Goal: Task Accomplishment & Management: Use online tool/utility

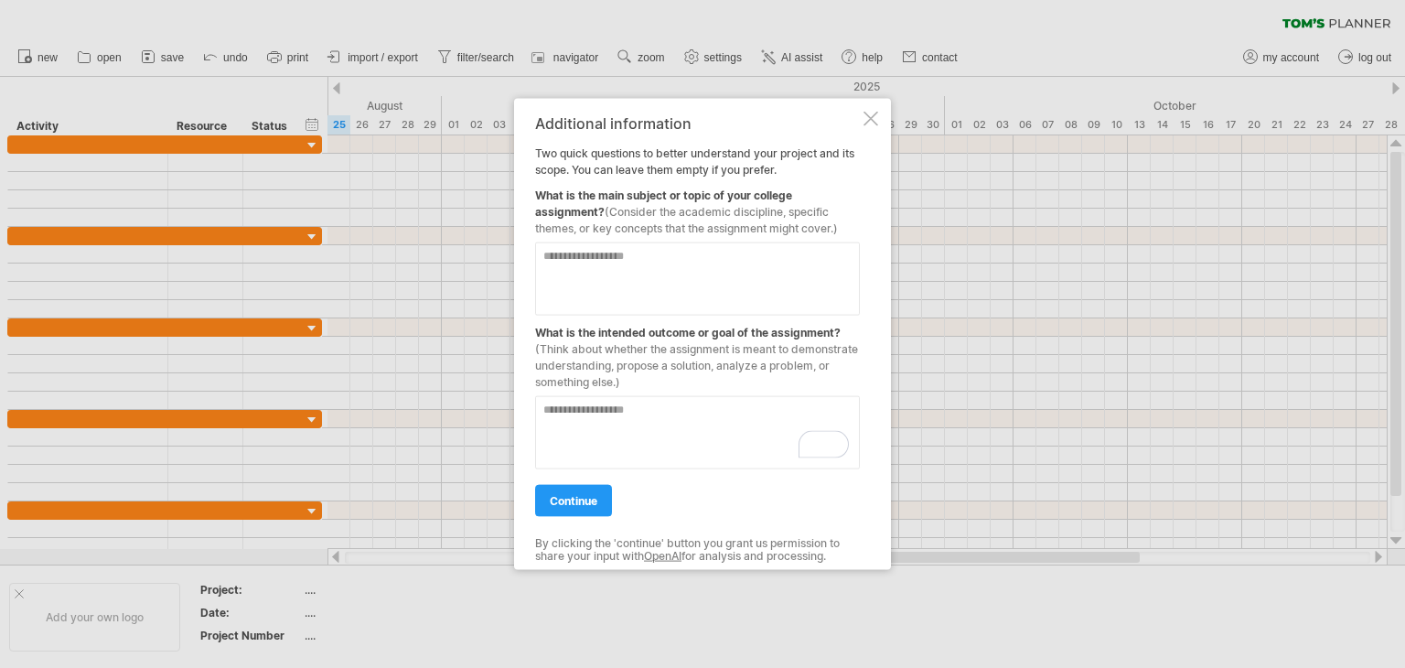
click at [1189, 18] on div at bounding box center [702, 334] width 1405 height 668
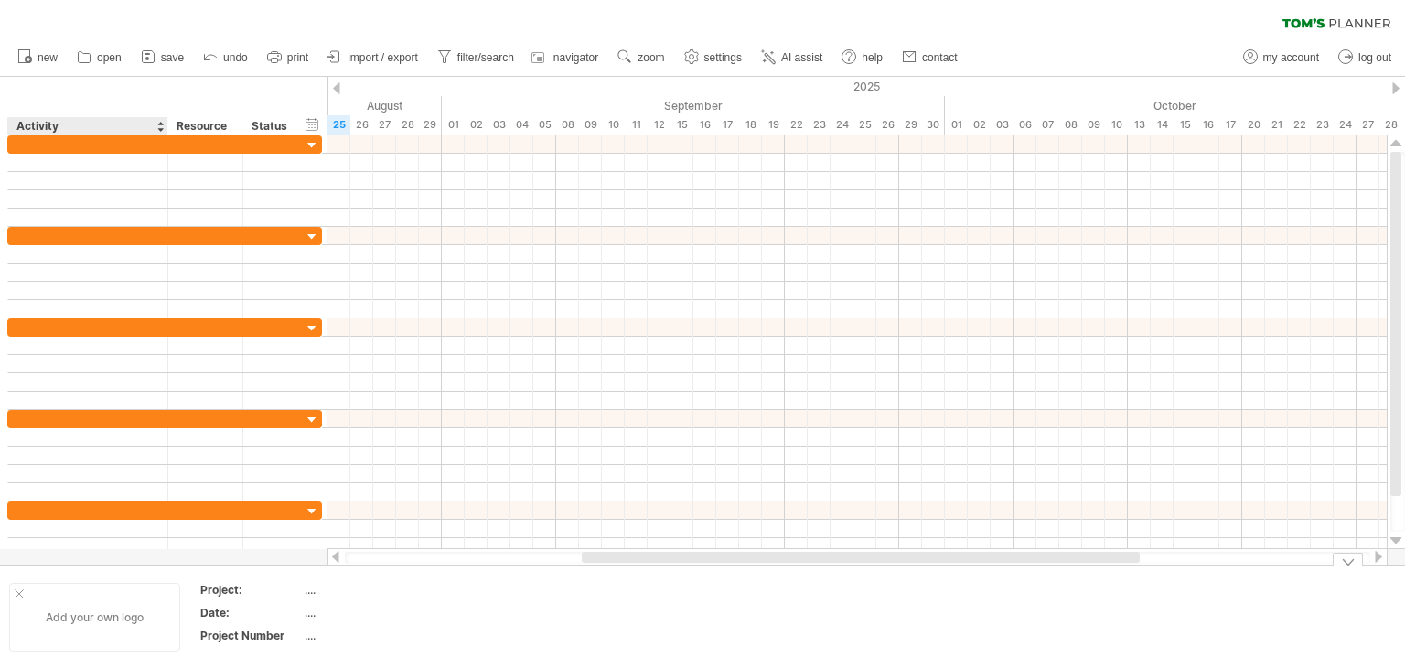
click at [17, 594] on div at bounding box center [19, 593] width 9 height 9
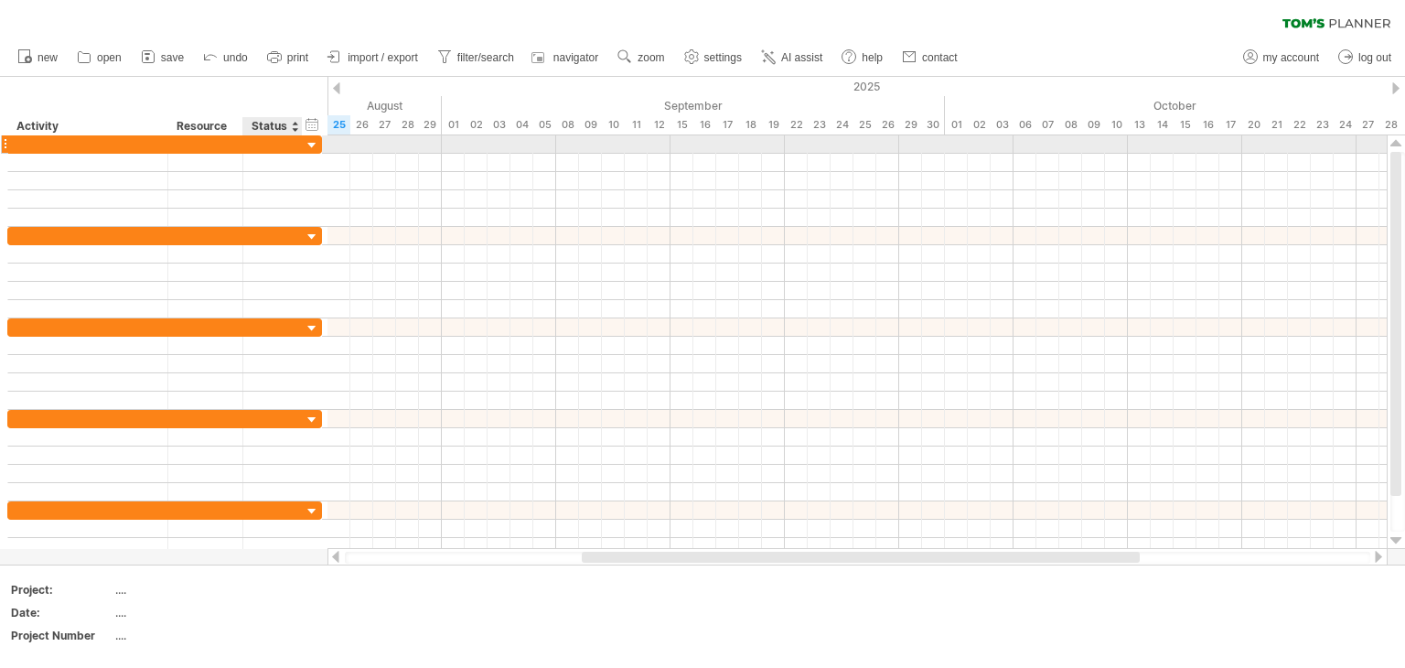
click at [308, 143] on div at bounding box center [312, 145] width 17 height 17
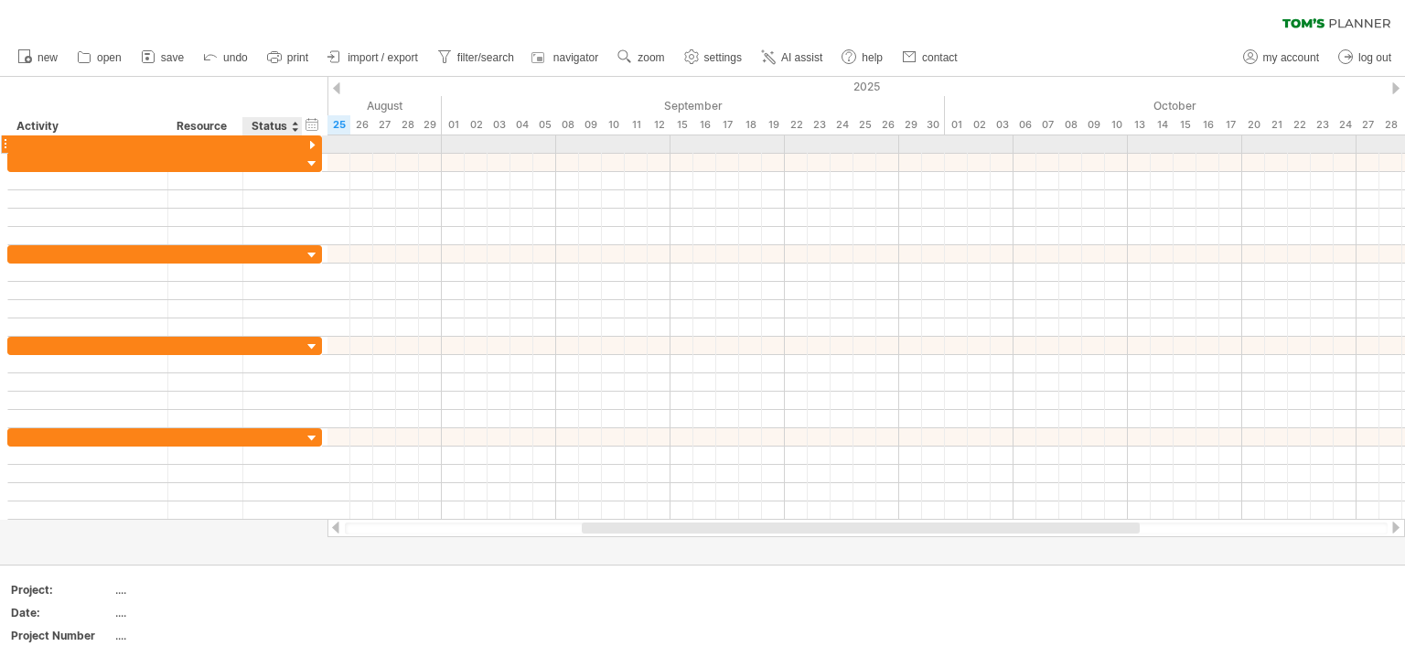
click at [310, 142] on div at bounding box center [312, 145] width 17 height 17
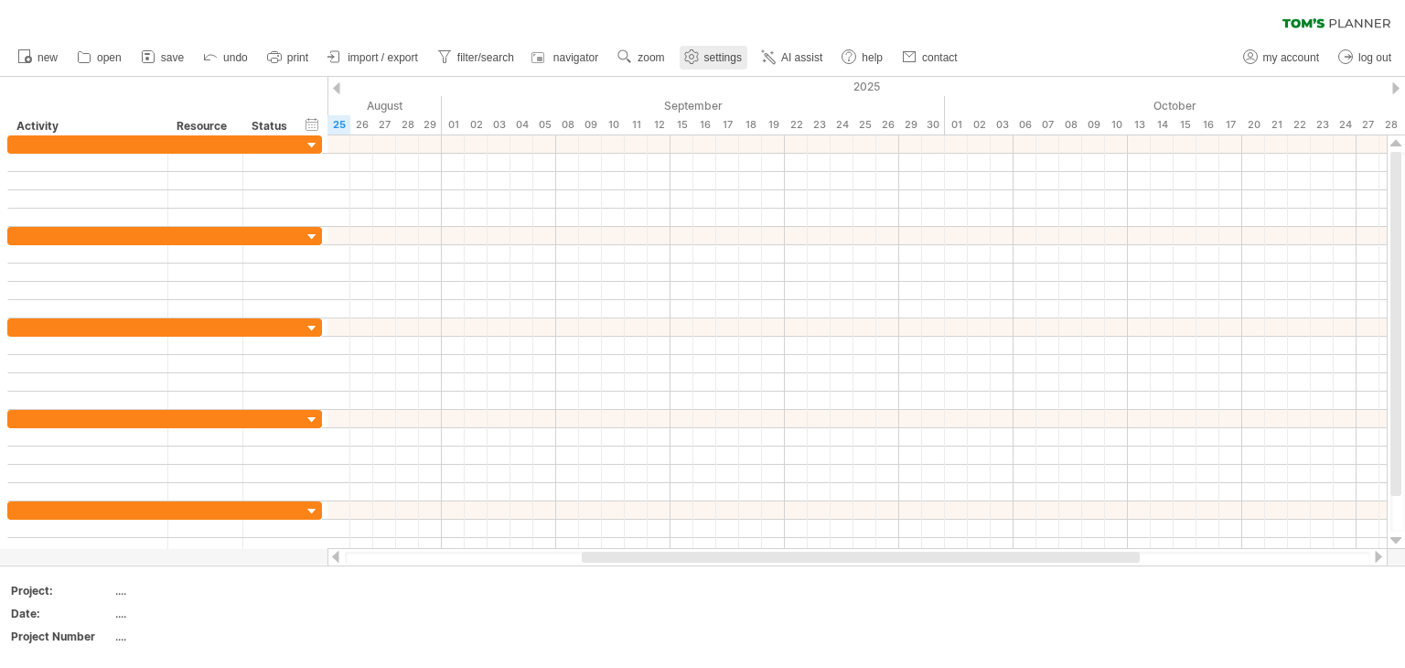
click at [701, 59] on use at bounding box center [692, 57] width 18 height 18
select select "*"
select select "**"
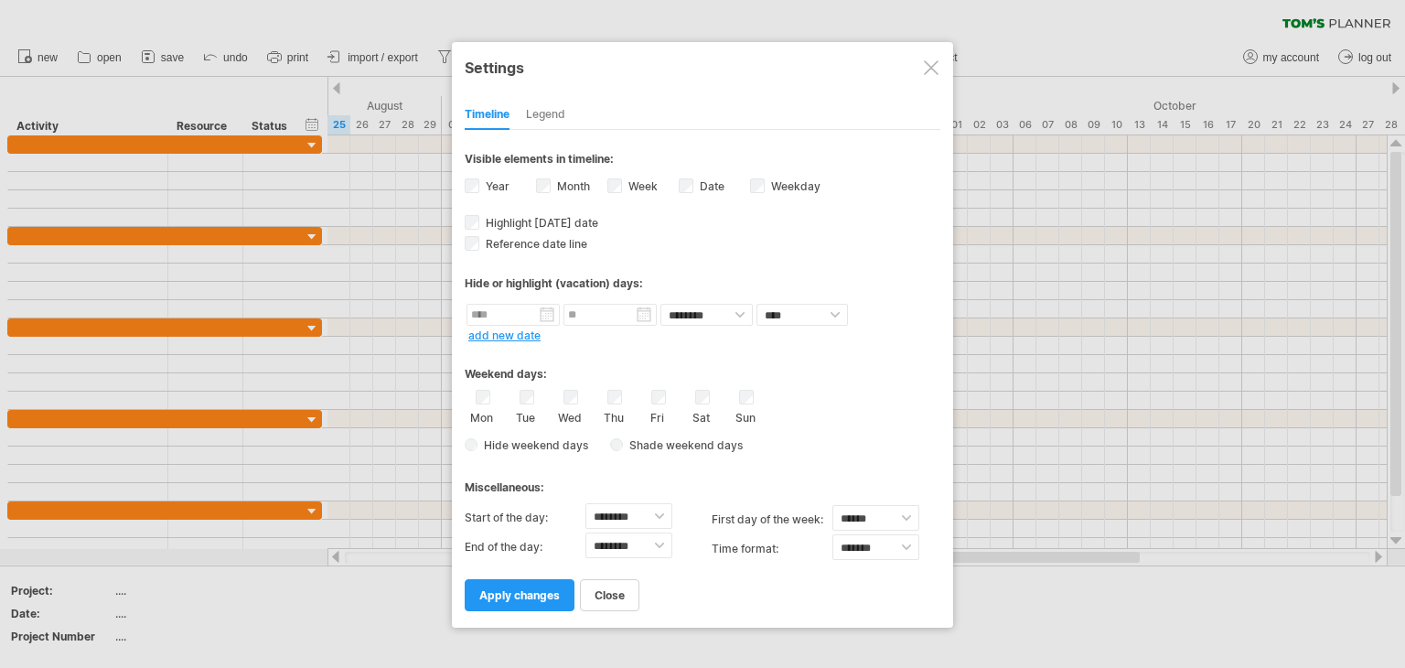
click at [930, 67] on div at bounding box center [931, 67] width 15 height 15
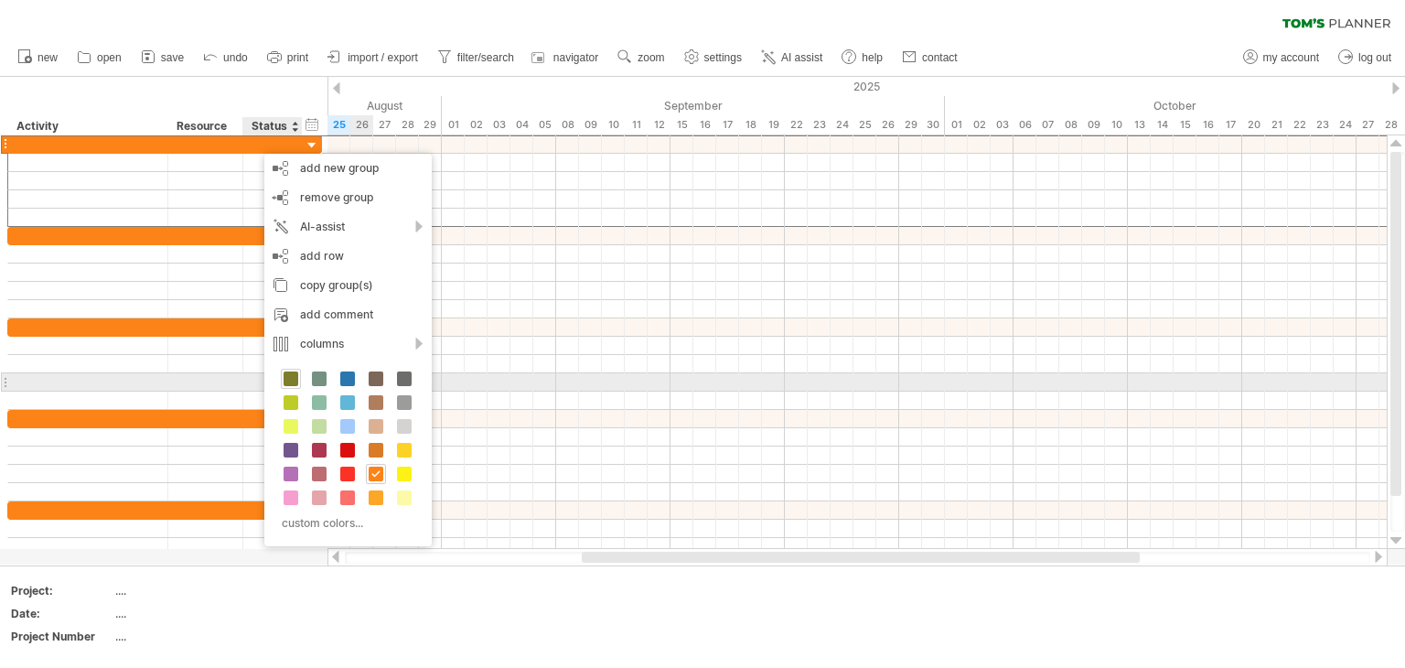
click at [291, 378] on span at bounding box center [291, 378] width 15 height 15
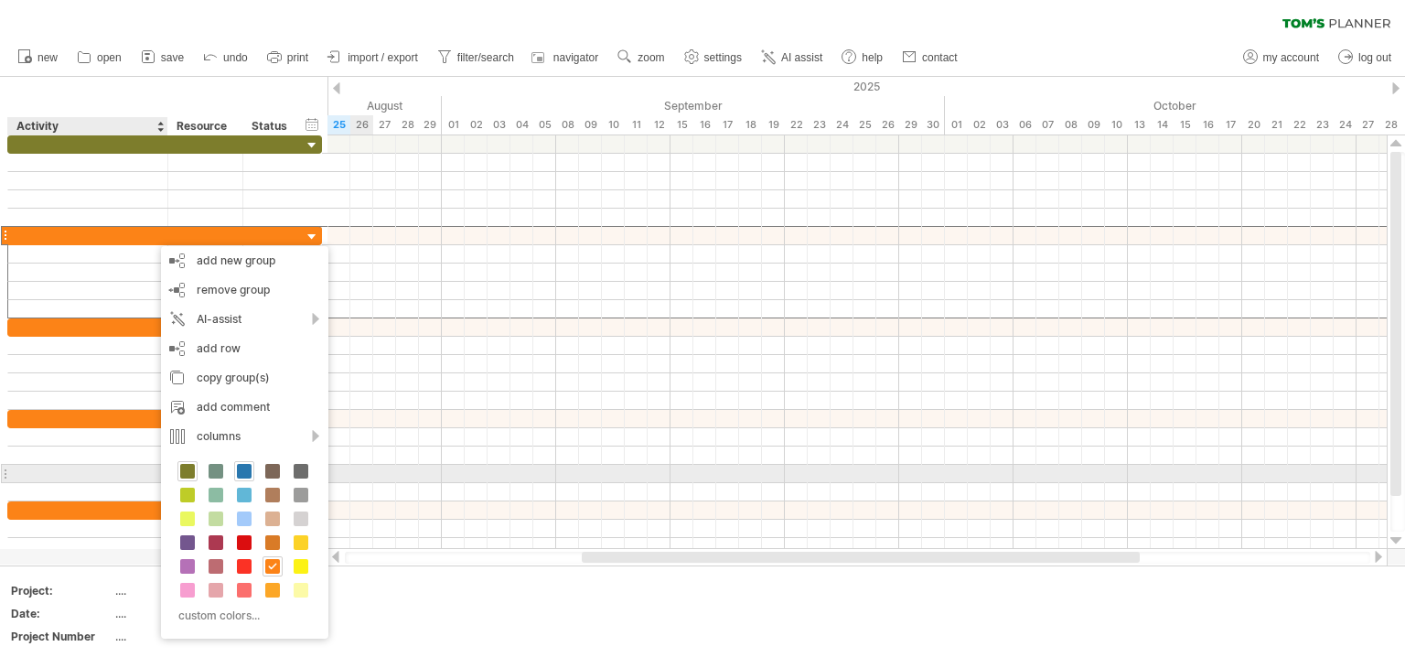
click at [244, 473] on span at bounding box center [244, 471] width 15 height 15
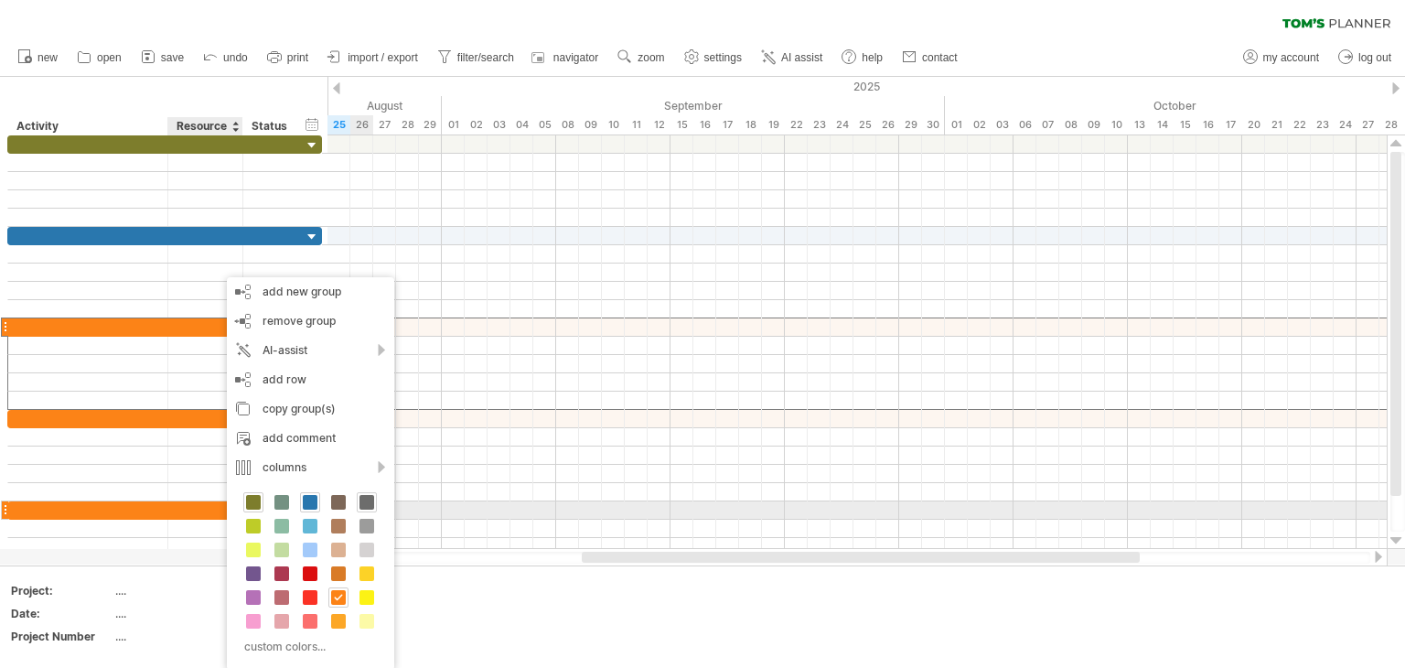
click at [360, 502] on span at bounding box center [367, 502] width 15 height 15
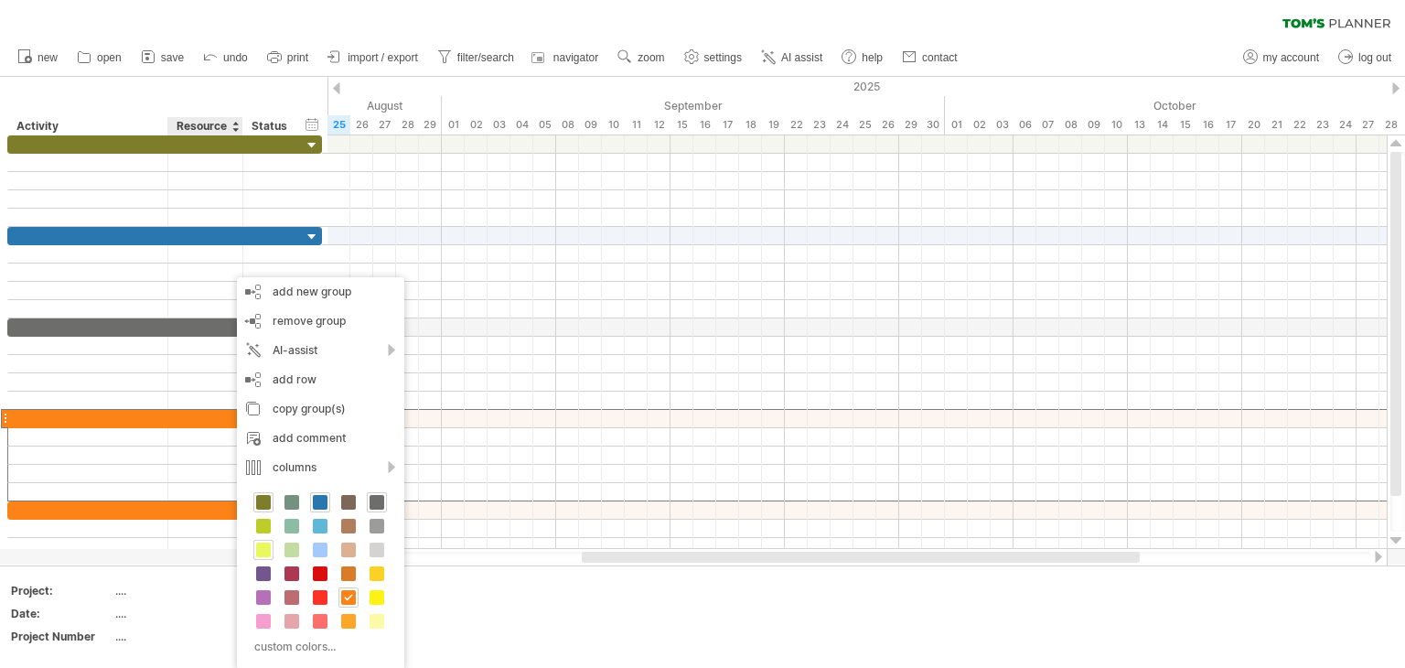
click at [264, 554] on span at bounding box center [263, 550] width 15 height 15
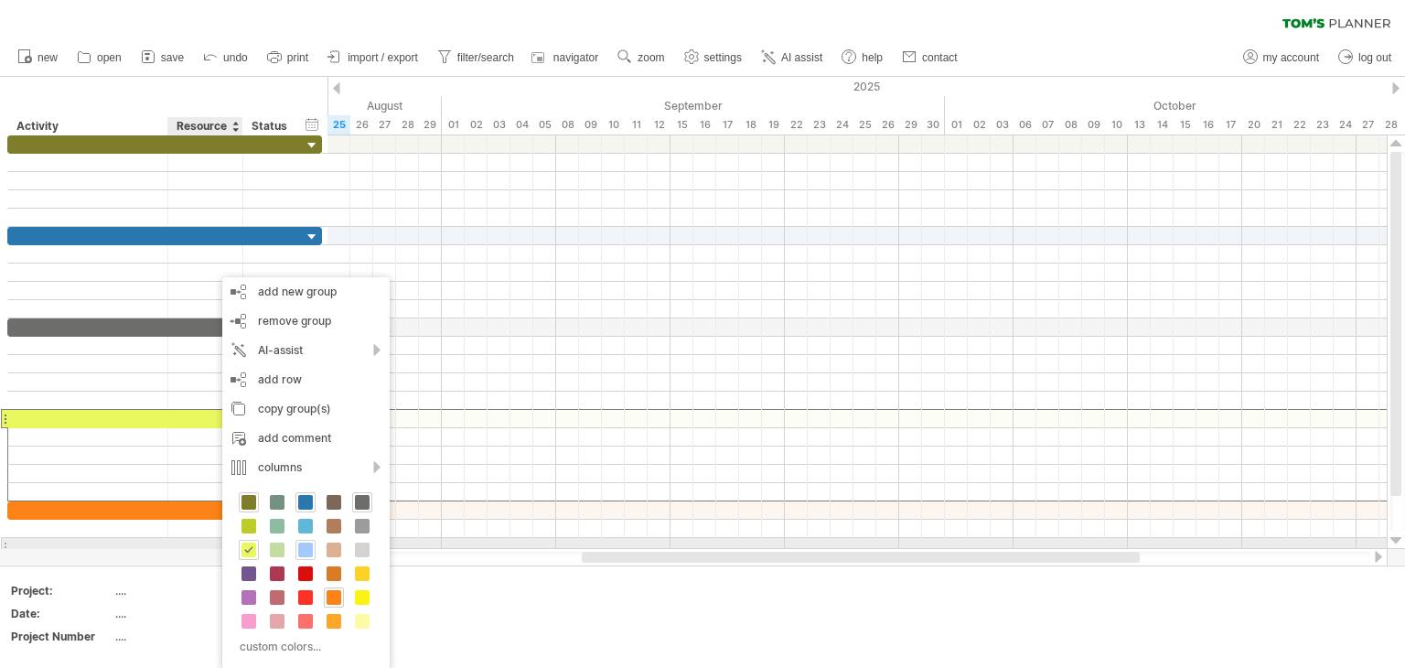
click at [300, 546] on span at bounding box center [305, 550] width 15 height 15
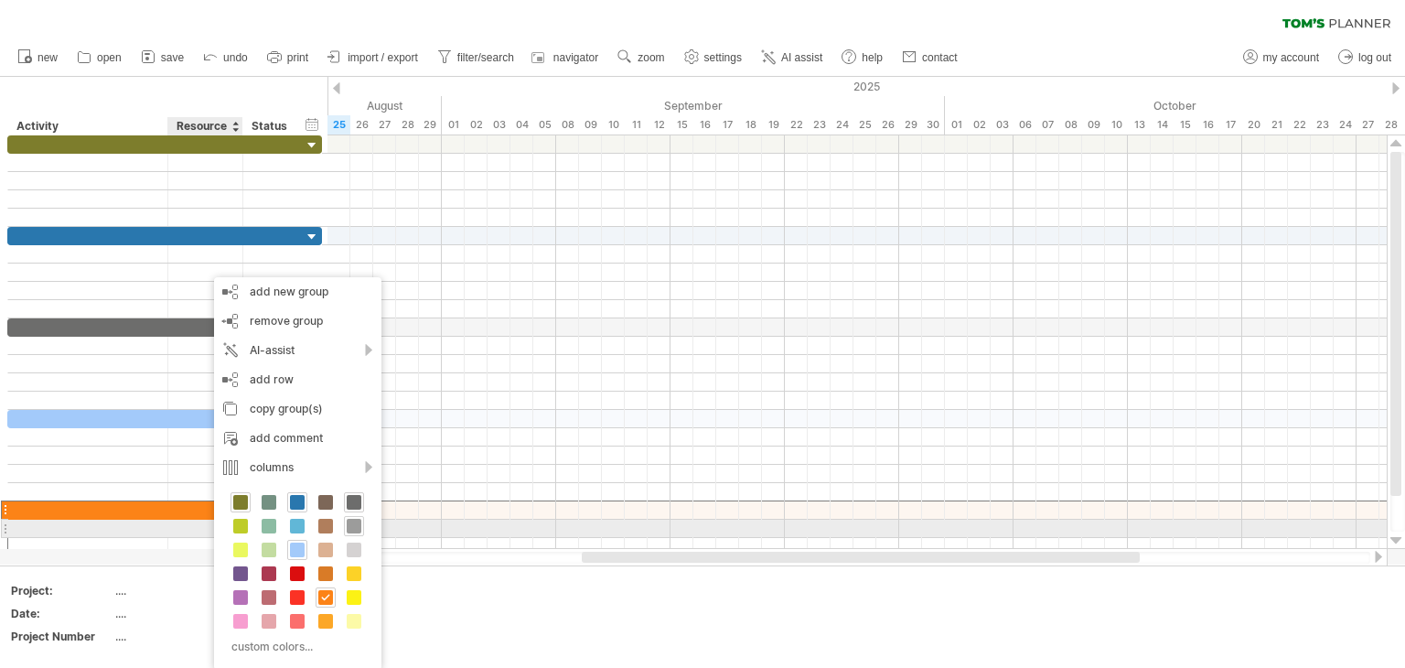
click at [347, 522] on span at bounding box center [354, 526] width 15 height 15
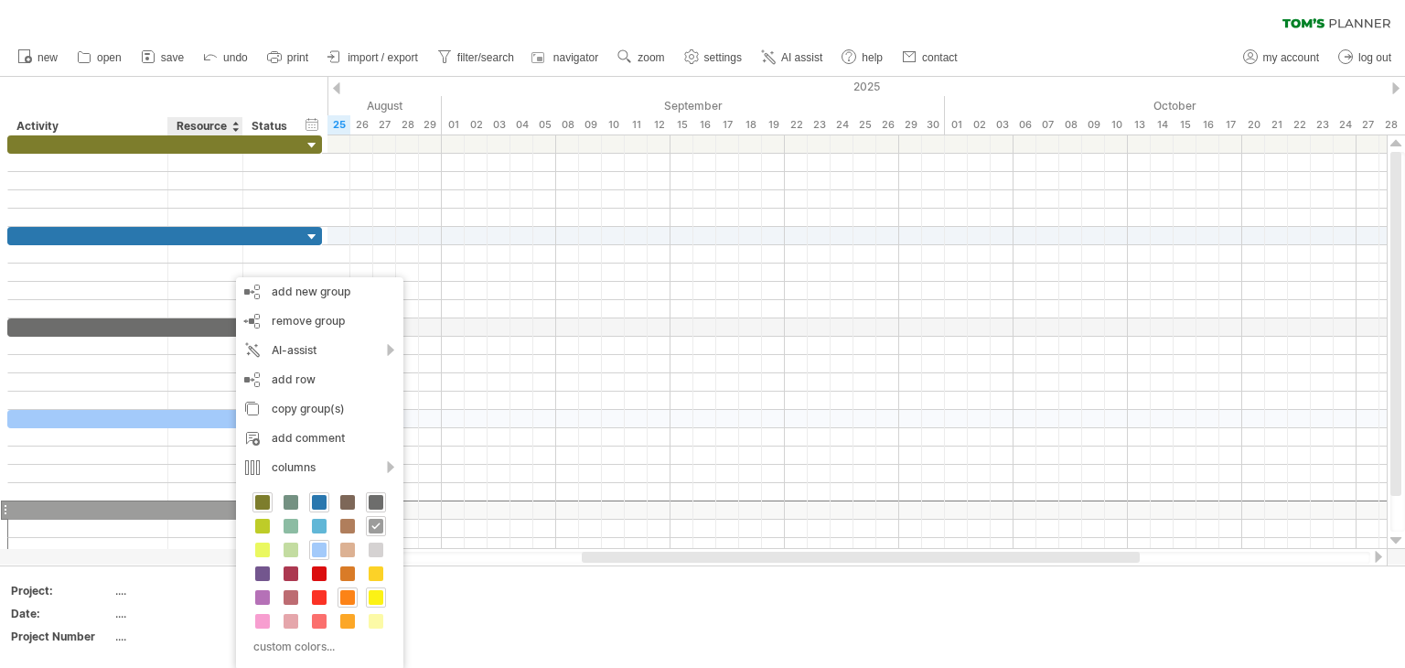
click at [371, 592] on span at bounding box center [376, 597] width 15 height 15
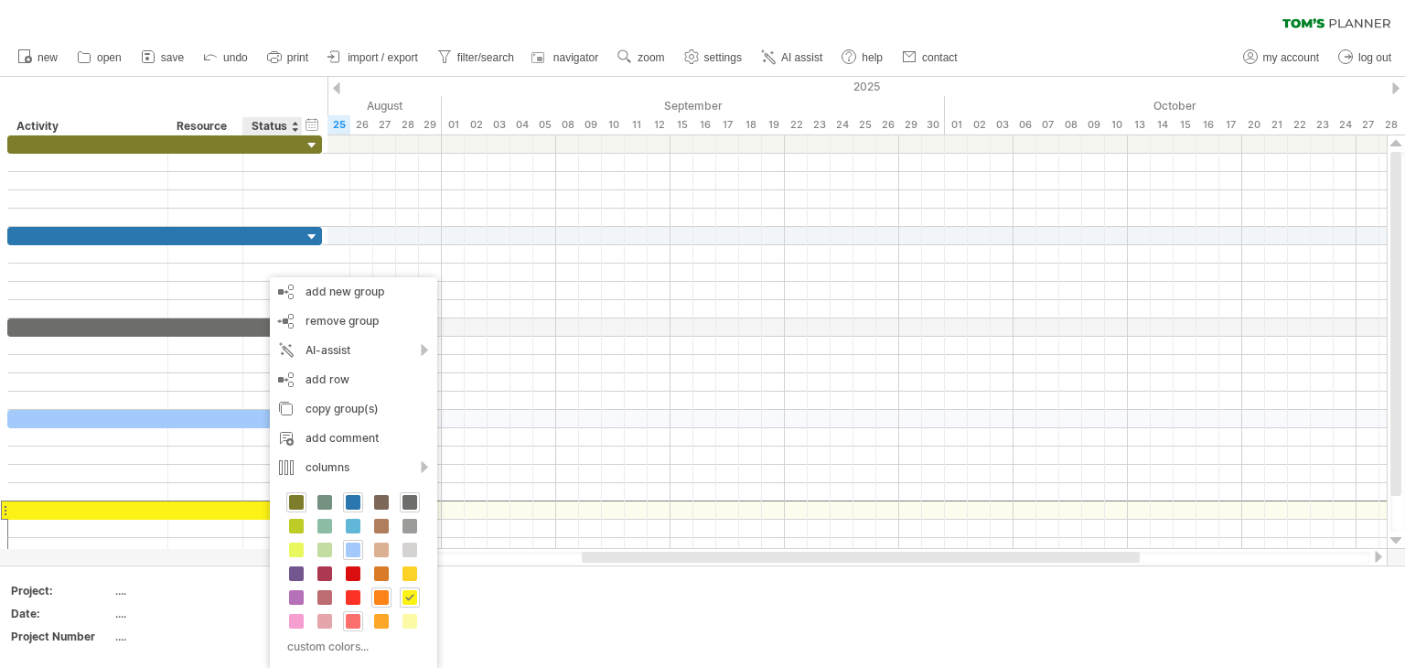
click at [355, 614] on span at bounding box center [353, 621] width 15 height 15
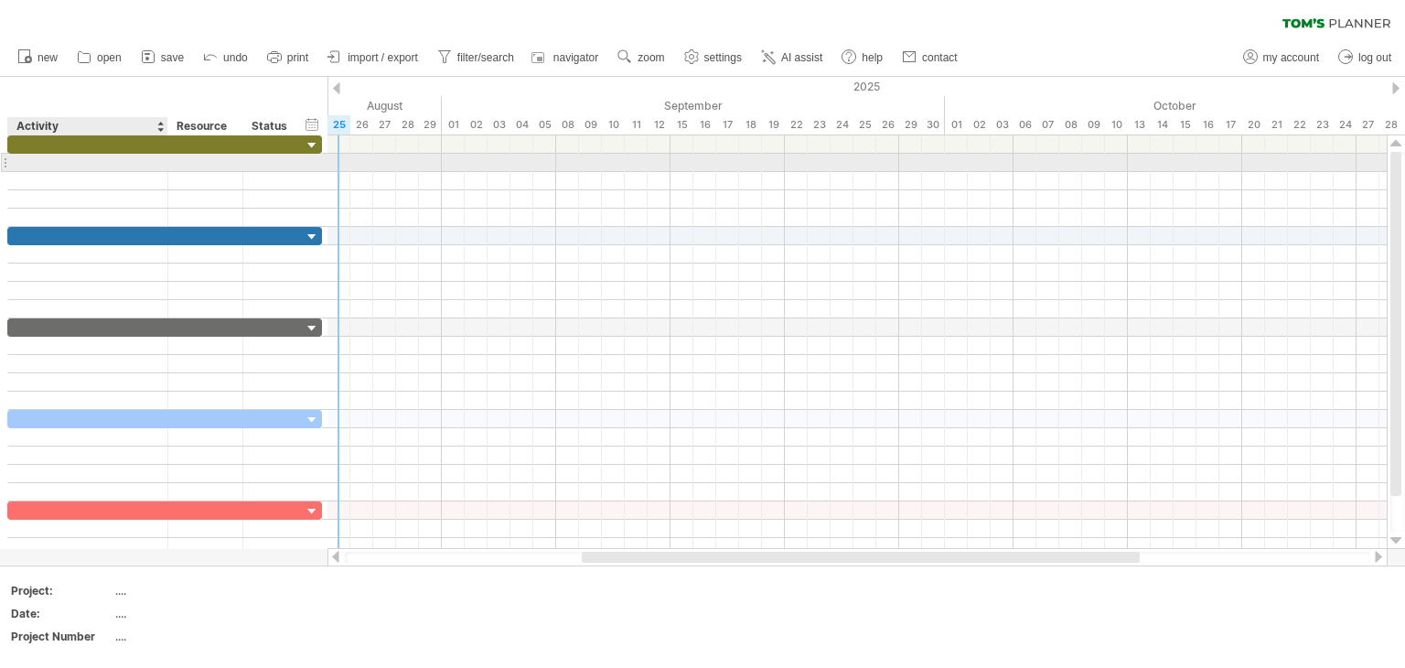
click at [112, 166] on div at bounding box center [87, 162] width 141 height 17
click at [291, 158] on div at bounding box center [273, 162] width 40 height 17
click at [203, 156] on div at bounding box center [206, 162] width 56 height 17
click at [114, 164] on div at bounding box center [87, 162] width 141 height 17
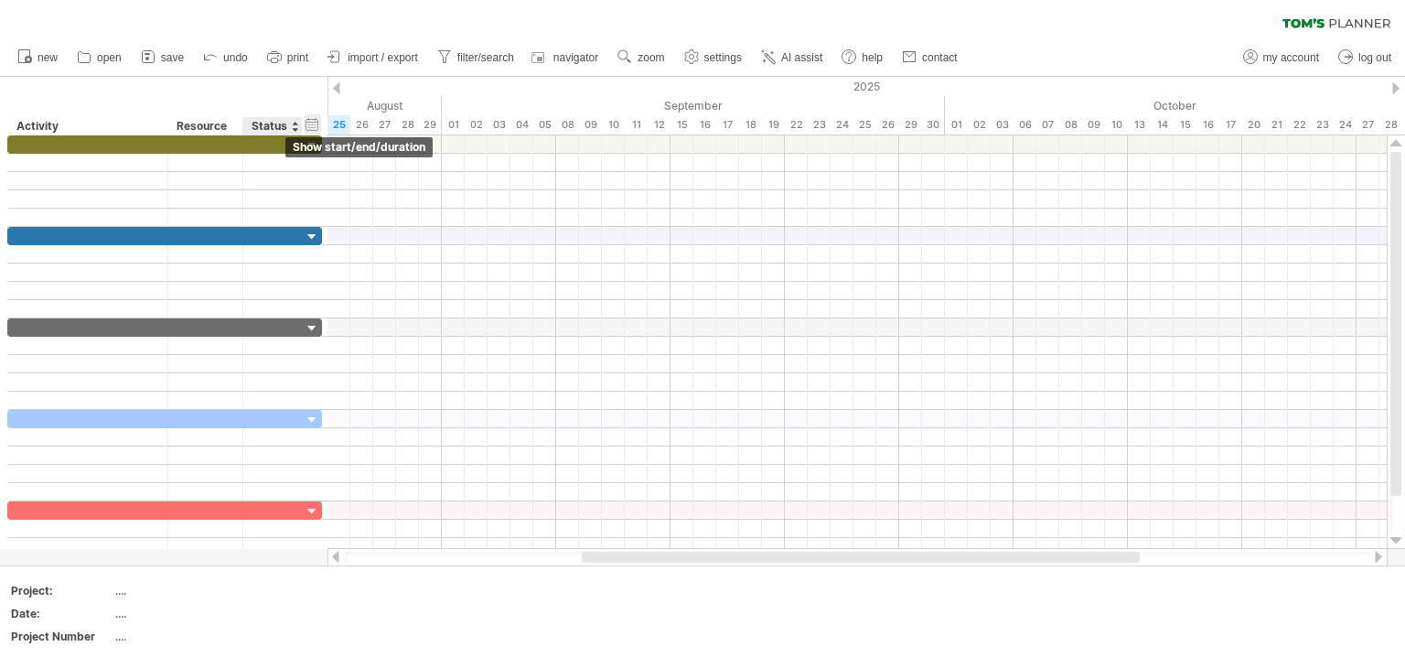
click at [313, 127] on div "hide start/end/duration show start/end/duration" at bounding box center [312, 123] width 17 height 19
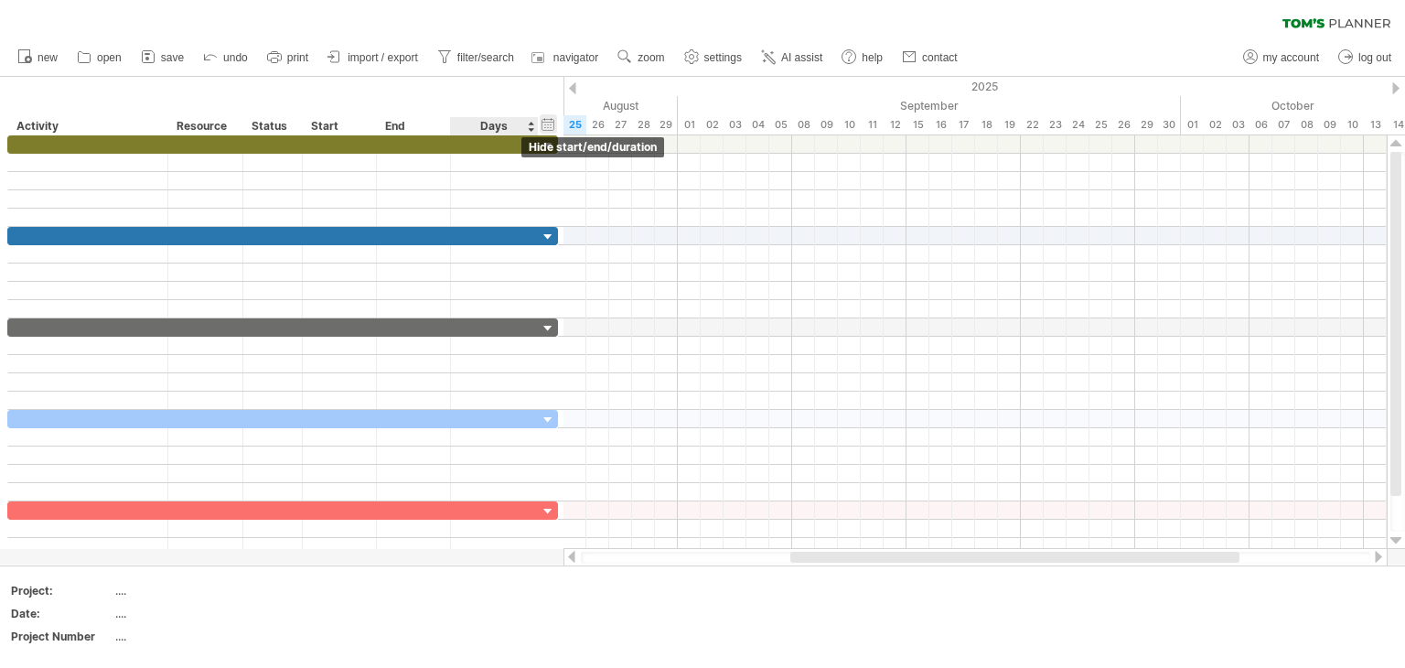
click at [549, 126] on div "hide start/end/duration show start/end/duration" at bounding box center [548, 123] width 17 height 19
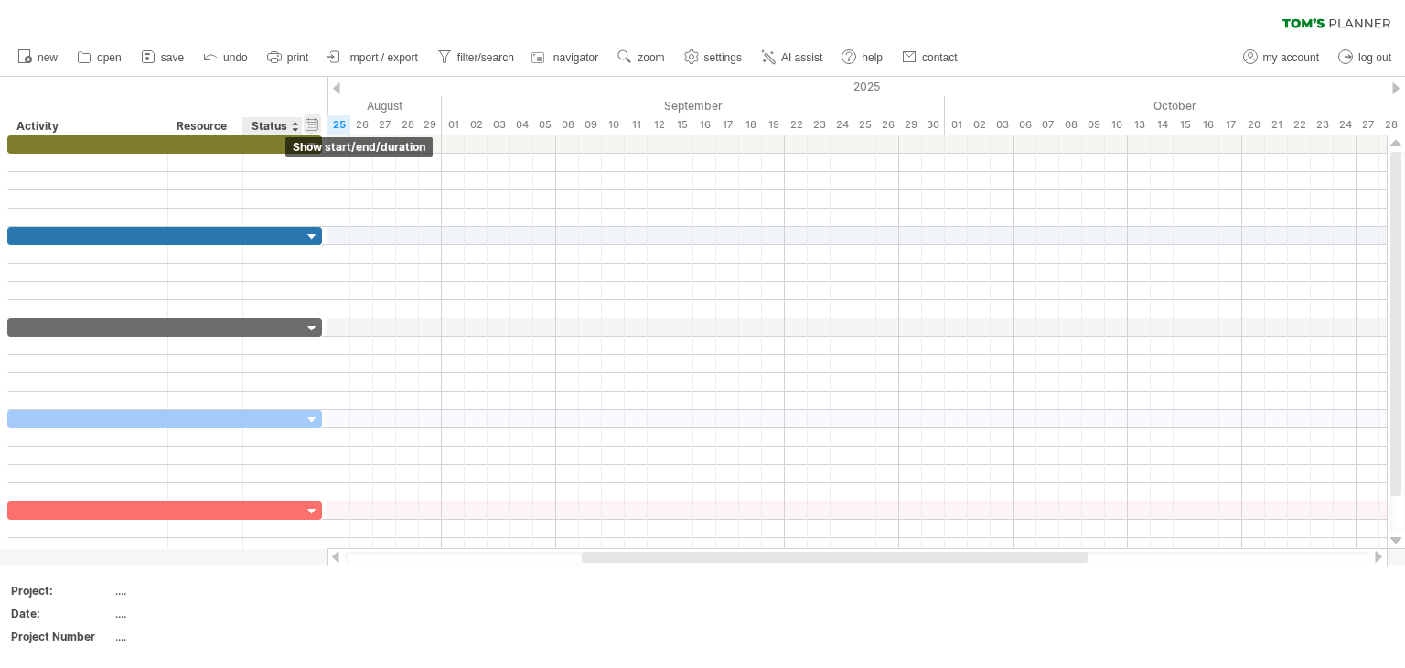
click at [315, 122] on div "hide start/end/duration show start/end/duration" at bounding box center [312, 123] width 17 height 19
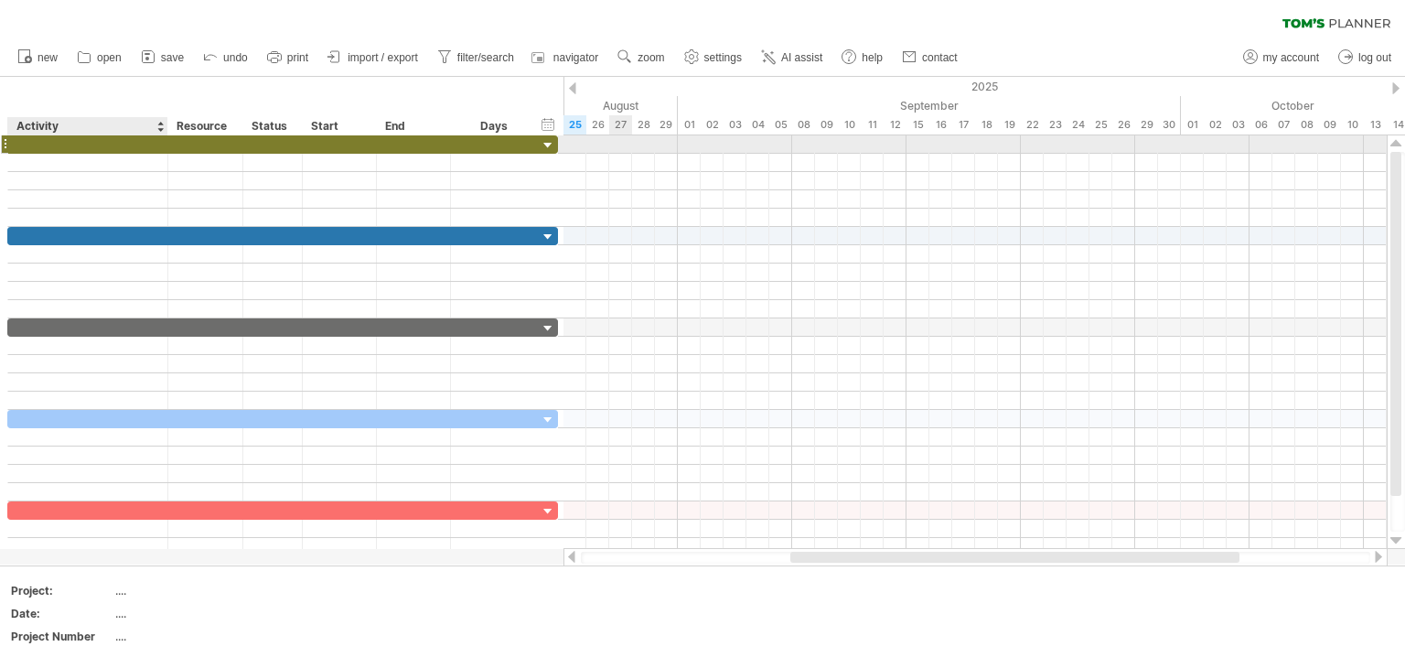
click at [112, 143] on div at bounding box center [87, 143] width 141 height 17
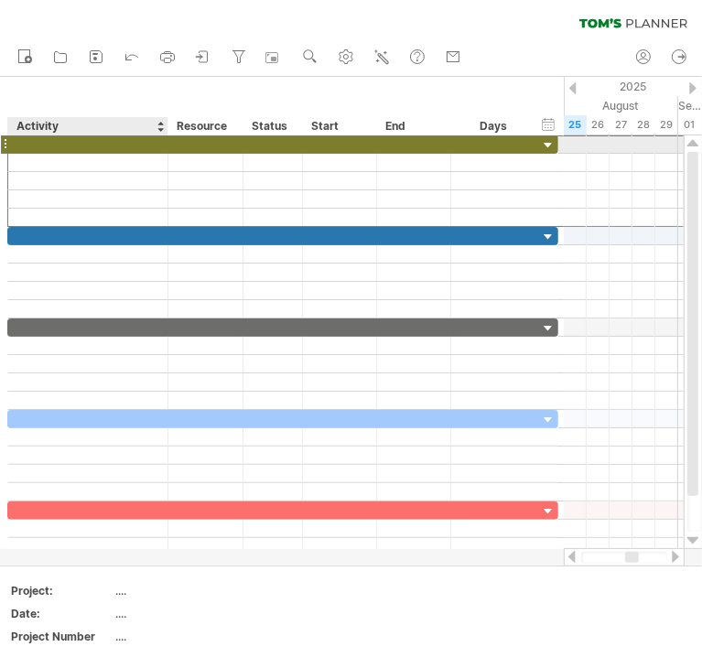
click at [73, 145] on div at bounding box center [87, 143] width 141 height 17
paste input "**********"
type input "**********"
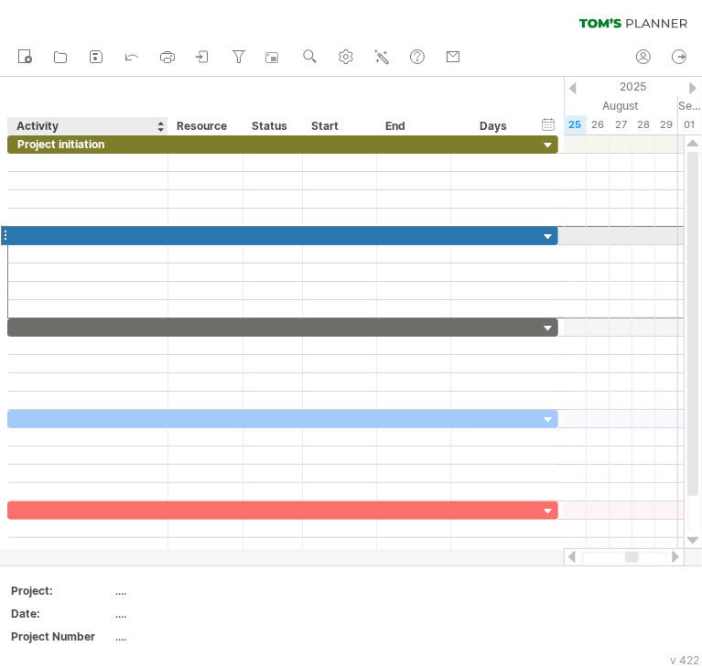
click at [94, 237] on div at bounding box center [87, 235] width 141 height 17
paste input "**********"
type input "**********"
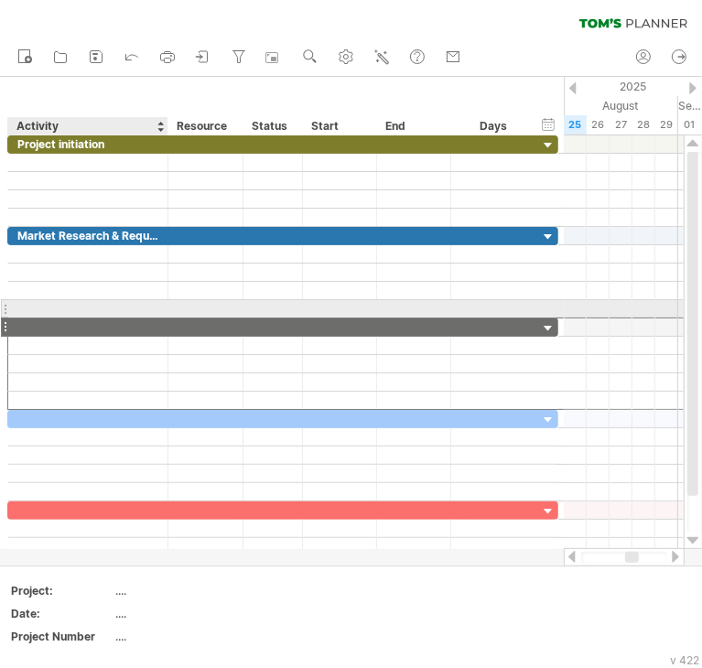
click at [88, 318] on div at bounding box center [87, 326] width 141 height 17
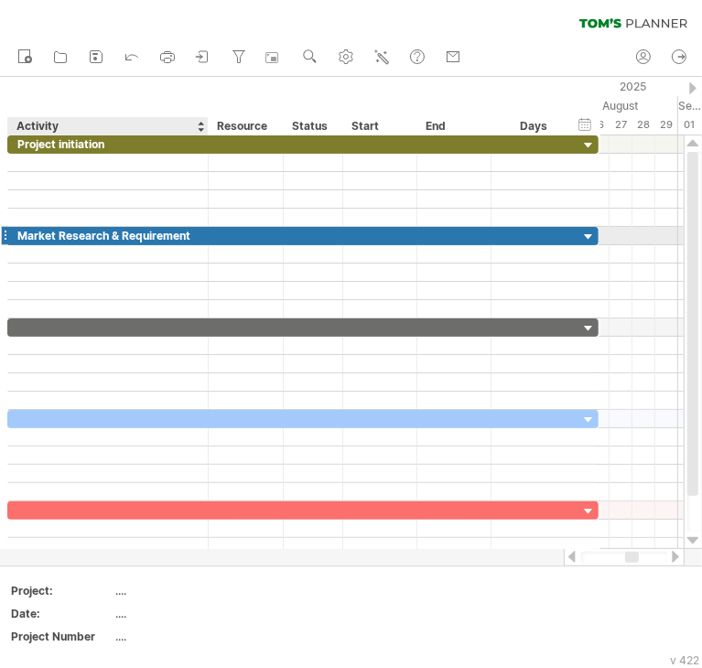
drag, startPoint x: 167, startPoint y: 236, endPoint x: 207, endPoint y: 233, distance: 40.4
click at [207, 233] on div at bounding box center [205, 236] width 9 height 18
click at [82, 326] on div at bounding box center [107, 326] width 181 height 17
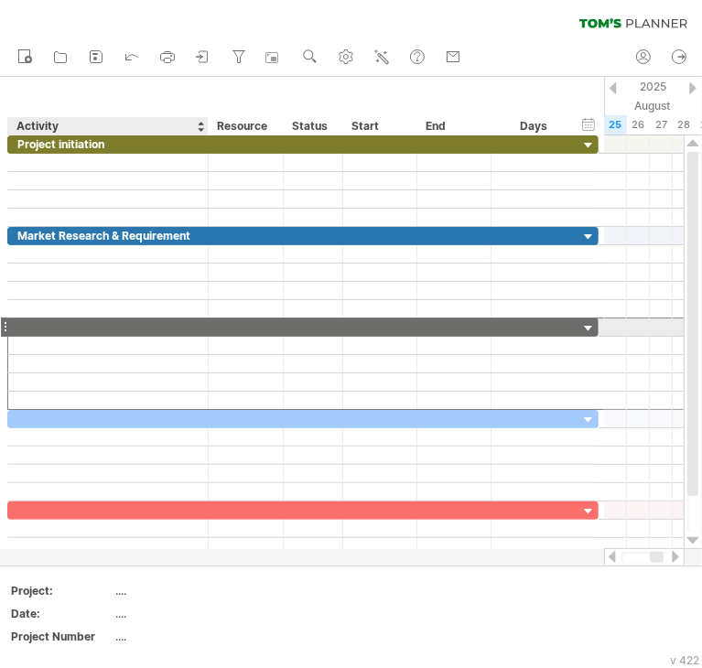
paste input "**********"
type input "**********"
click at [72, 417] on div at bounding box center [107, 418] width 181 height 17
paste input "**********"
type input "**********"
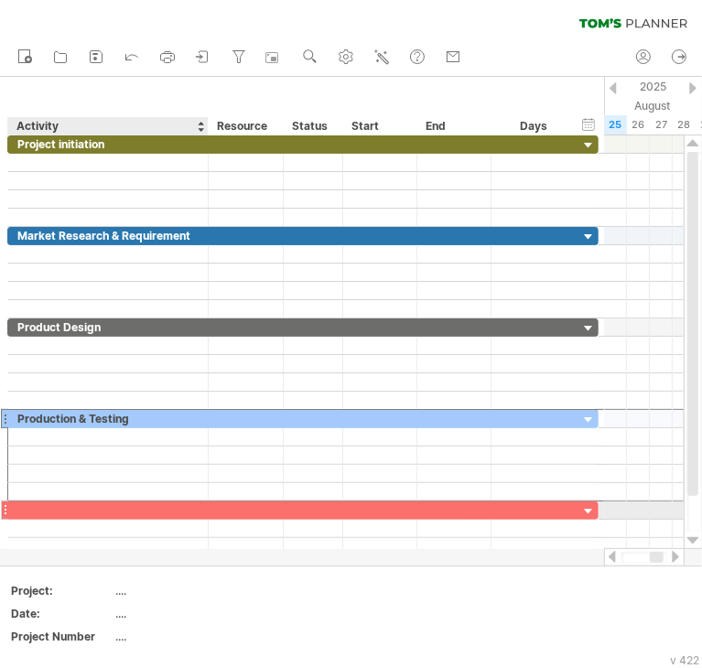
click at [89, 506] on div at bounding box center [107, 509] width 181 height 17
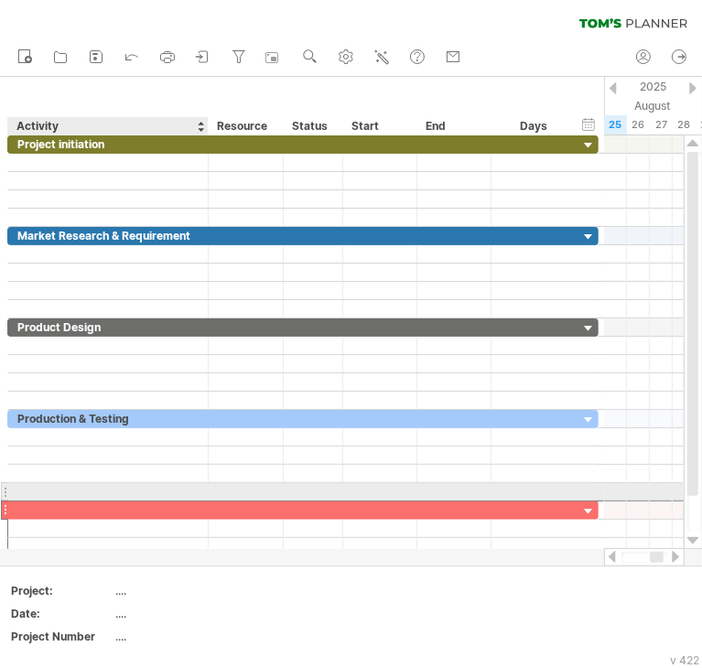
paste input "**********"
type input "**********"
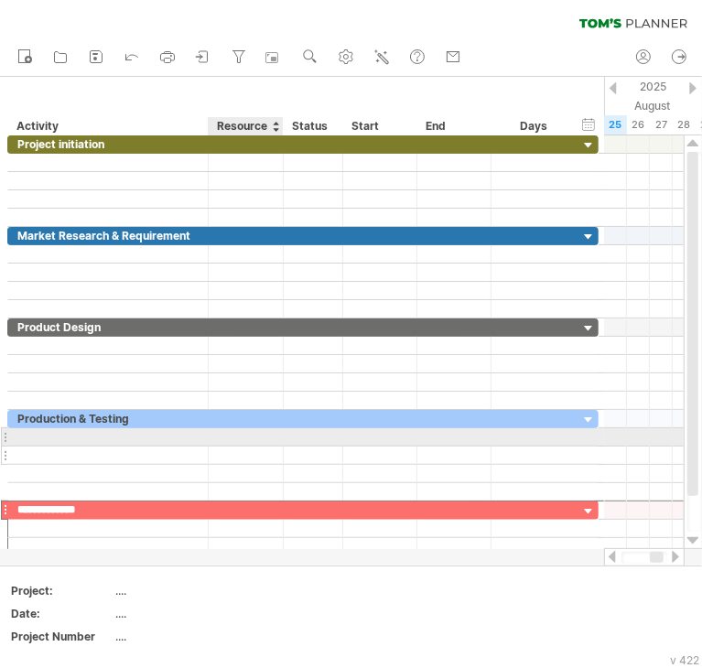
click at [232, 446] on div at bounding box center [246, 454] width 56 height 17
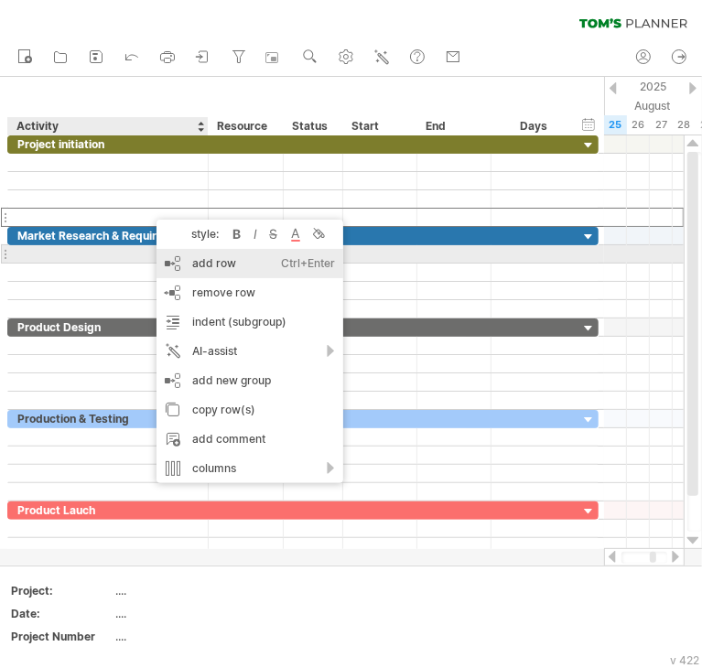
click at [220, 263] on div "add row Ctrl+Enter Cmd+Enter" at bounding box center [249, 263] width 187 height 29
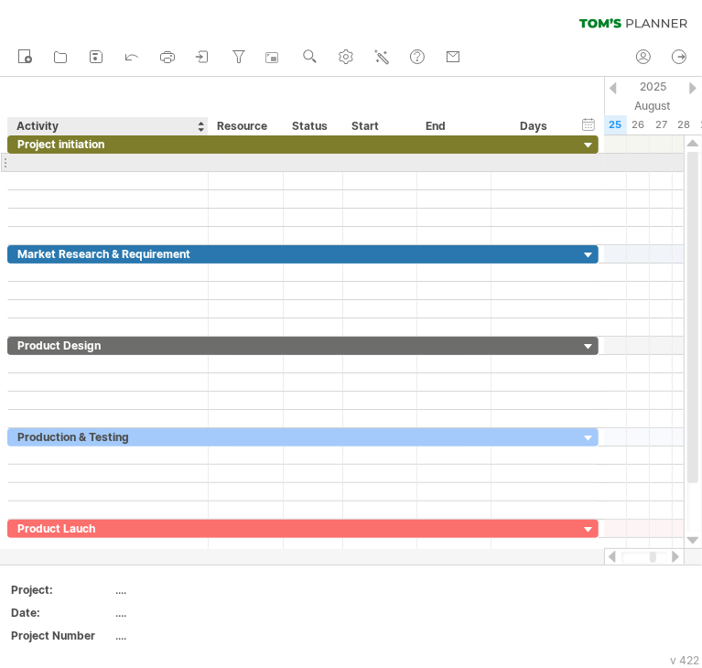
click at [77, 167] on div at bounding box center [107, 162] width 181 height 17
paste input "**********"
type input "**********"
click at [108, 167] on div at bounding box center [107, 162] width 181 height 17
paste input "**********"
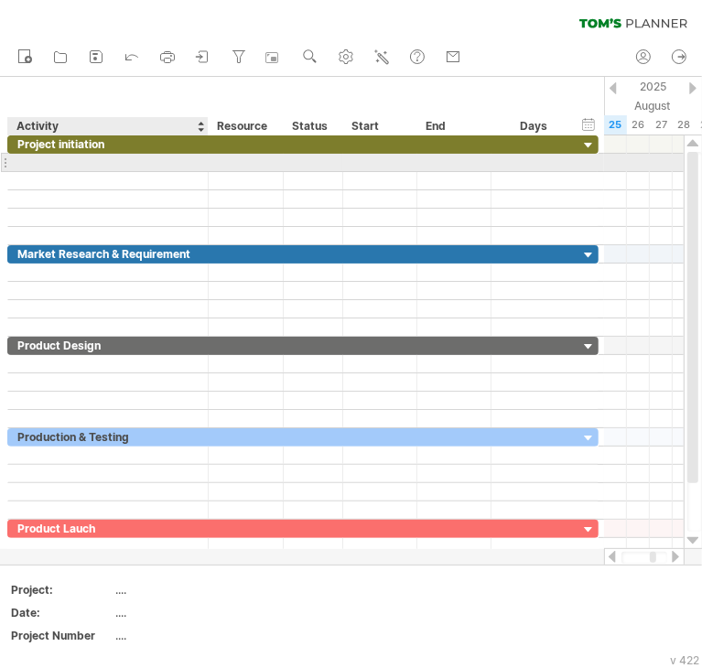
type input "**********"
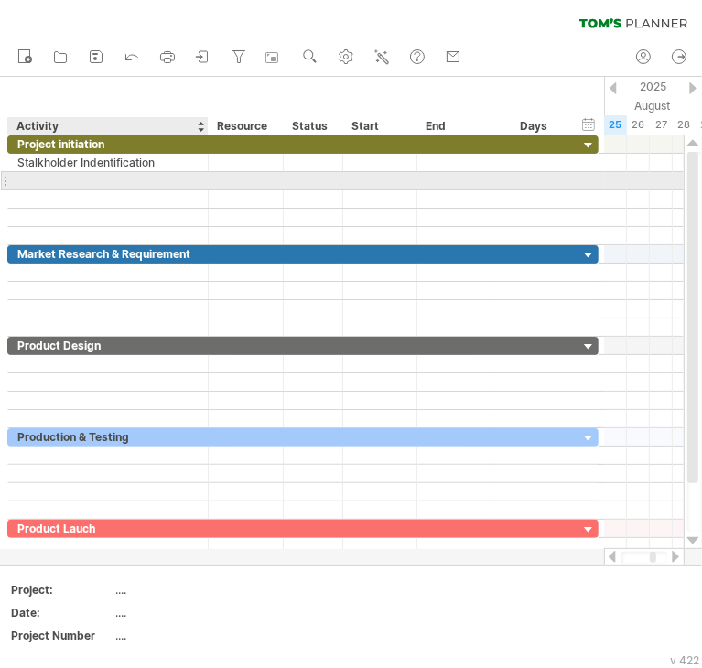
click at [91, 182] on div at bounding box center [107, 180] width 181 height 17
paste input "**********"
type input "**********"
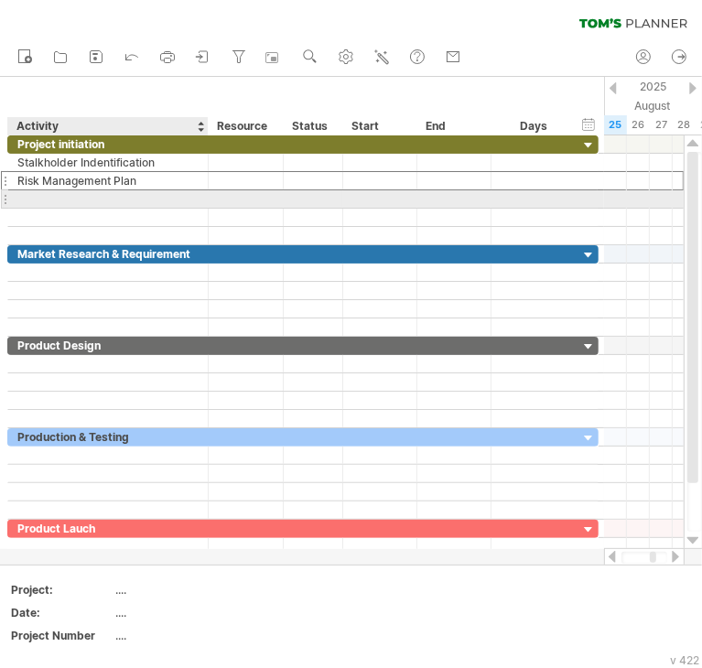
click at [89, 199] on div at bounding box center [107, 198] width 181 height 17
paste input "**********"
type input "**********"
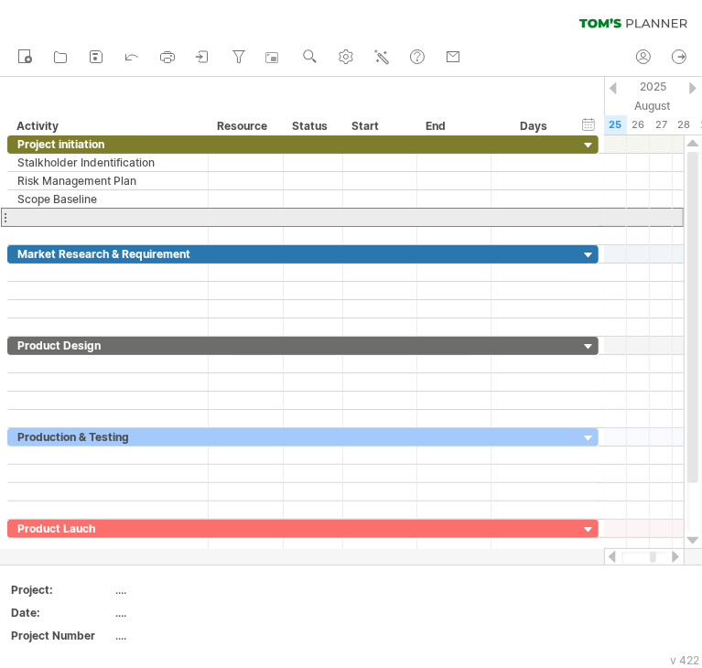
click at [5, 217] on div at bounding box center [4, 217] width 7 height 19
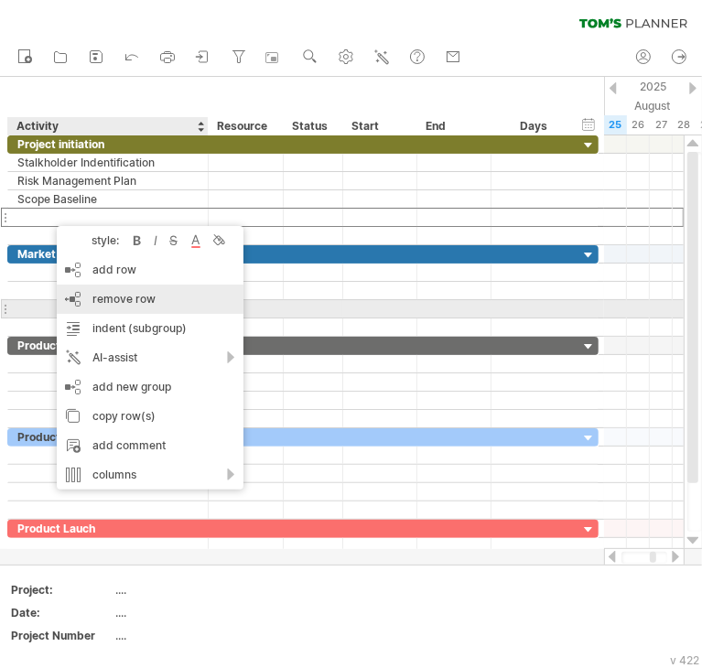
click at [111, 308] on div "remove row remove selected rows" at bounding box center [150, 299] width 187 height 29
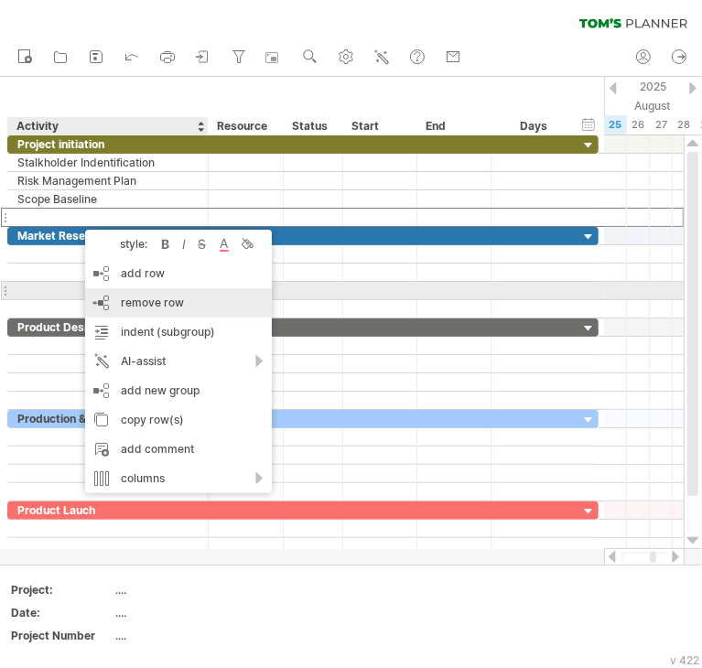
click at [124, 301] on span "remove row" at bounding box center [152, 303] width 63 height 14
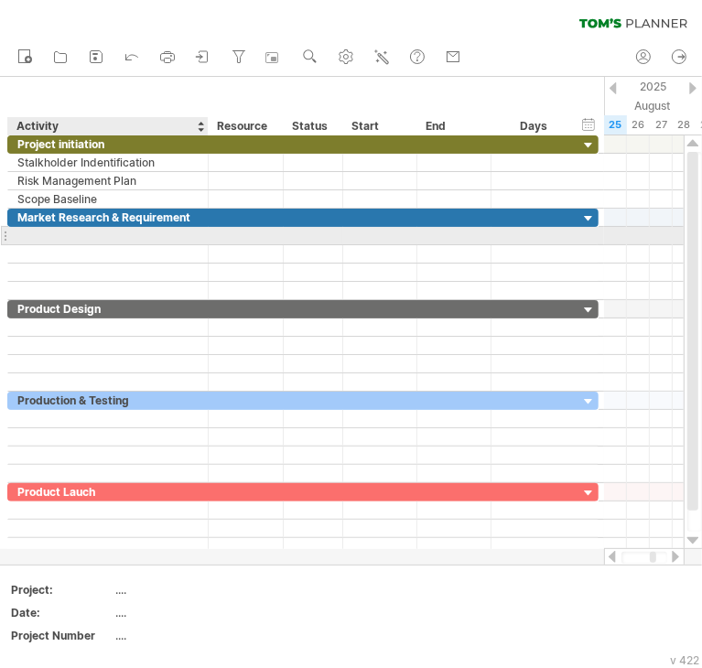
click at [103, 234] on div at bounding box center [107, 235] width 181 height 17
paste input "**********"
type input "**********"
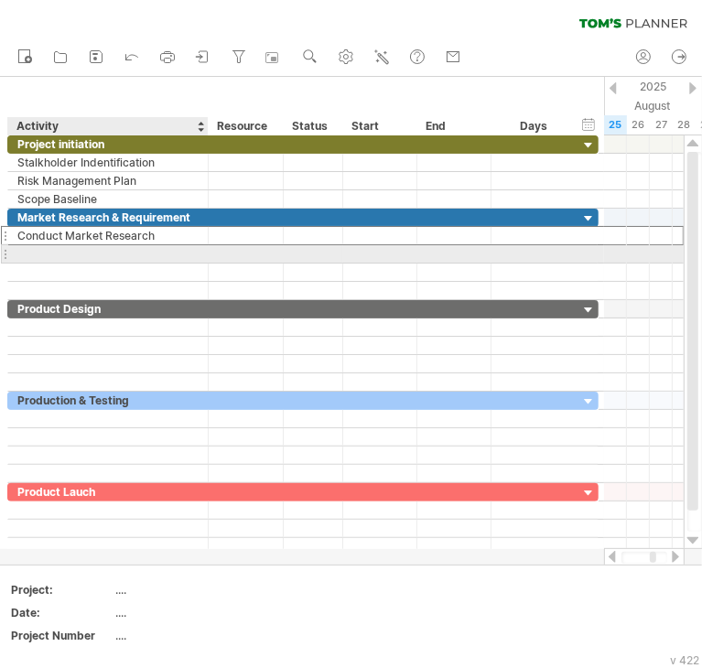
click at [140, 256] on div at bounding box center [107, 253] width 181 height 17
paste input "**********"
type input "**********"
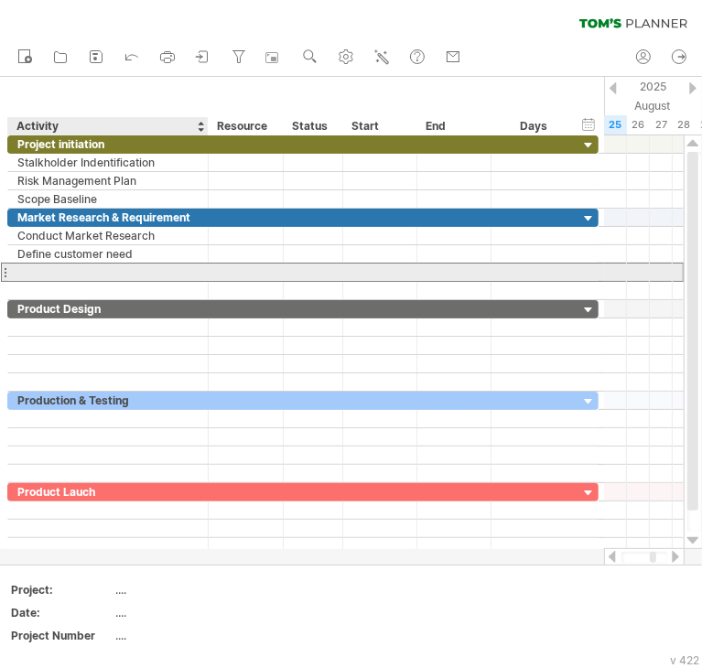
click at [87, 271] on div at bounding box center [107, 272] width 181 height 17
paste input "**********"
type input "**********"
click at [35, 270] on input "**********" at bounding box center [107, 272] width 181 height 17
click at [38, 269] on div "Indentify customer need" at bounding box center [107, 272] width 181 height 17
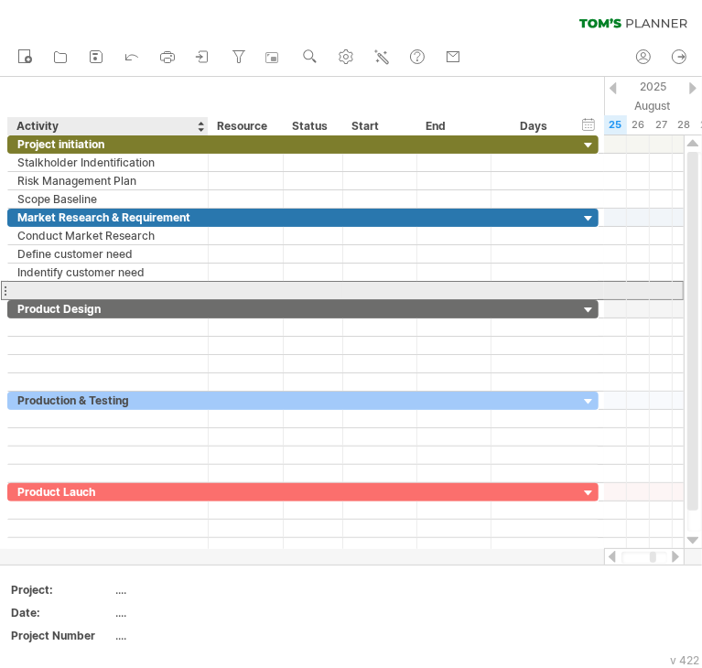
click at [70, 288] on div at bounding box center [107, 290] width 181 height 17
paste input "**********"
type input "**********"
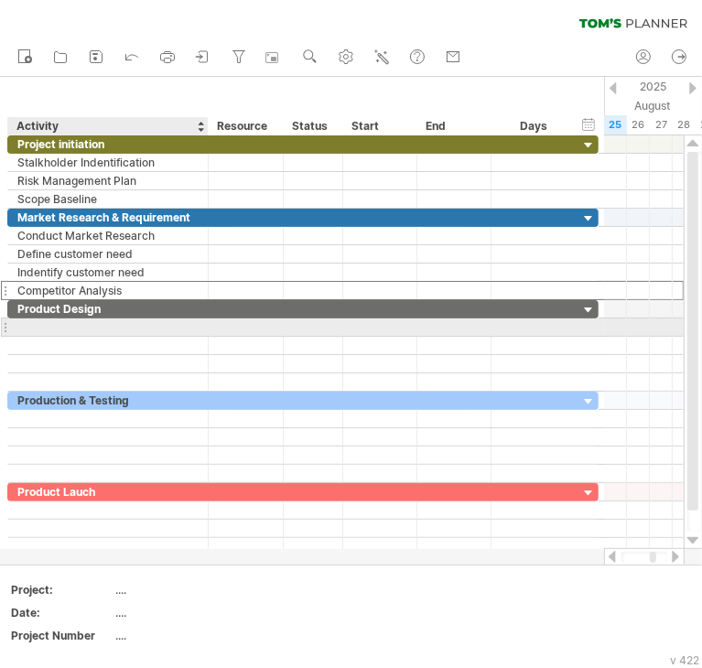
click at [81, 324] on div at bounding box center [107, 326] width 181 height 17
paste input "**********"
type input "**********"
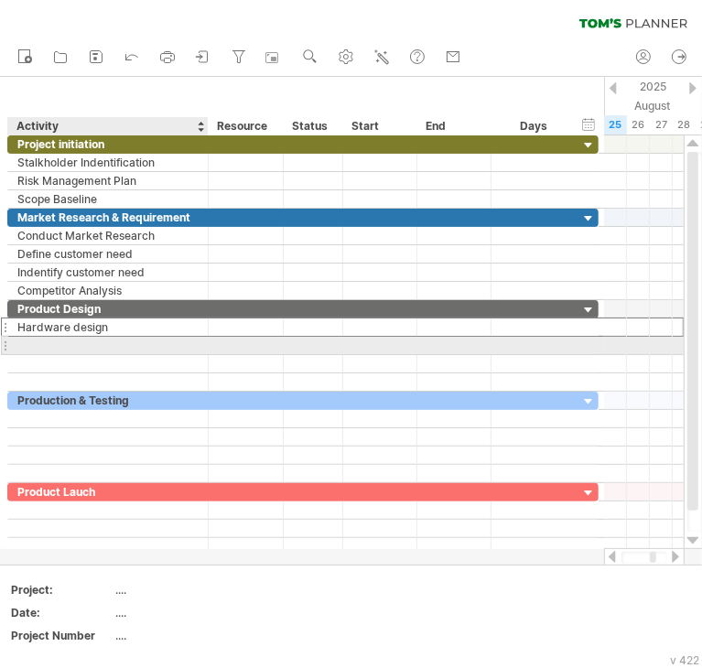
click at [89, 343] on div at bounding box center [107, 345] width 181 height 17
paste input "**********"
type input "**********"
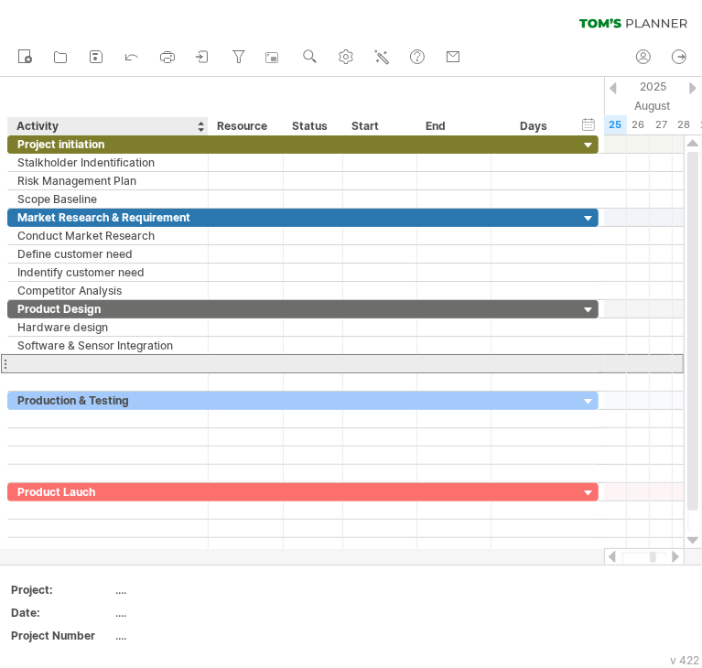
click at [90, 360] on div at bounding box center [107, 363] width 181 height 17
paste input "**********"
type input "**********"
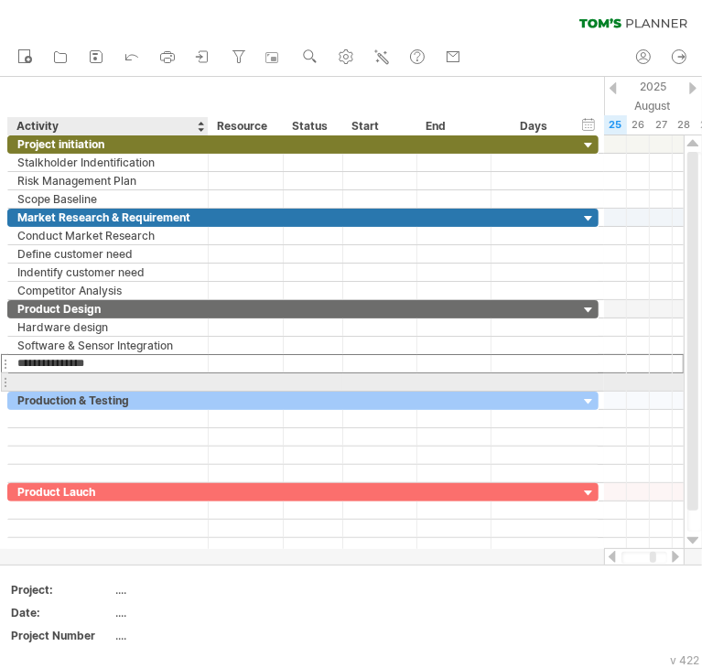
click at [68, 381] on div at bounding box center [107, 381] width 181 height 17
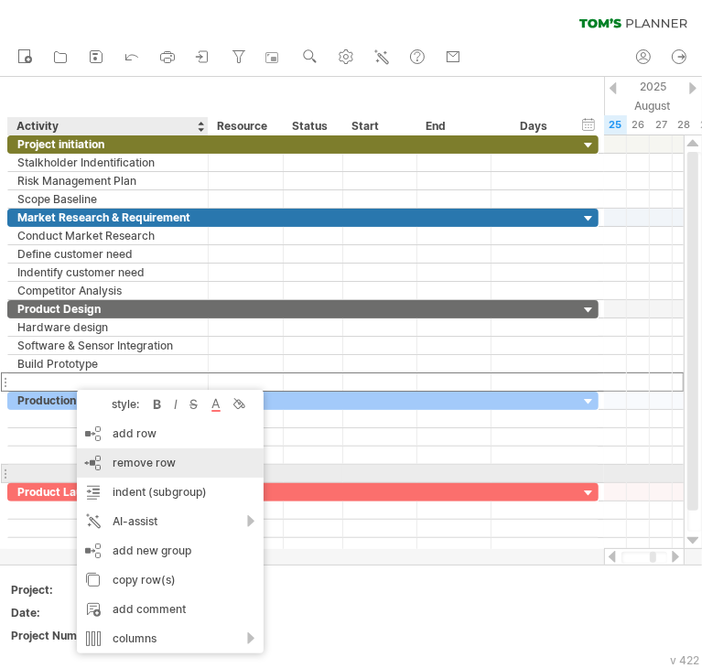
click at [116, 466] on span "remove row" at bounding box center [144, 463] width 63 height 14
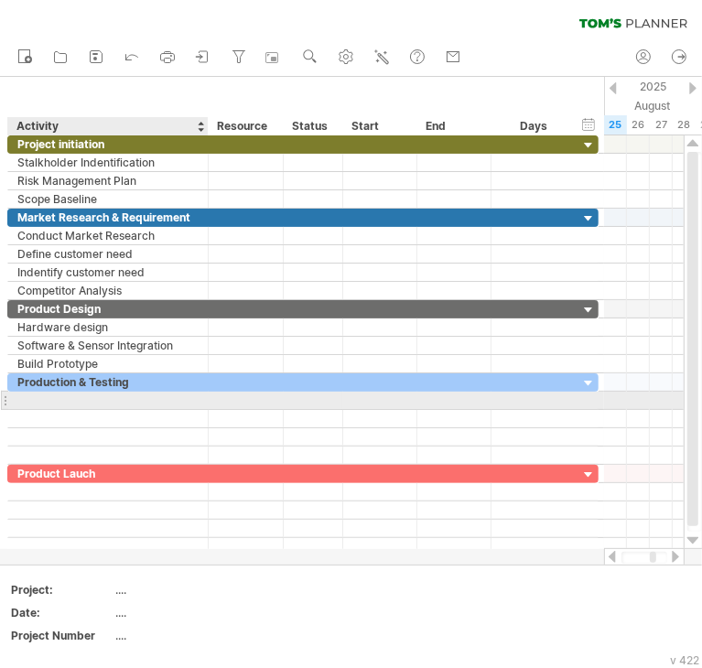
click at [75, 397] on div at bounding box center [107, 400] width 181 height 17
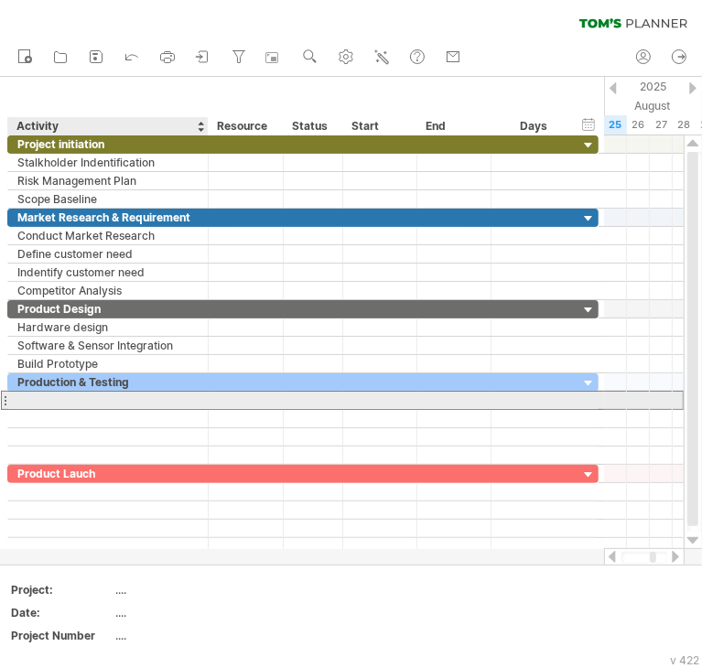
paste input "**********"
type input "**********"
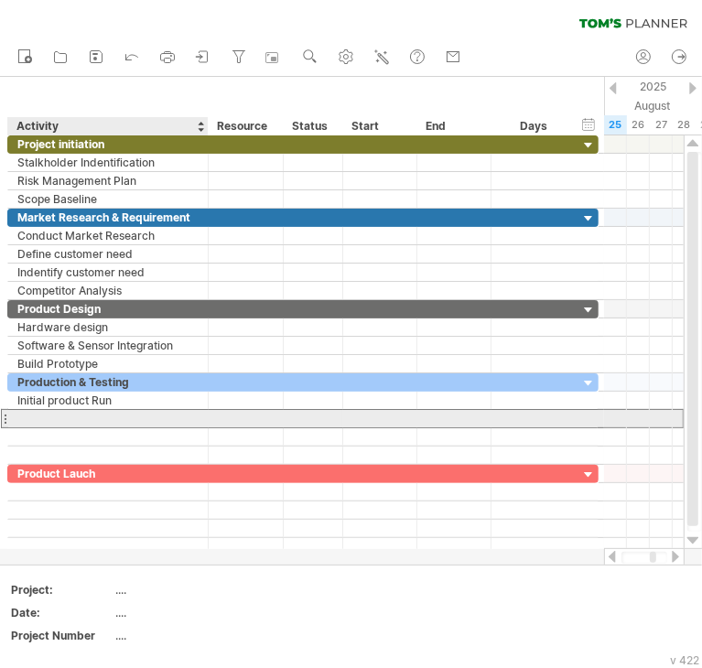
click at [119, 416] on div at bounding box center [107, 418] width 181 height 17
paste input "**********"
type input "**********"
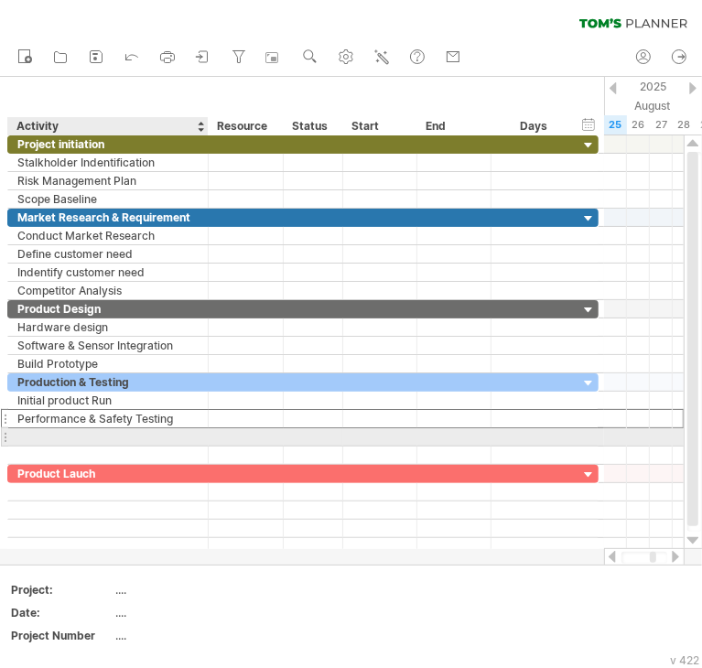
click at [91, 435] on div at bounding box center [107, 436] width 181 height 17
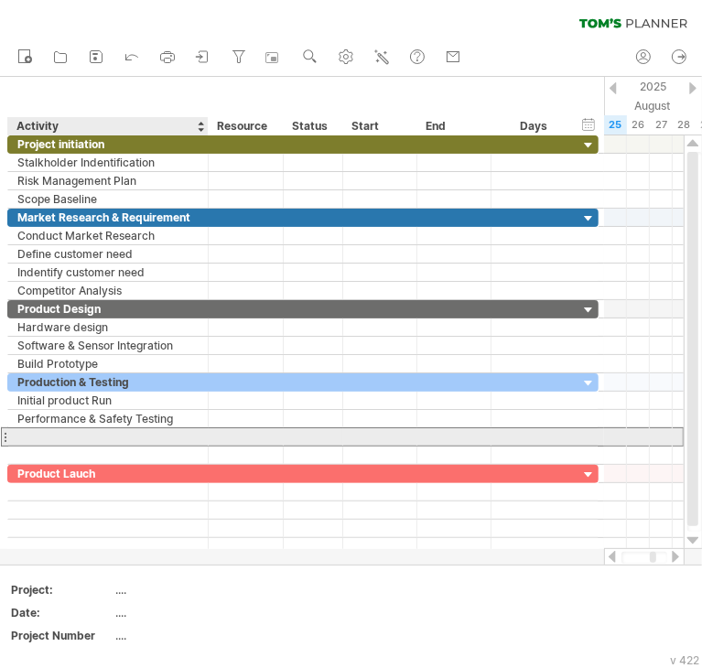
paste input "**********"
type input "**********"
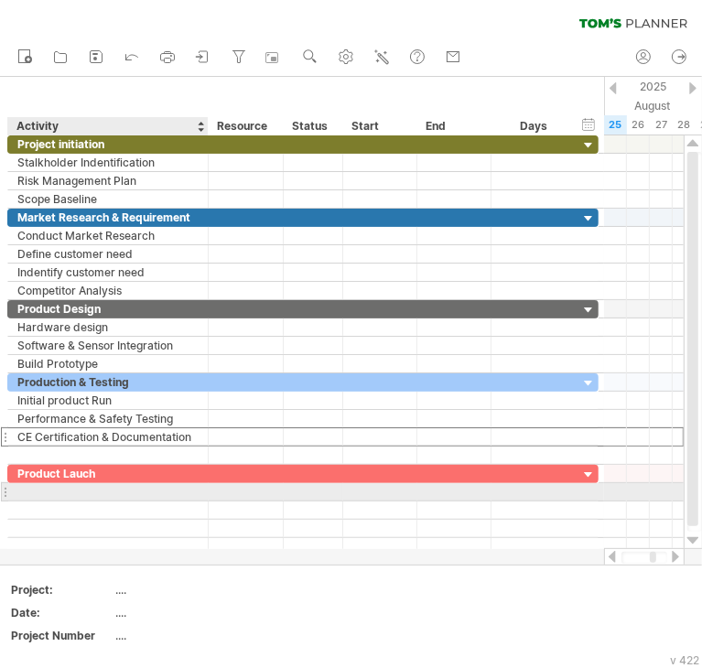
click at [110, 487] on div at bounding box center [107, 491] width 181 height 17
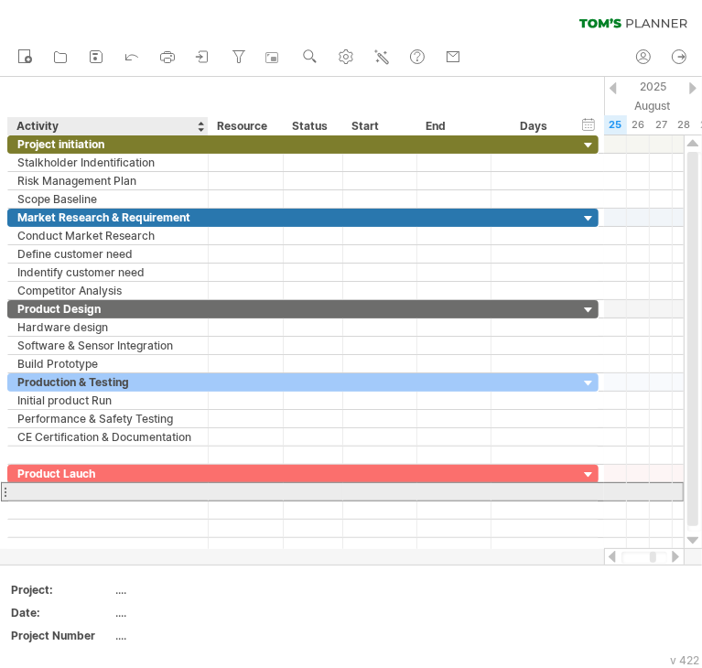
paste input "**********"
type input "**********"
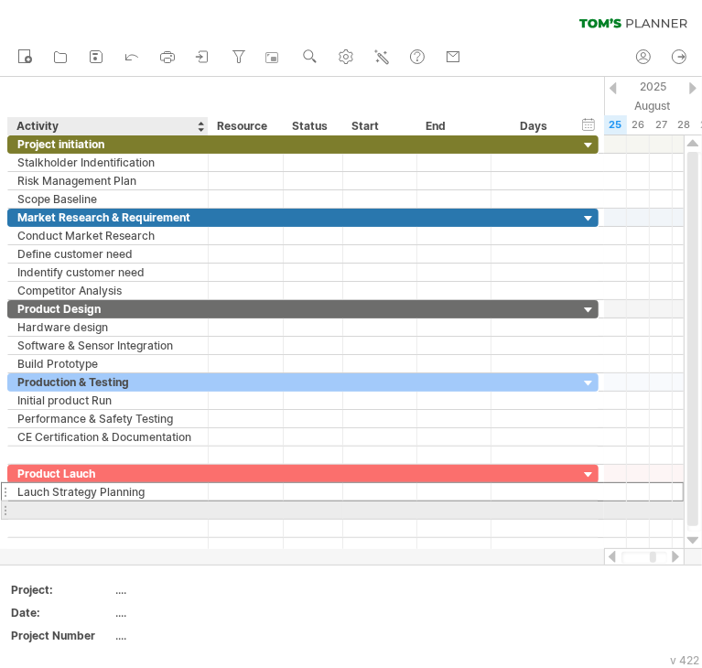
click at [118, 510] on div at bounding box center [107, 509] width 181 height 17
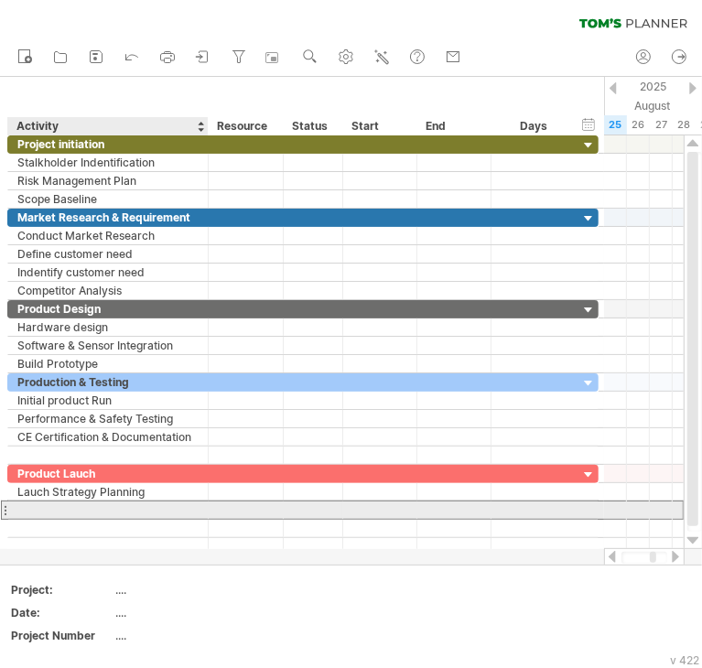
paste input "**********"
type input "**********"
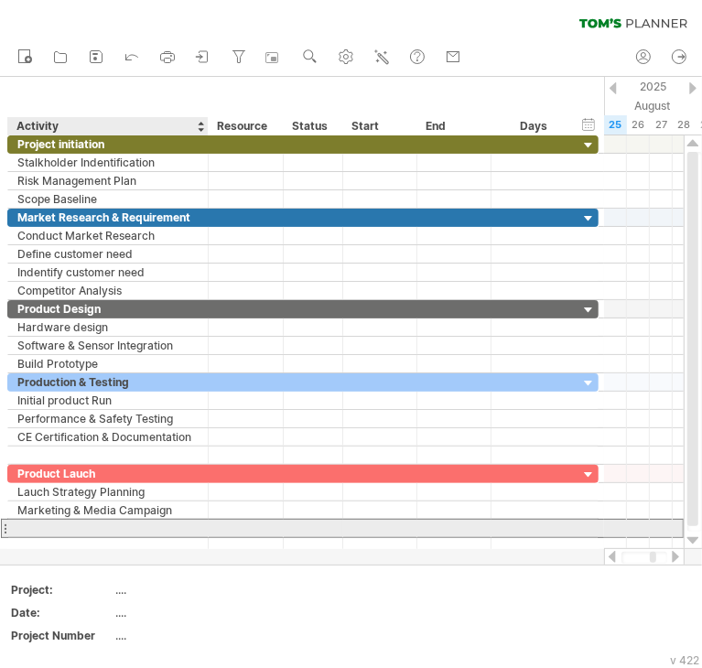
click at [133, 531] on div at bounding box center [107, 528] width 181 height 17
paste input "**********"
type input "**********"
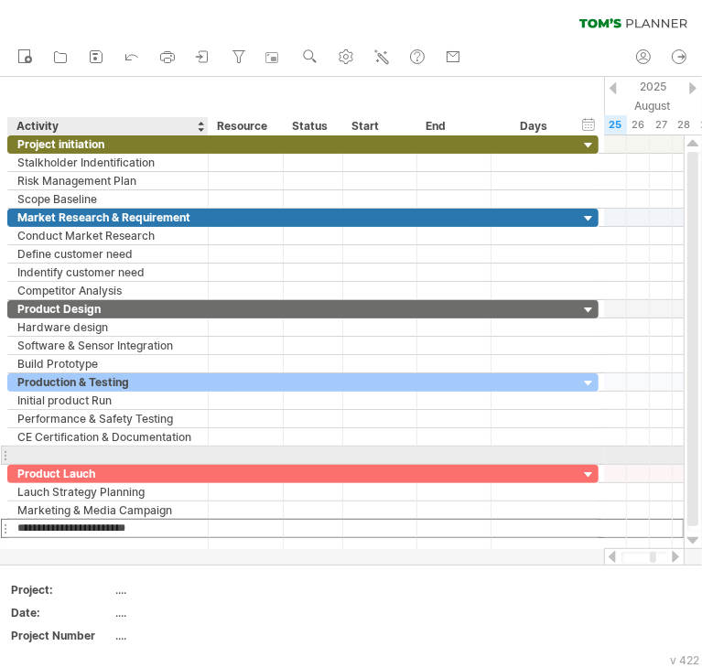
click at [92, 450] on div at bounding box center [107, 454] width 181 height 17
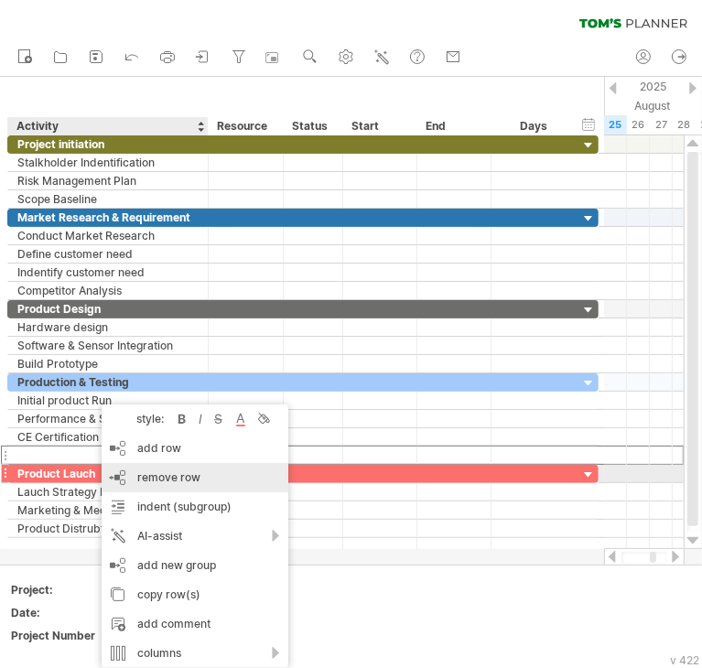
click at [155, 476] on span "remove row" at bounding box center [168, 477] width 63 height 14
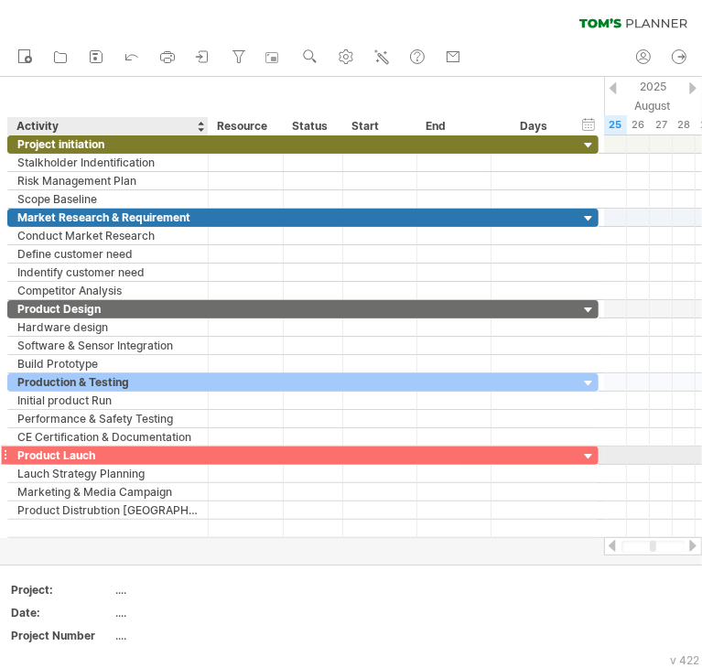
click at [80, 455] on div "Product Lauch" at bounding box center [107, 454] width 181 height 17
type input "**********"
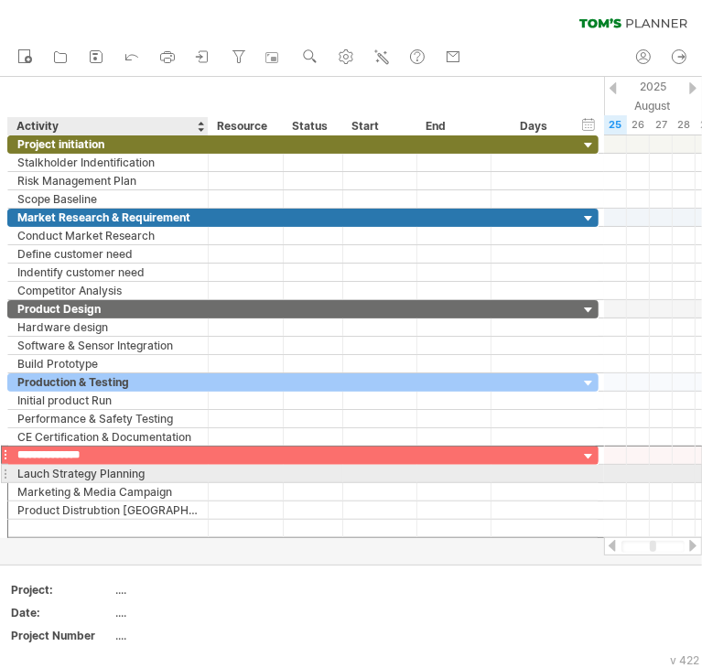
click at [35, 473] on div "Lauch Strategy Planning" at bounding box center [107, 473] width 181 height 17
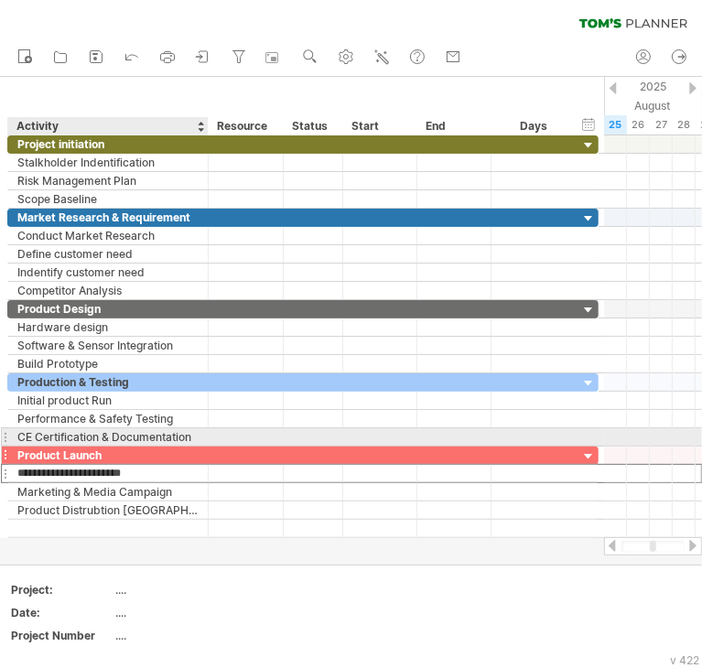
type input "**********"
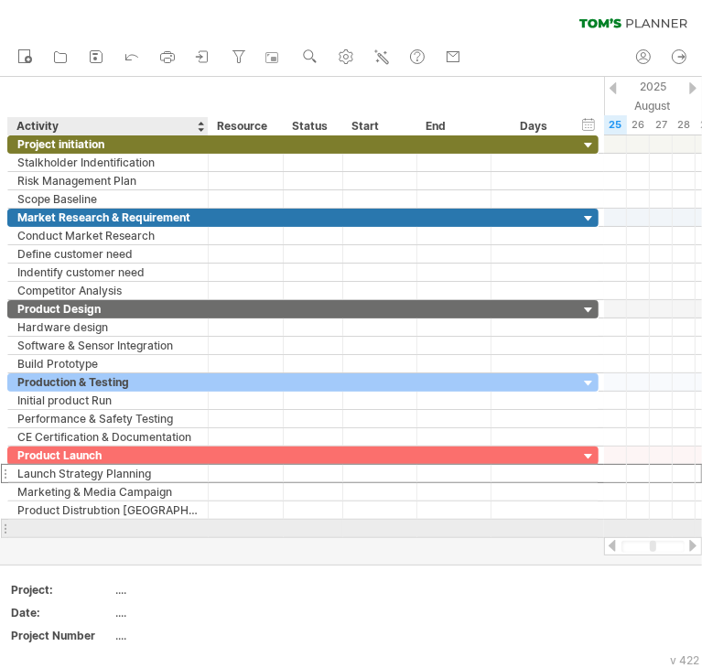
click at [129, 522] on div at bounding box center [107, 528] width 181 height 17
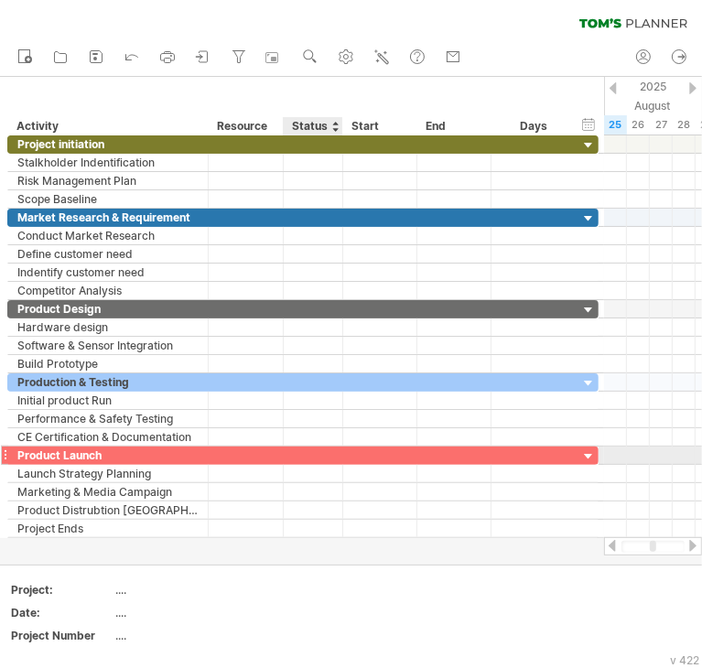
click at [337, 455] on div at bounding box center [340, 455] width 9 height 18
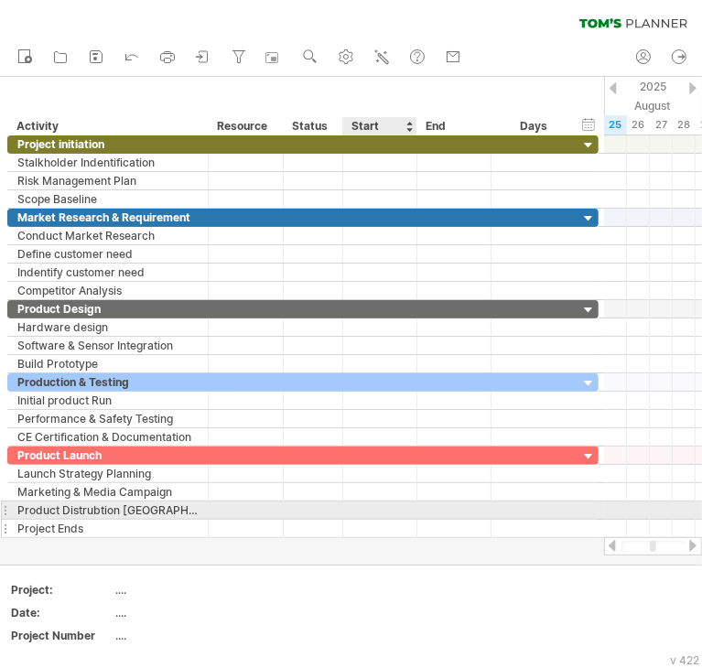
click at [353, 520] on div at bounding box center [380, 528] width 74 height 17
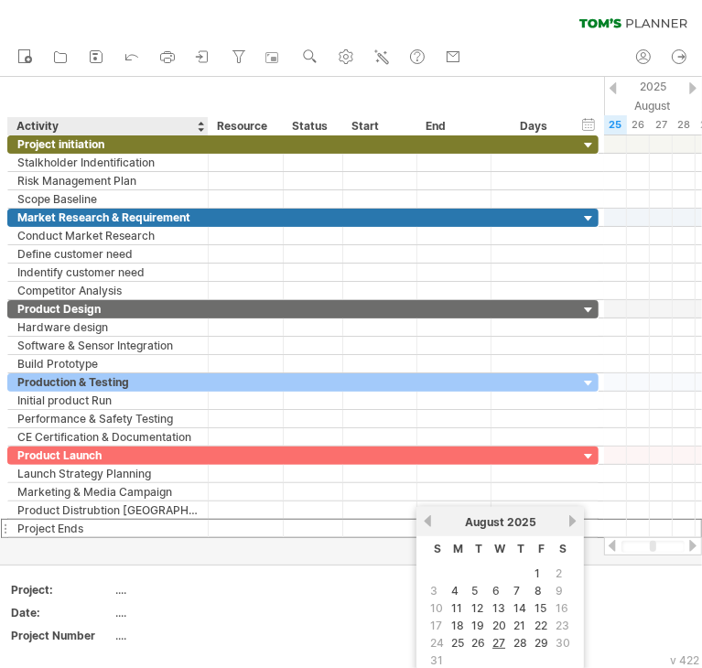
click at [124, 541] on div at bounding box center [351, 321] width 702 height 488
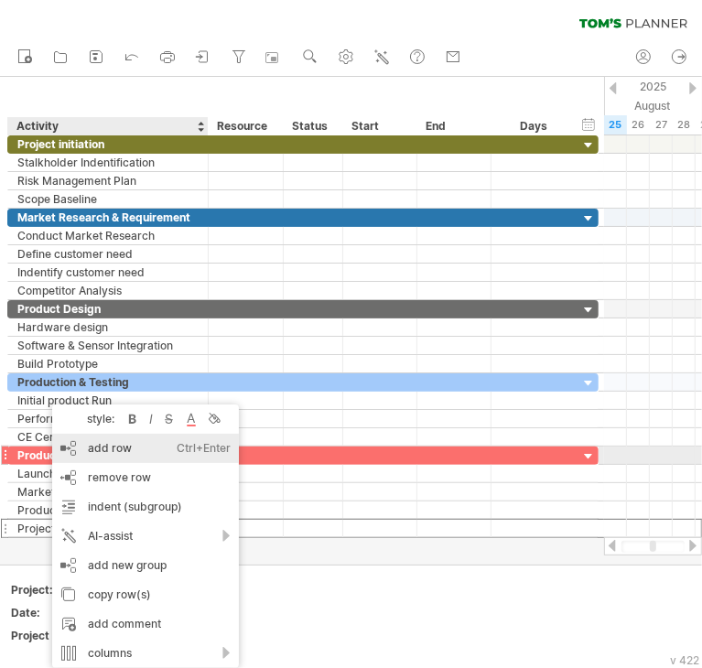
click at [127, 457] on div "add row Ctrl+Enter Cmd+Enter" at bounding box center [145, 448] width 187 height 29
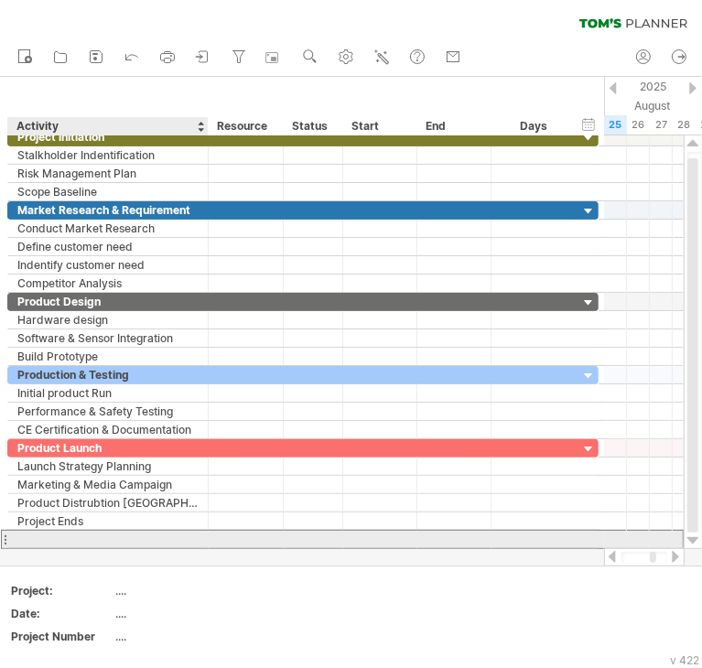
click at [88, 537] on input "text" at bounding box center [107, 539] width 181 height 17
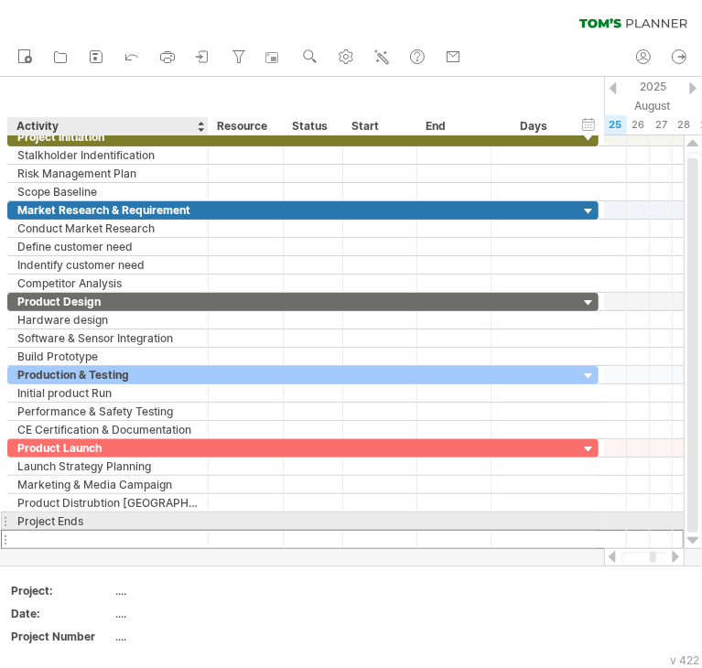
click at [88, 519] on div "Project Ends" at bounding box center [107, 520] width 181 height 17
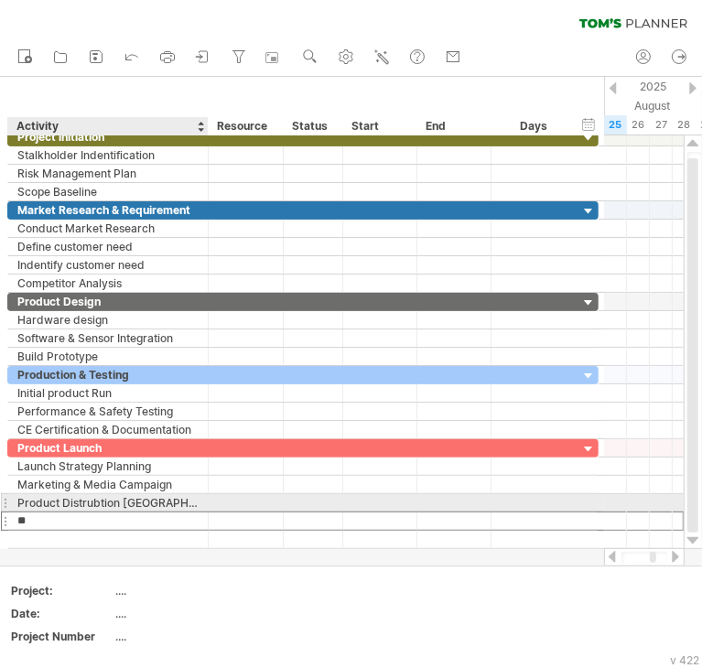
type input "*"
type input "**********"
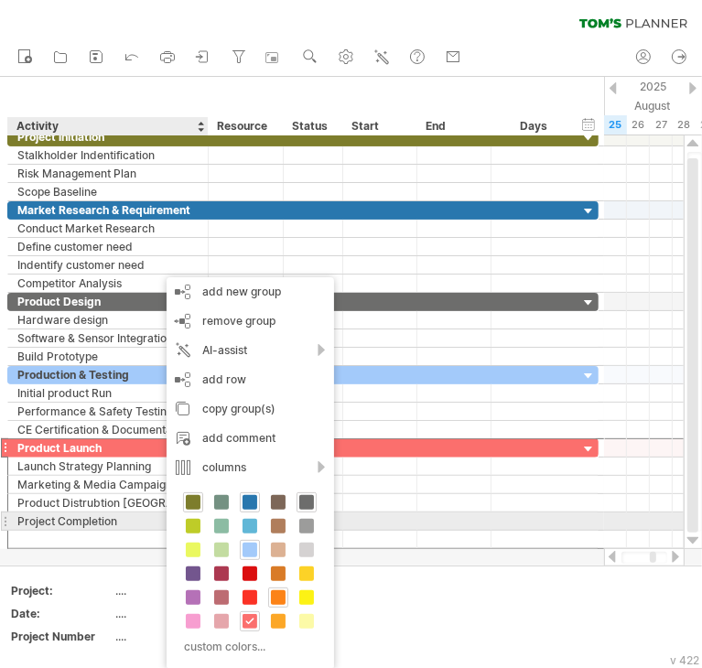
click at [132, 517] on div "Project Completion" at bounding box center [107, 520] width 181 height 17
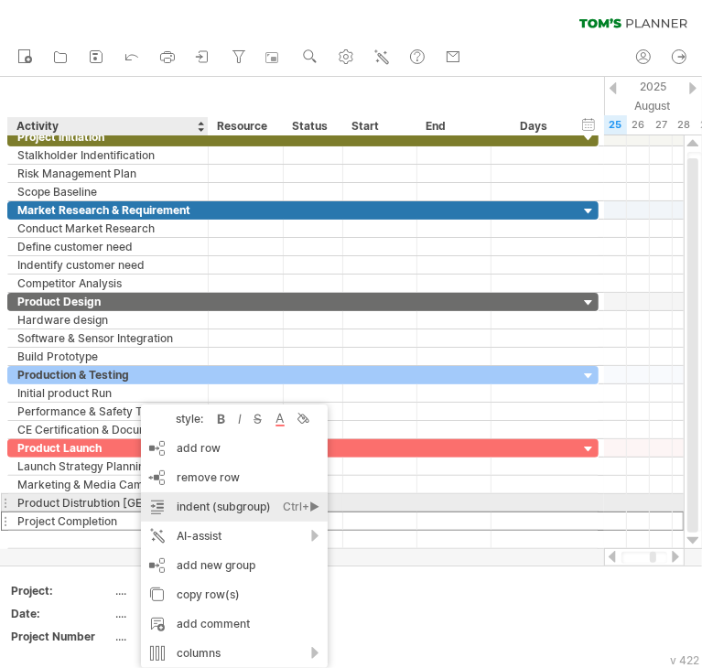
click at [189, 503] on div "indent (subgroup) Ctrl+► Cmd+►" at bounding box center [234, 506] width 187 height 29
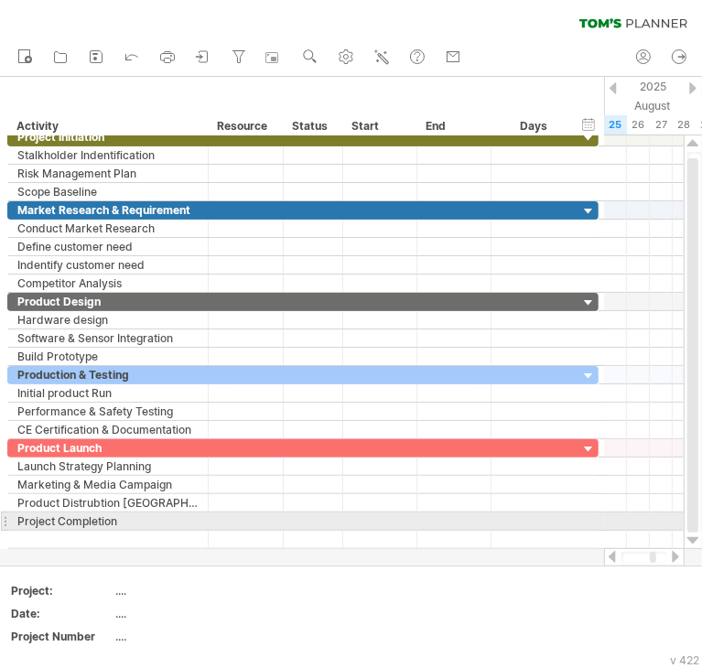
click at [131, 519] on div "Project Completion" at bounding box center [107, 520] width 181 height 17
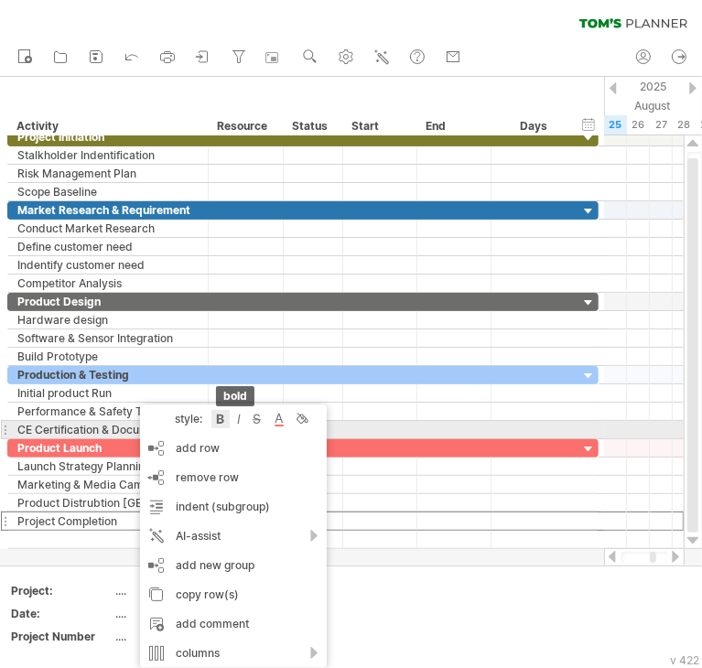
click at [221, 423] on div at bounding box center [220, 419] width 18 height 18
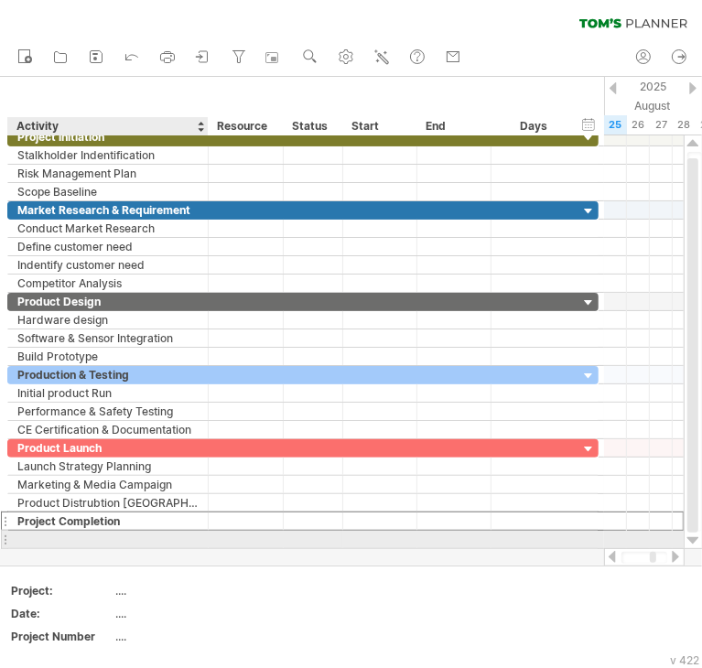
click at [132, 536] on div at bounding box center [107, 539] width 181 height 17
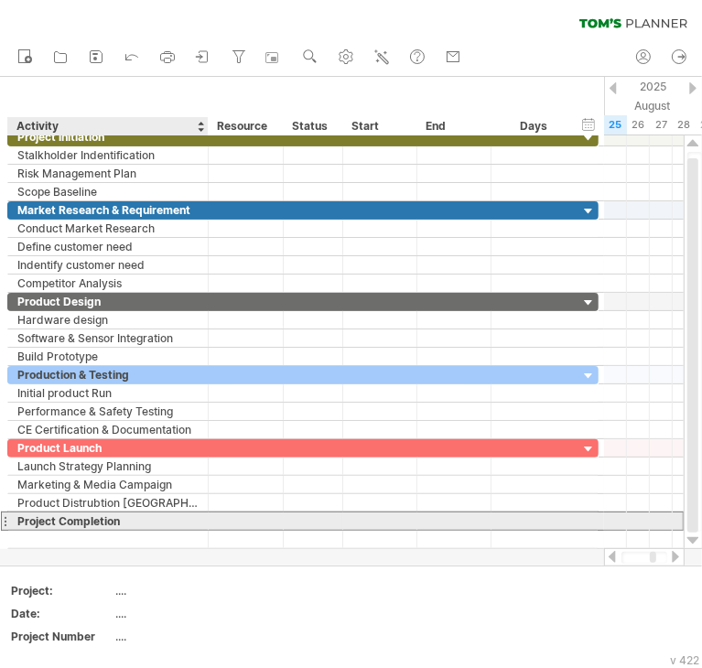
click at [114, 515] on div "Project Completion" at bounding box center [107, 520] width 181 height 17
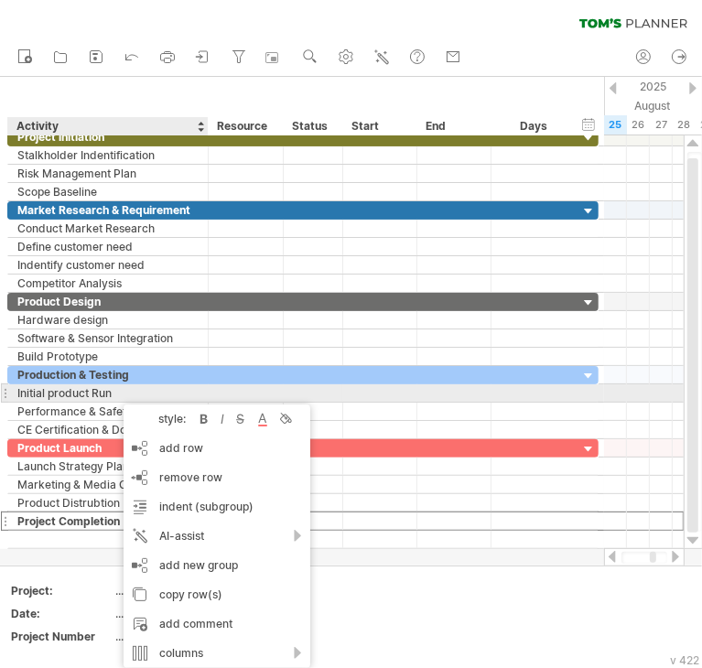
drag, startPoint x: 171, startPoint y: 419, endPoint x: 203, endPoint y: 393, distance: 41.0
click at [203, 393] on div "Trying to reach [DOMAIN_NAME] Connected again... 0% clear filter new" at bounding box center [351, 334] width 702 height 668
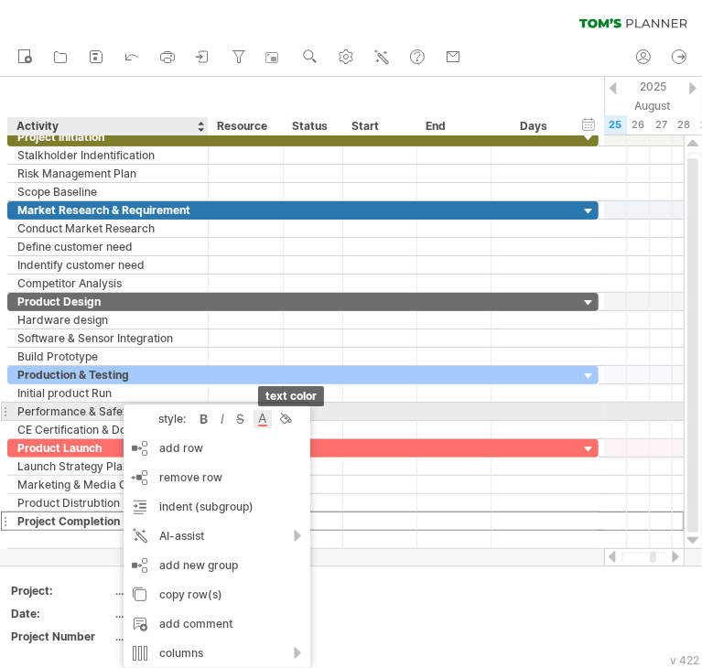
click at [262, 419] on div at bounding box center [262, 419] width 18 height 18
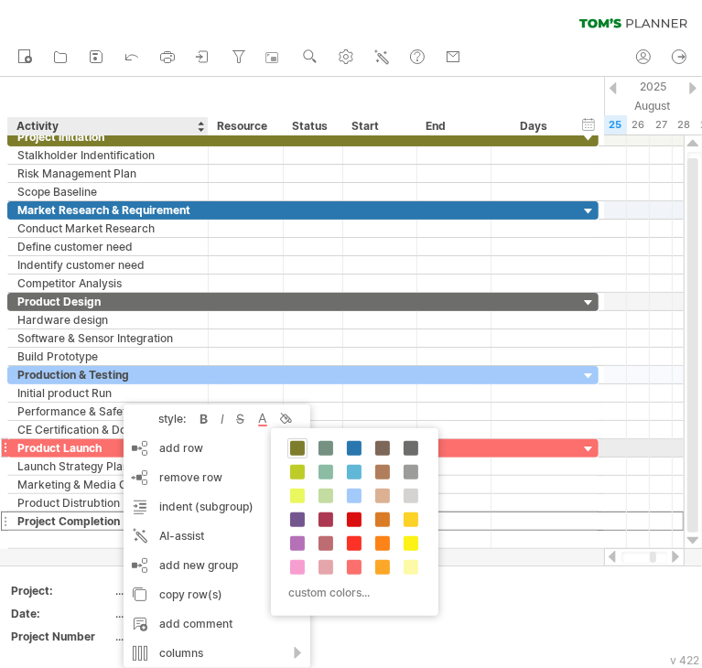
click at [304, 446] on span at bounding box center [297, 448] width 15 height 15
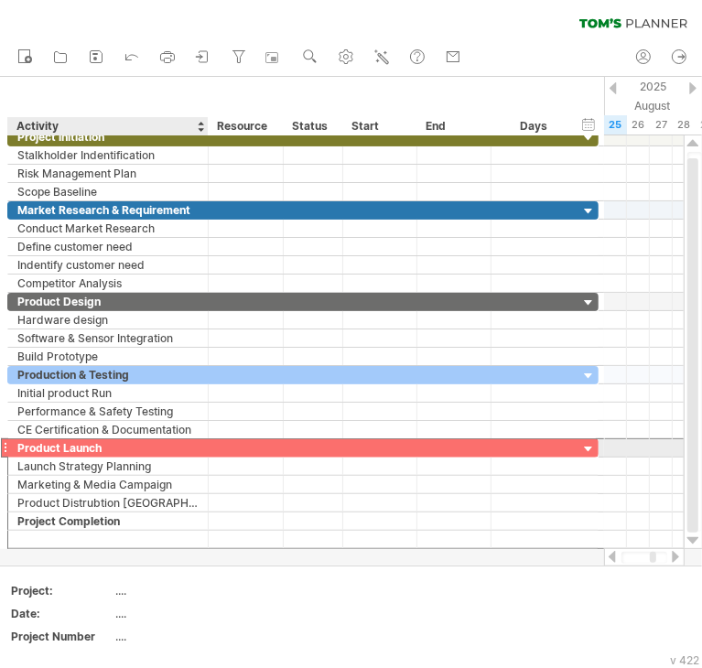
click at [4, 442] on div at bounding box center [4, 447] width 7 height 19
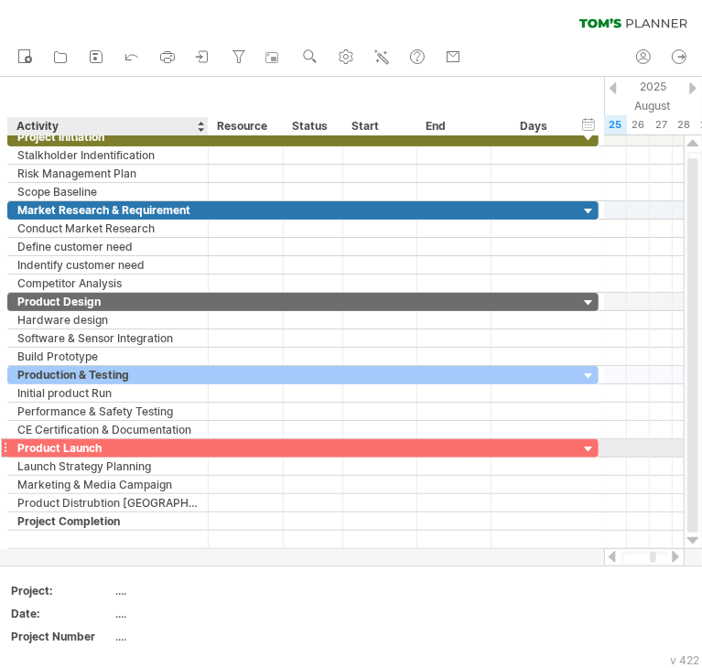
click at [4, 442] on div at bounding box center [4, 447] width 7 height 19
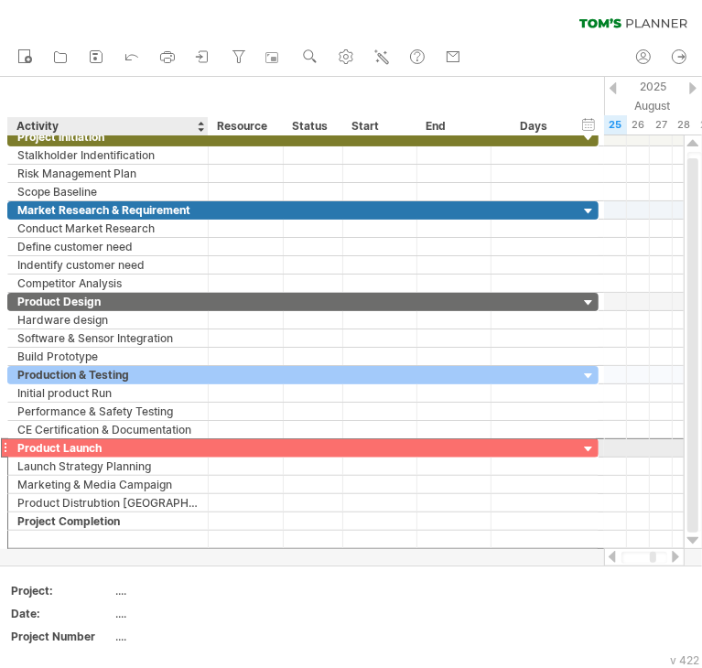
click at [149, 444] on div "Product Launch" at bounding box center [107, 447] width 181 height 17
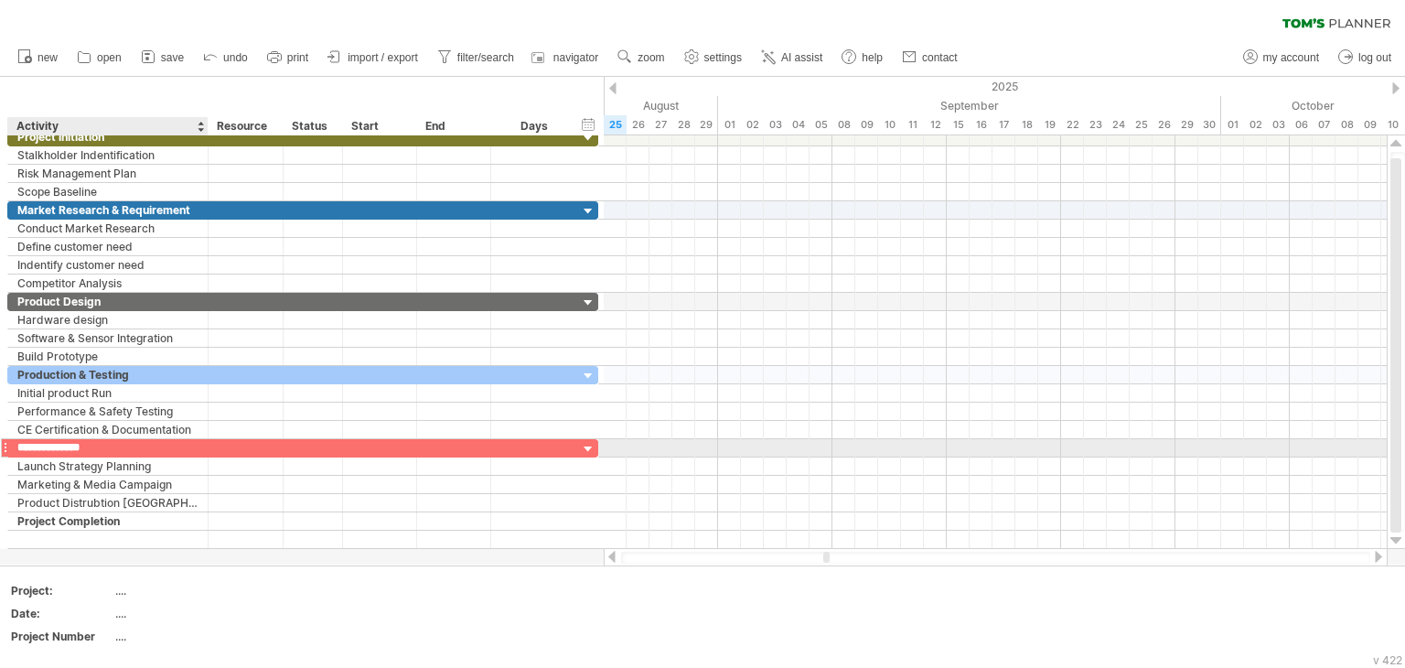
click at [113, 439] on input "**********" at bounding box center [107, 447] width 181 height 17
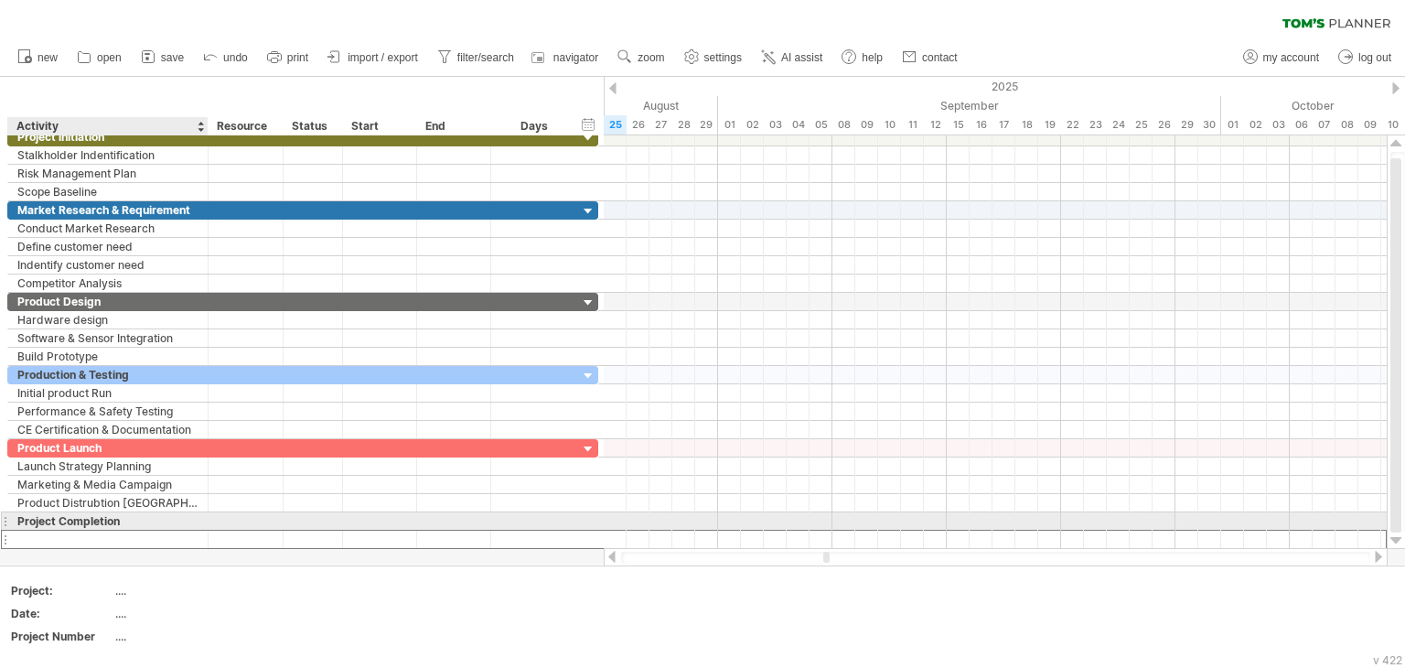
click at [88, 531] on div at bounding box center [107, 539] width 181 height 17
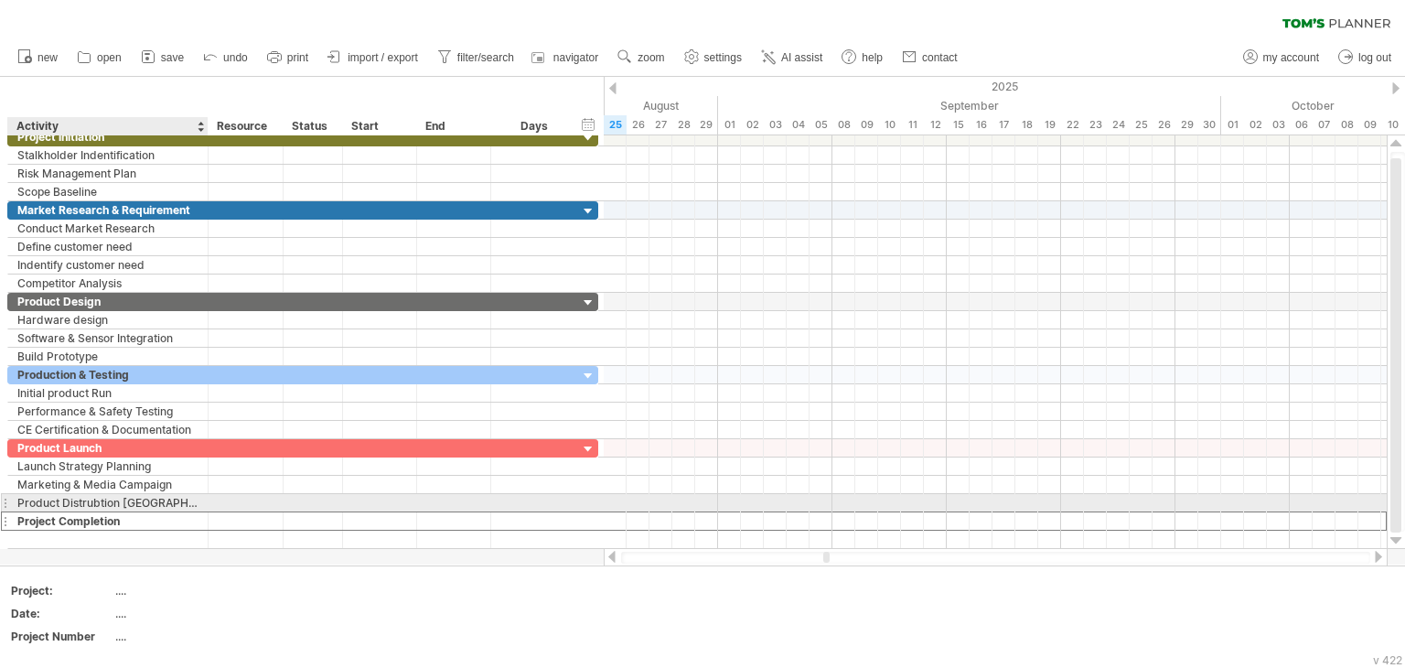
click at [120, 512] on div "Project Completion" at bounding box center [107, 520] width 181 height 17
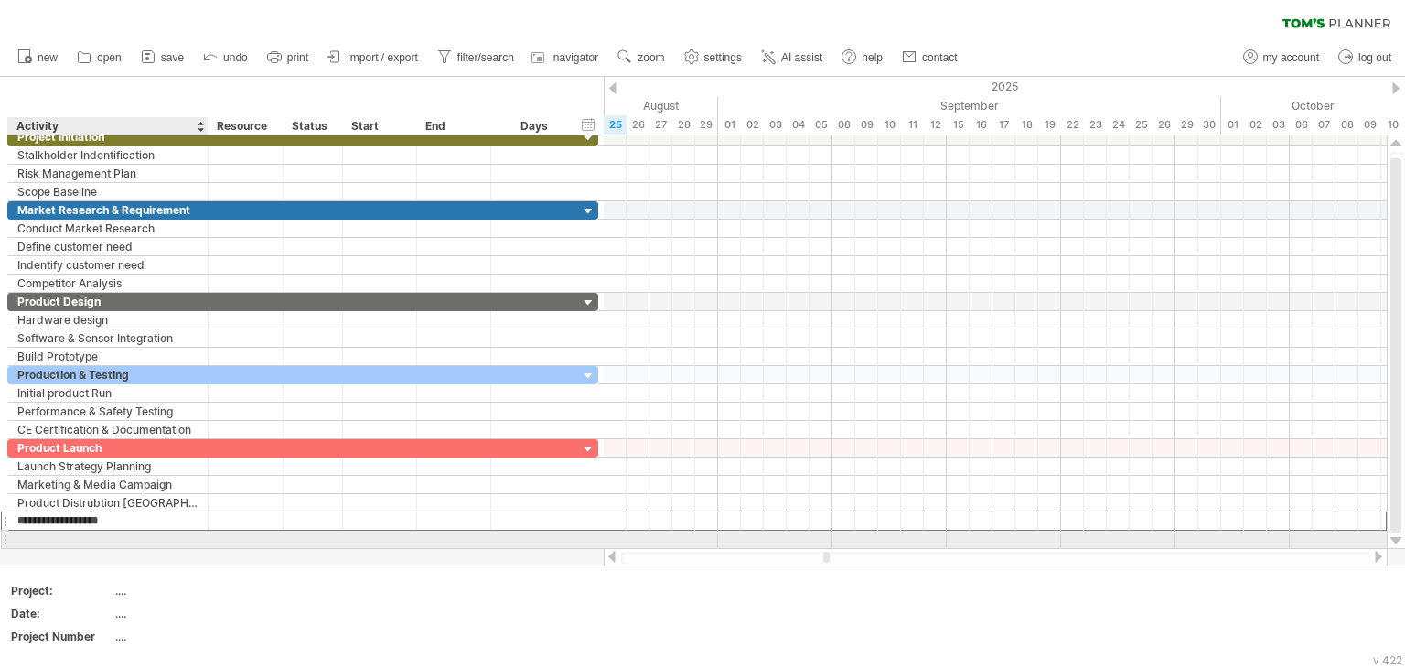
click at [102, 534] on div at bounding box center [107, 539] width 181 height 17
type input "**********"
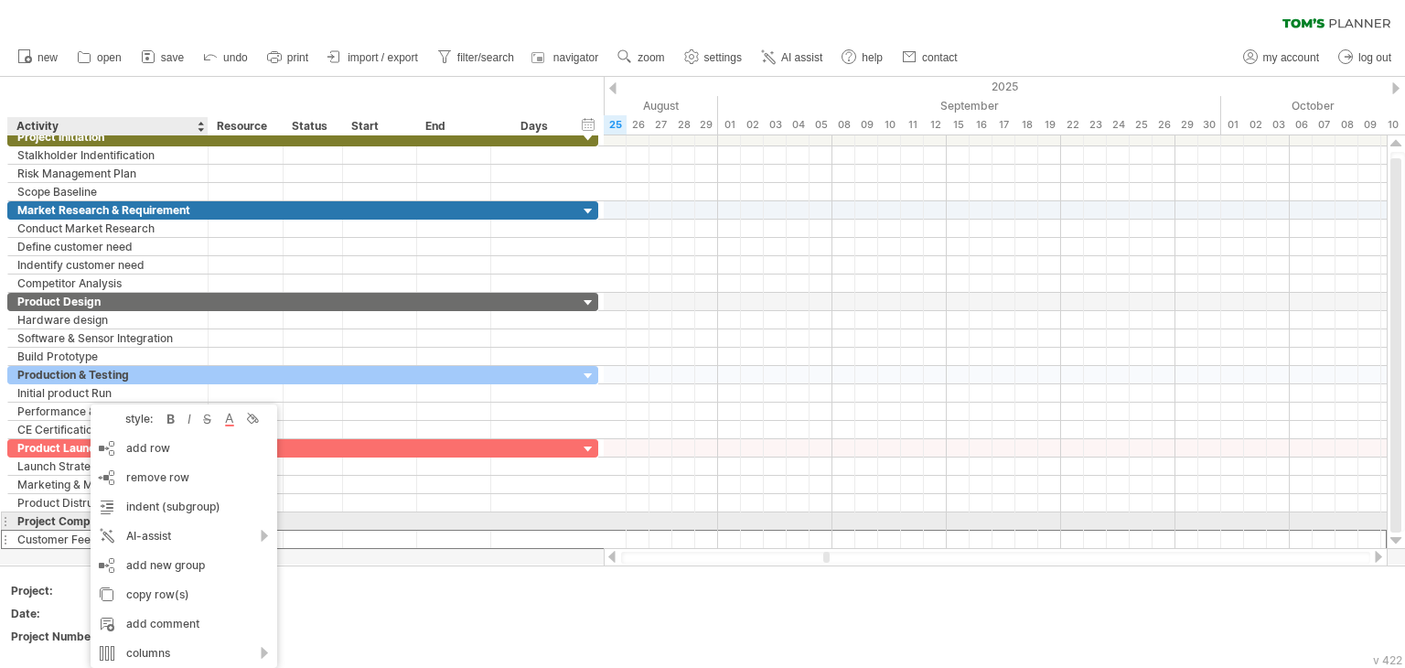
click at [56, 521] on div "Project Completion" at bounding box center [107, 520] width 181 height 17
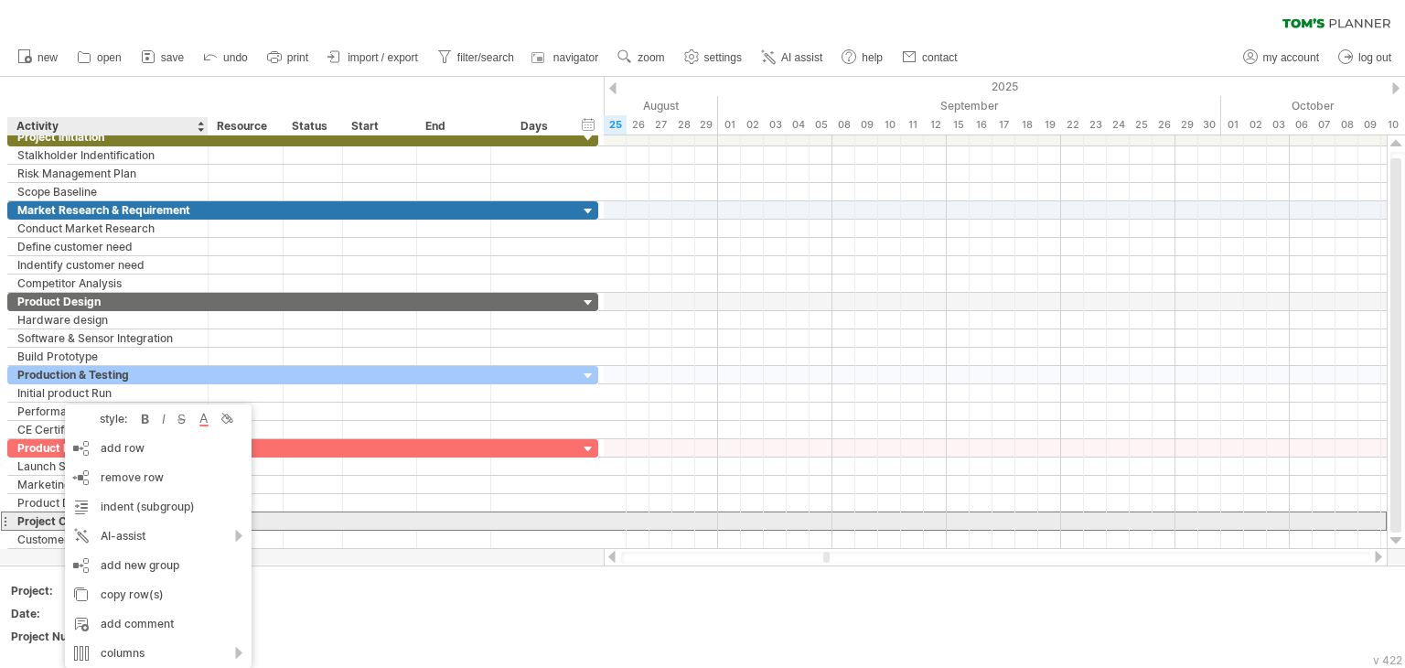
click at [285, 520] on div at bounding box center [313, 520] width 59 height 17
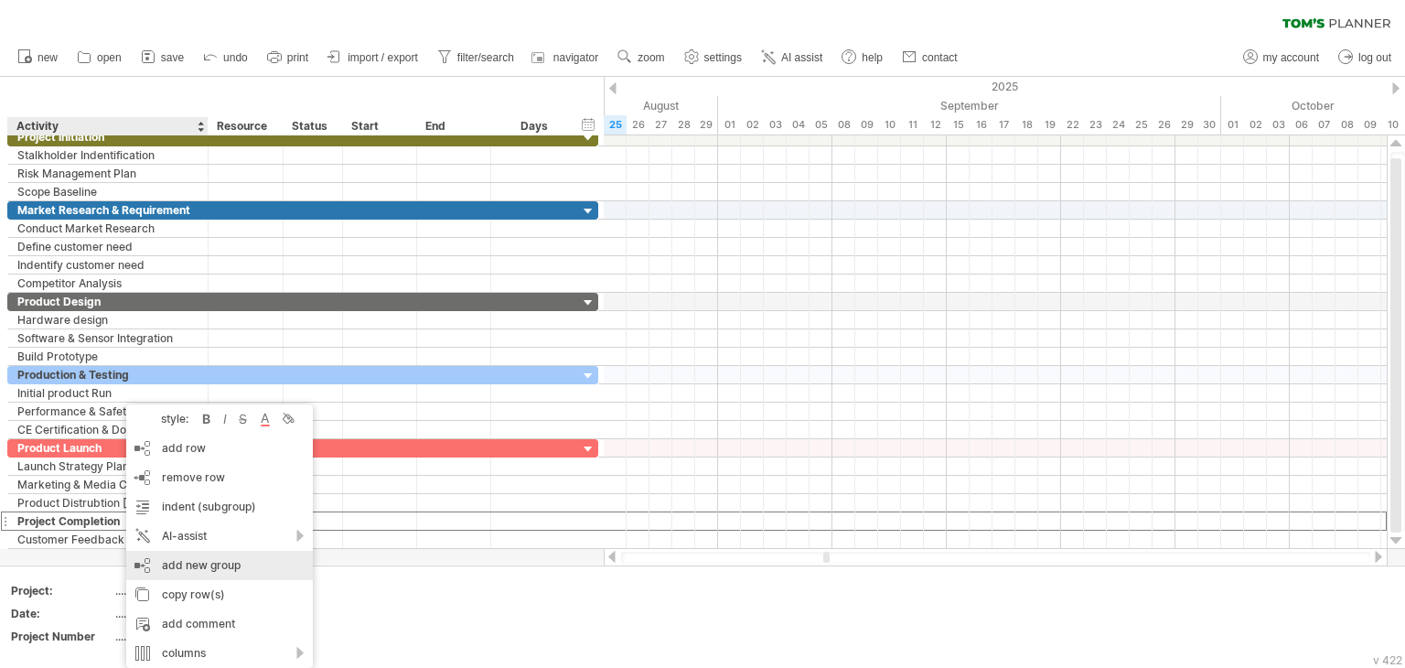
click at [202, 571] on div "add new group" at bounding box center [219, 565] width 187 height 29
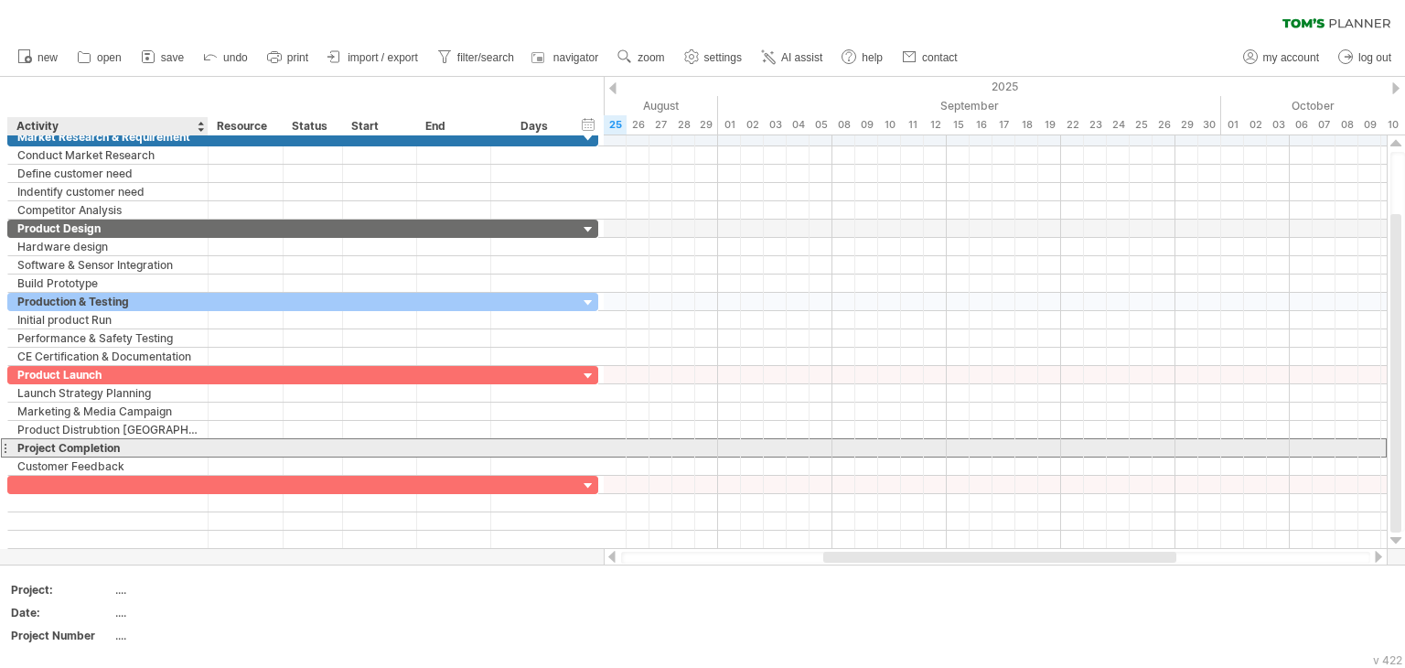
click at [110, 446] on div "Project Completion" at bounding box center [107, 447] width 181 height 17
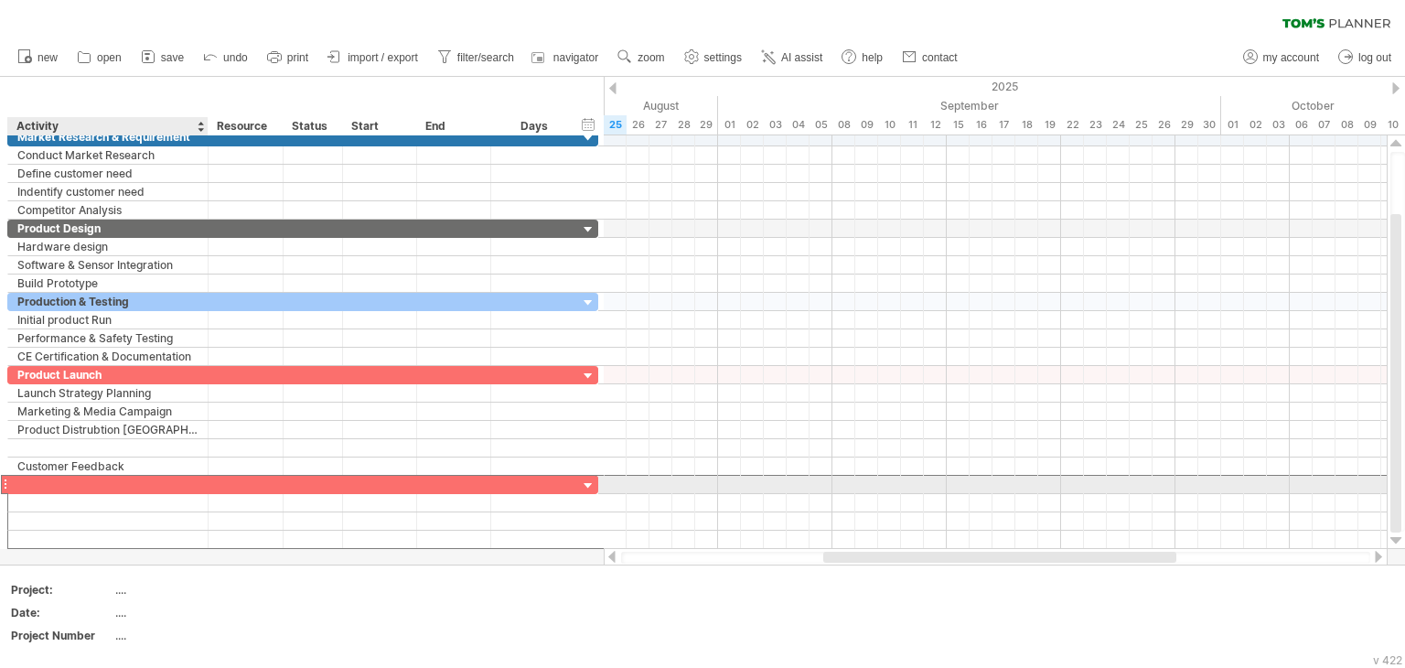
click at [96, 480] on div at bounding box center [107, 484] width 181 height 17
paste input "**********"
type input "**********"
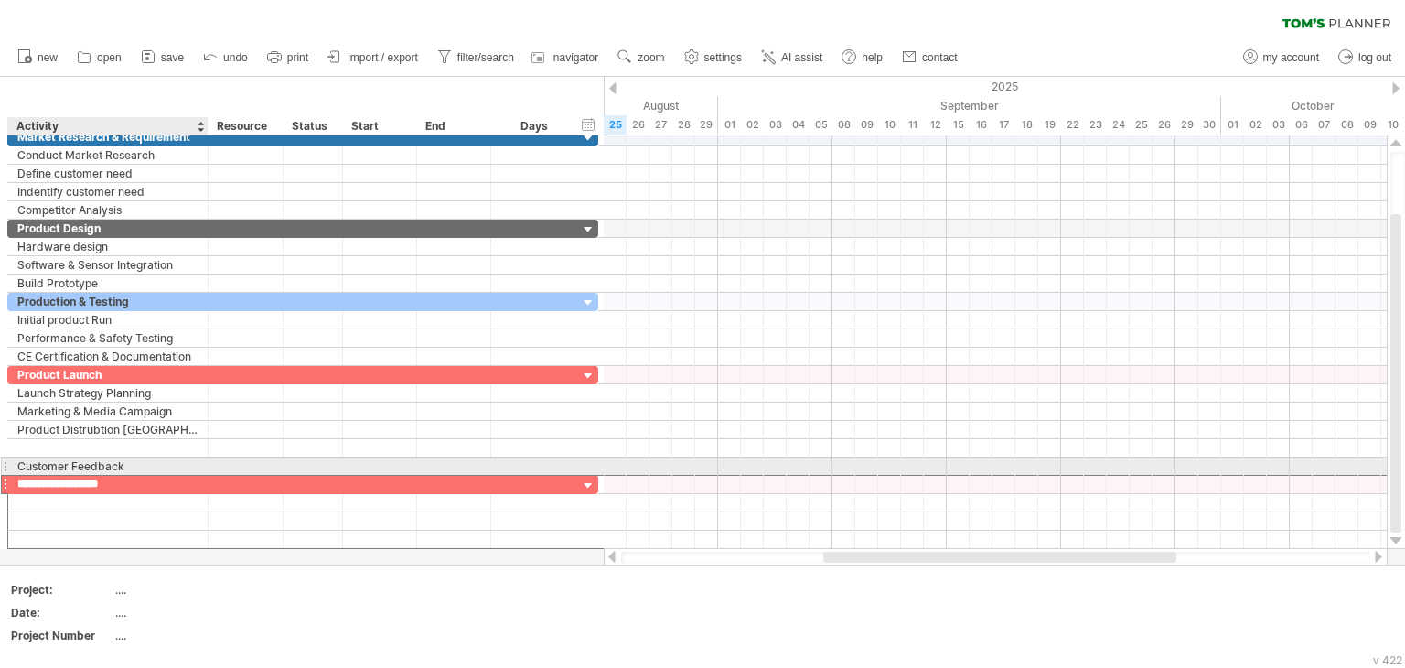
click at [81, 465] on div "Customer Feedback" at bounding box center [107, 465] width 181 height 17
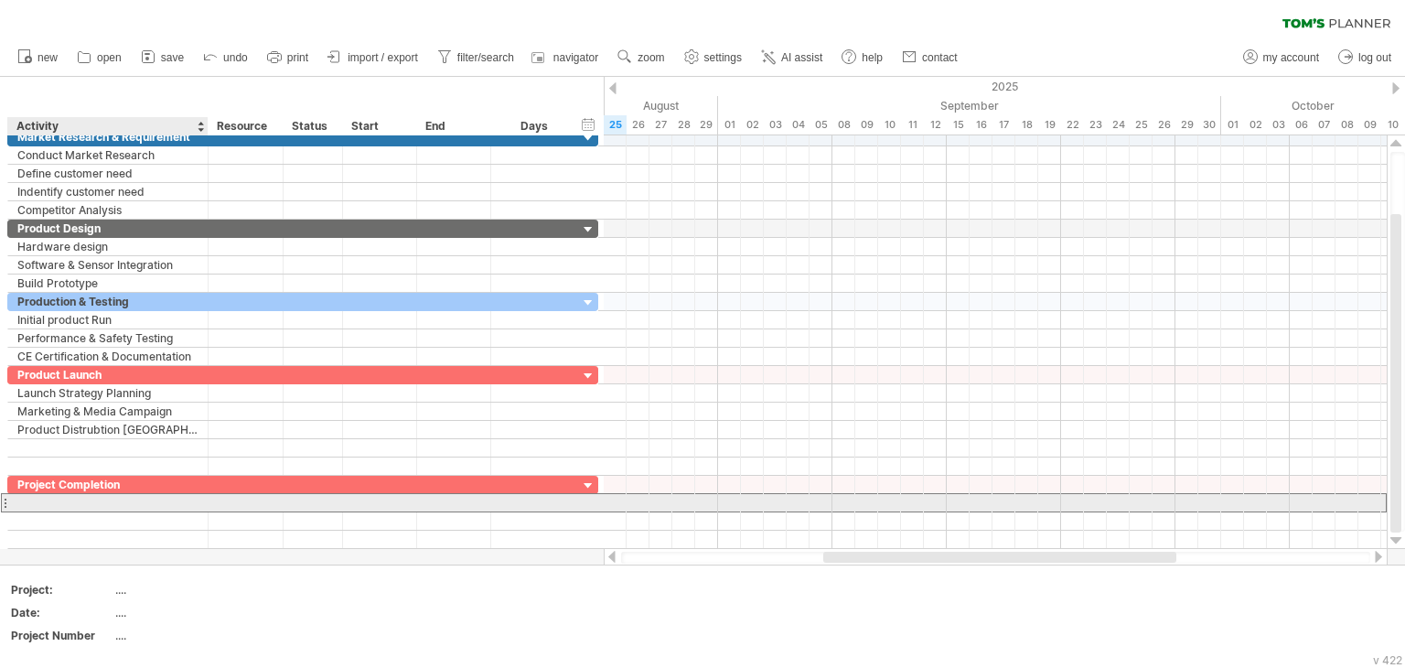
click at [81, 500] on div at bounding box center [107, 502] width 181 height 17
paste input "**********"
type input "**********"
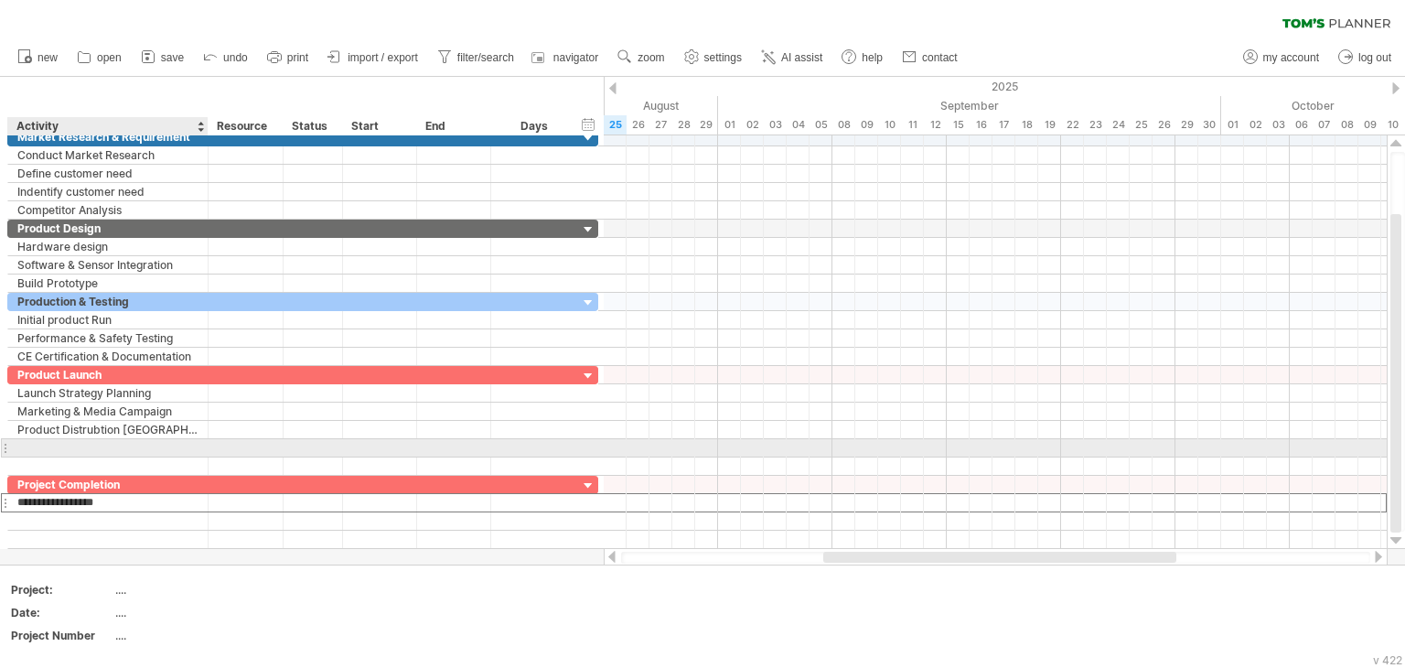
click at [61, 447] on div at bounding box center [107, 447] width 181 height 17
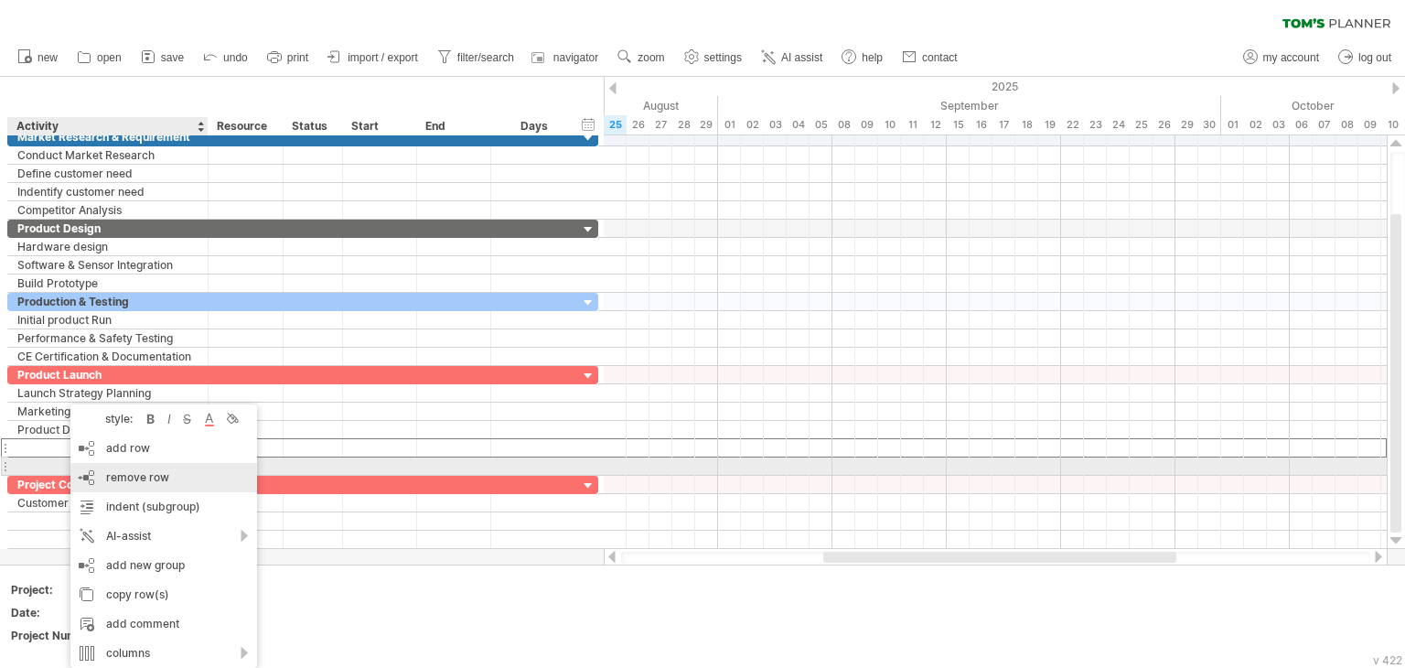
click at [93, 476] on div "remove row remove selected rows" at bounding box center [163, 477] width 187 height 29
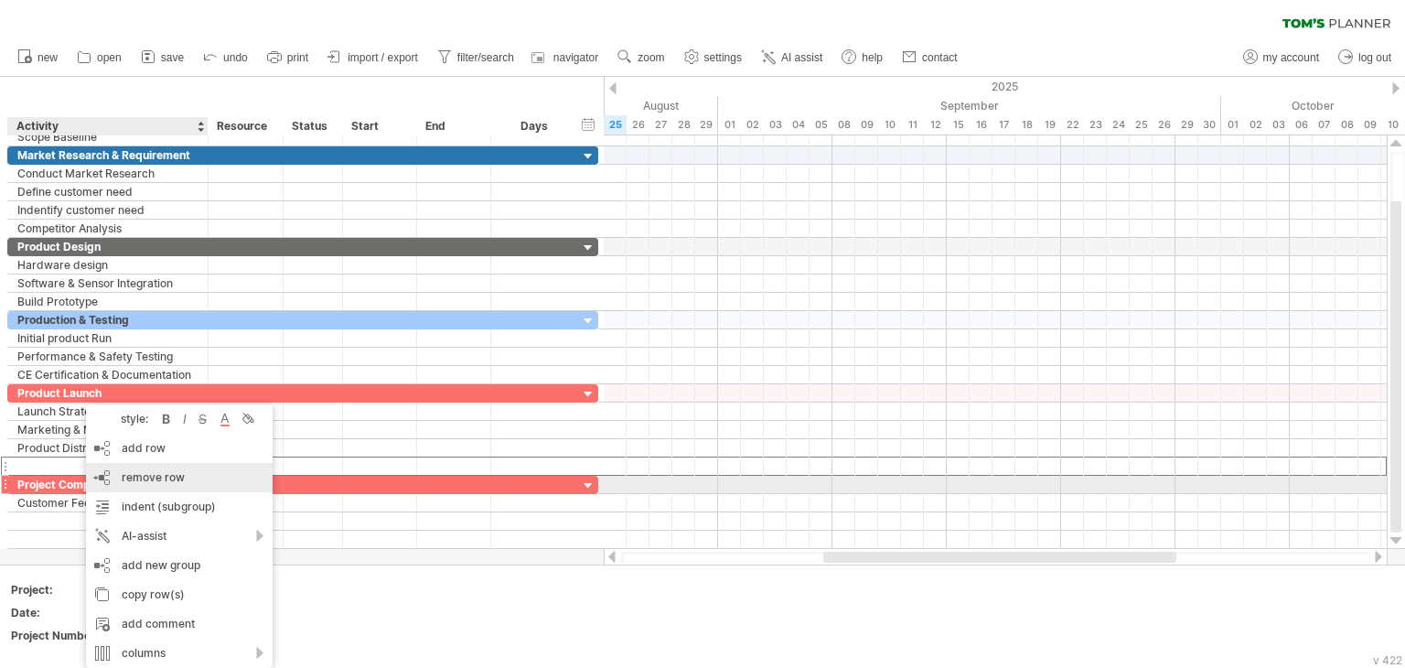
click at [126, 480] on span "remove row" at bounding box center [153, 477] width 63 height 14
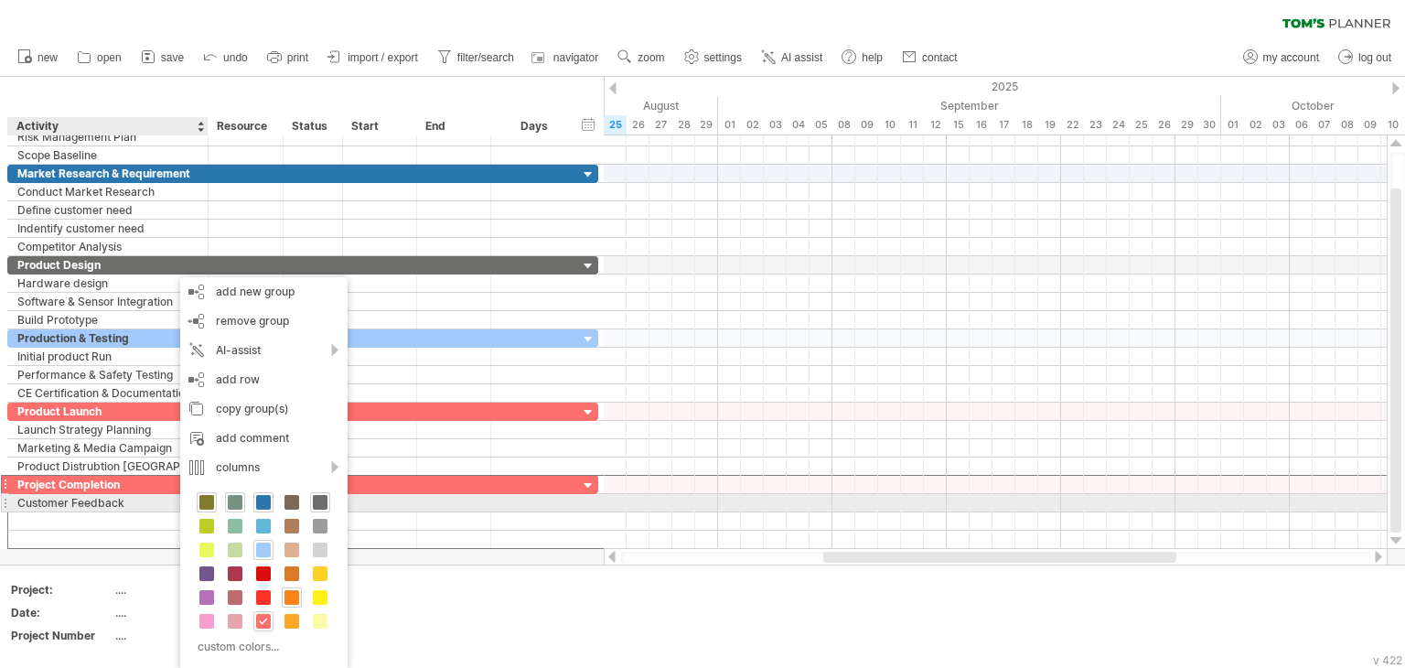
click at [228, 505] on span at bounding box center [235, 502] width 15 height 15
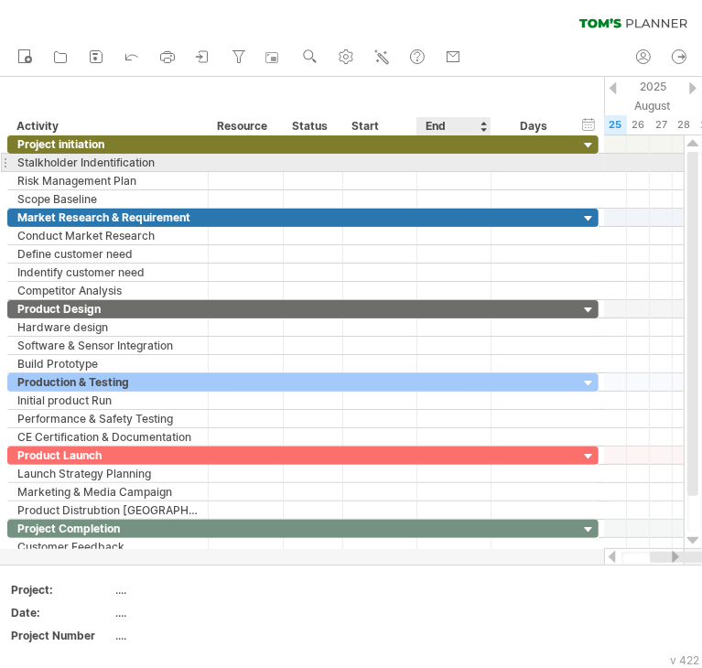
click at [454, 163] on div at bounding box center [454, 162] width 74 height 17
click at [457, 162] on div at bounding box center [454, 162] width 74 height 17
click at [534, 162] on div at bounding box center [534, 162] width 69 height 17
type input "*"
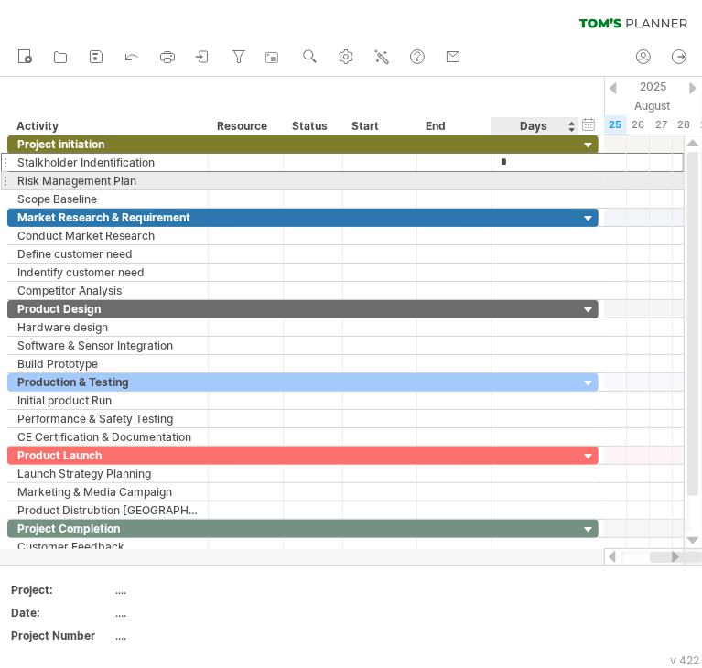
click at [523, 180] on div at bounding box center [534, 180] width 69 height 17
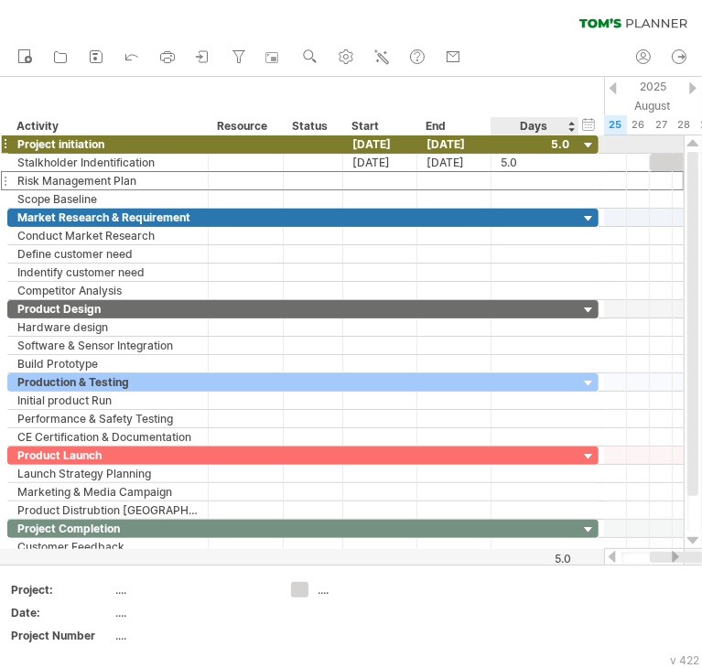
click at [555, 145] on div at bounding box center [534, 143] width 69 height 17
type input "**"
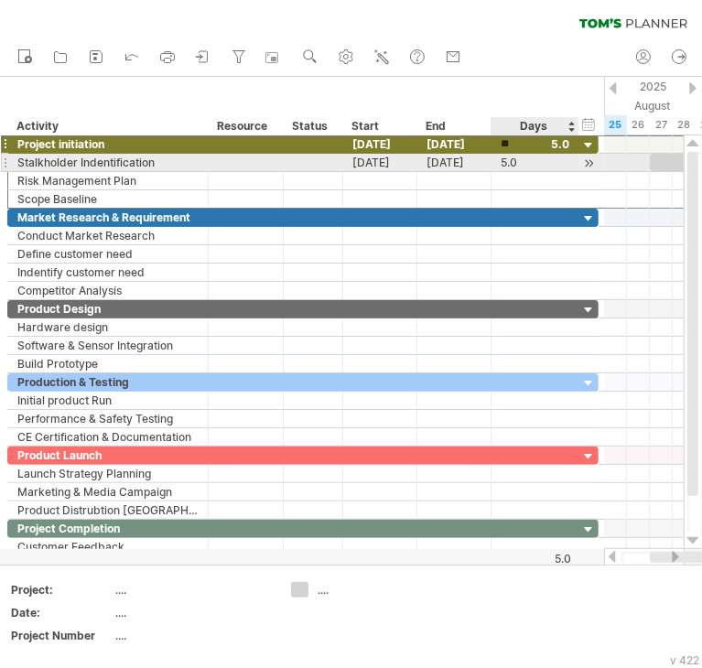
click at [541, 166] on div "5.0" at bounding box center [534, 162] width 69 height 17
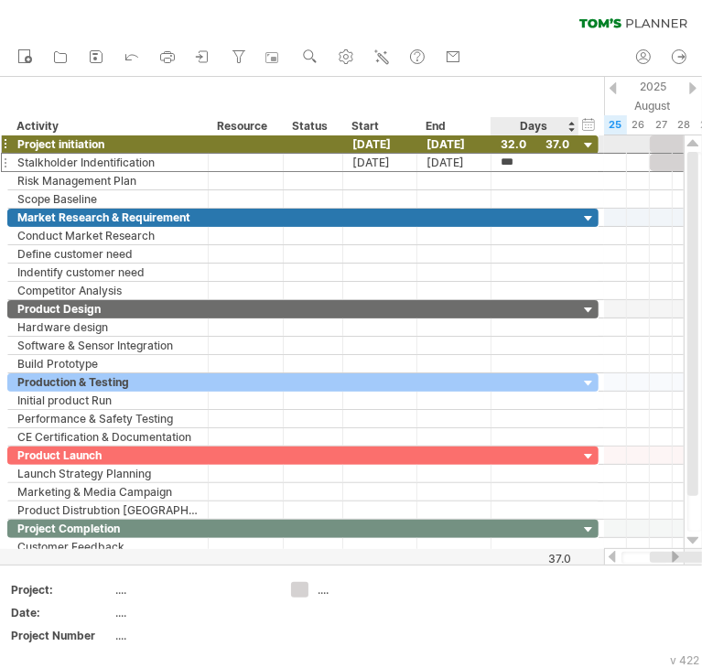
scroll to position [0, 0]
click at [559, 146] on div "32.0" at bounding box center [534, 143] width 69 height 17
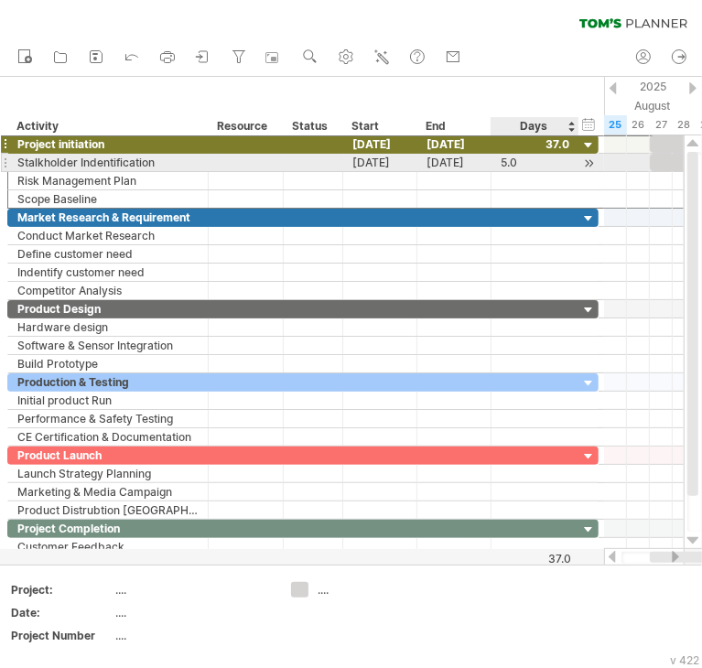
click at [548, 162] on div "5.0" at bounding box center [534, 162] width 69 height 17
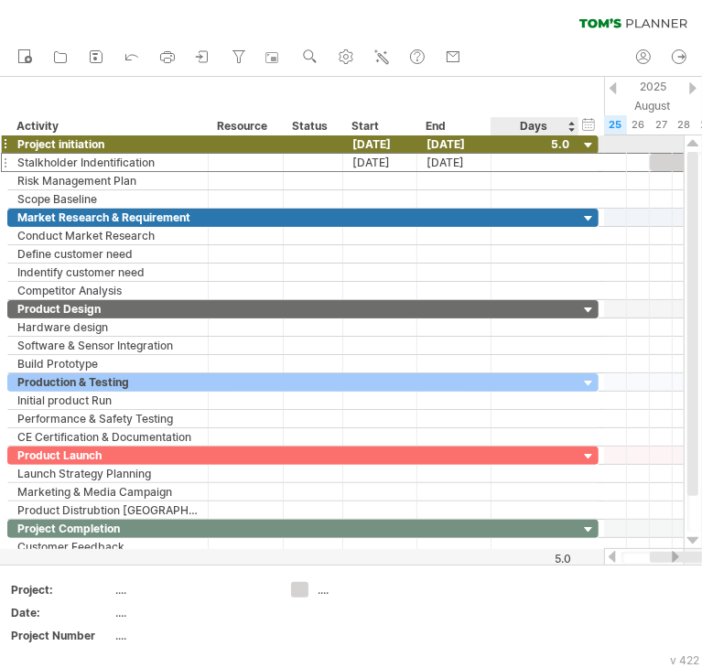
click at [556, 146] on div at bounding box center [534, 143] width 69 height 17
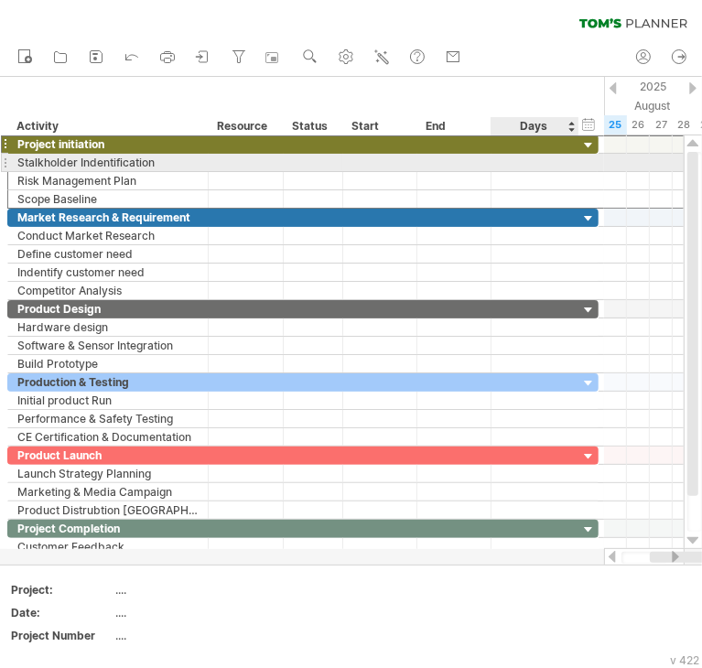
click at [534, 166] on div at bounding box center [534, 162] width 69 height 17
type input "*"
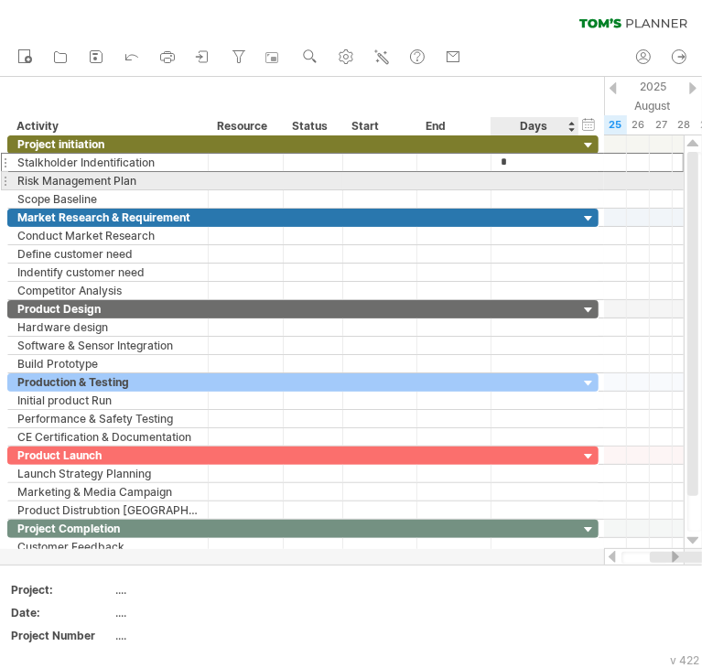
click at [537, 176] on div at bounding box center [534, 180] width 69 height 17
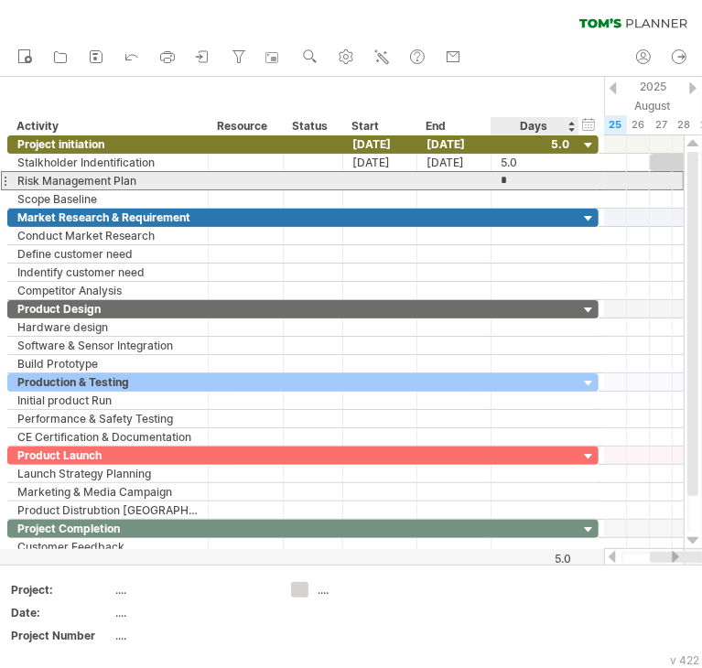
type input "**"
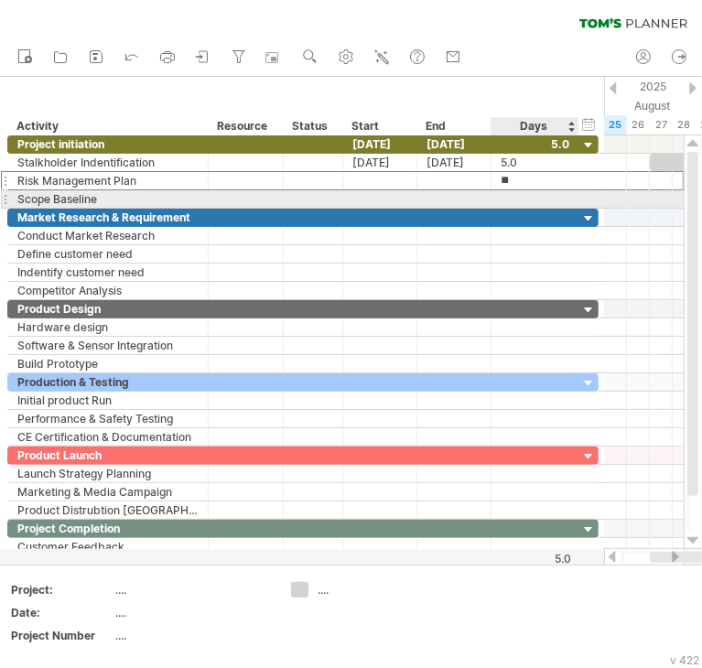
click at [534, 197] on div at bounding box center [534, 198] width 69 height 17
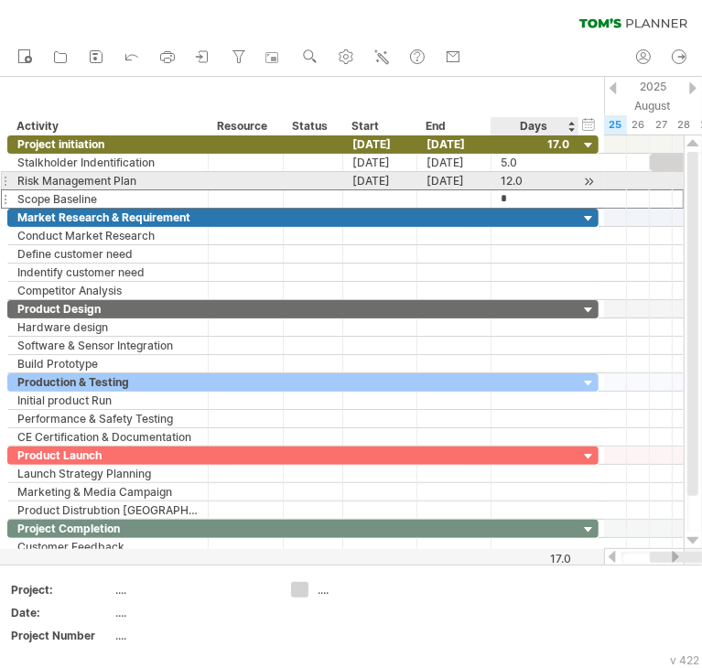
type input "**"
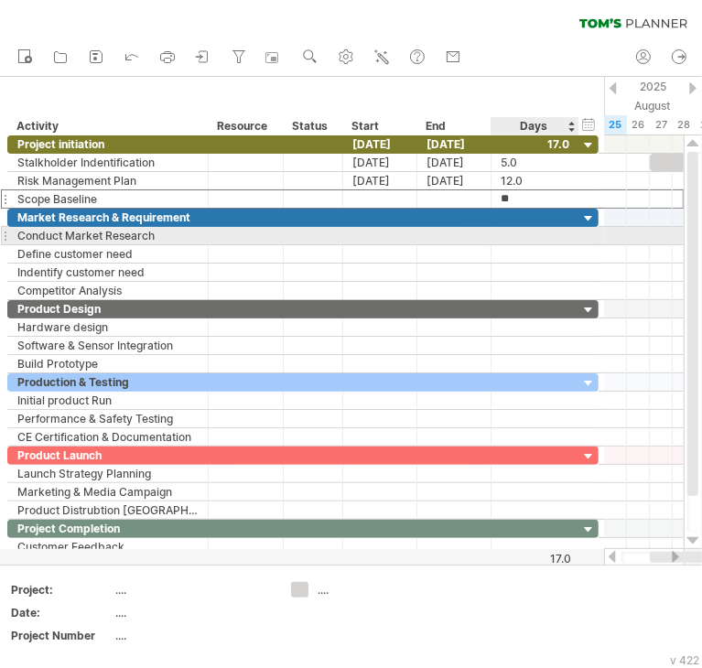
click at [528, 233] on div at bounding box center [534, 235] width 69 height 17
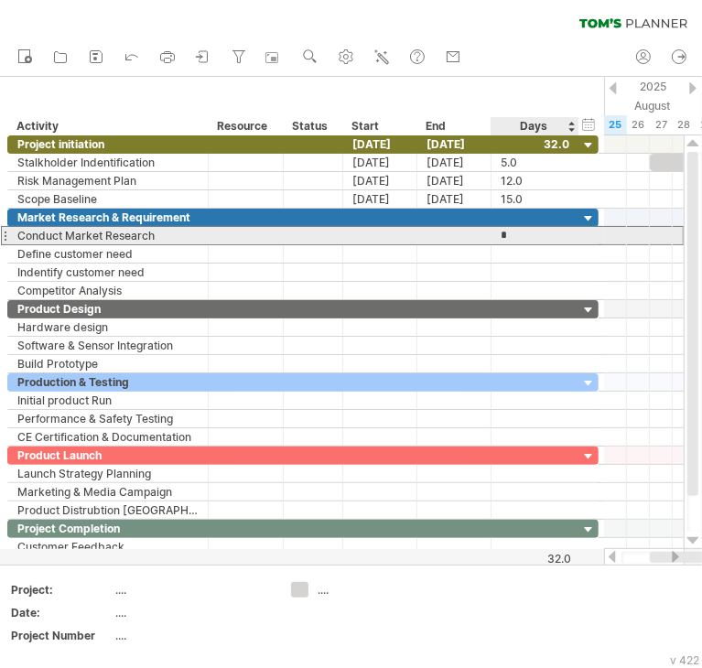
type input "**"
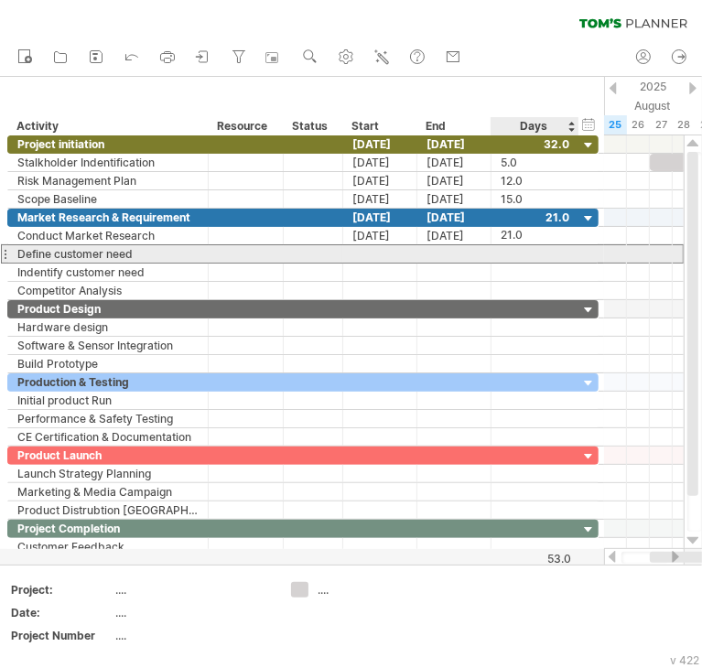
click at [533, 255] on div at bounding box center [534, 253] width 69 height 17
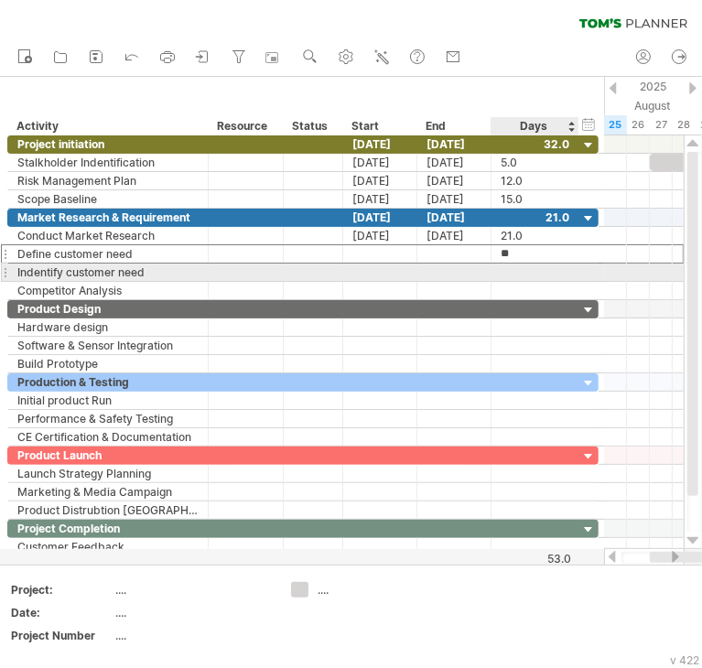
click at [525, 273] on div at bounding box center [534, 272] width 69 height 17
type input "**"
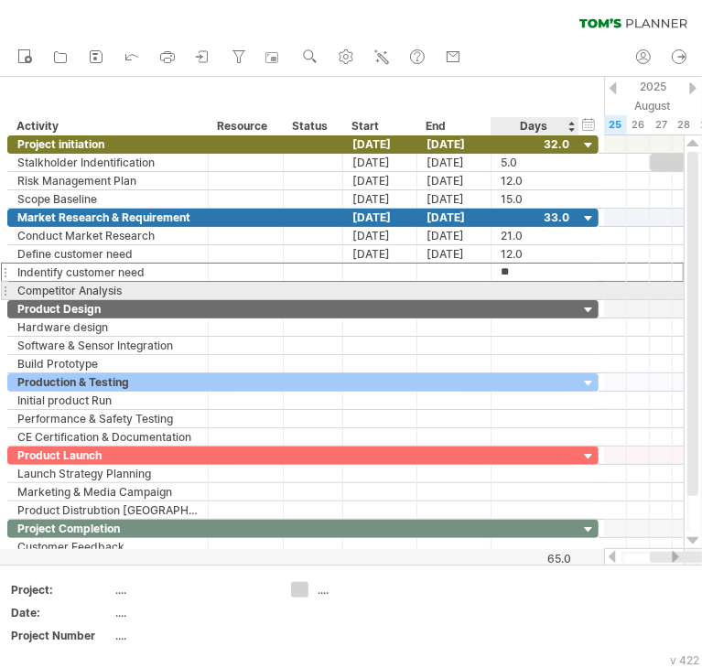
click at [523, 284] on div at bounding box center [534, 290] width 69 height 17
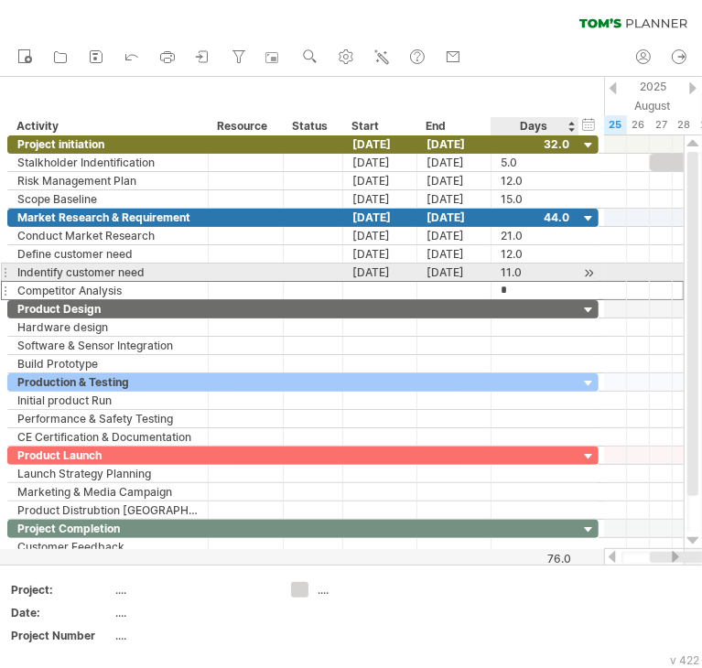
type input "**"
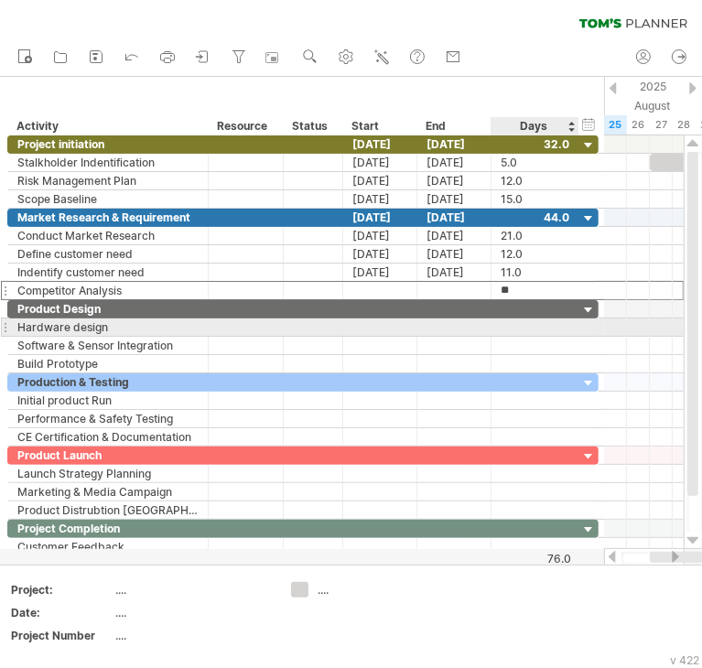
click at [531, 323] on div at bounding box center [534, 326] width 69 height 17
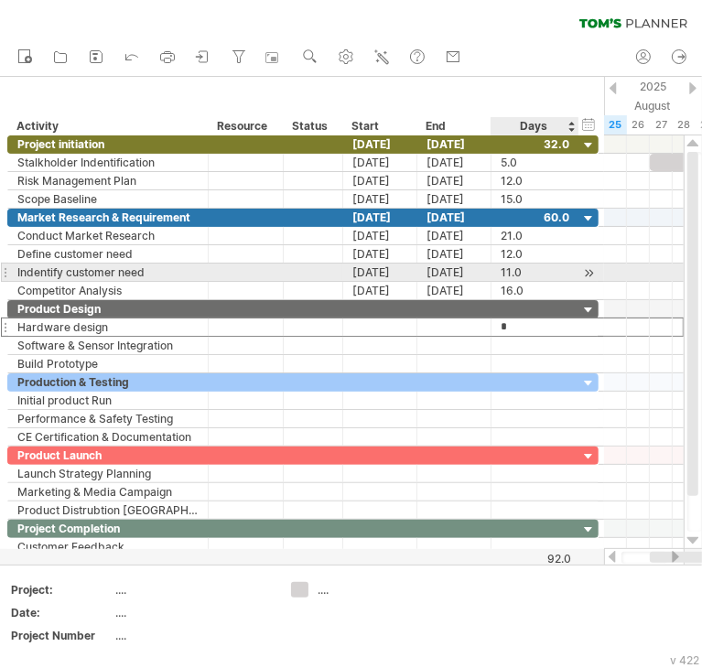
type input "**"
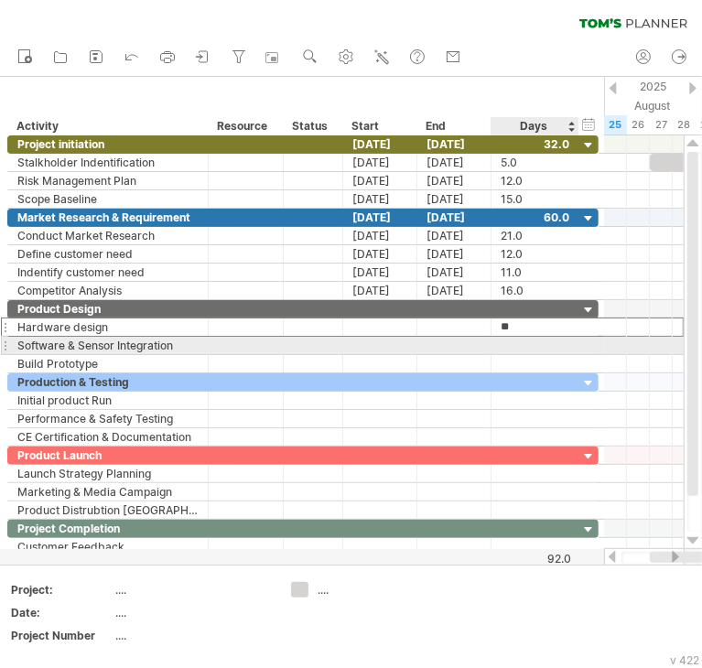
click at [539, 340] on div at bounding box center [534, 345] width 69 height 17
type input "**"
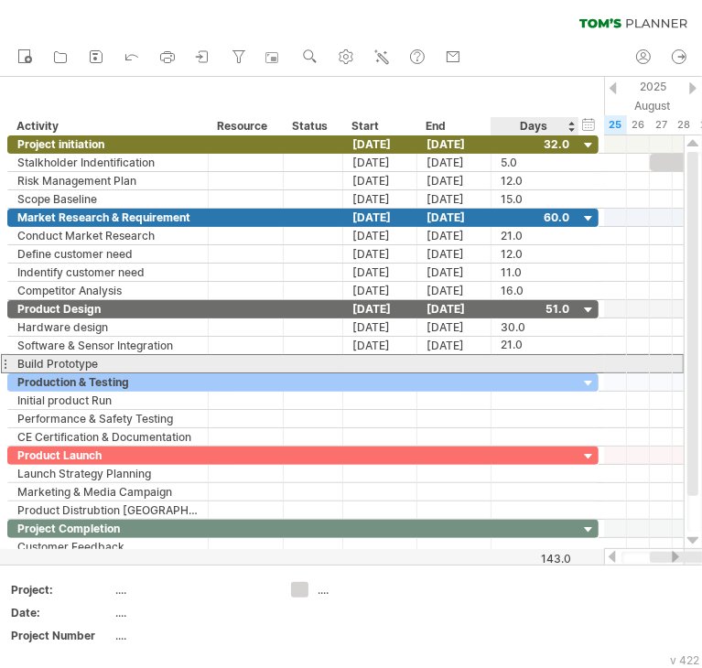
click at [506, 360] on div at bounding box center [534, 363] width 69 height 17
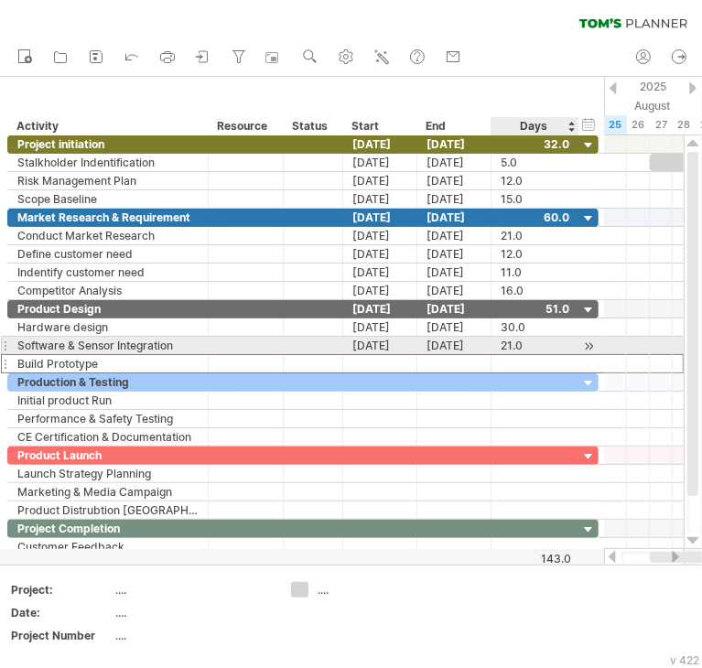
click at [534, 345] on div "21.0" at bounding box center [534, 345] width 69 height 17
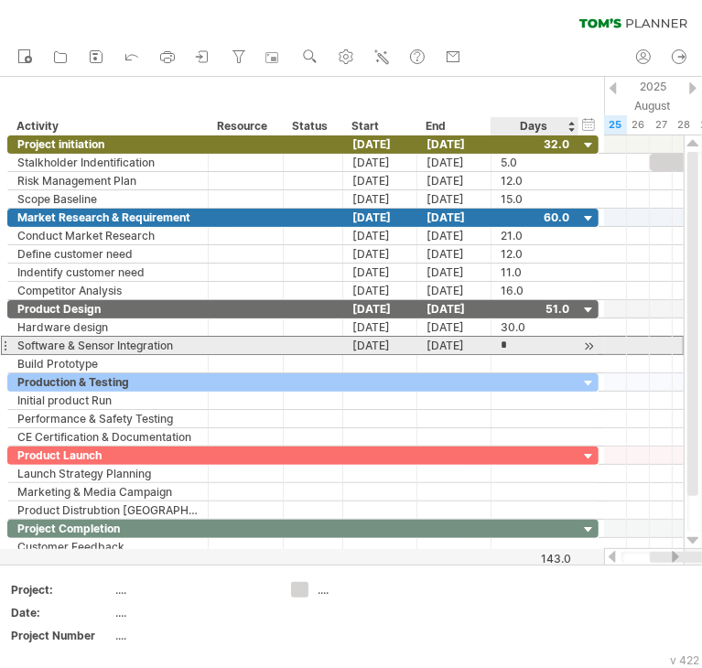
type input "**"
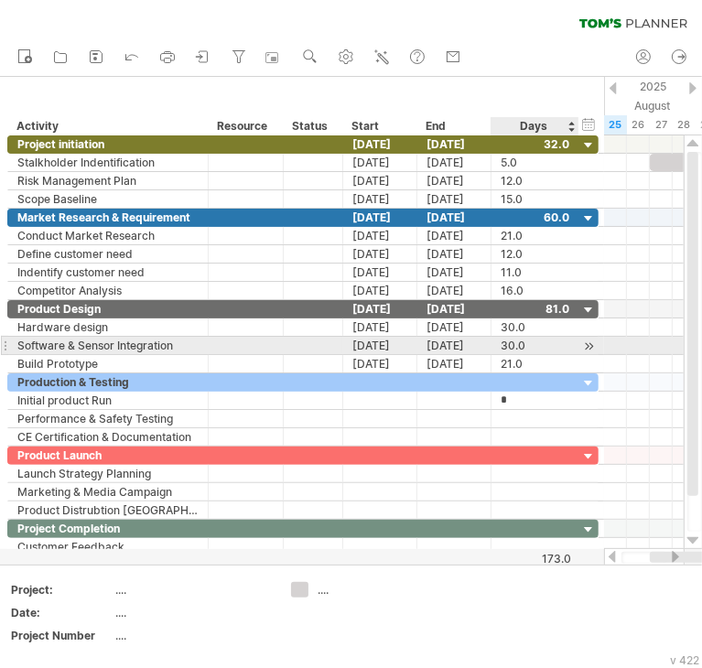
type input "**"
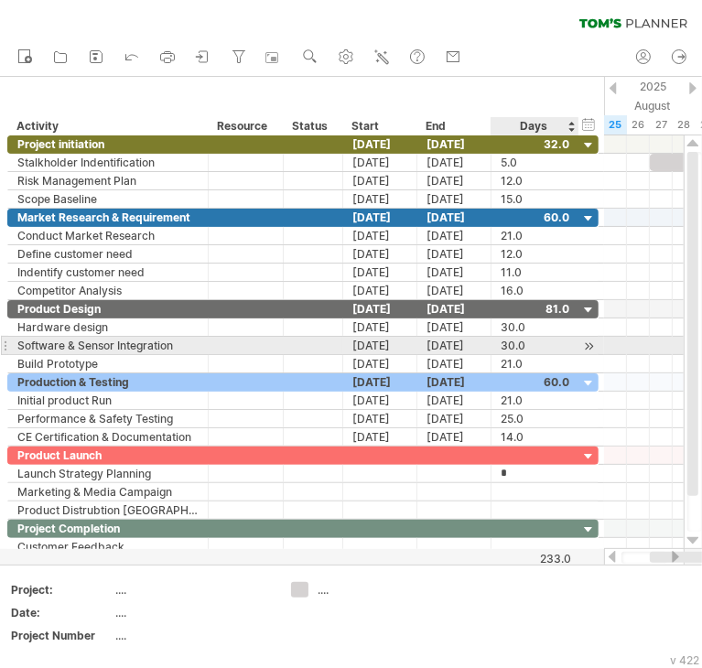
type input "**"
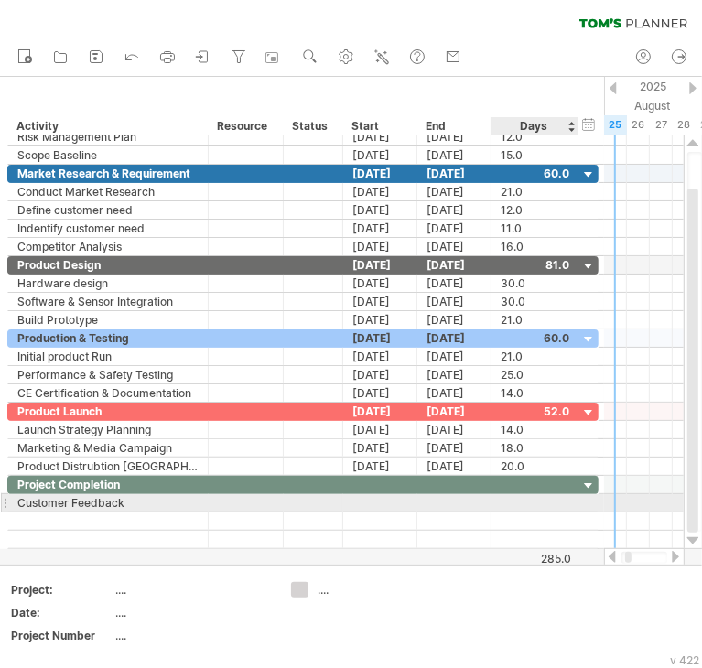
click at [522, 497] on div at bounding box center [534, 502] width 69 height 17
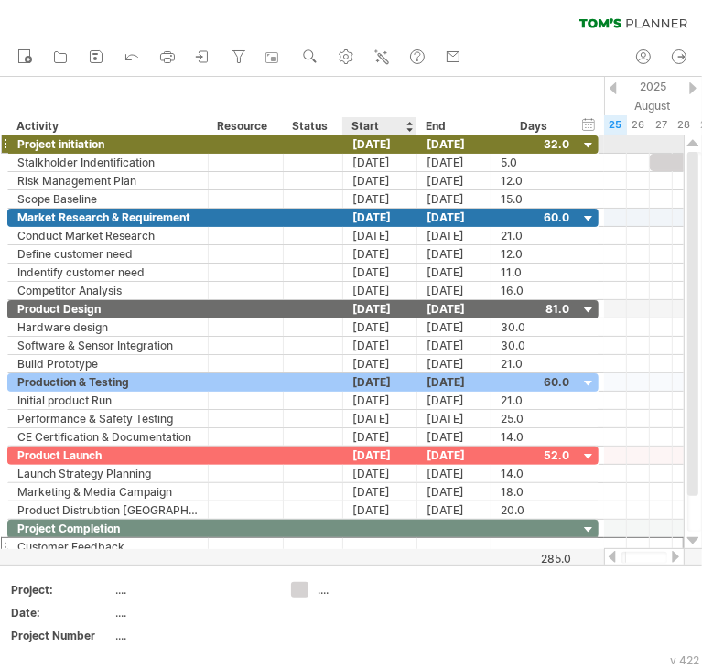
click at [390, 144] on div "[DATE]" at bounding box center [380, 143] width 74 height 17
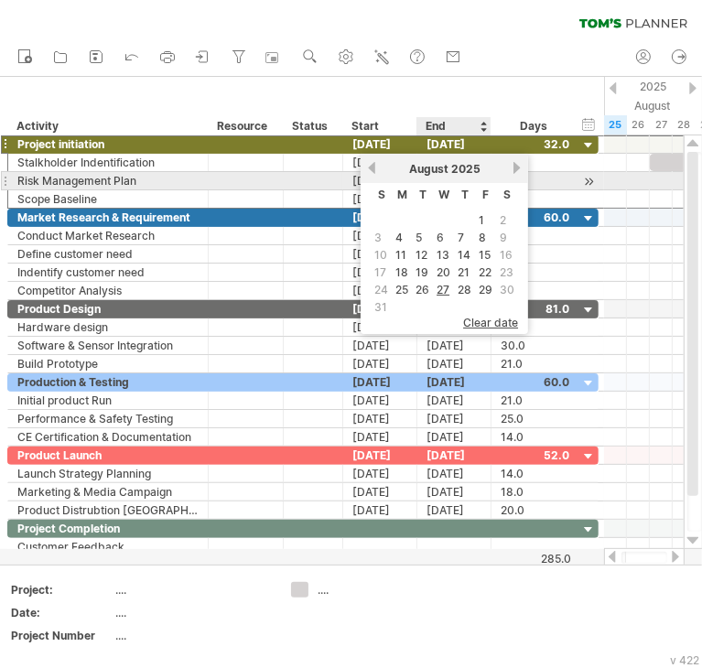
click at [474, 173] on span "2025" at bounding box center [465, 169] width 29 height 14
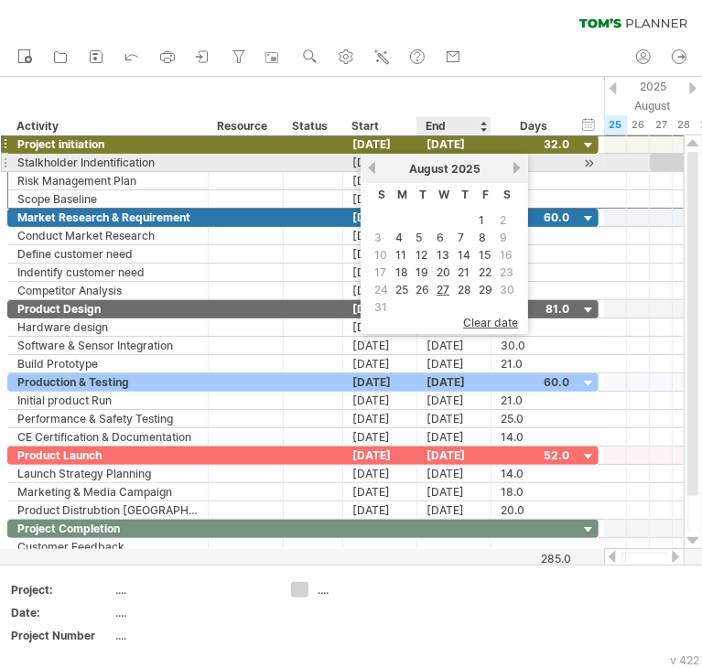
click at [475, 167] on span "2025" at bounding box center [465, 169] width 29 height 14
click at [372, 165] on link "previous" at bounding box center [372, 168] width 14 height 14
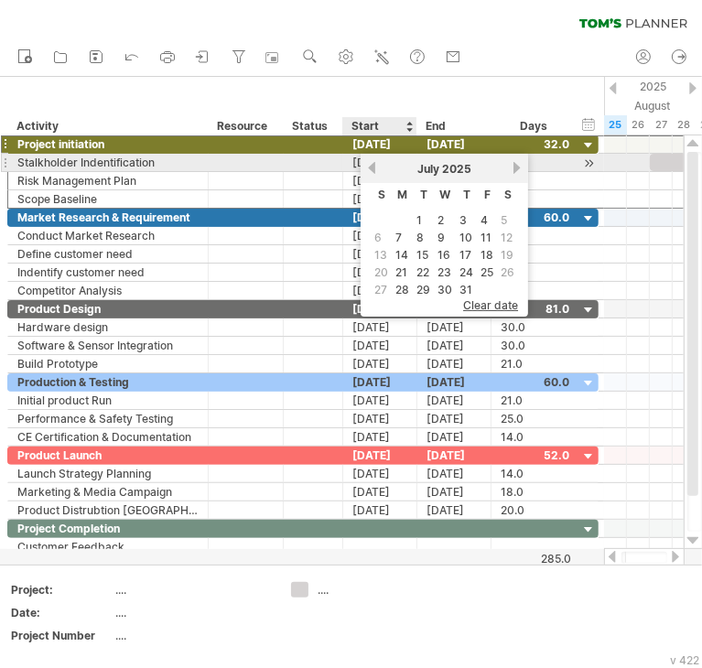
click at [372, 165] on link "previous" at bounding box center [372, 168] width 14 height 14
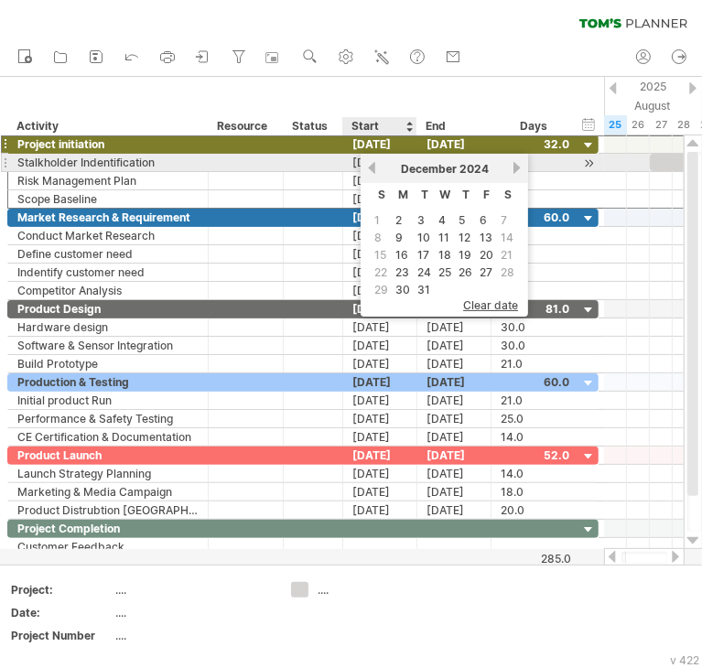
click at [372, 165] on link "previous" at bounding box center [372, 168] width 14 height 14
click at [374, 166] on link "previous" at bounding box center [372, 168] width 14 height 14
click at [372, 166] on link "previous" at bounding box center [372, 168] width 14 height 14
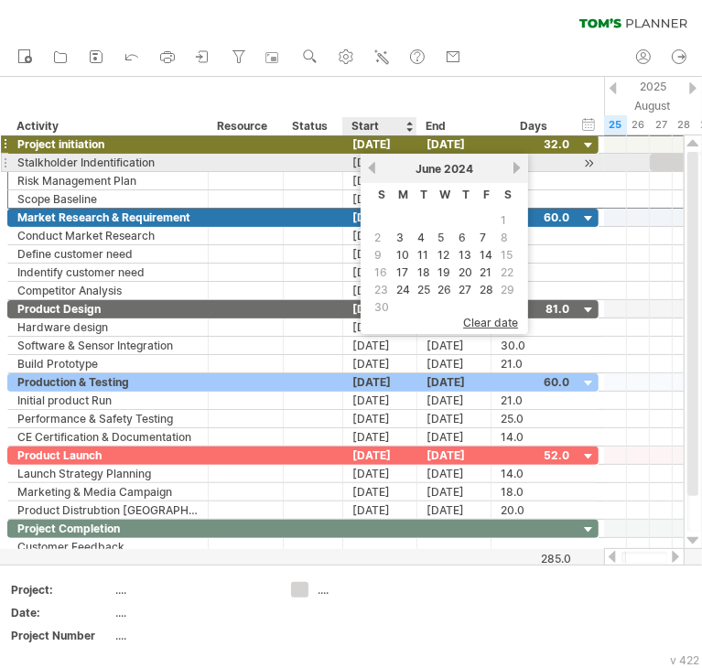
click at [372, 166] on link "previous" at bounding box center [372, 168] width 14 height 14
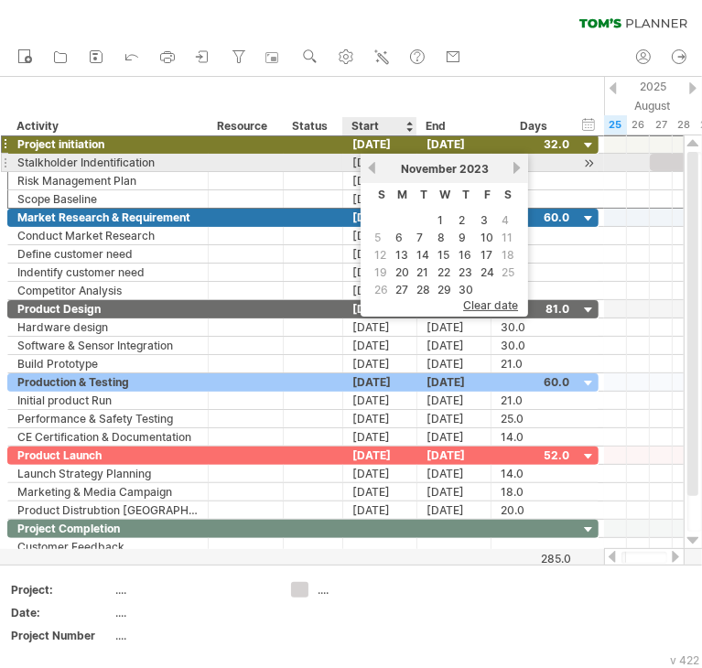
click at [372, 166] on link "previous" at bounding box center [372, 168] width 14 height 14
click at [510, 169] on link "next" at bounding box center [517, 168] width 14 height 14
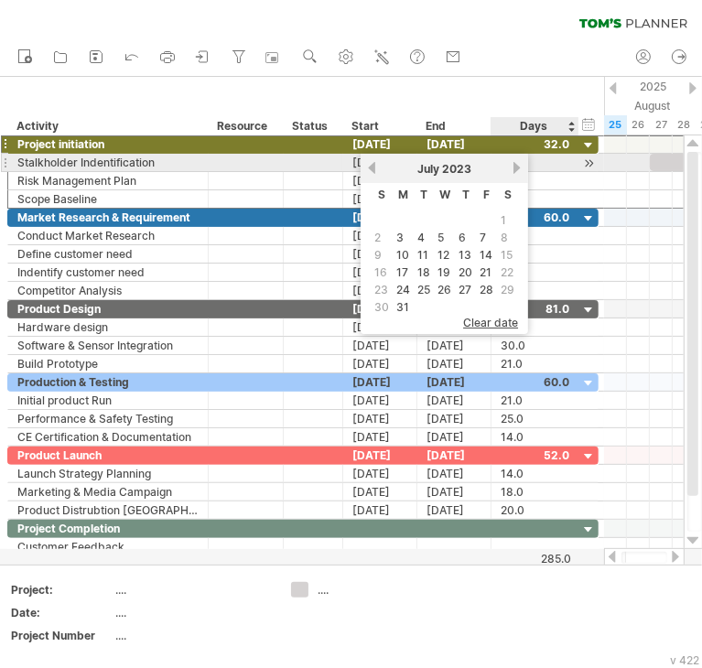
click at [510, 168] on link "next" at bounding box center [517, 168] width 14 height 14
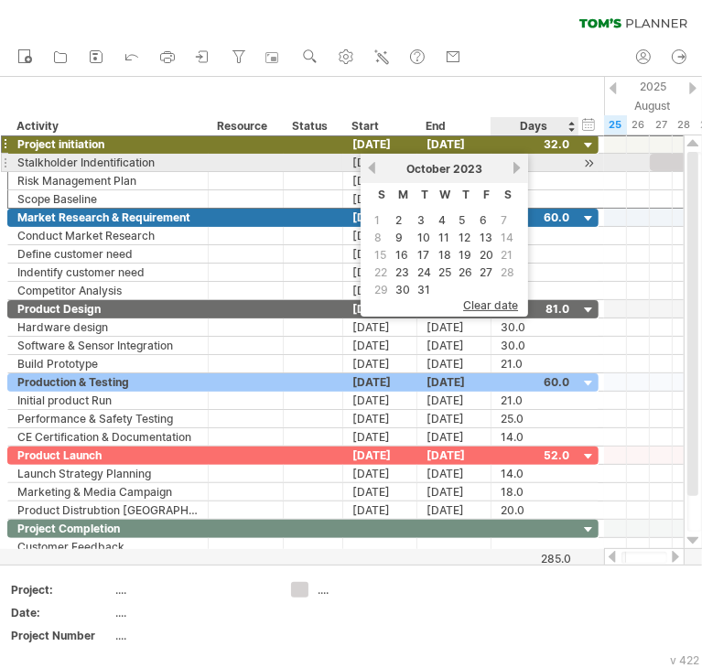
click at [510, 168] on link "next" at bounding box center [517, 168] width 14 height 14
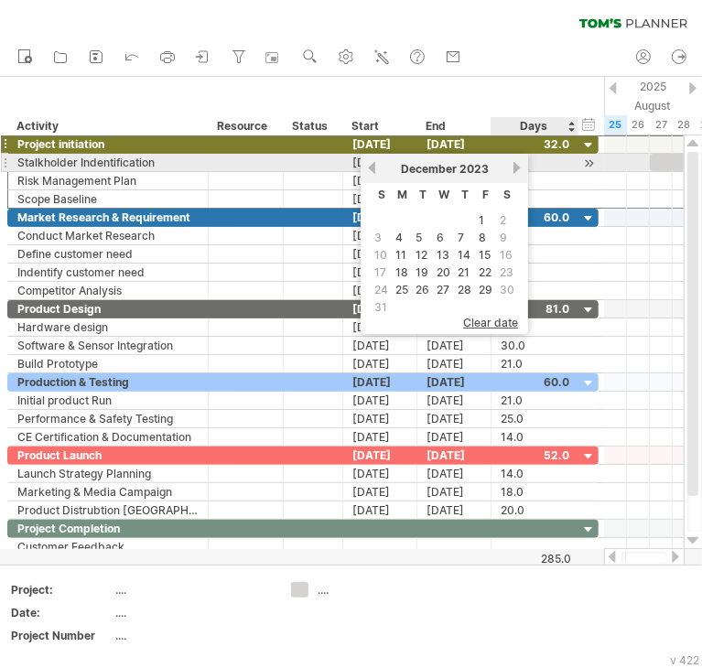
click at [510, 168] on link "next" at bounding box center [517, 168] width 14 height 14
click at [510, 167] on link "next" at bounding box center [517, 168] width 14 height 14
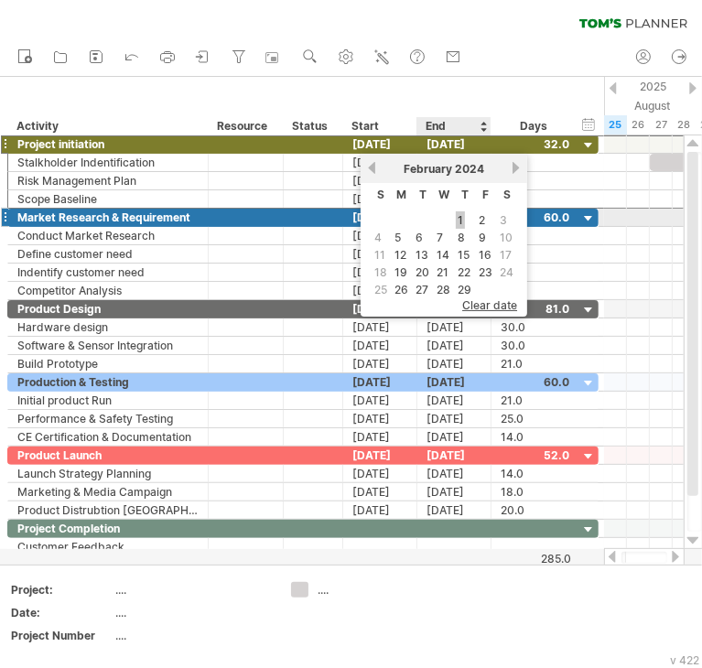
click at [456, 221] on link "1" at bounding box center [460, 219] width 9 height 17
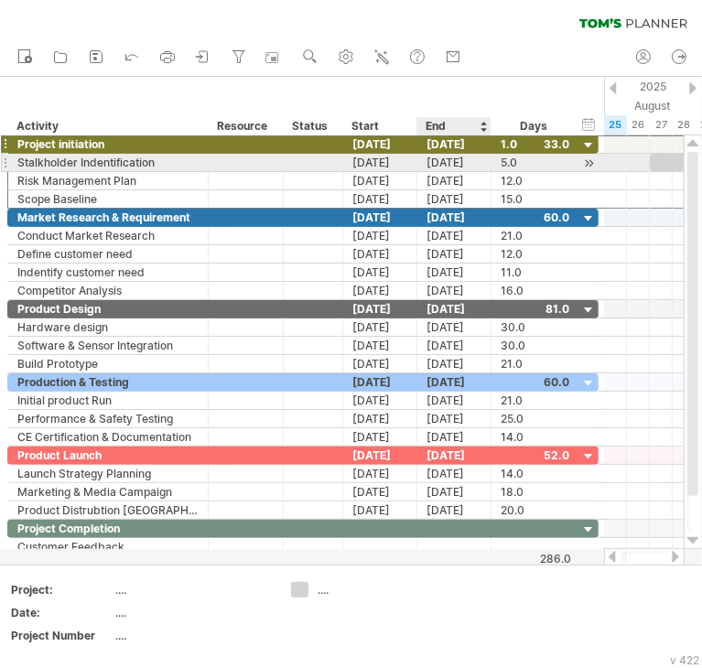
click at [459, 160] on div "[DATE]" at bounding box center [454, 162] width 74 height 17
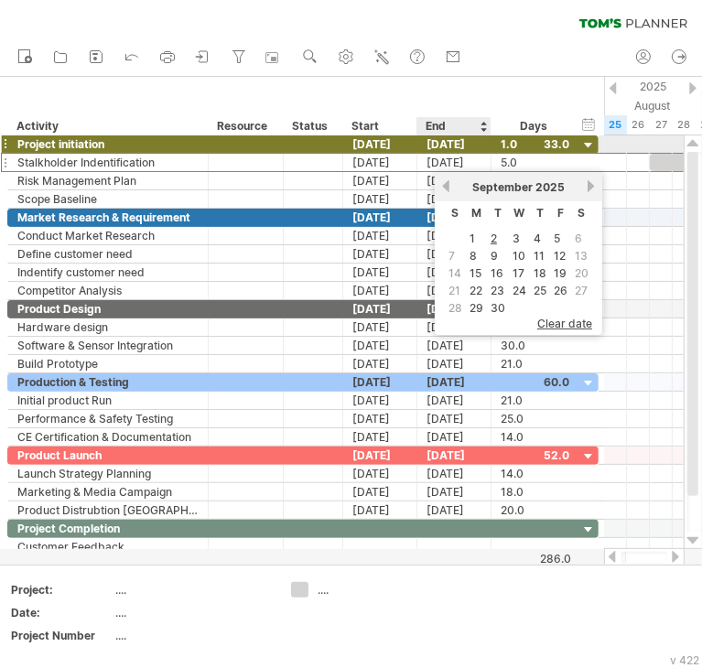
click at [459, 146] on div "[DATE]" at bounding box center [454, 143] width 74 height 17
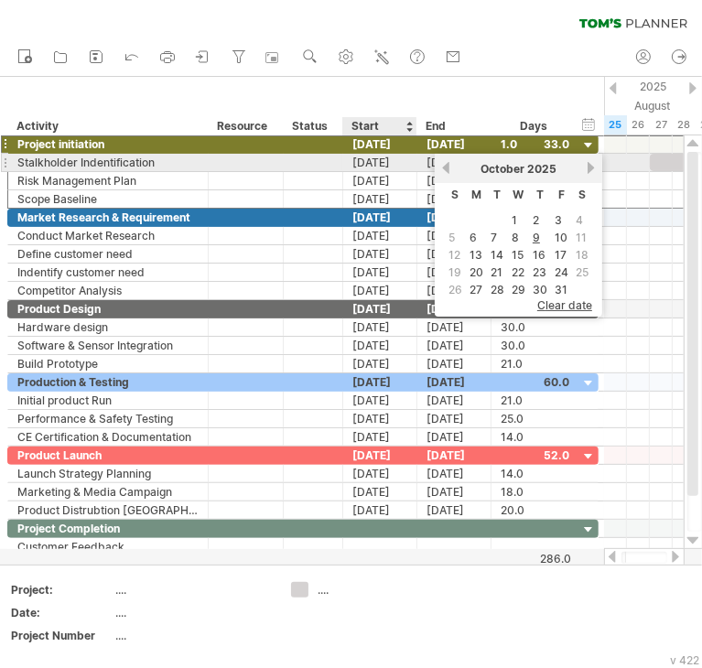
click at [386, 166] on div "[DATE]" at bounding box center [380, 162] width 74 height 17
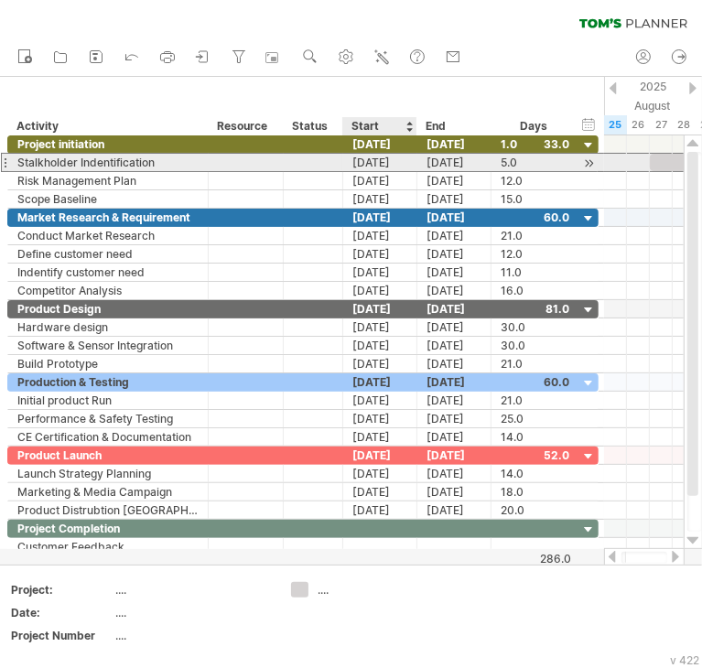
click at [384, 166] on div "[DATE]" at bounding box center [380, 162] width 74 height 17
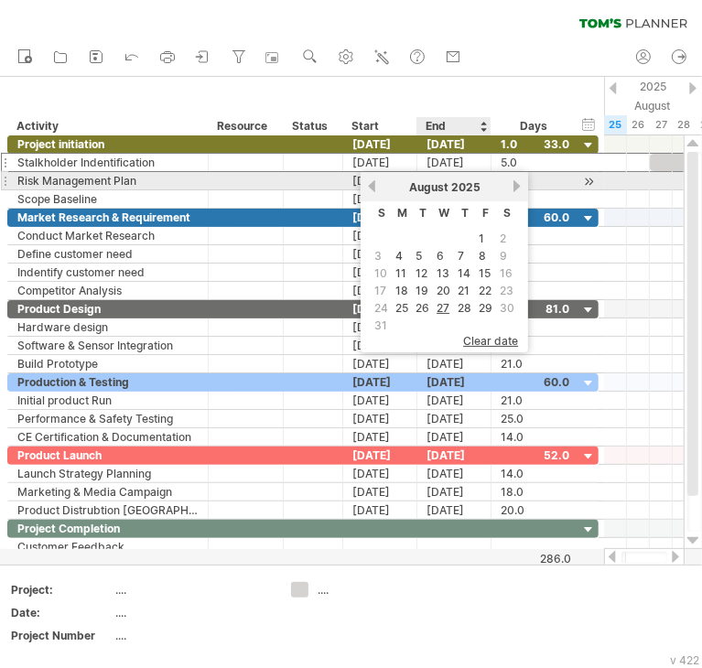
click at [468, 187] on span "2025" at bounding box center [465, 187] width 29 height 14
click at [477, 187] on span "2025" at bounding box center [465, 187] width 29 height 14
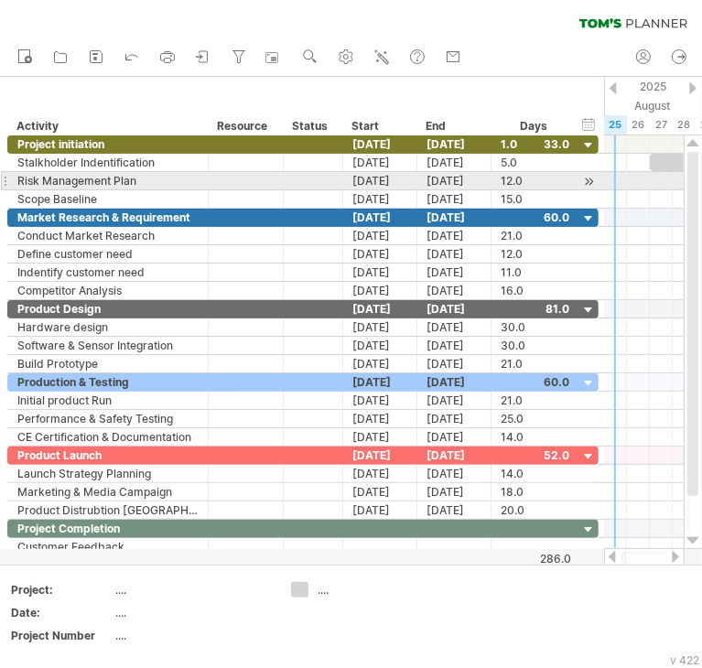
click at [606, 188] on div at bounding box center [644, 181] width 80 height 18
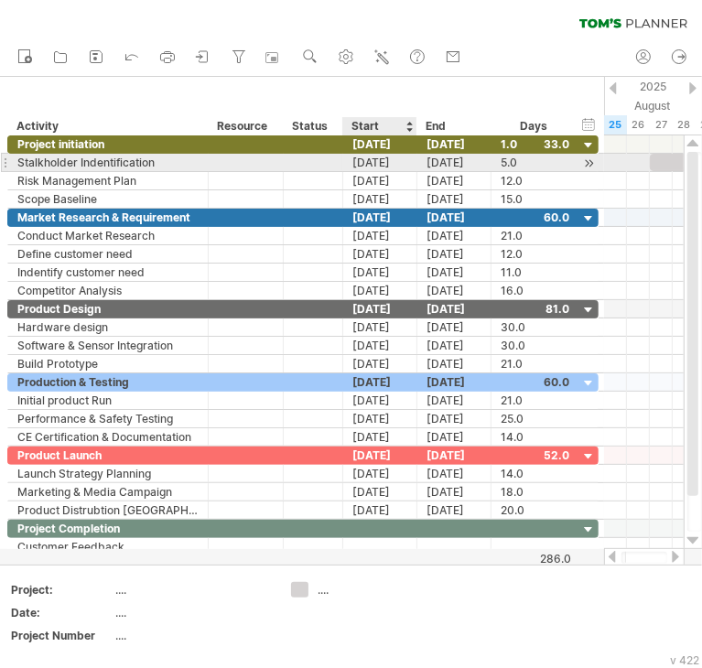
click at [399, 164] on div "[DATE]" at bounding box center [380, 162] width 74 height 17
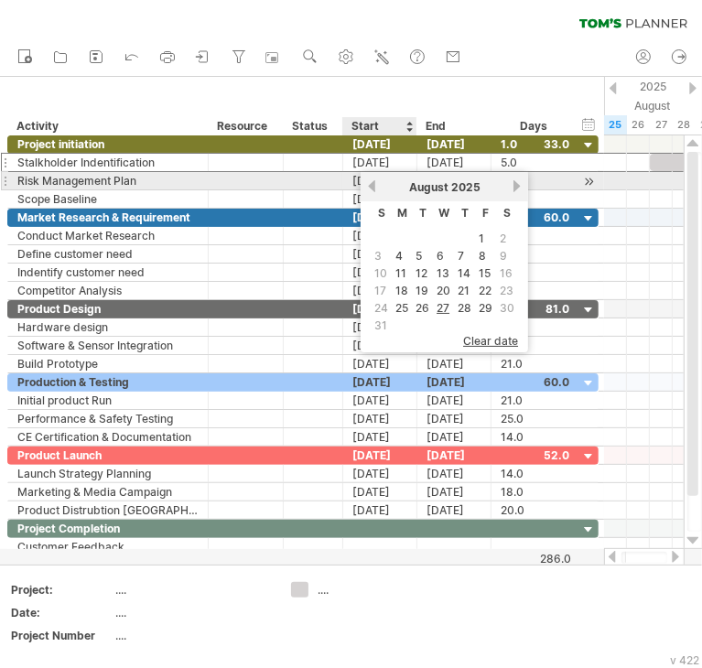
click at [376, 188] on link "previous" at bounding box center [372, 186] width 14 height 14
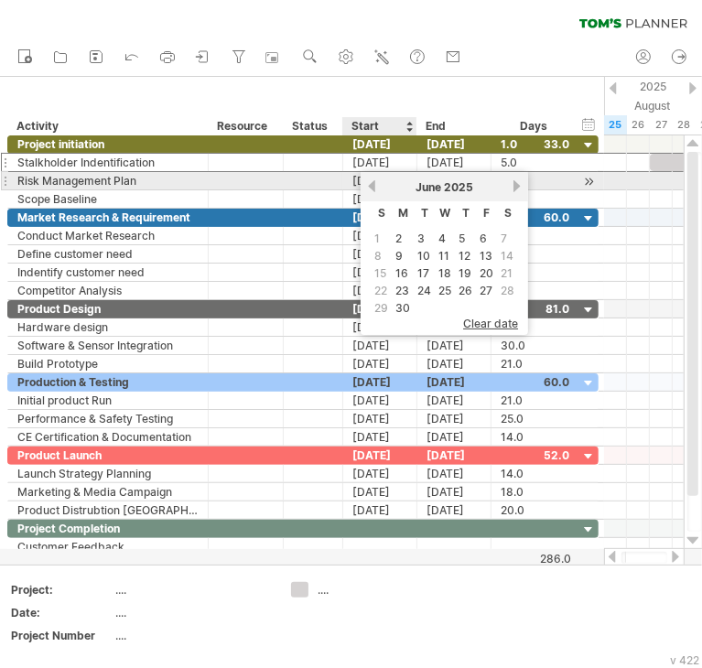
click at [376, 188] on link "previous" at bounding box center [372, 186] width 14 height 14
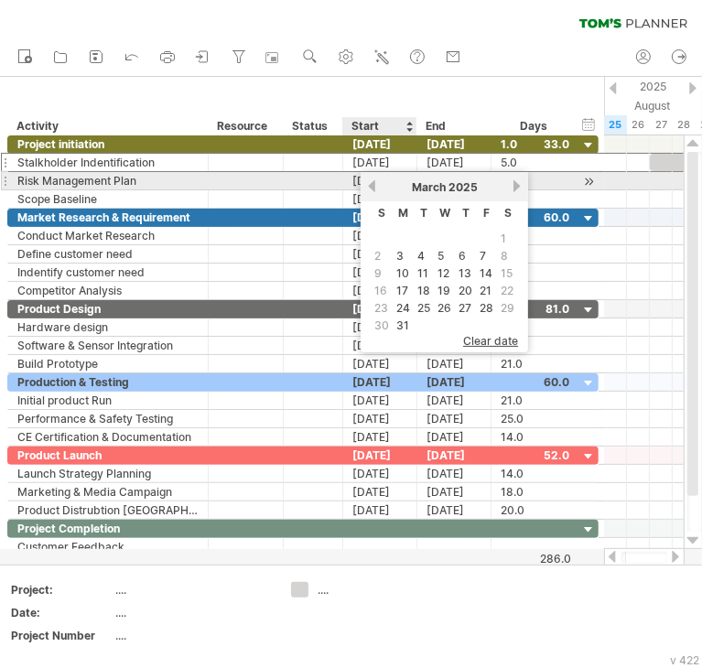
click at [376, 188] on link "previous" at bounding box center [372, 186] width 14 height 14
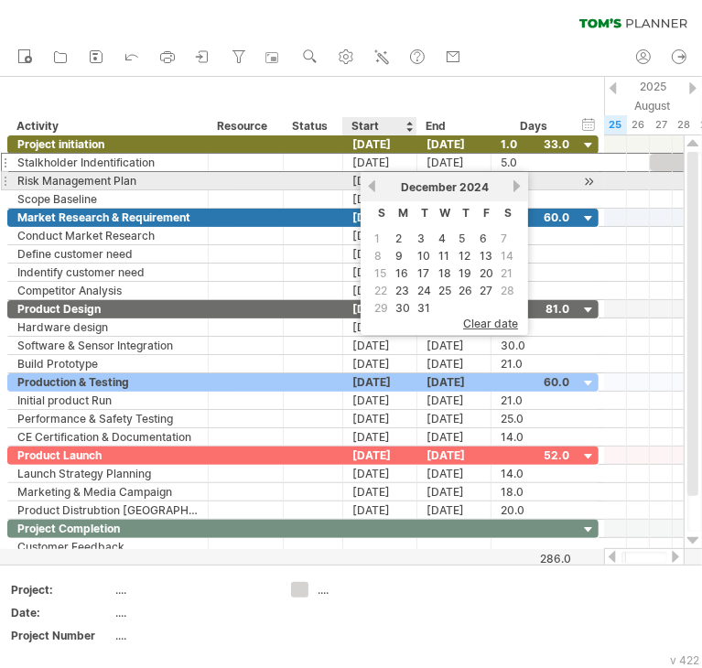
click at [376, 188] on link "previous" at bounding box center [372, 186] width 14 height 14
click at [372, 187] on link "previous" at bounding box center [372, 186] width 14 height 14
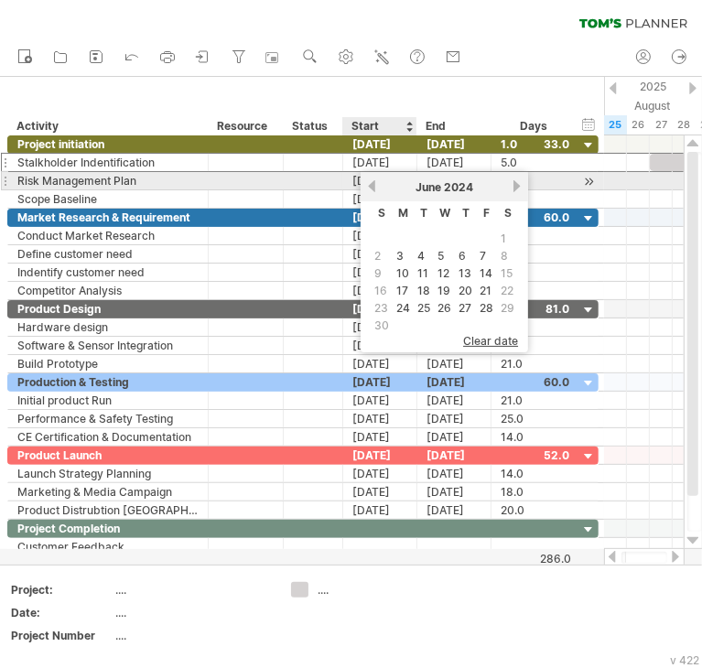
click at [372, 187] on link "previous" at bounding box center [372, 186] width 14 height 14
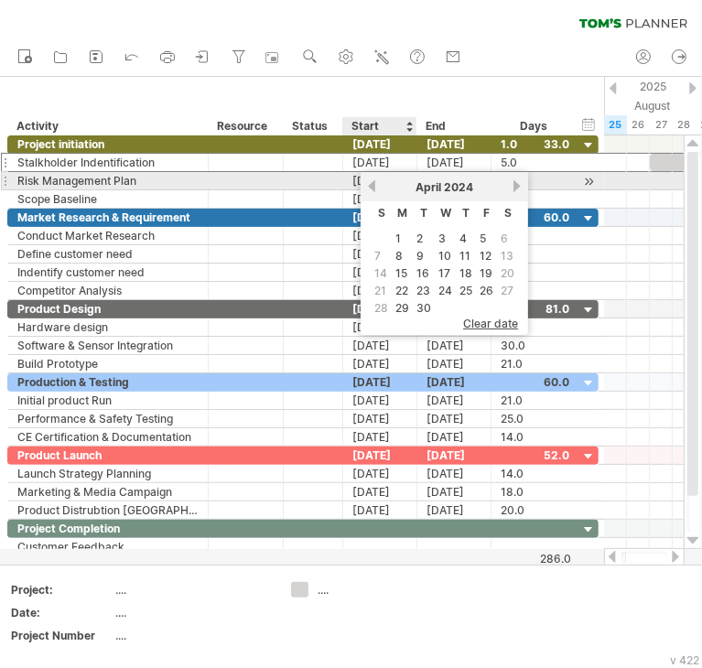
click at [372, 187] on link "previous" at bounding box center [372, 186] width 14 height 14
click at [510, 186] on link "next" at bounding box center [517, 186] width 14 height 14
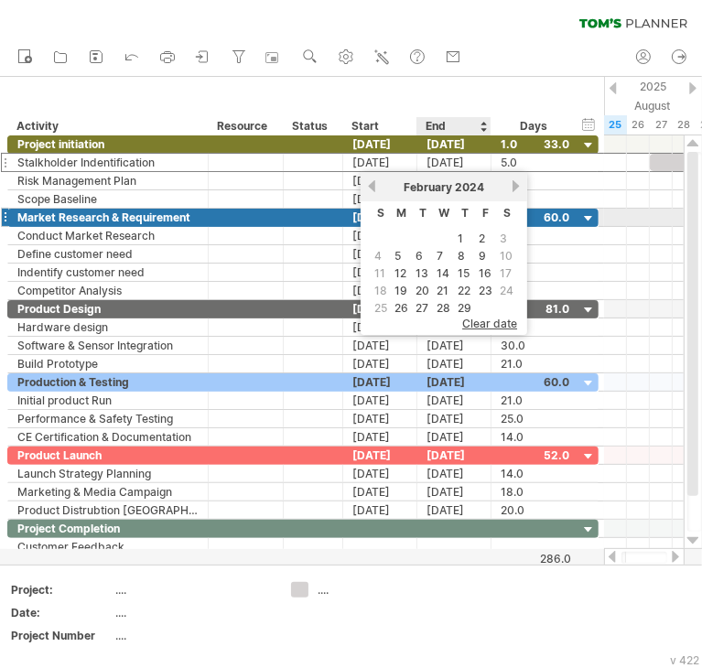
click at [455, 231] on td "1" at bounding box center [464, 239] width 19 height 16
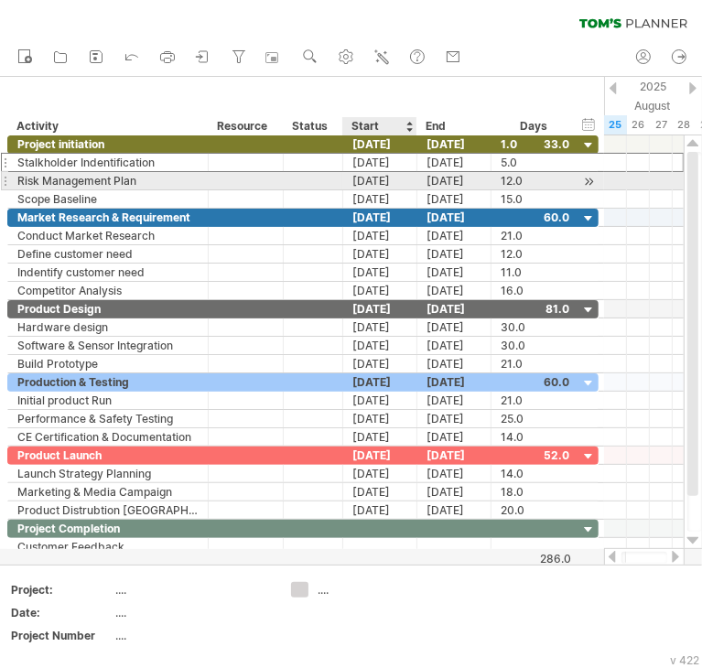
click at [394, 180] on div "[DATE]" at bounding box center [380, 180] width 74 height 17
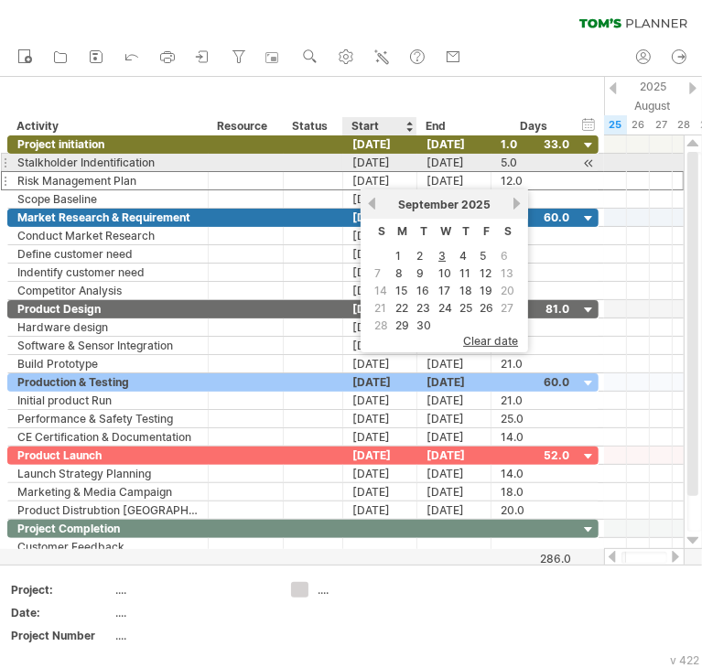
click at [386, 167] on div "[DATE]" at bounding box center [380, 162] width 74 height 17
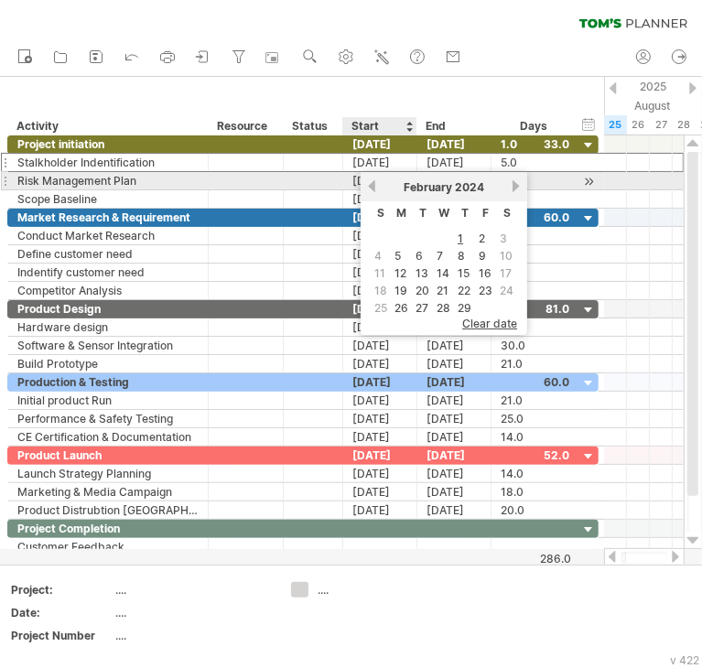
click at [353, 179] on div "[DATE]" at bounding box center [380, 180] width 74 height 17
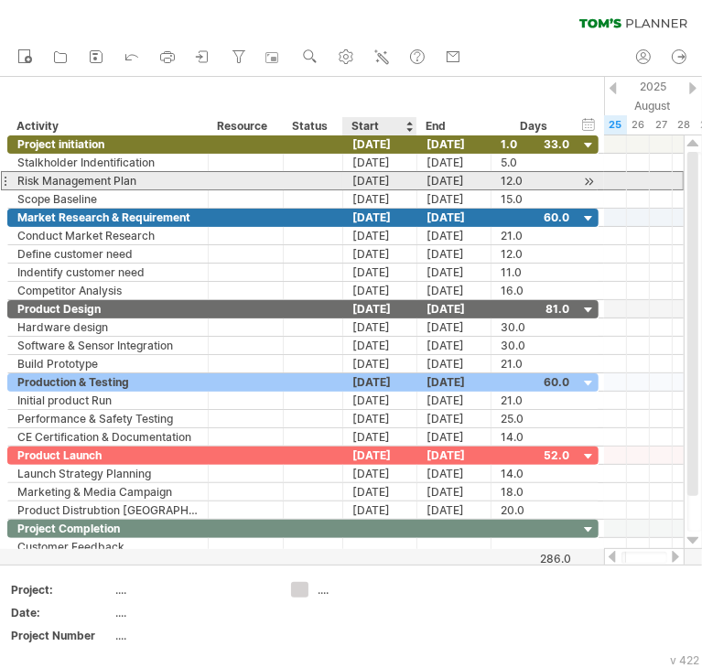
click at [384, 178] on div "[DATE]" at bounding box center [380, 180] width 74 height 17
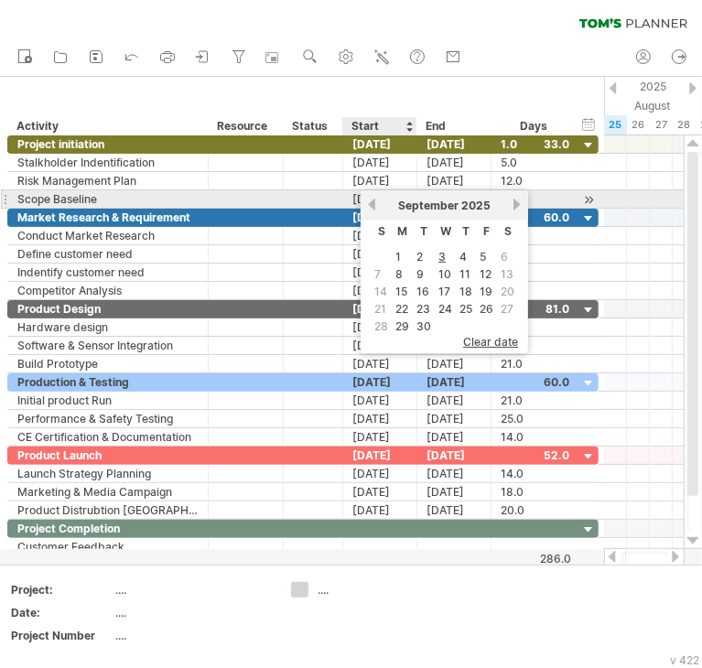
click at [375, 202] on link "previous" at bounding box center [372, 205] width 14 height 14
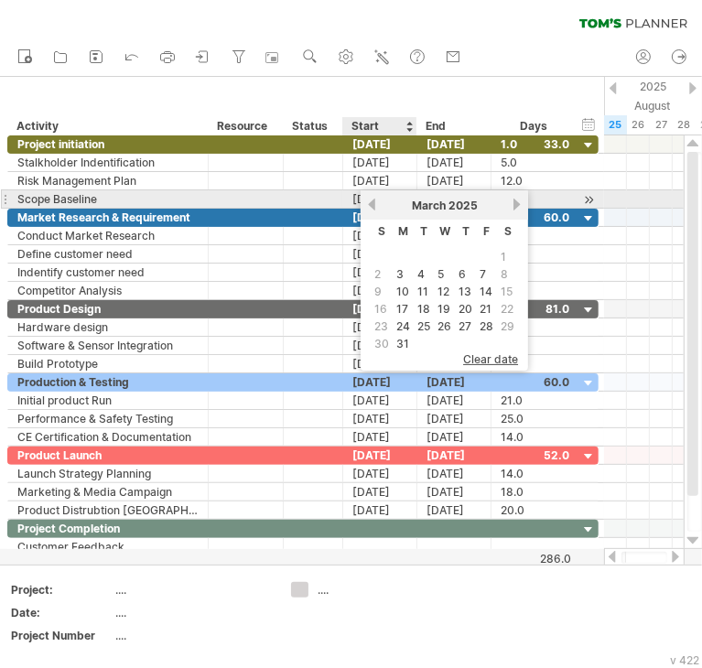
click at [375, 202] on link "previous" at bounding box center [372, 205] width 14 height 14
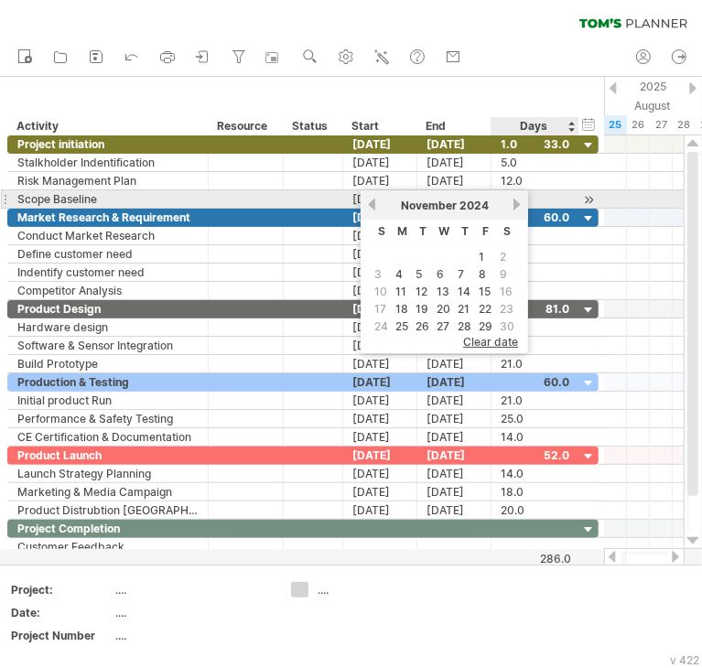
click at [510, 204] on link "next" at bounding box center [517, 205] width 14 height 14
click at [374, 206] on link "previous" at bounding box center [372, 205] width 14 height 14
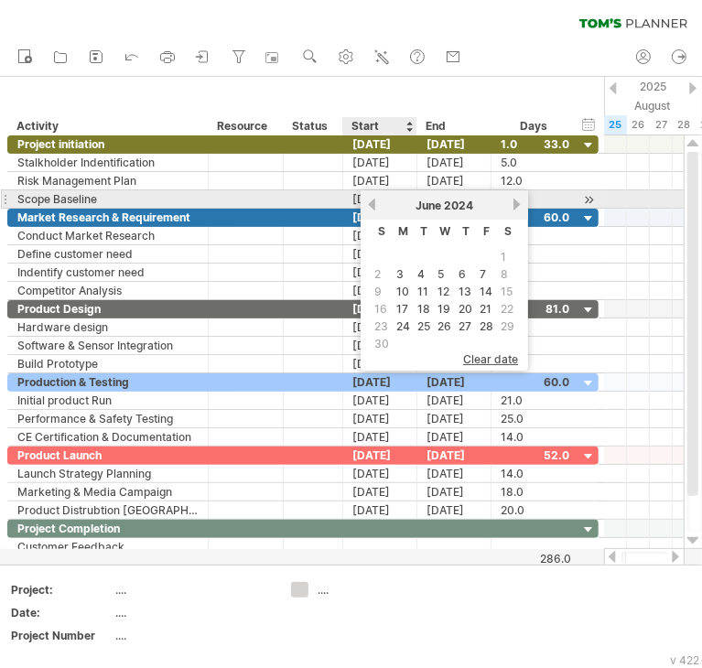
click at [374, 206] on link "previous" at bounding box center [372, 205] width 14 height 14
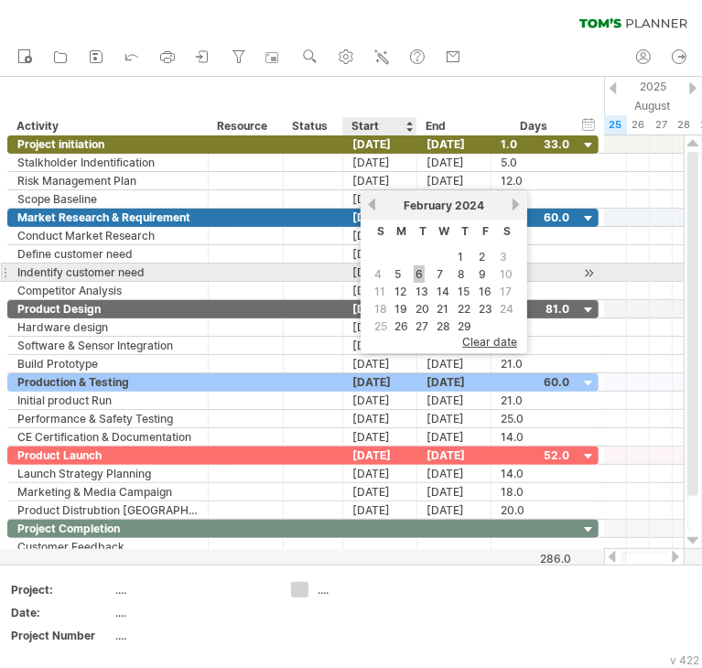
click at [414, 272] on link "6" at bounding box center [419, 273] width 11 height 17
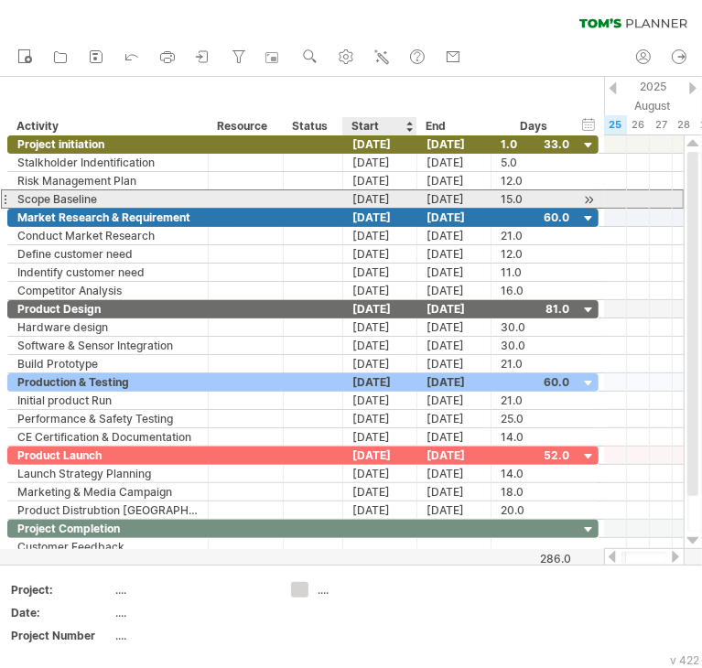
click at [365, 198] on div "[DATE]" at bounding box center [380, 198] width 74 height 17
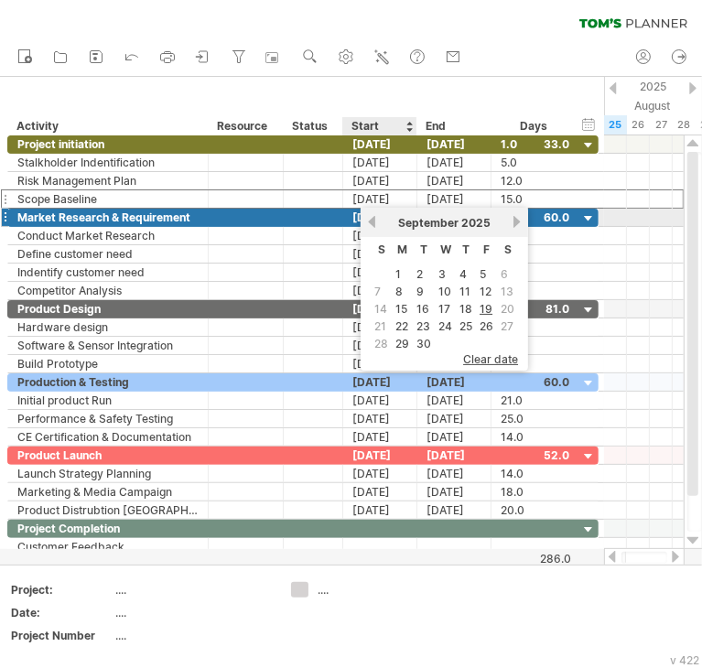
click at [373, 221] on link "previous" at bounding box center [372, 222] width 14 height 14
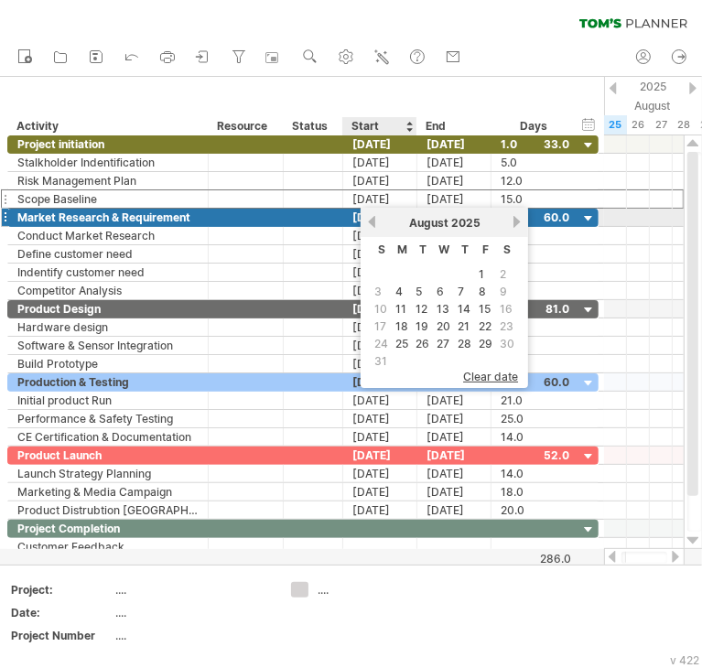
click at [373, 221] on link "previous" at bounding box center [372, 222] width 14 height 14
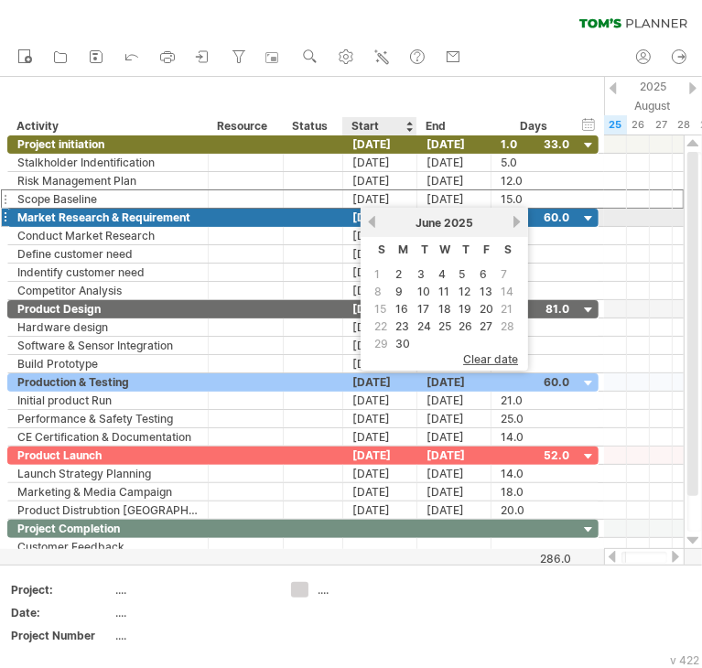
click at [373, 221] on link "previous" at bounding box center [372, 222] width 14 height 14
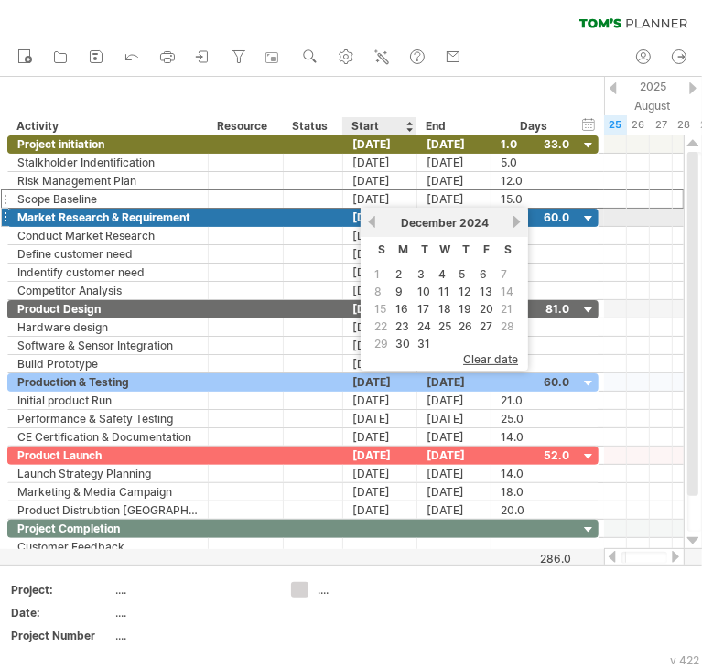
click at [373, 221] on link "previous" at bounding box center [372, 222] width 14 height 14
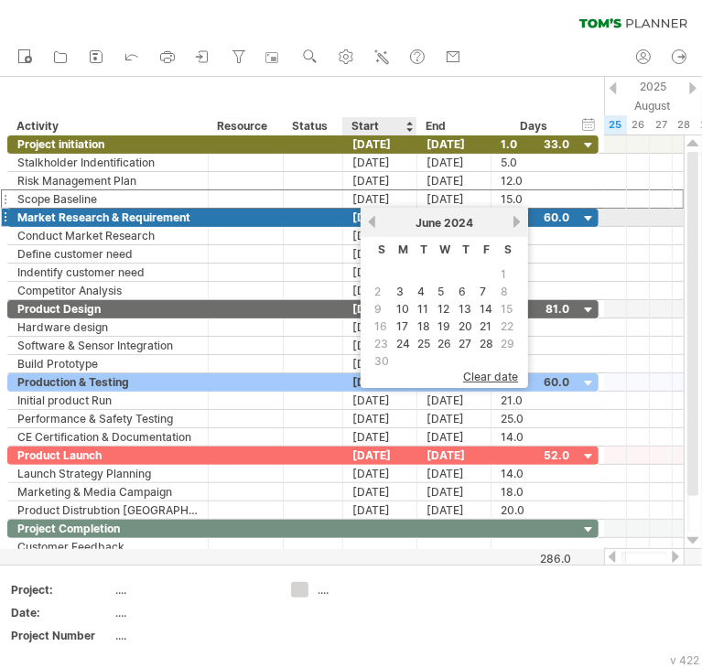
click at [373, 221] on link "previous" at bounding box center [372, 222] width 14 height 14
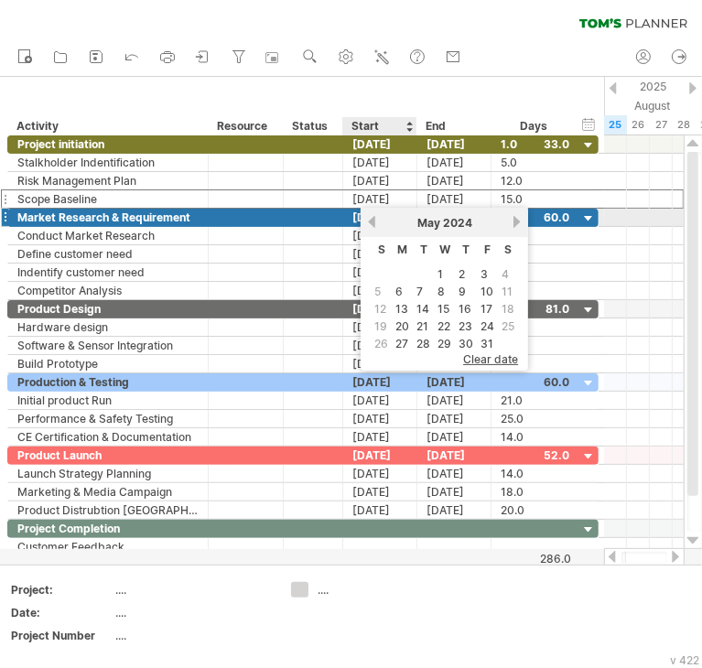
click at [373, 221] on link "previous" at bounding box center [372, 222] width 14 height 14
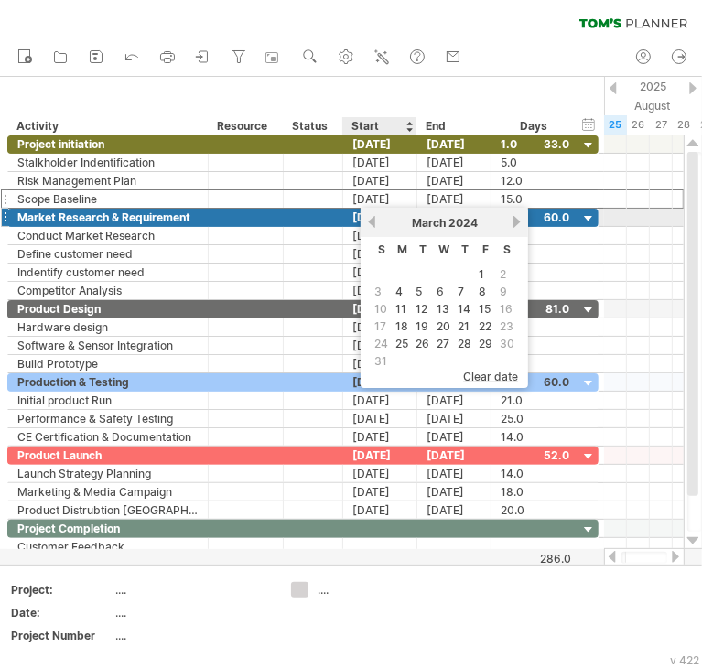
click at [373, 221] on link "previous" at bounding box center [372, 222] width 14 height 14
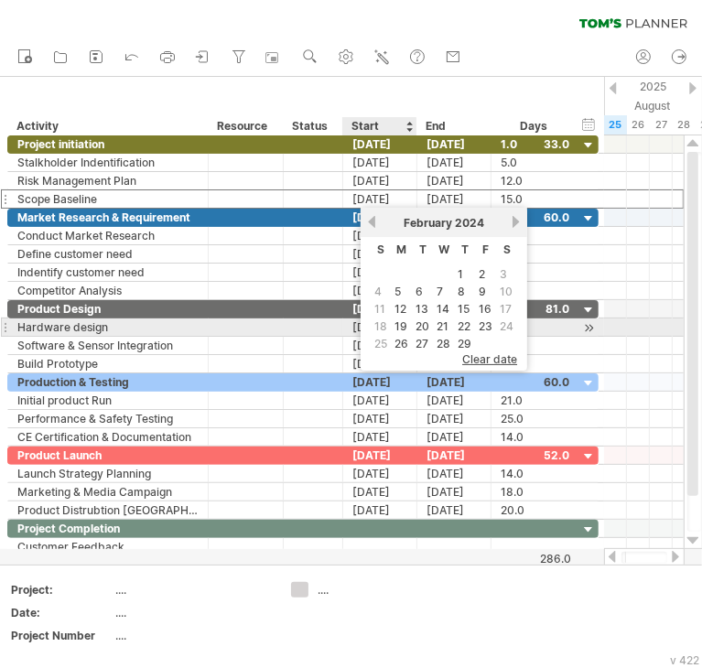
click at [378, 324] on span "18" at bounding box center [380, 325] width 16 height 17
click at [379, 324] on span "18" at bounding box center [380, 325] width 16 height 17
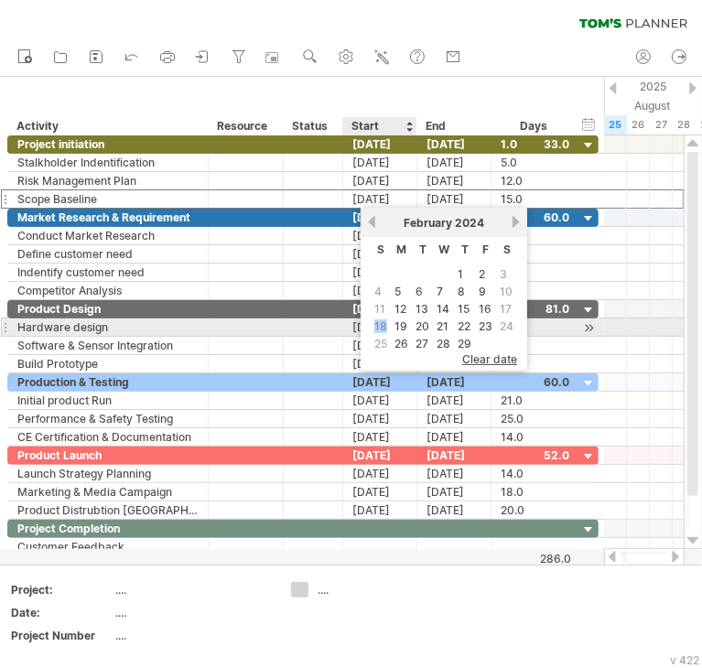
click at [379, 325] on span "18" at bounding box center [380, 325] width 16 height 17
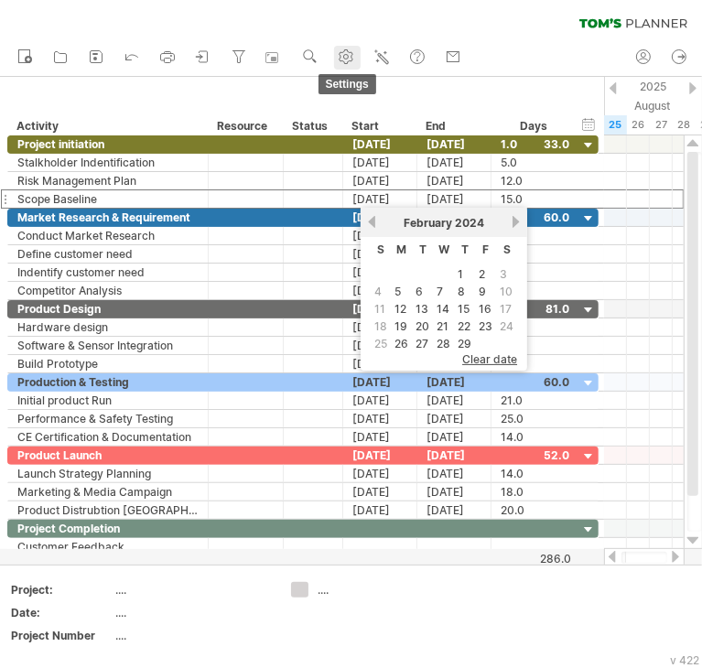
click at [350, 57] on use at bounding box center [346, 57] width 18 height 18
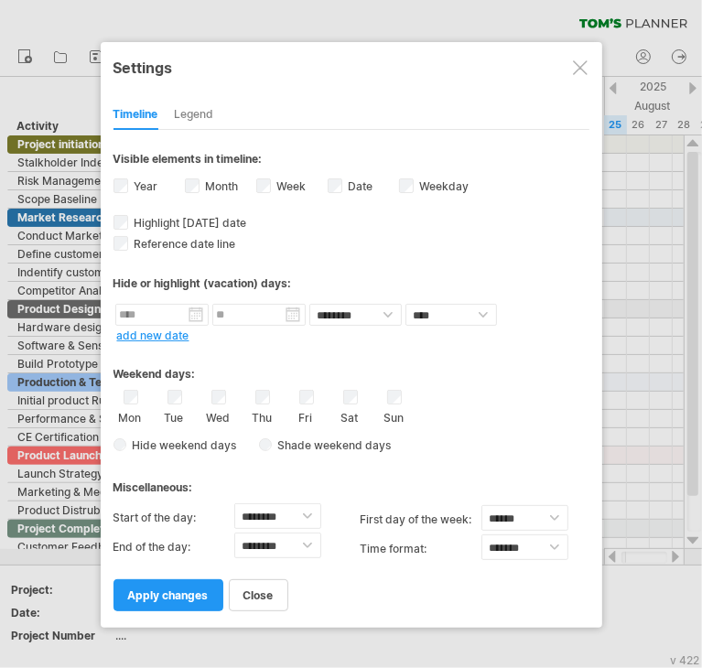
click at [182, 597] on span "apply changes" at bounding box center [168, 595] width 81 height 14
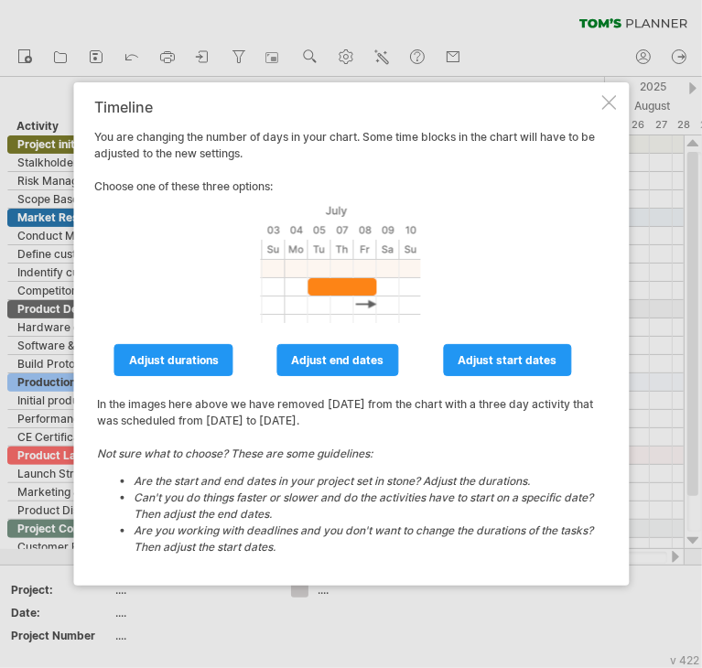
click at [601, 101] on div at bounding box center [608, 102] width 15 height 15
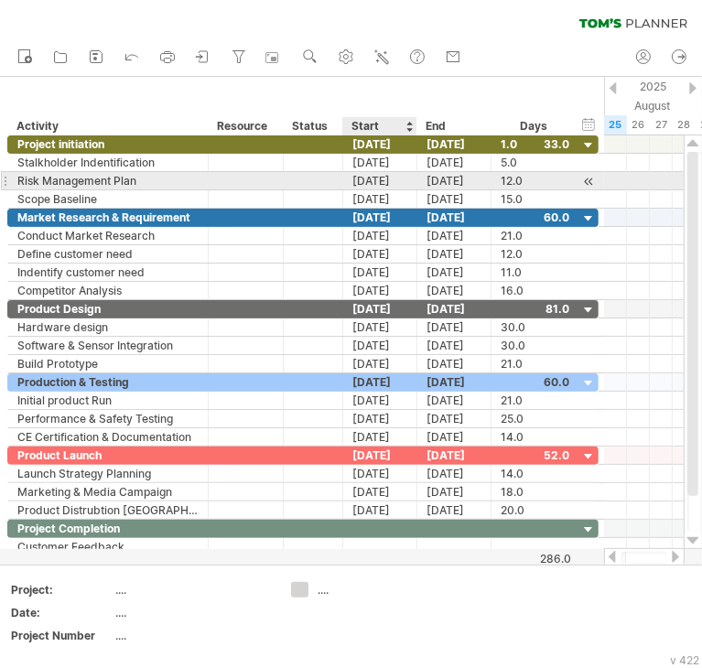
click at [386, 186] on div "[DATE]" at bounding box center [380, 180] width 74 height 17
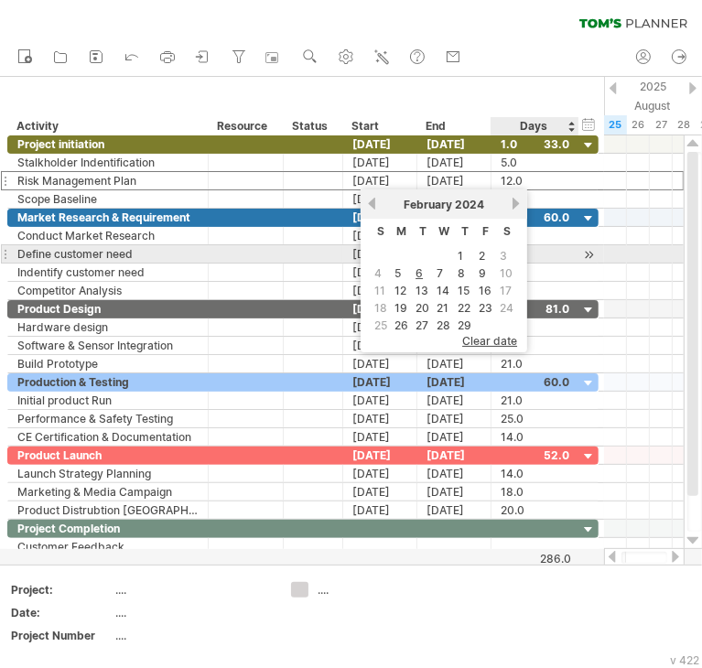
click at [607, 253] on div at bounding box center [644, 254] width 80 height 18
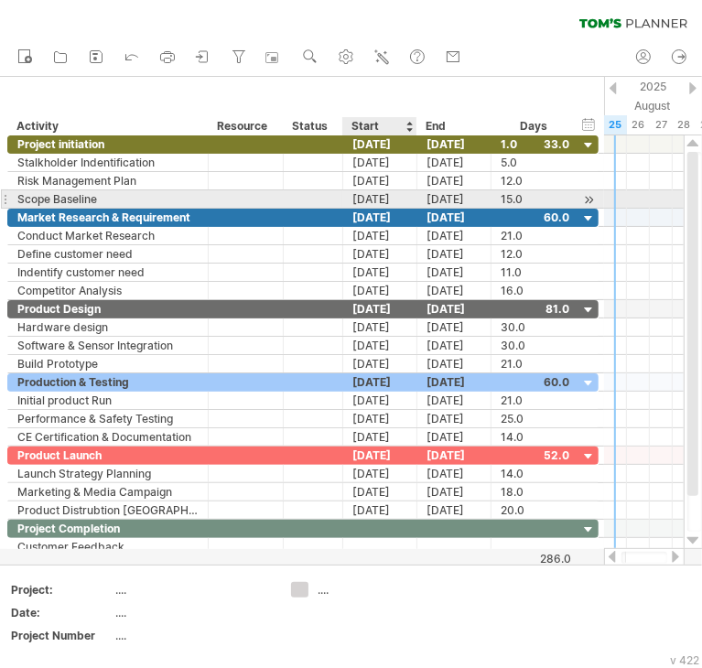
click at [383, 200] on div "[DATE]" at bounding box center [380, 198] width 74 height 17
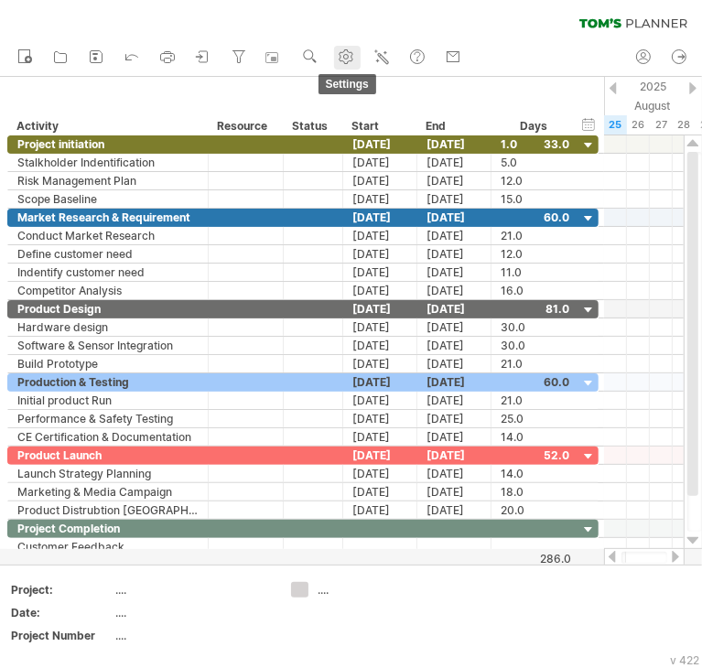
click at [341, 60] on use at bounding box center [346, 57] width 18 height 18
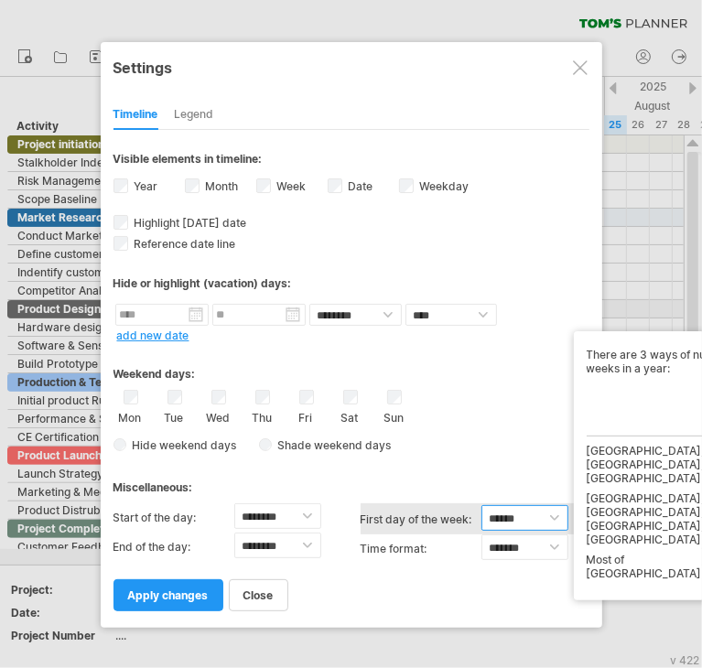
click at [552, 517] on select "****** ****** ********" at bounding box center [524, 518] width 87 height 26
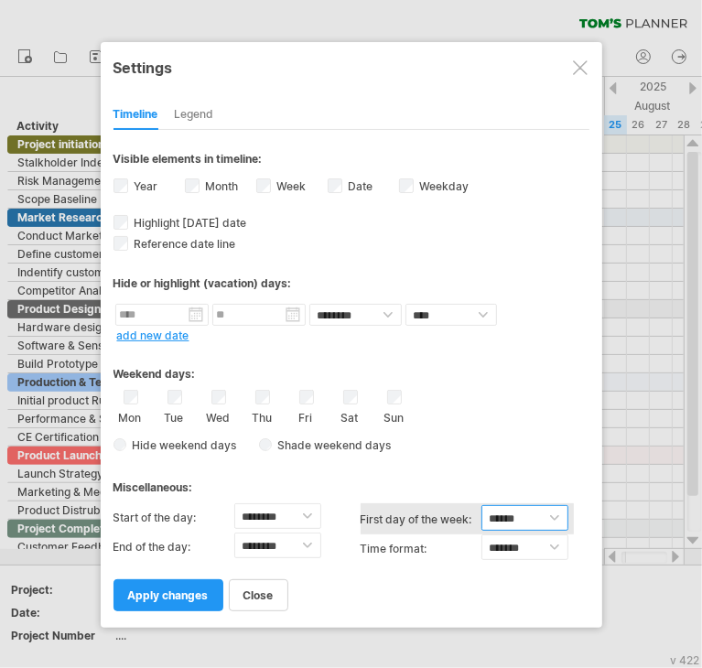
select select "*"
click at [481, 505] on select "****** ****** ********" at bounding box center [524, 518] width 87 height 26
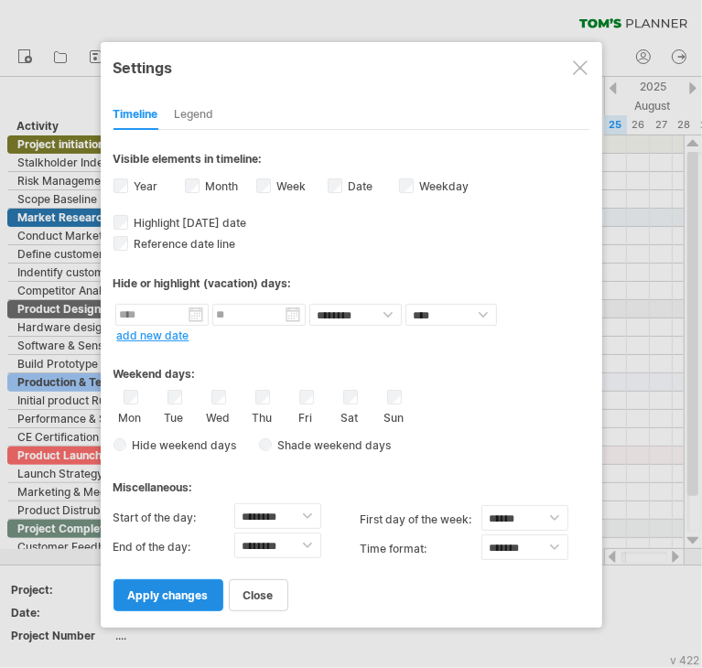
click at [185, 601] on link "apply changes" at bounding box center [168, 595] width 110 height 32
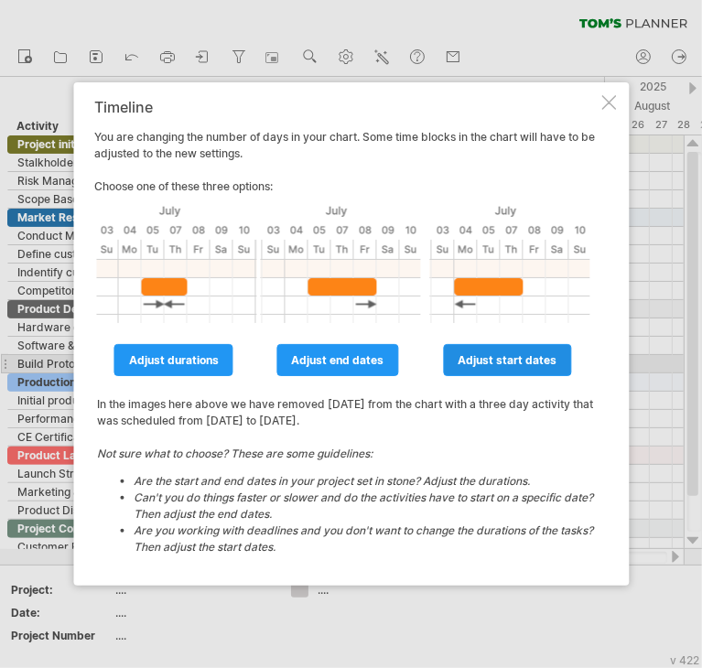
click at [519, 365] on span "adjust start dates" at bounding box center [506, 360] width 99 height 14
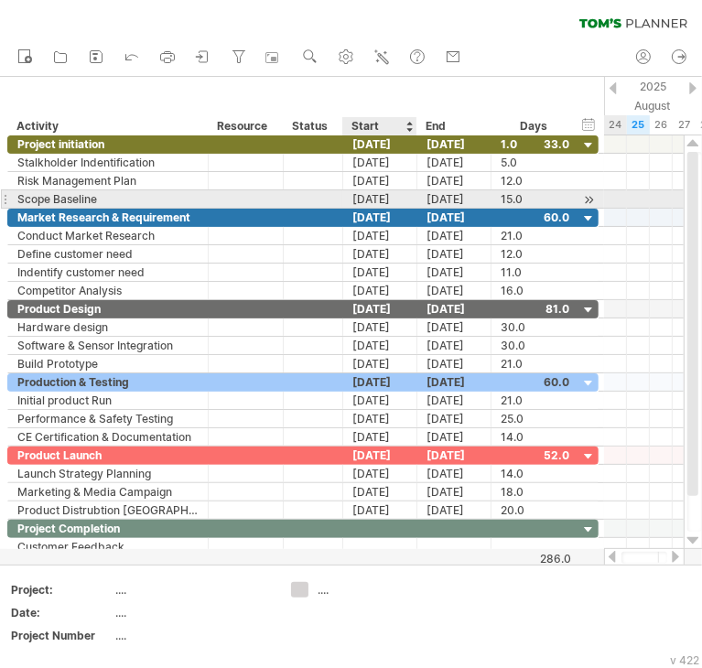
click at [391, 198] on div "[DATE]" at bounding box center [380, 198] width 74 height 17
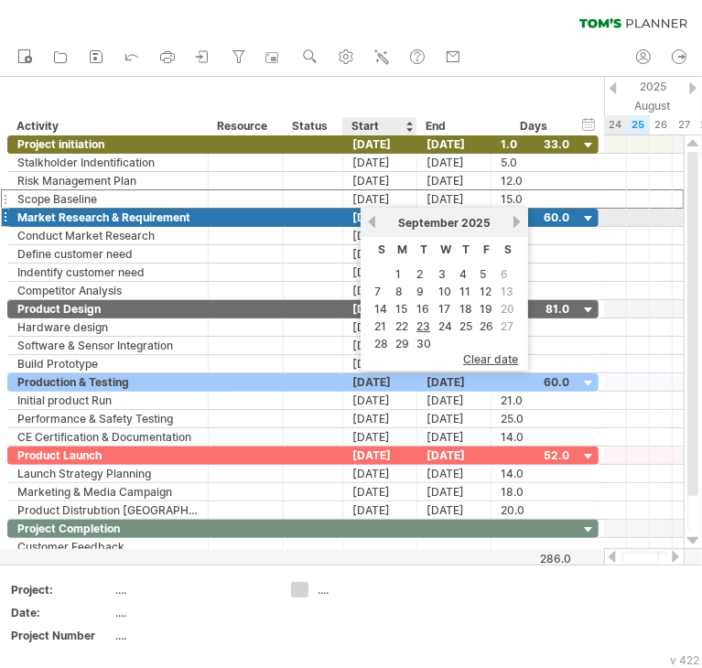
click at [372, 221] on link "previous" at bounding box center [372, 222] width 14 height 14
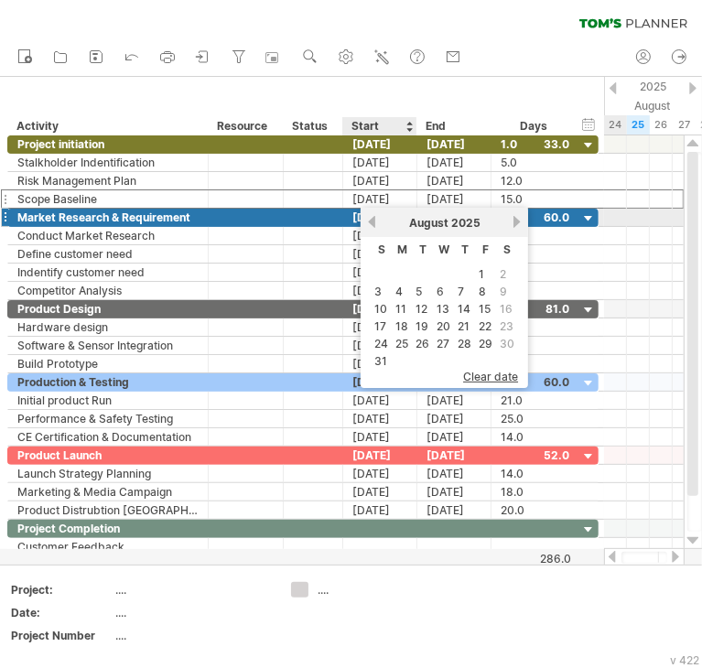
click at [372, 221] on link "previous" at bounding box center [372, 222] width 14 height 14
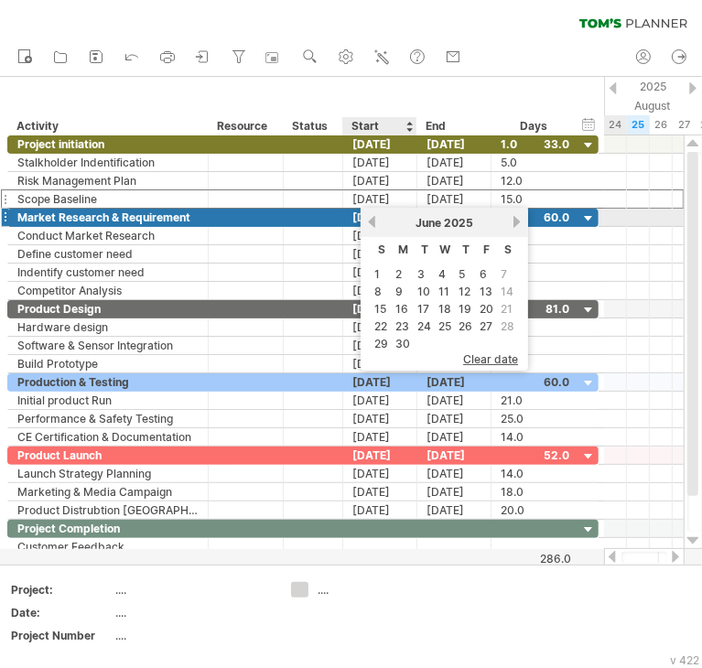
click at [372, 221] on link "previous" at bounding box center [372, 222] width 14 height 14
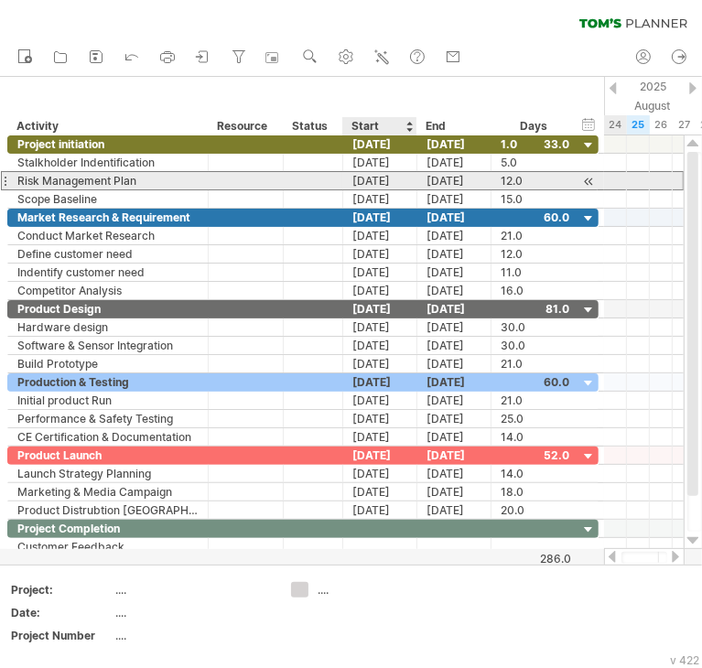
click at [376, 180] on div "[DATE]" at bounding box center [380, 180] width 74 height 17
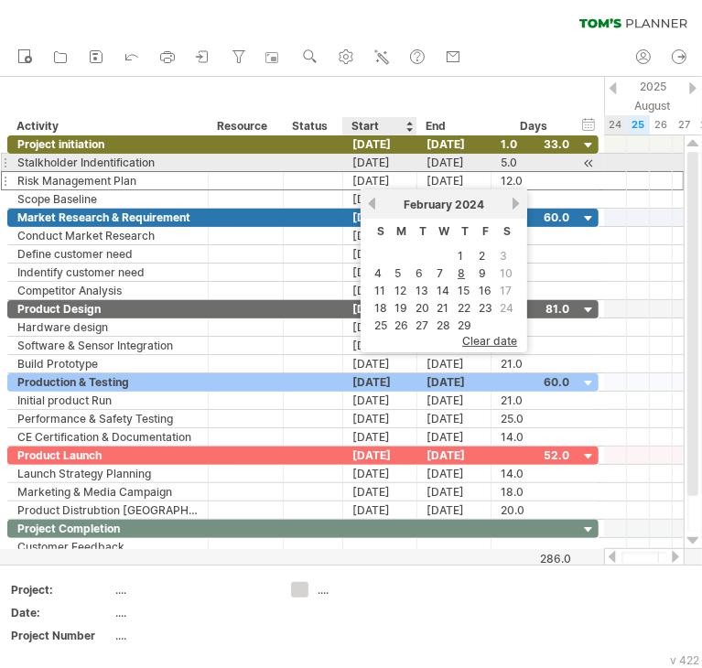
click at [388, 165] on div "[DATE]" at bounding box center [380, 162] width 74 height 17
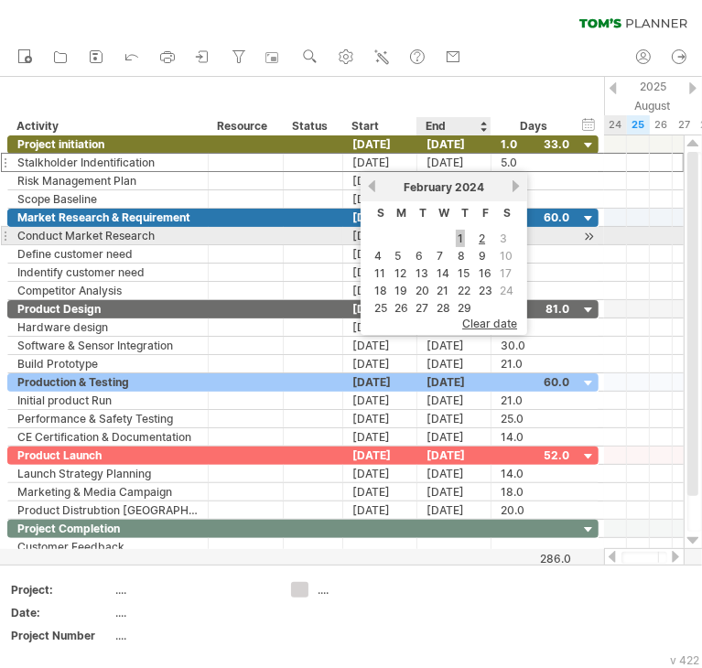
click at [457, 234] on link "1" at bounding box center [460, 238] width 9 height 17
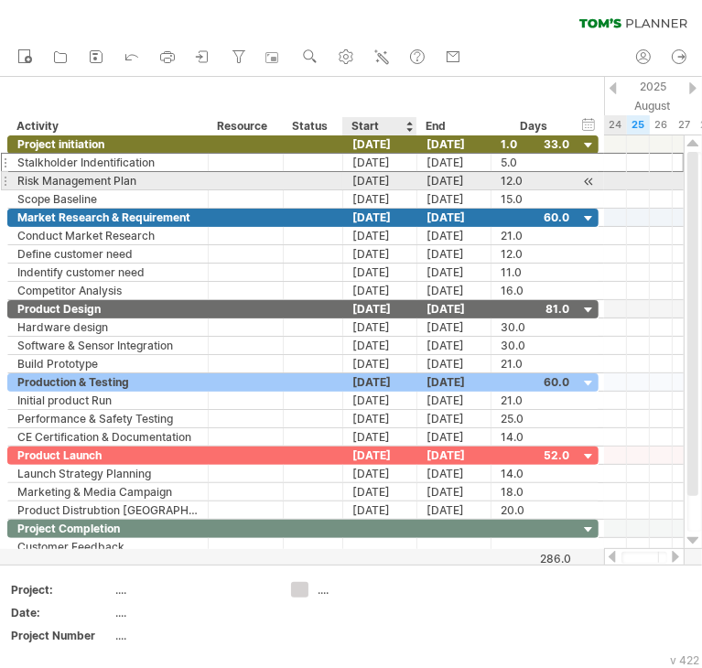
click at [379, 180] on div "[DATE]" at bounding box center [380, 180] width 74 height 17
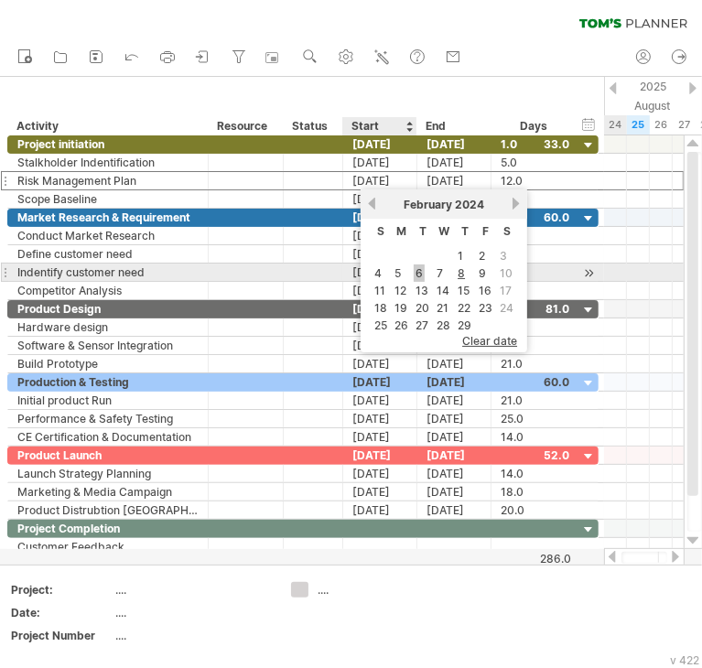
click at [417, 272] on link "6" at bounding box center [419, 272] width 11 height 17
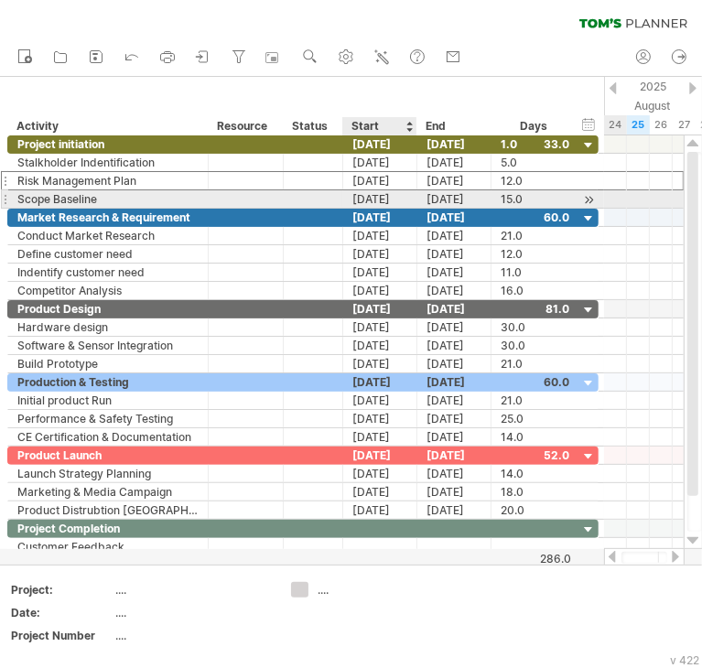
click at [383, 199] on div "[DATE]" at bounding box center [380, 198] width 74 height 17
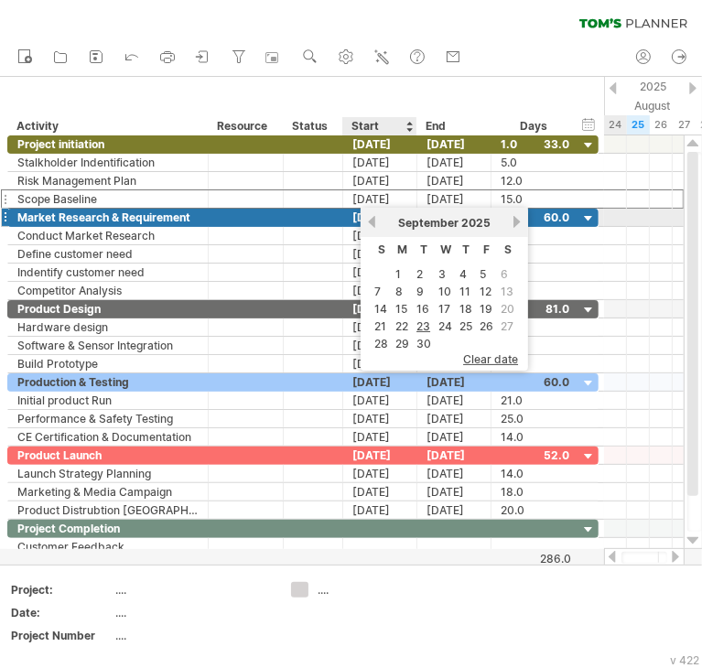
click at [370, 225] on link "previous" at bounding box center [372, 222] width 14 height 14
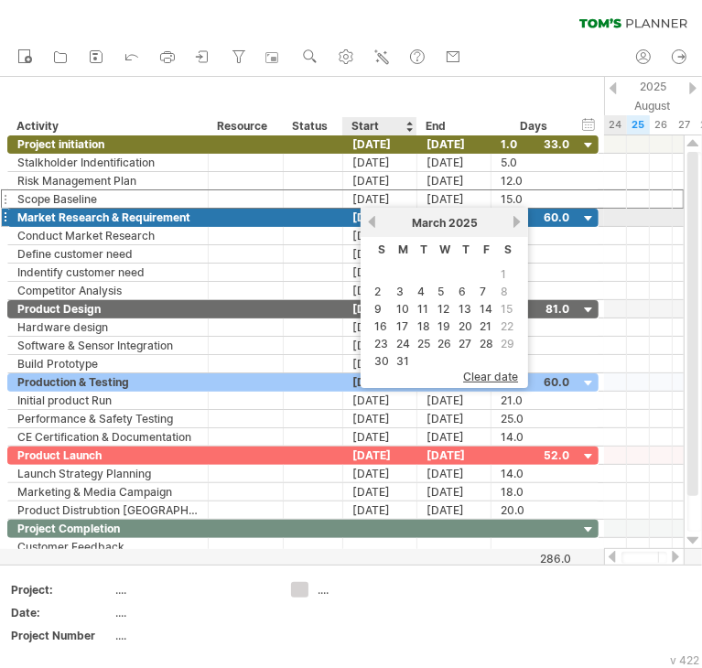
click at [370, 225] on link "previous" at bounding box center [372, 222] width 14 height 14
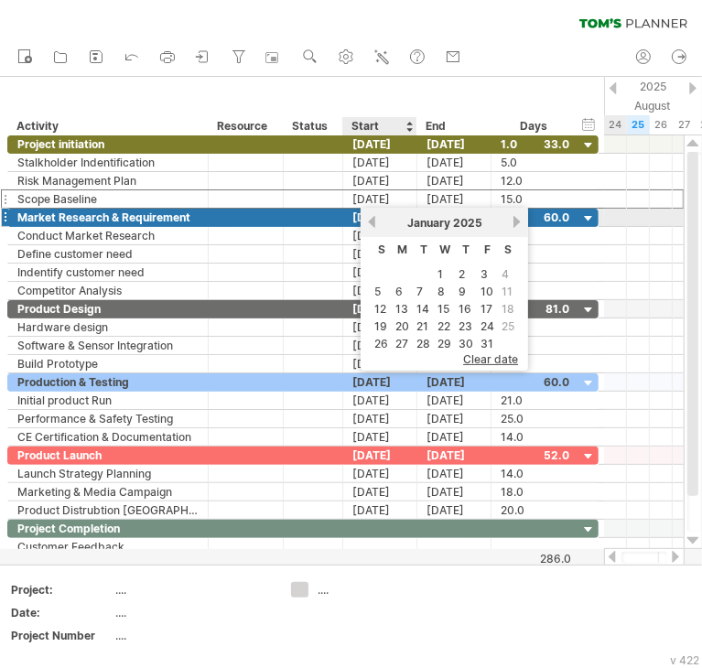
click at [370, 225] on link "previous" at bounding box center [372, 222] width 14 height 14
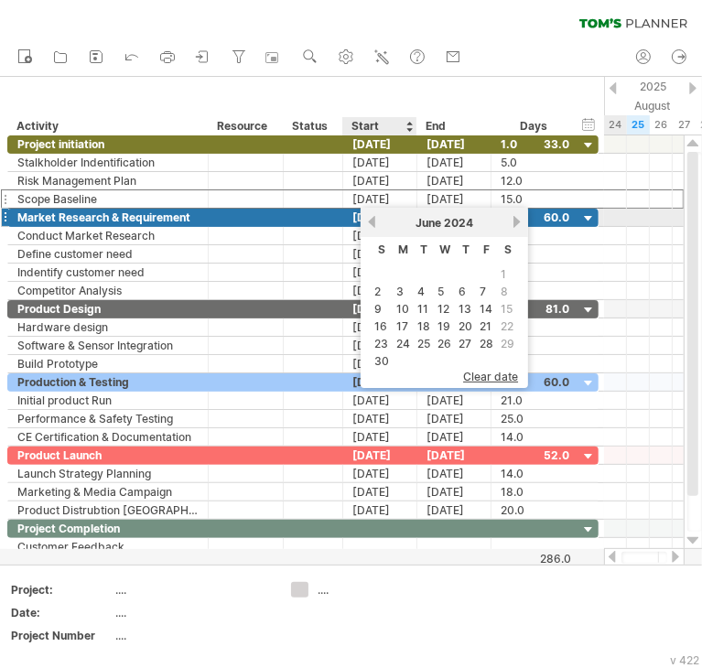
click at [370, 225] on link "previous" at bounding box center [372, 222] width 14 height 14
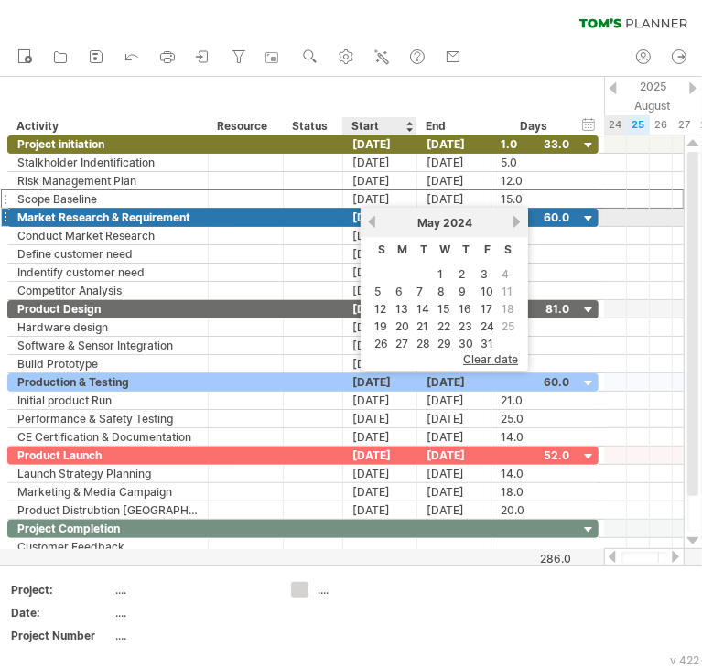
click at [370, 224] on link "previous" at bounding box center [372, 222] width 14 height 14
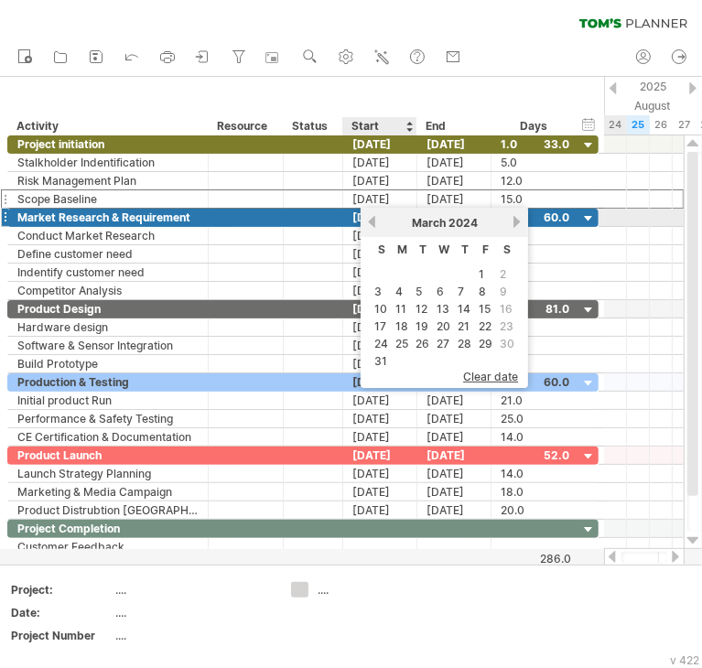
click at [370, 223] on link "previous" at bounding box center [372, 222] width 14 height 14
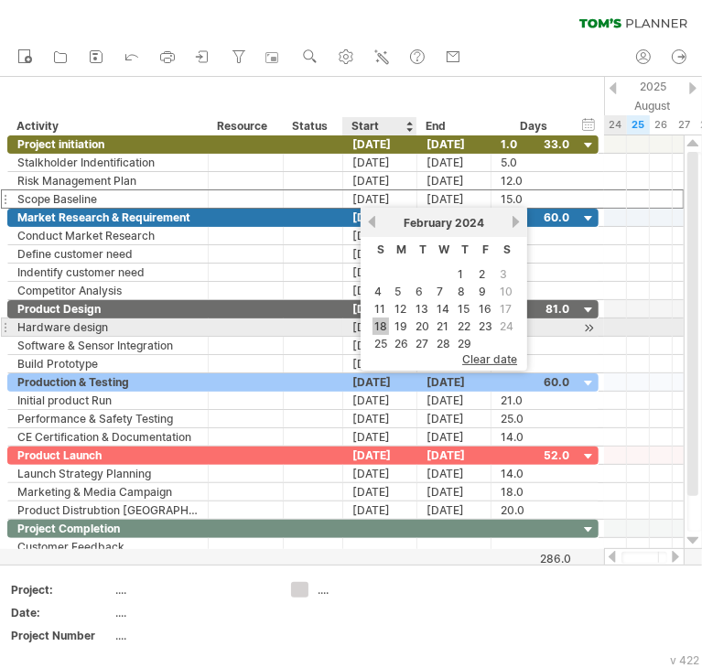
click at [373, 327] on link "18" at bounding box center [380, 325] width 16 height 17
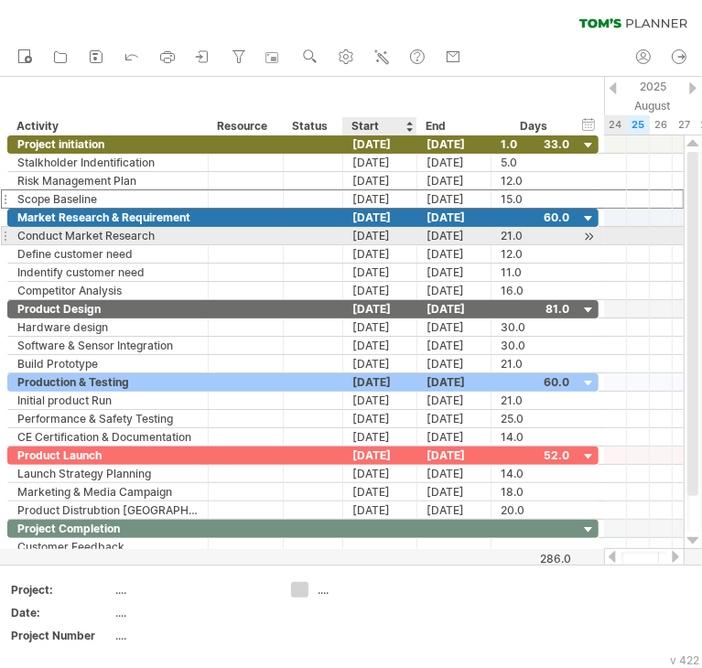
click at [381, 236] on div "[DATE]" at bounding box center [380, 235] width 74 height 17
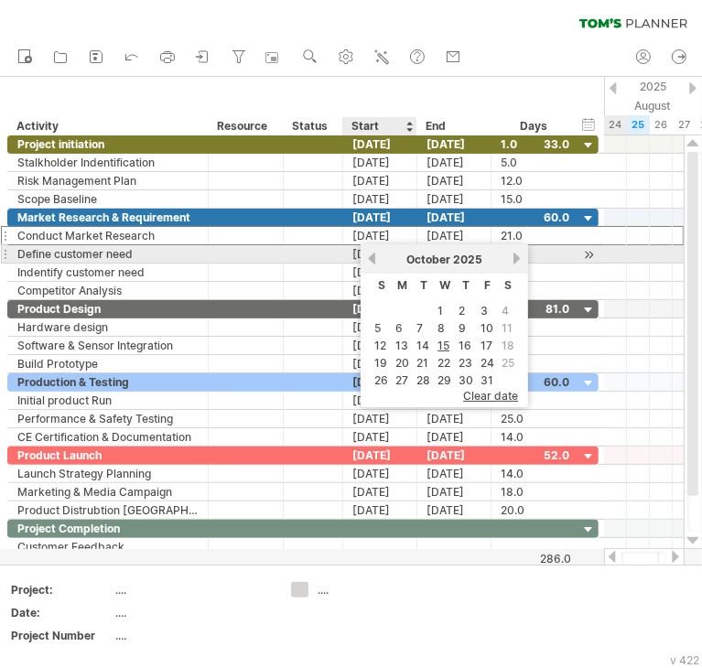
click at [373, 261] on link "previous" at bounding box center [372, 259] width 14 height 14
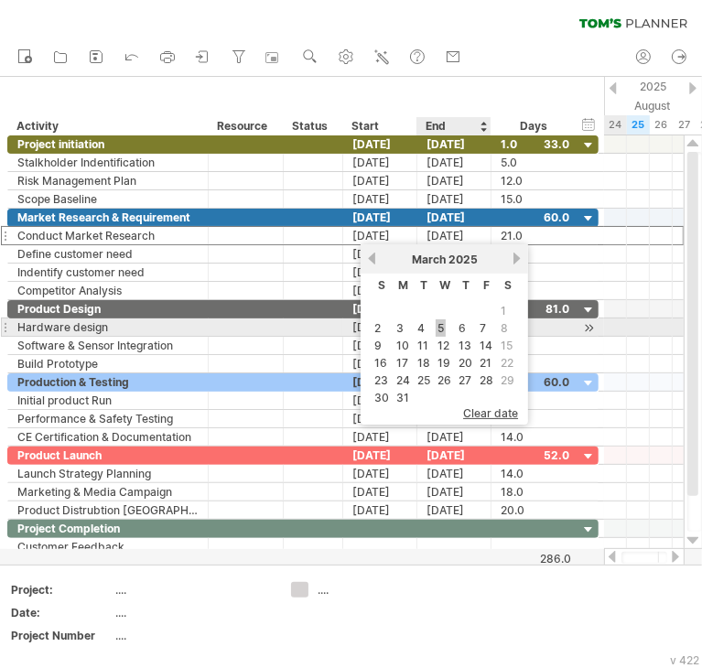
click at [437, 328] on link "5" at bounding box center [441, 327] width 10 height 17
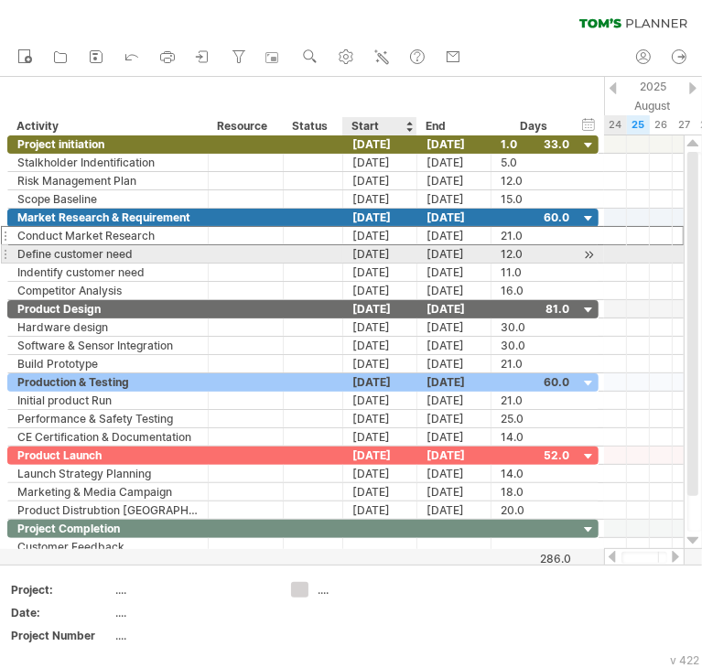
click at [373, 258] on div "[DATE]" at bounding box center [380, 253] width 74 height 17
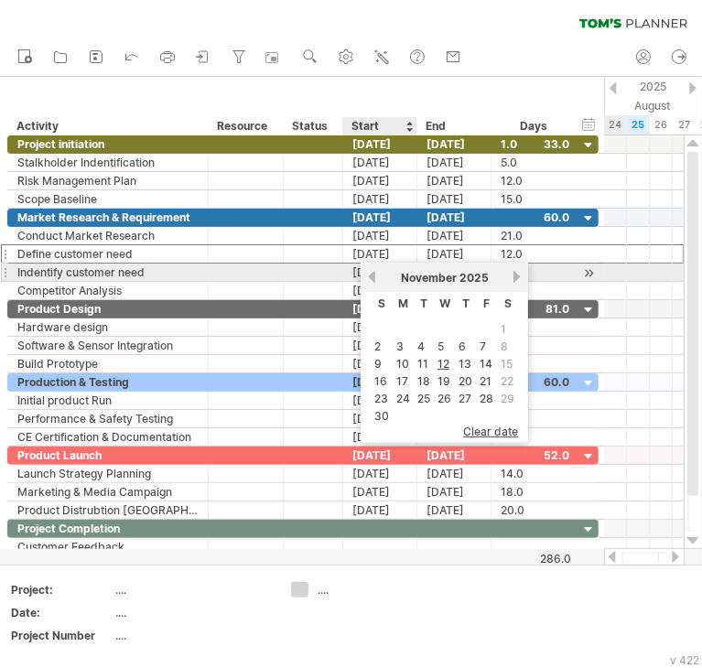
click at [371, 280] on link "previous" at bounding box center [372, 277] width 14 height 14
click at [371, 279] on link "previous" at bounding box center [372, 277] width 14 height 14
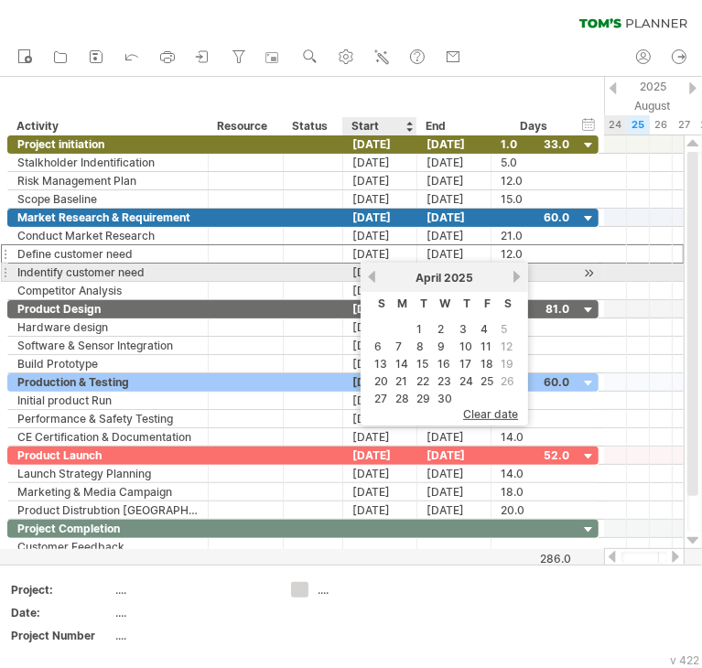
click at [371, 278] on link "previous" at bounding box center [372, 277] width 14 height 14
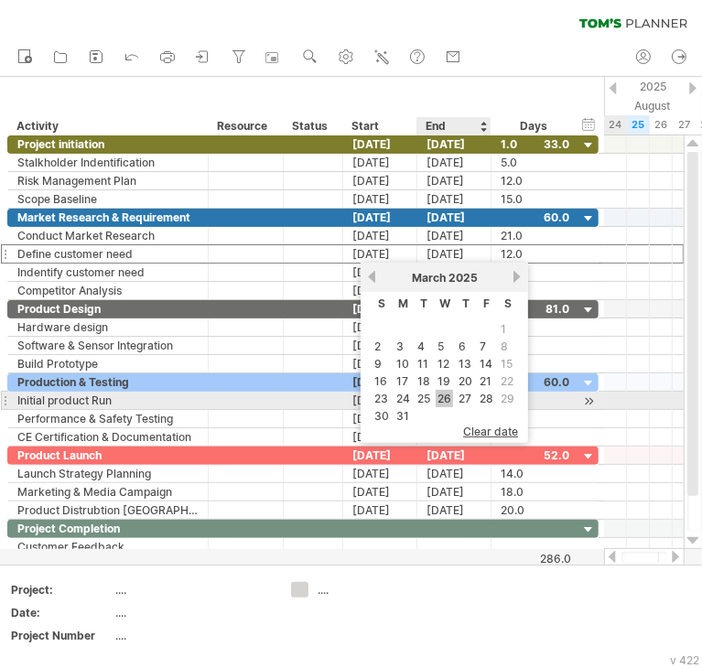
click at [444, 399] on link "26" at bounding box center [444, 398] width 17 height 17
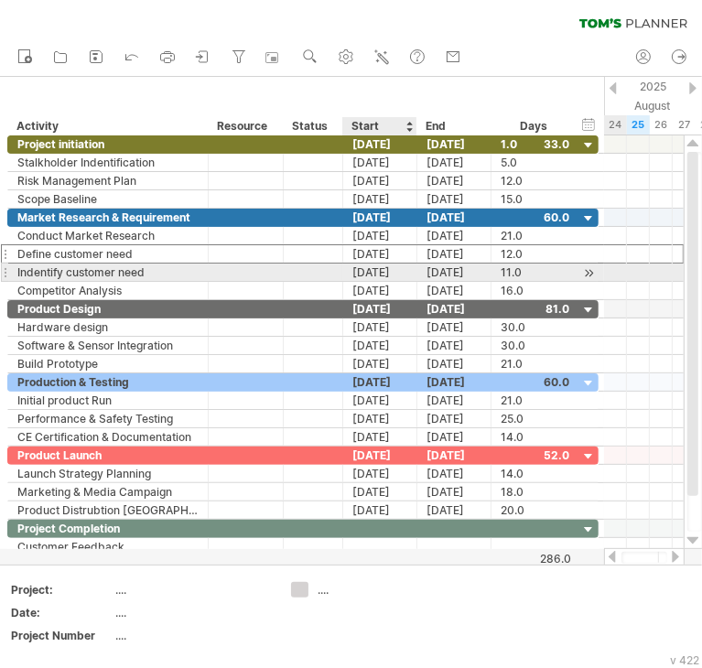
click at [370, 273] on div "[DATE]" at bounding box center [380, 272] width 74 height 17
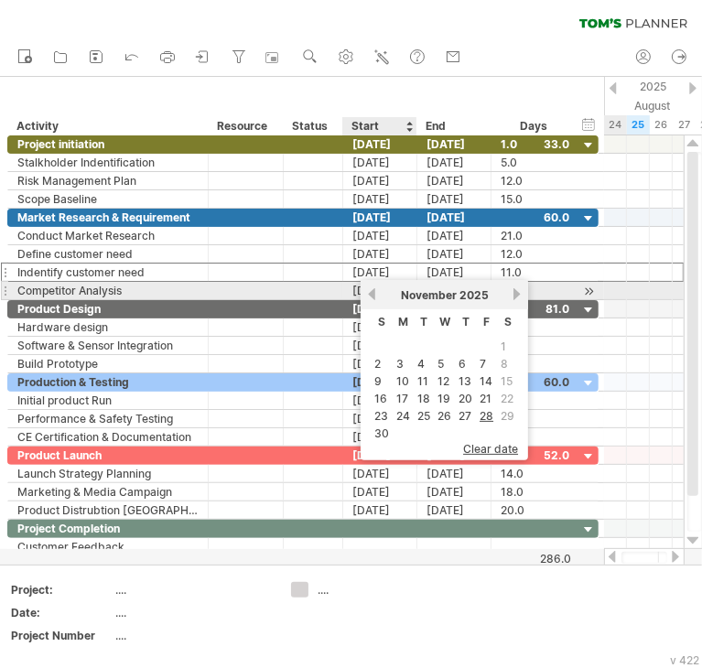
click at [371, 291] on link "previous" at bounding box center [372, 294] width 14 height 14
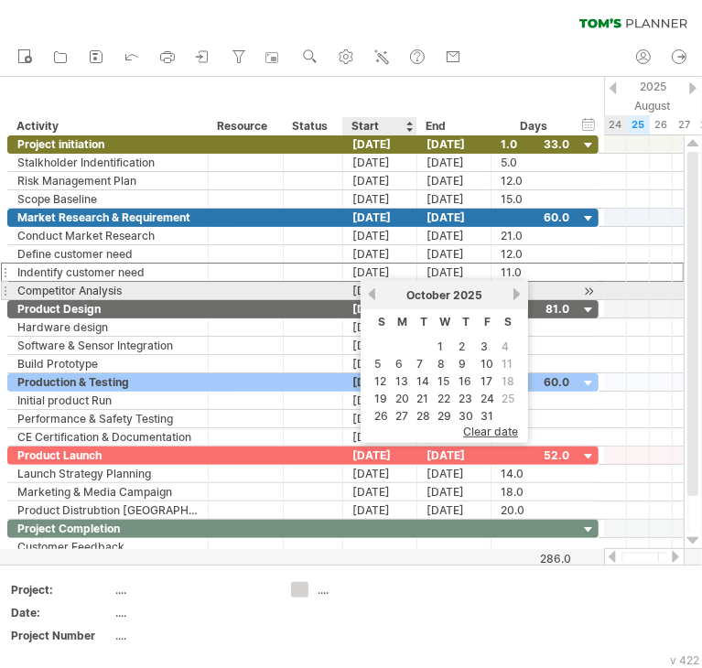
click at [371, 291] on link "previous" at bounding box center [372, 294] width 14 height 14
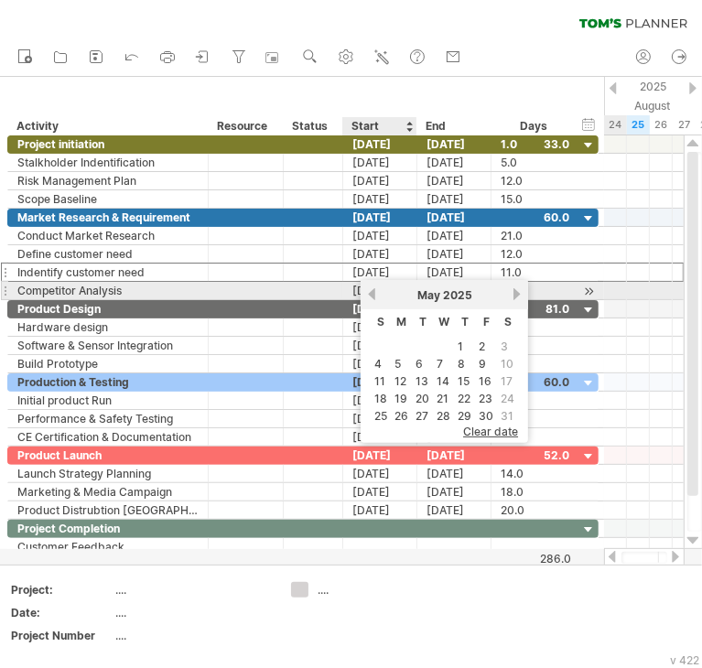
click at [371, 291] on link "previous" at bounding box center [372, 294] width 14 height 14
click at [375, 292] on link "previous" at bounding box center [372, 294] width 14 height 14
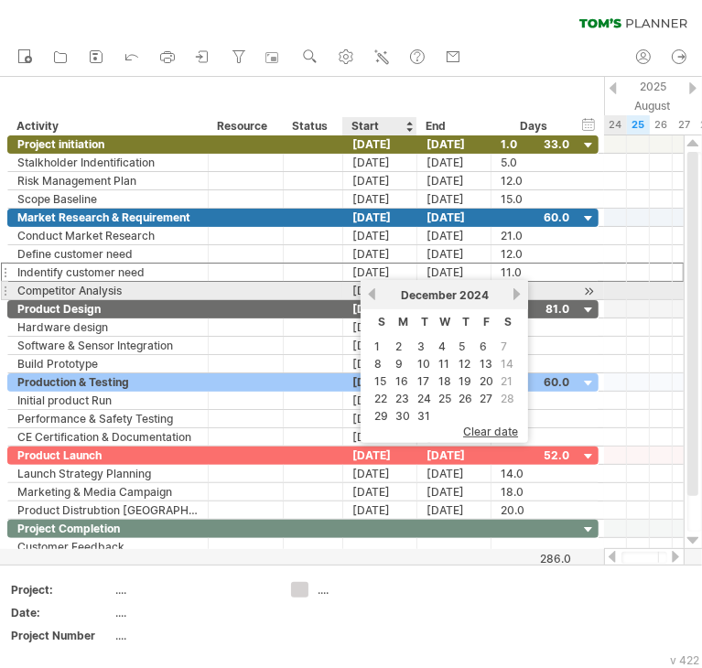
click at [375, 292] on link "previous" at bounding box center [372, 294] width 14 height 14
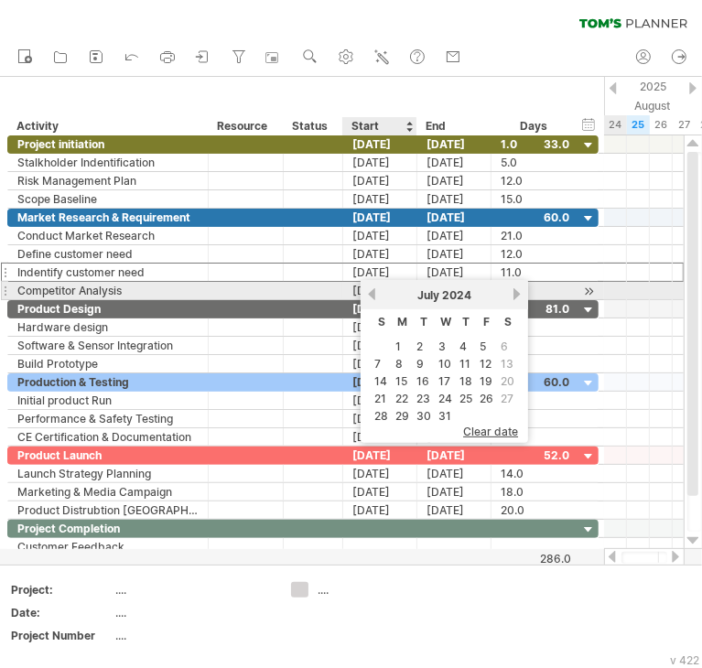
click at [375, 292] on link "previous" at bounding box center [372, 294] width 14 height 14
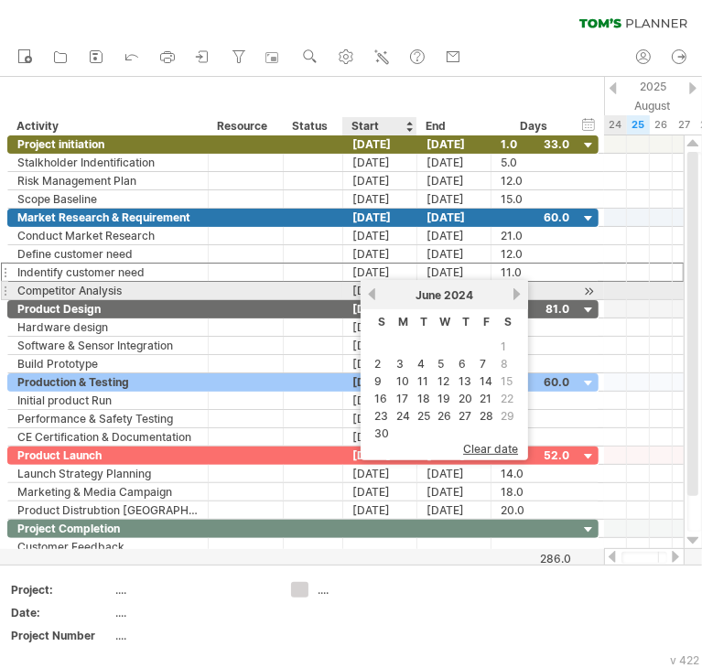
click at [375, 292] on link "previous" at bounding box center [372, 294] width 14 height 14
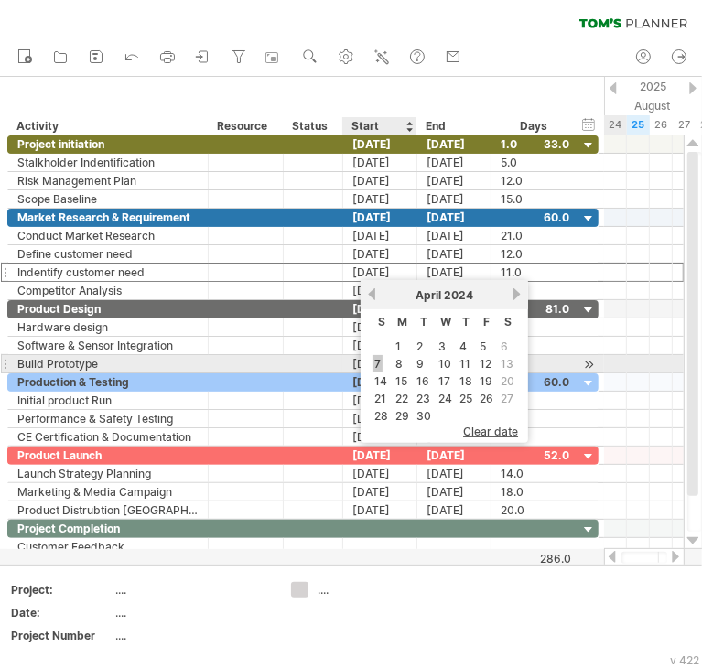
click at [380, 360] on link "7" at bounding box center [377, 363] width 10 height 17
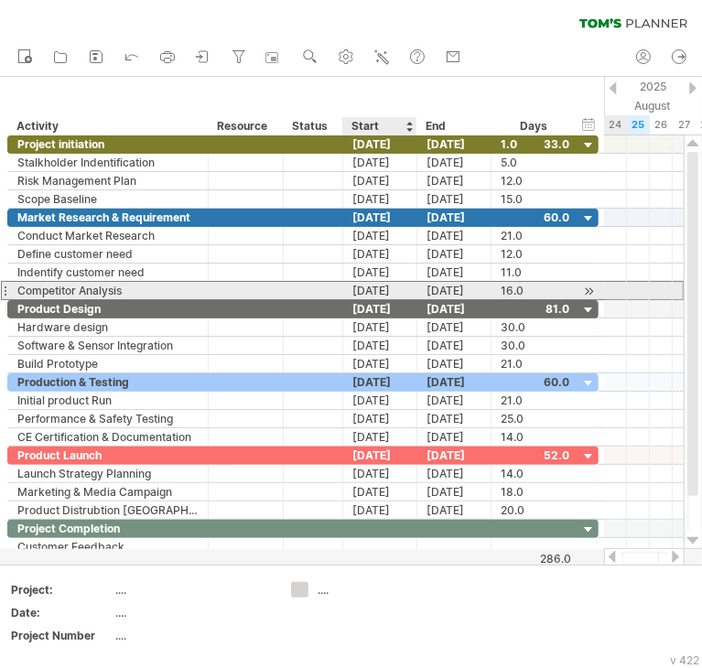
click at [382, 291] on div "[DATE]" at bounding box center [380, 290] width 74 height 17
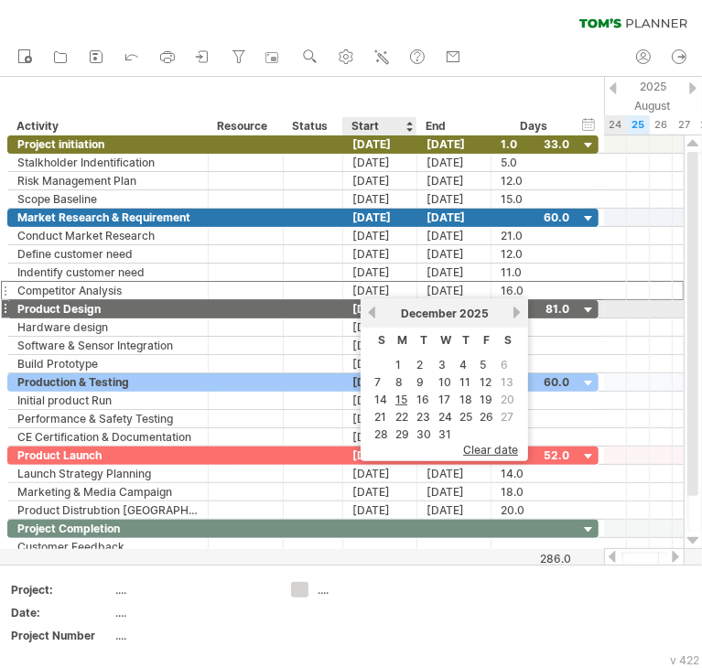
click at [372, 317] on link "previous" at bounding box center [372, 313] width 14 height 14
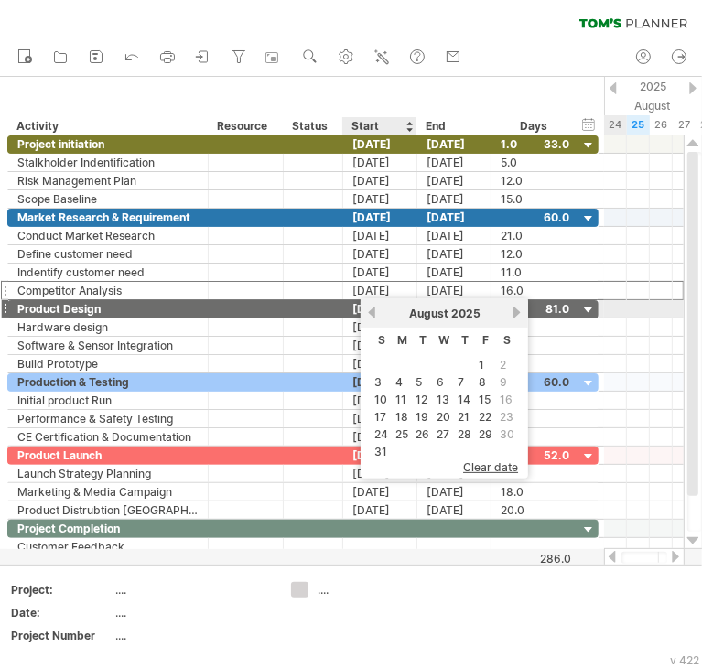
click at [372, 317] on link "previous" at bounding box center [372, 313] width 14 height 14
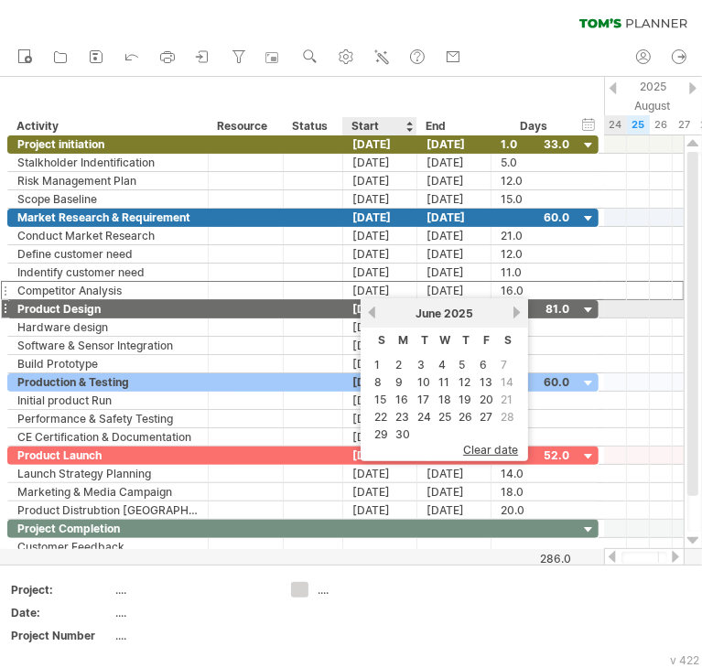
click at [371, 317] on link "previous" at bounding box center [372, 313] width 14 height 14
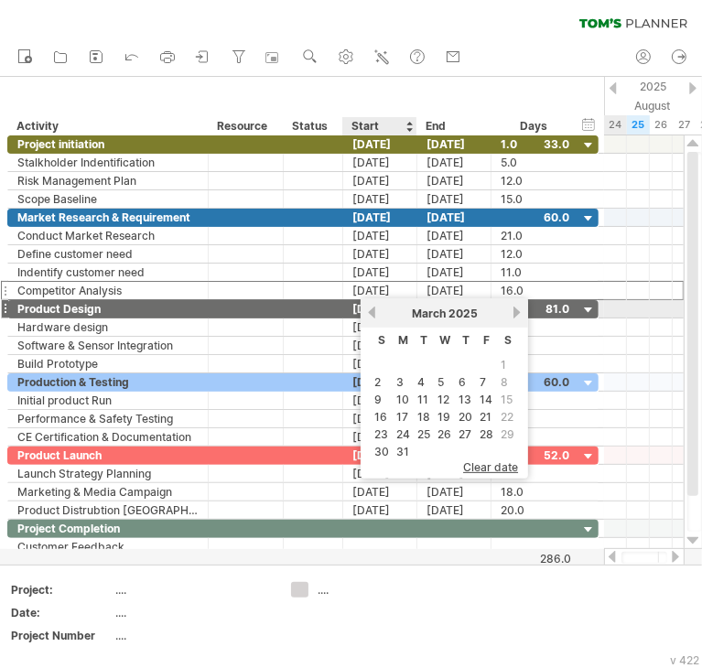
click at [371, 316] on link "previous" at bounding box center [372, 313] width 14 height 14
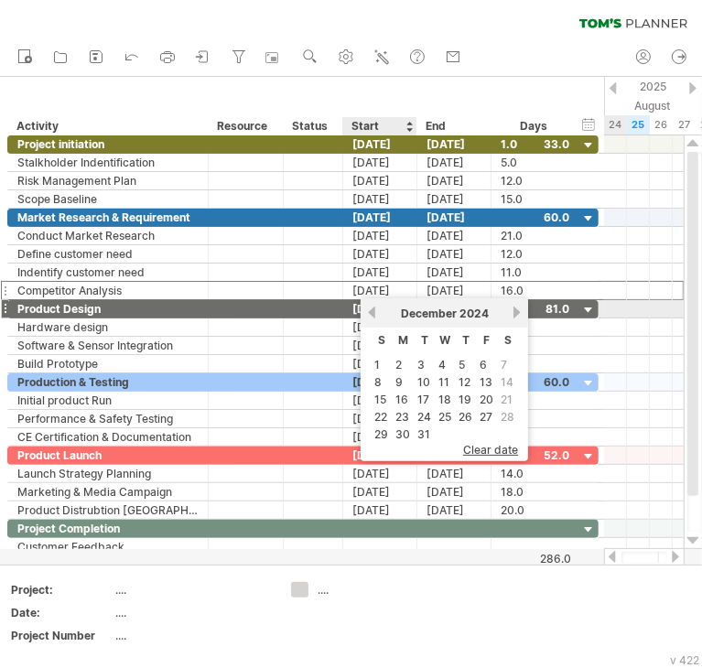
click at [371, 316] on link "previous" at bounding box center [372, 313] width 14 height 14
click at [371, 315] on link "previous" at bounding box center [372, 313] width 14 height 14
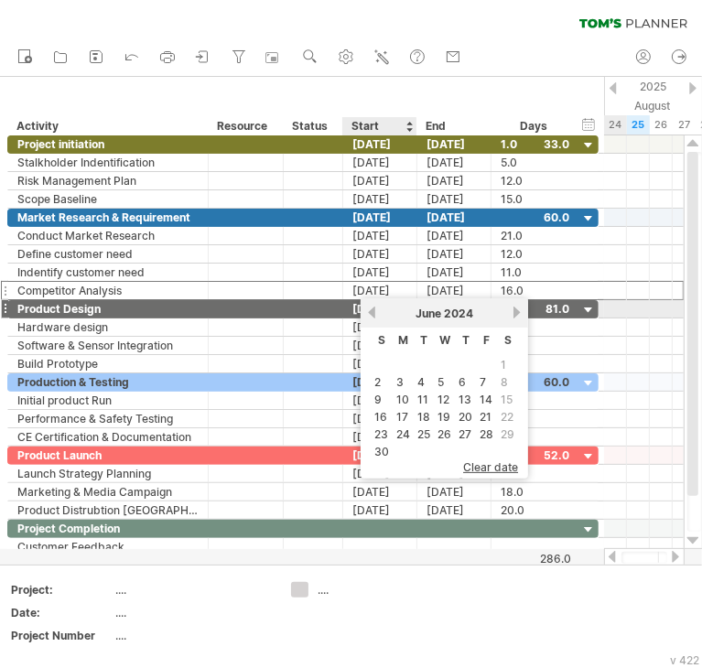
click at [371, 313] on link "previous" at bounding box center [372, 313] width 14 height 14
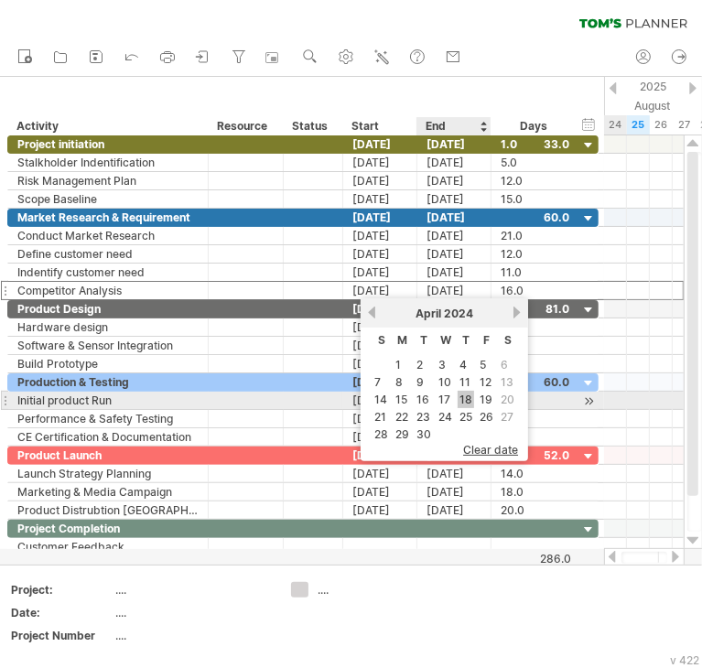
click at [468, 400] on link "18" at bounding box center [465, 399] width 16 height 17
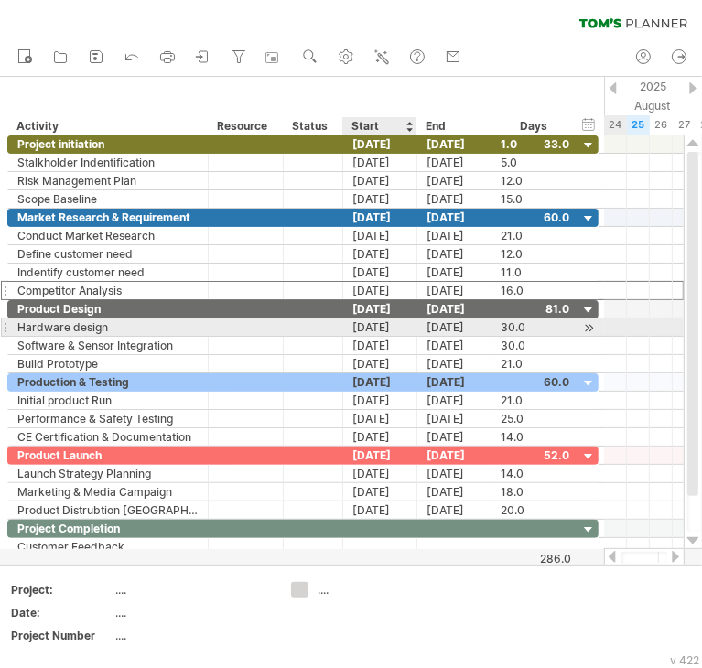
click at [373, 323] on div "[DATE]" at bounding box center [380, 326] width 74 height 17
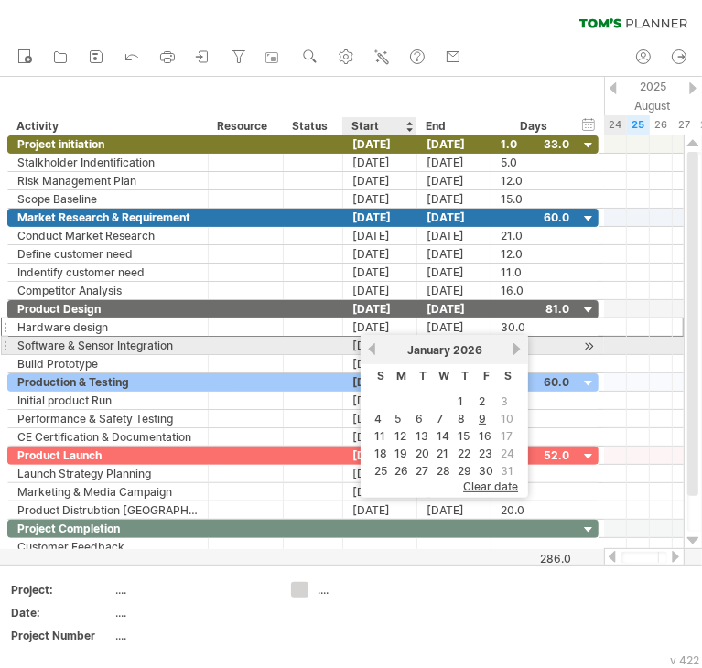
click at [370, 349] on link "previous" at bounding box center [372, 349] width 14 height 14
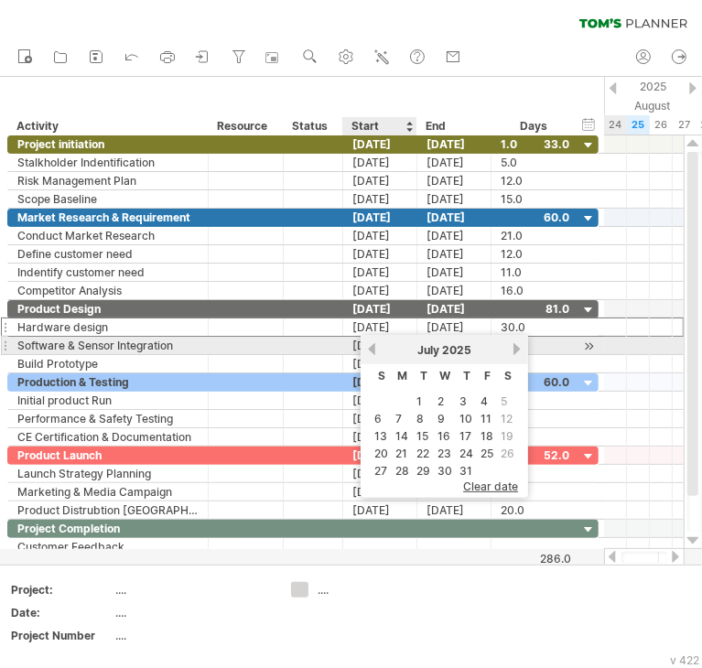
click at [370, 349] on link "previous" at bounding box center [372, 349] width 14 height 14
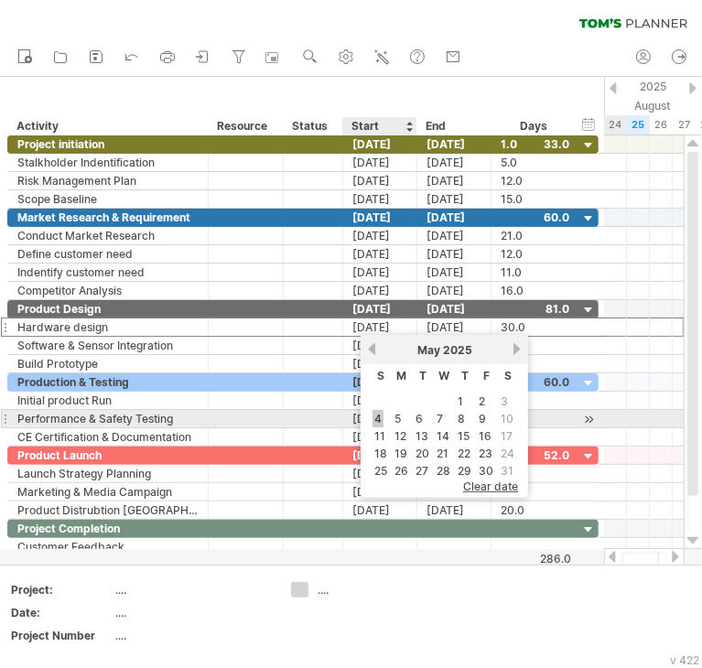
click at [378, 416] on link "4" at bounding box center [377, 418] width 11 height 17
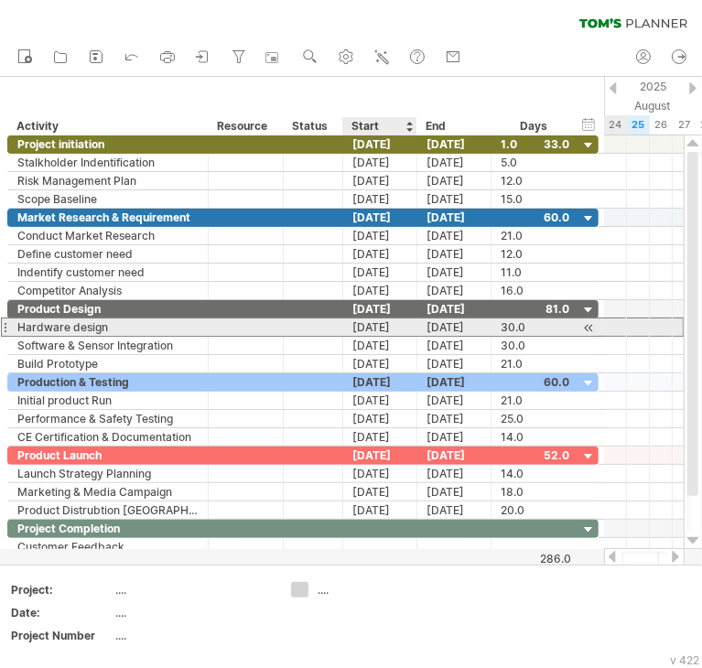
click at [381, 330] on div "[DATE]" at bounding box center [380, 326] width 74 height 17
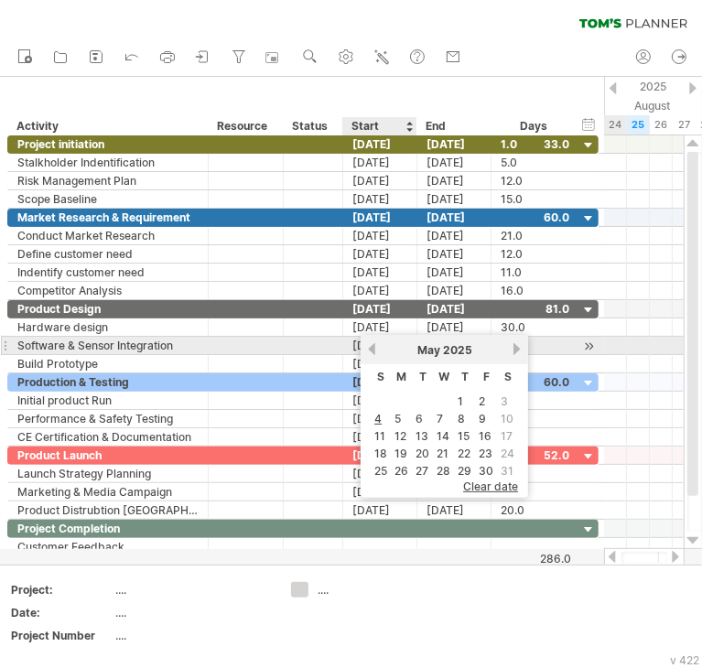
click at [371, 350] on link "previous" at bounding box center [372, 349] width 14 height 14
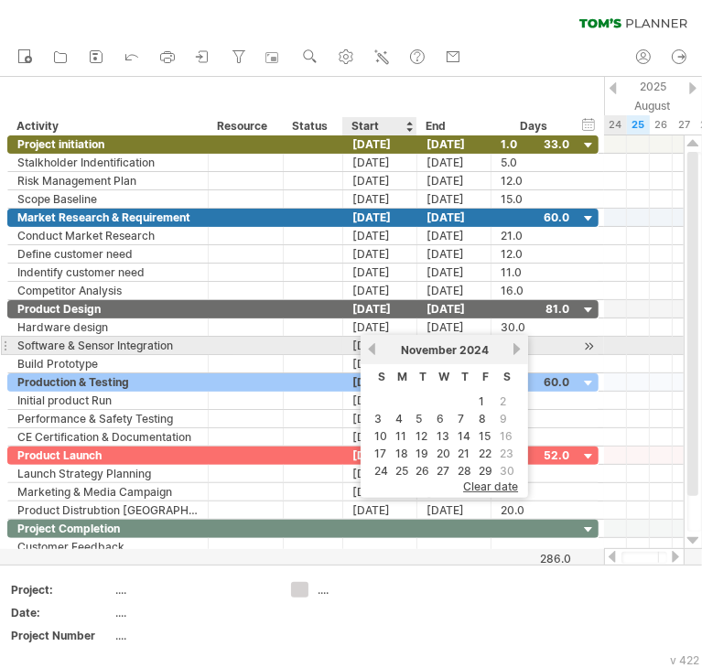
click at [371, 350] on link "previous" at bounding box center [372, 349] width 14 height 14
click at [511, 350] on link "next" at bounding box center [517, 349] width 14 height 14
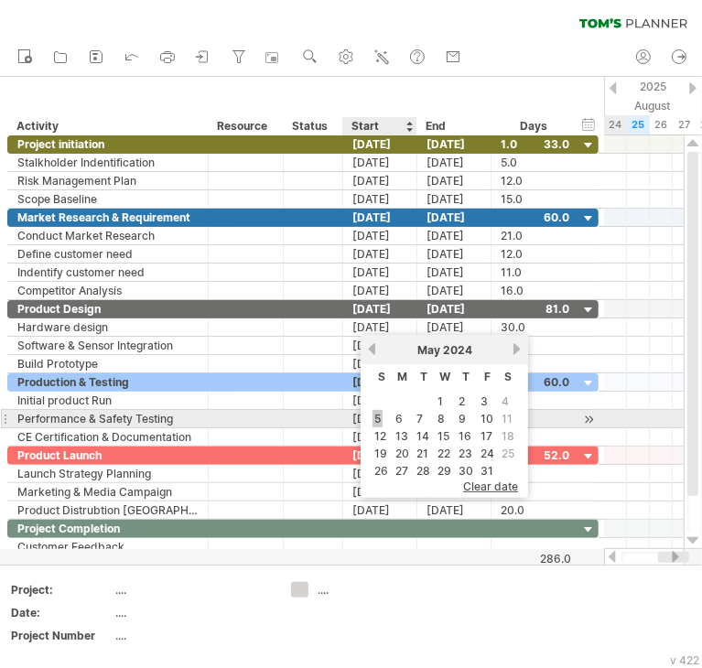
click at [380, 415] on link "5" at bounding box center [377, 418] width 10 height 17
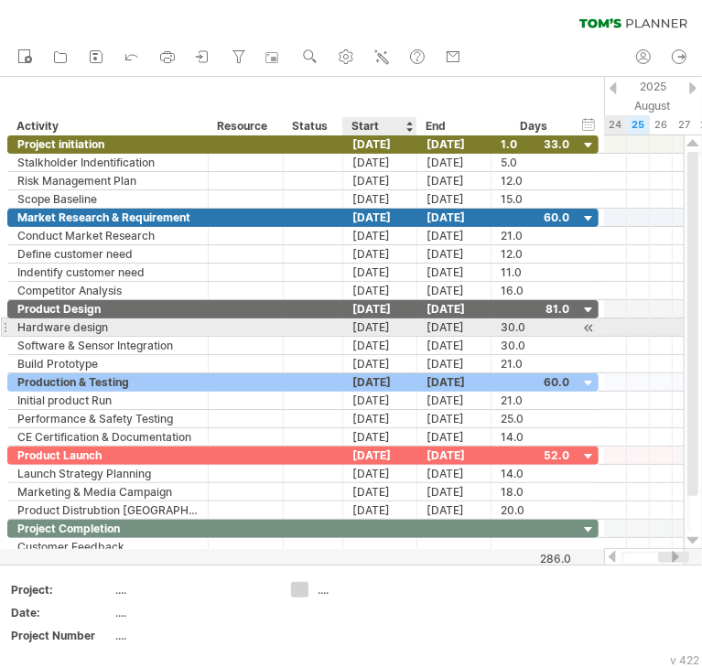
click at [380, 325] on div "[DATE]" at bounding box center [380, 326] width 74 height 17
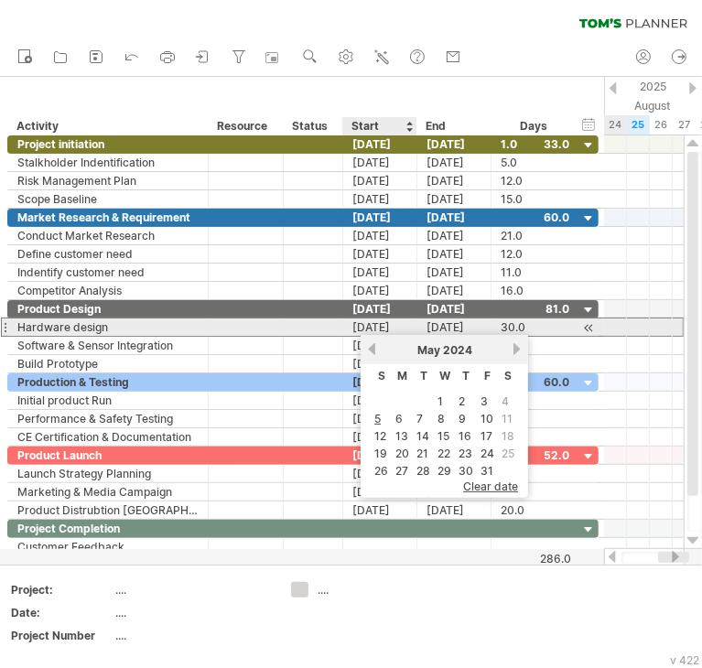
click at [377, 327] on div "[DATE]" at bounding box center [380, 326] width 74 height 17
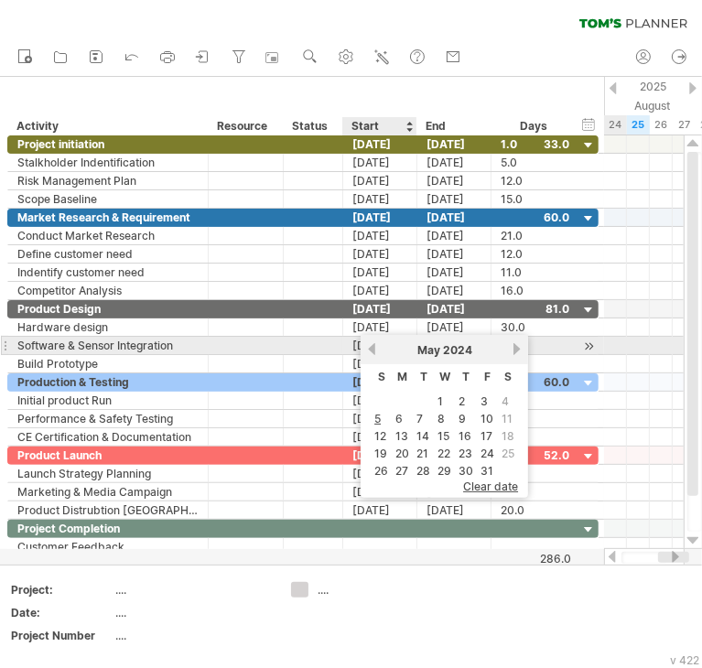
click at [353, 345] on div "[DATE]" at bounding box center [380, 345] width 74 height 17
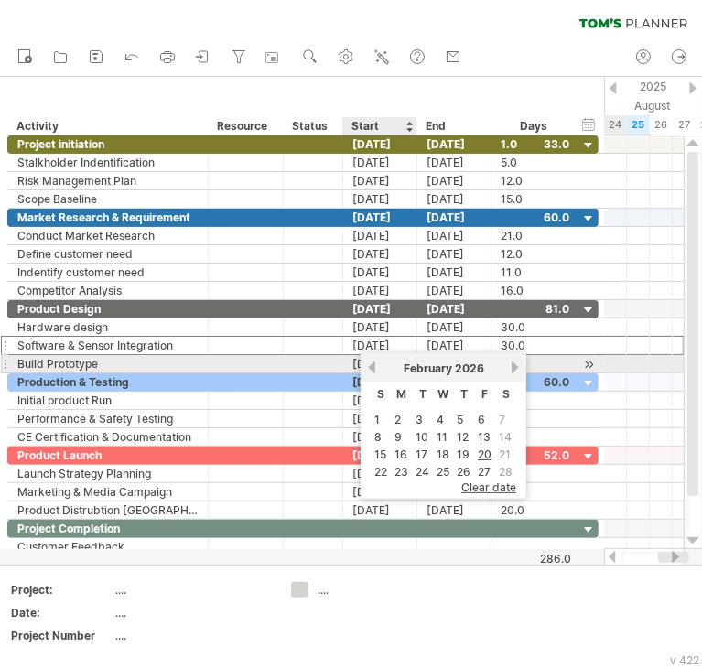
click at [371, 363] on link "previous" at bounding box center [372, 367] width 14 height 14
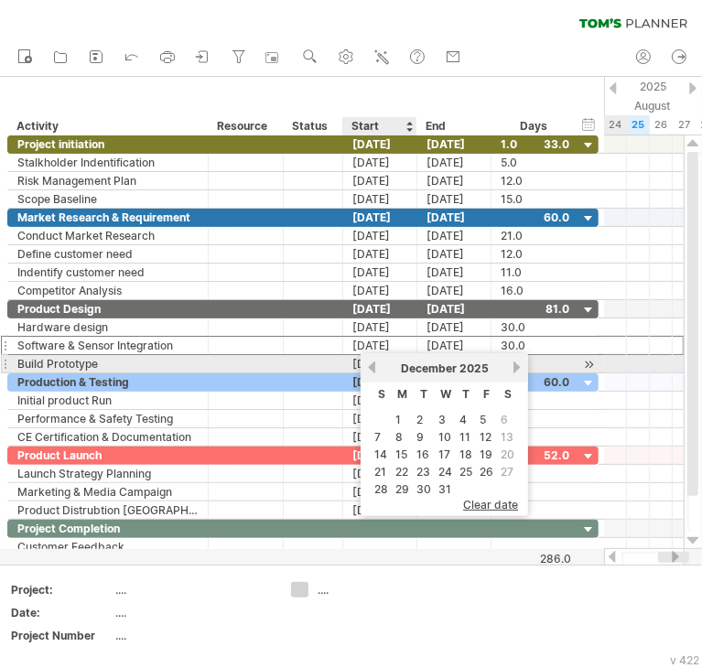
click at [371, 363] on link "previous" at bounding box center [372, 367] width 14 height 14
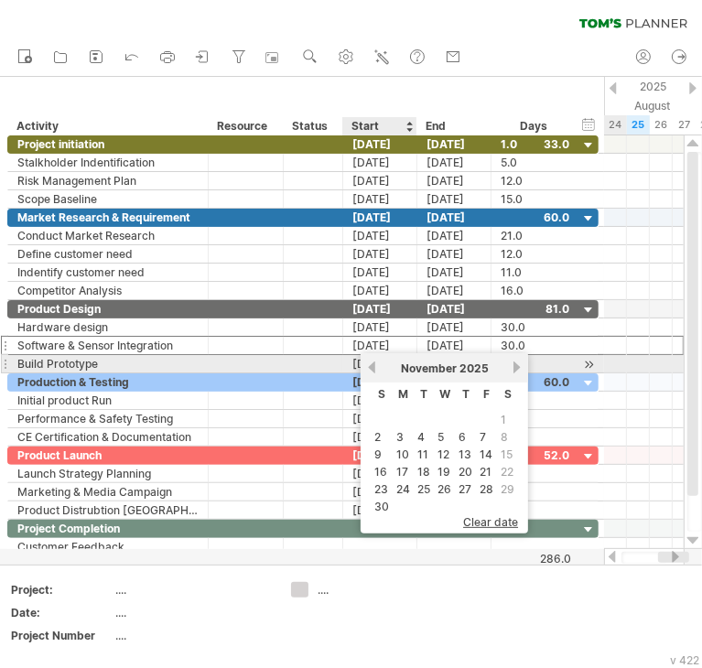
click at [371, 363] on link "previous" at bounding box center [372, 367] width 14 height 14
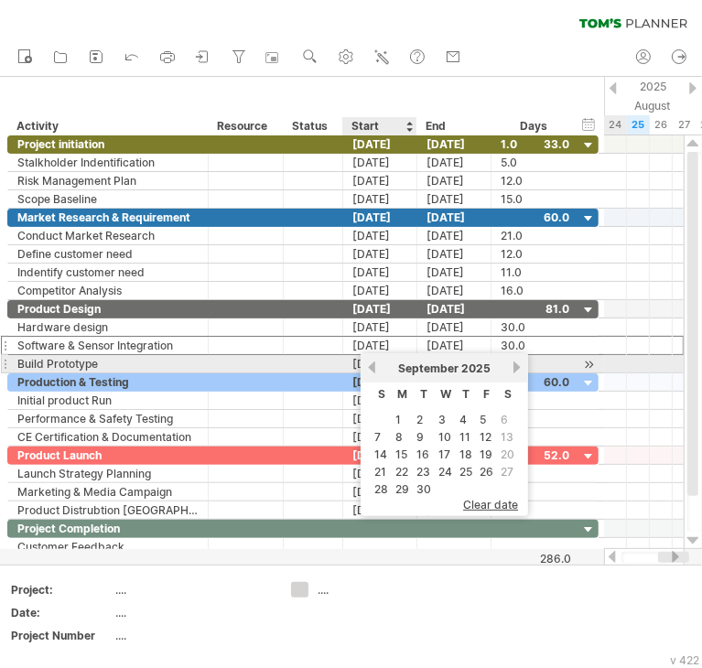
click at [371, 363] on link "previous" at bounding box center [372, 367] width 14 height 14
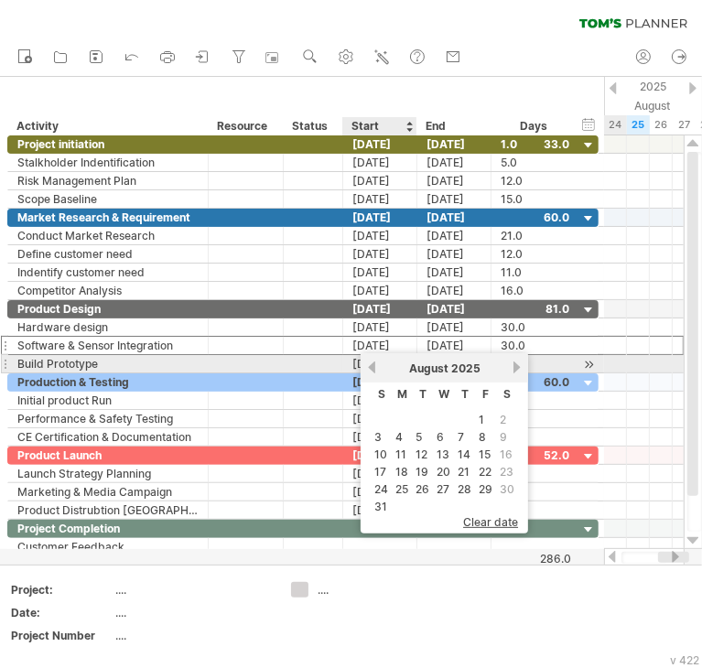
click at [371, 363] on link "previous" at bounding box center [372, 367] width 14 height 14
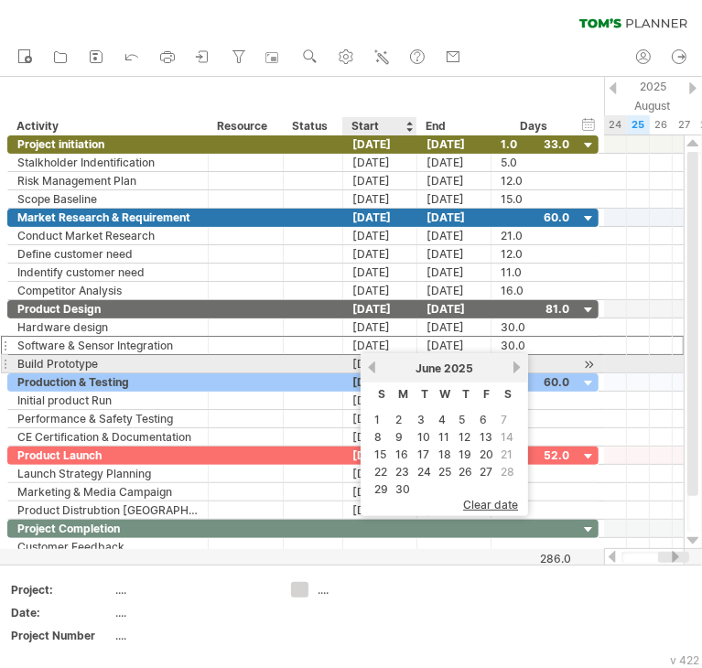
click at [371, 363] on link "previous" at bounding box center [372, 367] width 14 height 14
click at [376, 366] on link "previous" at bounding box center [372, 367] width 14 height 14
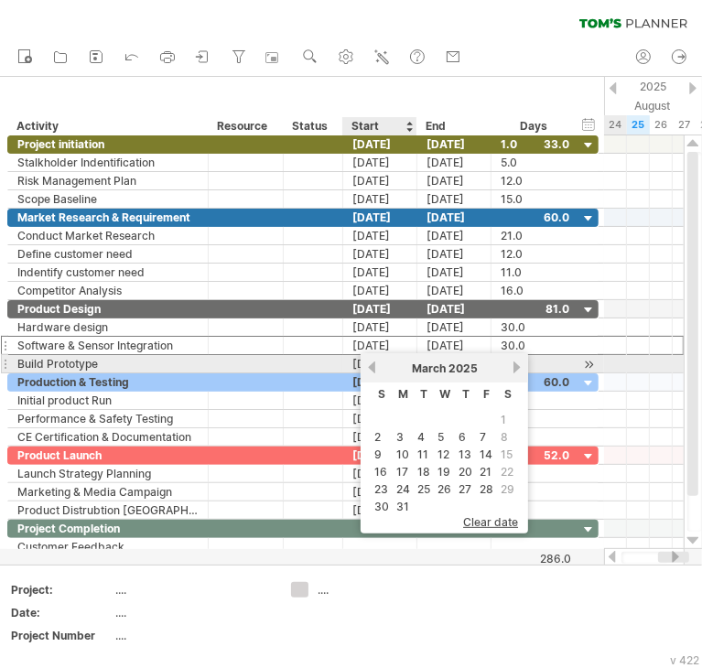
click at [371, 364] on link "previous" at bounding box center [372, 367] width 14 height 14
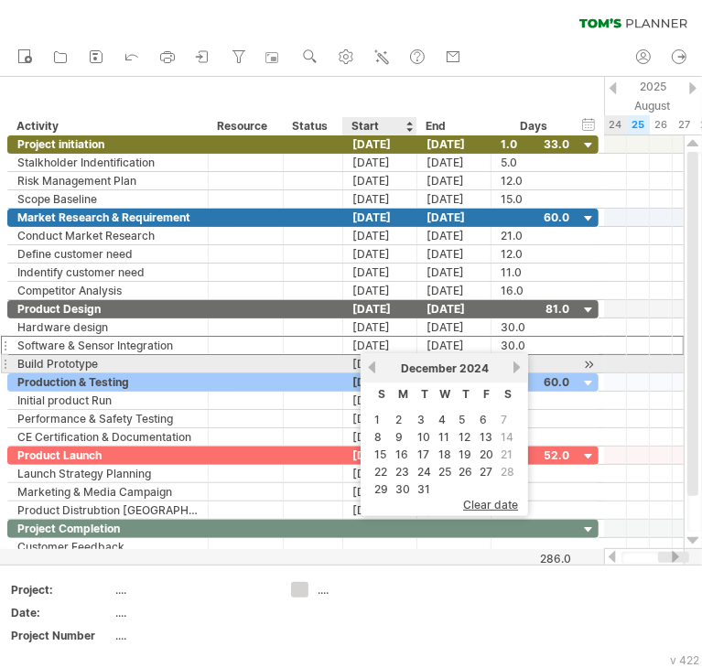
click at [371, 364] on link "previous" at bounding box center [372, 367] width 14 height 14
click at [373, 364] on link "previous" at bounding box center [372, 367] width 14 height 14
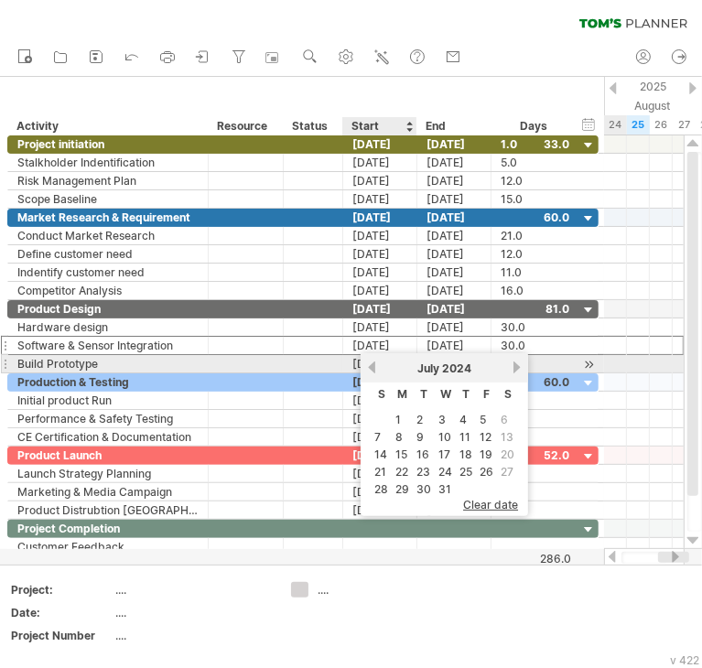
click at [373, 365] on link "previous" at bounding box center [372, 367] width 14 height 14
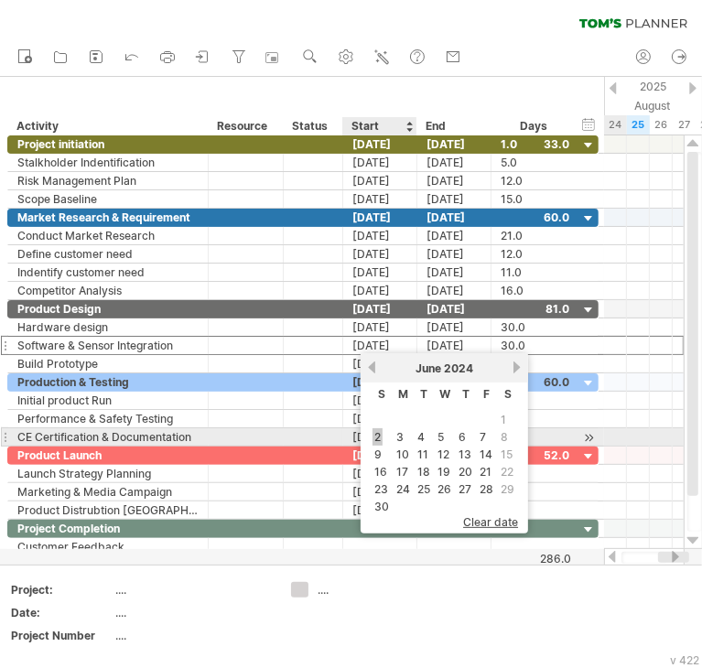
click at [376, 436] on link "2" at bounding box center [377, 436] width 10 height 17
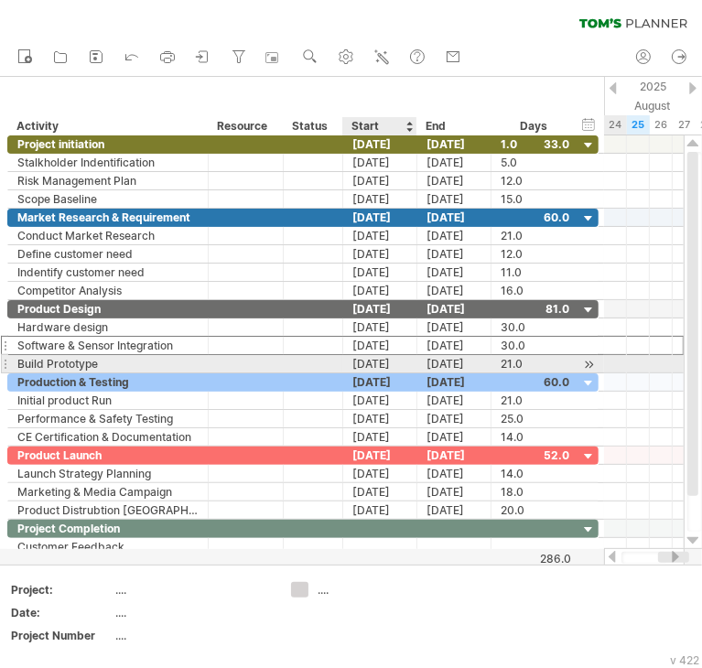
click at [374, 360] on div "[DATE]" at bounding box center [380, 363] width 74 height 17
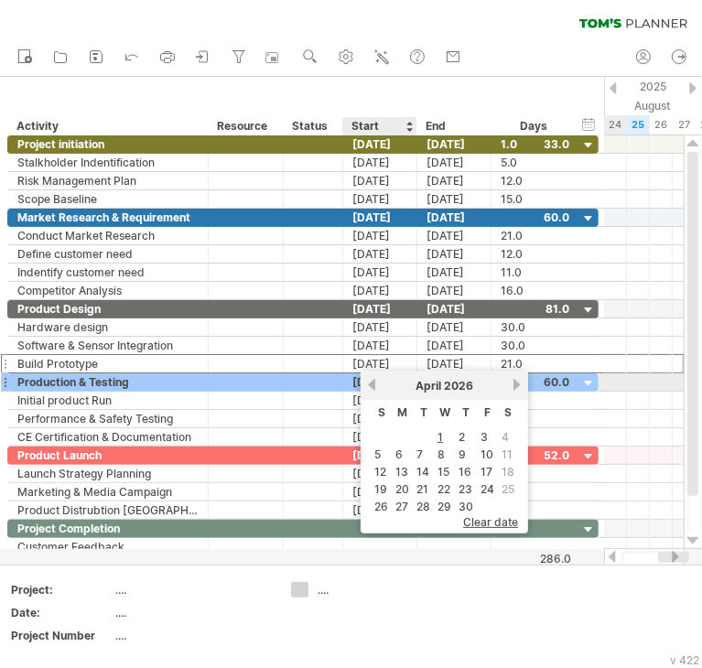
click at [373, 383] on link "previous" at bounding box center [372, 385] width 14 height 14
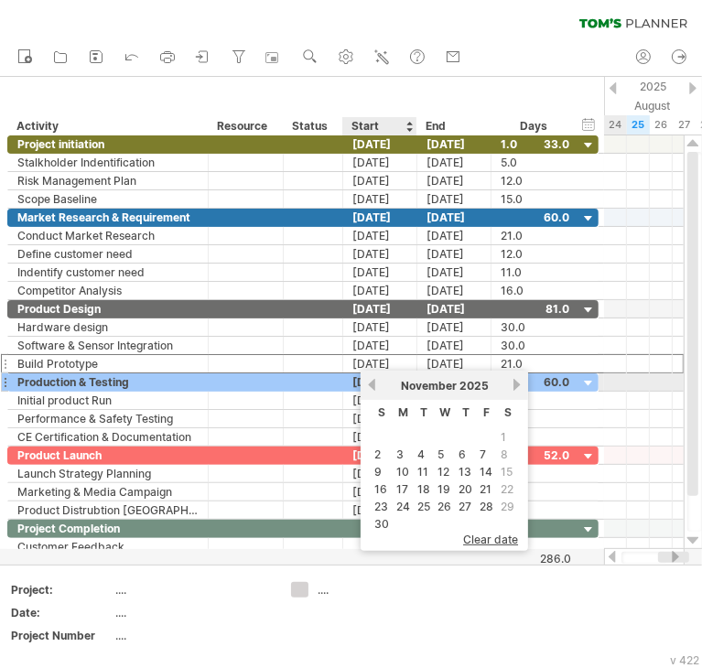
click at [373, 383] on link "previous" at bounding box center [372, 385] width 14 height 14
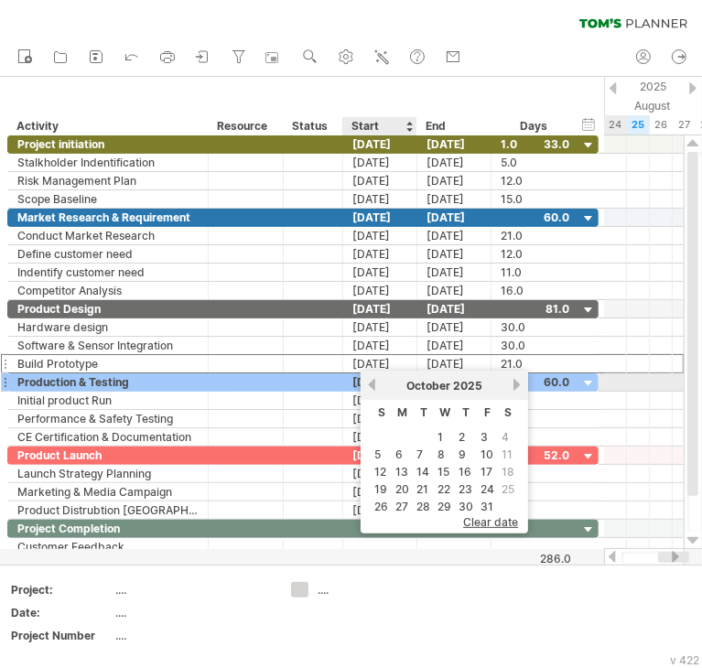
click at [373, 383] on link "previous" at bounding box center [372, 385] width 14 height 14
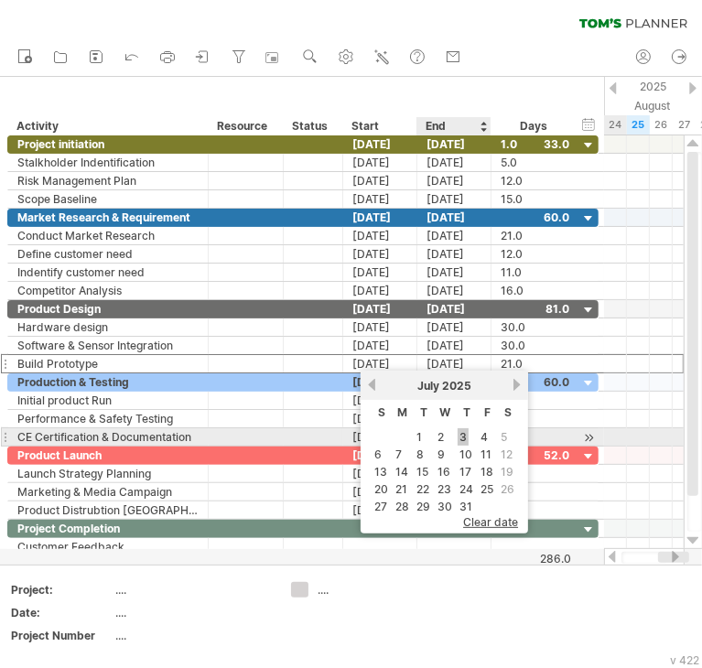
click at [461, 437] on link "3" at bounding box center [462, 436] width 11 height 17
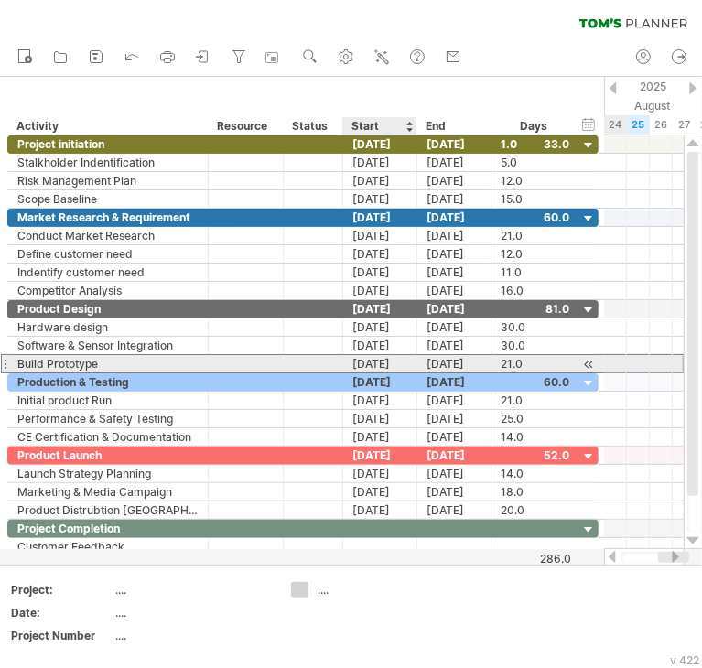
click at [377, 360] on div "[DATE]" at bounding box center [380, 363] width 74 height 17
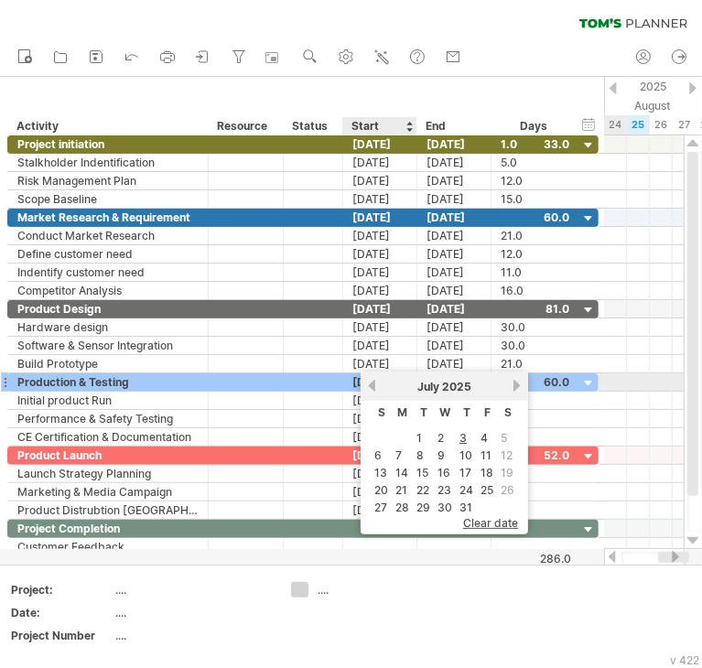
click at [378, 385] on div "[DATE]" at bounding box center [444, 387] width 133 height 14
click at [376, 385] on div "previous next [DATE]" at bounding box center [443, 385] width 167 height 29
click at [373, 385] on link "previous" at bounding box center [372, 386] width 14 height 14
click at [424, 386] on span "June" at bounding box center [428, 387] width 26 height 14
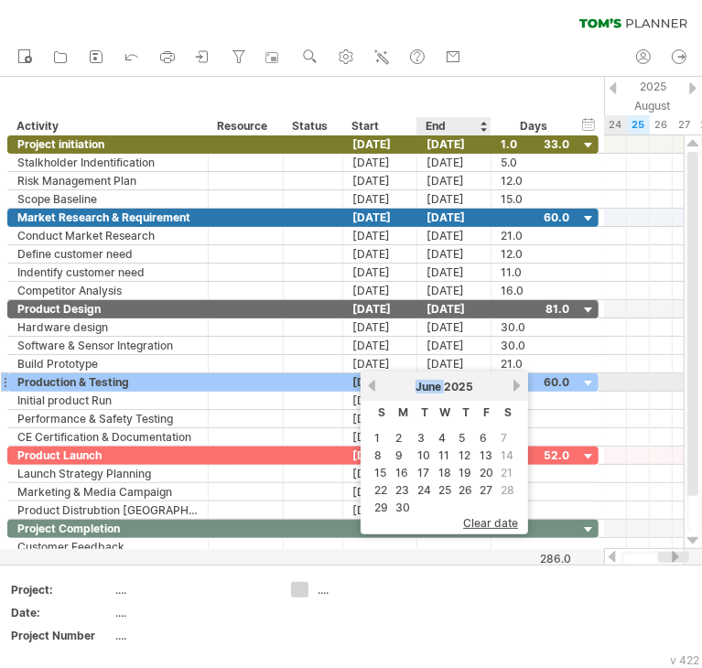
click at [424, 386] on span "June" at bounding box center [428, 387] width 26 height 14
click at [454, 392] on span "2025" at bounding box center [458, 387] width 29 height 14
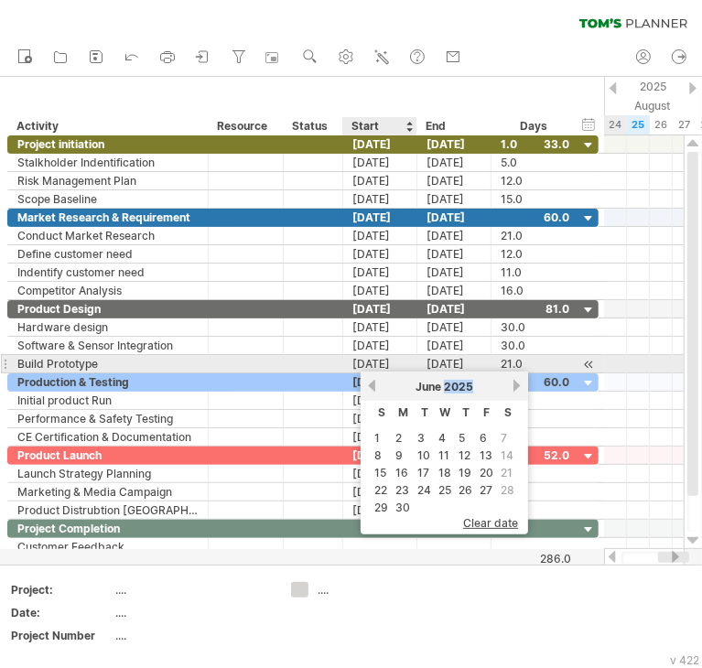
click at [389, 361] on div "[DATE]" at bounding box center [380, 363] width 74 height 17
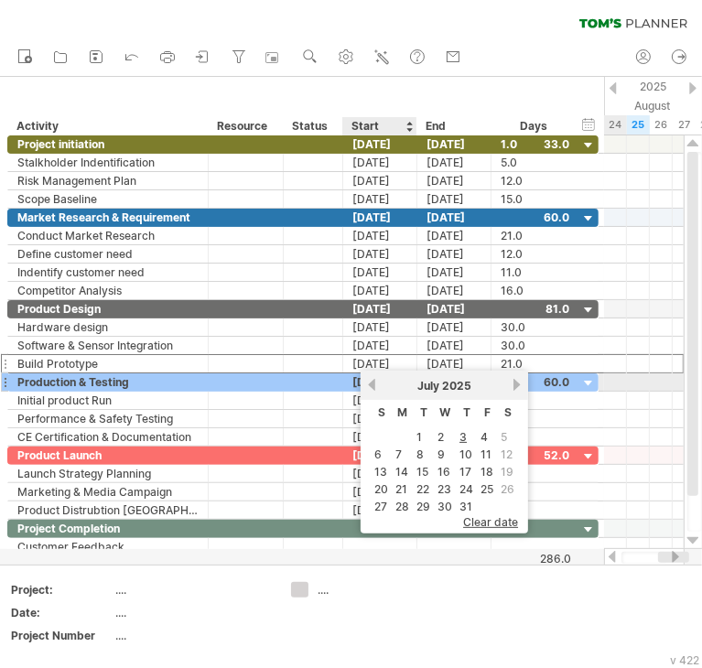
click at [376, 381] on link "previous" at bounding box center [372, 385] width 14 height 14
click at [375, 381] on link "previous" at bounding box center [372, 385] width 14 height 14
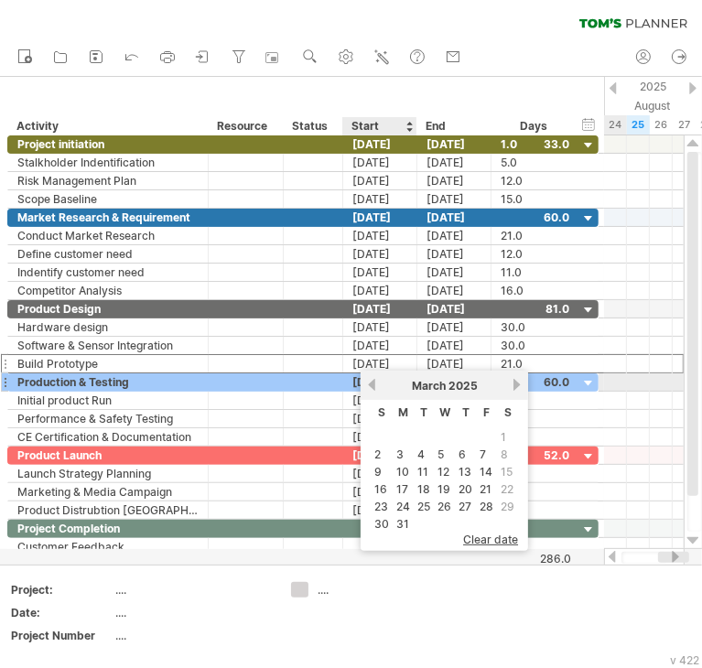
click at [375, 381] on link "previous" at bounding box center [372, 385] width 14 height 14
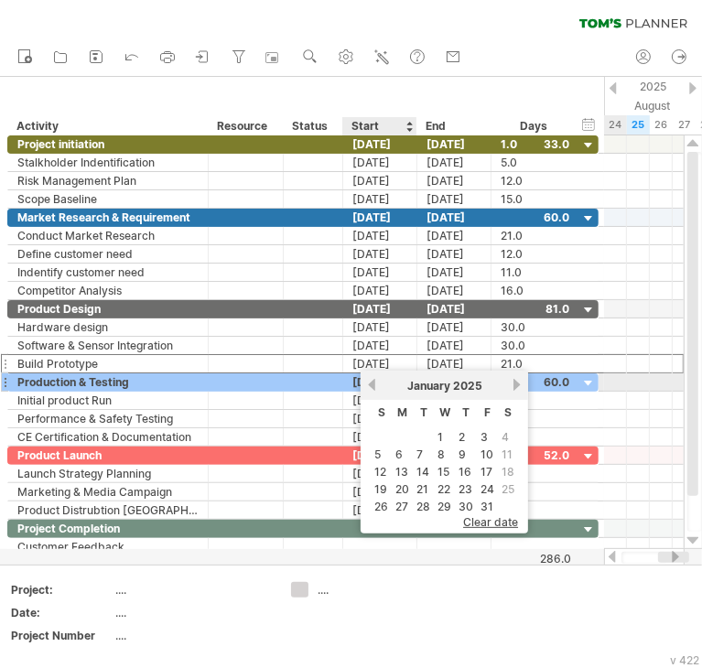
click at [374, 381] on link "previous" at bounding box center [372, 385] width 14 height 14
click at [373, 381] on link "previous" at bounding box center [372, 385] width 14 height 14
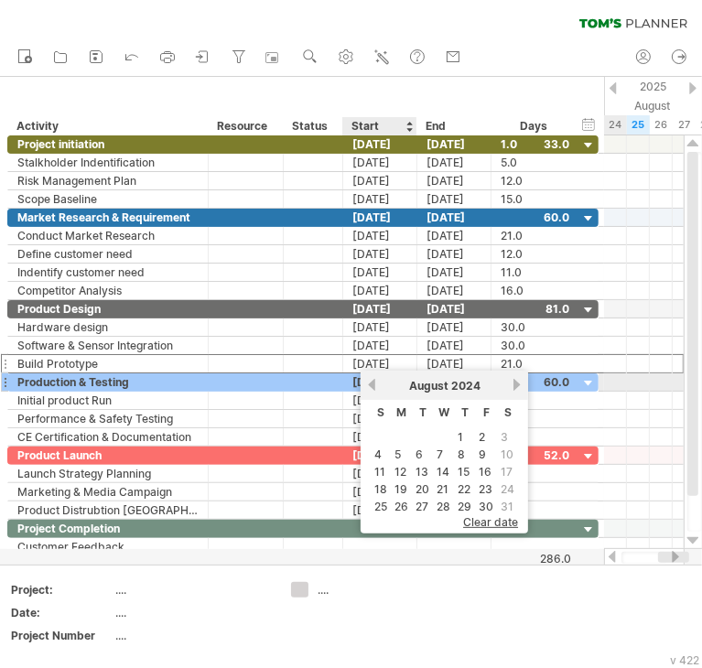
click at [373, 381] on link "previous" at bounding box center [372, 385] width 14 height 14
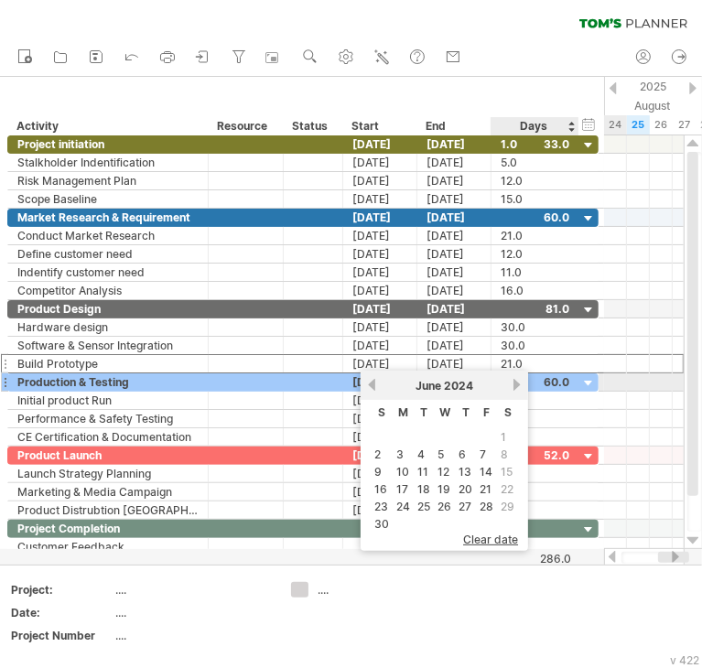
click at [505, 383] on div "[DATE]" at bounding box center [444, 386] width 133 height 14
click at [510, 383] on link "next" at bounding box center [517, 385] width 14 height 14
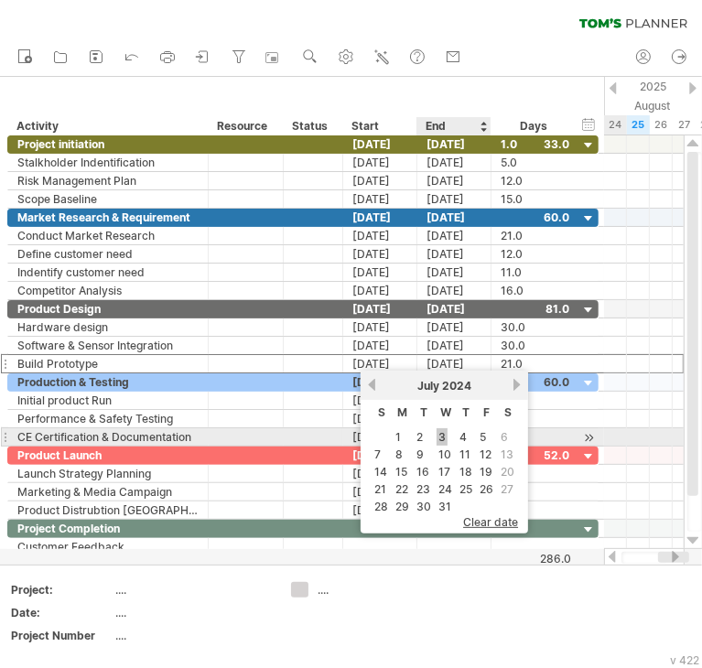
click at [439, 436] on link "3" at bounding box center [441, 436] width 11 height 17
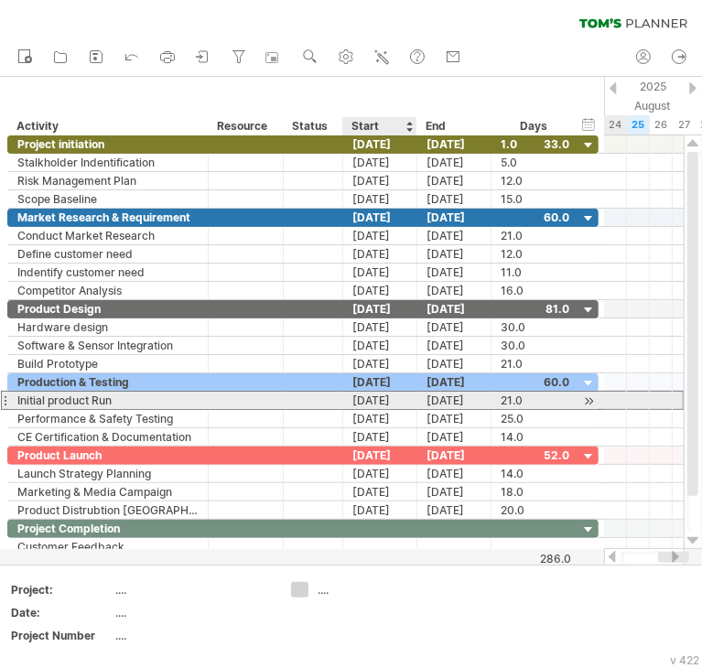
click at [377, 401] on div "[DATE]" at bounding box center [380, 400] width 74 height 17
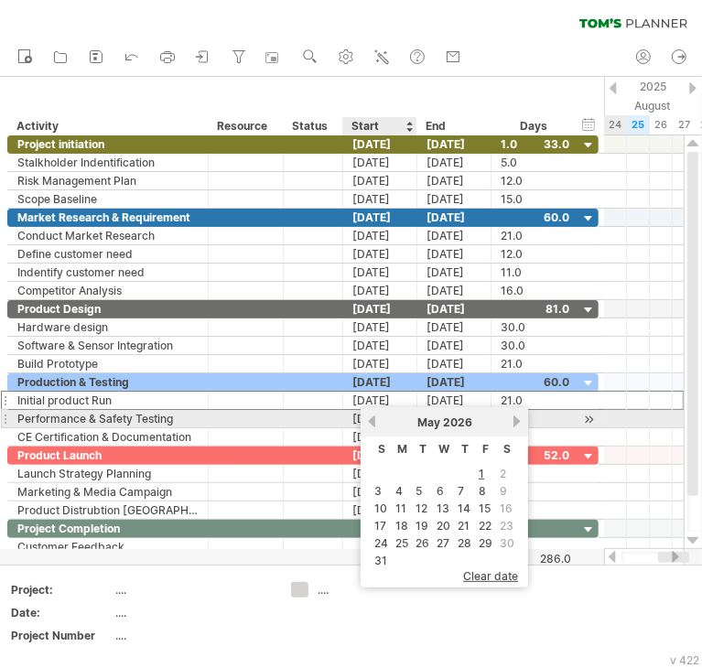
click at [373, 419] on link "previous" at bounding box center [372, 421] width 14 height 14
click at [372, 421] on link "previous" at bounding box center [372, 421] width 14 height 14
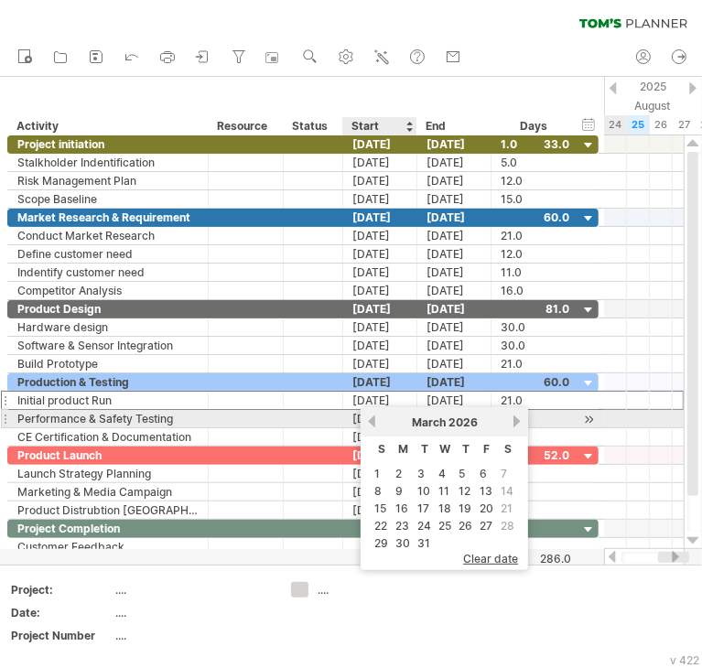
click at [372, 421] on link "previous" at bounding box center [372, 421] width 14 height 14
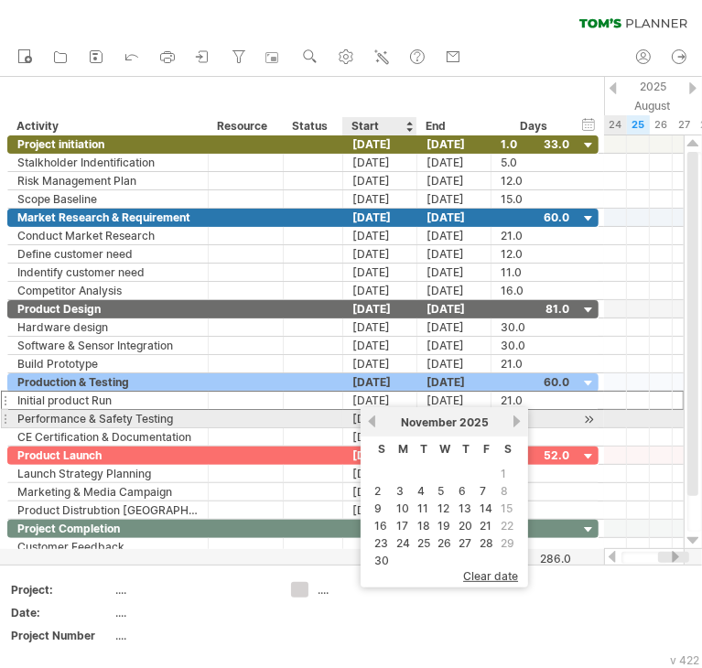
click at [373, 422] on link "previous" at bounding box center [372, 421] width 14 height 14
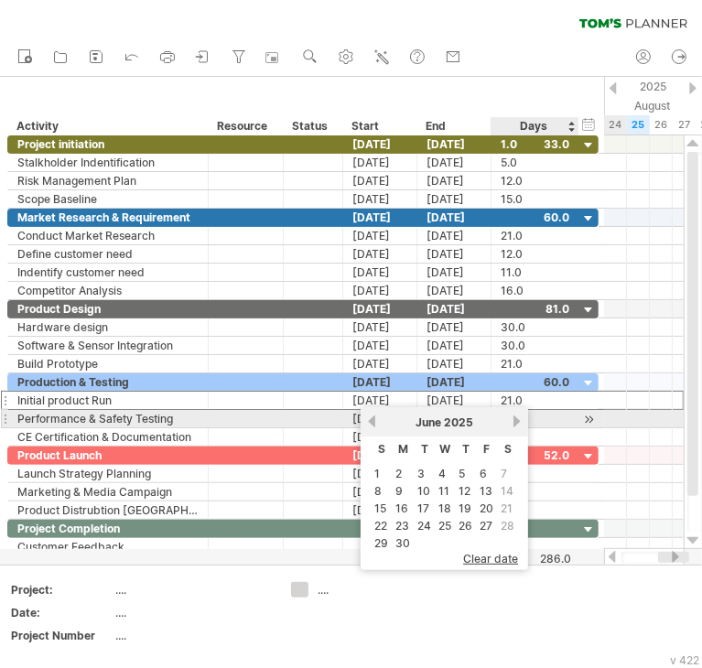
click at [510, 425] on link "next" at bounding box center [517, 421] width 14 height 14
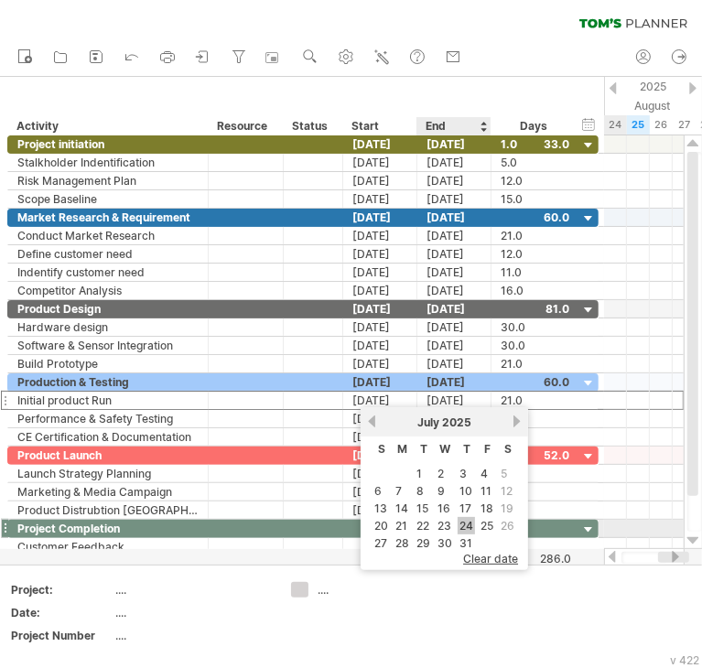
click at [465, 522] on link "24" at bounding box center [465, 525] width 17 height 17
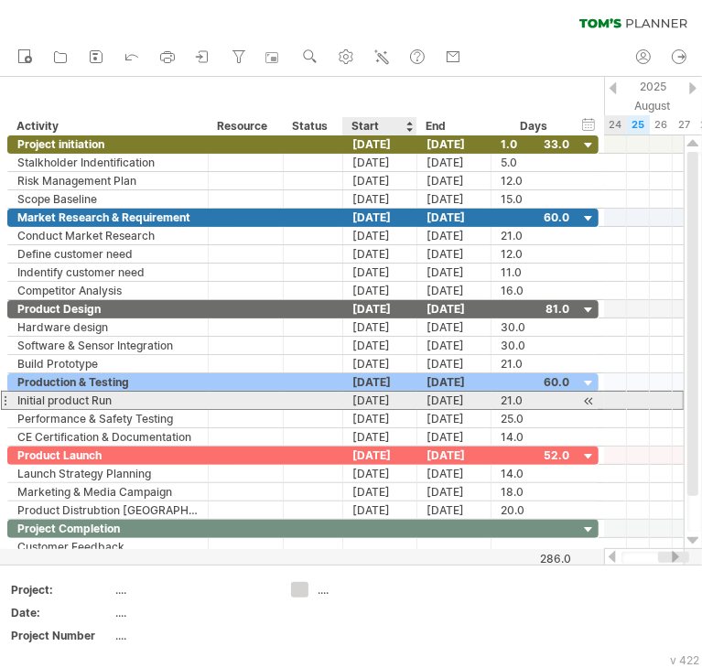
click at [388, 396] on div "[DATE]" at bounding box center [380, 400] width 74 height 17
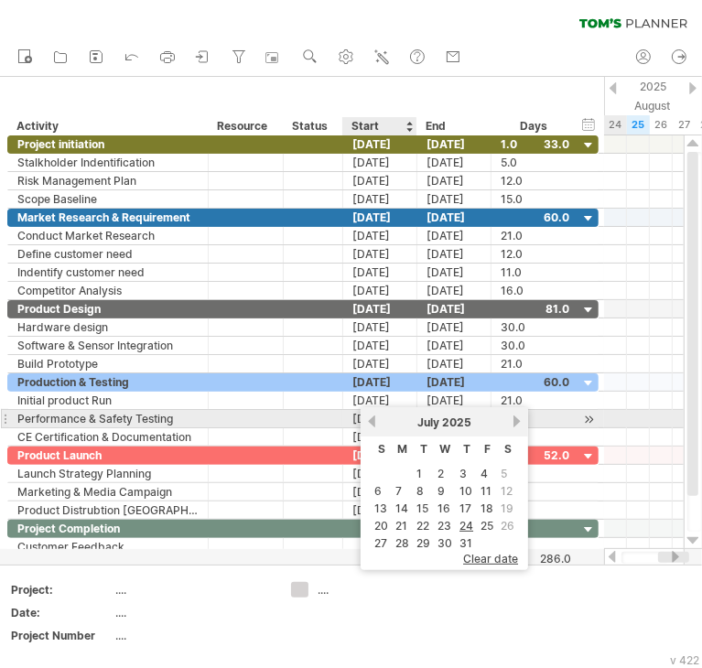
click at [374, 418] on link "previous" at bounding box center [372, 421] width 14 height 14
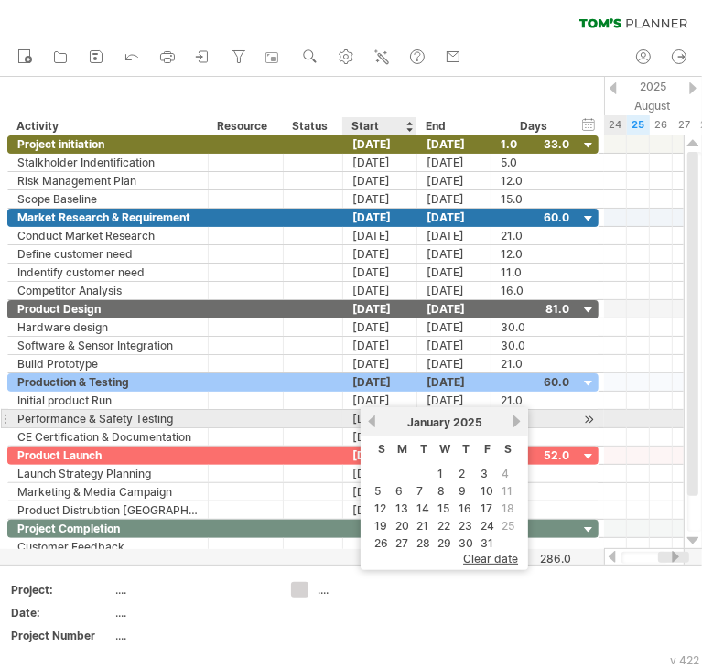
click at [374, 418] on link "previous" at bounding box center [372, 421] width 14 height 14
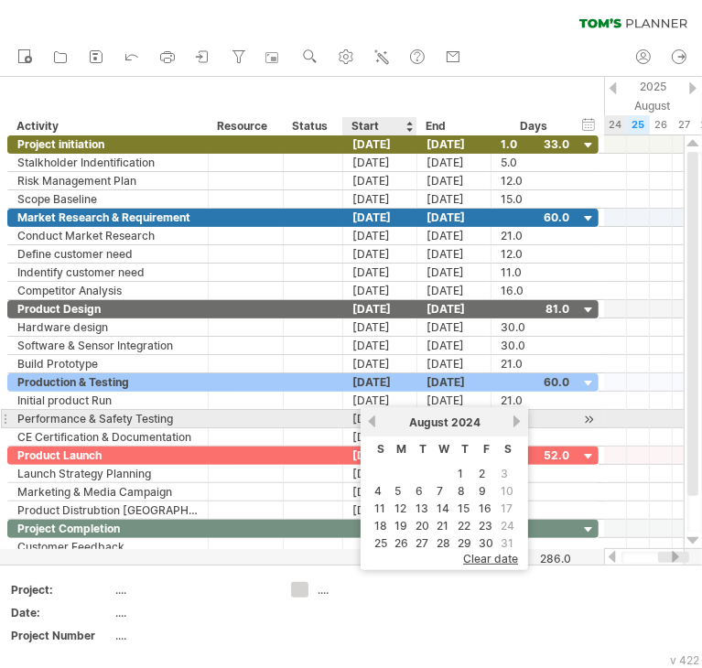
click at [374, 418] on link "previous" at bounding box center [372, 421] width 14 height 14
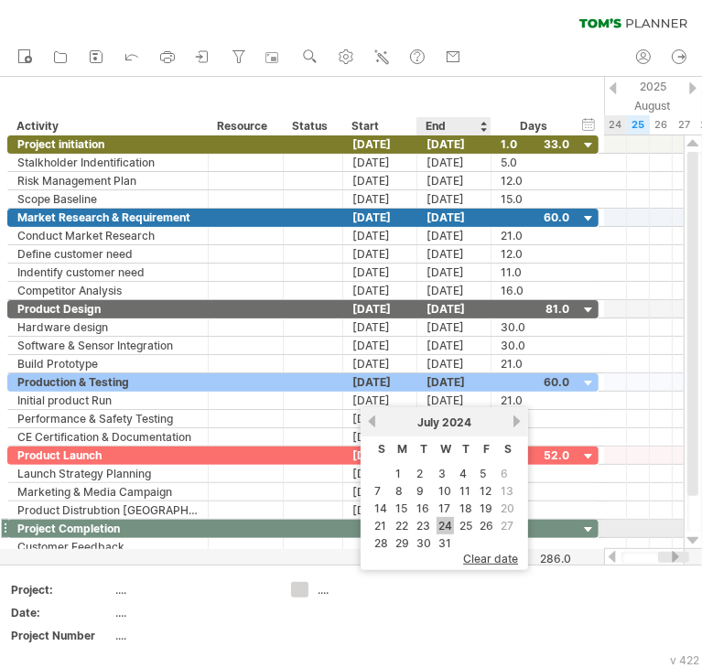
click at [441, 523] on link "24" at bounding box center [444, 525] width 17 height 17
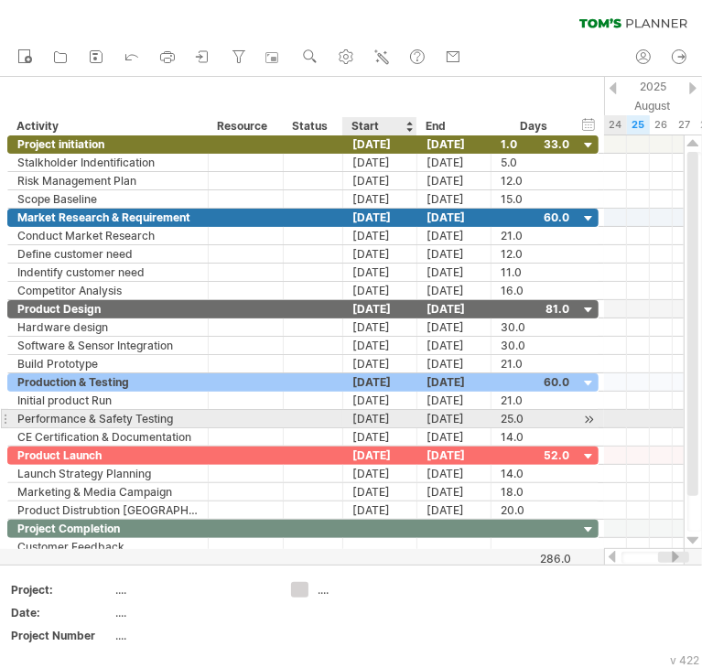
click at [386, 418] on div "[DATE]" at bounding box center [380, 418] width 74 height 17
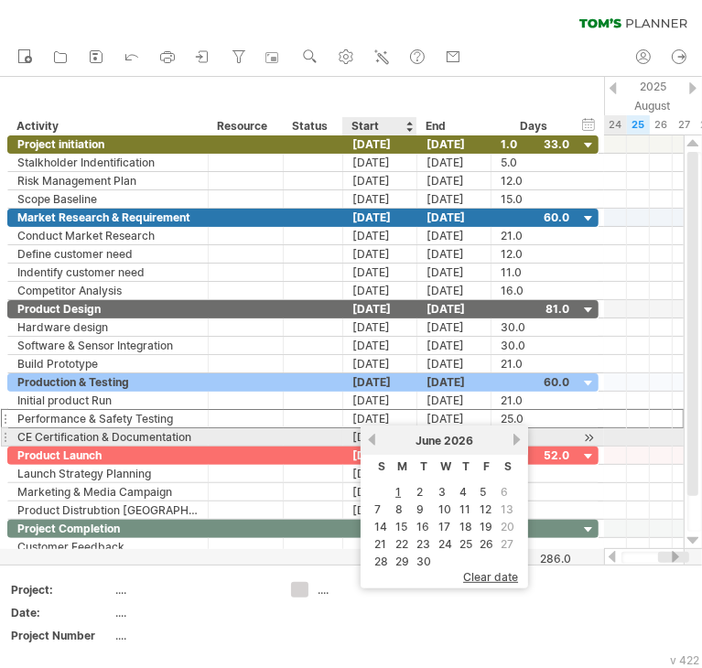
click at [372, 440] on link "previous" at bounding box center [372, 440] width 14 height 14
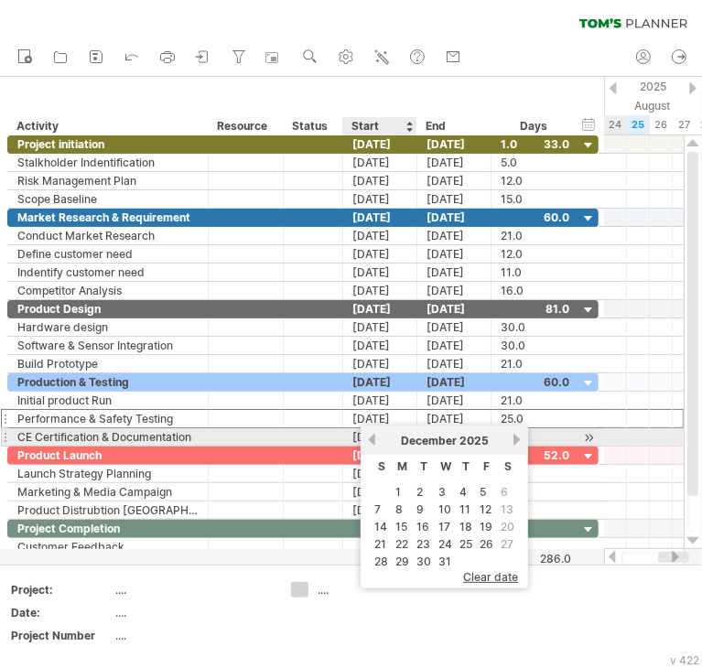
click at [372, 440] on link "previous" at bounding box center [372, 440] width 14 height 14
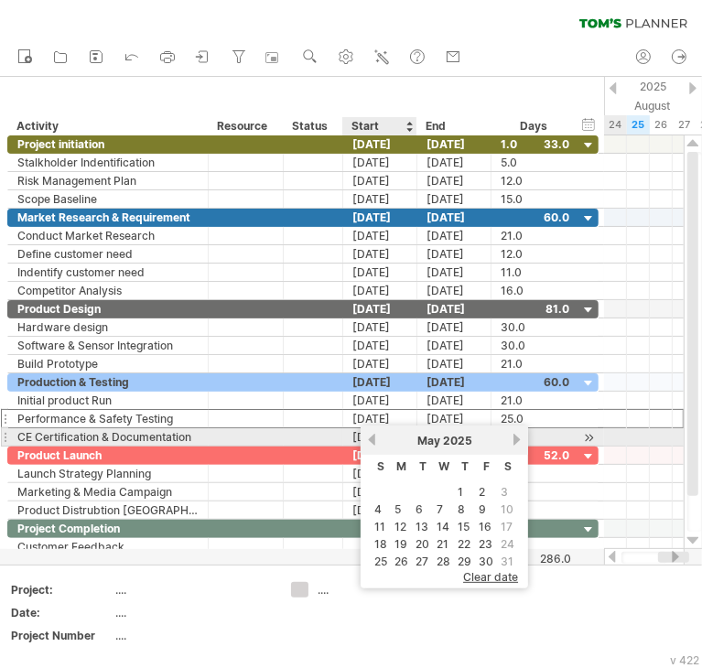
click at [372, 440] on link "previous" at bounding box center [372, 440] width 14 height 14
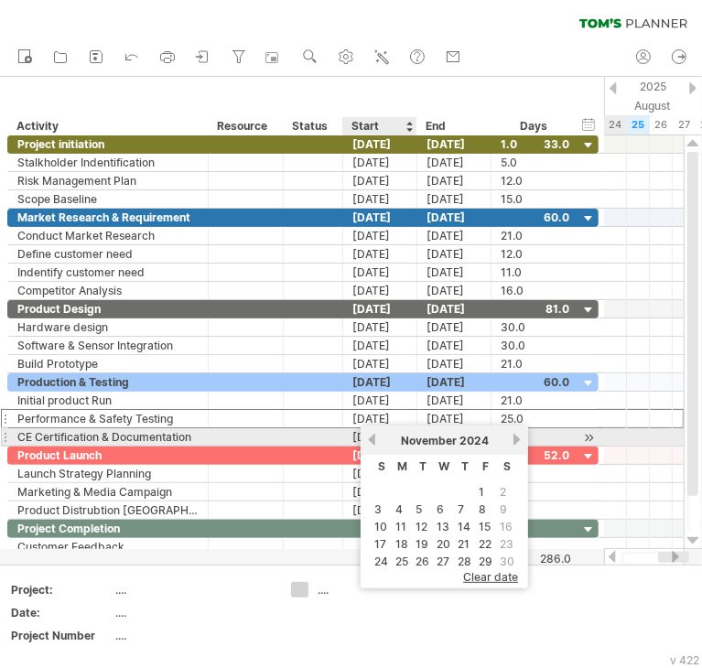
click at [372, 440] on link "previous" at bounding box center [372, 440] width 14 height 14
click at [372, 436] on link "previous" at bounding box center [372, 440] width 14 height 14
click at [510, 441] on link "next" at bounding box center [517, 440] width 14 height 14
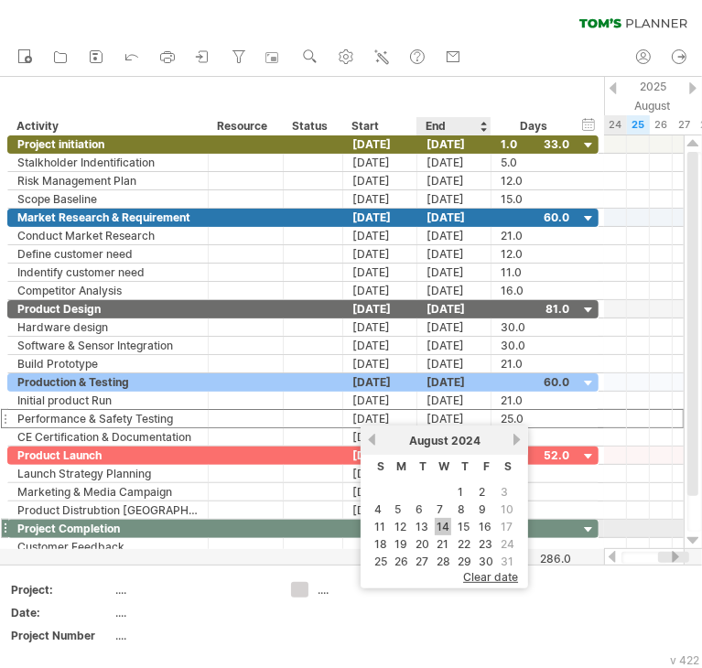
click at [436, 524] on link "14" at bounding box center [443, 526] width 16 height 17
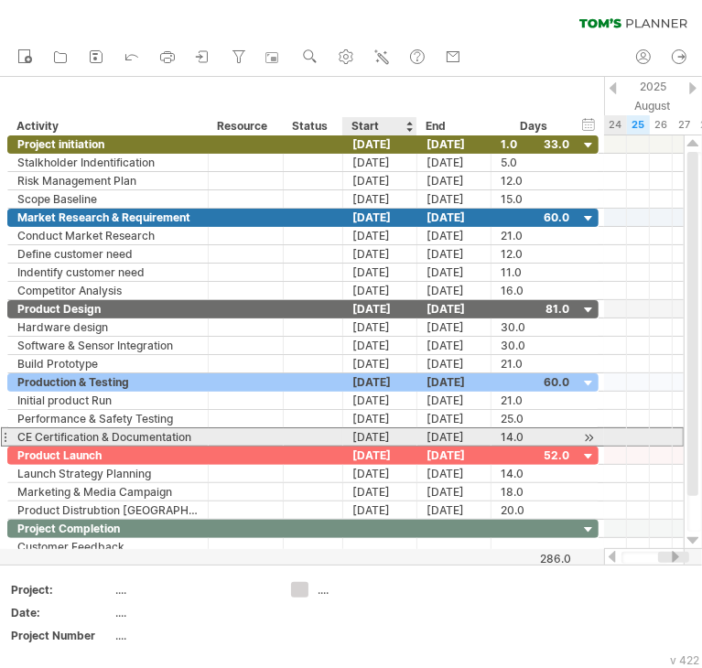
click at [377, 433] on div "[DATE]" at bounding box center [380, 436] width 74 height 17
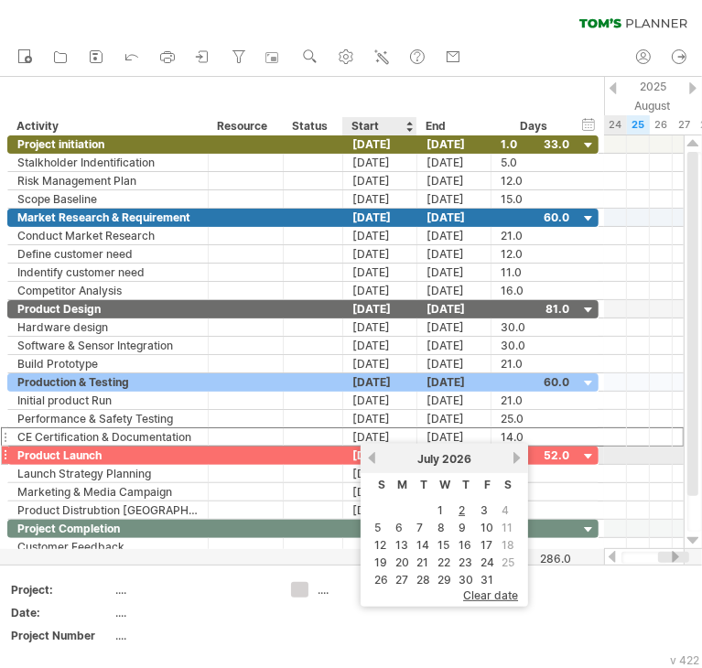
click at [371, 457] on link "previous" at bounding box center [372, 458] width 14 height 14
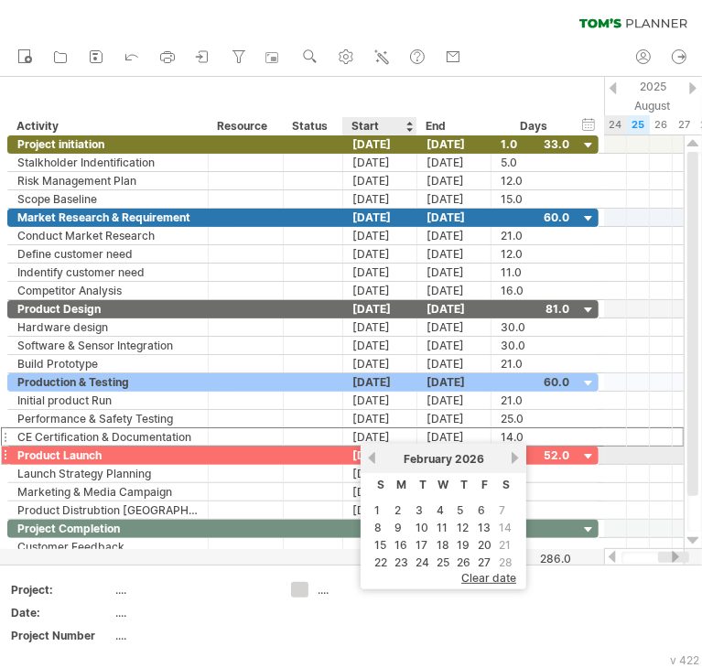
click at [371, 457] on link "previous" at bounding box center [372, 458] width 14 height 14
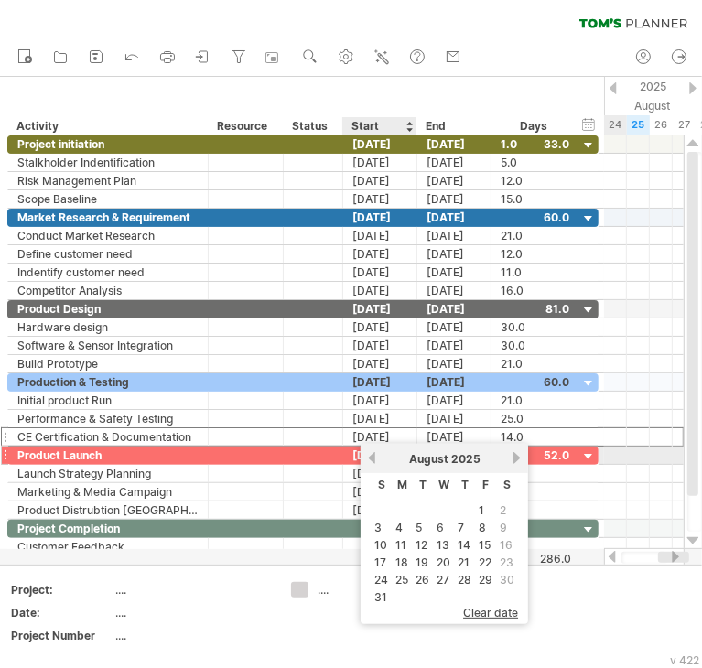
click at [371, 457] on link "previous" at bounding box center [372, 458] width 14 height 14
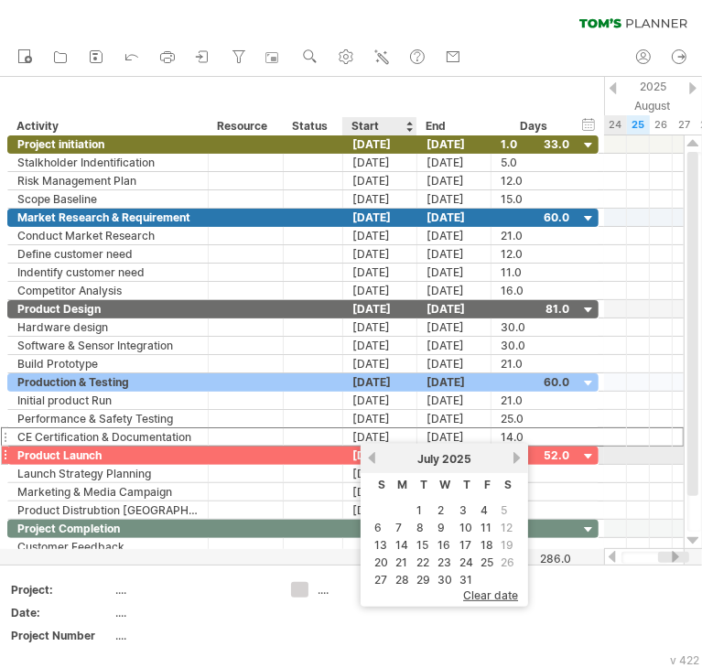
click at [371, 457] on link "previous" at bounding box center [372, 458] width 14 height 14
click at [375, 451] on link "previous" at bounding box center [372, 458] width 14 height 14
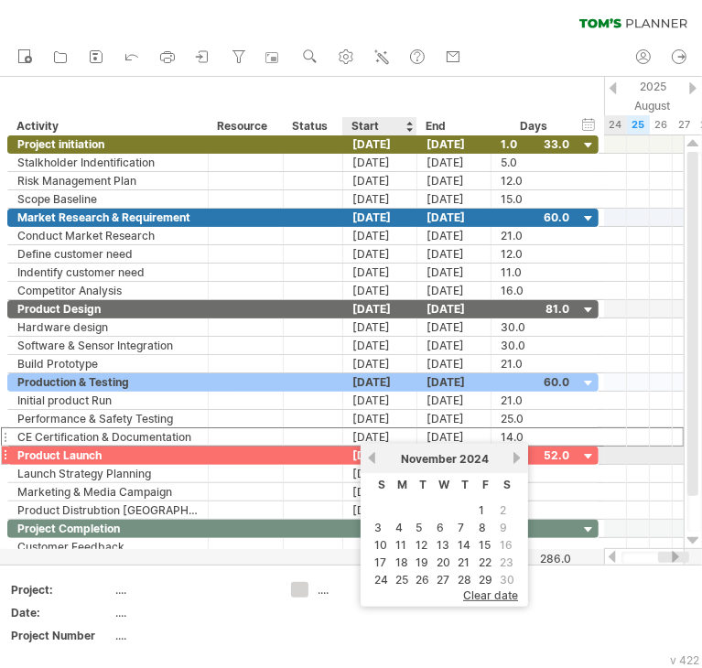
click at [375, 451] on link "previous" at bounding box center [372, 458] width 14 height 14
click at [379, 521] on link "8" at bounding box center [377, 527] width 11 height 17
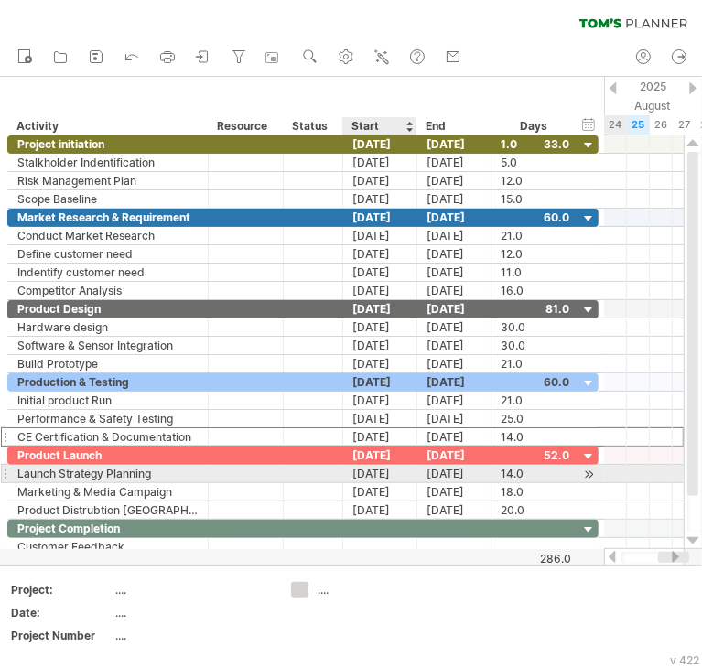
click at [381, 468] on div "[DATE]" at bounding box center [380, 473] width 74 height 17
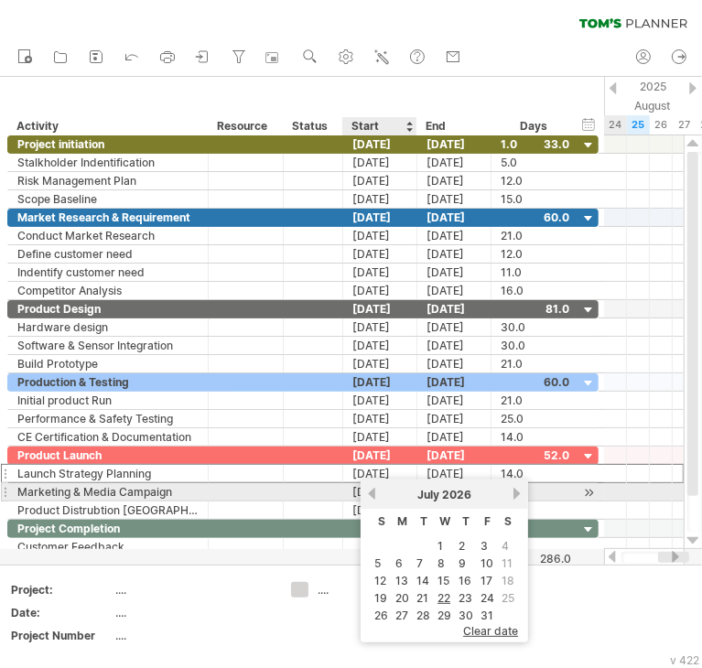
click at [370, 493] on link "previous" at bounding box center [372, 494] width 14 height 14
click at [370, 494] on link "previous" at bounding box center [372, 494] width 14 height 14
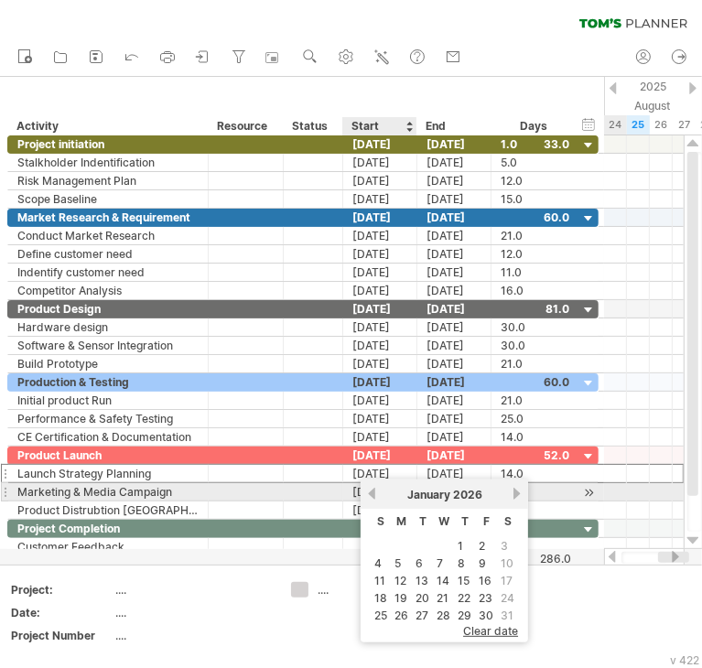
click at [370, 494] on link "previous" at bounding box center [372, 494] width 14 height 14
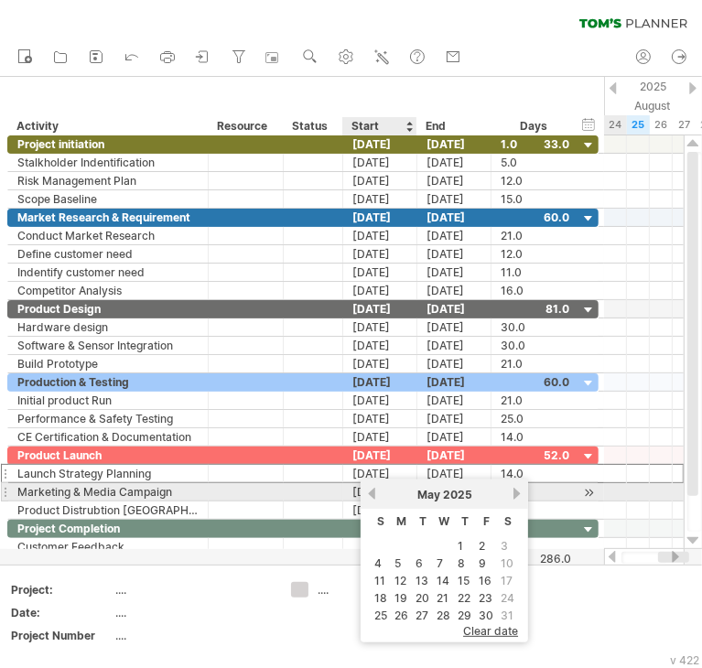
click at [370, 494] on link "previous" at bounding box center [372, 494] width 14 height 14
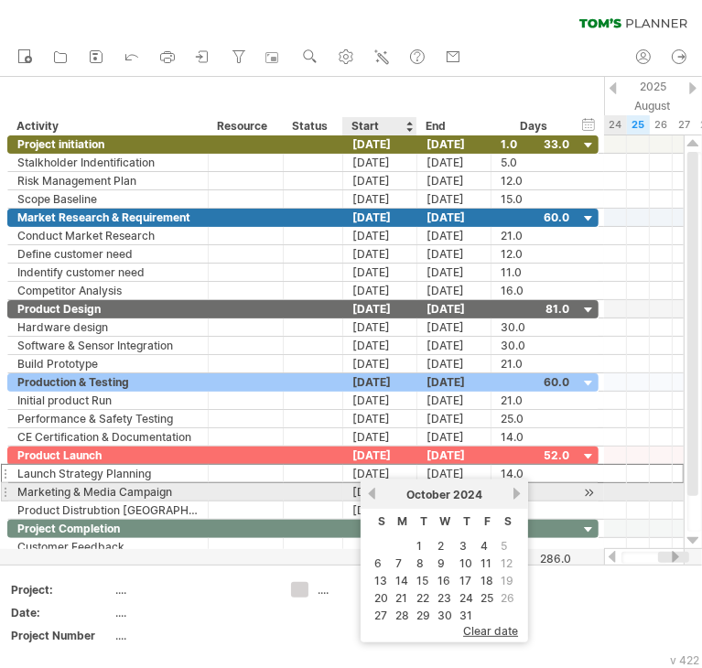
click at [370, 494] on link "previous" at bounding box center [372, 494] width 14 height 14
click at [513, 493] on link "next" at bounding box center [517, 494] width 14 height 14
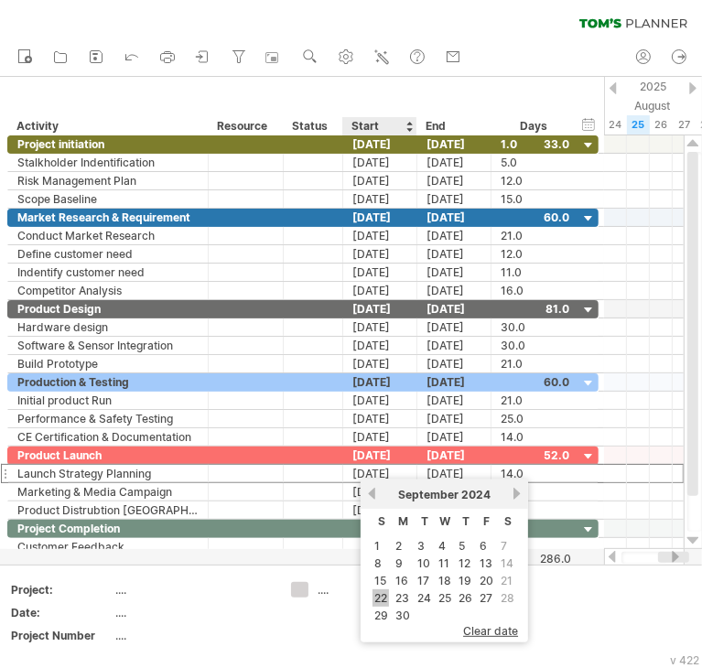
click at [381, 599] on link "22" at bounding box center [380, 597] width 16 height 17
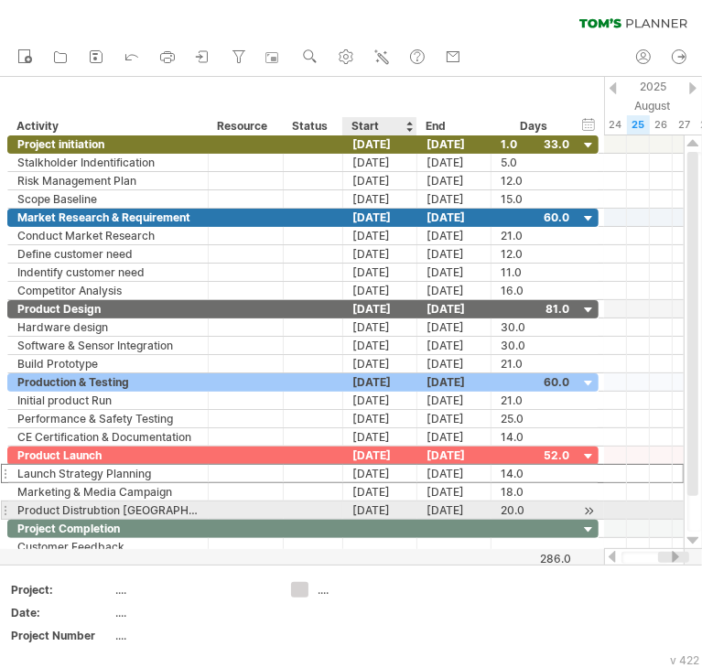
click at [373, 508] on div "[DATE]" at bounding box center [380, 509] width 74 height 17
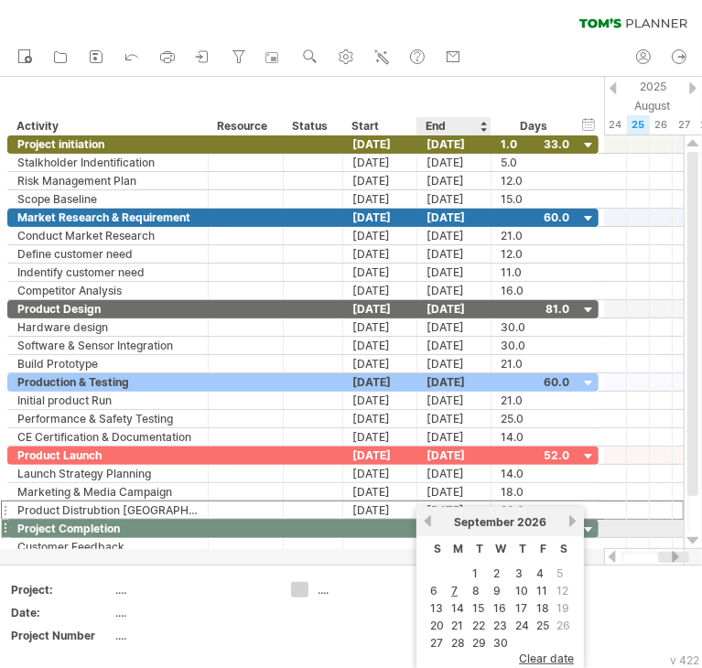
click at [428, 521] on link "previous" at bounding box center [428, 521] width 14 height 14
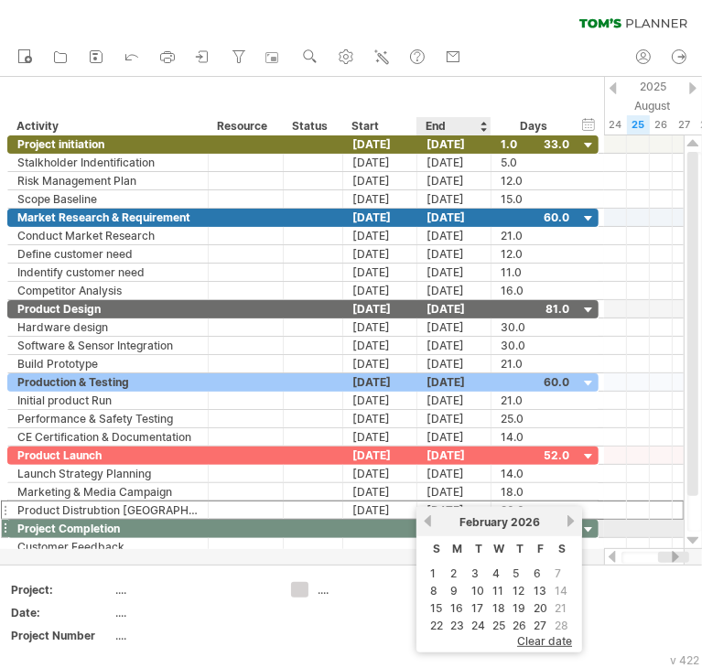
click at [428, 521] on link "previous" at bounding box center [428, 521] width 14 height 14
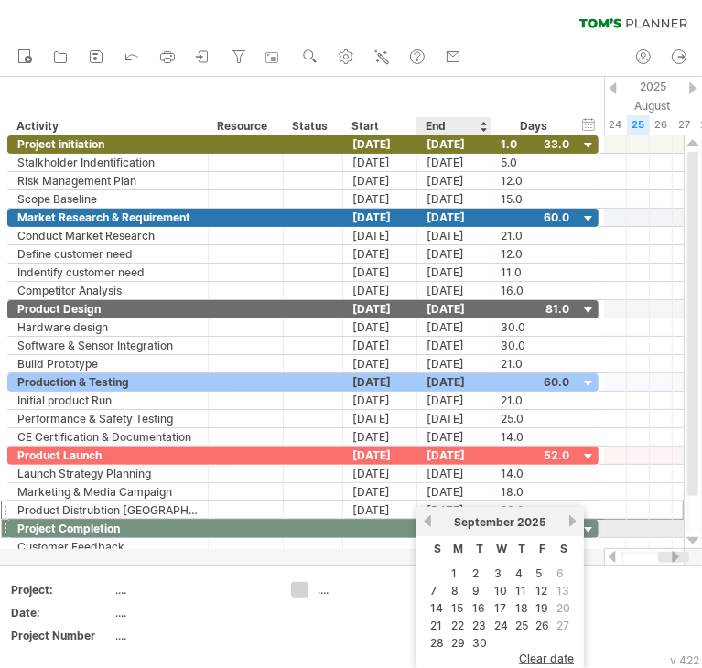
click at [428, 521] on link "previous" at bounding box center [428, 521] width 14 height 14
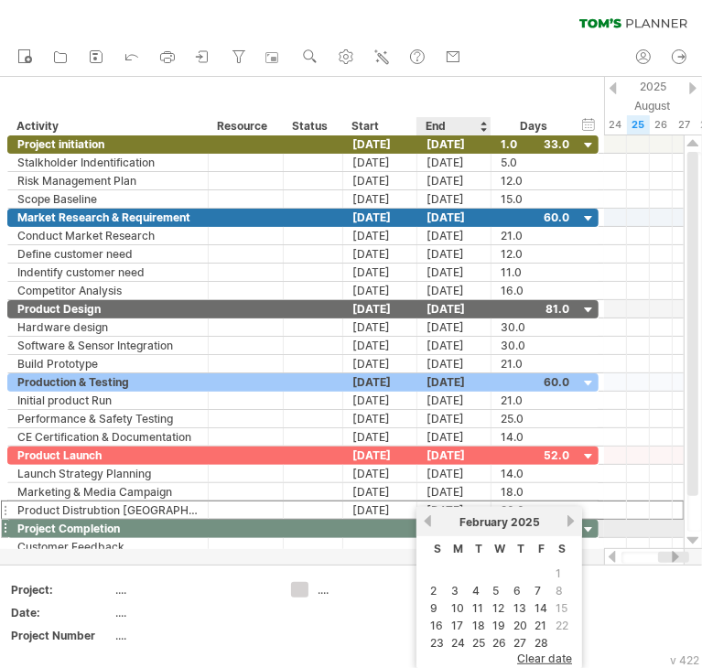
click at [428, 521] on link "previous" at bounding box center [428, 521] width 14 height 14
click at [436, 590] on link "6" at bounding box center [433, 590] width 11 height 17
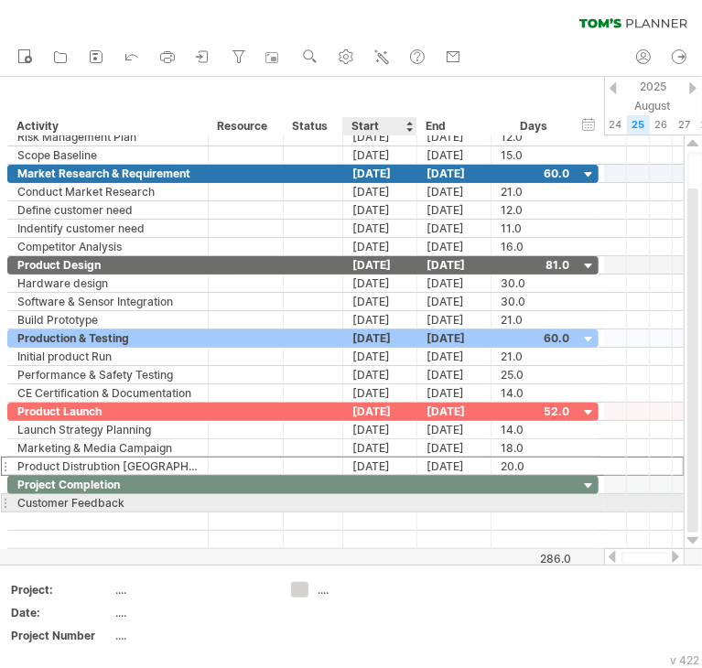
click at [384, 500] on div at bounding box center [380, 502] width 74 height 17
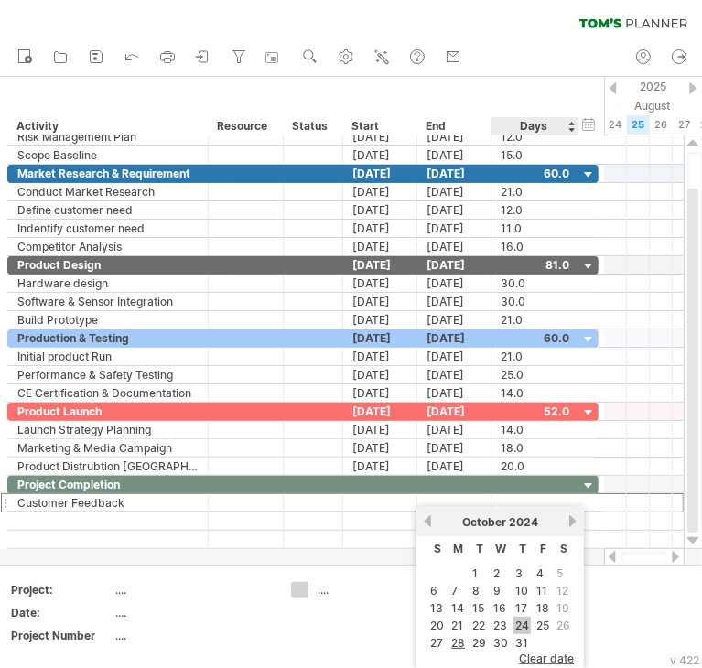
click at [521, 621] on link "24" at bounding box center [521, 625] width 17 height 17
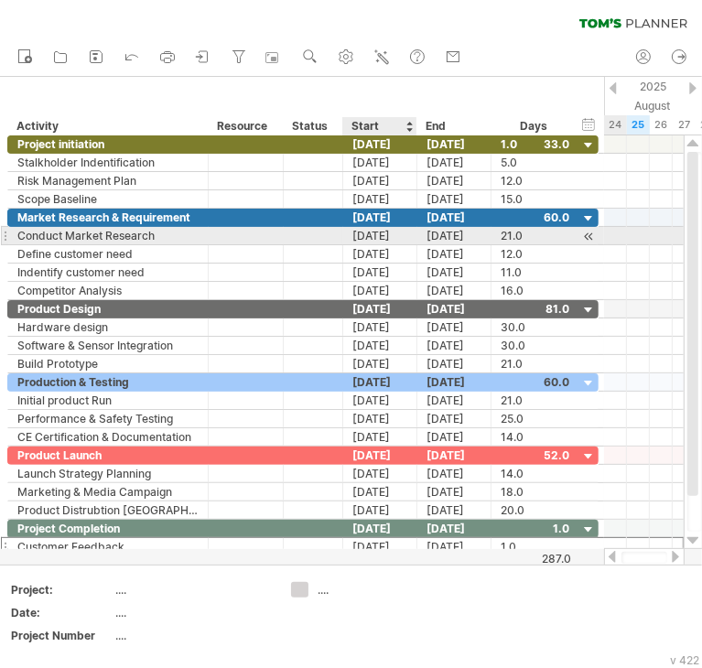
click at [395, 235] on div "[DATE]" at bounding box center [380, 235] width 74 height 17
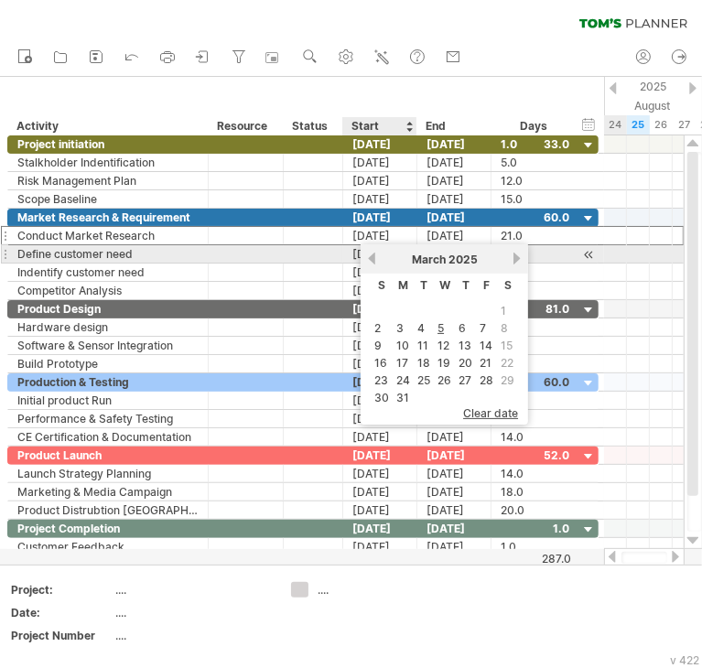
click at [372, 257] on link "previous" at bounding box center [372, 259] width 14 height 14
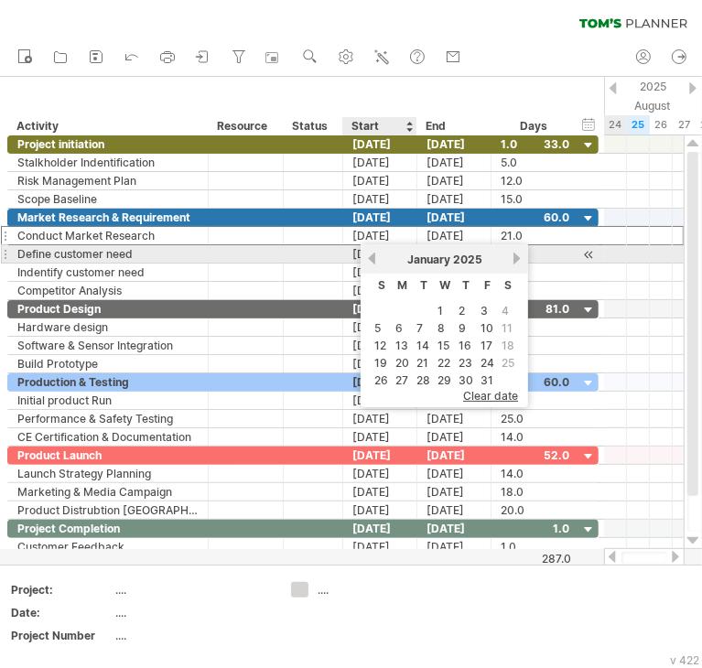
click at [372, 257] on link "previous" at bounding box center [372, 259] width 14 height 14
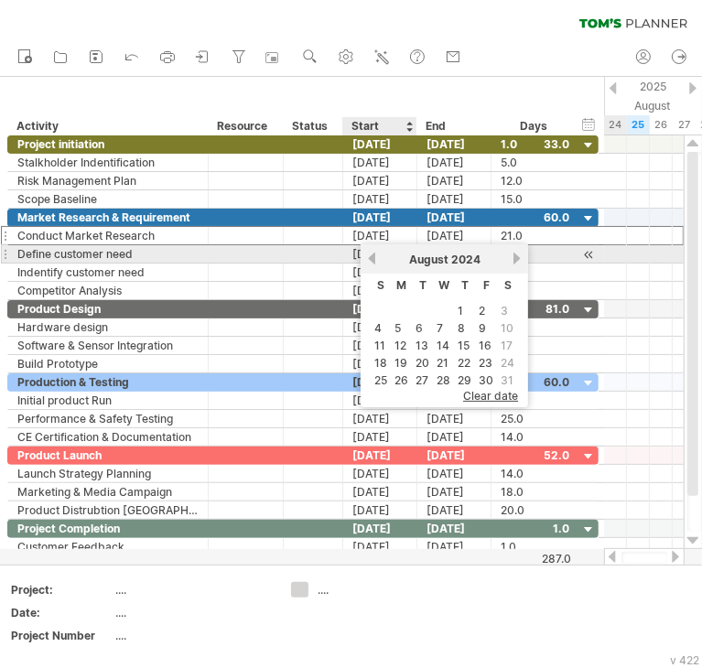
click at [372, 257] on link "previous" at bounding box center [372, 259] width 14 height 14
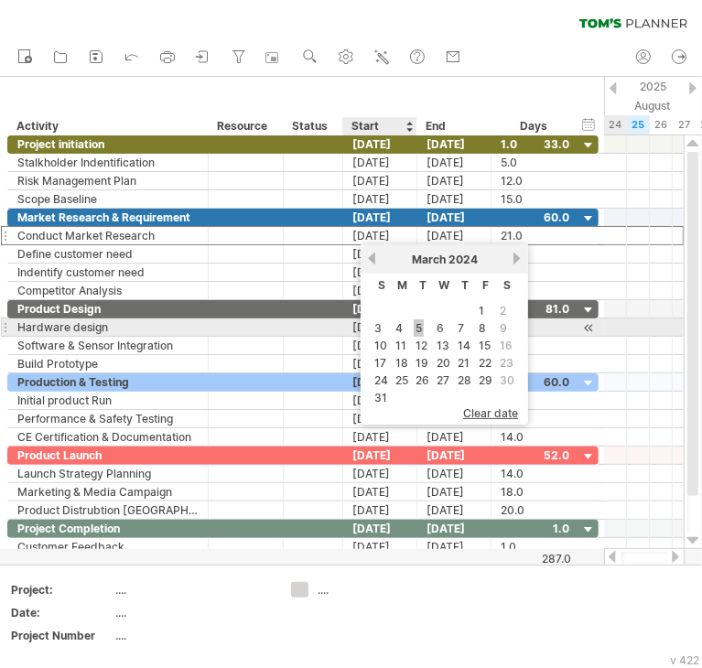
click at [417, 327] on link "5" at bounding box center [419, 327] width 10 height 17
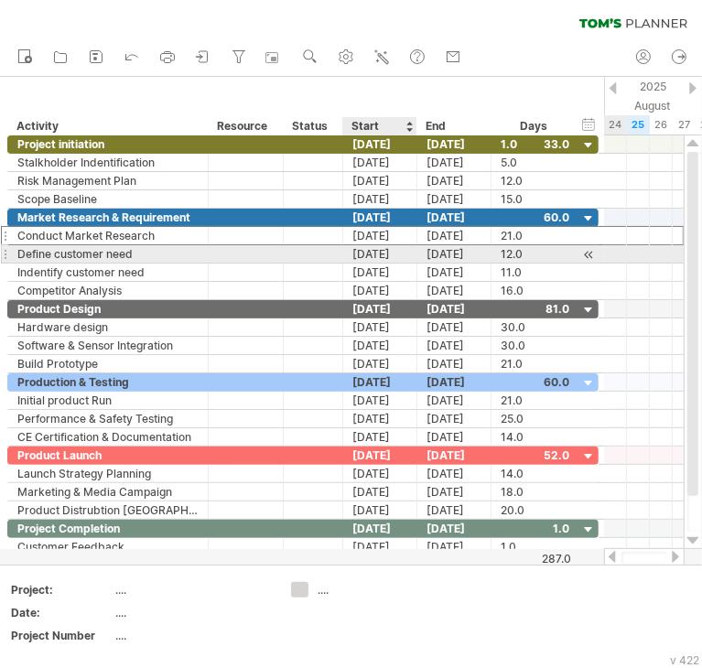
click at [399, 257] on div "[DATE]" at bounding box center [380, 253] width 74 height 17
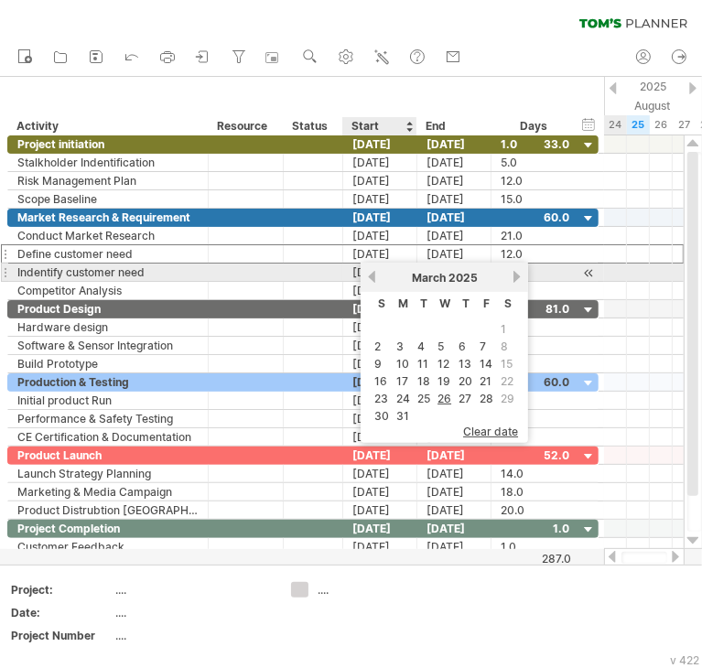
click at [371, 276] on link "previous" at bounding box center [372, 277] width 14 height 14
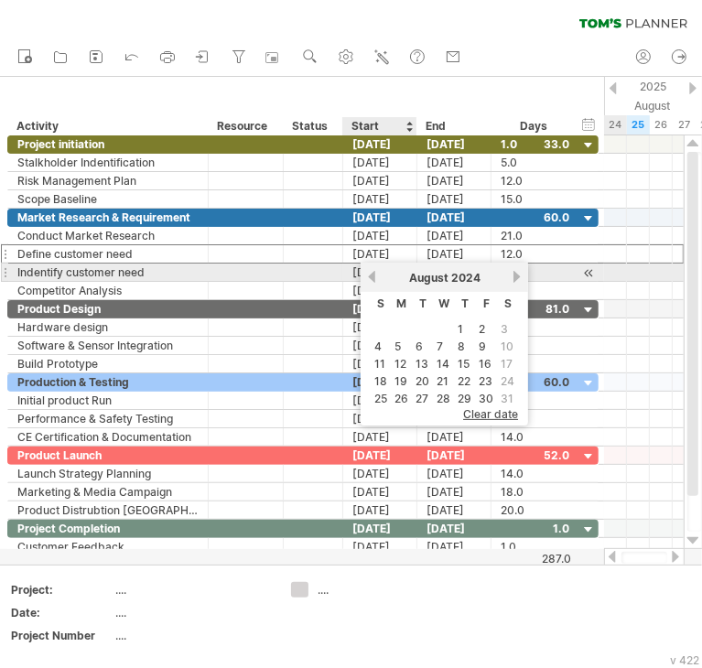
click at [371, 276] on link "previous" at bounding box center [372, 277] width 14 height 14
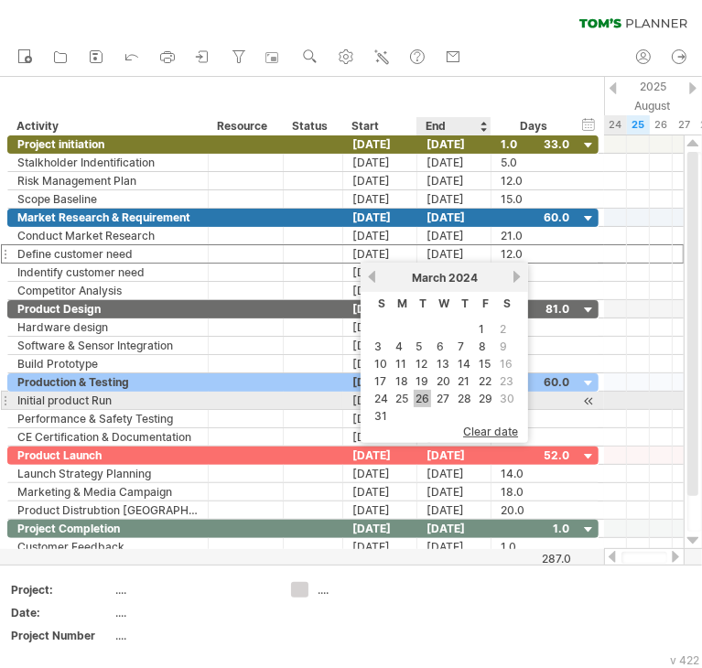
click at [425, 396] on link "26" at bounding box center [422, 398] width 17 height 17
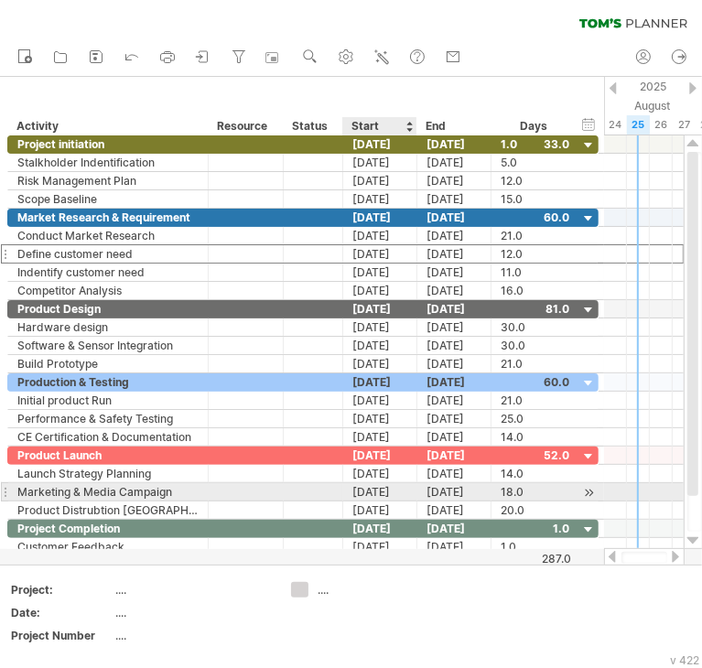
click at [395, 489] on div "[DATE]" at bounding box center [380, 491] width 74 height 17
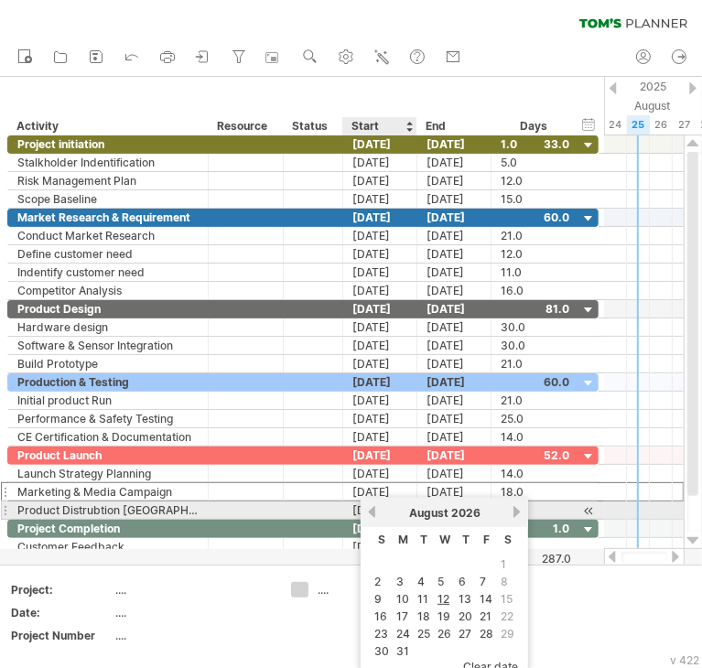
click at [375, 510] on link "previous" at bounding box center [372, 512] width 14 height 14
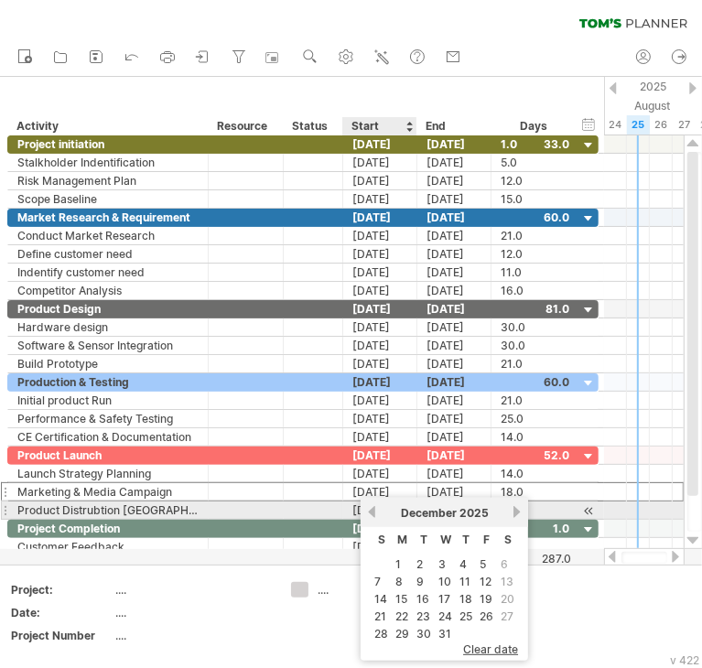
click at [375, 510] on link "previous" at bounding box center [372, 512] width 14 height 14
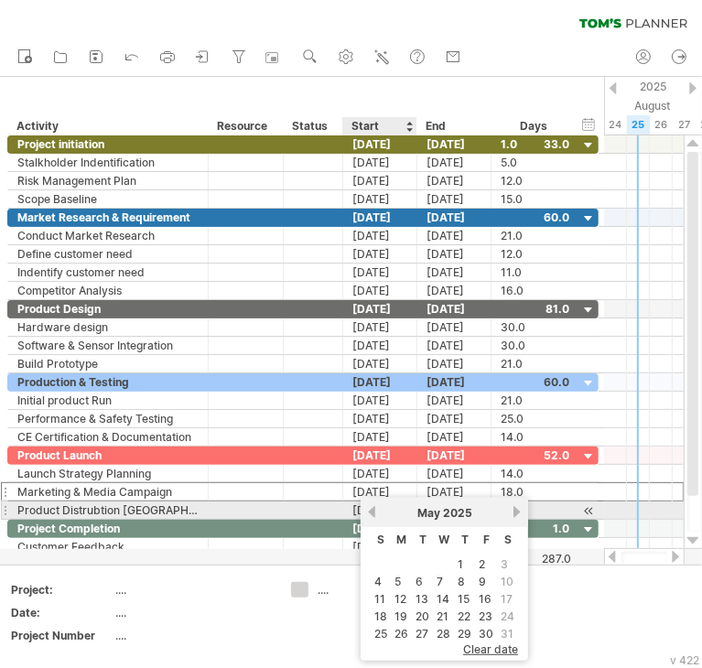
click at [375, 510] on link "previous" at bounding box center [372, 512] width 14 height 14
click at [375, 509] on link "previous" at bounding box center [372, 512] width 14 height 14
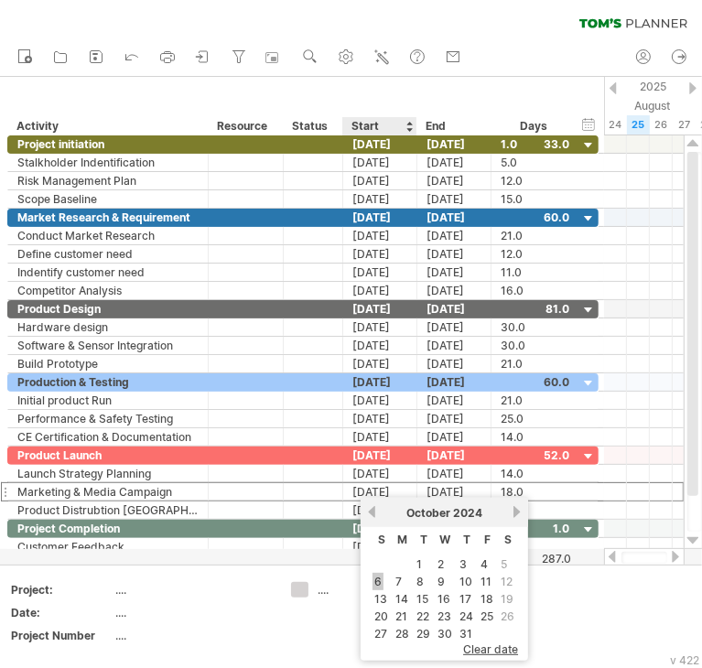
click at [378, 580] on link "6" at bounding box center [377, 581] width 11 height 17
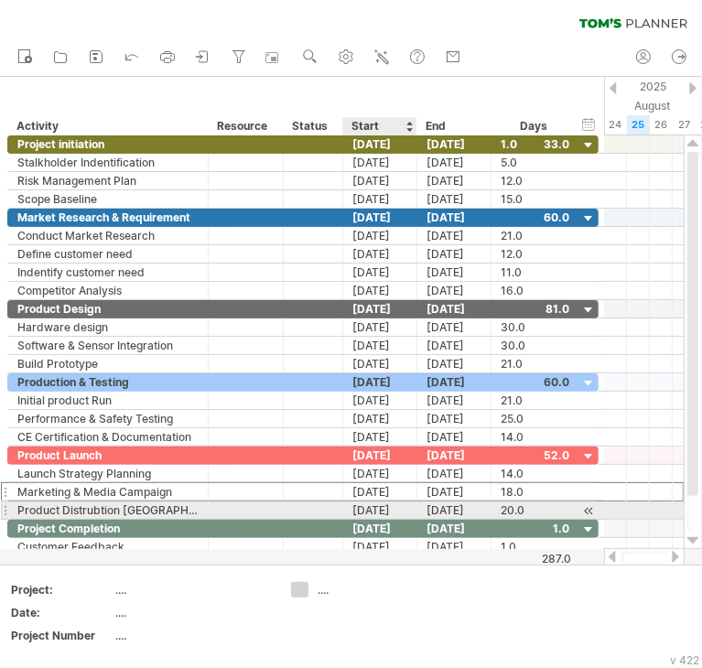
click at [376, 505] on div "[DATE]" at bounding box center [380, 509] width 74 height 17
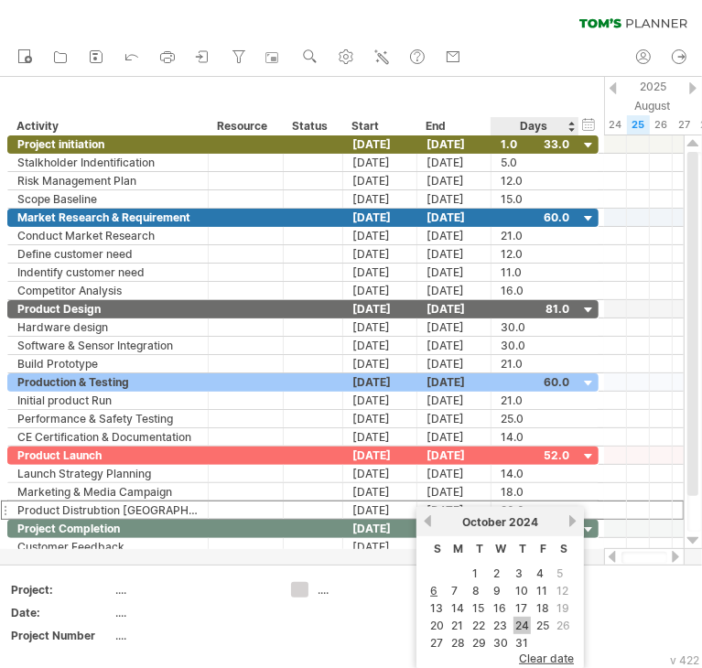
click at [522, 626] on link "24" at bounding box center [521, 625] width 17 height 17
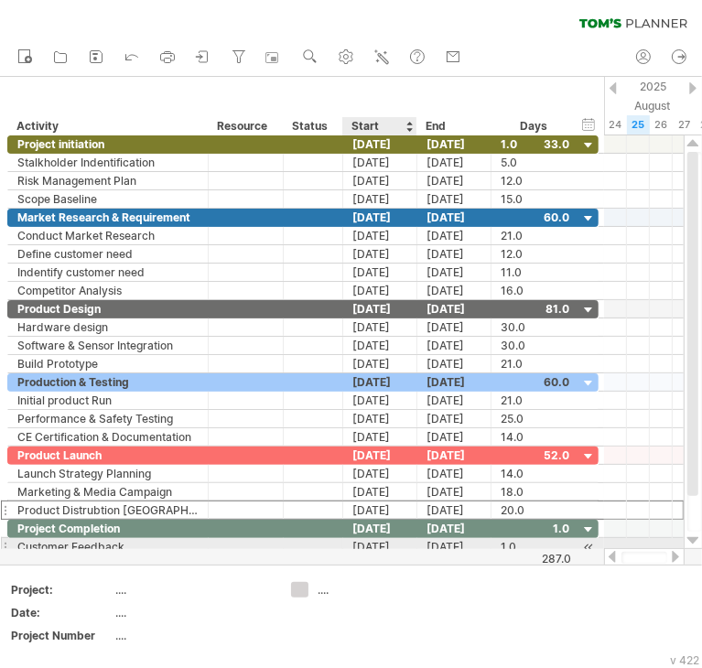
click at [380, 543] on div "[DATE]" at bounding box center [380, 546] width 74 height 17
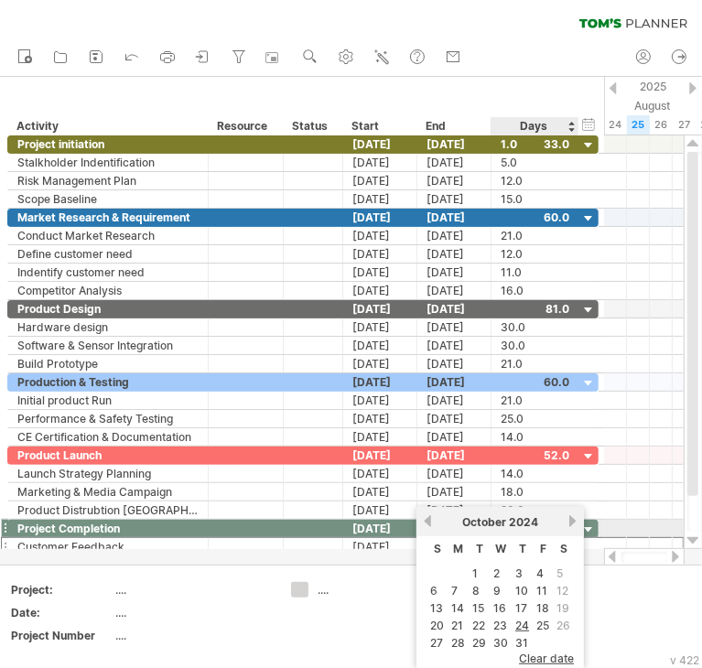
click at [568, 522] on link "next" at bounding box center [572, 521] width 14 height 14
click at [565, 521] on link "next" at bounding box center [572, 521] width 14 height 14
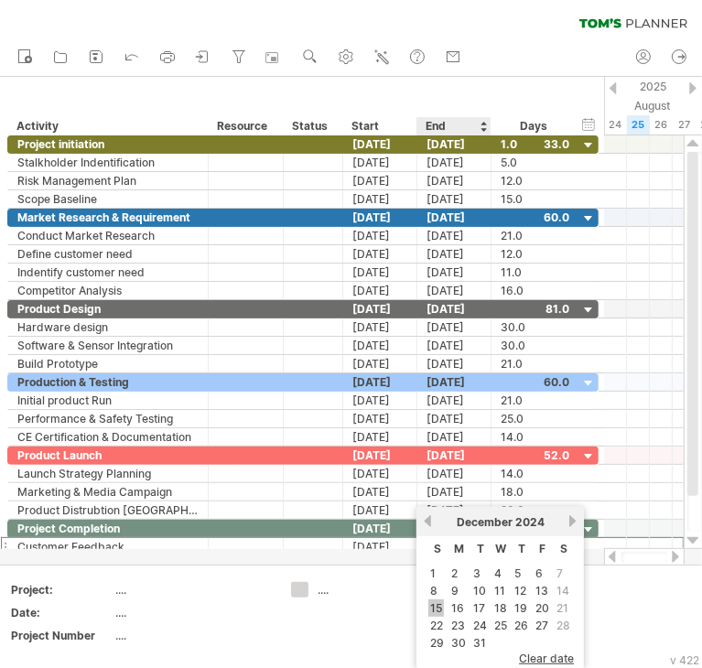
click at [439, 605] on link "15" at bounding box center [436, 607] width 16 height 17
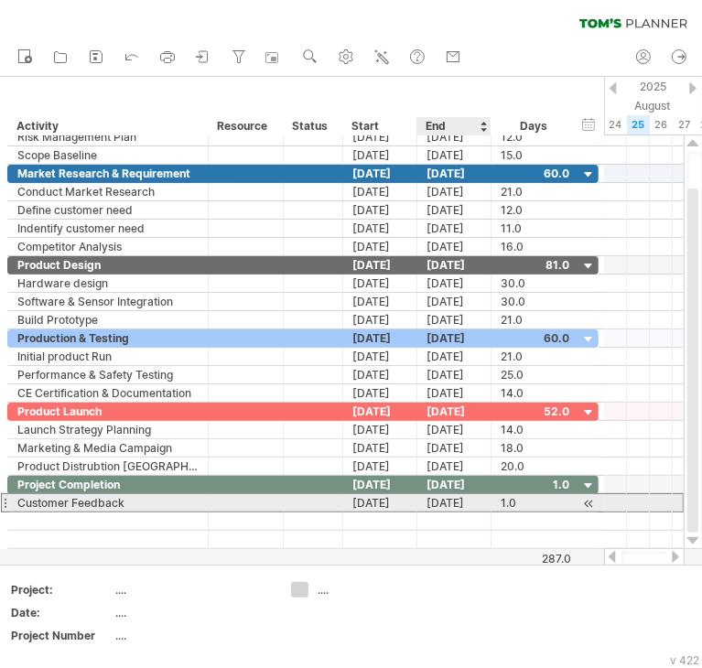
click at [450, 500] on div "[DATE]" at bounding box center [454, 502] width 74 height 17
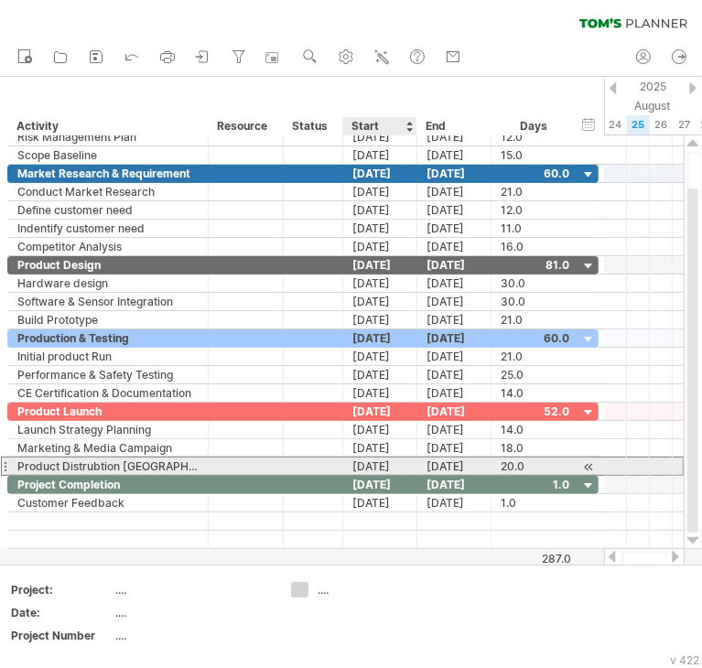
click at [369, 465] on div "[DATE]" at bounding box center [380, 465] width 74 height 17
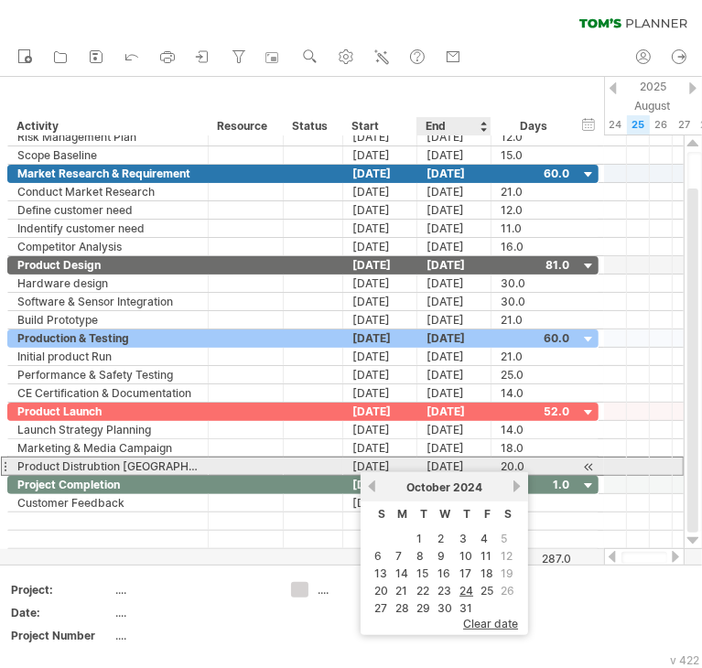
click at [454, 462] on div "[DATE]" at bounding box center [454, 465] width 74 height 17
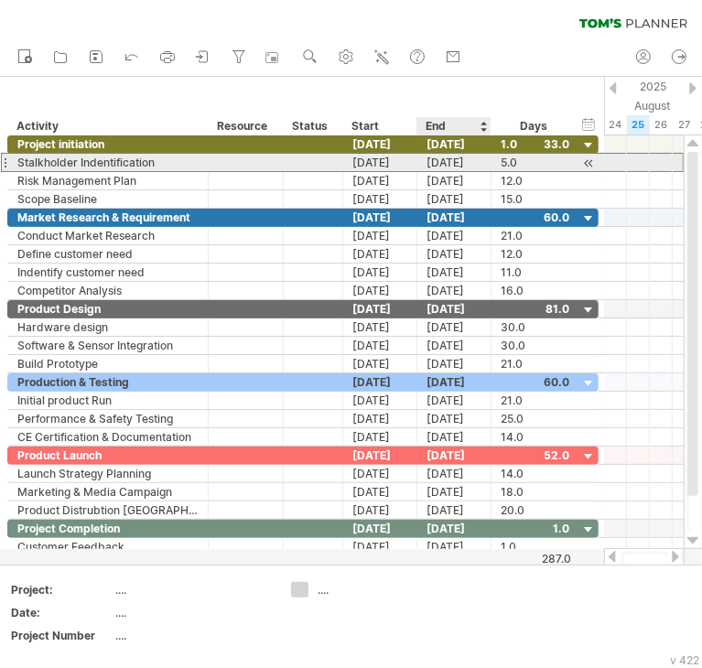
click at [460, 168] on div "[DATE]" at bounding box center [454, 162] width 74 height 17
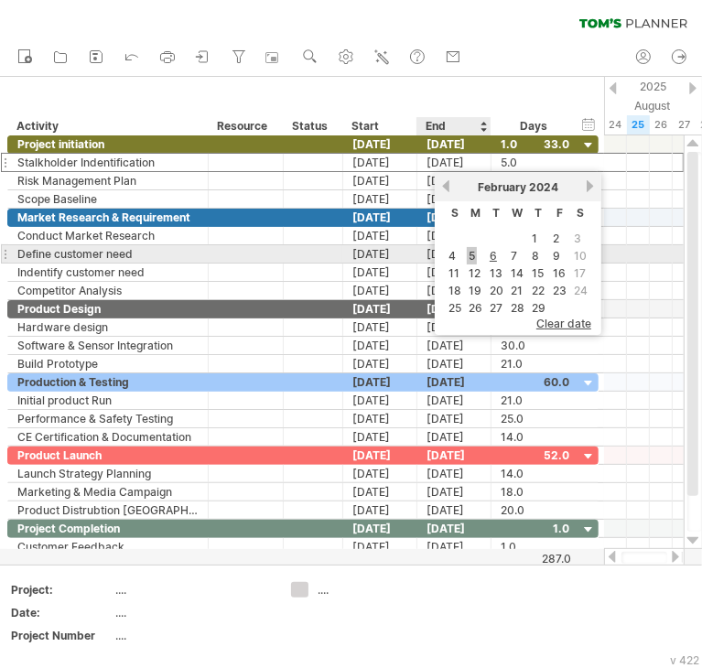
click at [468, 256] on link "5" at bounding box center [472, 255] width 10 height 17
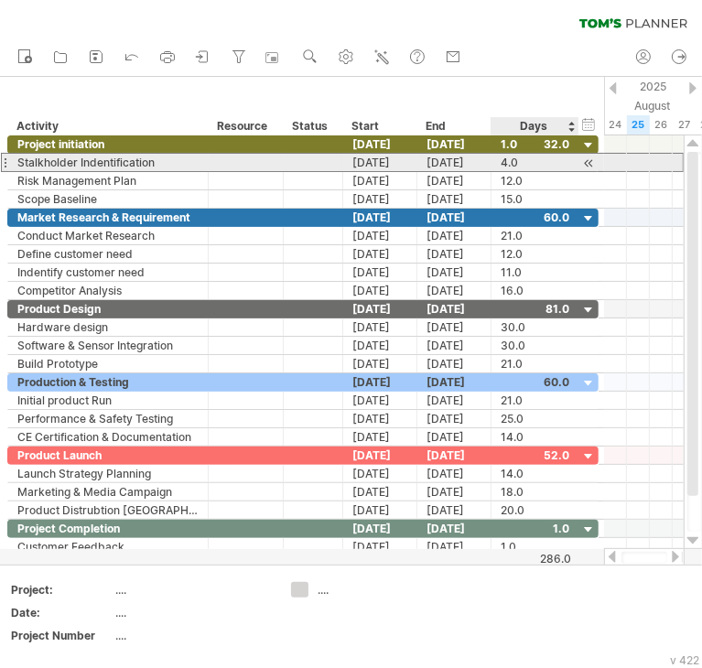
click at [511, 166] on div "4.0" at bounding box center [534, 162] width 69 height 17
type input "*"
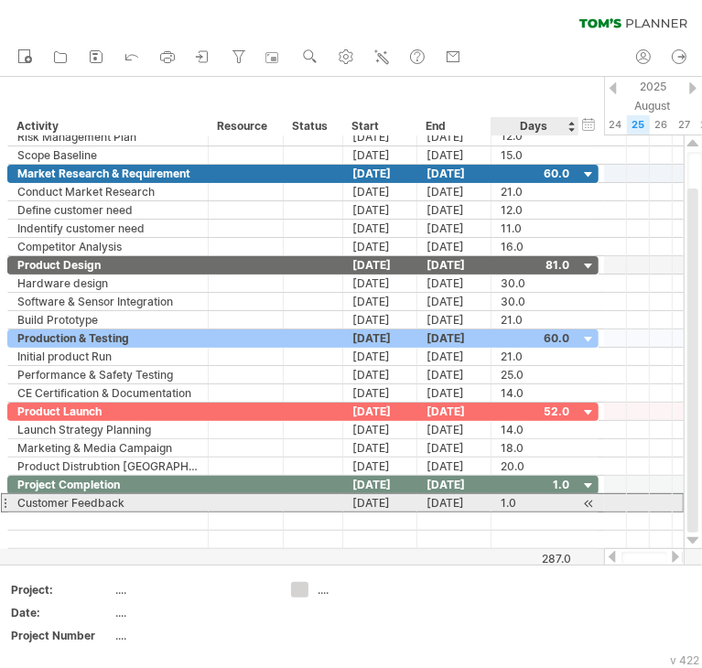
click at [516, 497] on div "1.0" at bounding box center [534, 502] width 69 height 17
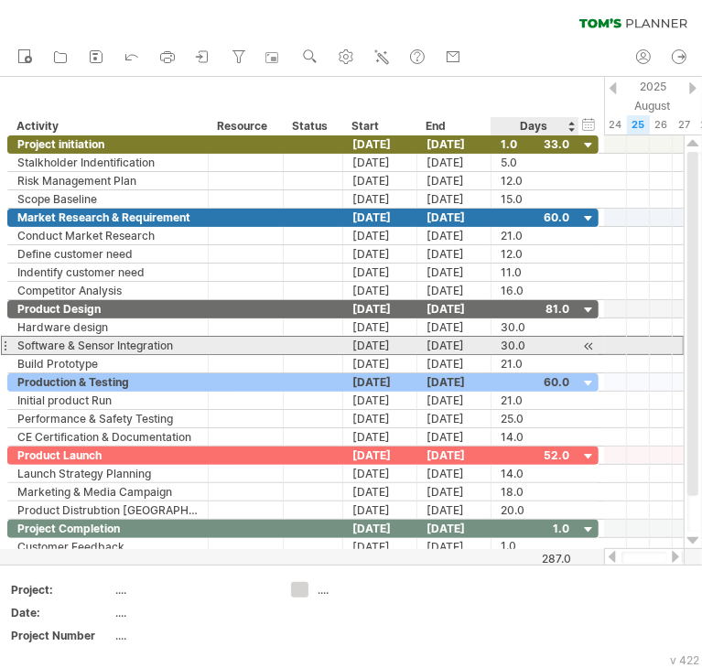
click at [509, 345] on div "30.0" at bounding box center [534, 345] width 69 height 17
type input "**"
click at [550, 340] on div "**" at bounding box center [534, 345] width 69 height 17
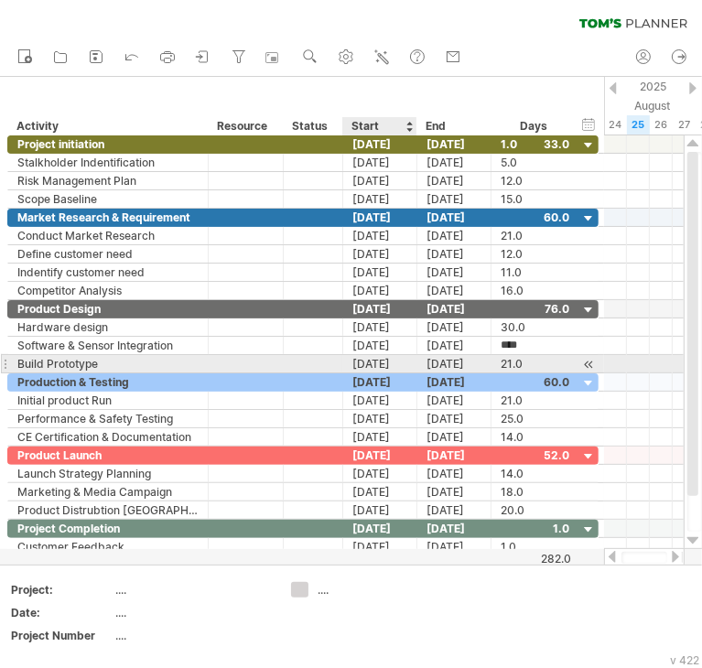
scroll to position [0, 0]
click at [382, 363] on div "[DATE]" at bounding box center [380, 363] width 74 height 17
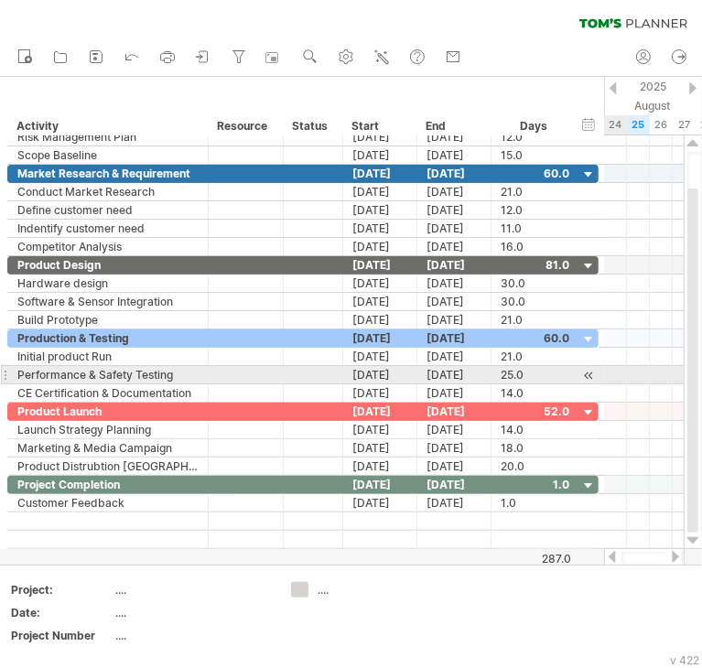
click at [596, 371] on div at bounding box center [588, 375] width 17 height 19
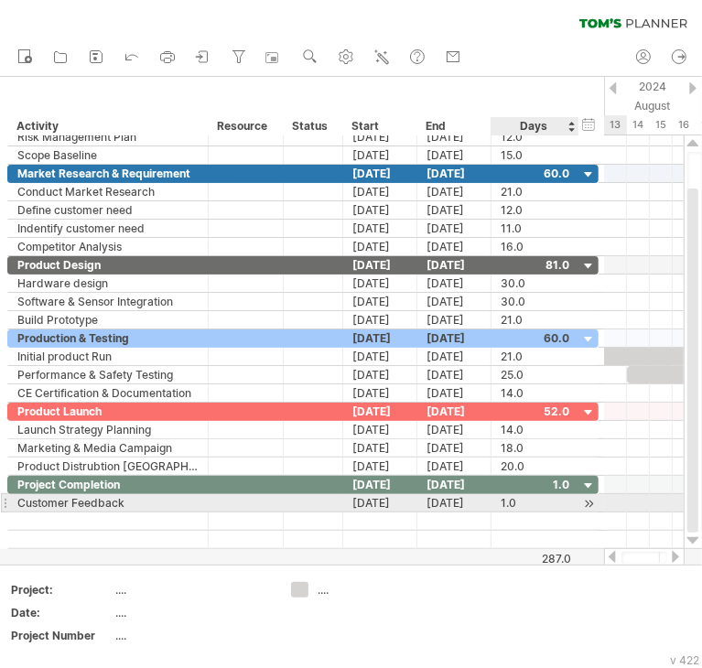
click at [508, 498] on div "1.0" at bounding box center [534, 502] width 69 height 17
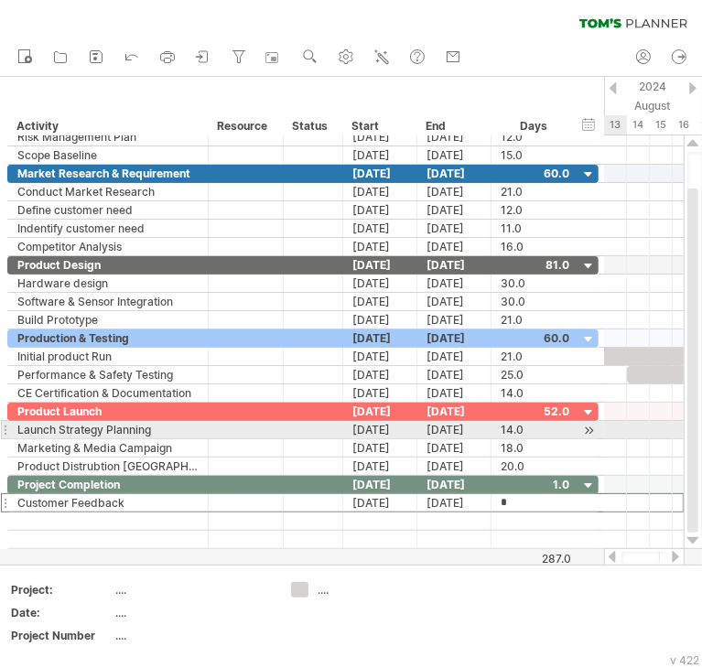
type input "**"
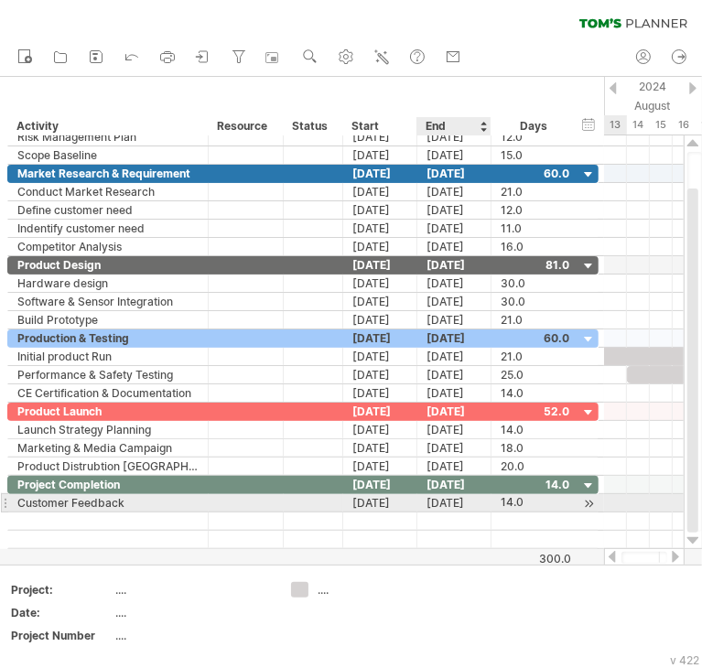
click at [459, 497] on div "[DATE]" at bounding box center [454, 502] width 74 height 17
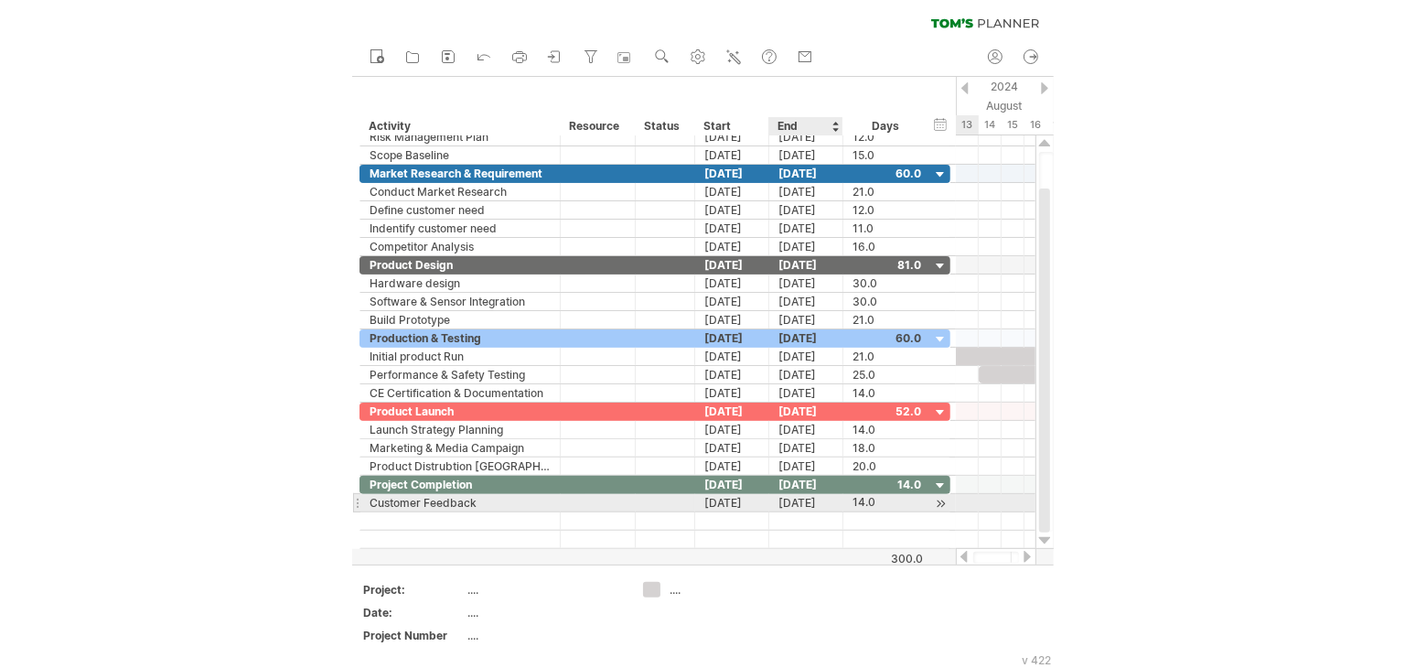
scroll to position [0, 0]
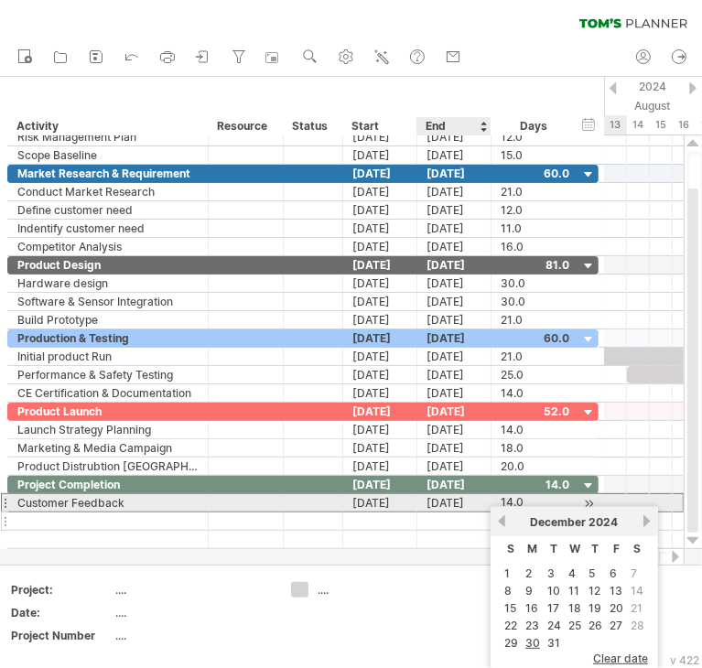
click at [442, 512] on div at bounding box center [454, 520] width 74 height 17
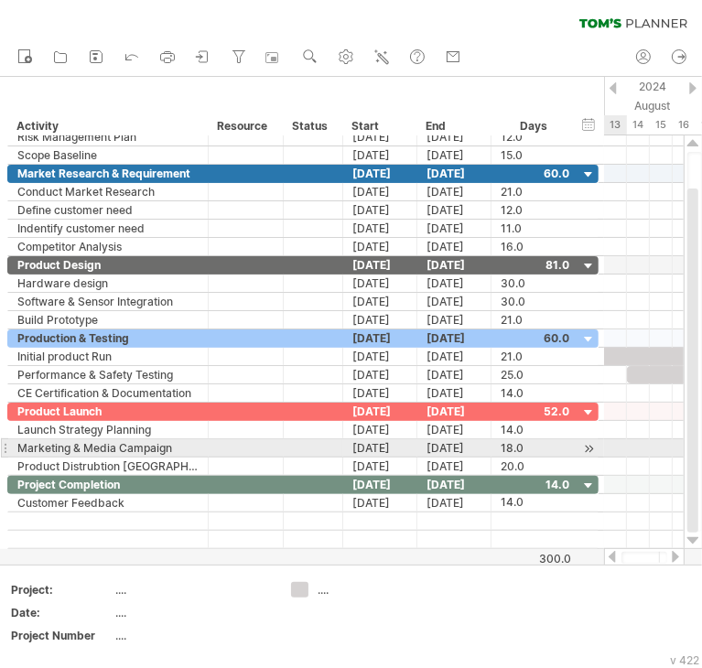
click at [623, 448] on div at bounding box center [644, 448] width 80 height 18
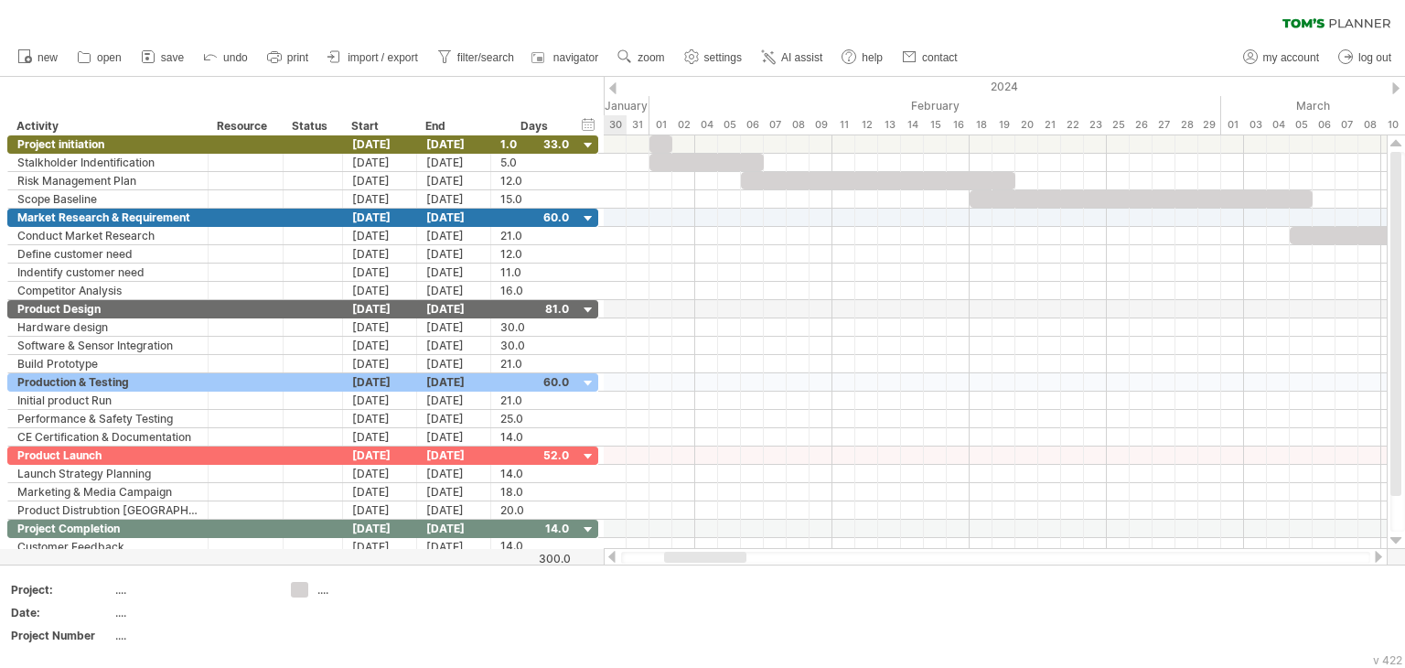
drag, startPoint x: 1080, startPoint y: 561, endPoint x: 684, endPoint y: 558, distance: 395.3
click at [684, 559] on div at bounding box center [705, 557] width 82 height 11
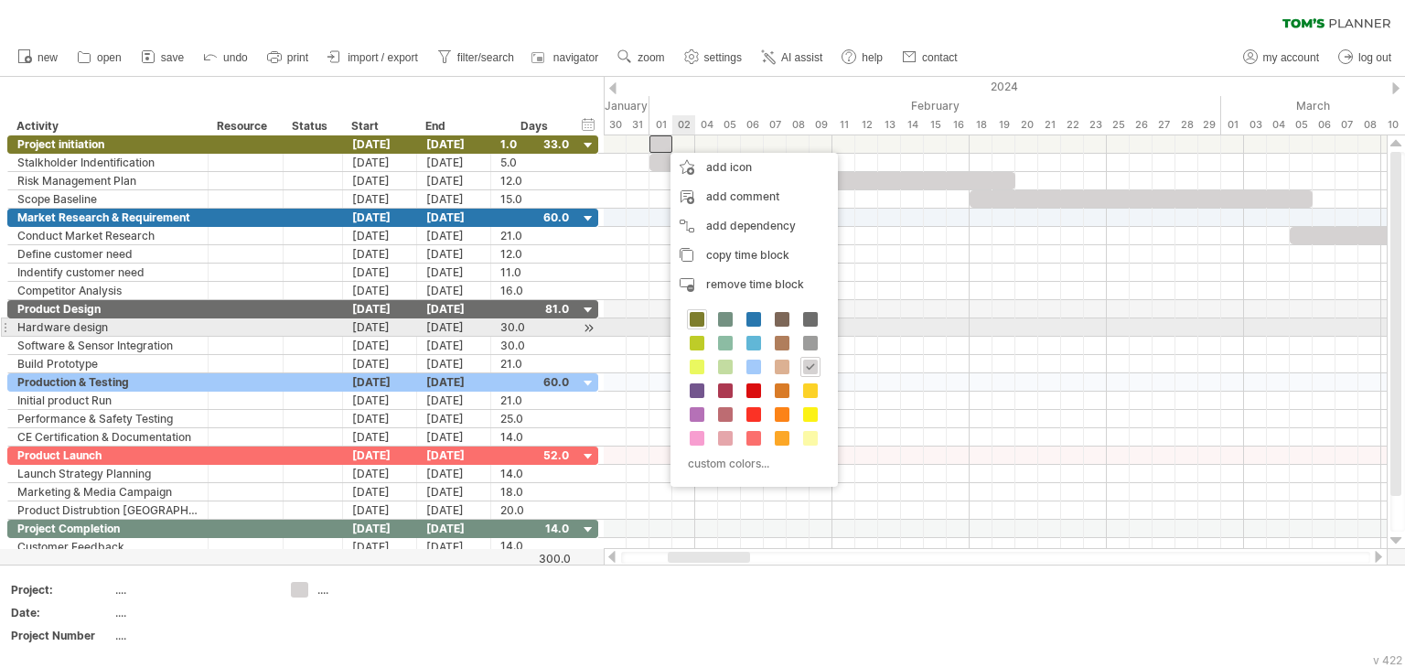
click at [694, 319] on span at bounding box center [697, 319] width 15 height 15
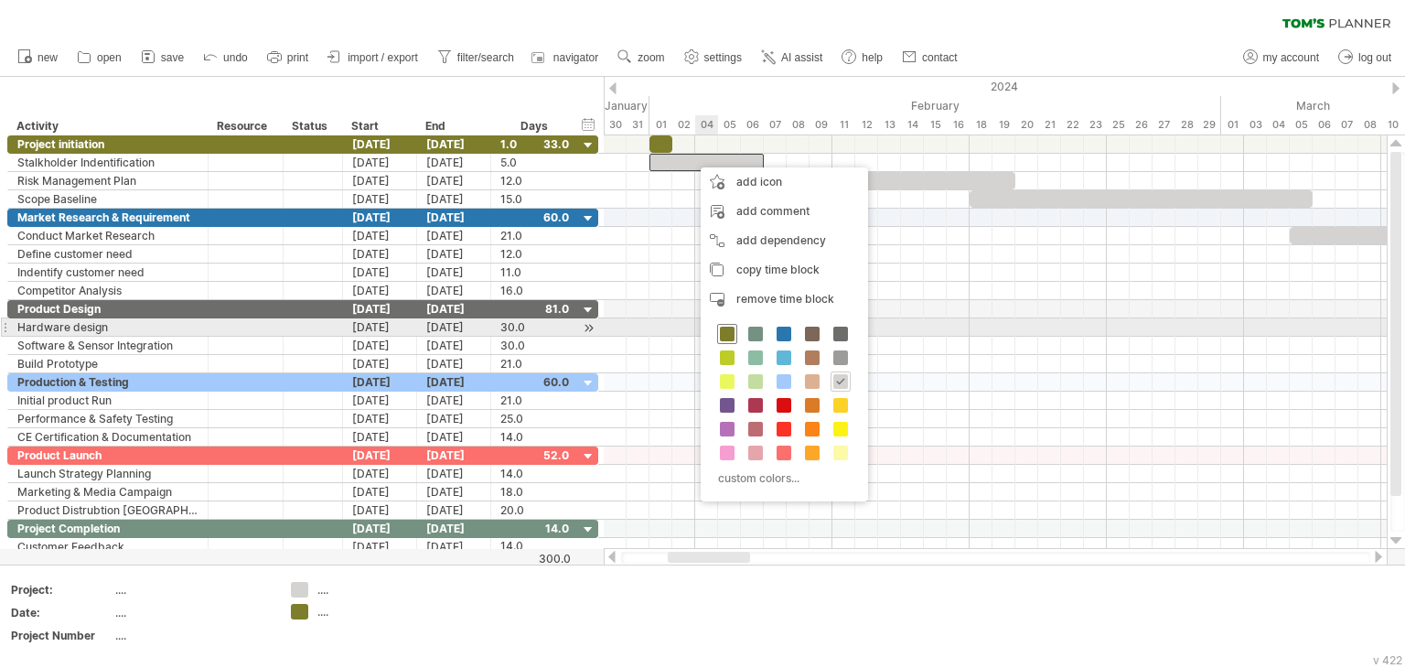
click at [730, 329] on span at bounding box center [727, 334] width 15 height 15
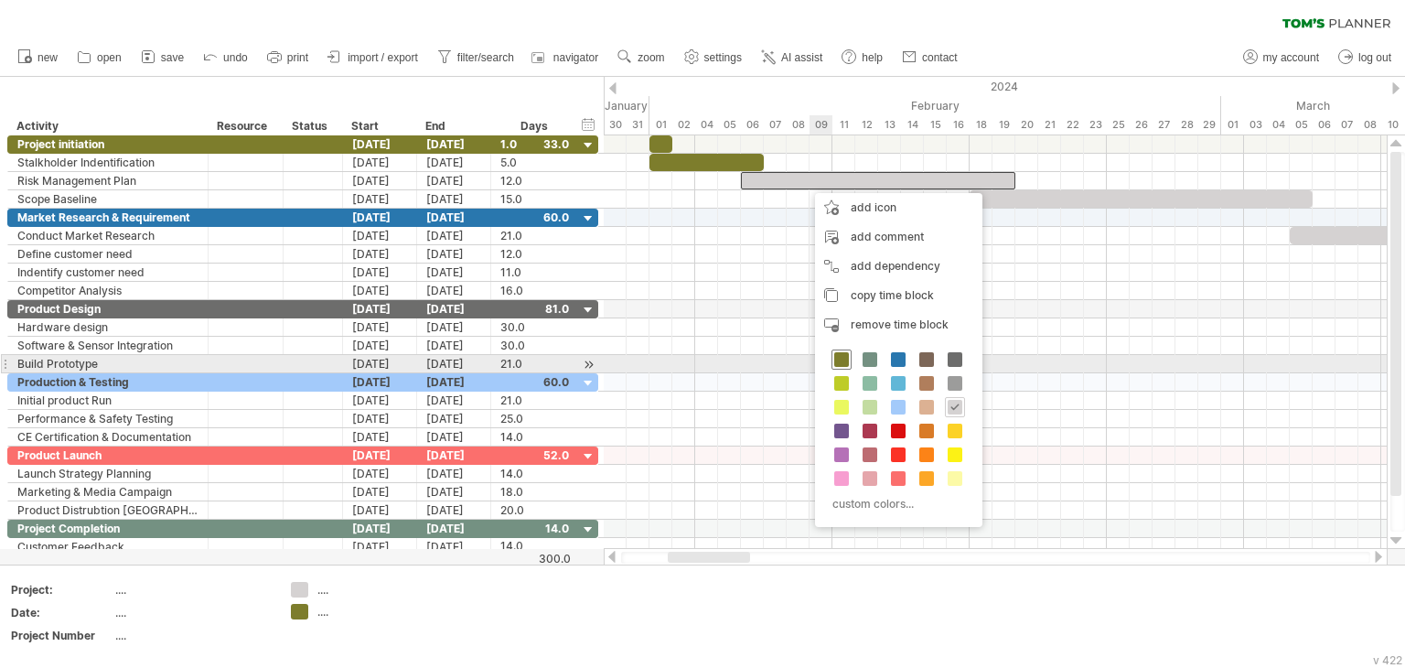
click at [845, 360] on span at bounding box center [841, 359] width 15 height 15
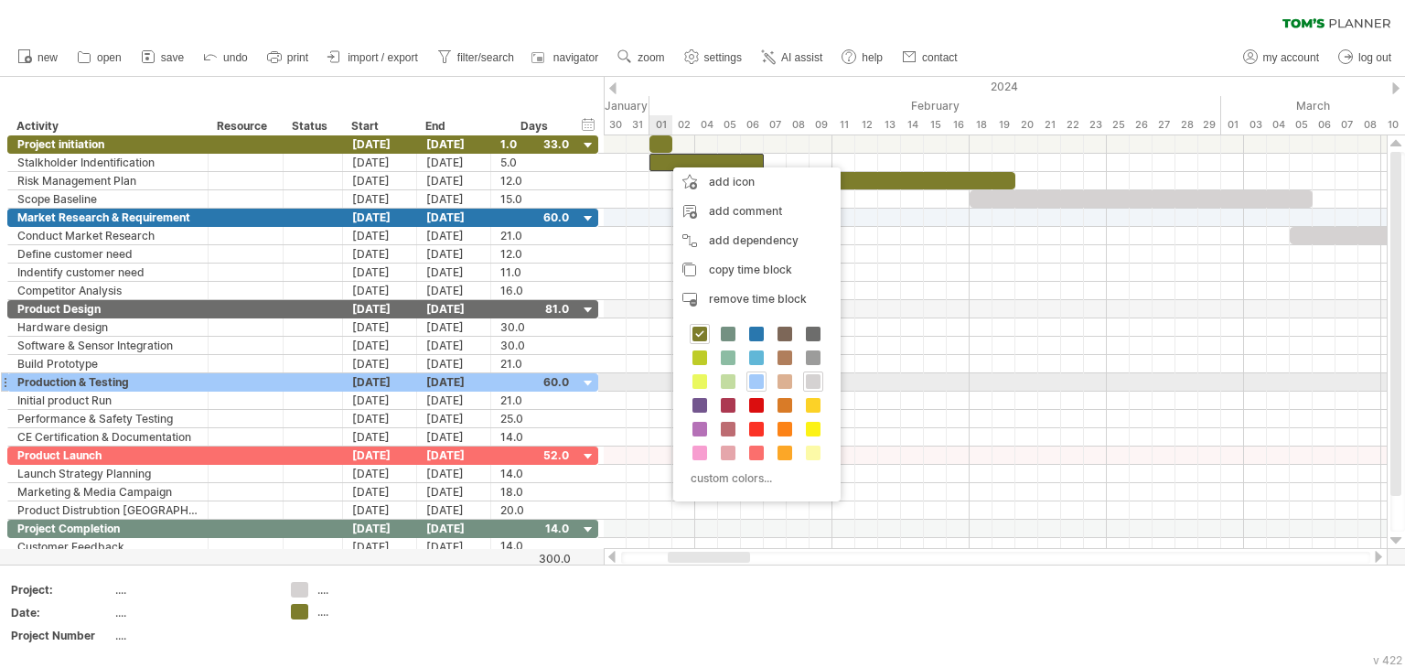
click at [757, 375] on span at bounding box center [756, 381] width 15 height 15
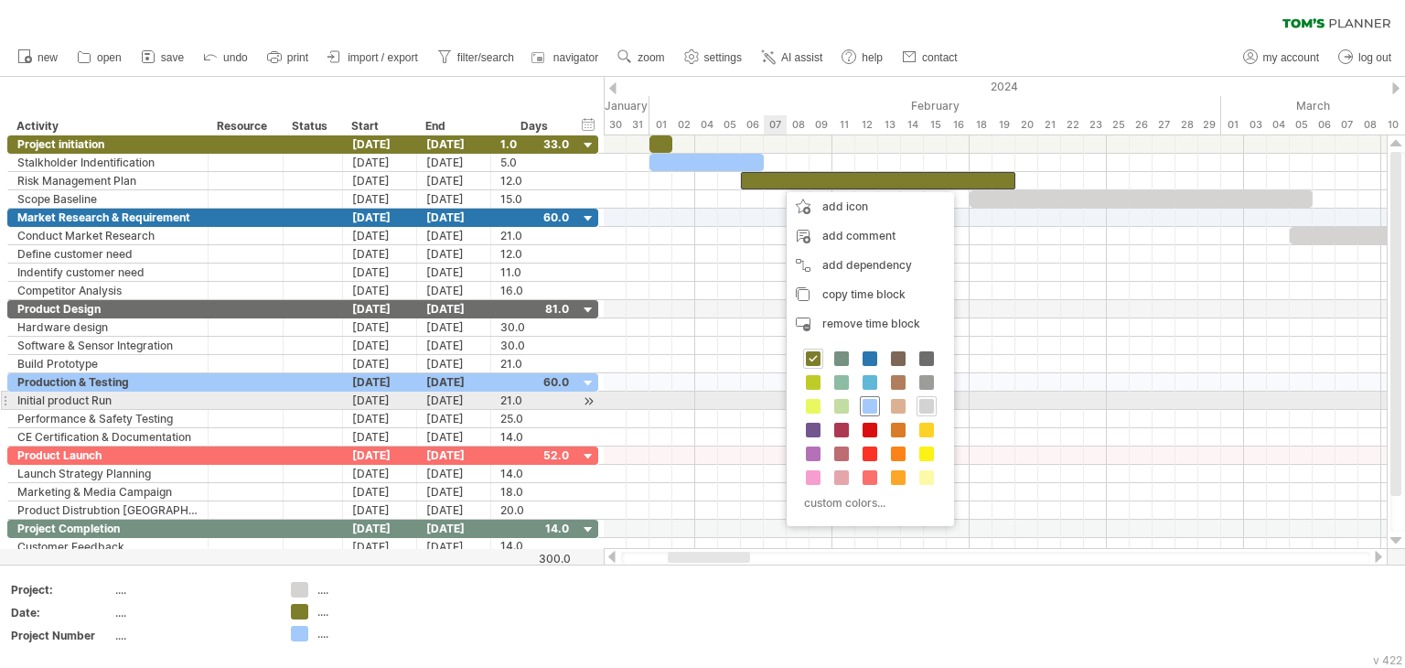
click at [873, 405] on span at bounding box center [870, 406] width 15 height 15
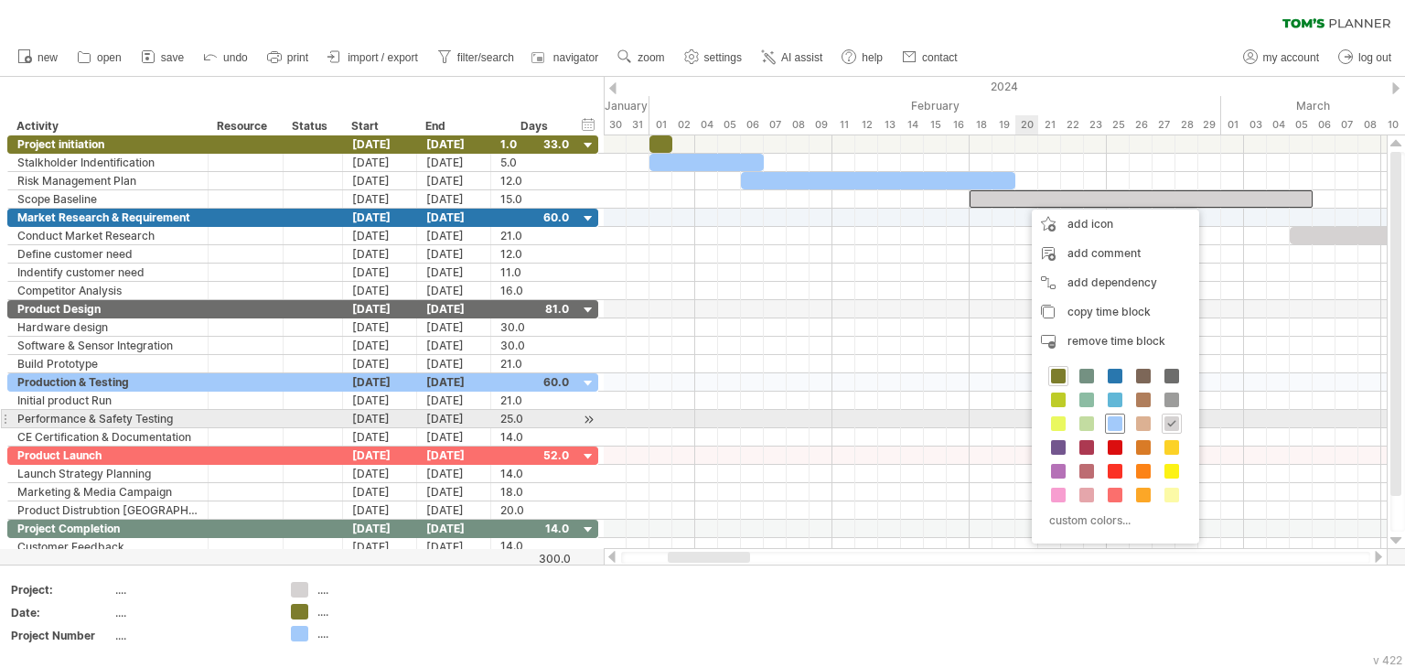
click at [1116, 424] on span at bounding box center [1115, 423] width 15 height 15
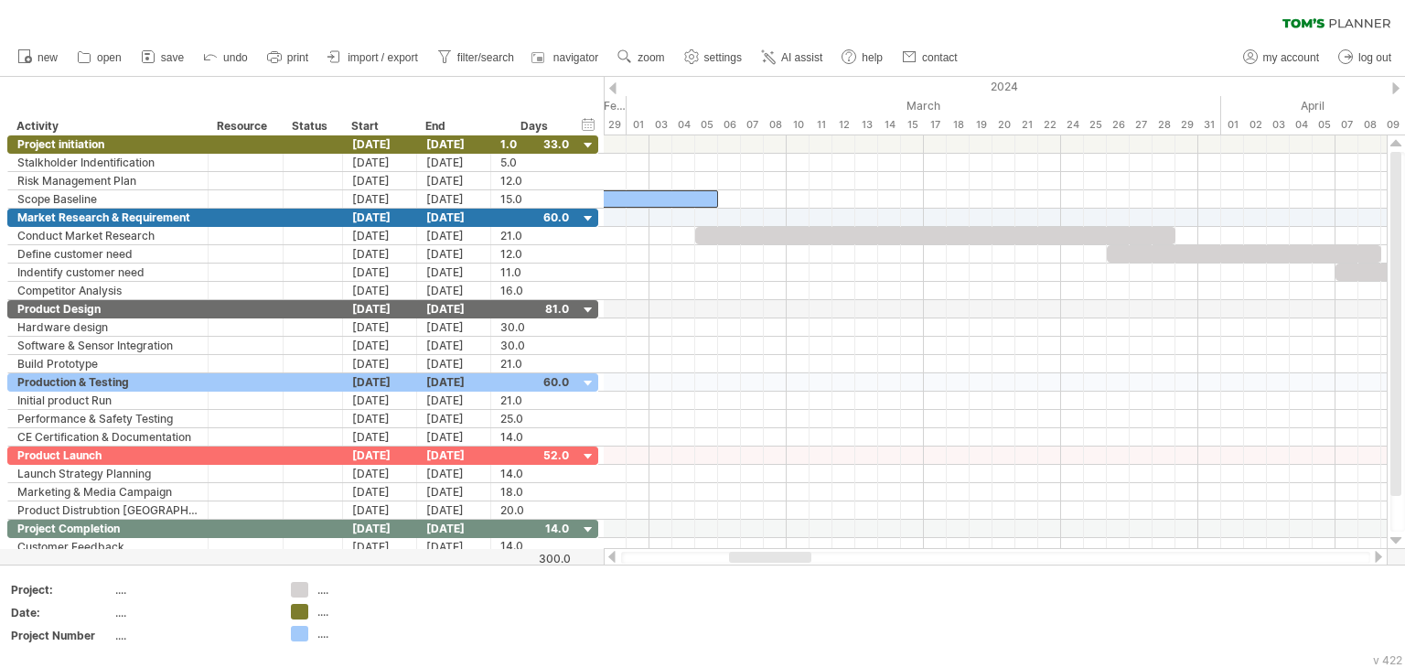
drag, startPoint x: 733, startPoint y: 558, endPoint x: 799, endPoint y: 557, distance: 65.9
click at [799, 557] on div at bounding box center [770, 557] width 82 height 11
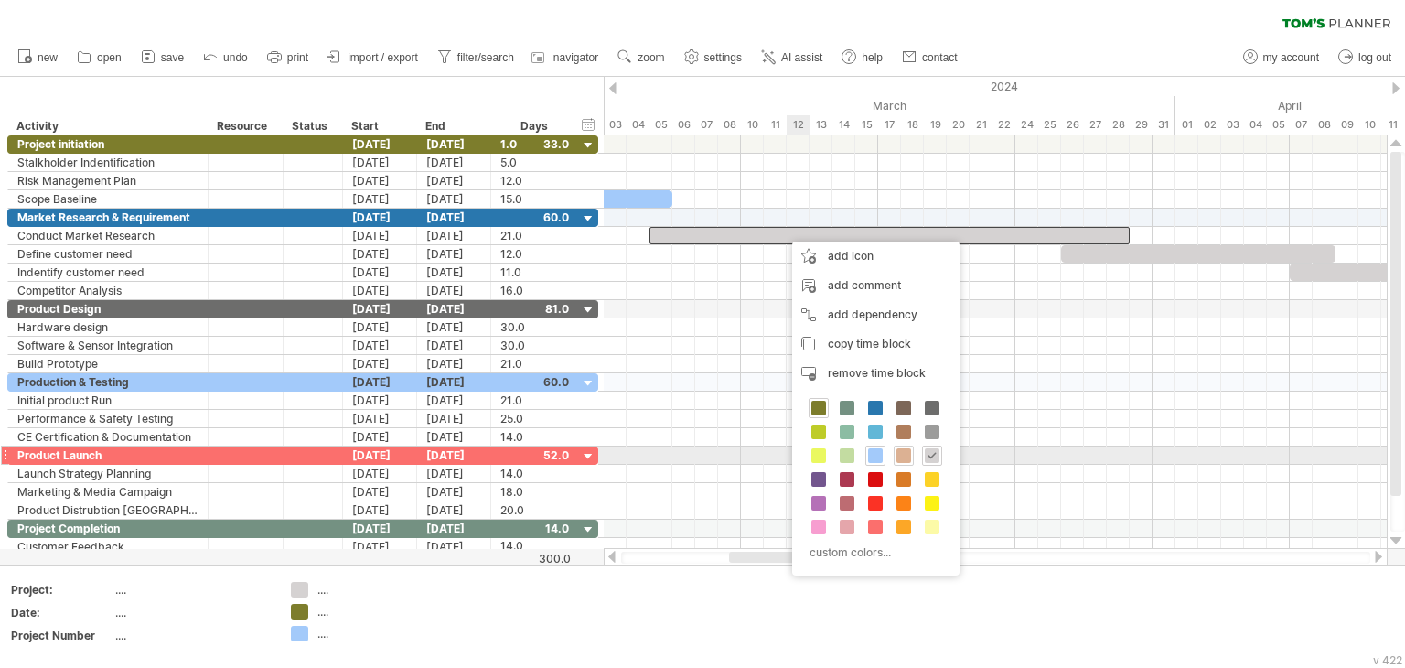
click at [904, 455] on span at bounding box center [904, 455] width 15 height 15
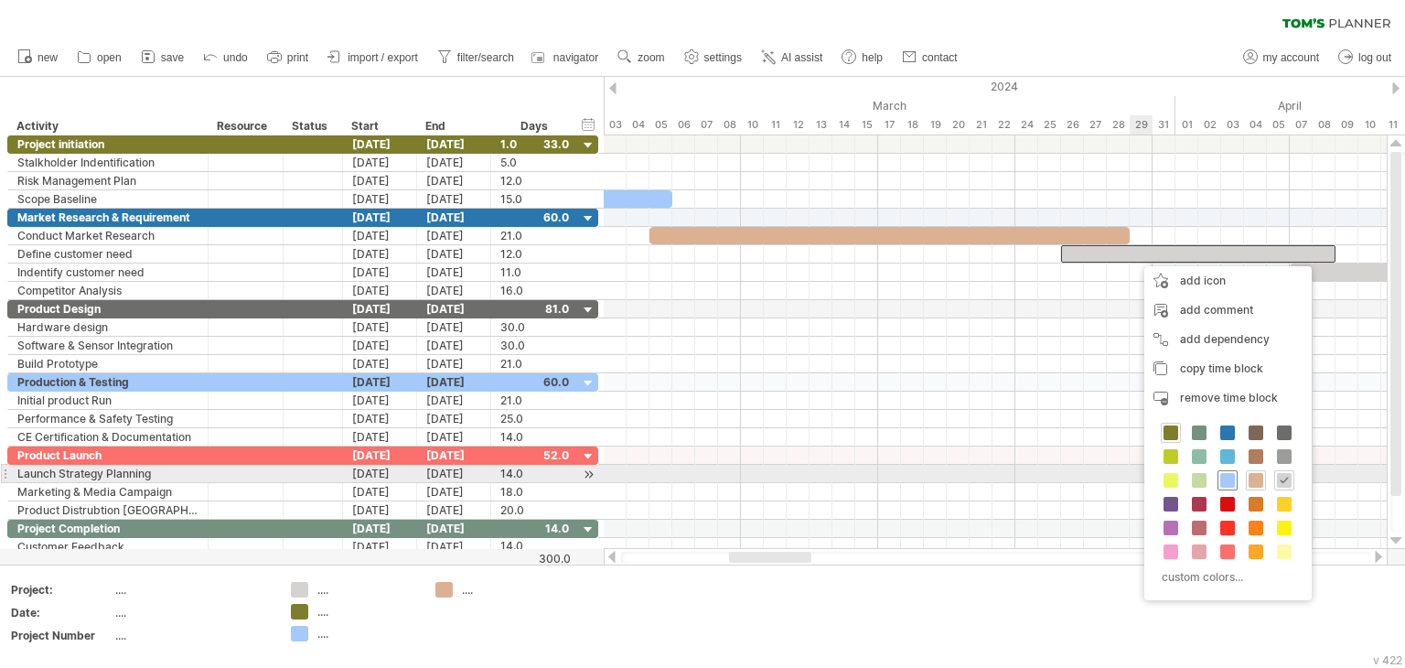
click at [1230, 477] on span at bounding box center [1228, 480] width 15 height 15
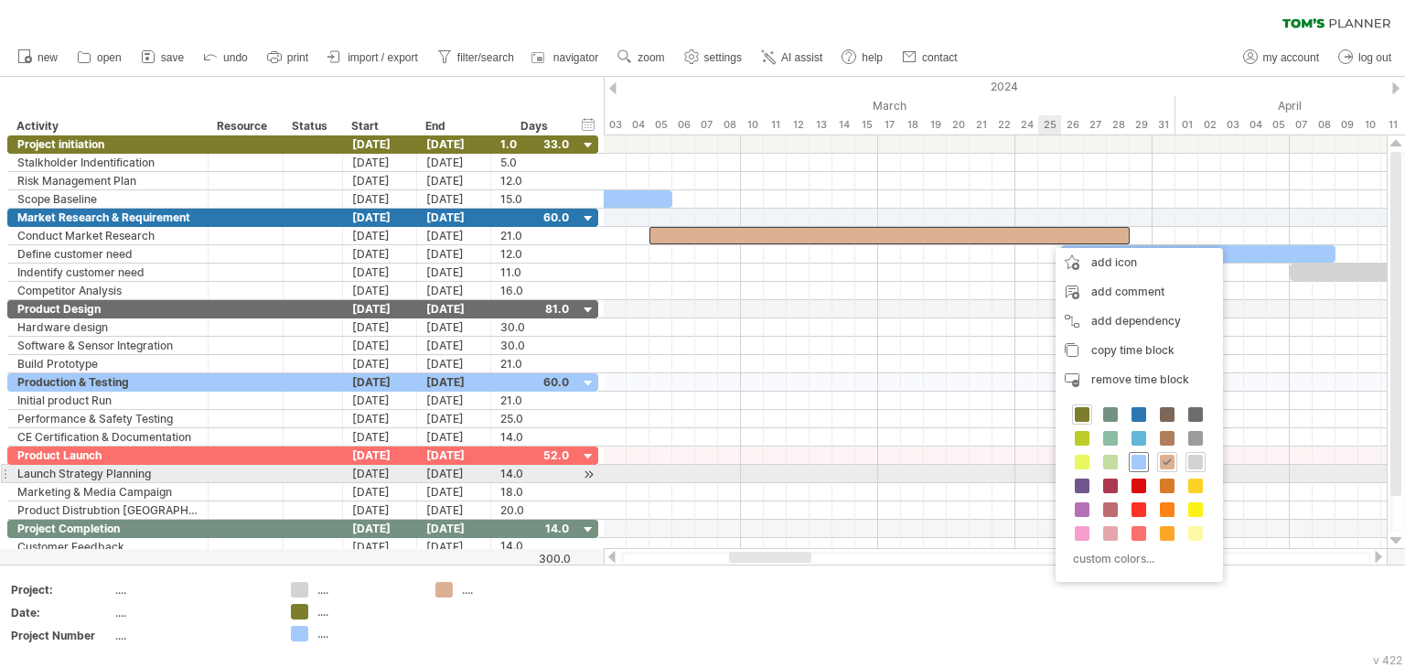
click at [1142, 466] on span at bounding box center [1139, 462] width 15 height 15
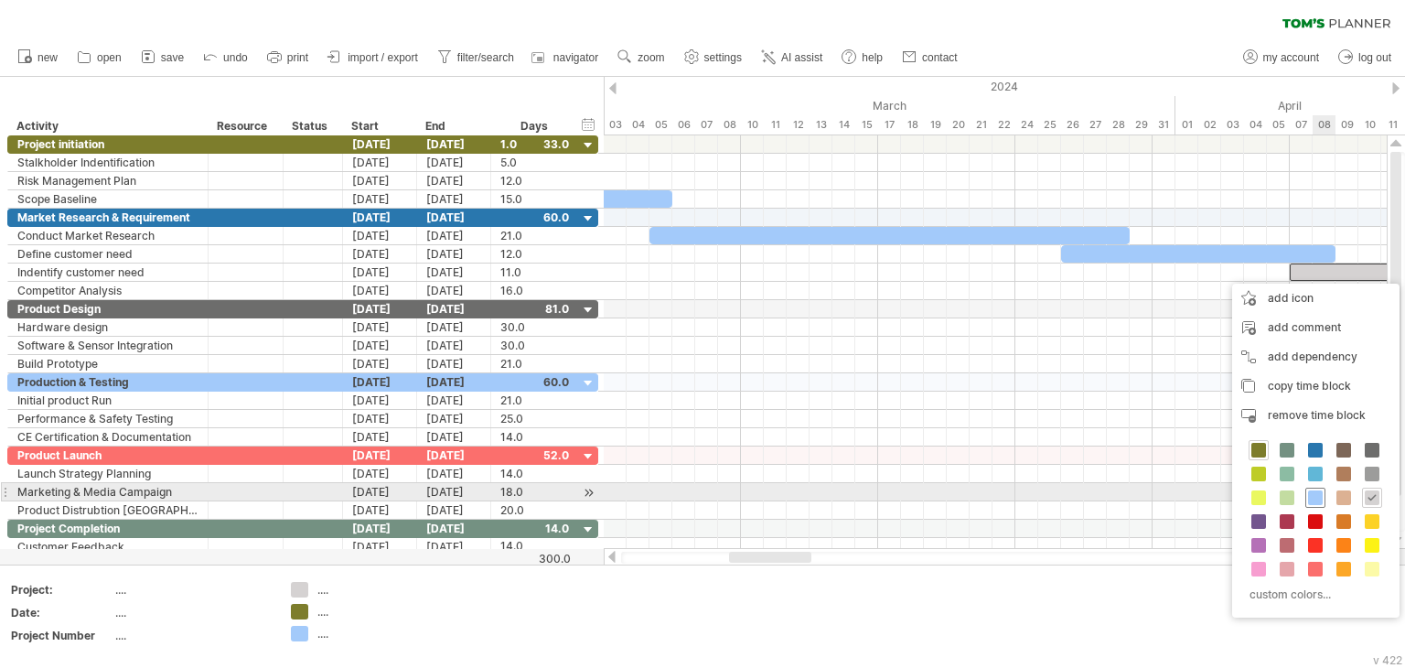
click at [1319, 492] on span at bounding box center [1315, 497] width 15 height 15
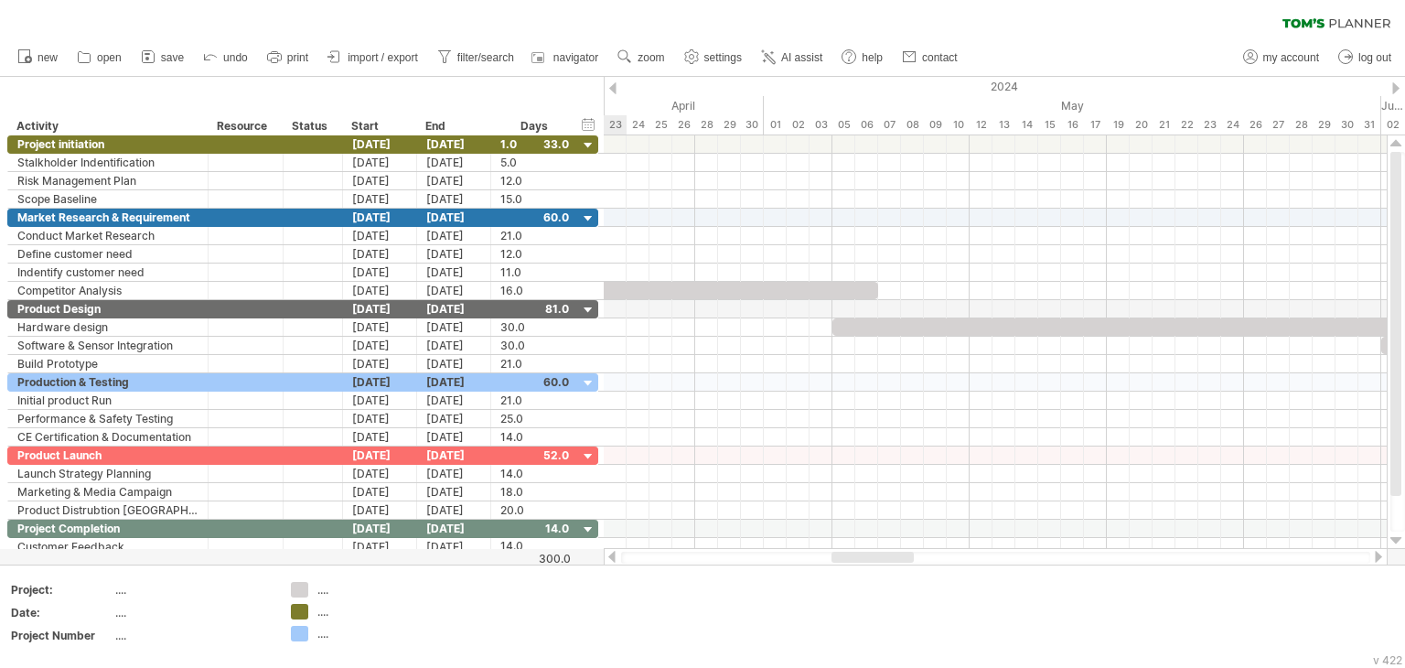
drag, startPoint x: 801, startPoint y: 556, endPoint x: 904, endPoint y: 563, distance: 102.7
click at [904, 563] on div at bounding box center [995, 558] width 749 height 12
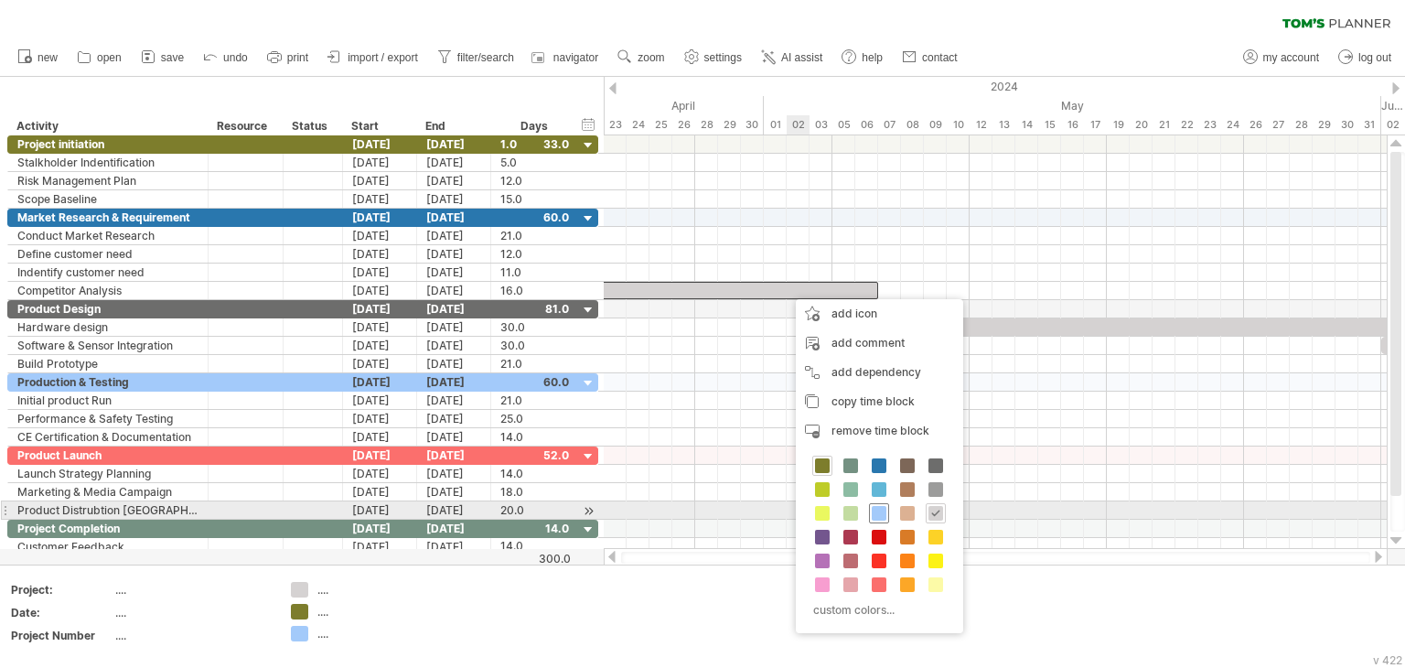
click at [878, 508] on span at bounding box center [879, 513] width 15 height 15
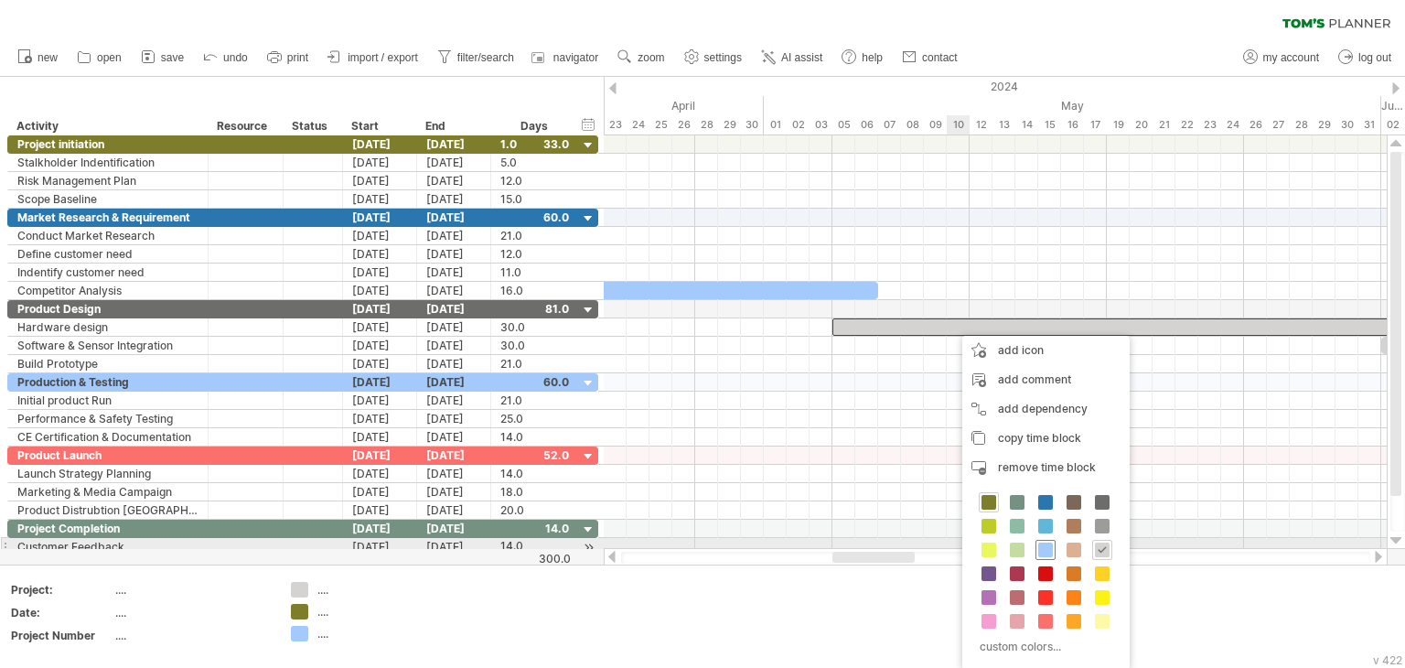
click at [1041, 543] on span at bounding box center [1045, 550] width 15 height 15
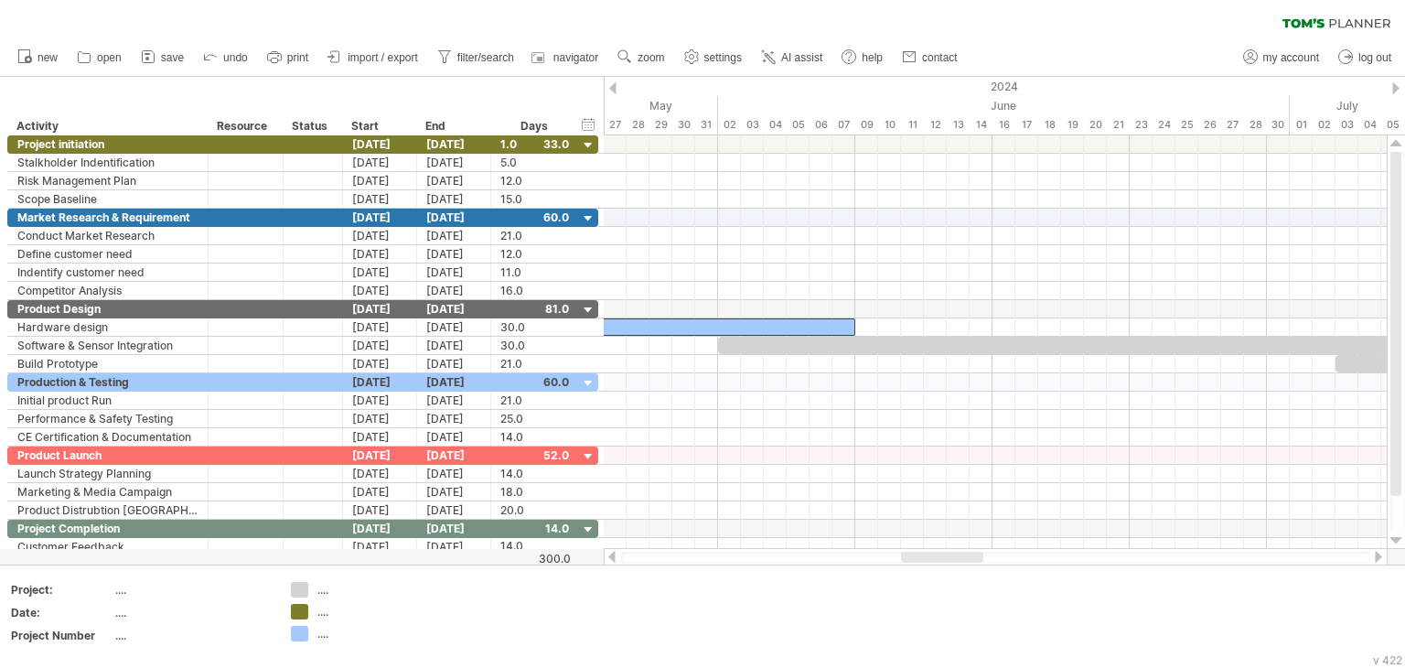
drag, startPoint x: 894, startPoint y: 559, endPoint x: 978, endPoint y: 563, distance: 84.3
click at [978, 564] on div at bounding box center [996, 557] width 784 height 18
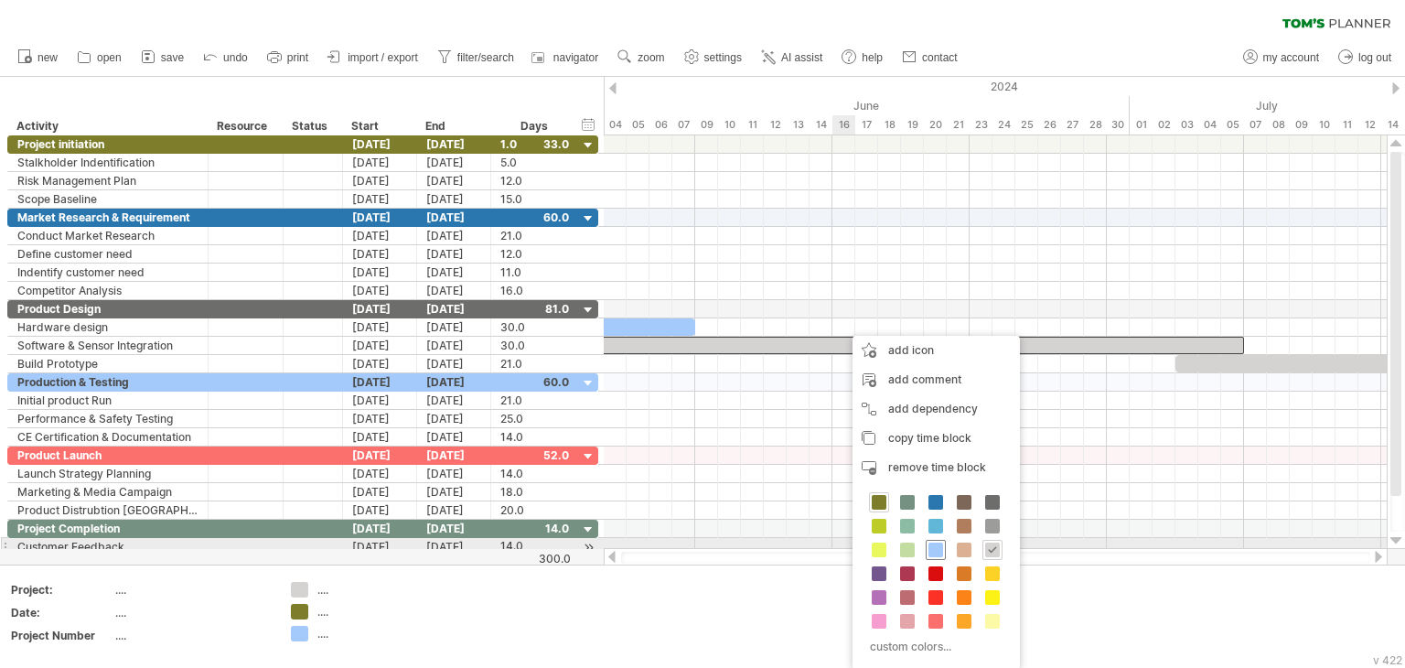
click at [936, 544] on span at bounding box center [936, 550] width 15 height 15
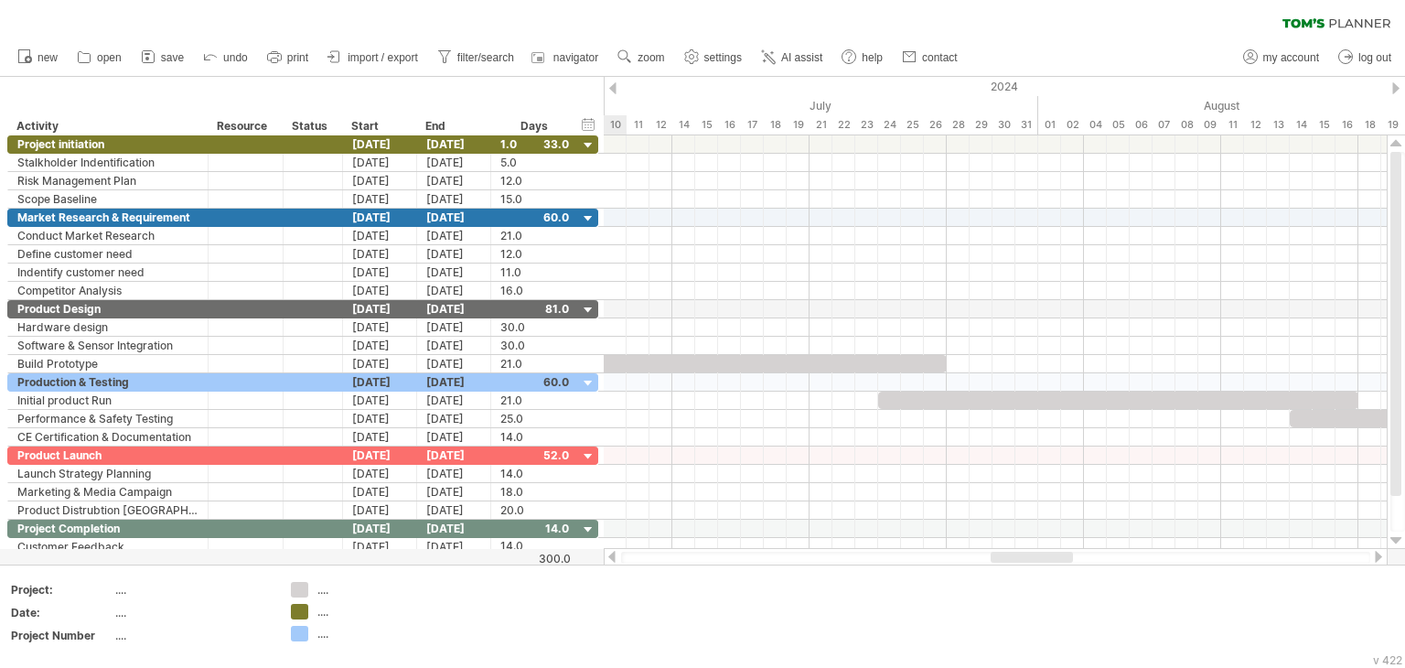
drag, startPoint x: 955, startPoint y: 554, endPoint x: 1017, endPoint y: 535, distance: 64.9
click at [1033, 556] on div at bounding box center [1032, 557] width 82 height 11
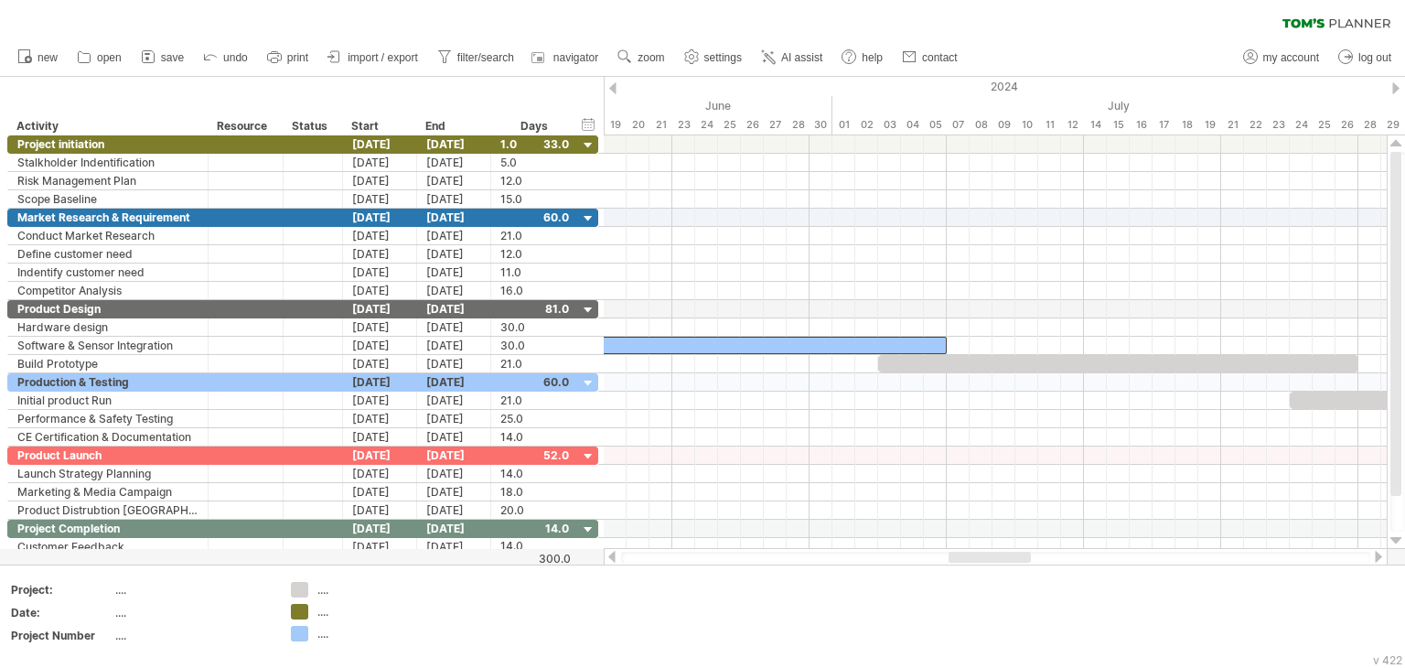
drag, startPoint x: 1023, startPoint y: 557, endPoint x: 988, endPoint y: 556, distance: 34.8
click at [988, 556] on div at bounding box center [990, 557] width 82 height 11
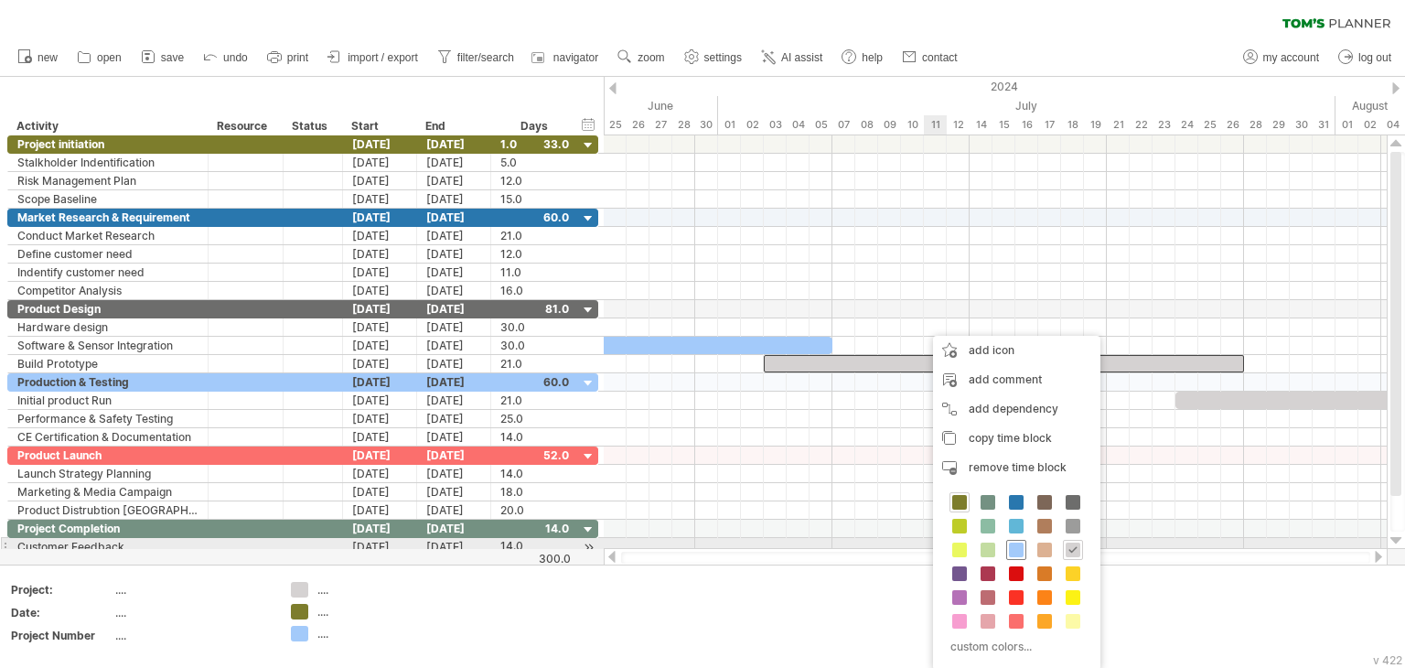
click at [1016, 550] on span at bounding box center [1016, 550] width 15 height 15
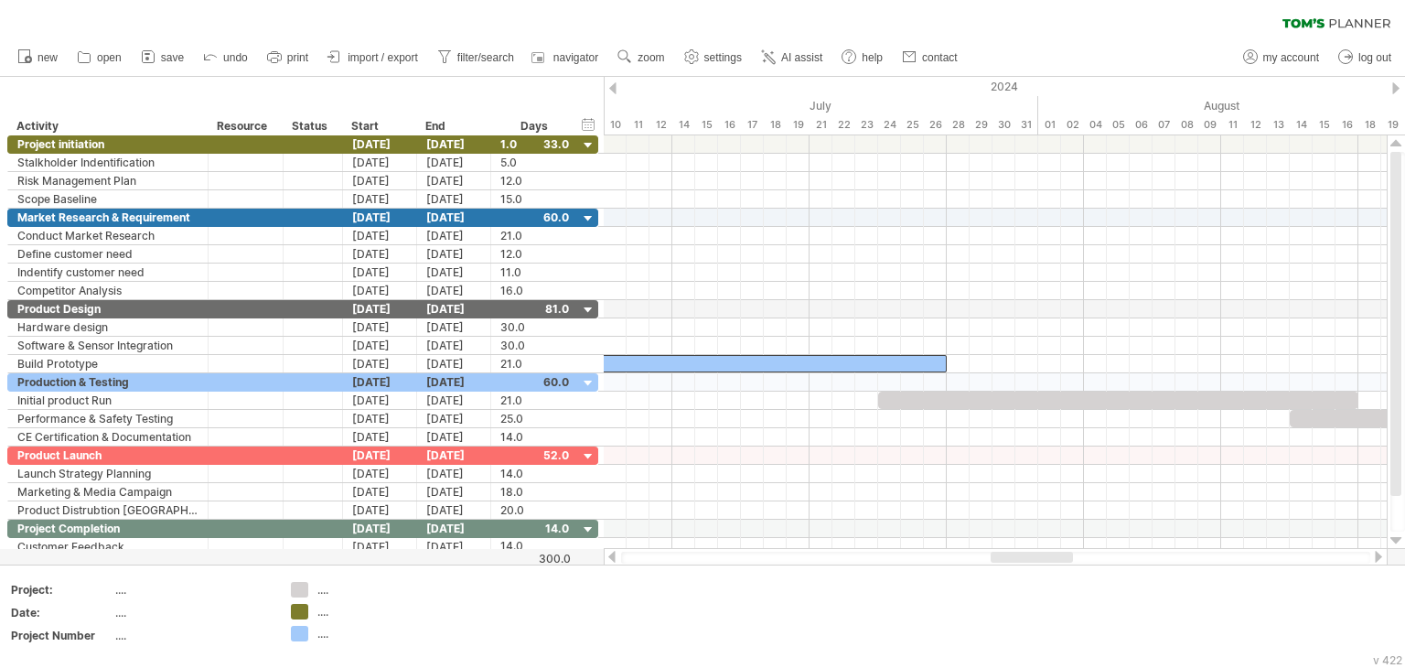
drag, startPoint x: 1019, startPoint y: 554, endPoint x: 1056, endPoint y: 558, distance: 36.8
click at [1056, 558] on div at bounding box center [1032, 557] width 82 height 11
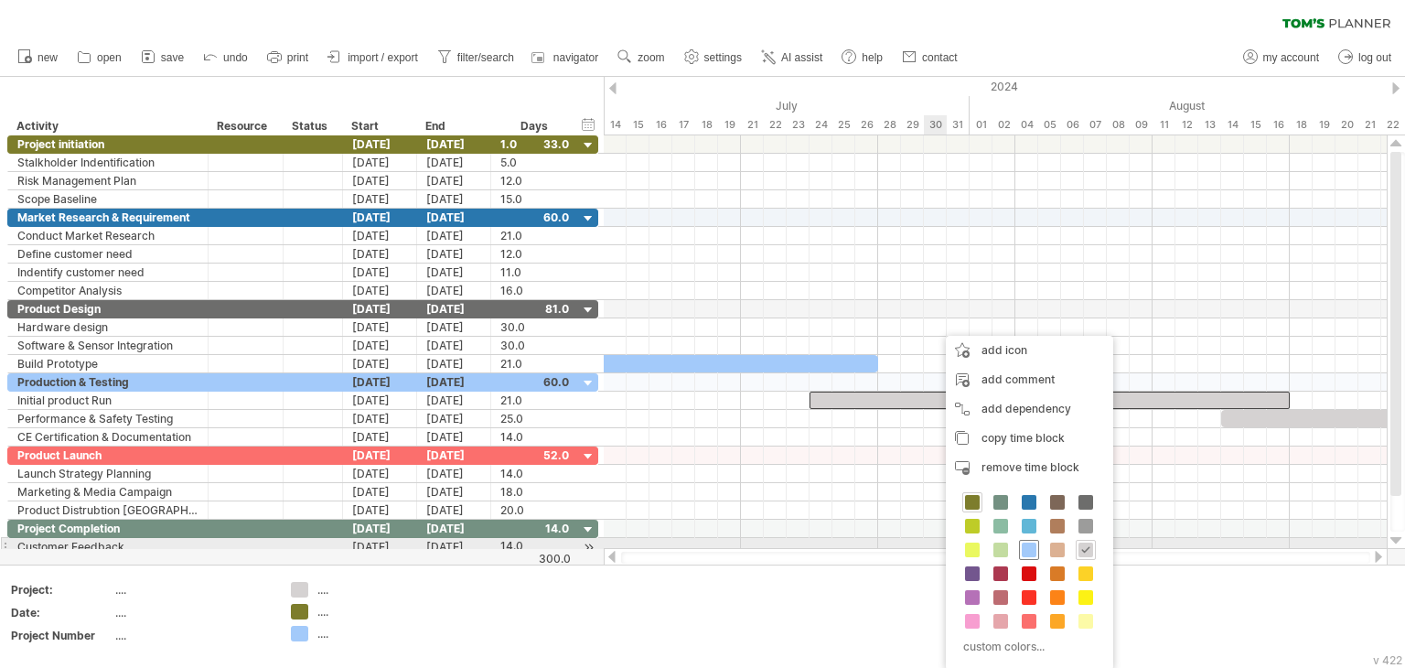
click at [1025, 546] on span at bounding box center [1029, 550] width 15 height 15
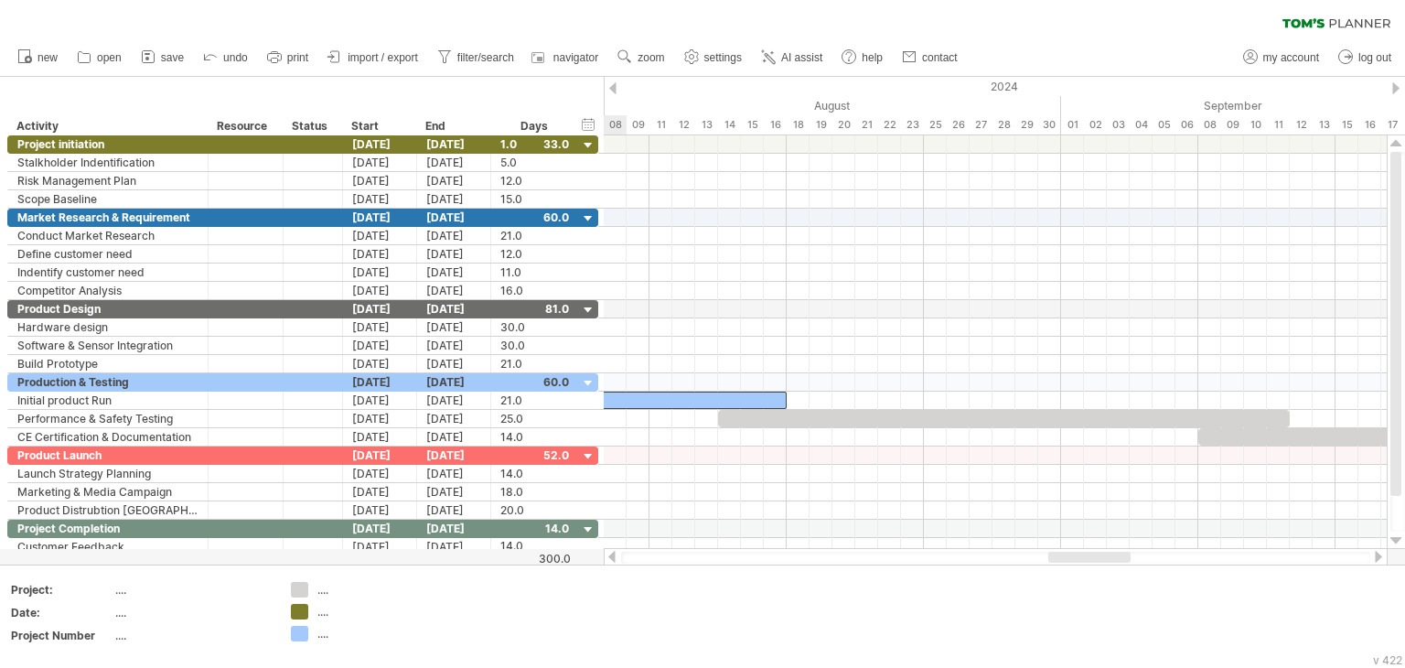
drag, startPoint x: 1039, startPoint y: 557, endPoint x: 1091, endPoint y: 561, distance: 51.4
click at [1091, 561] on div at bounding box center [1090, 557] width 82 height 11
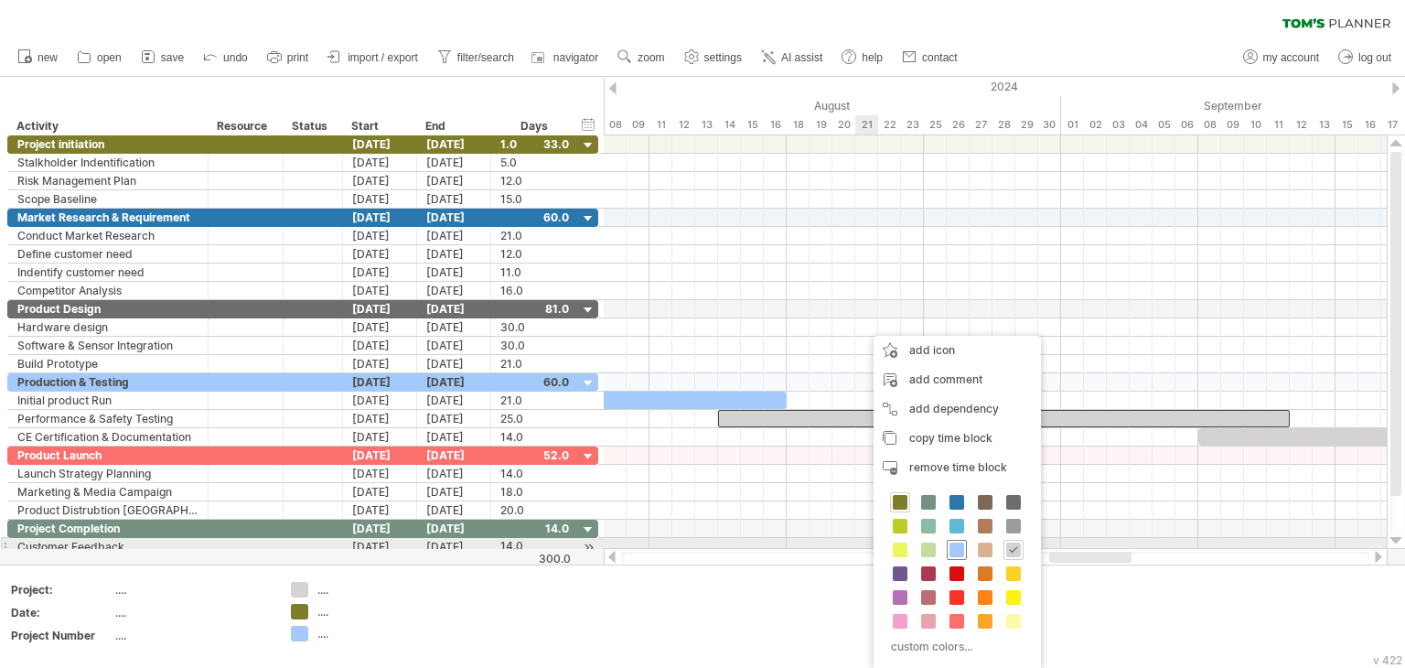
click at [952, 548] on span at bounding box center [957, 550] width 15 height 15
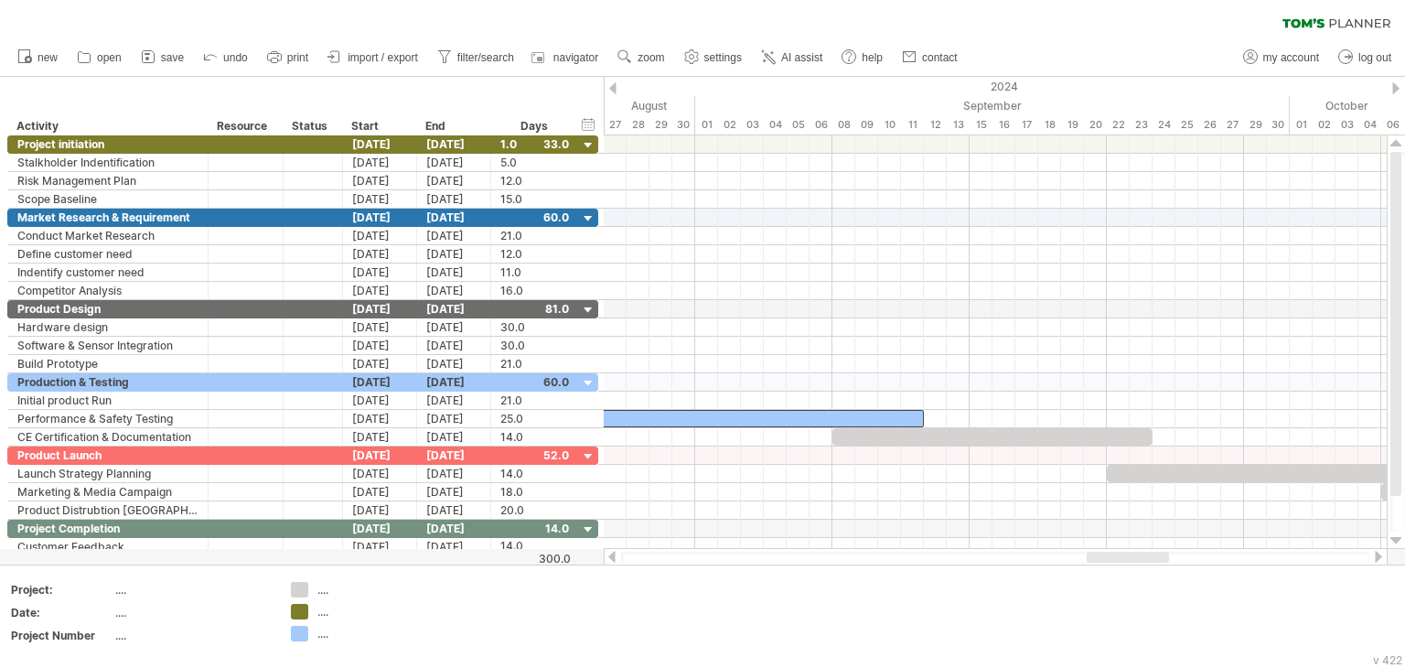
drag, startPoint x: 1069, startPoint y: 555, endPoint x: 1105, endPoint y: 557, distance: 36.6
click at [1105, 557] on div at bounding box center [1128, 557] width 82 height 11
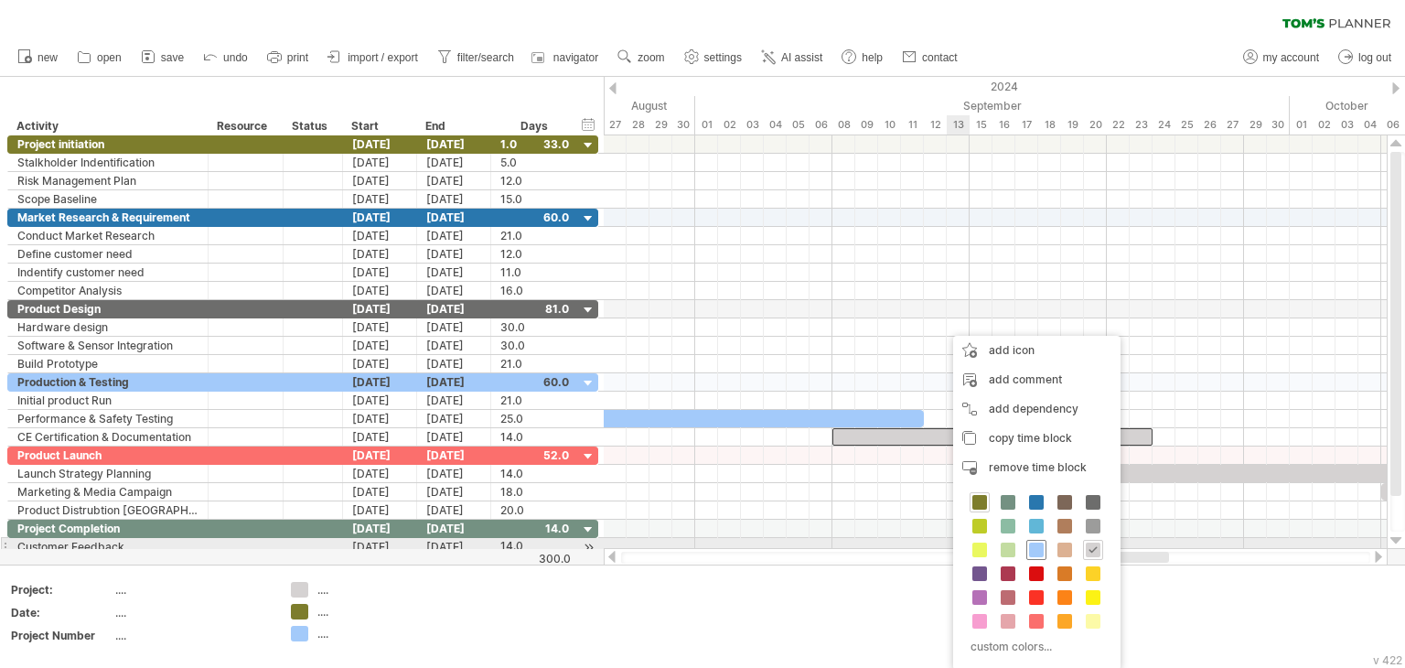
click at [1038, 546] on span at bounding box center [1036, 550] width 15 height 15
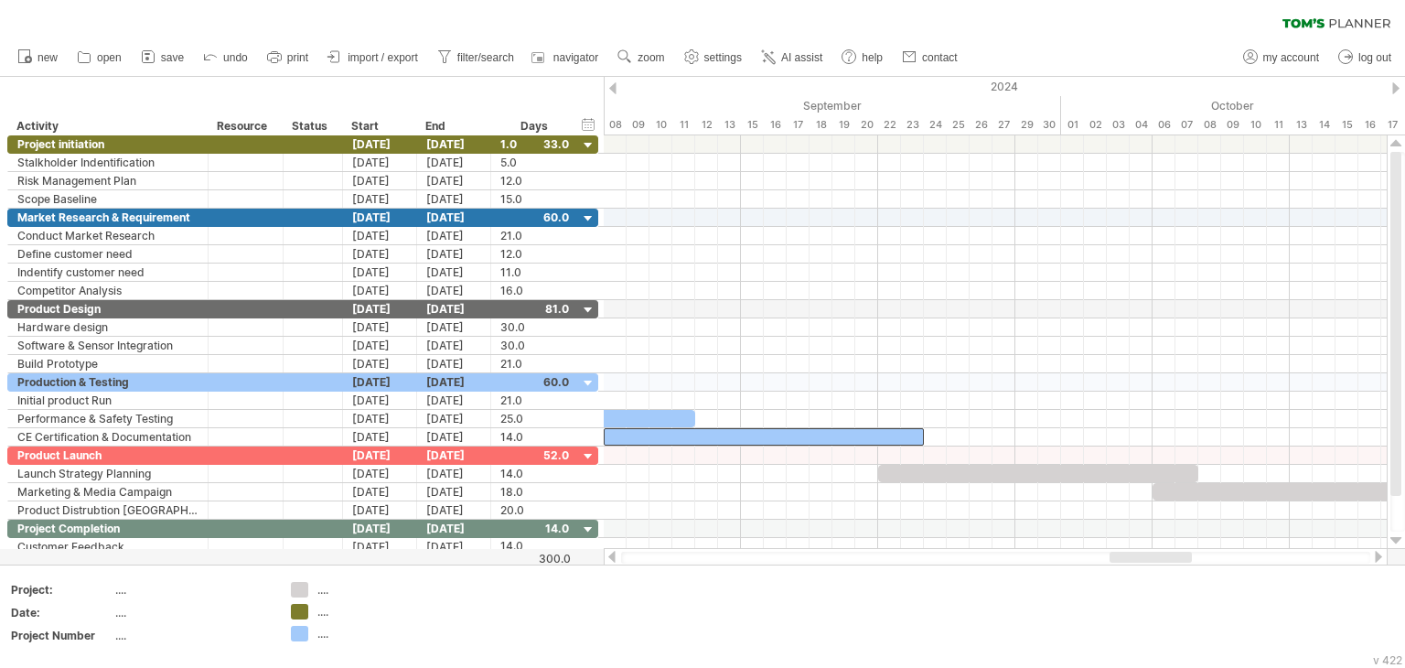
drag, startPoint x: 1102, startPoint y: 559, endPoint x: 1088, endPoint y: 530, distance: 32.3
click at [1125, 562] on div at bounding box center [1151, 557] width 82 height 11
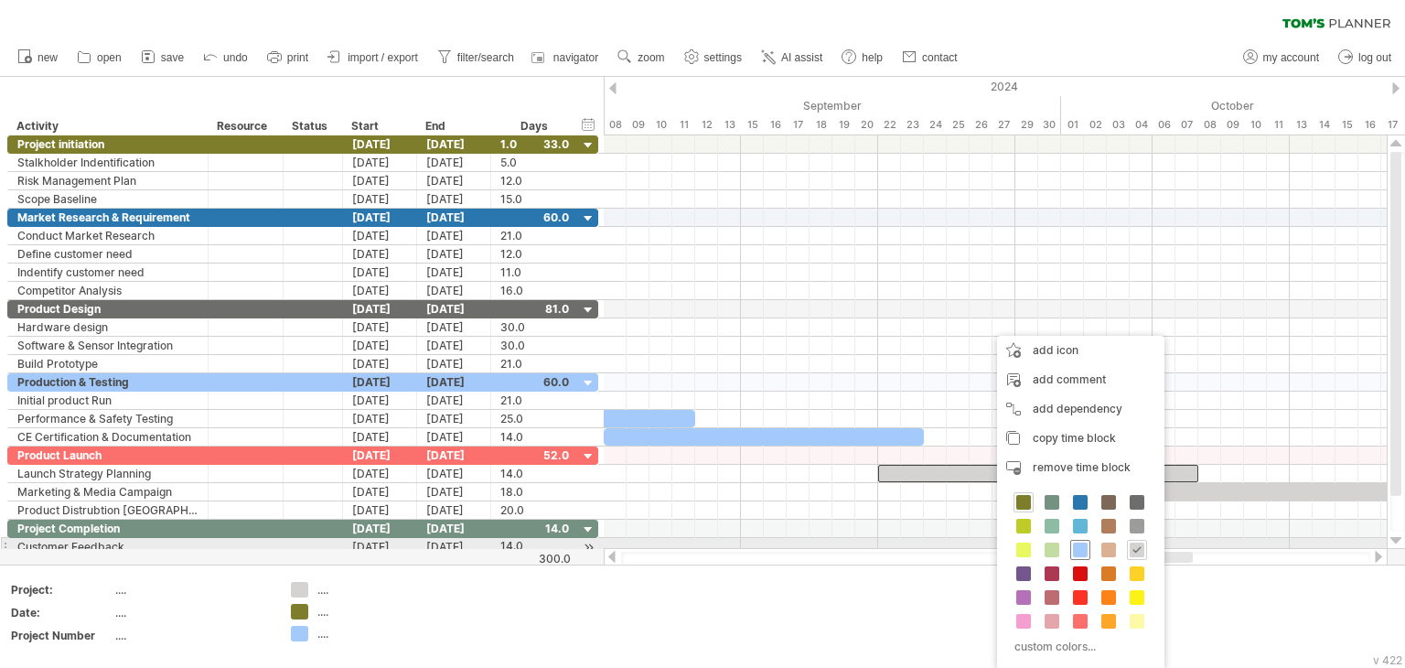
click at [1073, 543] on span at bounding box center [1080, 550] width 15 height 15
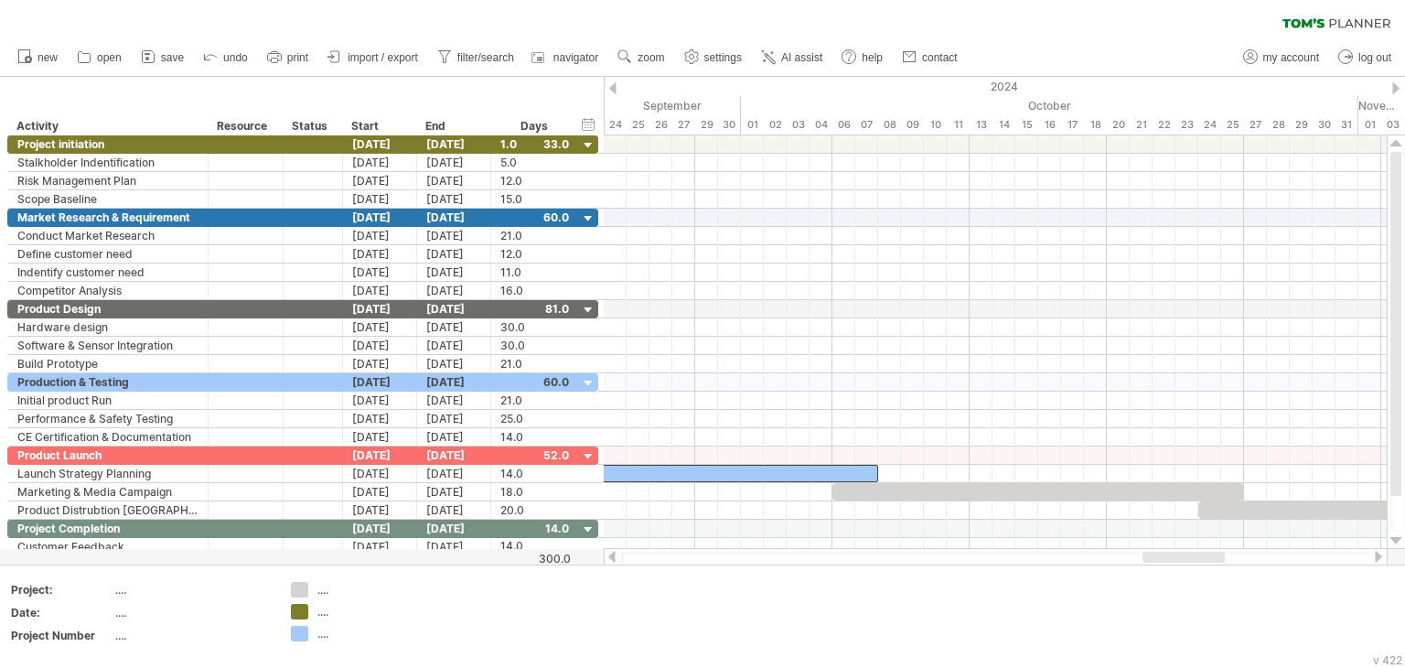
drag, startPoint x: 1121, startPoint y: 557, endPoint x: 1154, endPoint y: 553, distance: 33.3
click at [1154, 555] on div at bounding box center [1184, 557] width 82 height 11
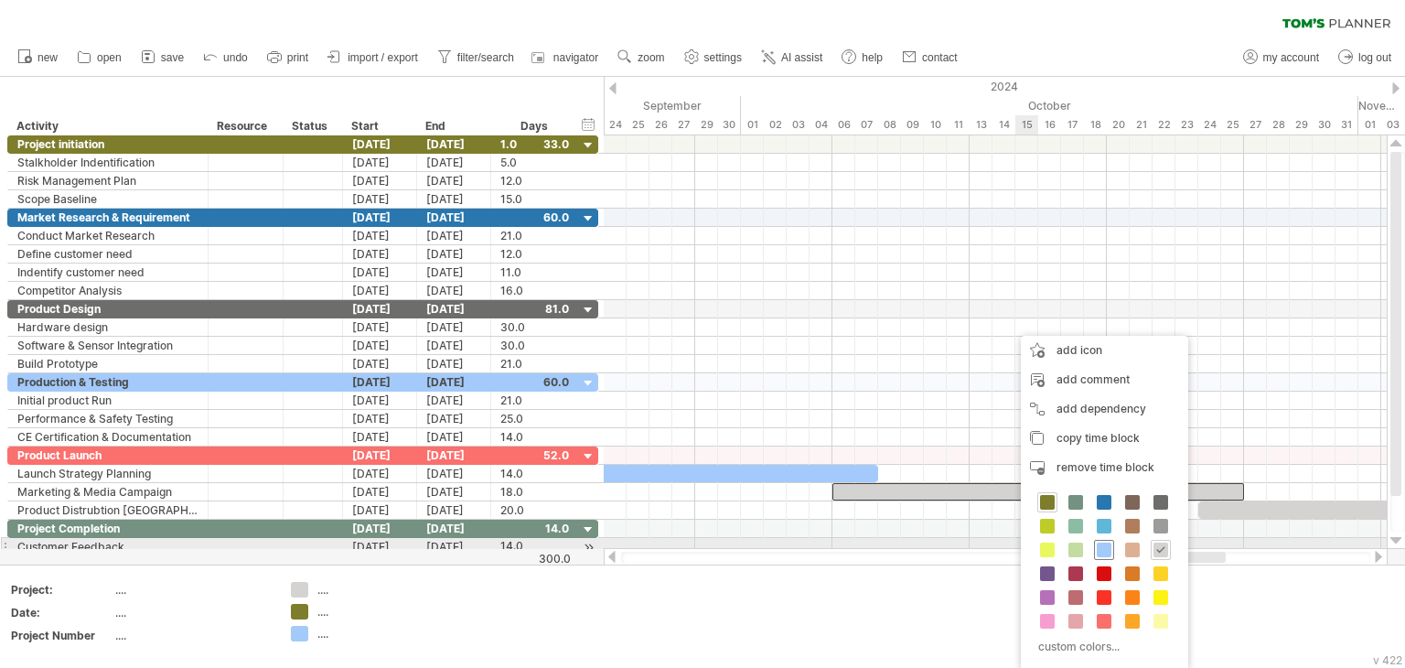
click at [1098, 546] on span at bounding box center [1104, 550] width 15 height 15
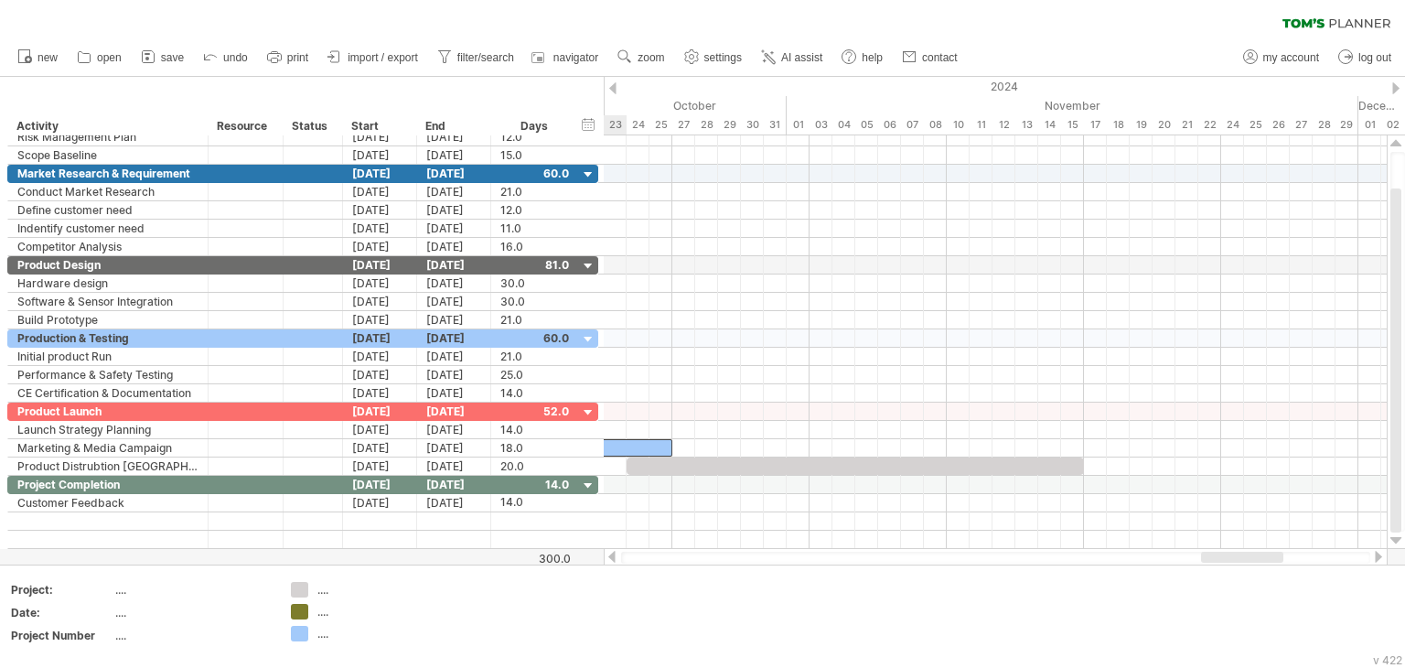
drag, startPoint x: 1213, startPoint y: 558, endPoint x: 1269, endPoint y: 557, distance: 55.8
click at [1272, 559] on div at bounding box center [1242, 557] width 82 height 11
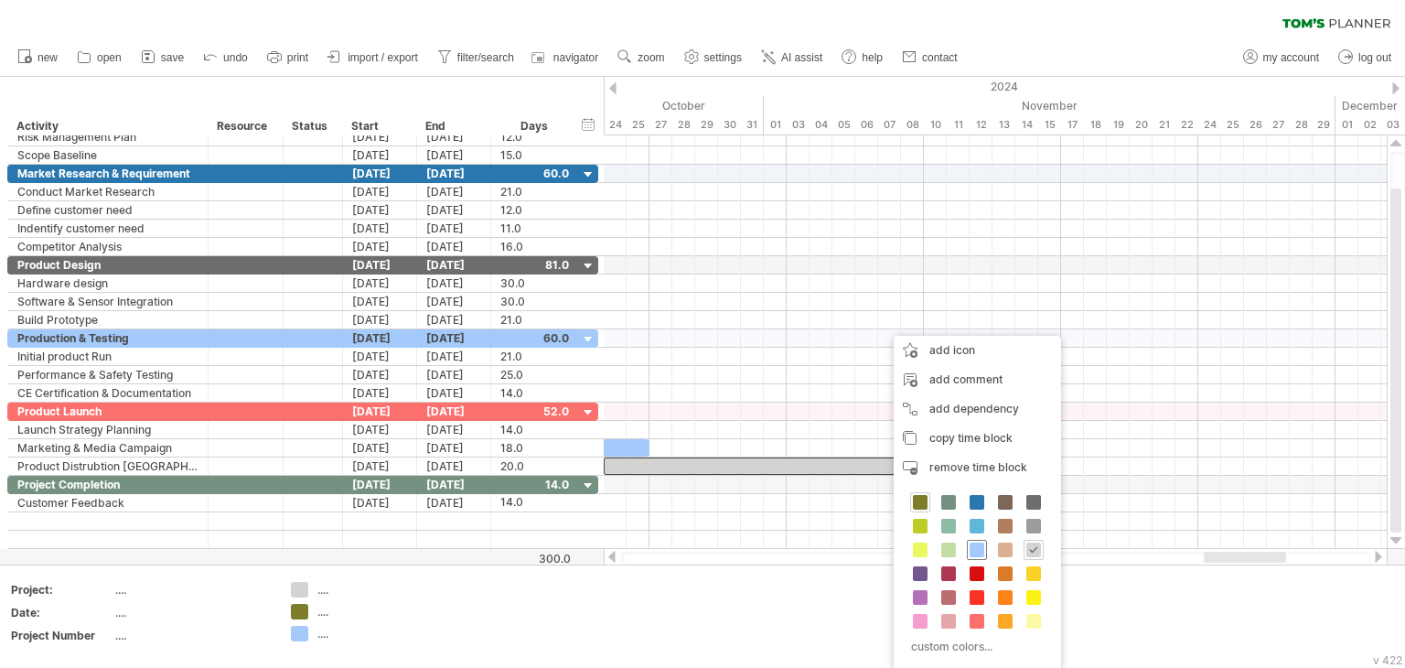
click at [980, 548] on span at bounding box center [977, 550] width 15 height 15
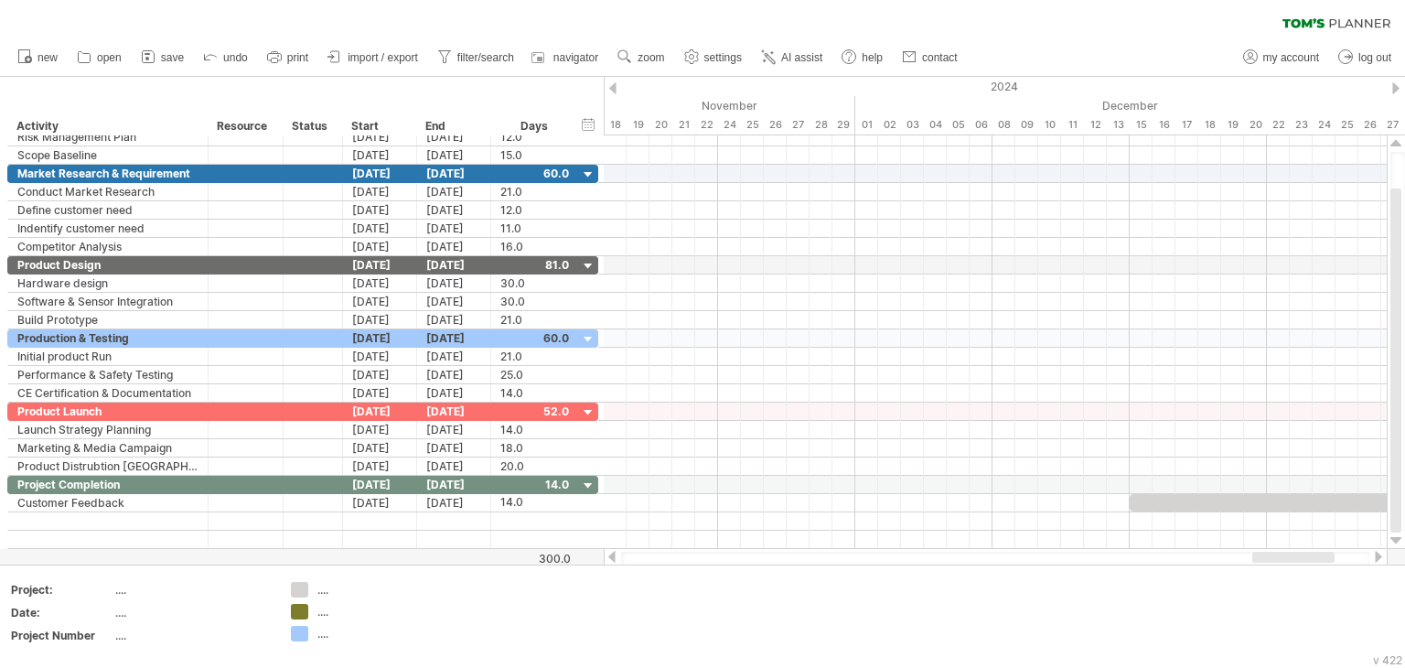
drag, startPoint x: 1253, startPoint y: 554, endPoint x: 1300, endPoint y: 562, distance: 48.1
click at [1300, 562] on div at bounding box center [1294, 557] width 82 height 11
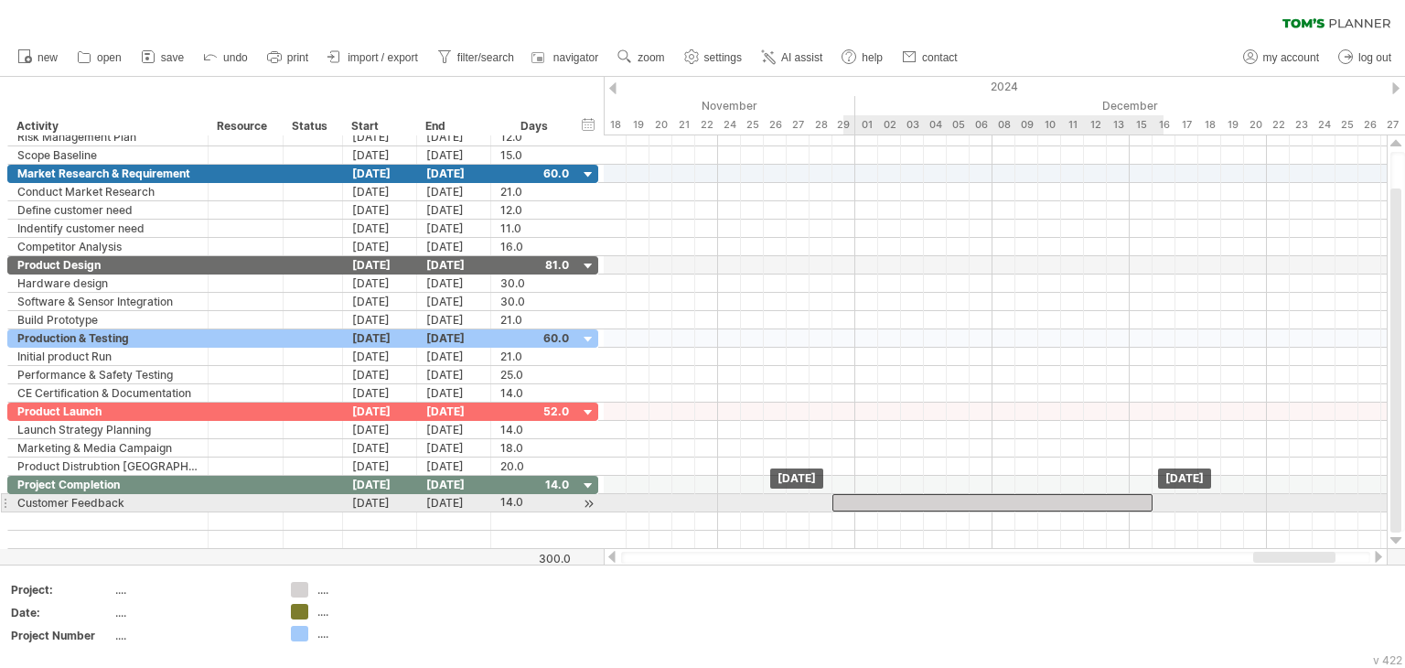
drag, startPoint x: 1210, startPoint y: 504, endPoint x: 919, endPoint y: 503, distance: 291.9
click at [919, 503] on div at bounding box center [993, 502] width 320 height 17
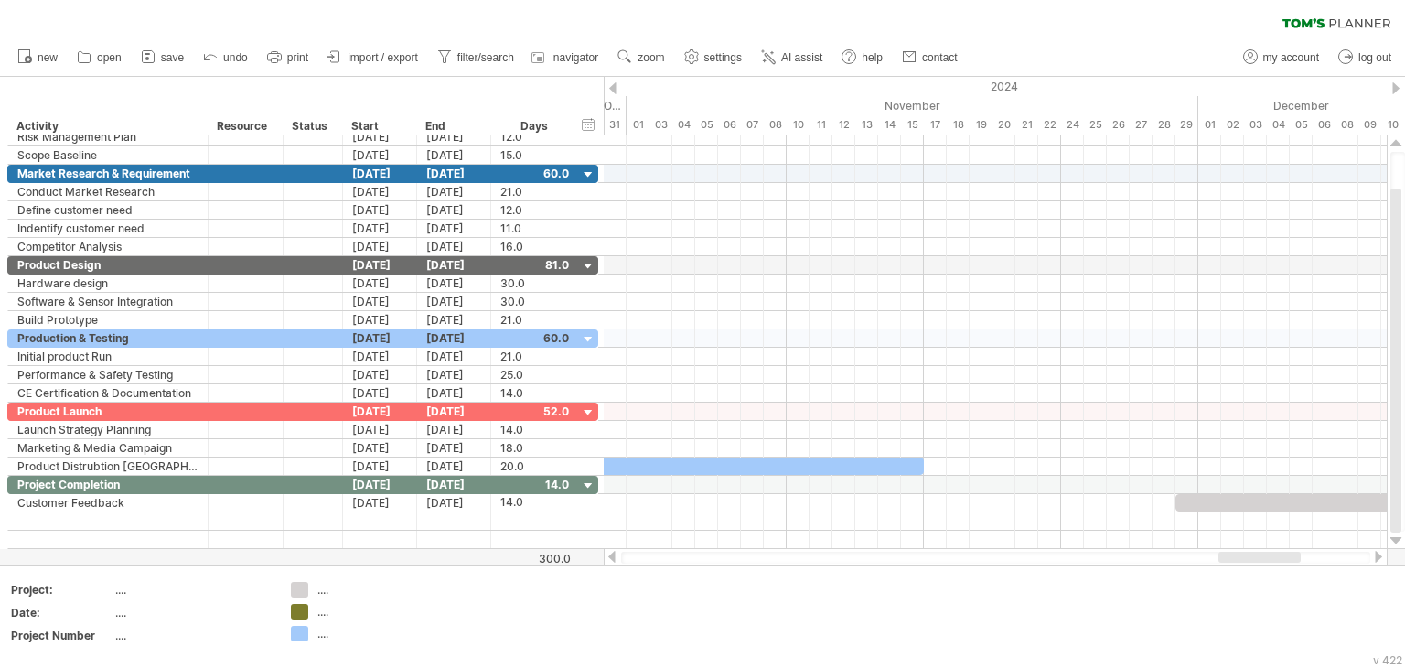
drag, startPoint x: 1283, startPoint y: 558, endPoint x: 1248, endPoint y: 558, distance: 34.8
click at [1248, 558] on div at bounding box center [1260, 557] width 82 height 11
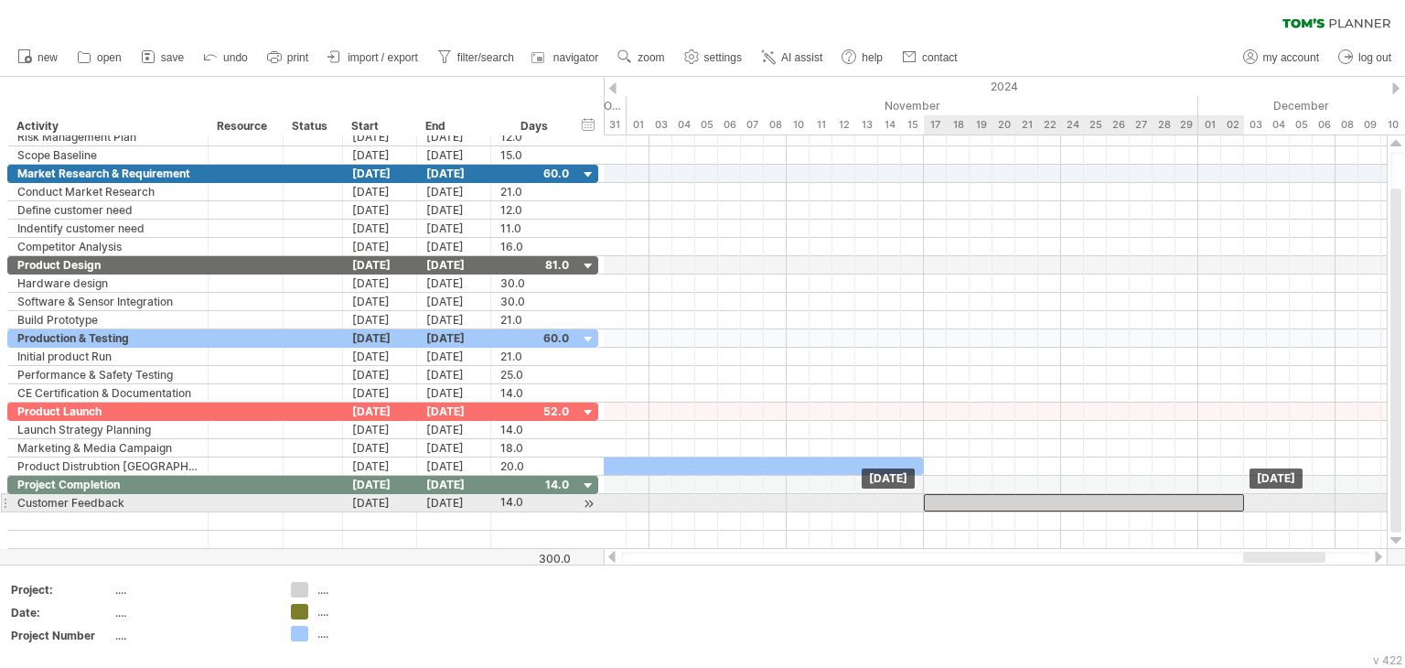
drag, startPoint x: 1237, startPoint y: 502, endPoint x: 981, endPoint y: 498, distance: 256.2
click at [981, 498] on div at bounding box center [1084, 502] width 320 height 17
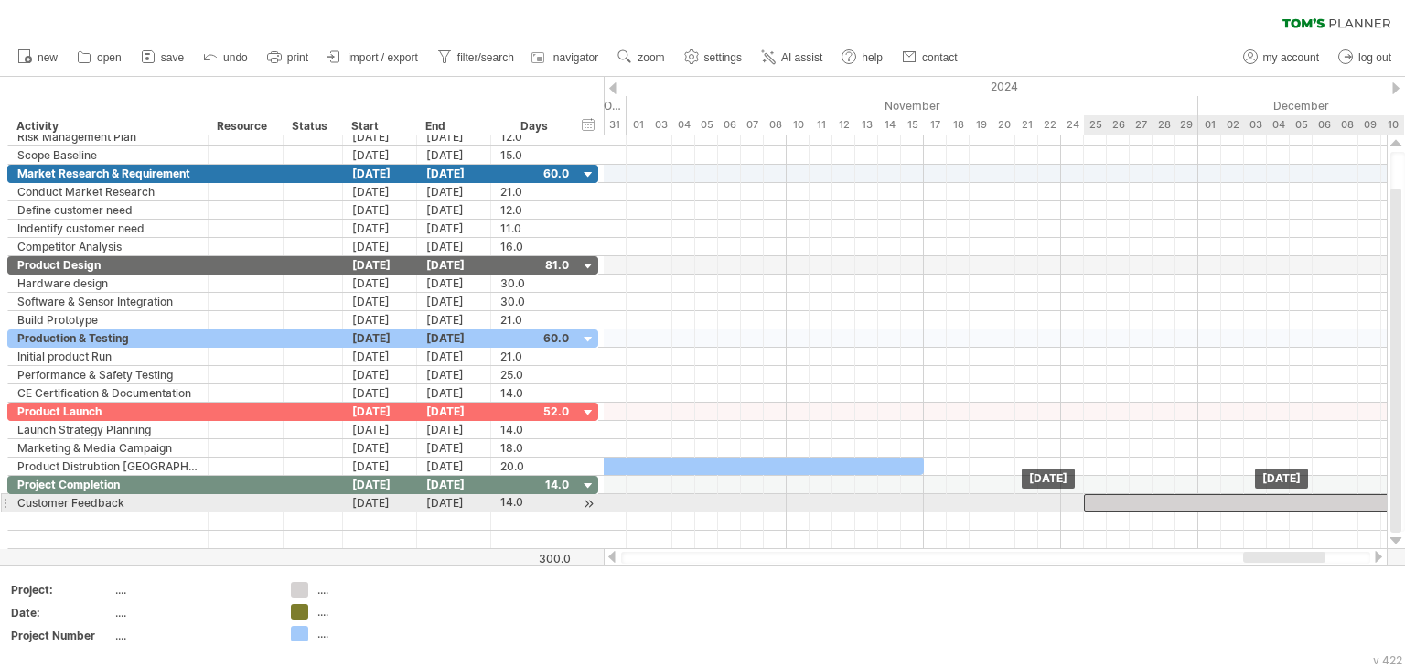
drag, startPoint x: 1047, startPoint y: 500, endPoint x: 1215, endPoint y: 502, distance: 168.4
click at [1215, 502] on div at bounding box center [1244, 502] width 320 height 17
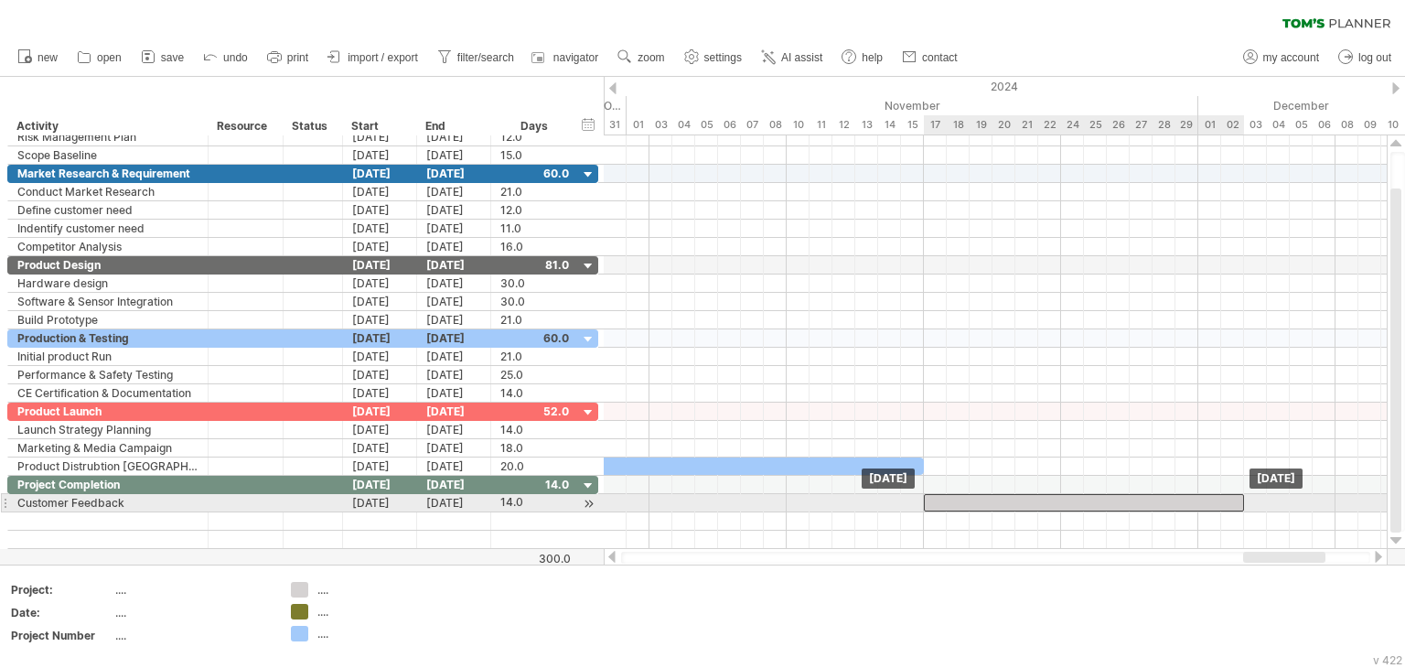
drag, startPoint x: 1205, startPoint y: 500, endPoint x: 1035, endPoint y: 498, distance: 170.2
click at [1035, 498] on div at bounding box center [1084, 502] width 320 height 17
click at [1006, 502] on div at bounding box center [1084, 502] width 320 height 17
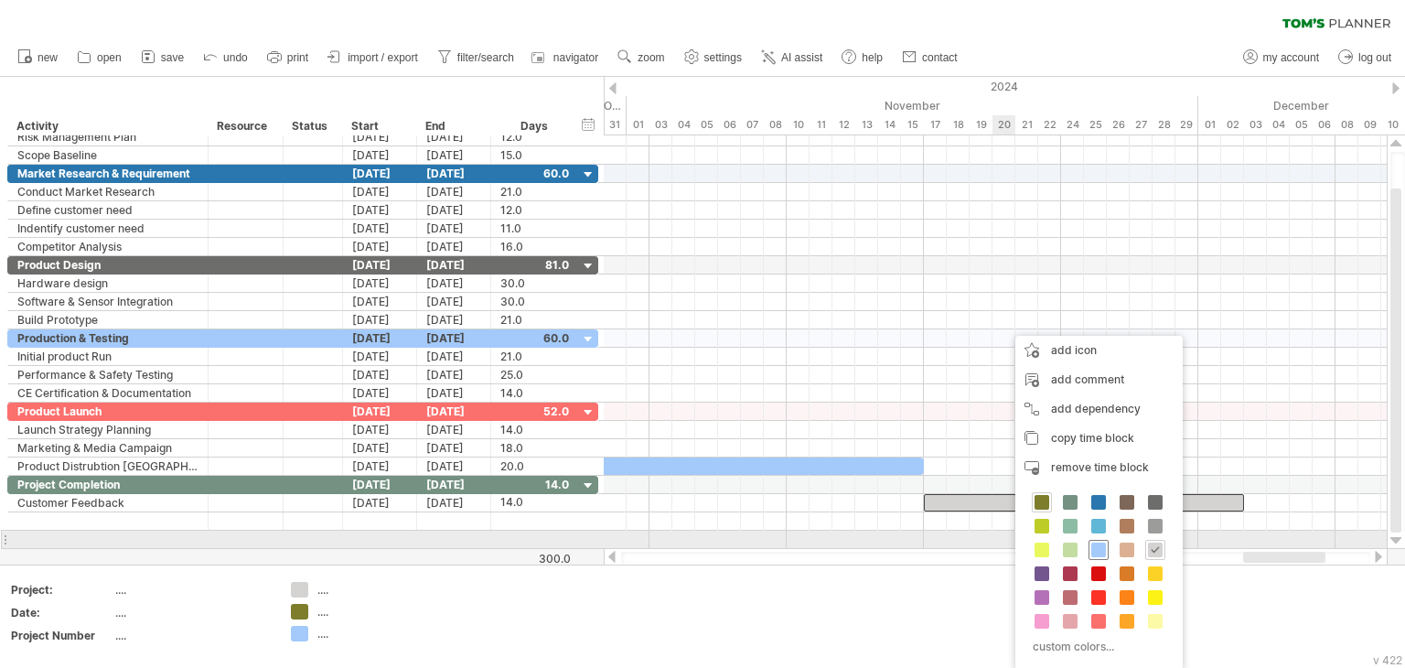
click at [1095, 546] on span at bounding box center [1099, 550] width 15 height 15
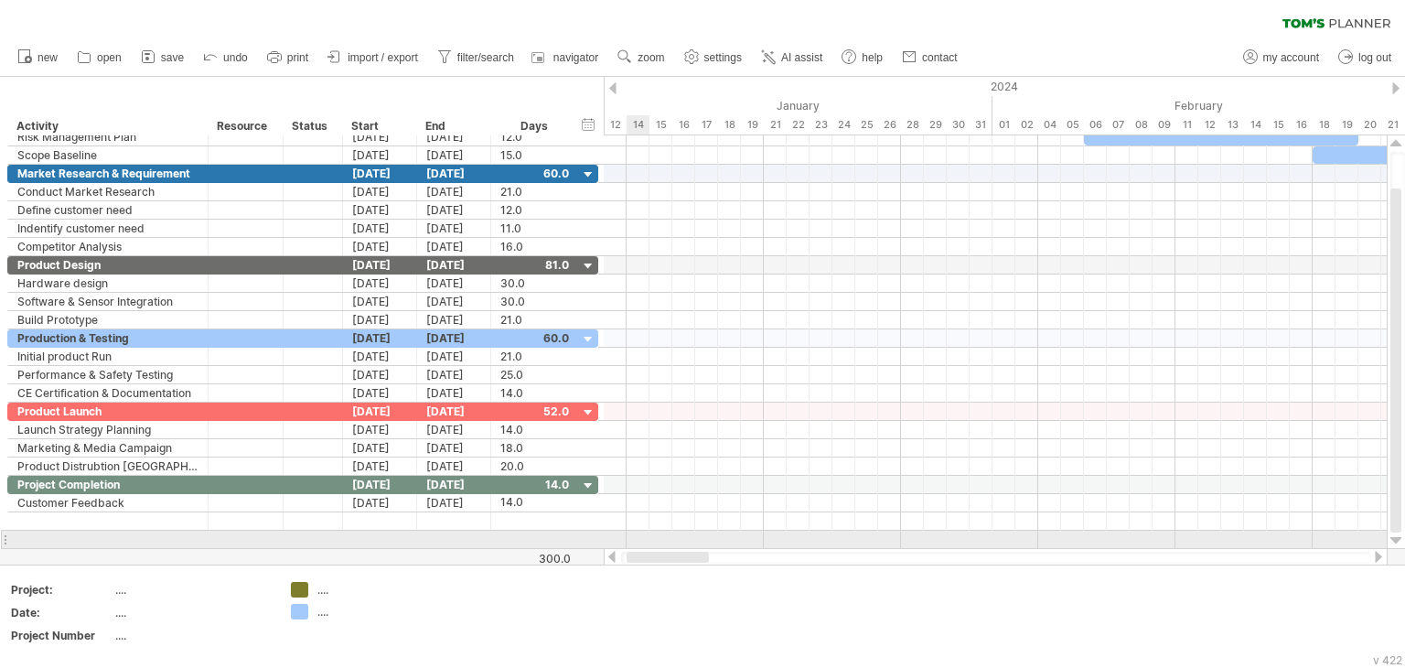
drag, startPoint x: 1250, startPoint y: 555, endPoint x: 634, endPoint y: 549, distance: 615.8
click at [634, 549] on div at bounding box center [996, 557] width 784 height 18
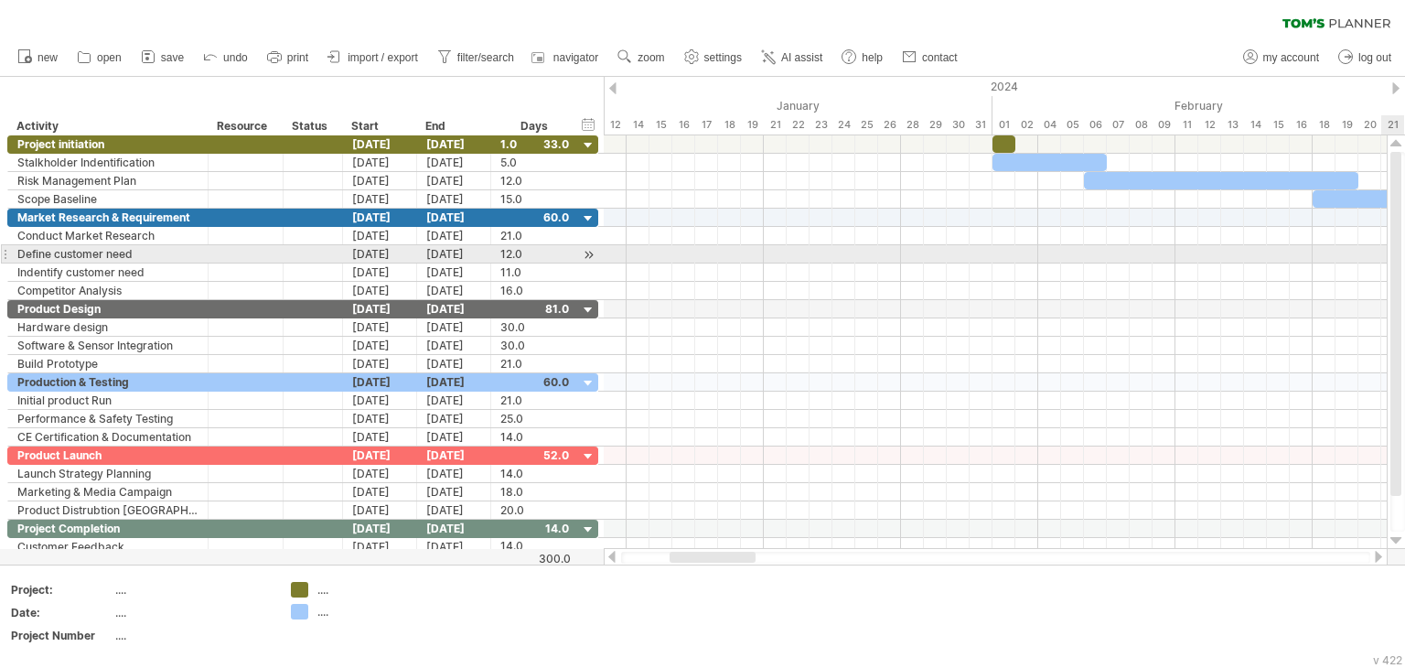
drag, startPoint x: 1398, startPoint y: 349, endPoint x: 1393, endPoint y: 247, distance: 101.7
click at [1393, 247] on div at bounding box center [1396, 324] width 11 height 344
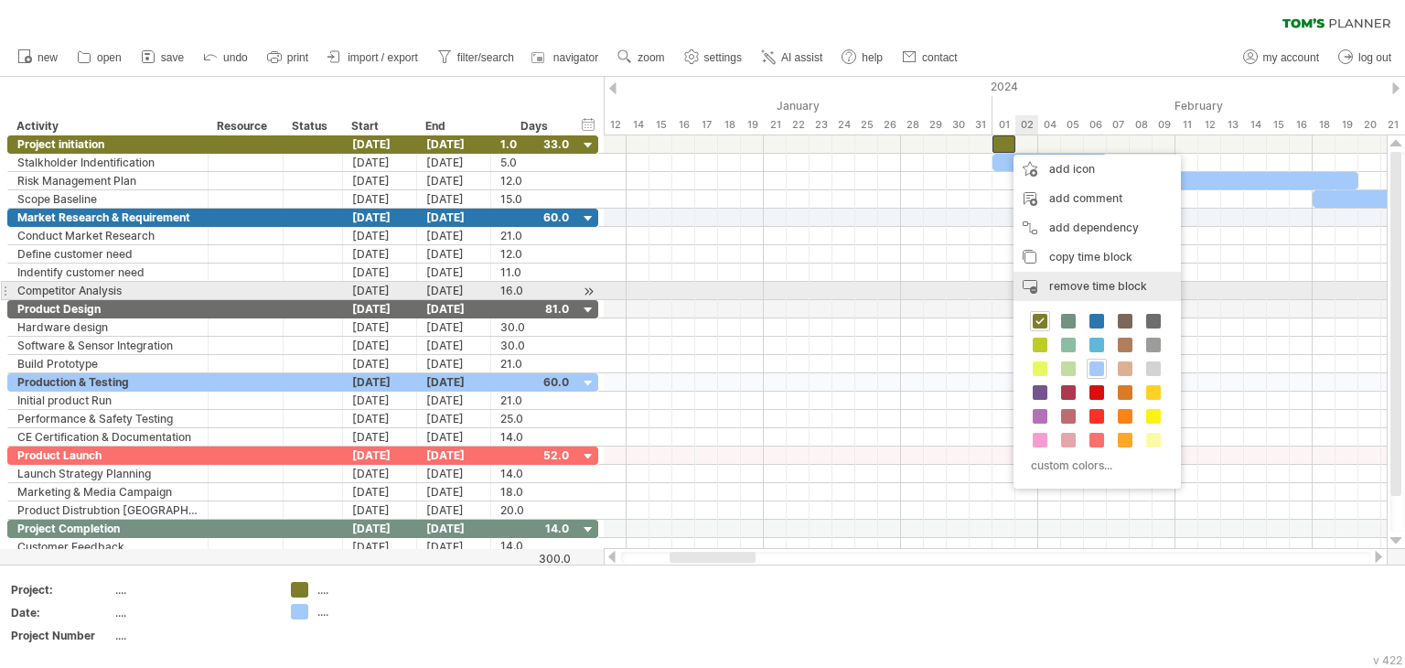
click at [1080, 286] on span "remove time block" at bounding box center [1098, 286] width 98 height 14
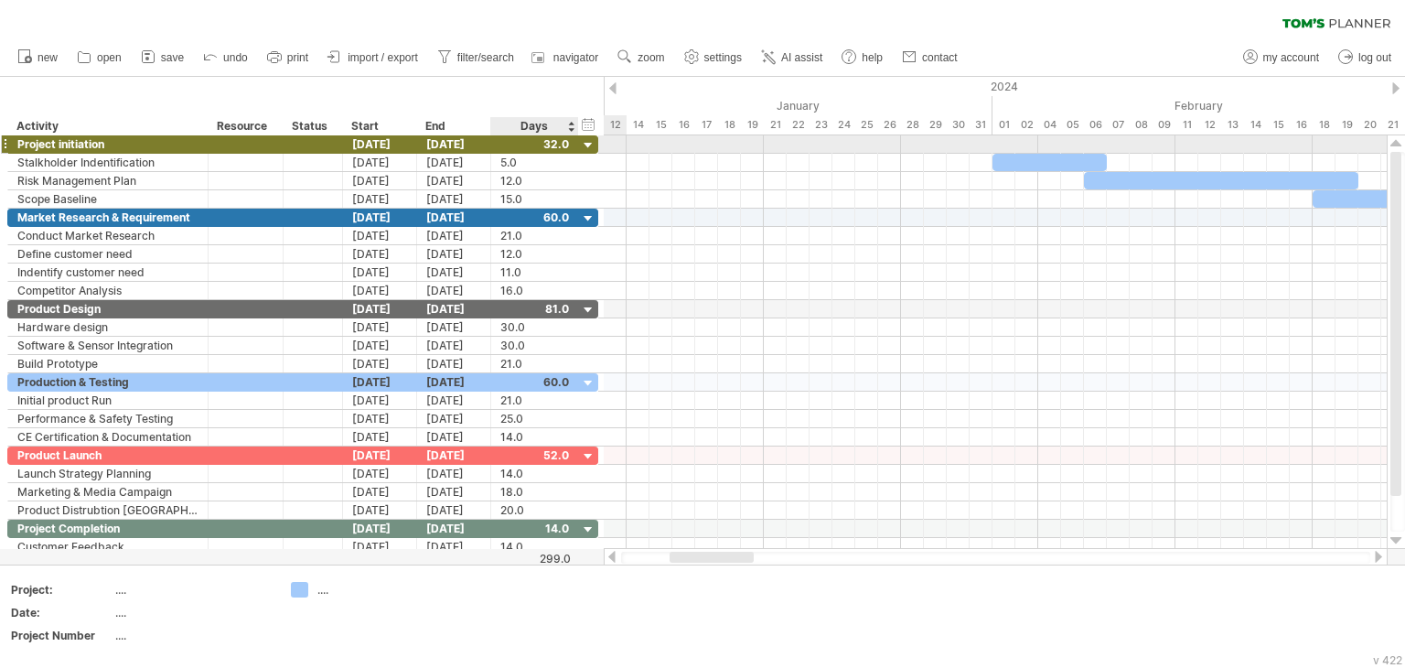
click at [585, 142] on div at bounding box center [588, 145] width 17 height 17
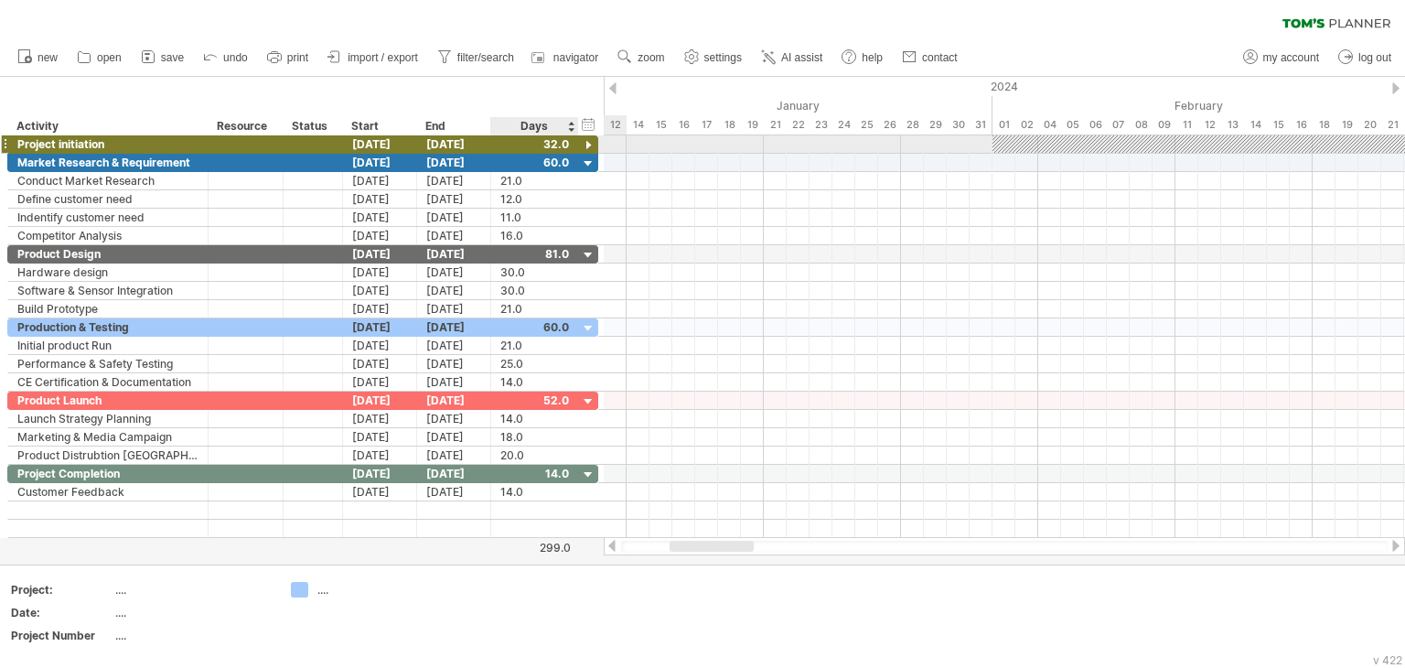
click at [585, 143] on div at bounding box center [588, 145] width 17 height 17
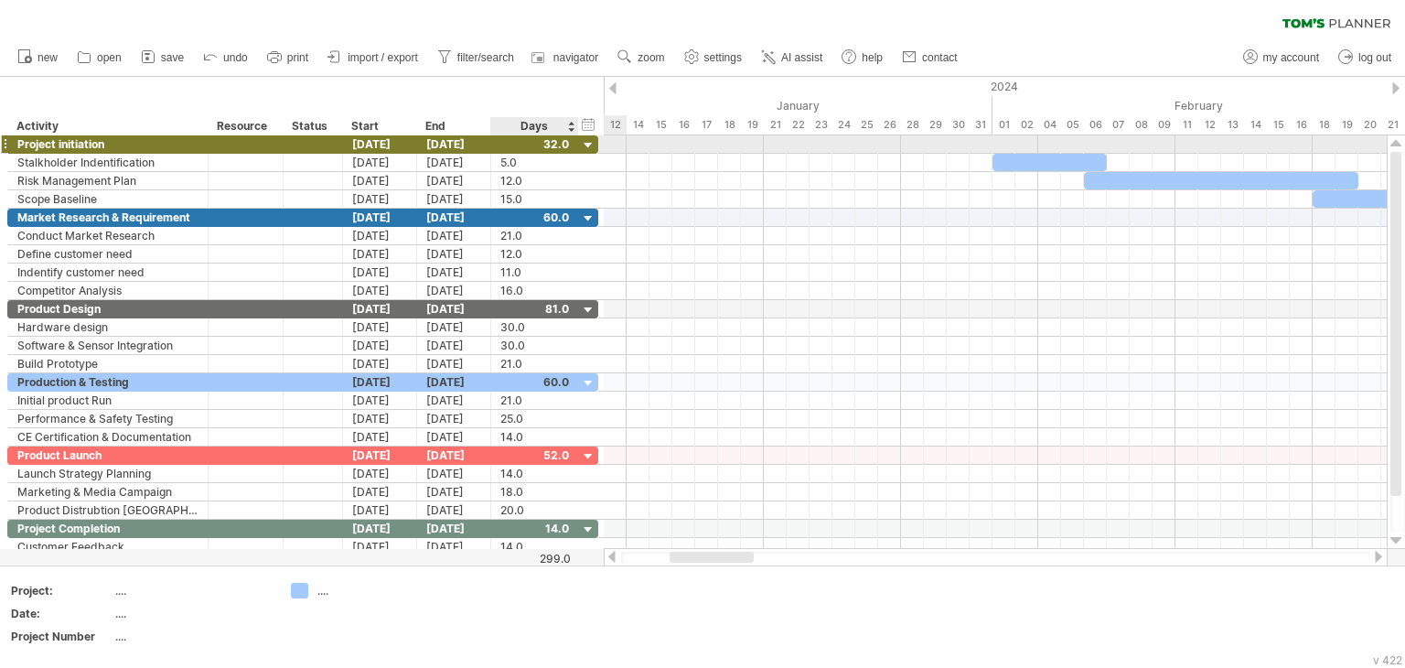
click at [586, 142] on div at bounding box center [588, 145] width 17 height 17
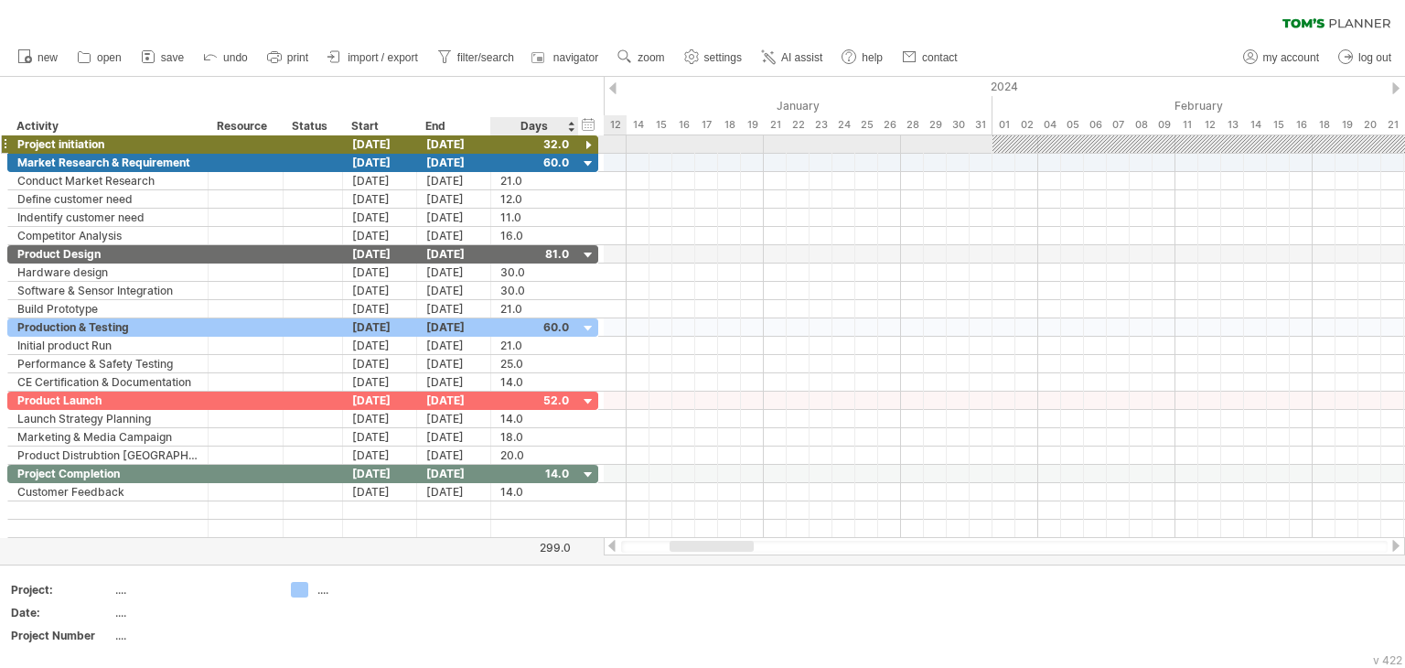
click at [586, 142] on div at bounding box center [588, 145] width 17 height 17
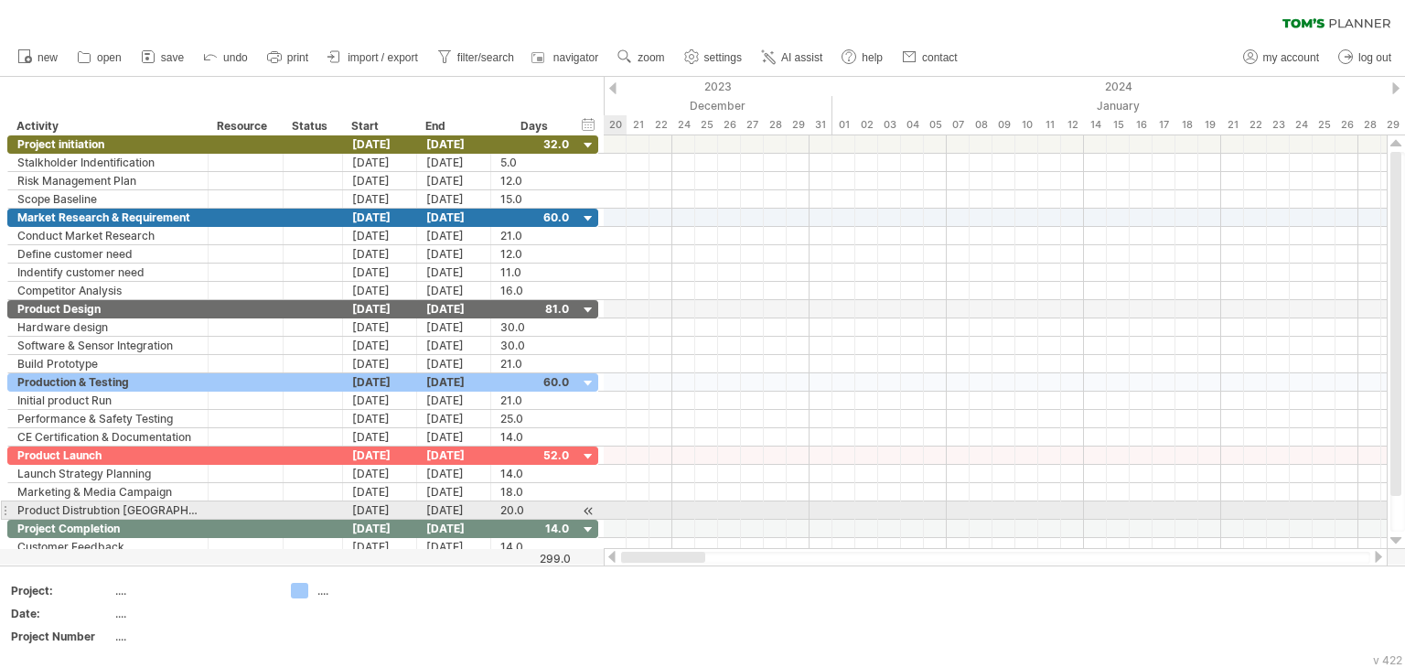
drag, startPoint x: 726, startPoint y: 557, endPoint x: 599, endPoint y: 510, distance: 134.9
click at [604, 511] on div "Trying to reach [DOMAIN_NAME] Connected again... 0% clear filter new" at bounding box center [702, 334] width 1405 height 668
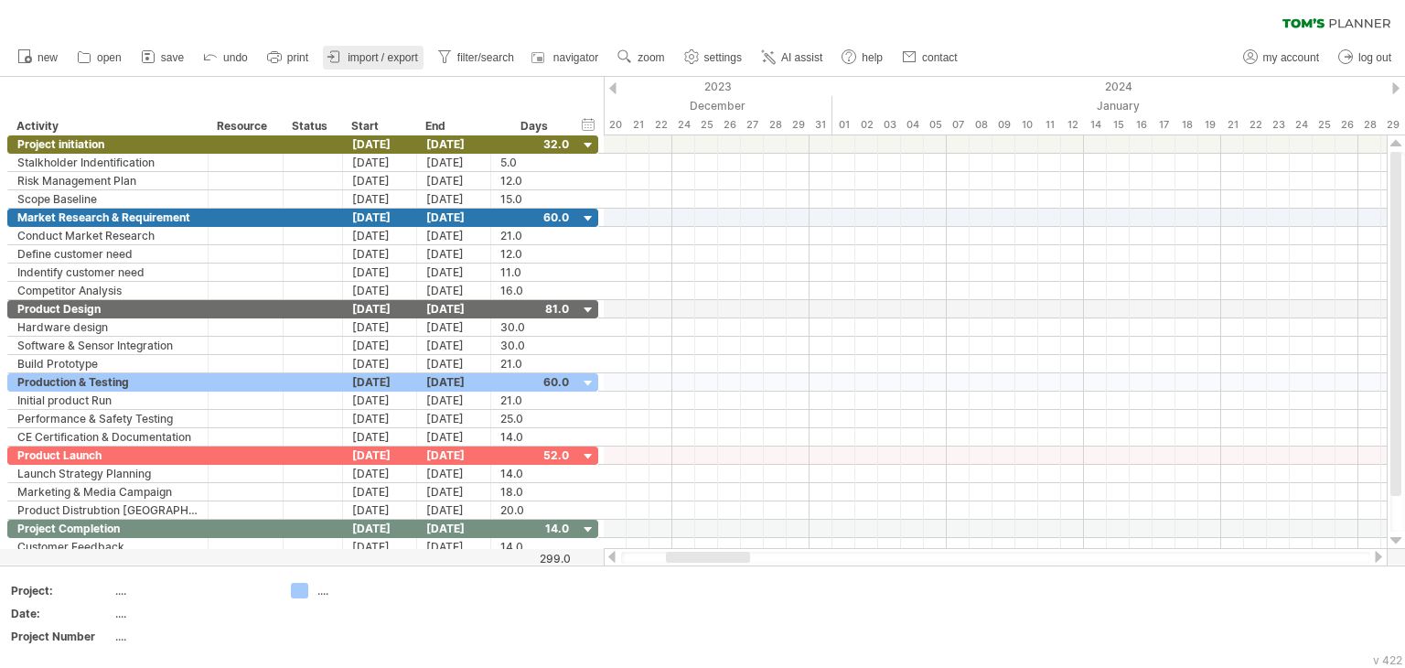
click at [371, 56] on span "import / export" at bounding box center [383, 57] width 70 height 13
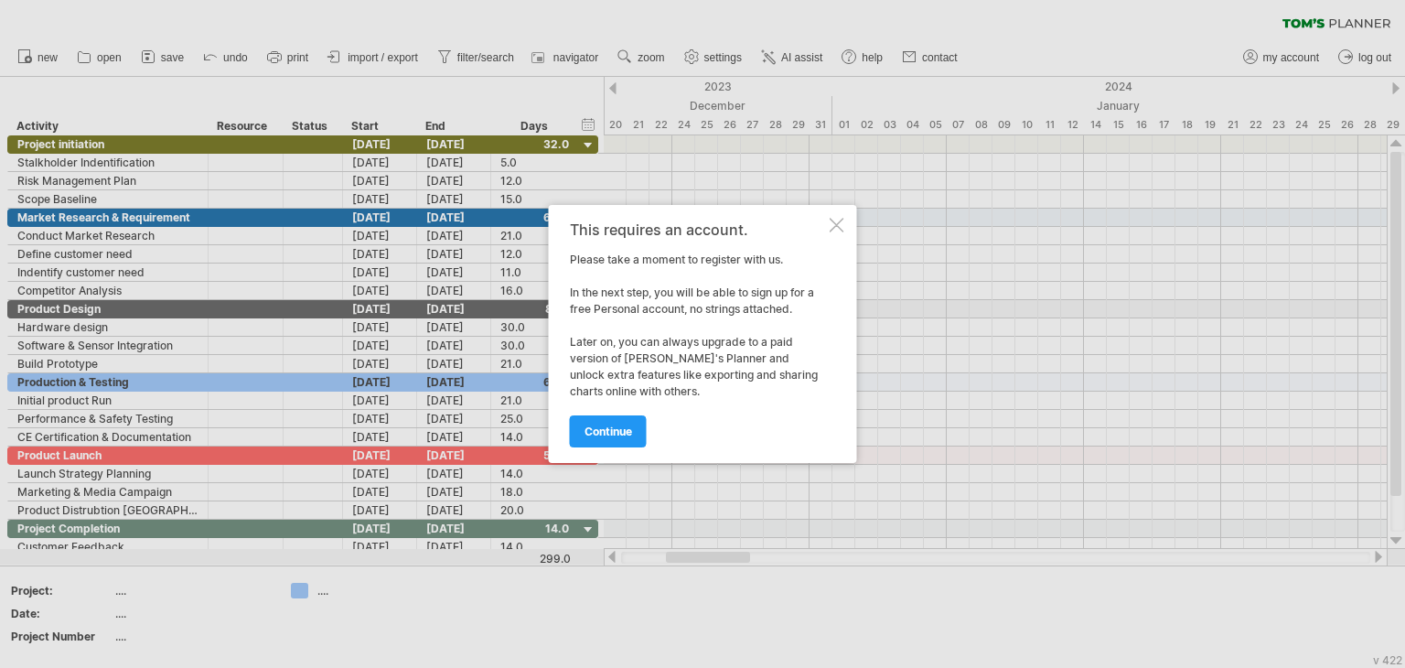
click at [838, 226] on div at bounding box center [837, 225] width 15 height 15
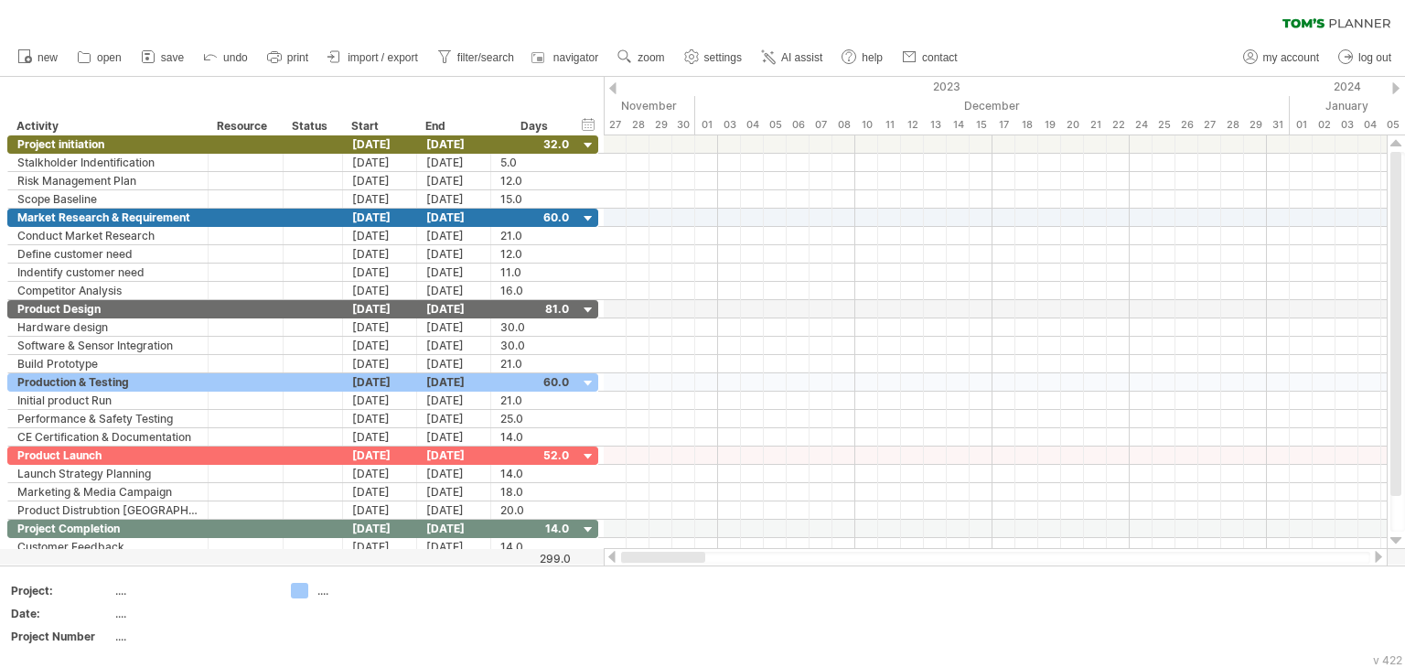
drag, startPoint x: 728, startPoint y: 557, endPoint x: 580, endPoint y: 550, distance: 148.4
click at [592, 554] on div "Trying to reach [DOMAIN_NAME] Connected again... 0% clear filter new" at bounding box center [702, 334] width 1405 height 668
drag, startPoint x: 1394, startPoint y: 295, endPoint x: 1398, endPoint y: 191, distance: 103.5
click at [1399, 191] on div at bounding box center [1396, 324] width 11 height 344
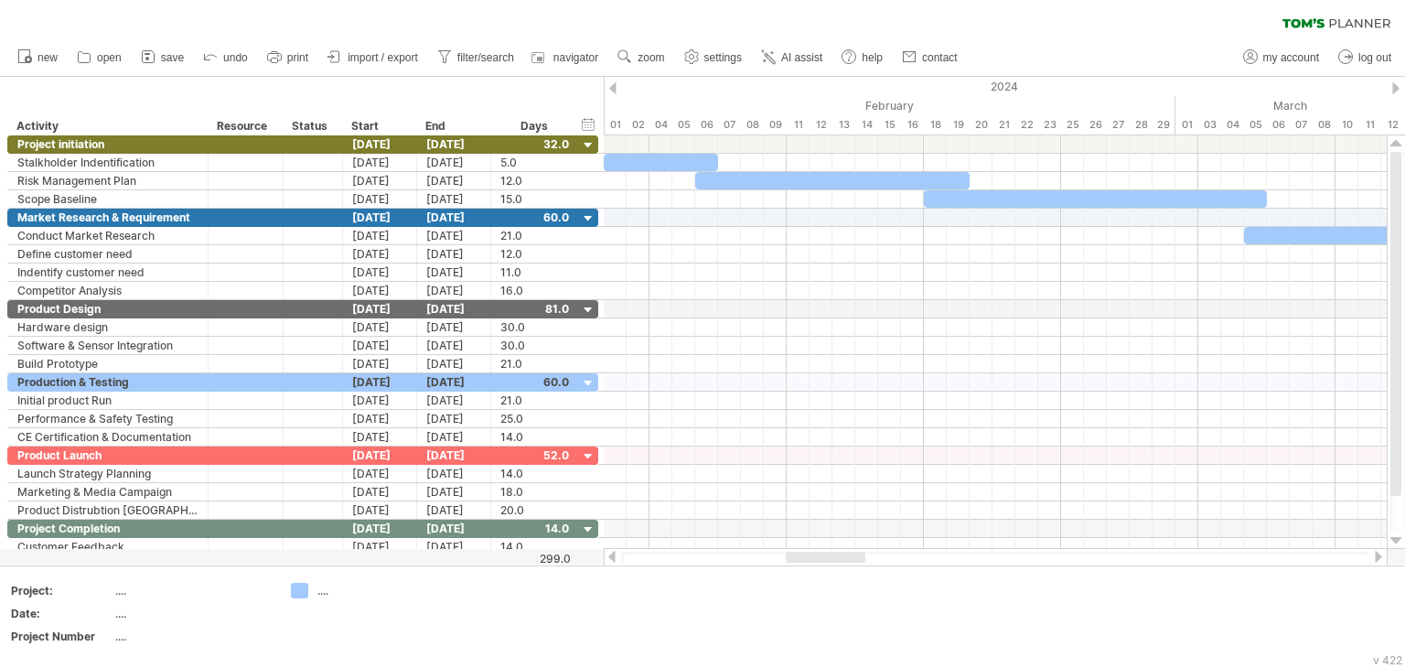
drag, startPoint x: 713, startPoint y: 560, endPoint x: 834, endPoint y: 560, distance: 121.7
click at [834, 560] on div at bounding box center [826, 557] width 80 height 11
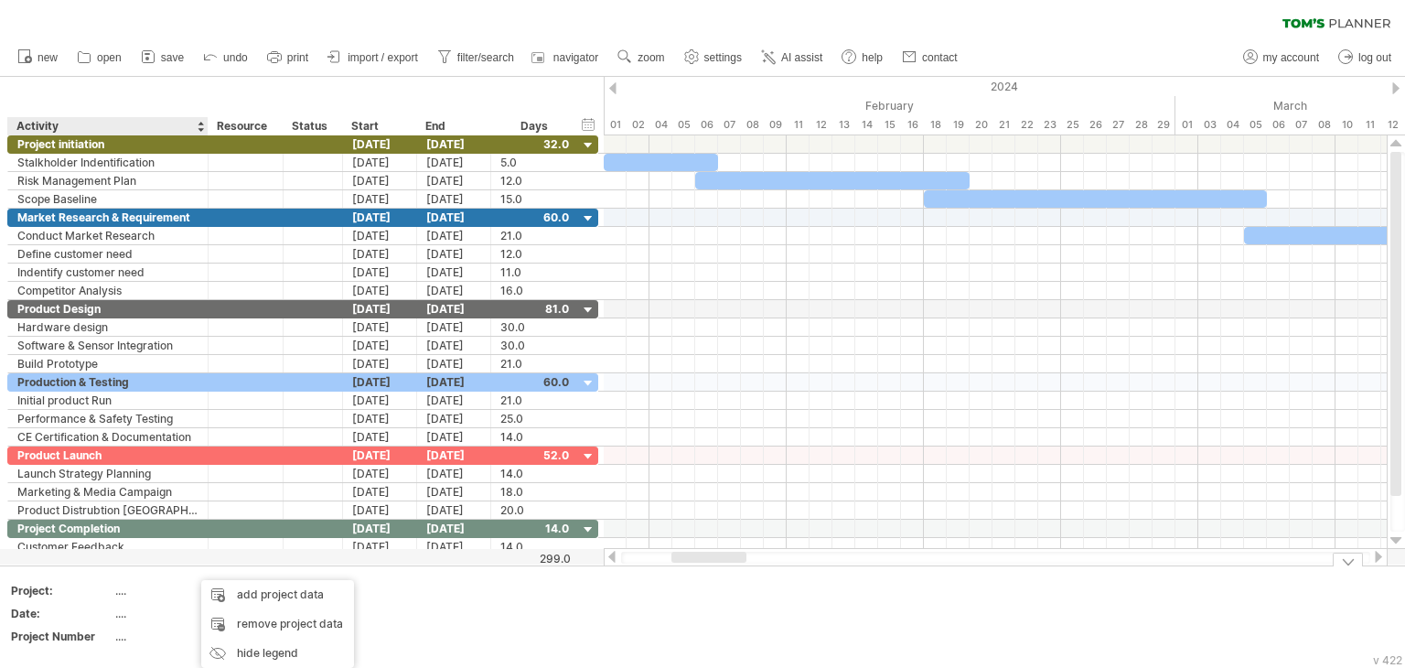
click at [522, 608] on td at bounding box center [498, 618] width 145 height 70
click at [245, 124] on div "Resource" at bounding box center [245, 126] width 56 height 18
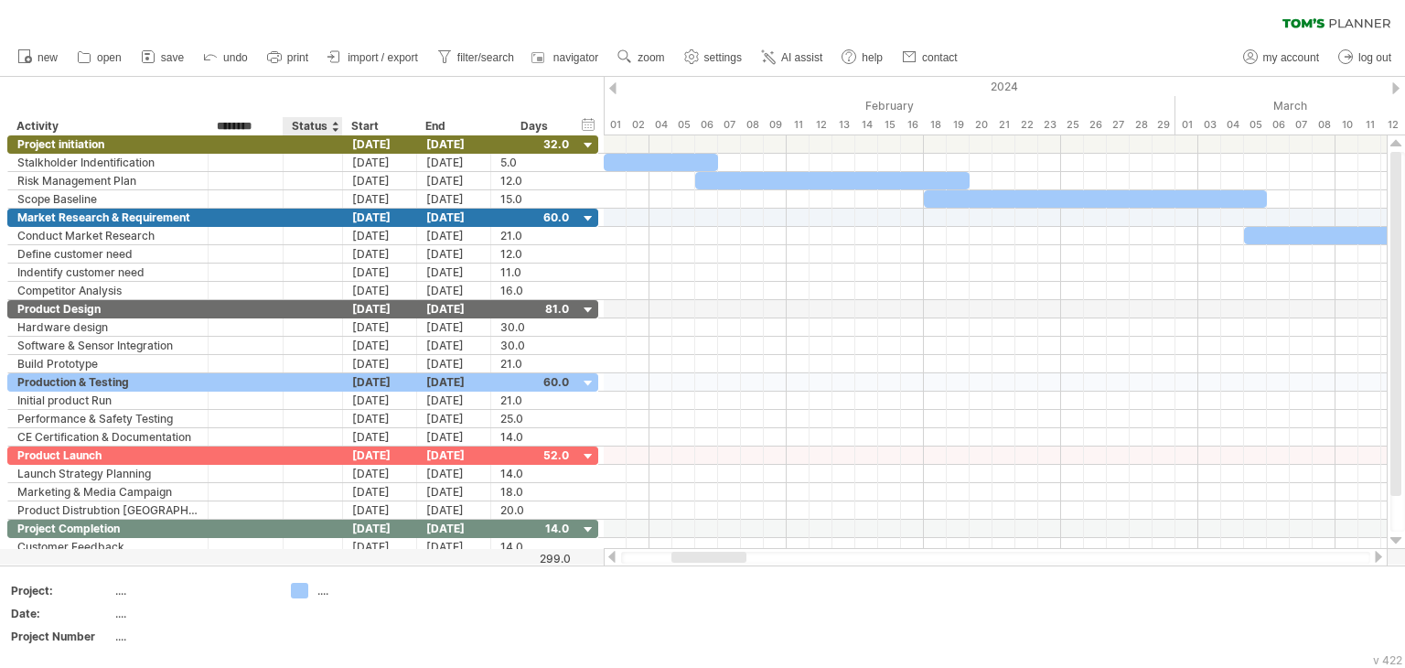
click at [323, 96] on div "hide start/end/duration show start/end/duration ******** Activity ******** Reso…" at bounding box center [302, 106] width 604 height 59
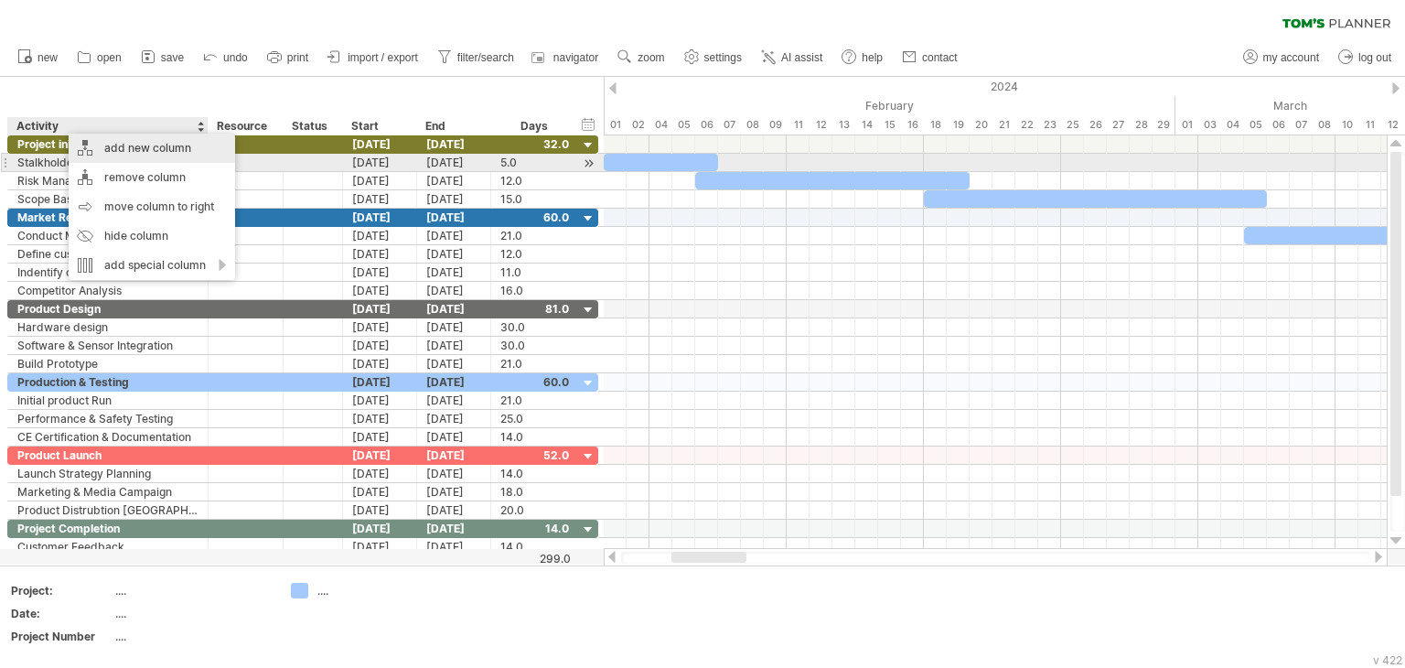
click at [139, 149] on div "add new column" at bounding box center [152, 148] width 167 height 29
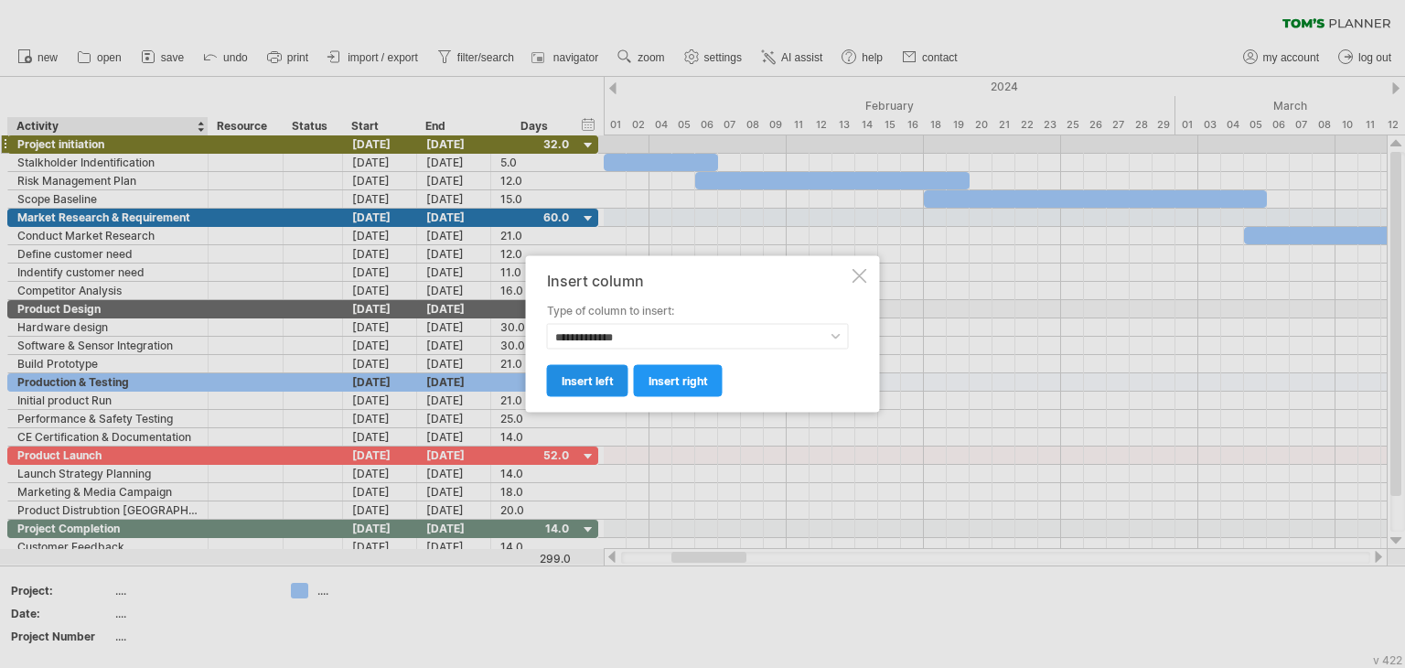
click at [576, 387] on link "insert left" at bounding box center [587, 381] width 81 height 32
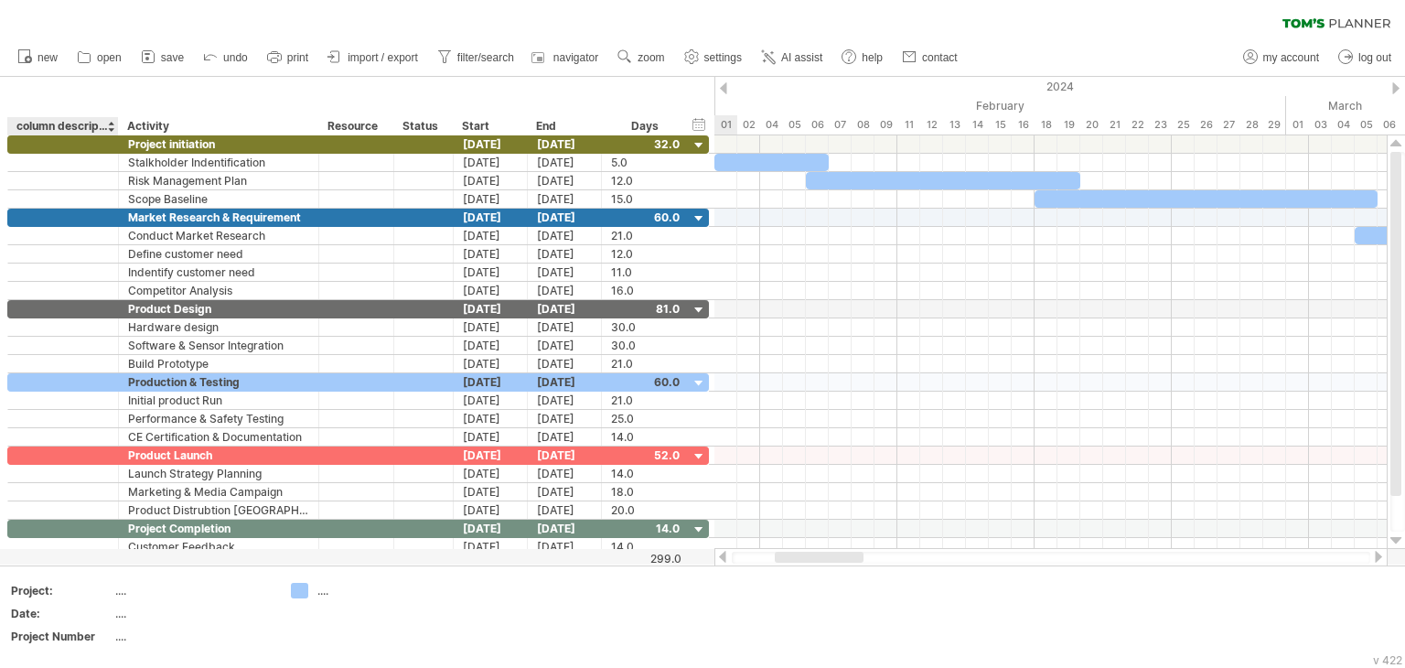
click at [64, 126] on div "column description" at bounding box center [61, 126] width 91 height 18
click at [59, 125] on div "column description" at bounding box center [61, 126] width 91 height 18
click at [66, 146] on div at bounding box center [62, 143] width 91 height 17
click at [70, 124] on div "Dependency" at bounding box center [61, 126] width 91 height 18
click at [86, 124] on input "**********" at bounding box center [61, 126] width 91 height 18
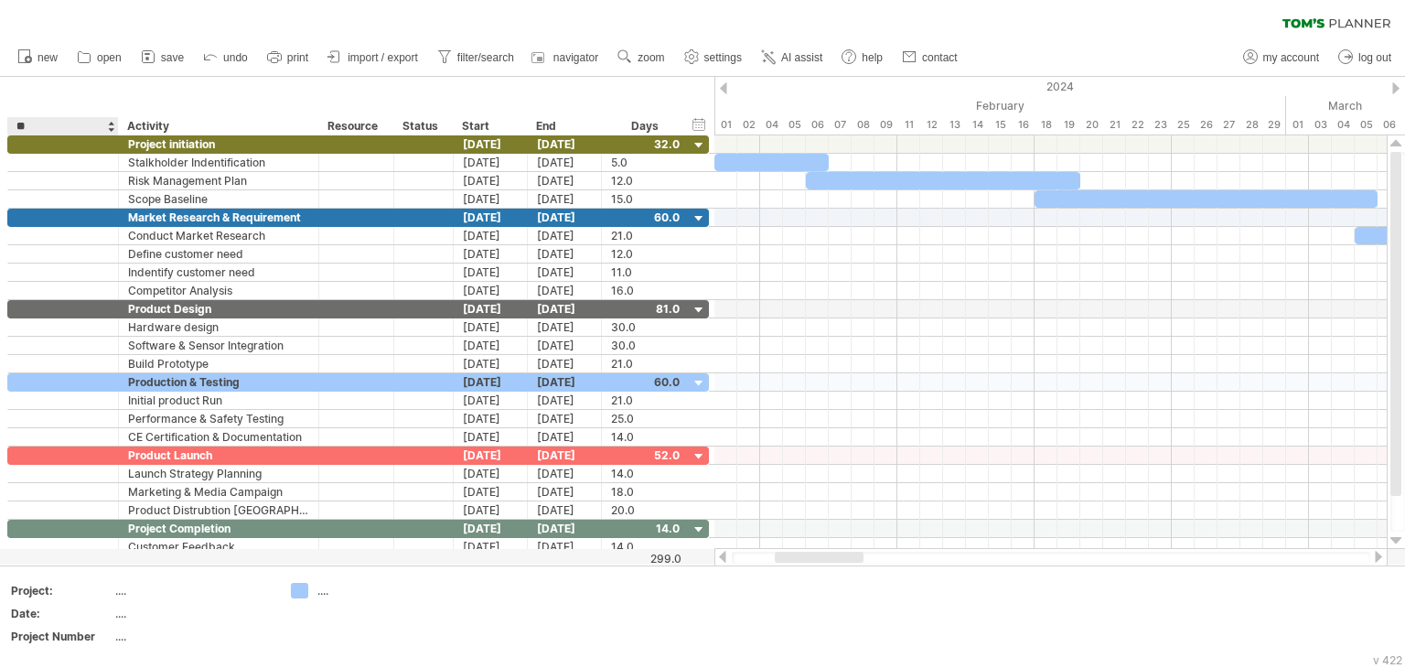
type input "*"
type input "**********"
click at [53, 127] on input "**********" at bounding box center [61, 126] width 91 height 18
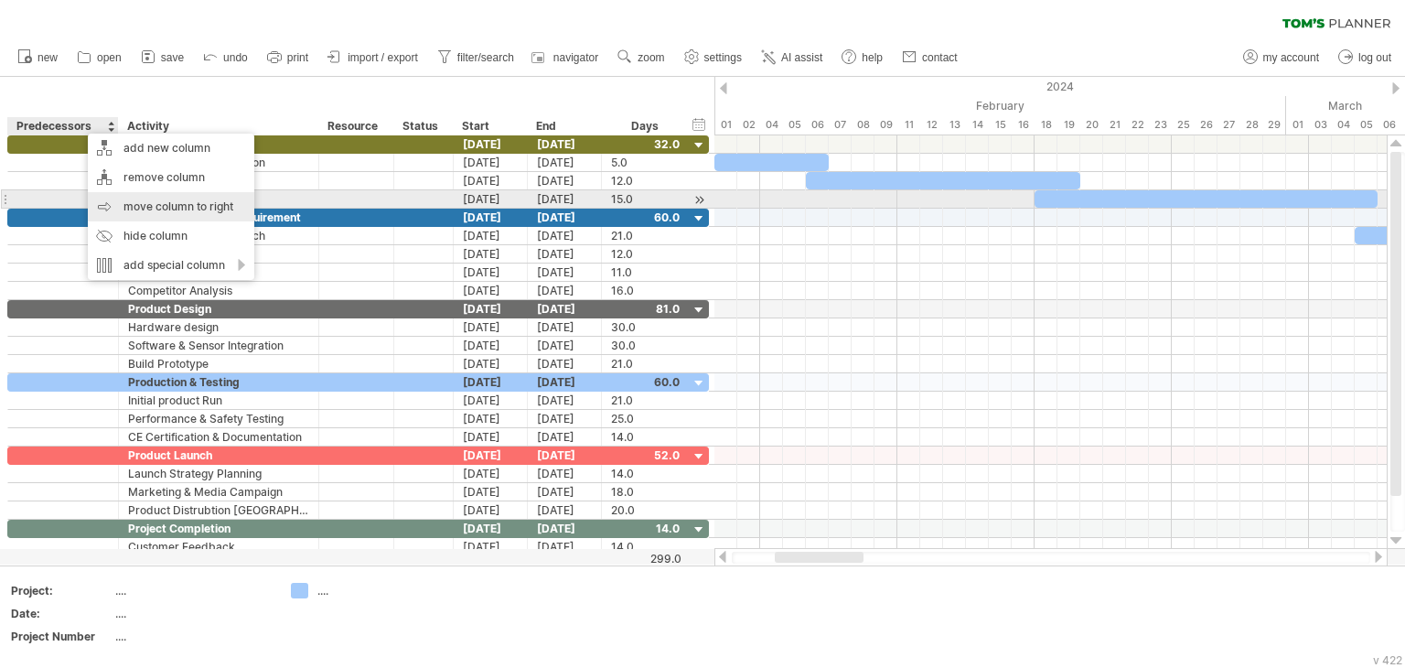
click at [183, 207] on div "move column to right" at bounding box center [171, 206] width 167 height 29
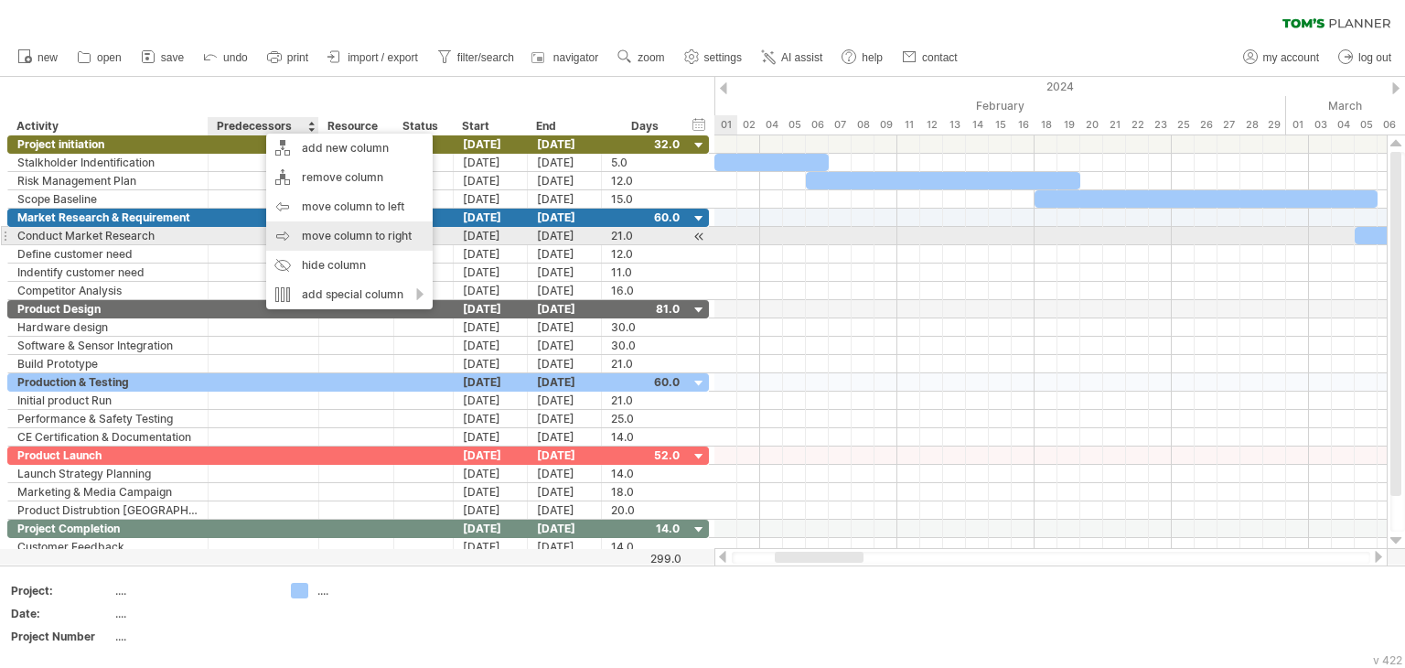
click at [316, 228] on div "move column to right" at bounding box center [349, 235] width 167 height 29
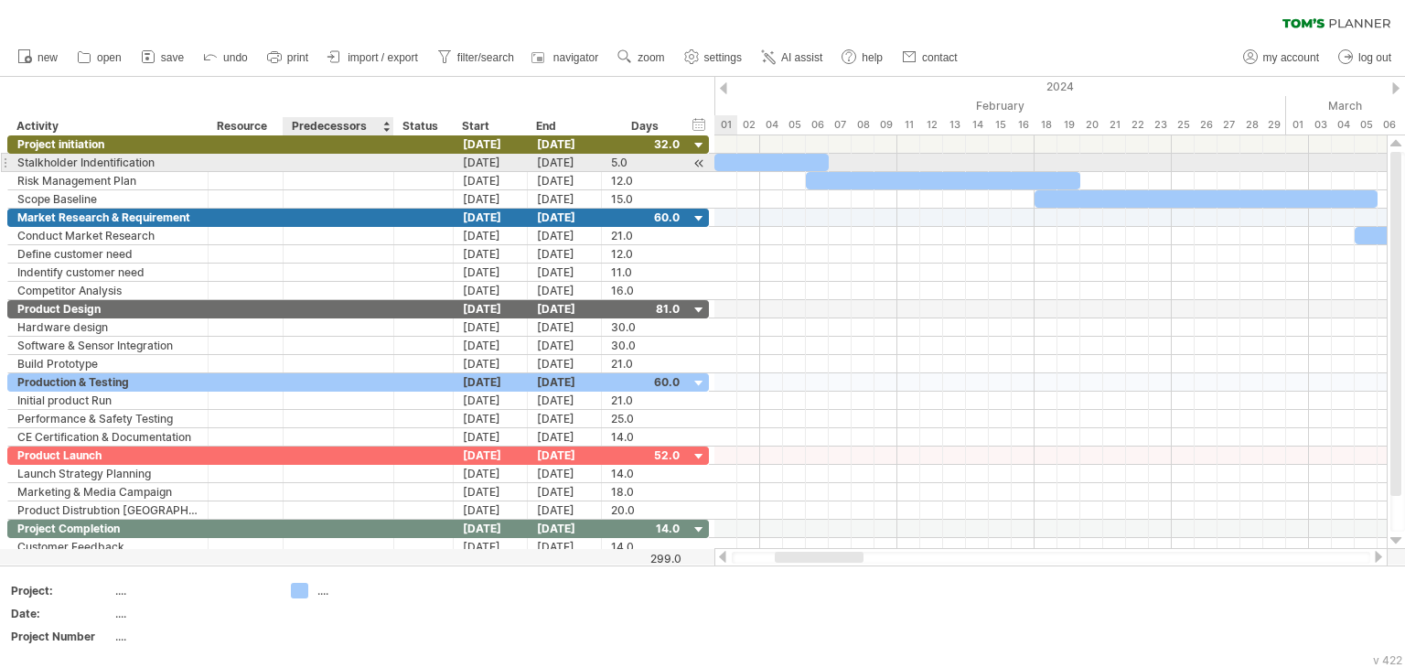
click at [346, 163] on div at bounding box center [338, 162] width 91 height 17
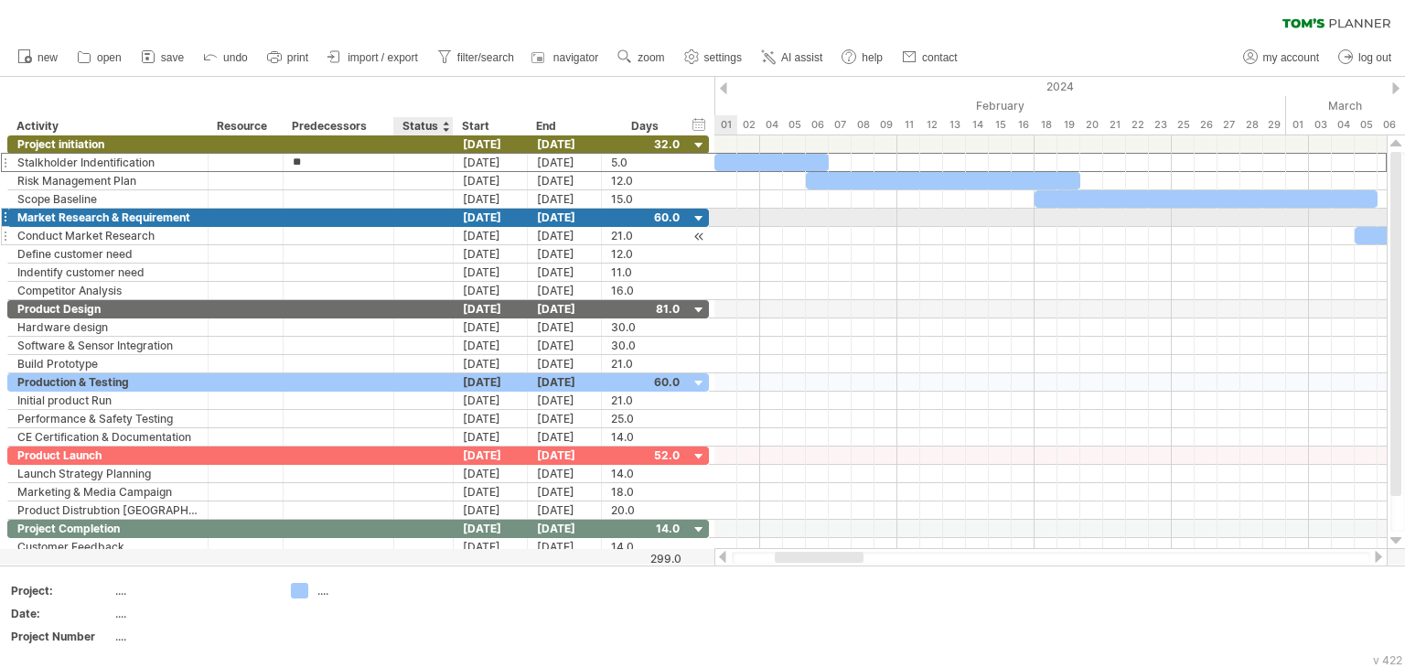
type input "***"
type input "**"
type input "****"
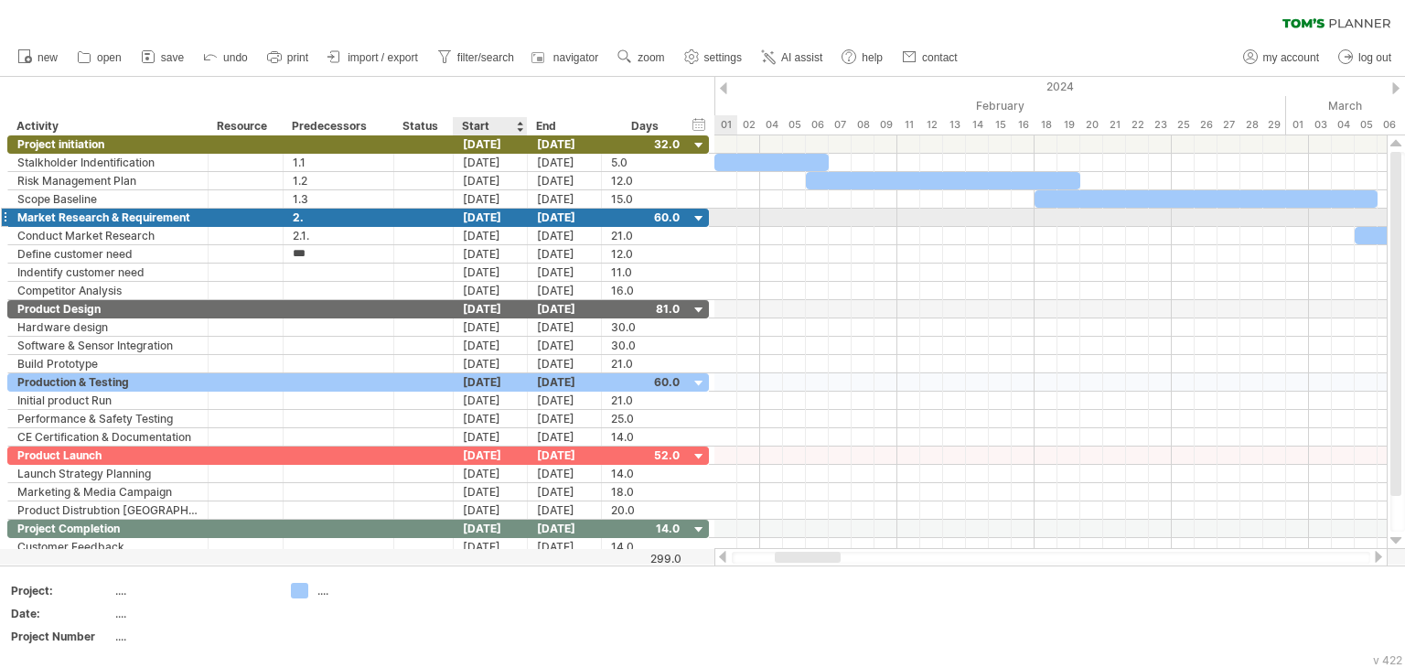
type input "****"
type input "*"
type input "****"
type input "**"
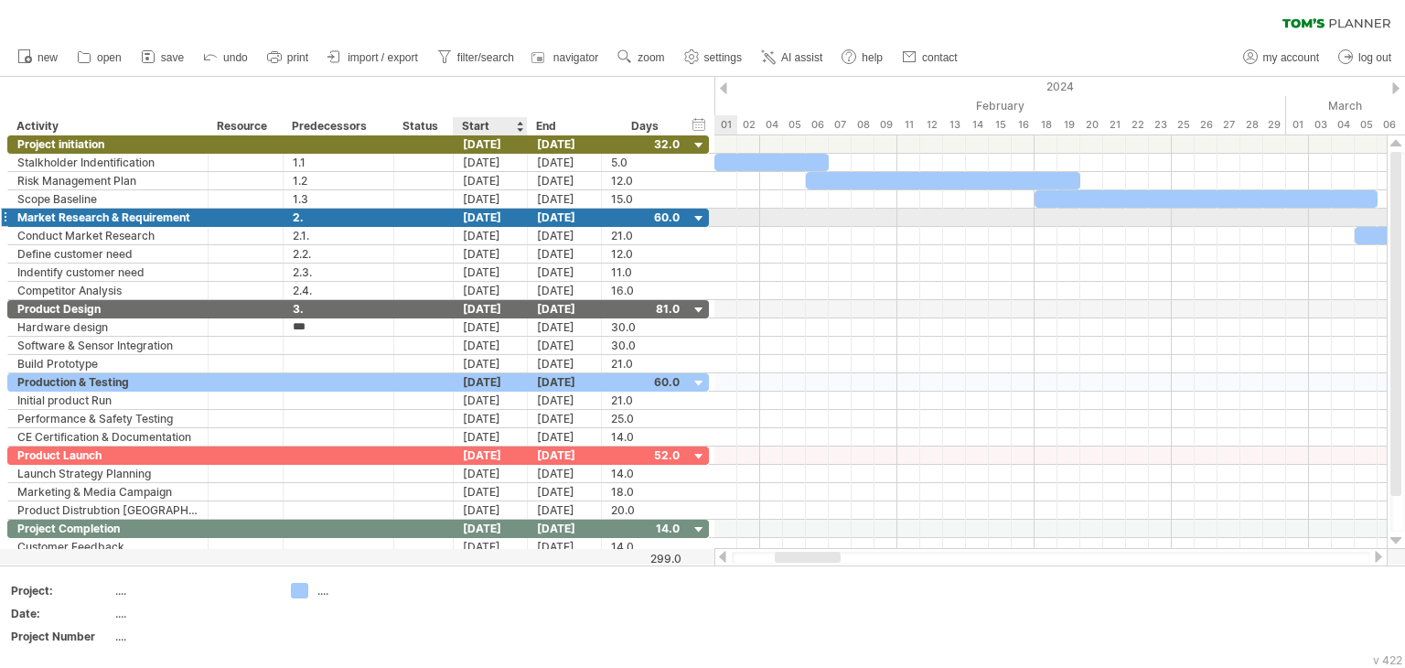
type input "****"
type input "*********"
type input "**"
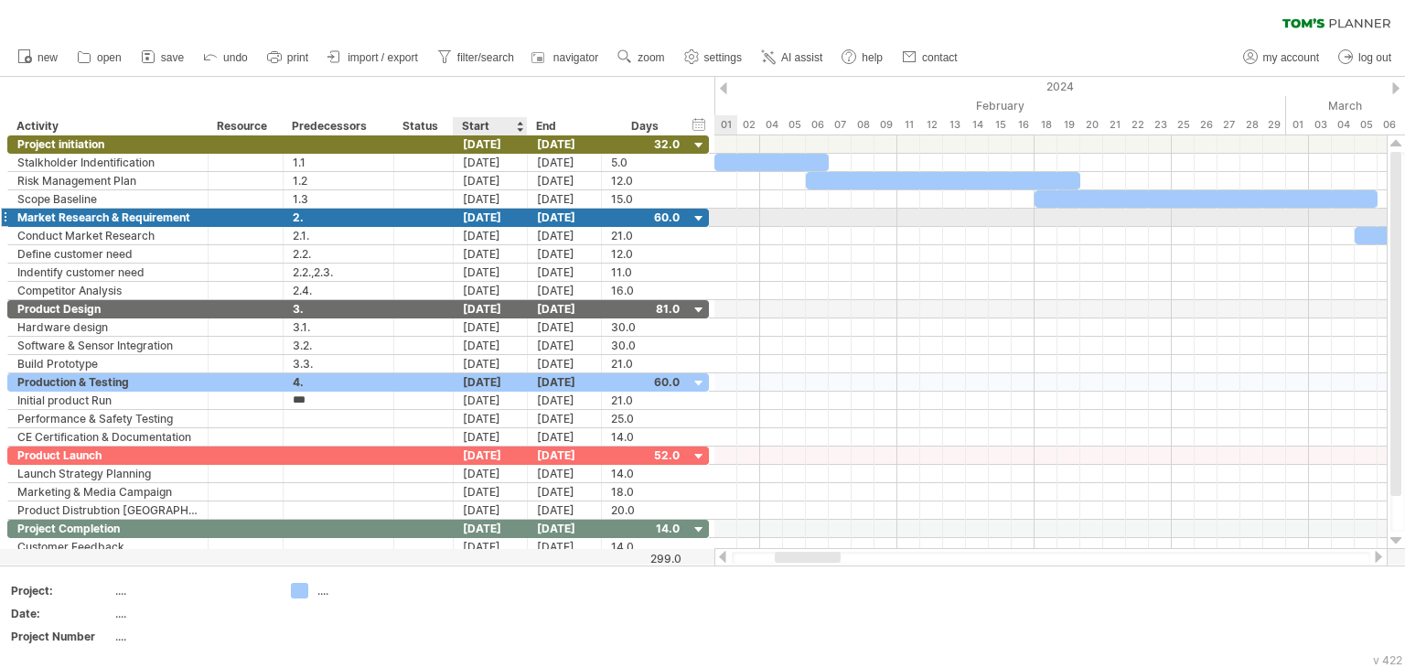
type input "****"
type input "**"
type input "****"
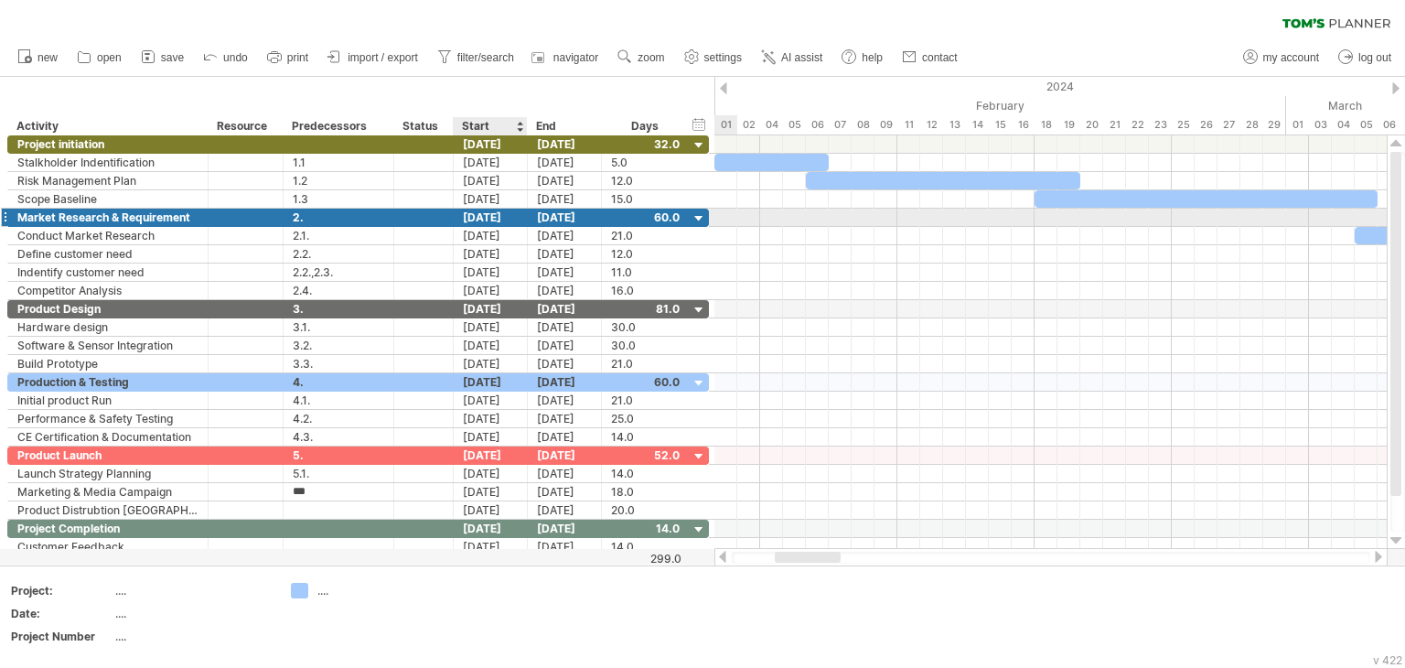
type input "****"
type input "**"
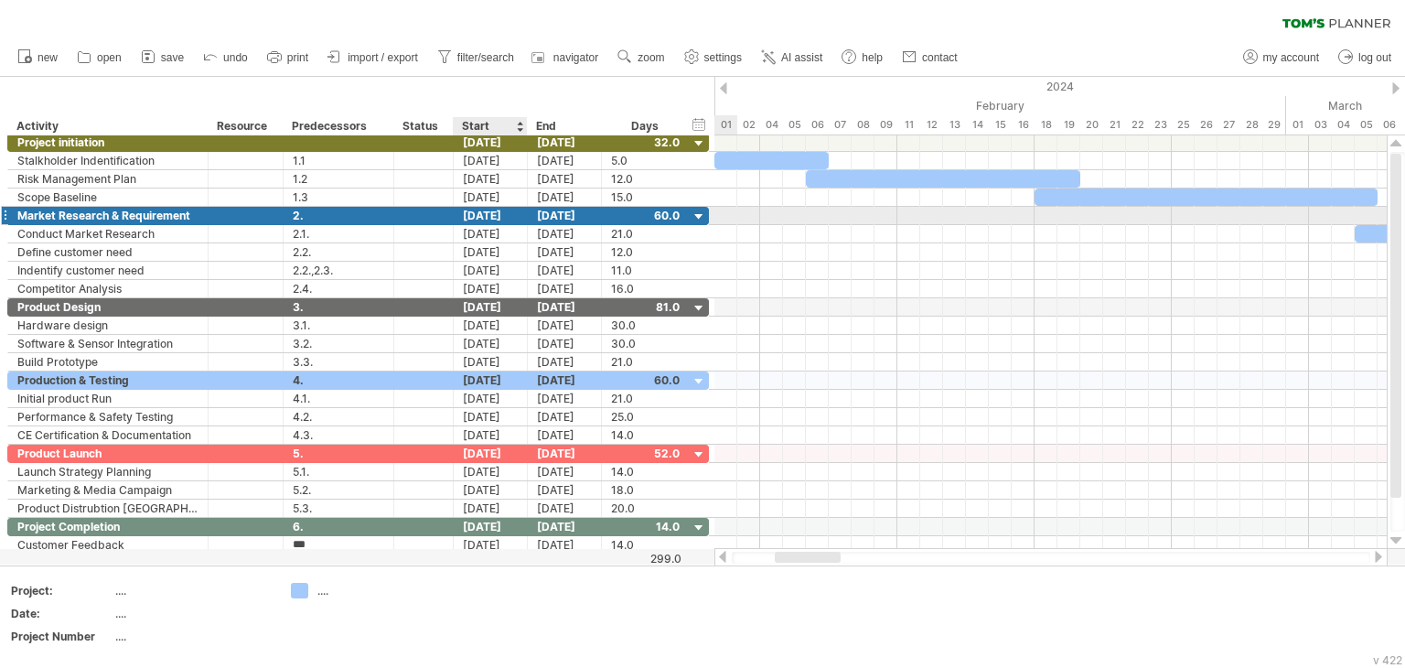
type input "****"
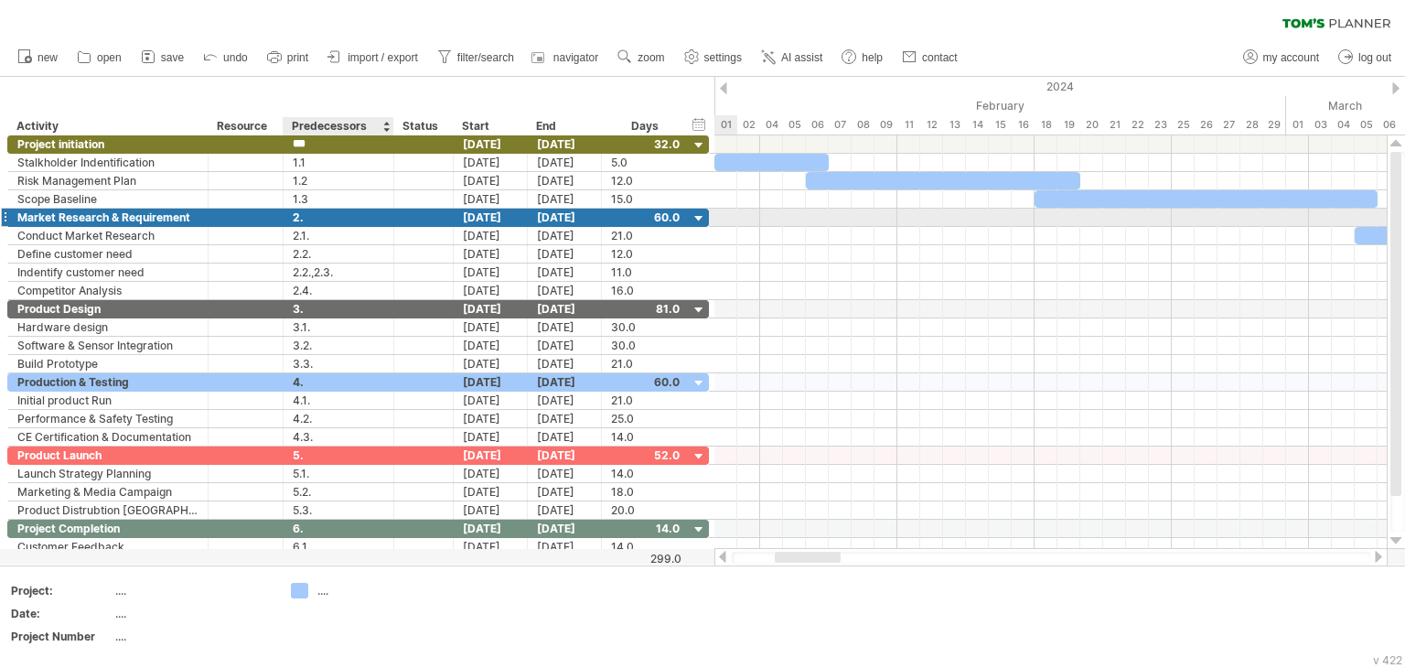
click at [373, 222] on div "2." at bounding box center [338, 217] width 91 height 17
click at [330, 145] on div "1.1" at bounding box center [338, 143] width 91 height 17
type input "**"
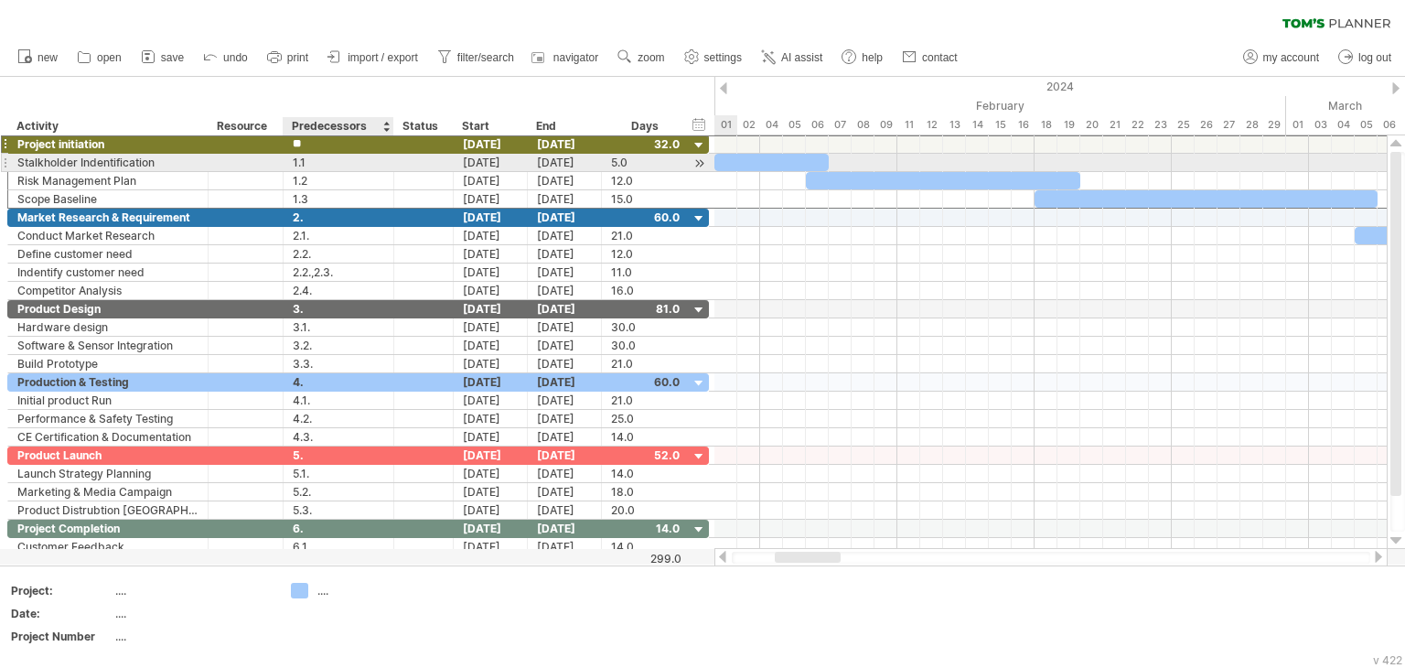
click at [327, 166] on div "1.1" at bounding box center [338, 162] width 91 height 17
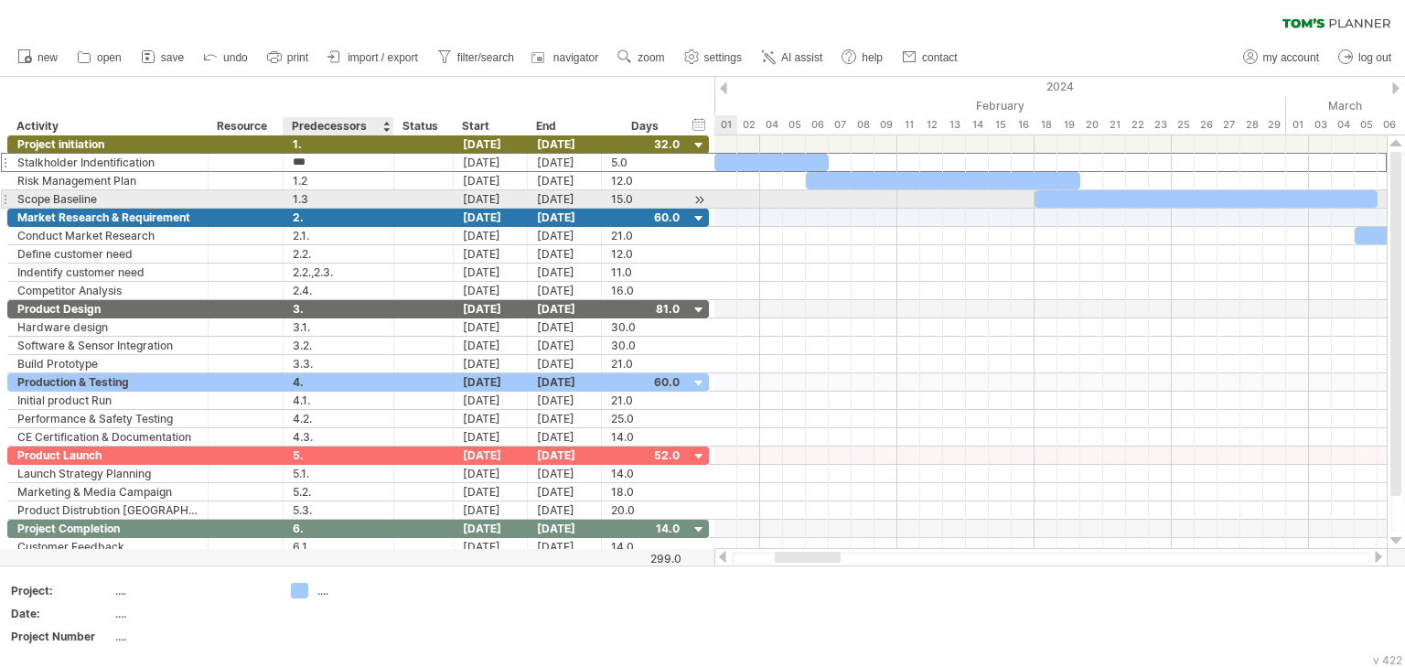
click at [339, 197] on div "1.3" at bounding box center [338, 198] width 91 height 17
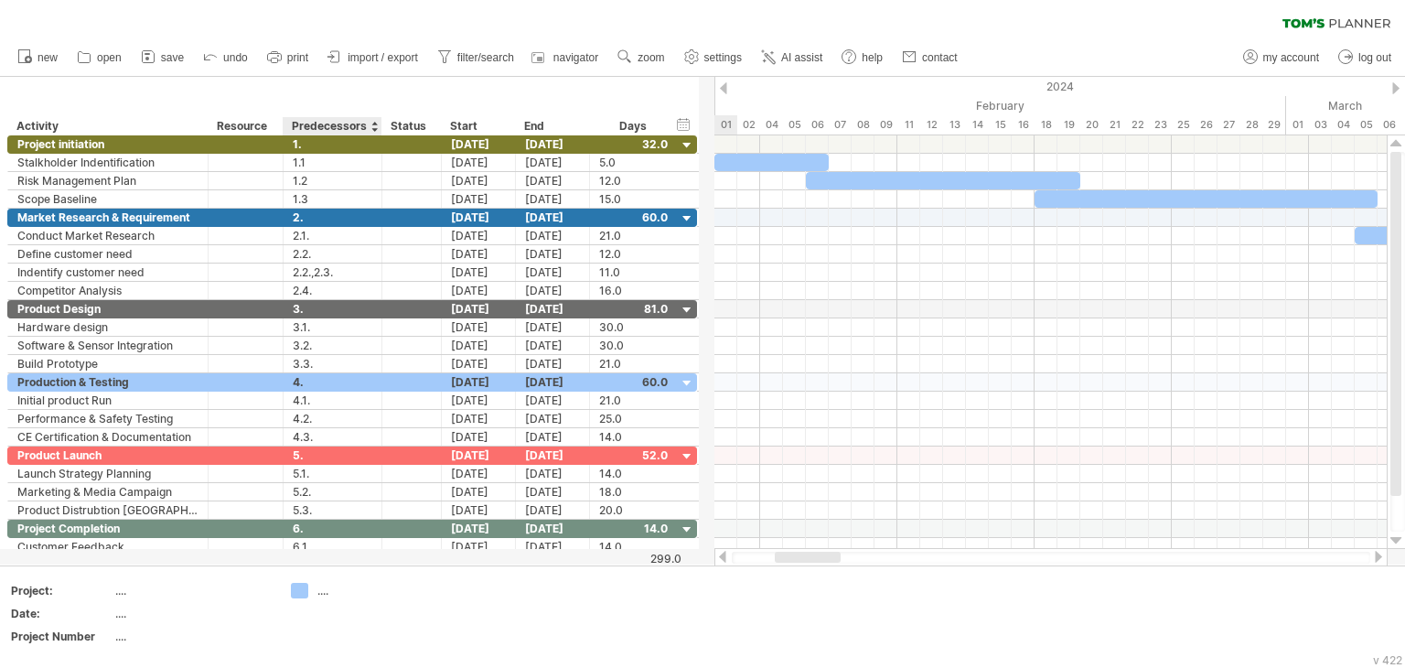
drag, startPoint x: 389, startPoint y: 124, endPoint x: 377, endPoint y: 125, distance: 11.9
click at [378, 125] on div at bounding box center [381, 126] width 6 height 18
click at [408, 125] on div "Status" at bounding box center [411, 126] width 40 height 18
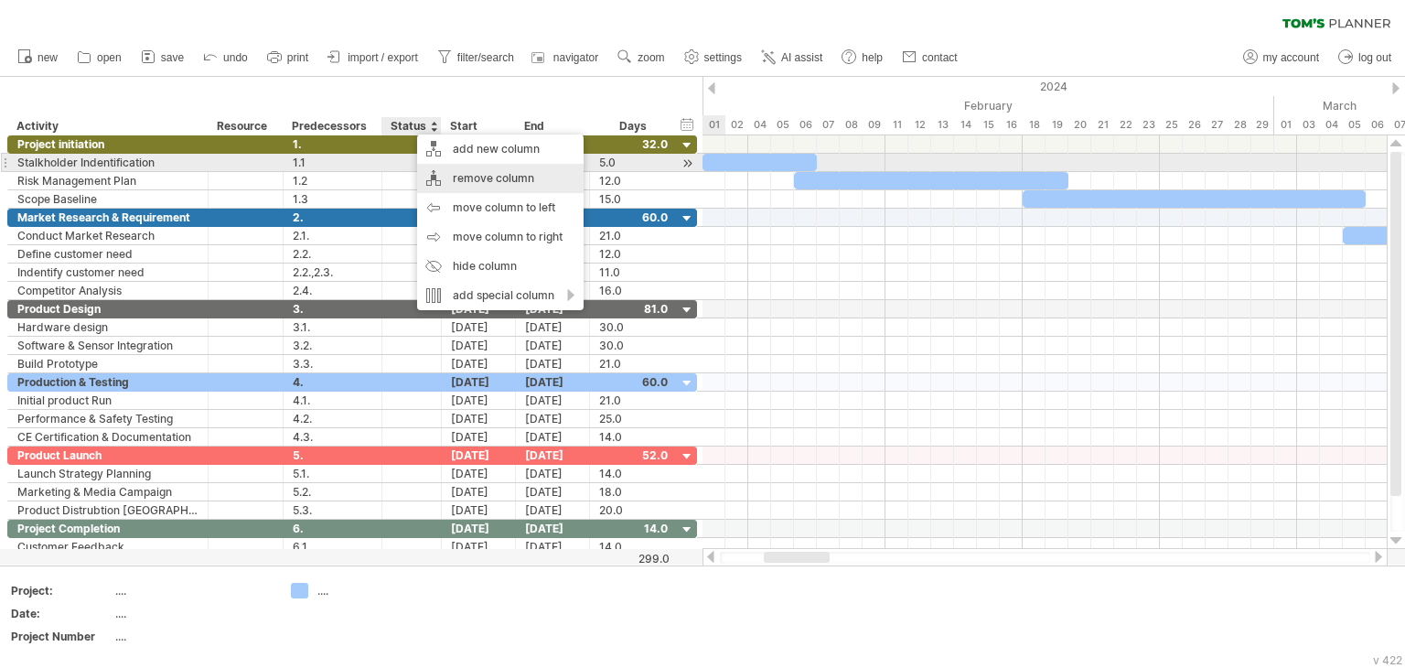
click at [450, 172] on div "remove column" at bounding box center [500, 178] width 167 height 29
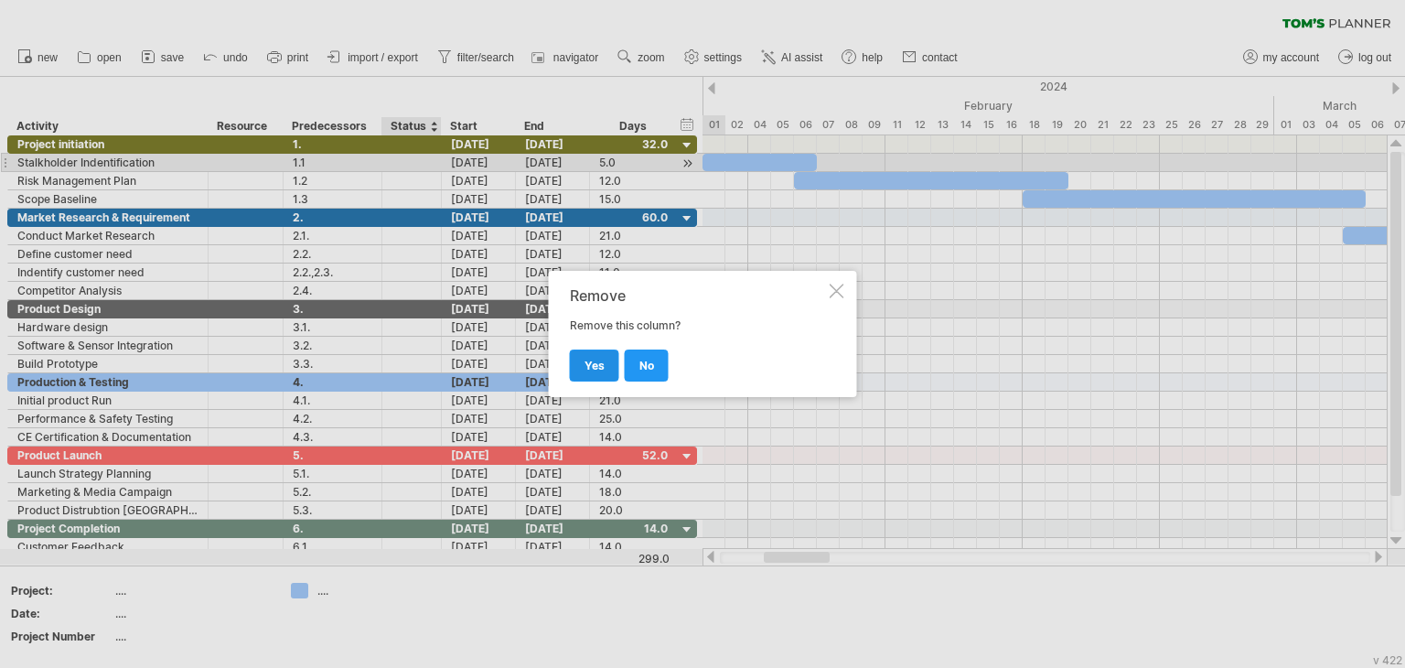
click at [587, 367] on span "yes" at bounding box center [595, 366] width 20 height 14
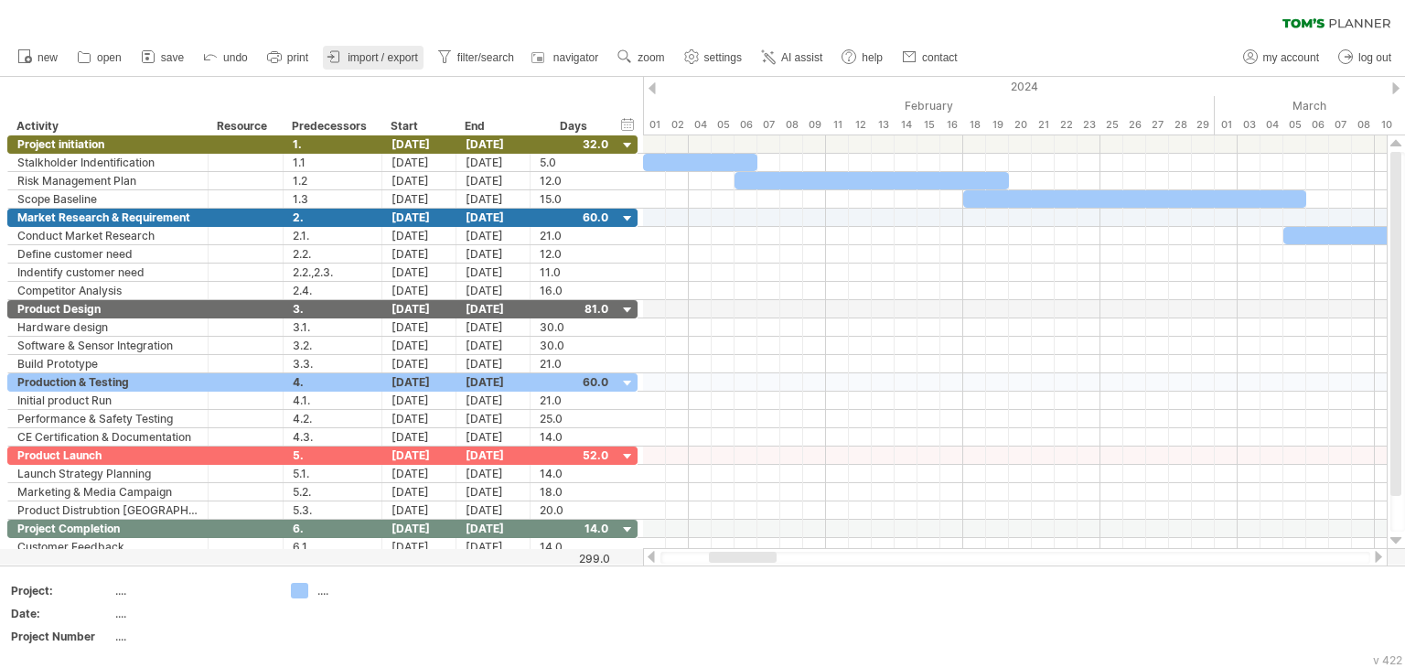
click at [365, 58] on span "import / export" at bounding box center [383, 57] width 70 height 13
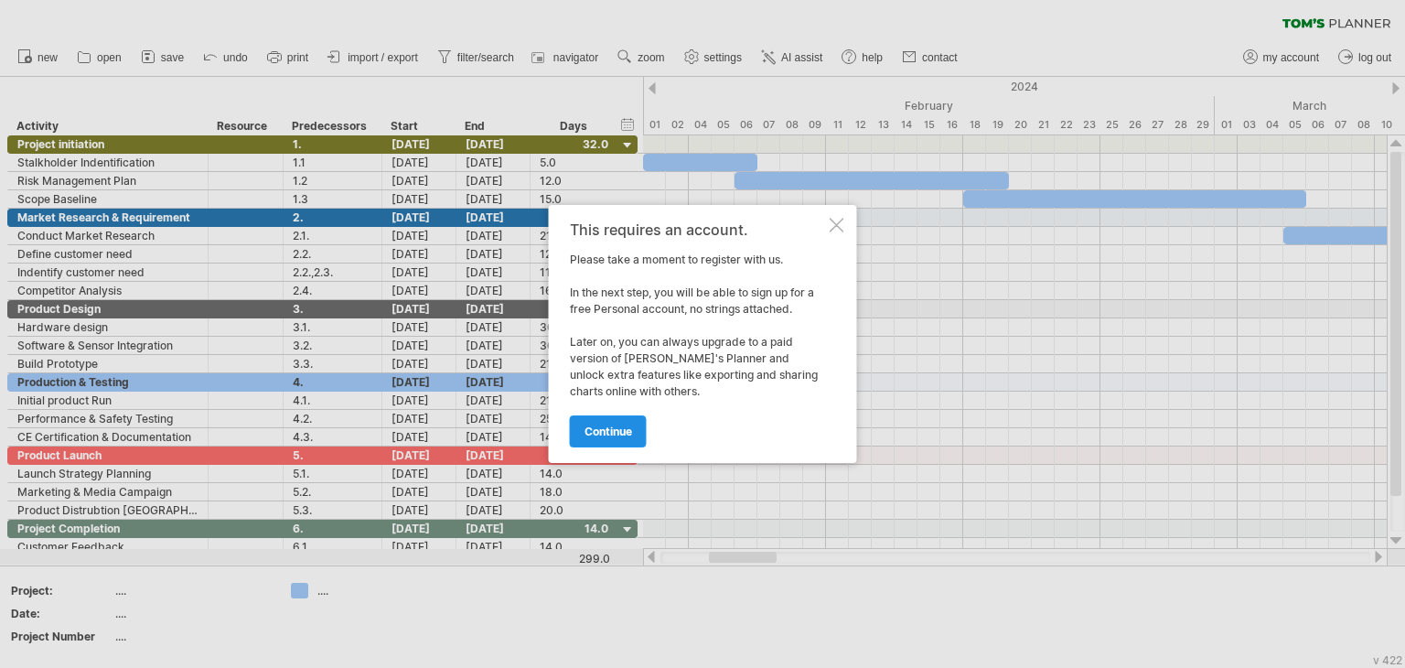
click at [616, 431] on span "continue" at bounding box center [609, 432] width 48 height 14
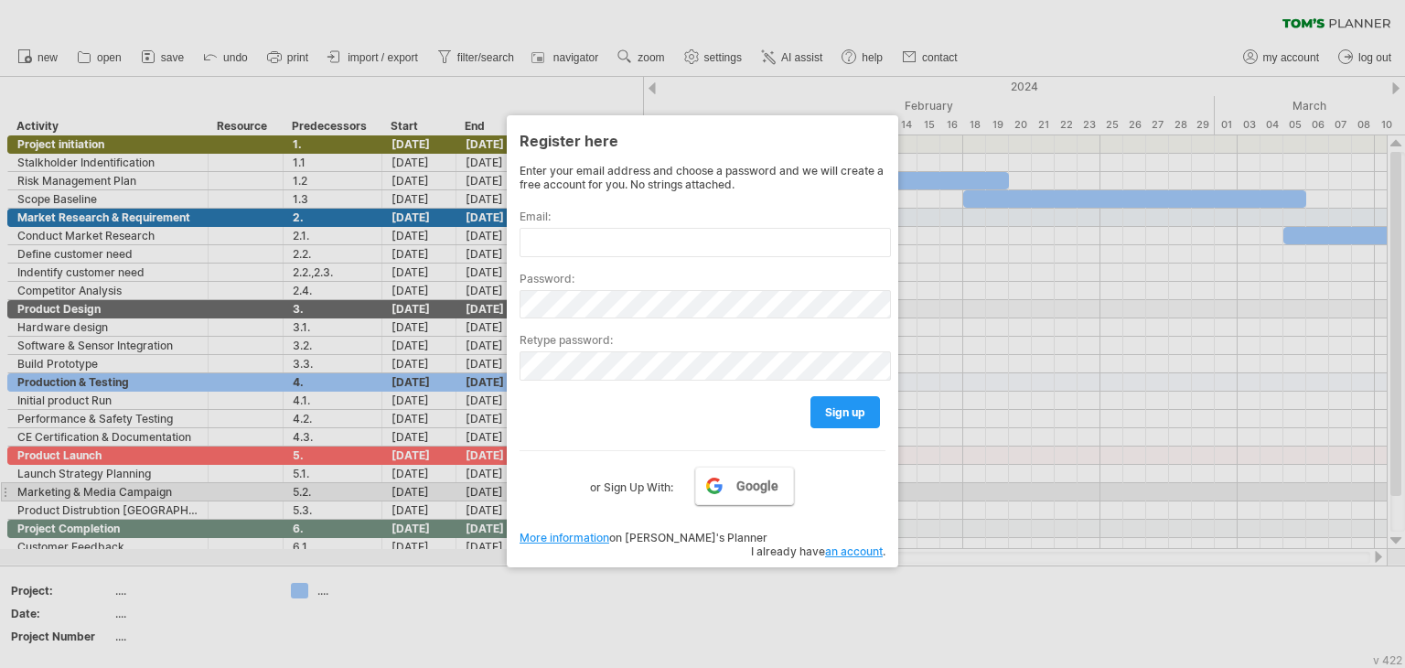
click at [743, 495] on link "Google" at bounding box center [744, 486] width 99 height 38
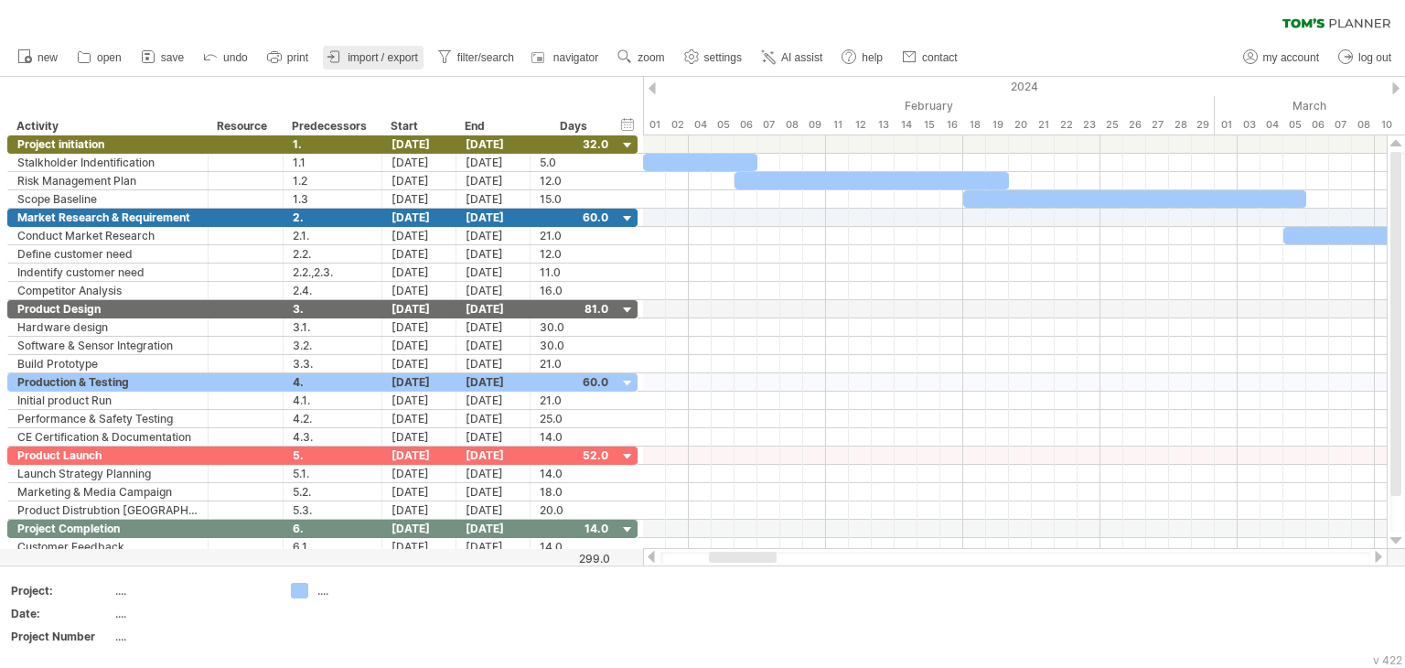
click at [390, 59] on span "import / export" at bounding box center [383, 57] width 70 height 13
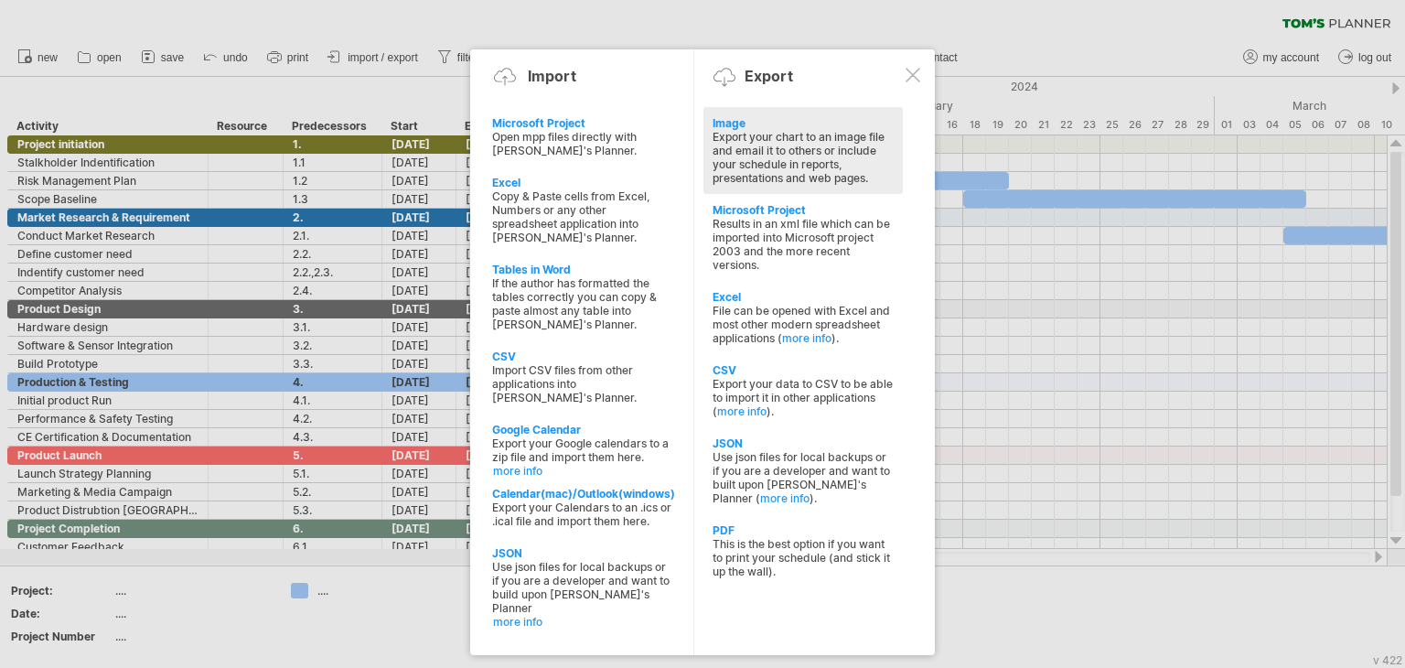
click at [736, 128] on div "Image" at bounding box center [803, 123] width 181 height 14
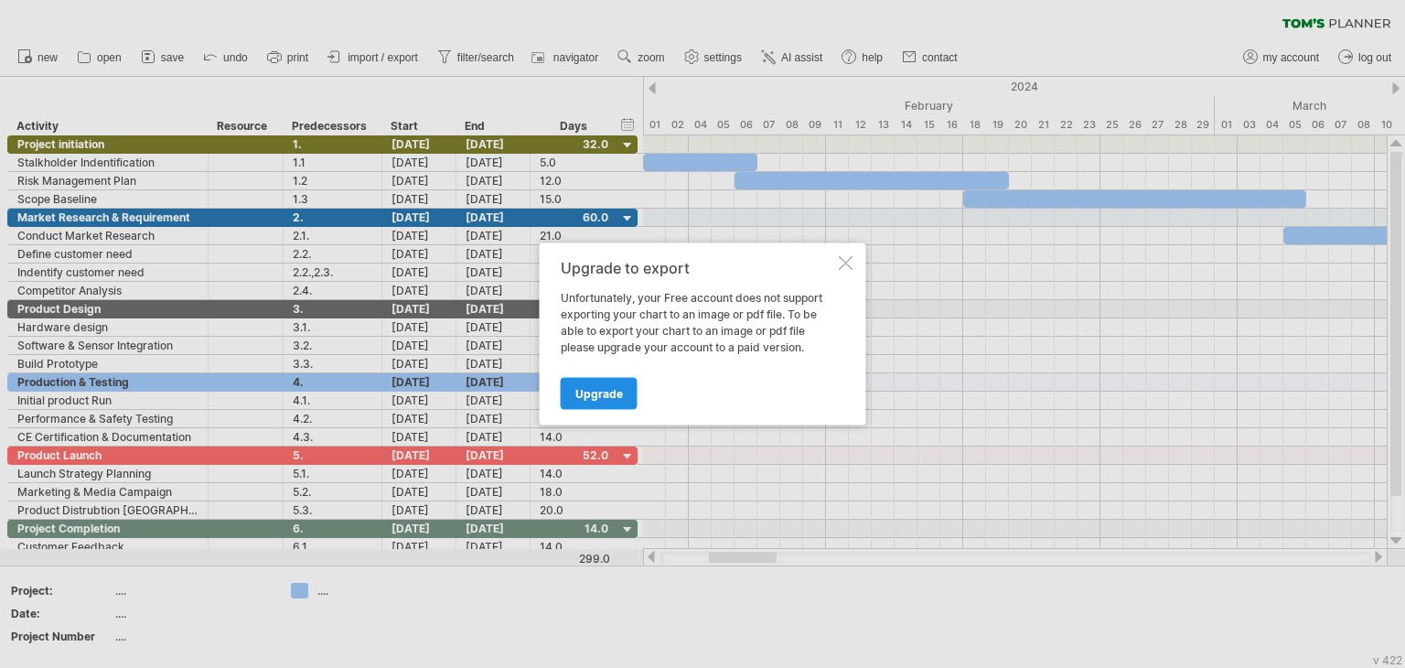
click at [597, 393] on span "Upgrade" at bounding box center [600, 394] width 48 height 14
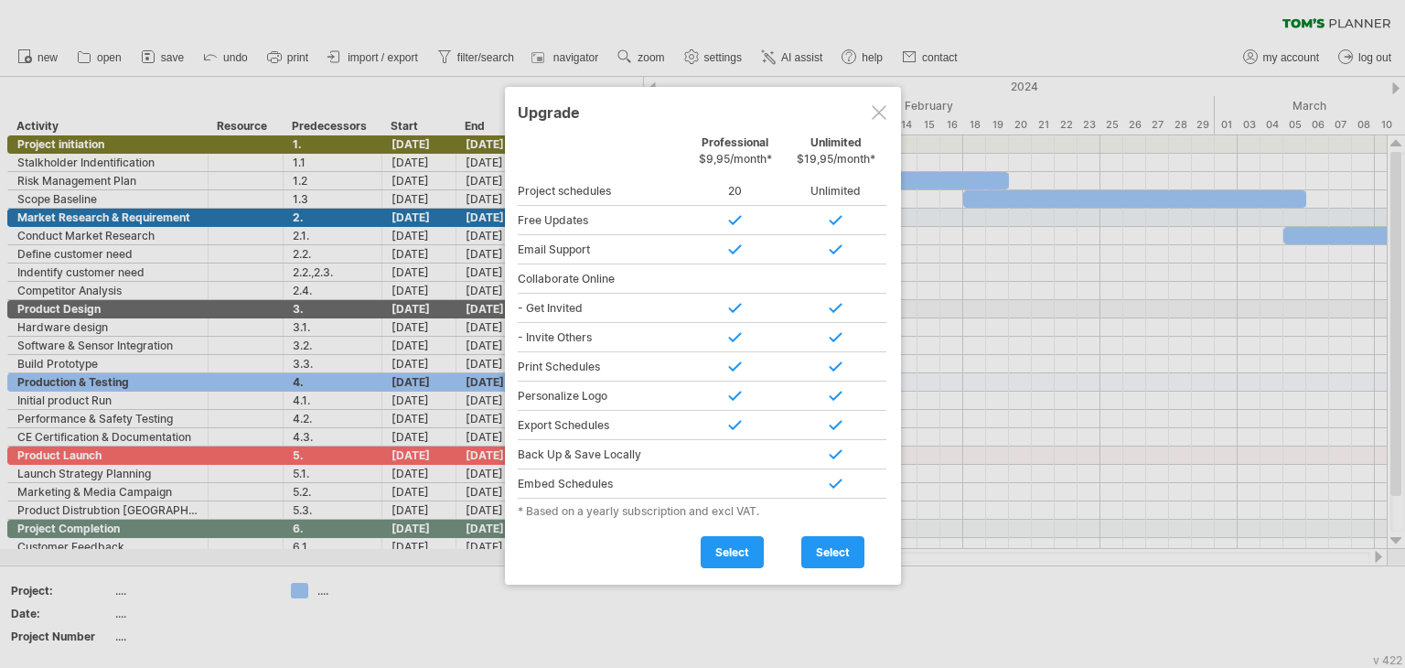
click at [875, 111] on div at bounding box center [879, 112] width 15 height 15
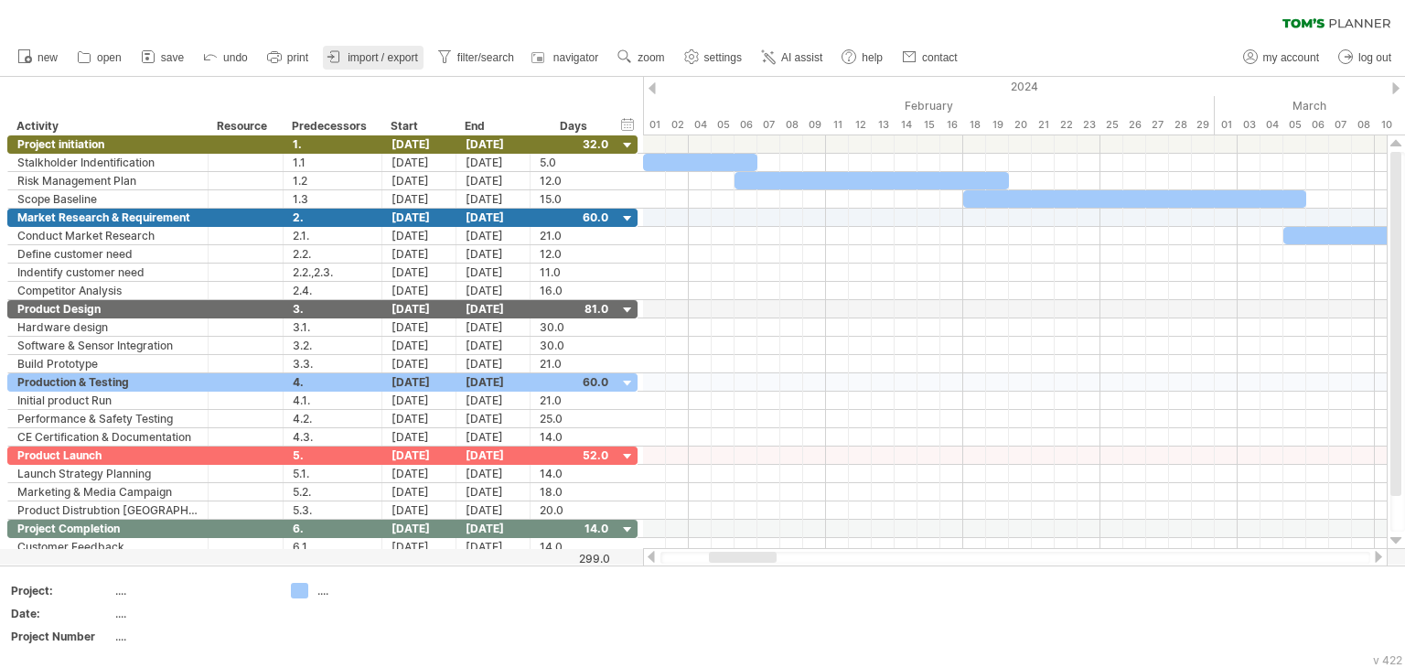
click at [355, 60] on span "import / export" at bounding box center [383, 57] width 70 height 13
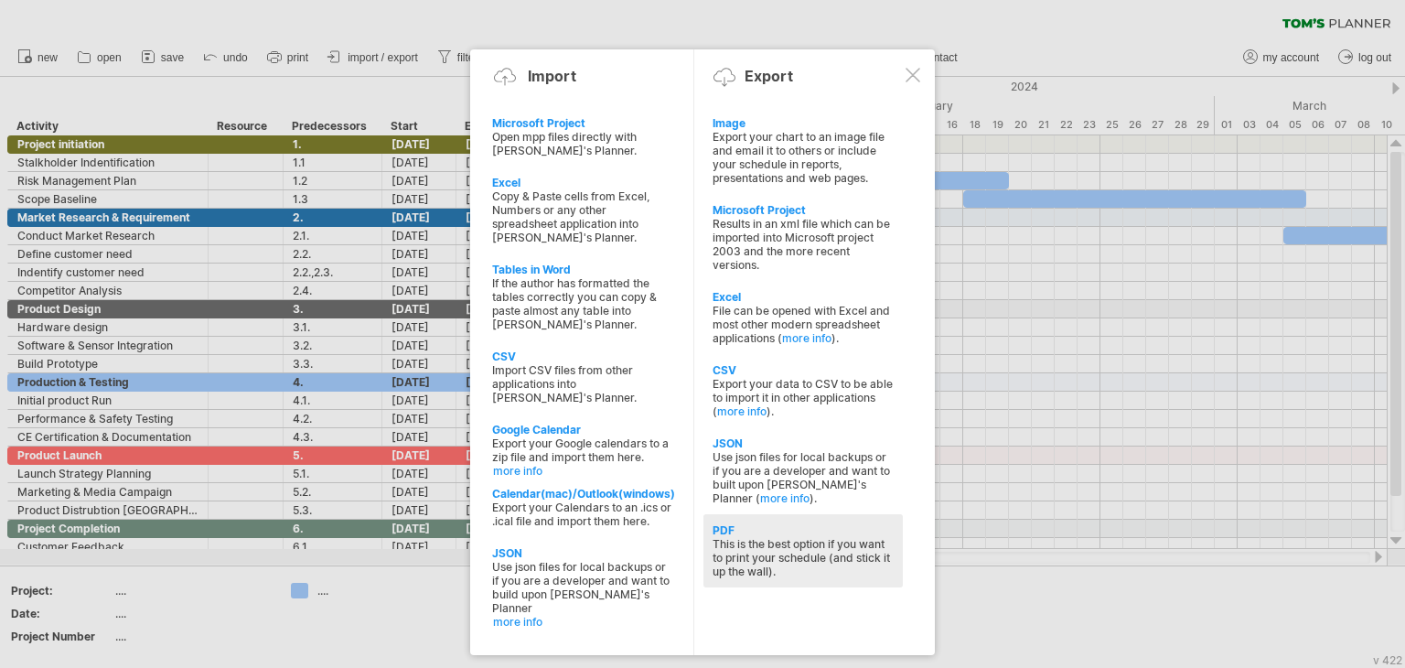
click at [741, 554] on div "This is the best option if you want to print your schedule (and stick it up the…" at bounding box center [803, 557] width 181 height 41
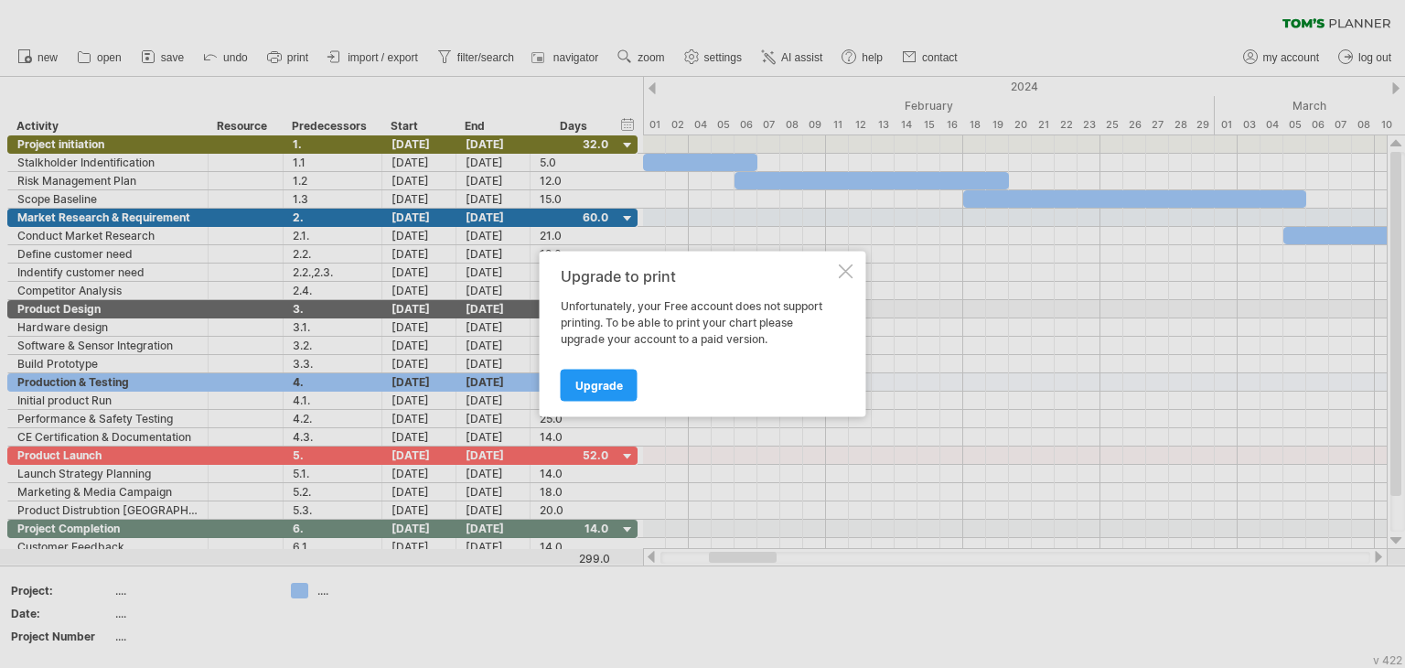
click at [842, 271] on div at bounding box center [846, 271] width 15 height 15
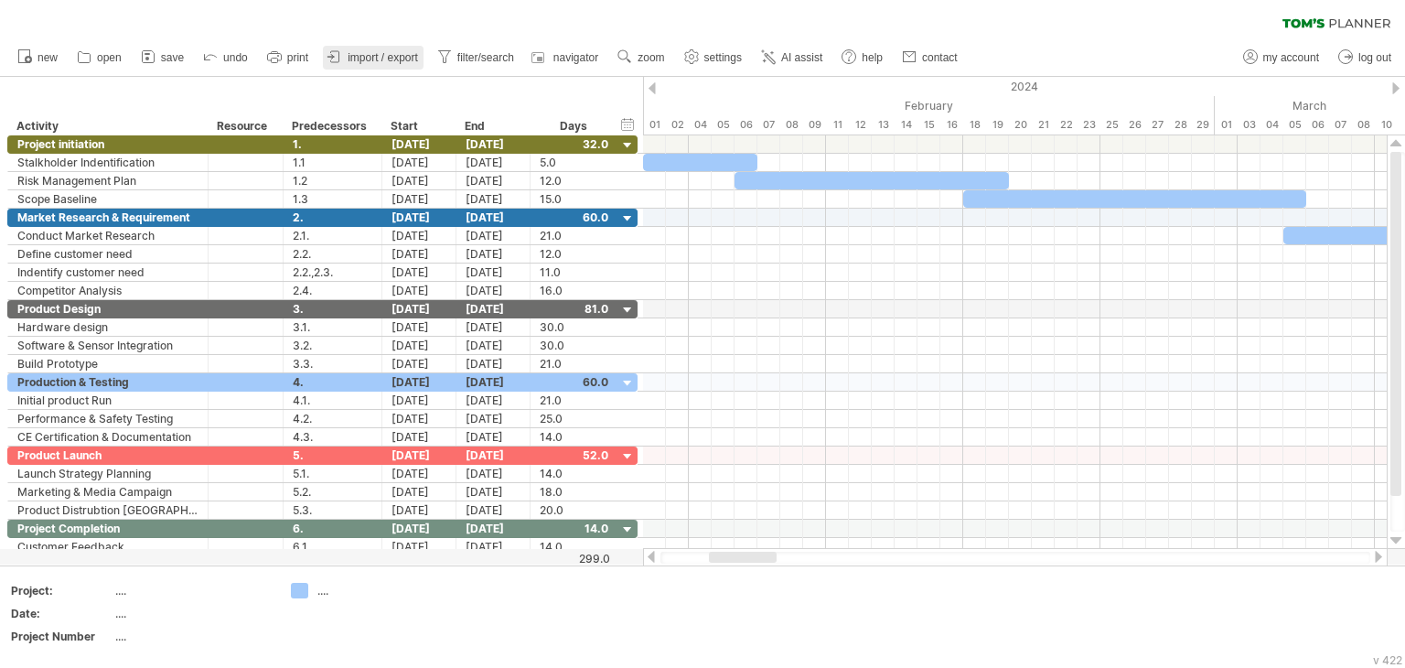
click at [377, 52] on span "import / export" at bounding box center [383, 57] width 70 height 13
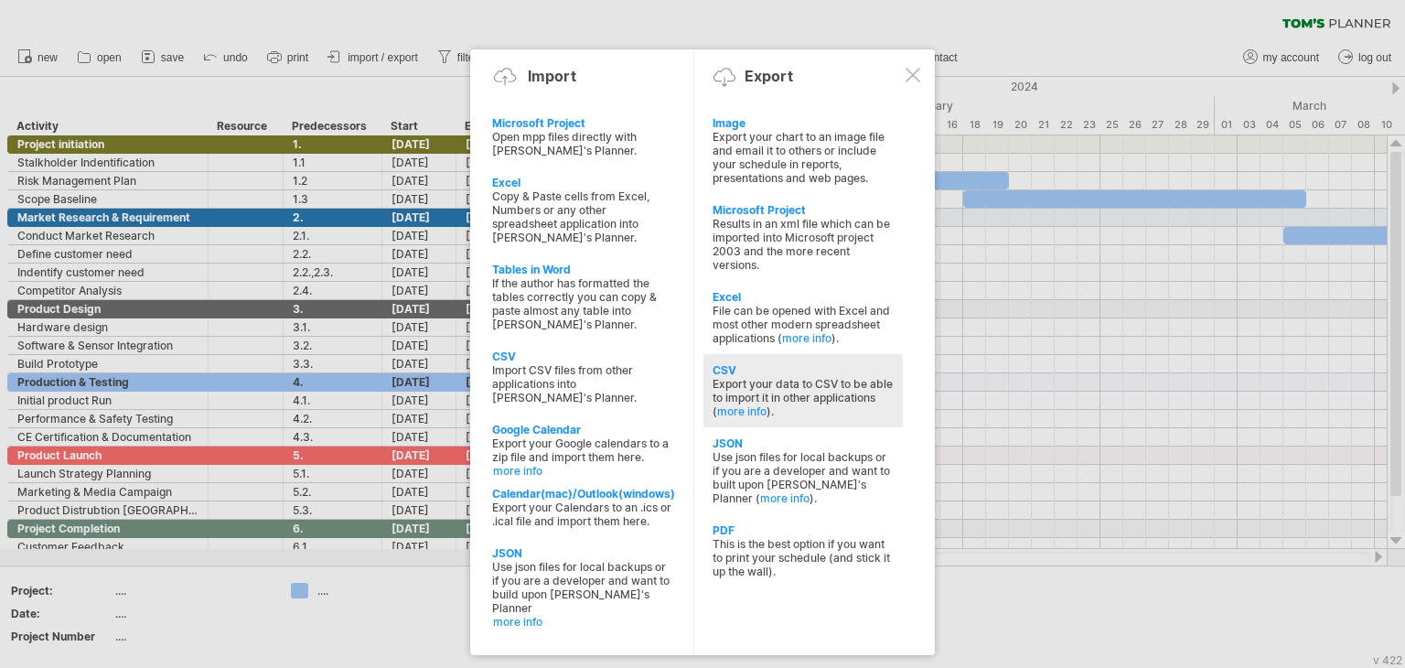
click at [728, 370] on div "CSV" at bounding box center [803, 370] width 181 height 14
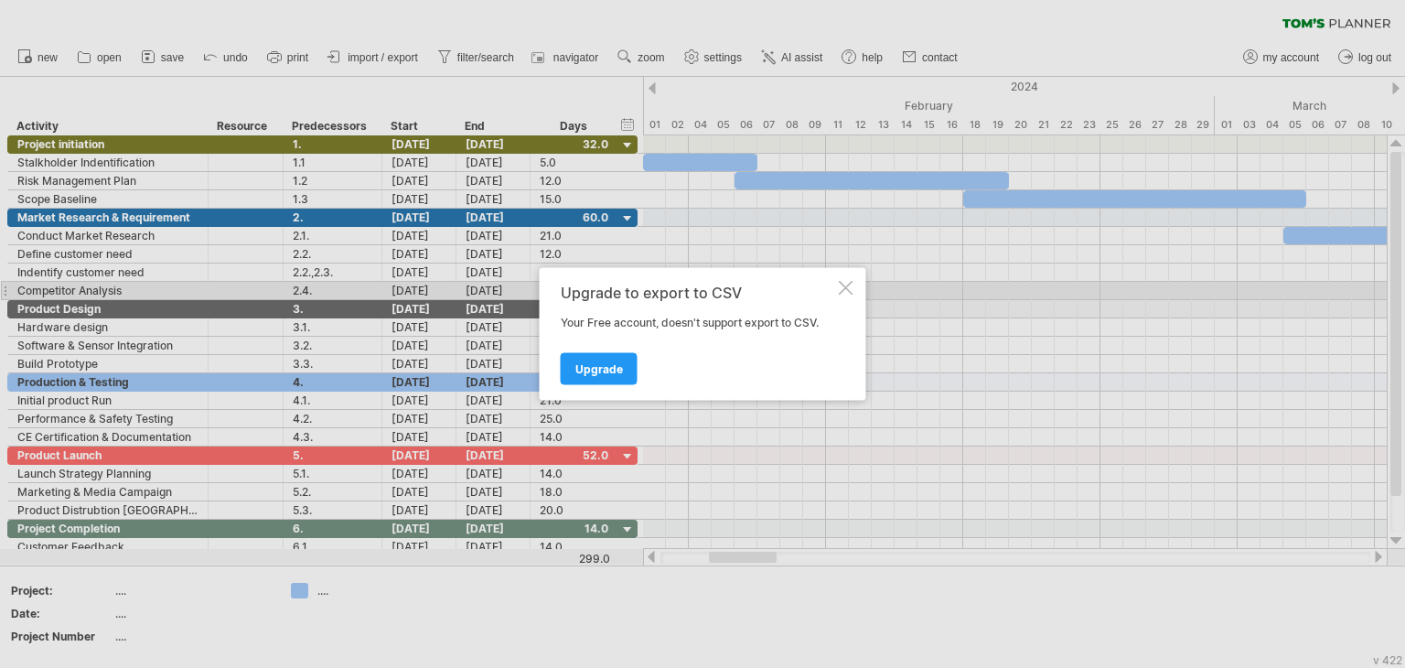
click at [839, 285] on div at bounding box center [846, 288] width 15 height 15
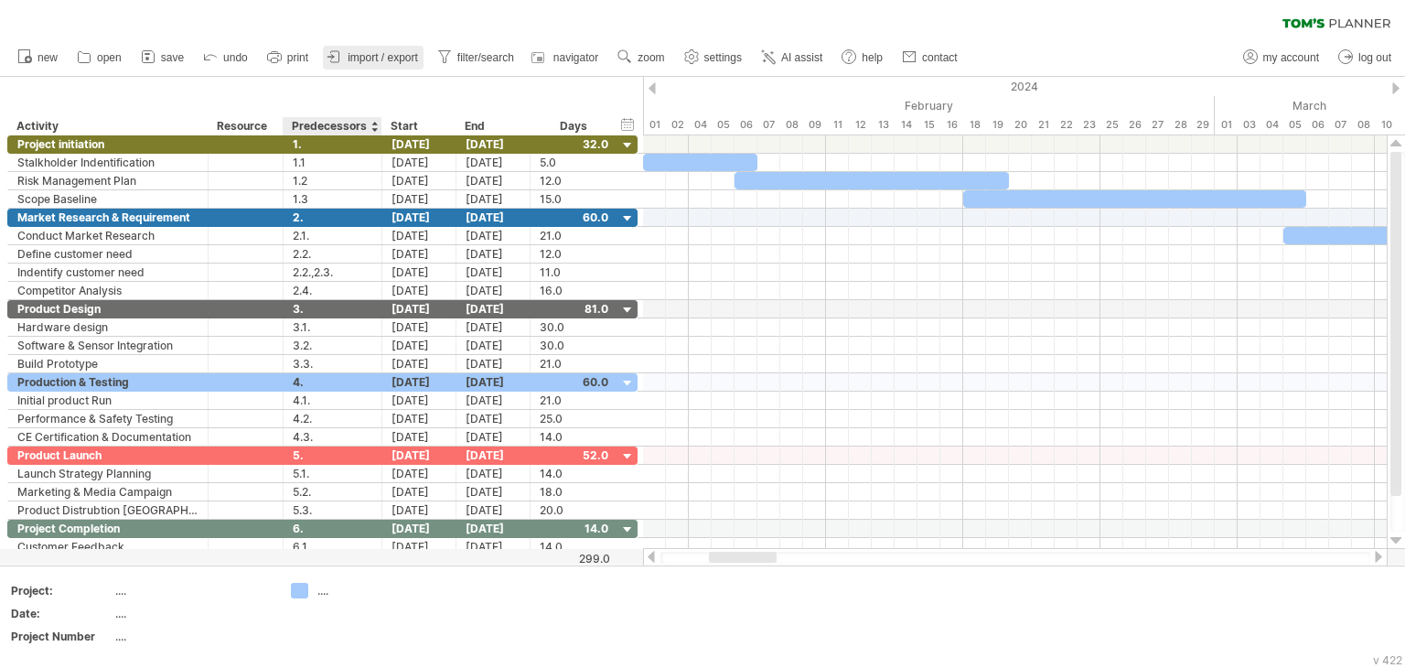
click at [362, 67] on link "import / export" at bounding box center [373, 58] width 101 height 24
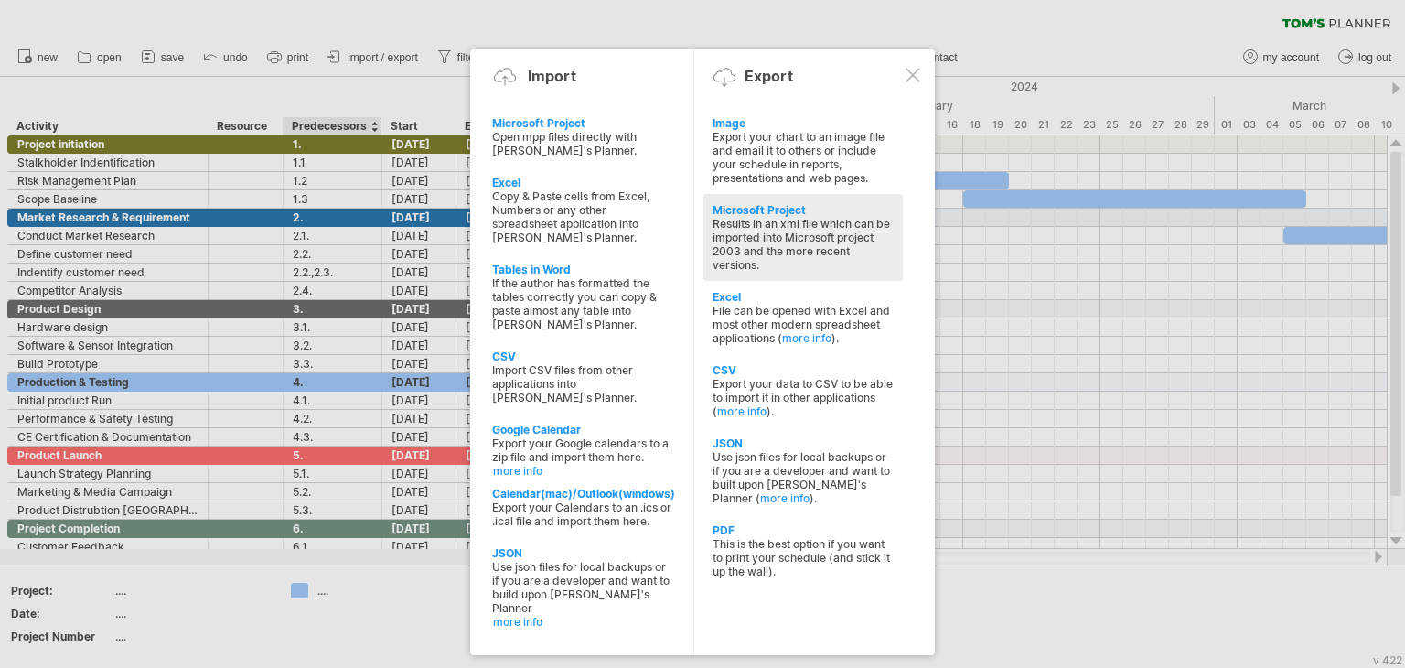
click at [789, 210] on div "Microsoft Project" at bounding box center [803, 210] width 181 height 14
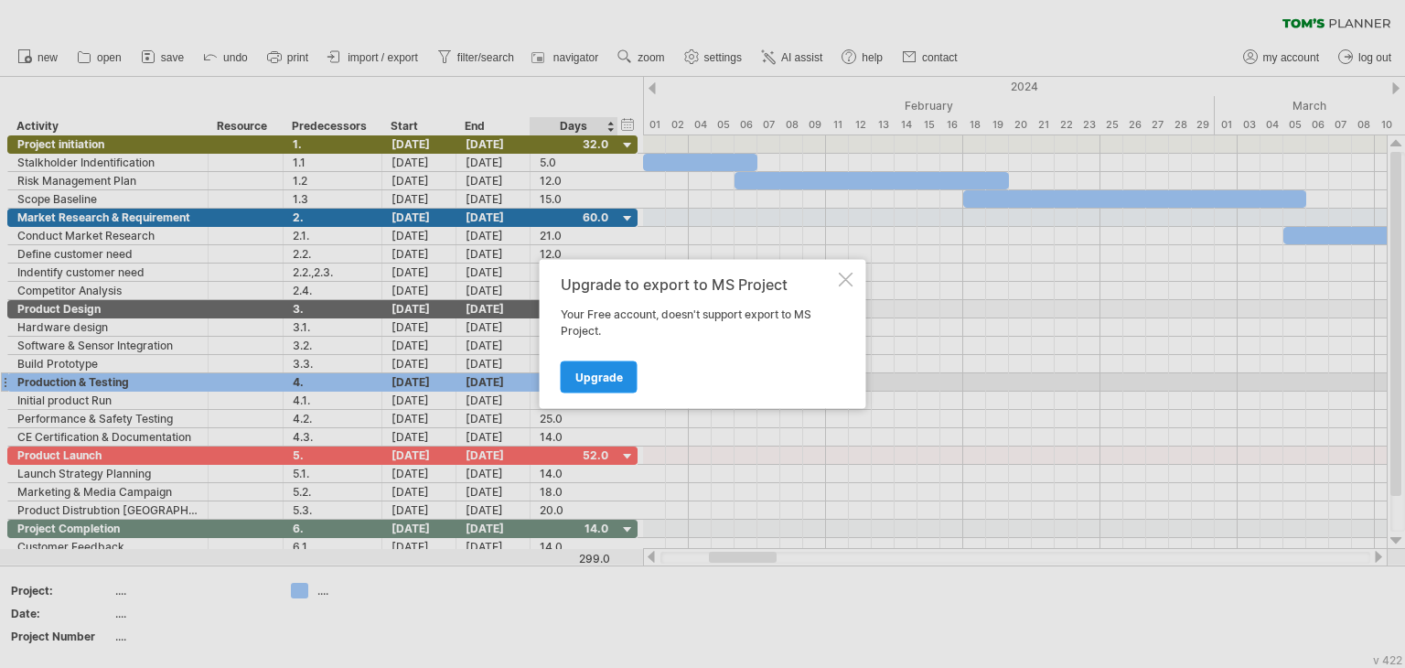
click at [606, 381] on span "Upgrade" at bounding box center [600, 378] width 48 height 14
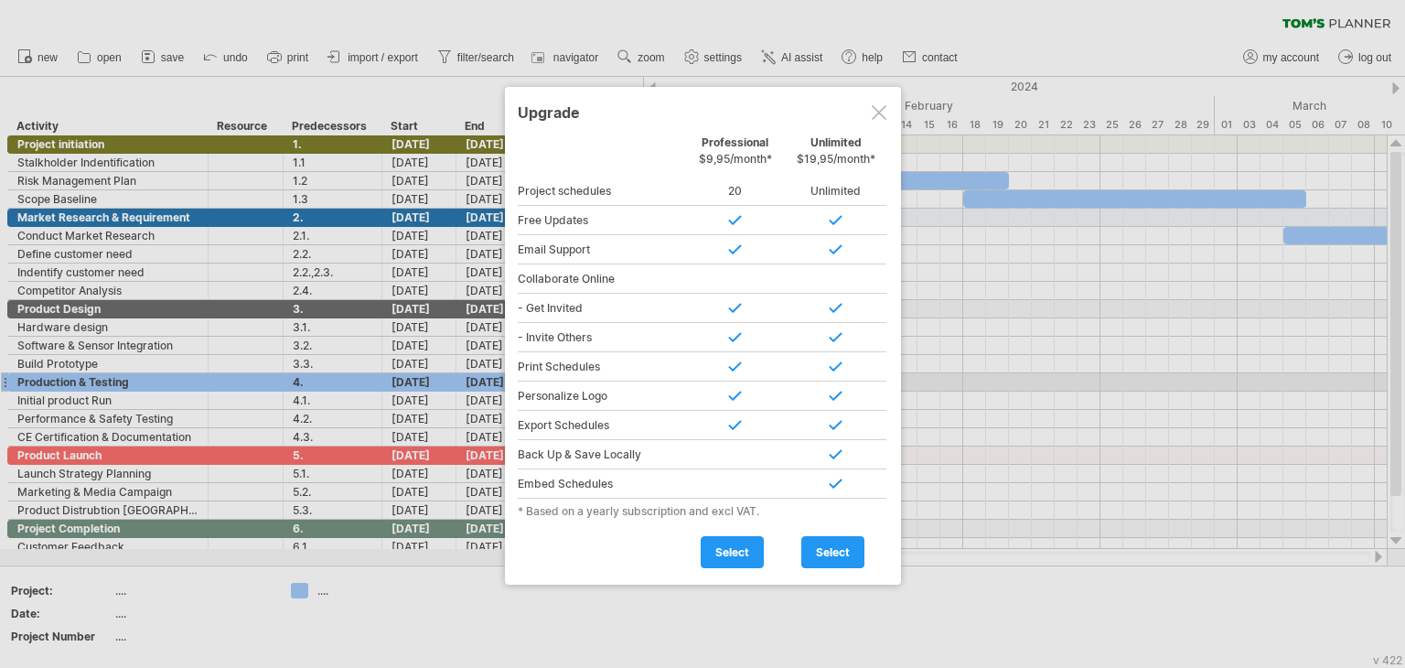
click at [872, 116] on div at bounding box center [879, 112] width 15 height 15
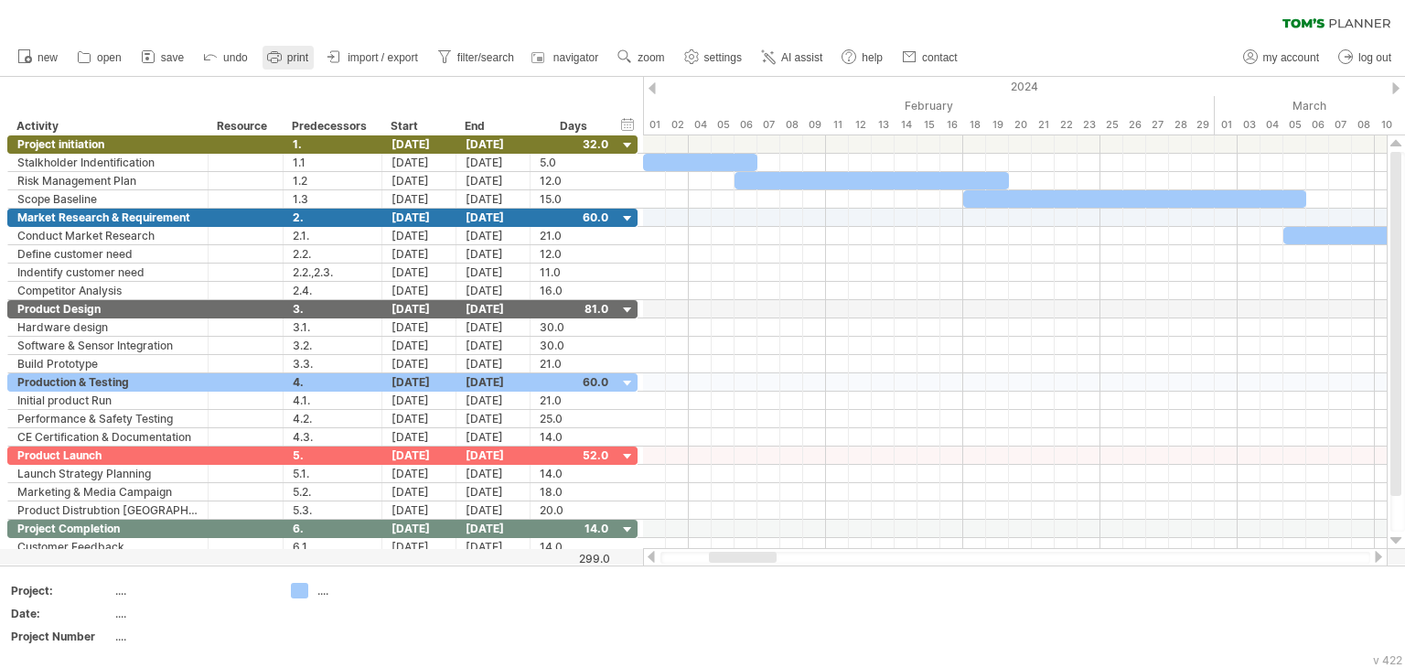
click at [277, 52] on icon at bounding box center [274, 57] width 18 height 18
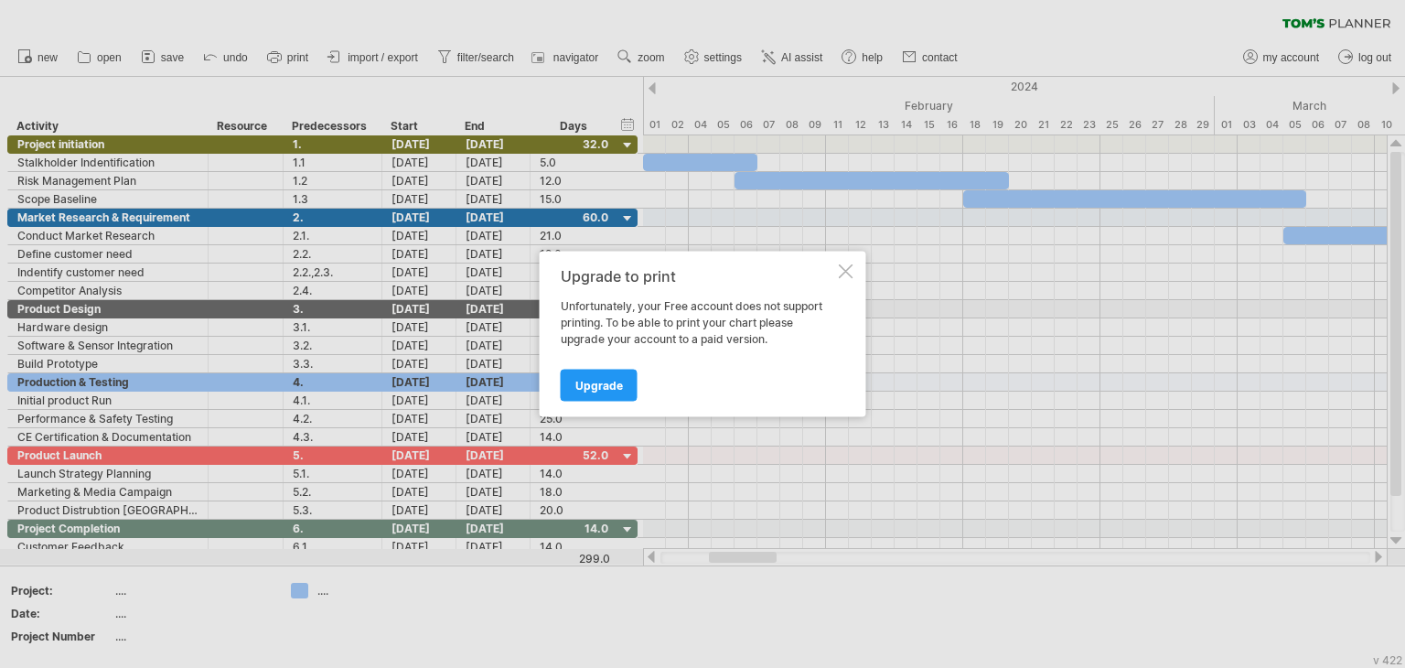
click at [845, 268] on div at bounding box center [846, 271] width 15 height 15
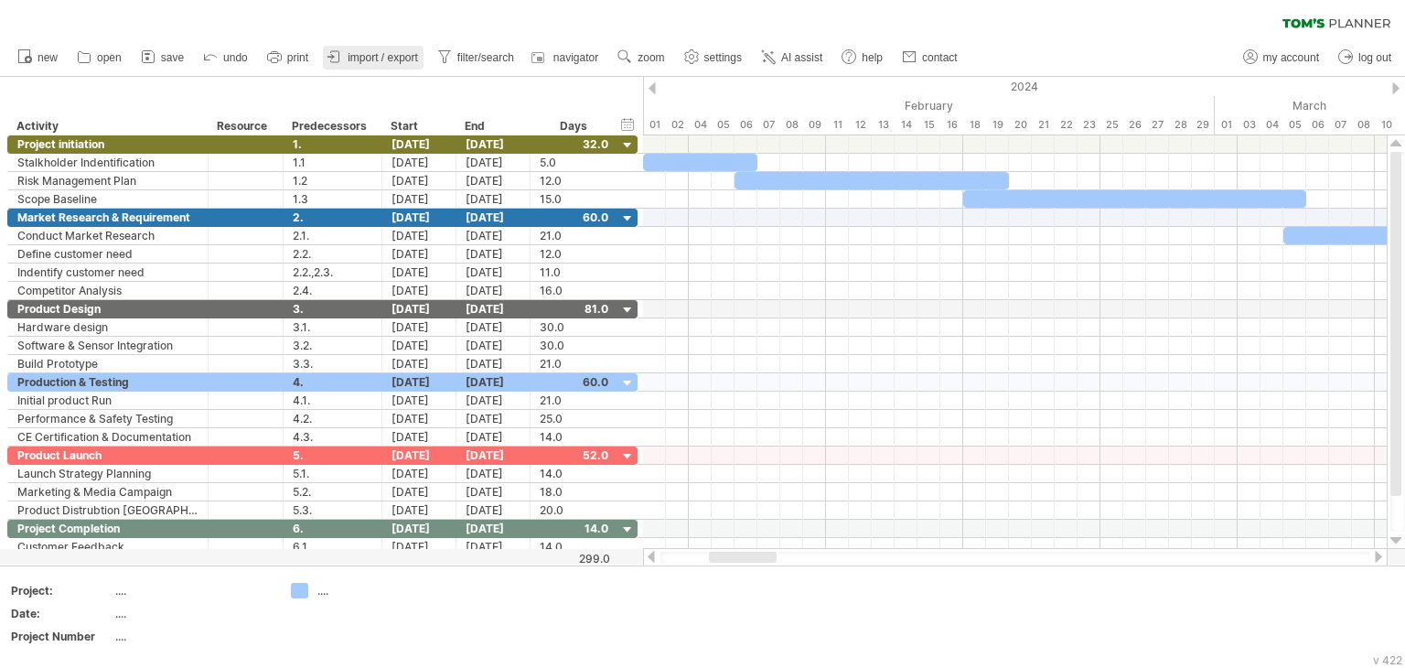
click at [371, 58] on span "import / export" at bounding box center [383, 57] width 70 height 13
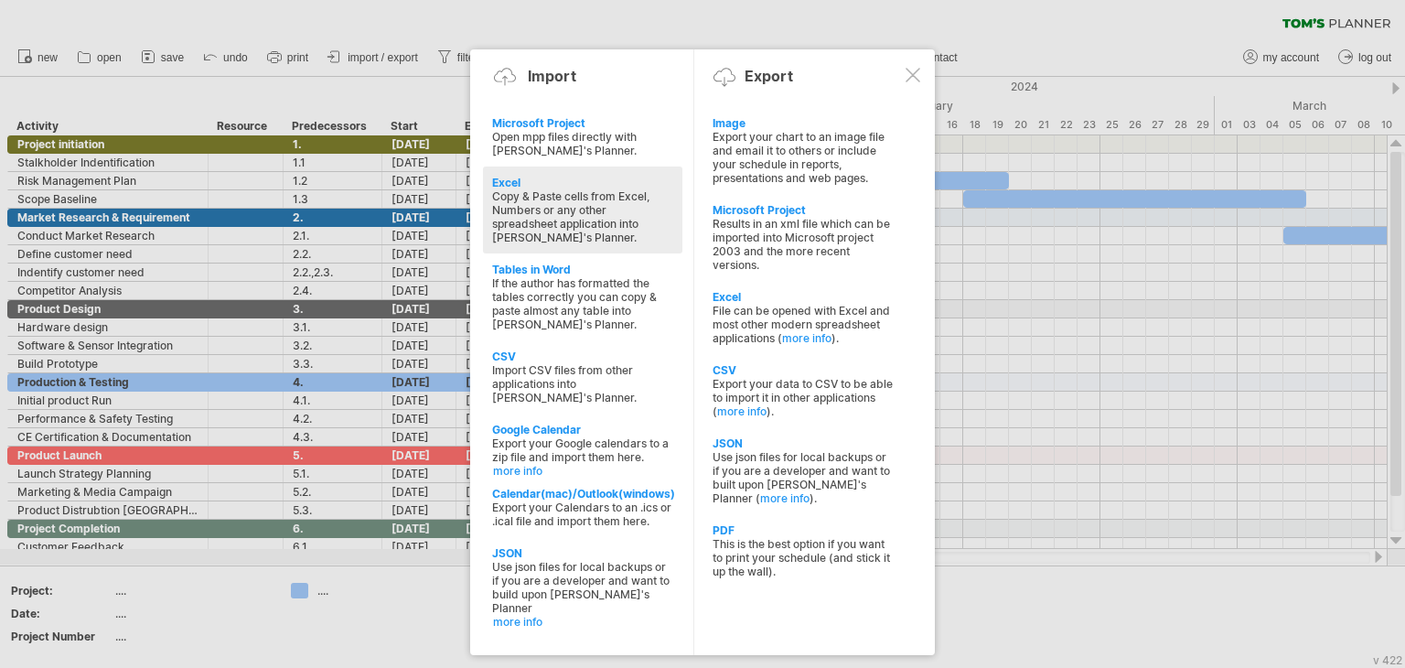
click at [522, 188] on div "Excel" at bounding box center [582, 183] width 181 height 14
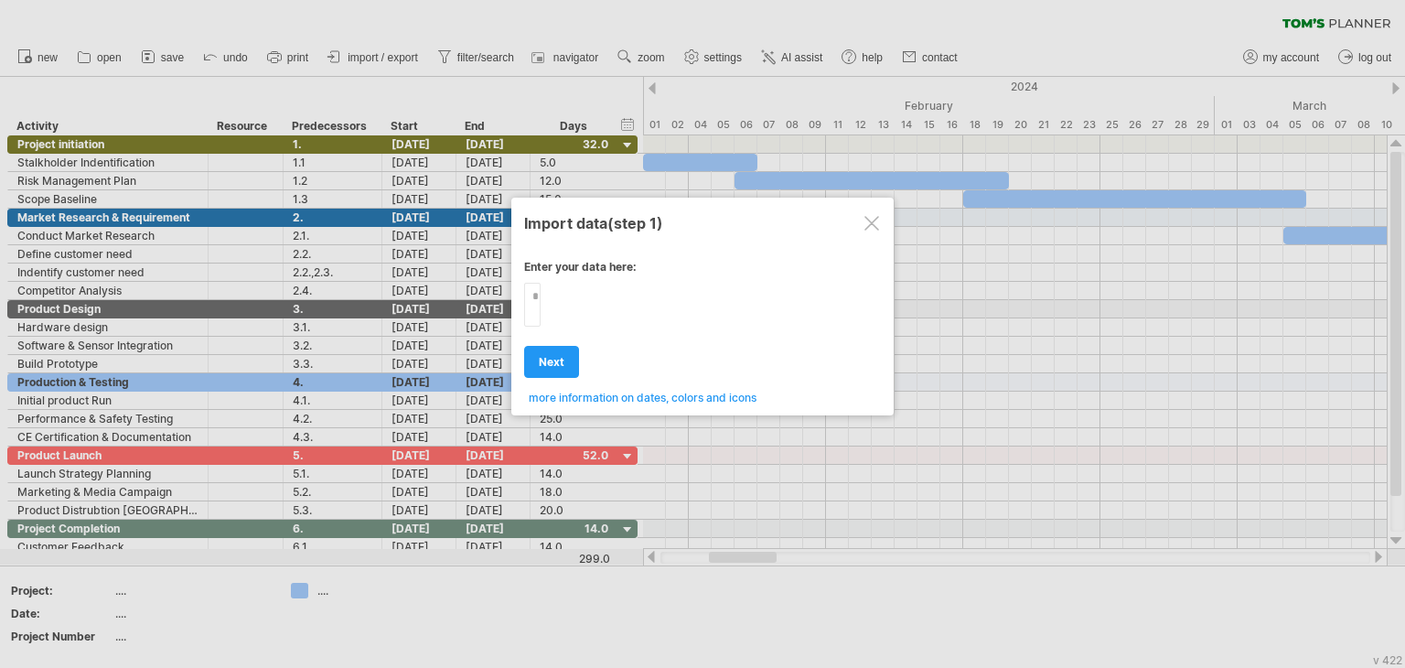
type textarea "**********"
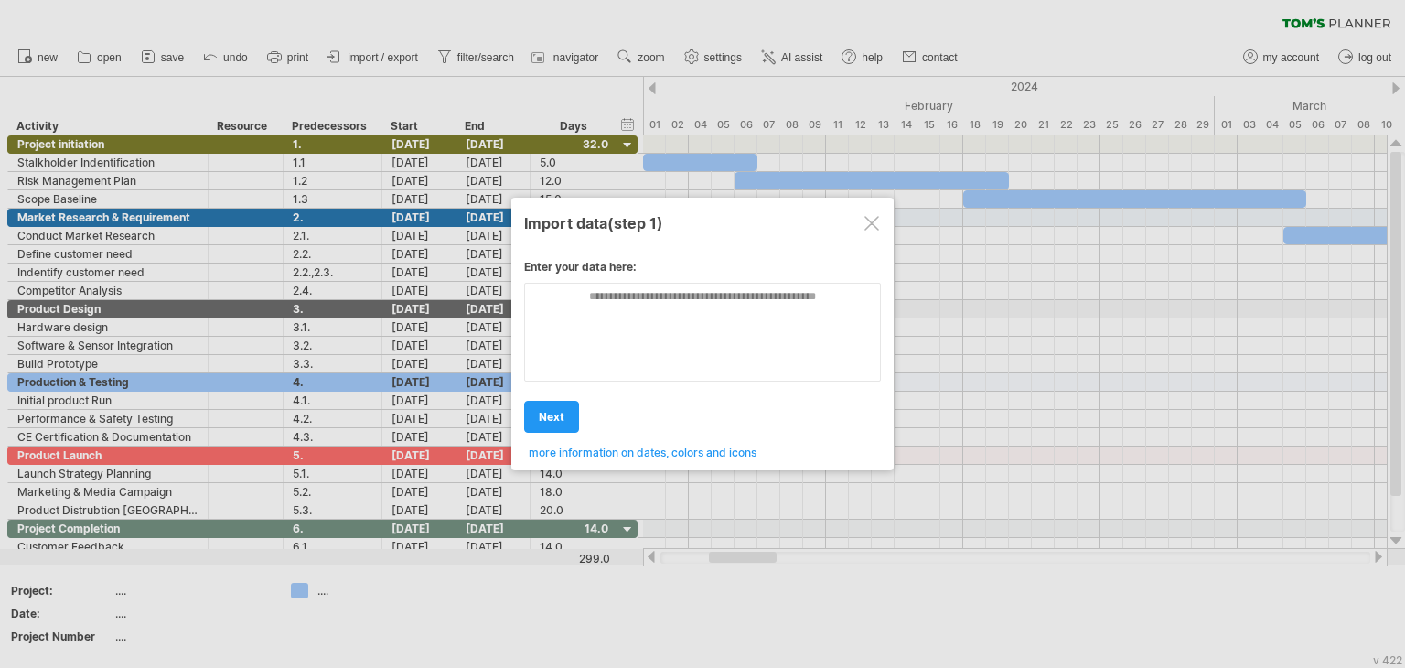
click at [615, 343] on div "Enter your data here: Your data: Weekend days ' mon tue Hide weekend days" at bounding box center [702, 352] width 357 height 213
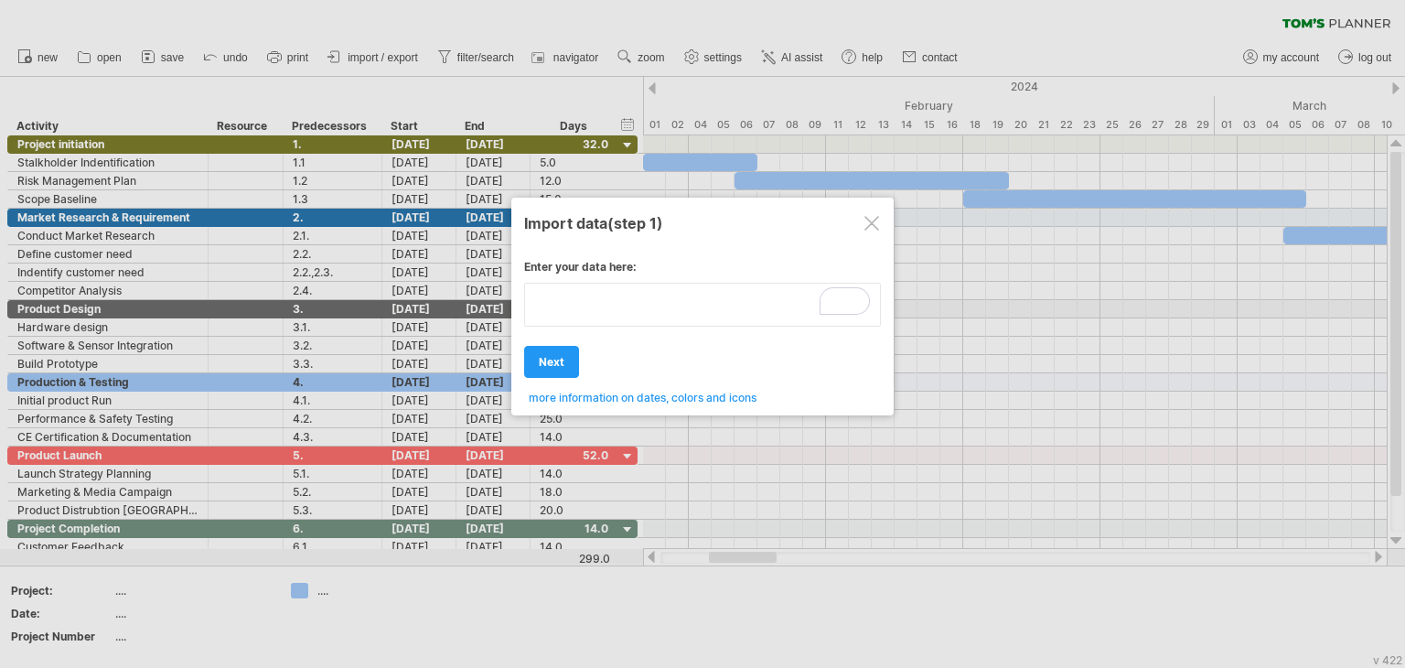
type textarea "**********"
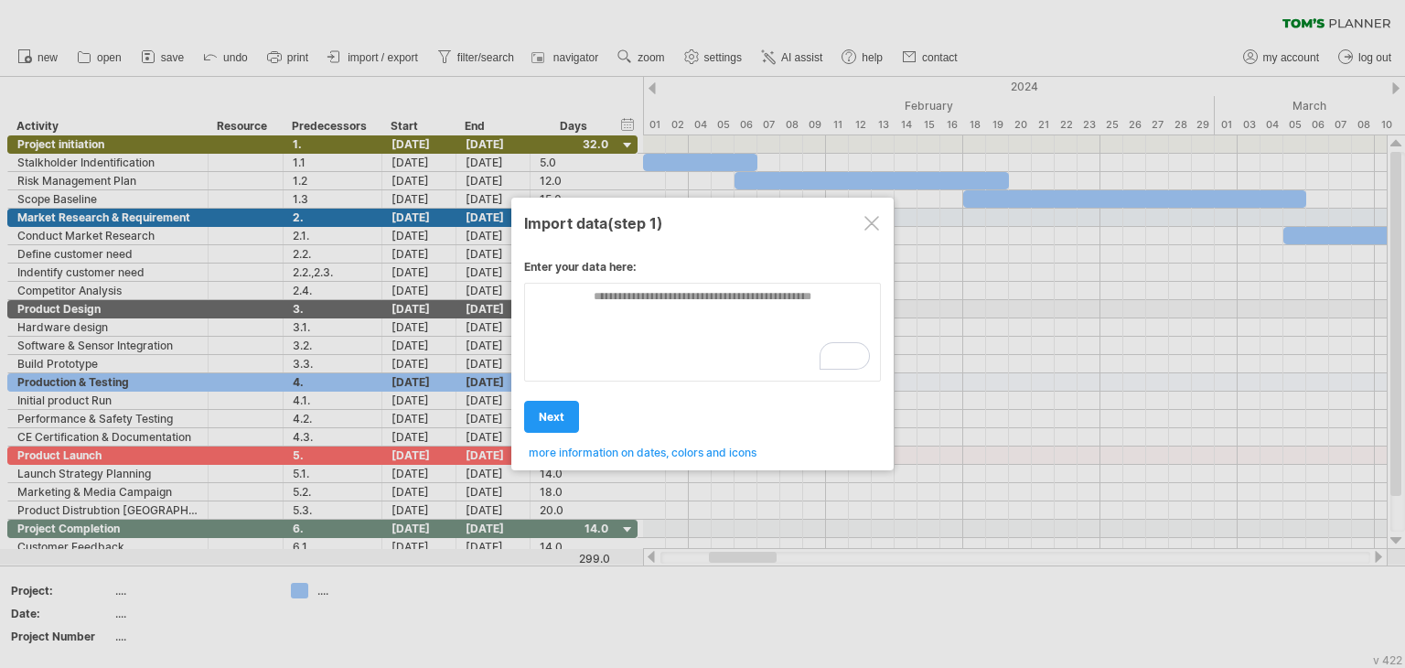
click at [876, 223] on div at bounding box center [872, 223] width 15 height 15
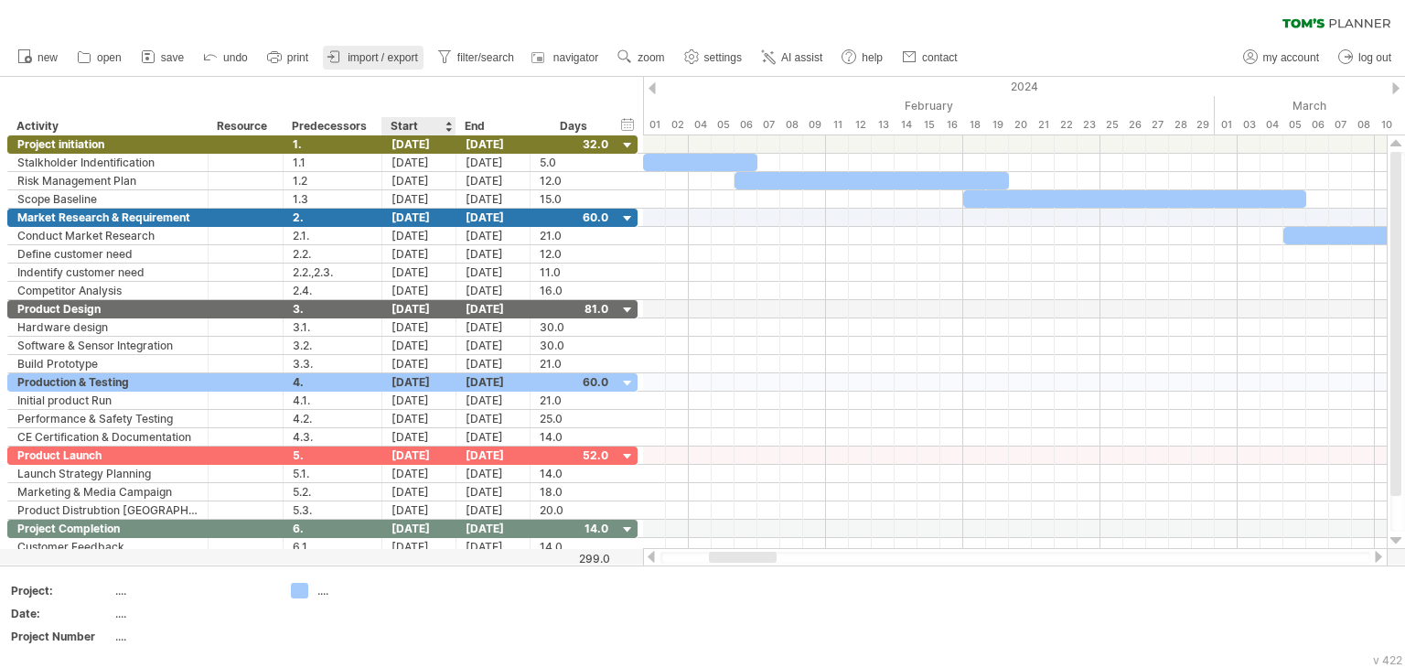
click at [403, 64] on link "import / export" at bounding box center [373, 58] width 101 height 24
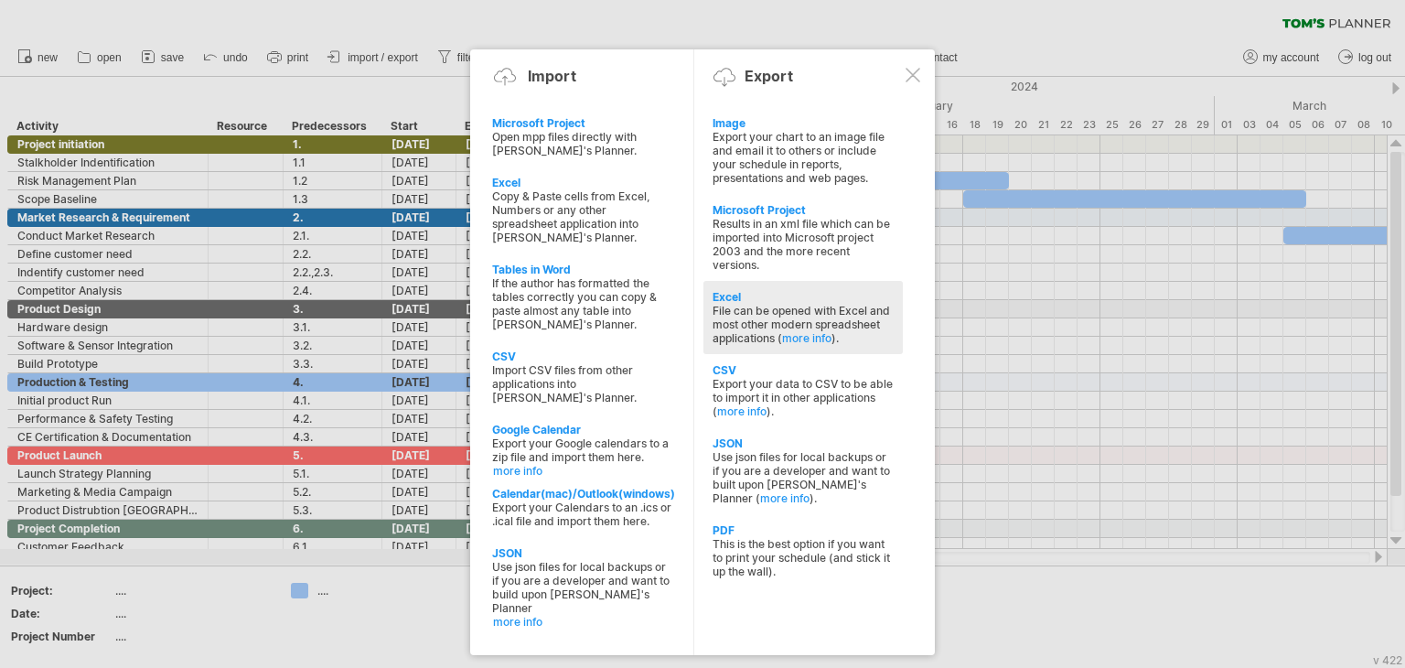
click at [739, 300] on div "Excel" at bounding box center [803, 297] width 181 height 14
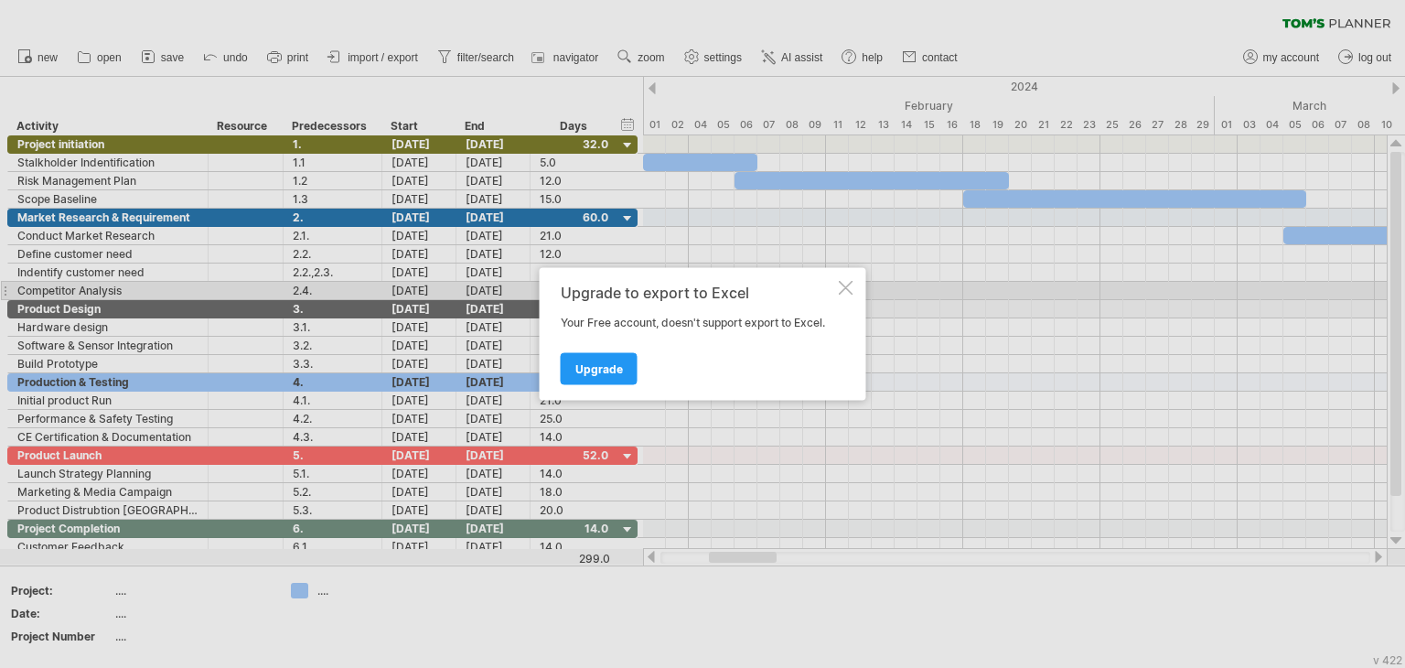
click at [848, 285] on div at bounding box center [846, 288] width 15 height 15
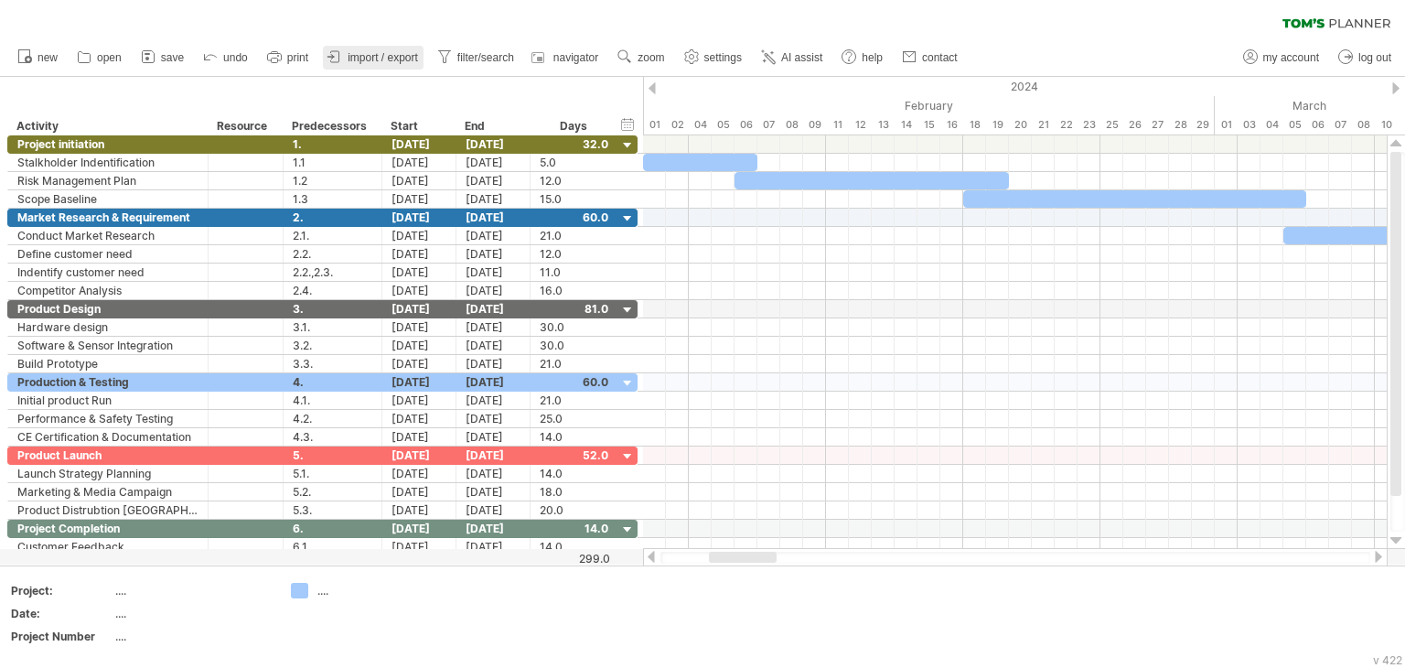
click at [367, 61] on span "import / export" at bounding box center [383, 57] width 70 height 13
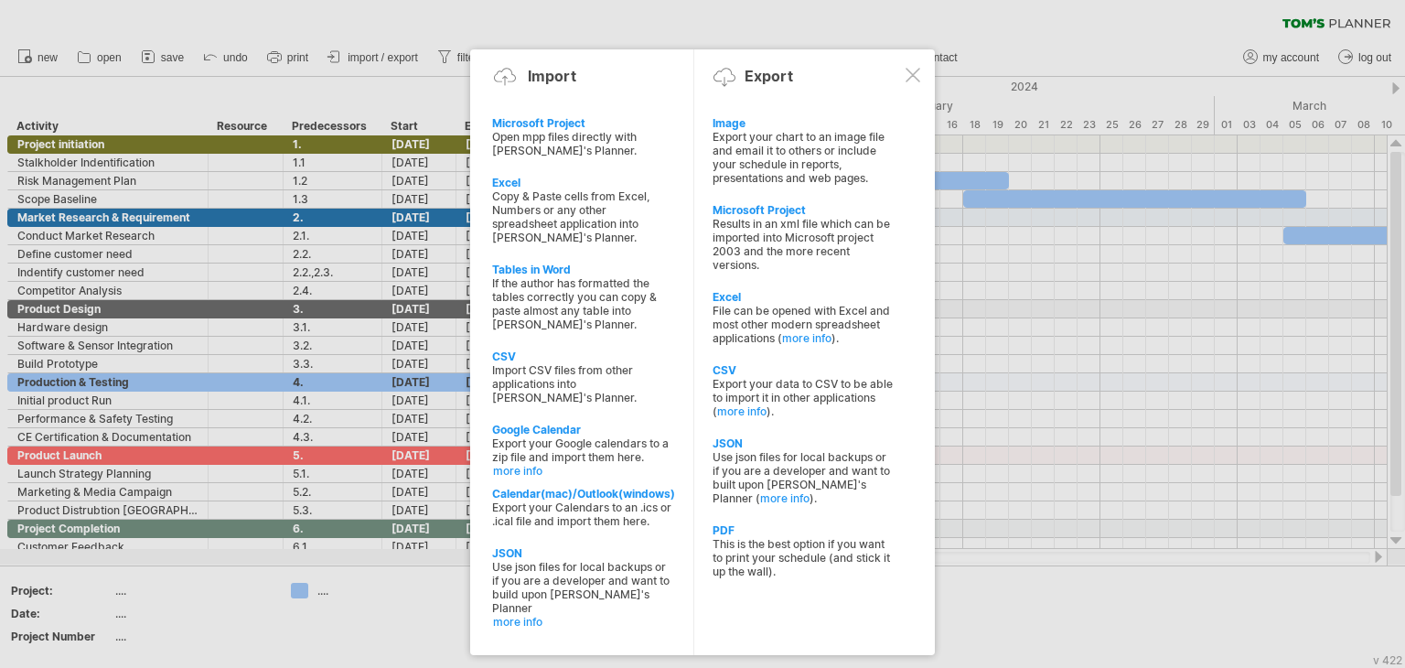
click at [732, 529] on div "PDF" at bounding box center [803, 530] width 181 height 14
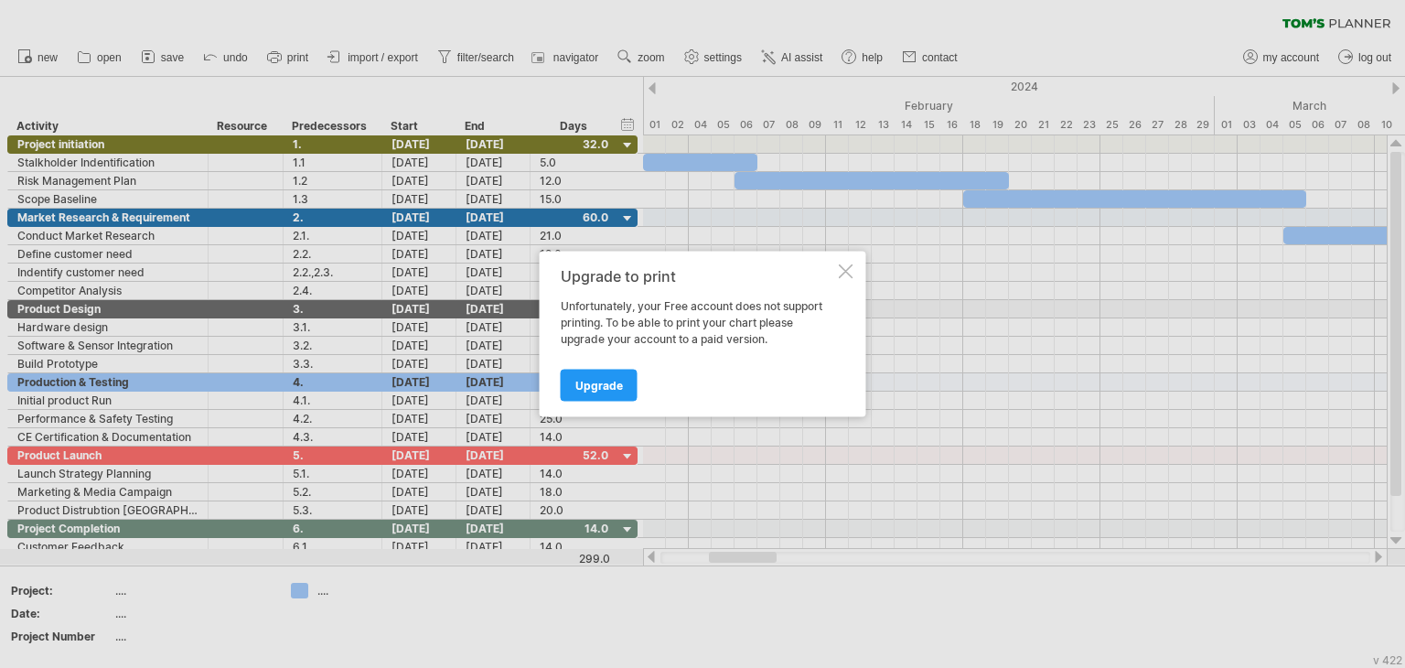
click at [846, 269] on div at bounding box center [846, 271] width 15 height 15
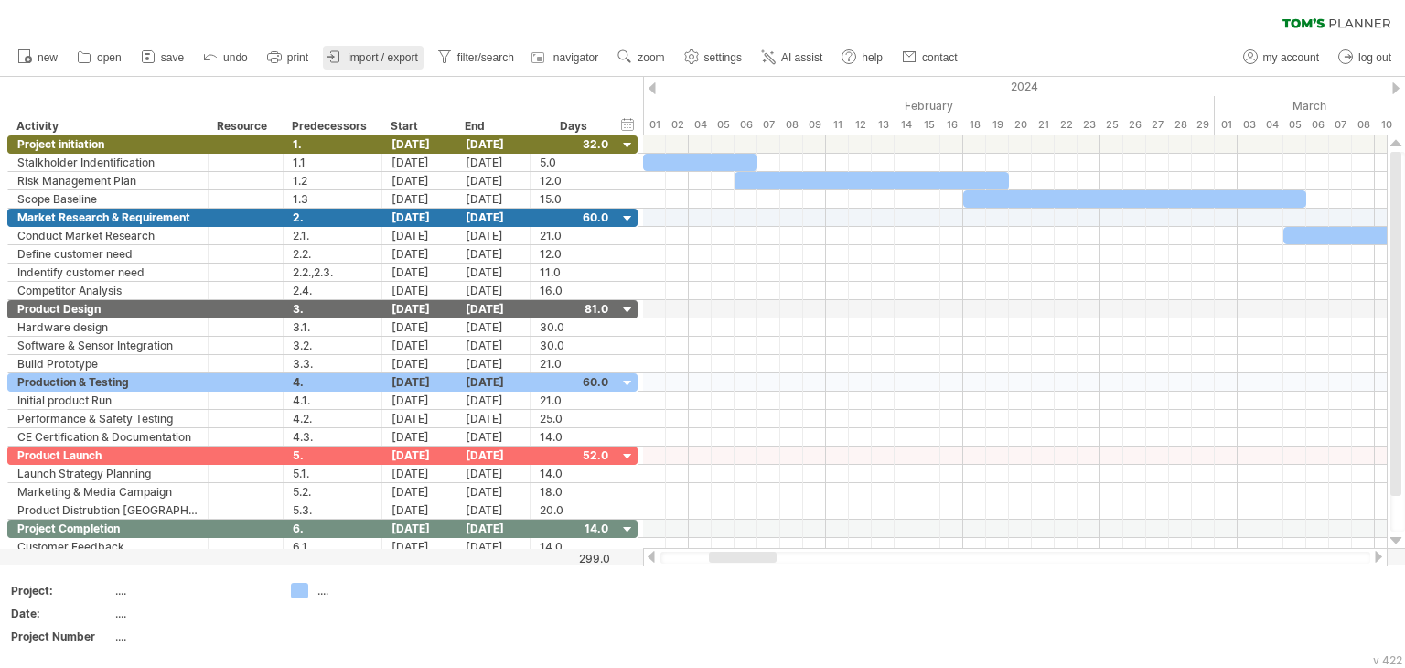
click at [348, 63] on link "import / export" at bounding box center [373, 58] width 101 height 24
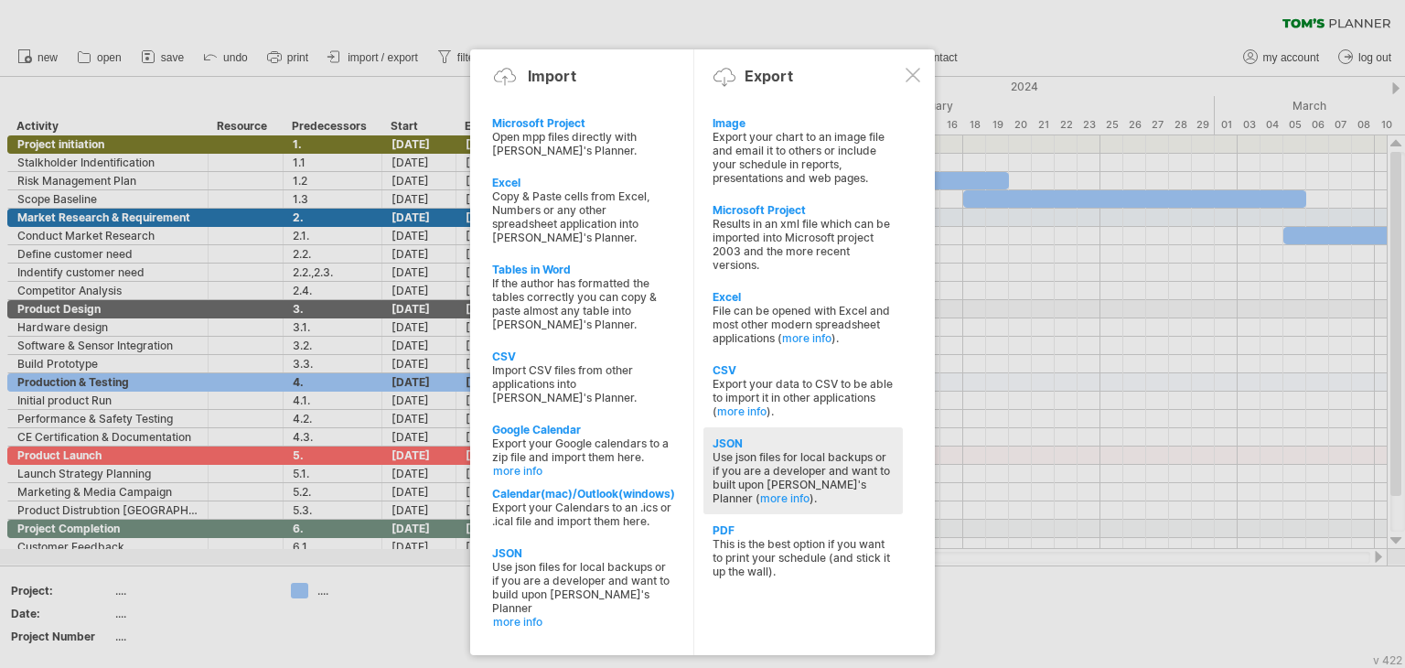
click at [716, 450] on div "JSON" at bounding box center [803, 443] width 181 height 14
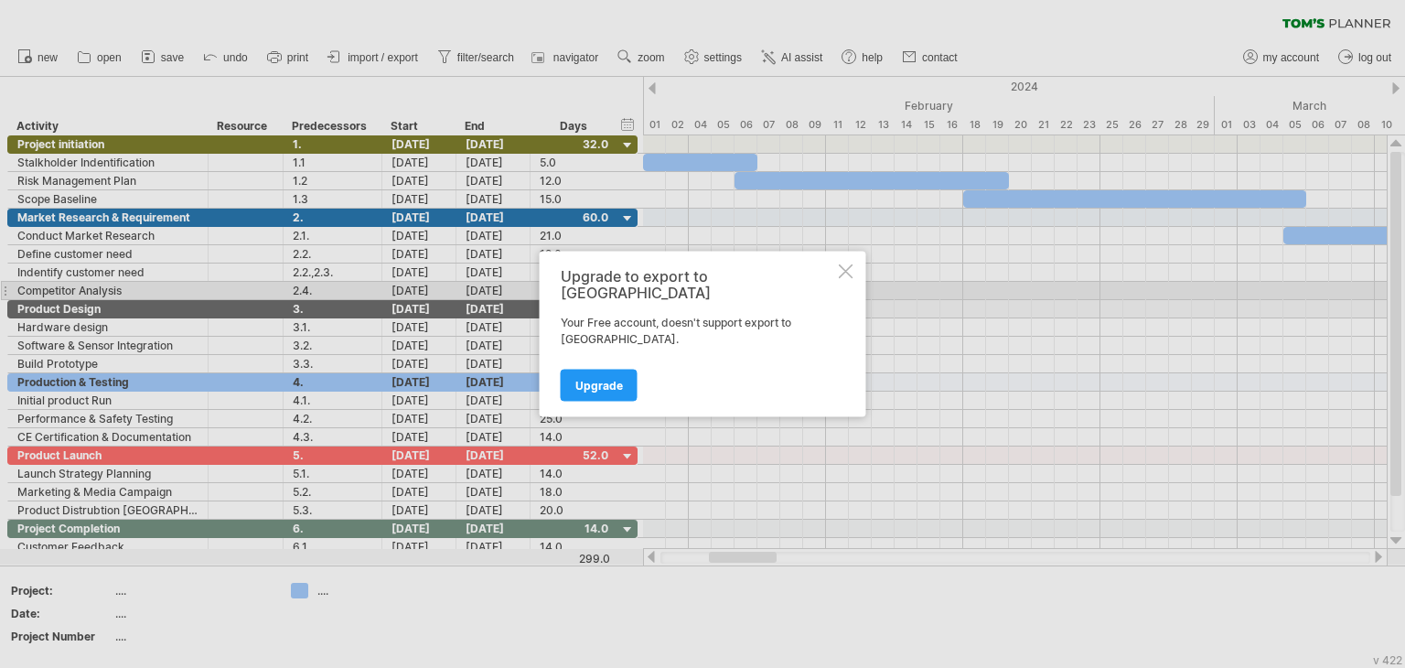
click at [840, 279] on div at bounding box center [846, 271] width 15 height 15
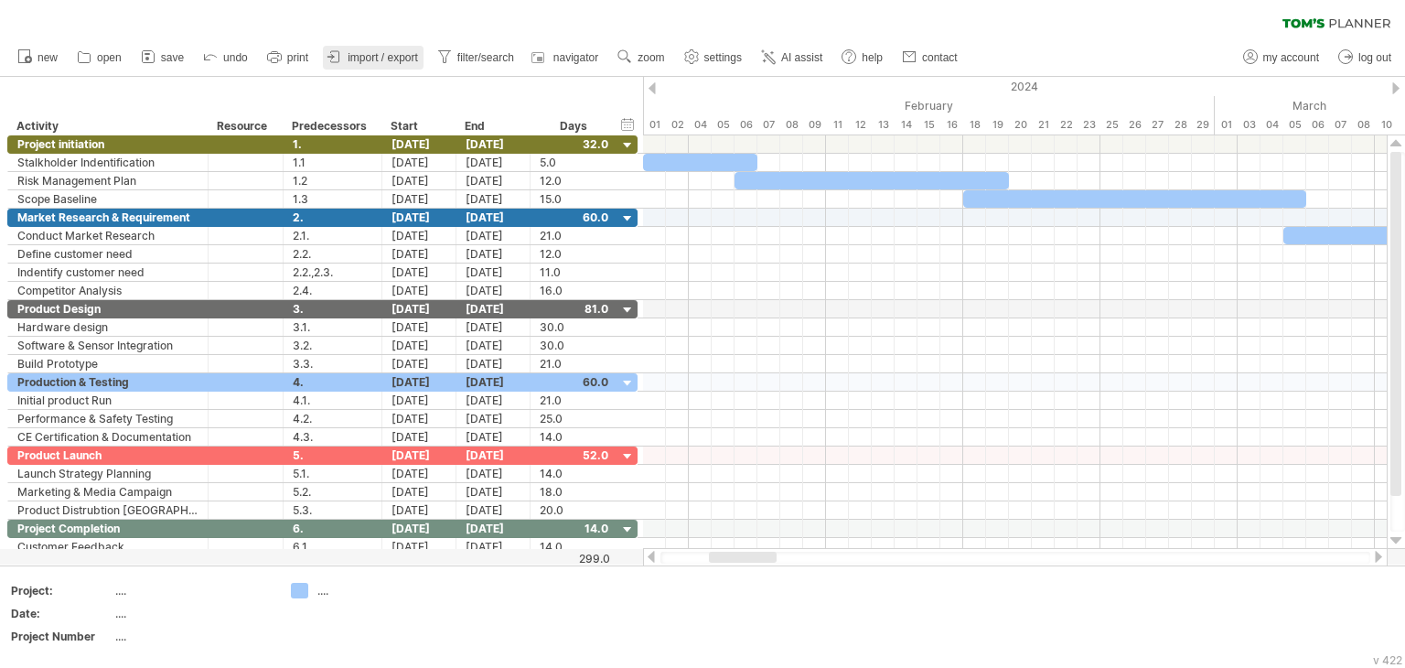
click at [373, 58] on span "import / export" at bounding box center [383, 57] width 70 height 13
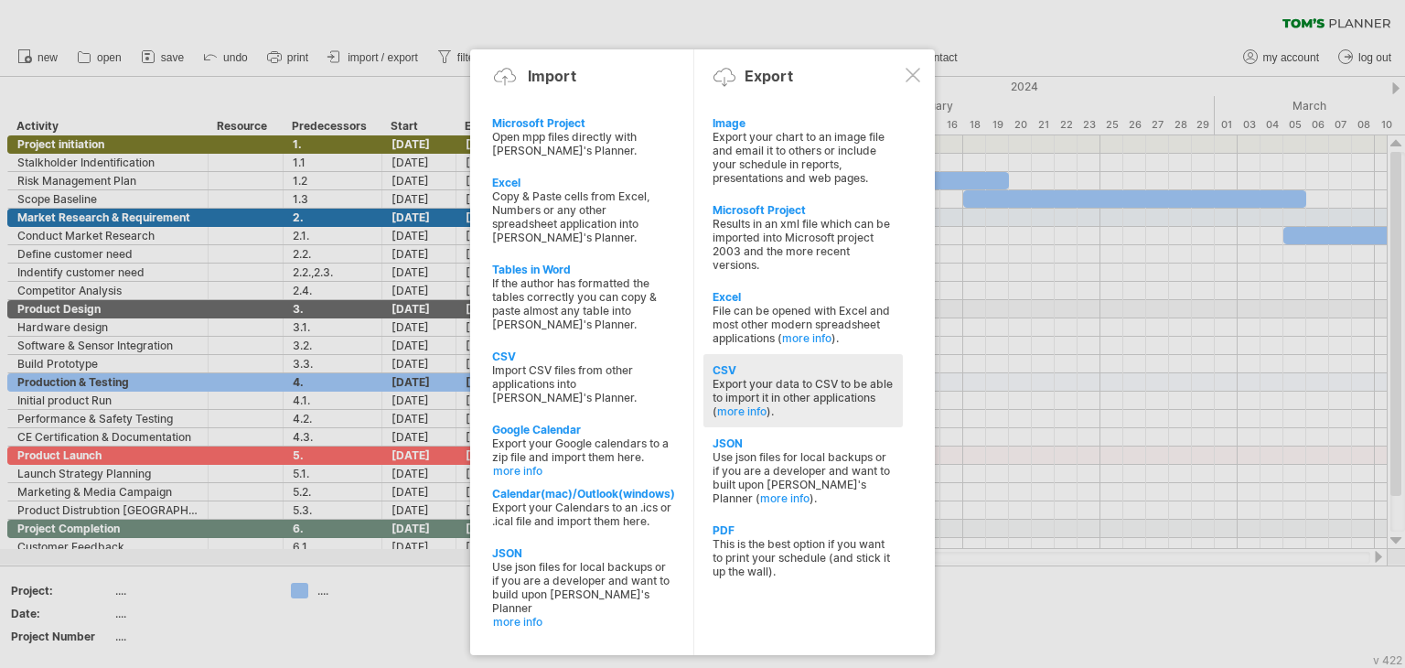
click at [738, 367] on div "CSV" at bounding box center [803, 370] width 181 height 14
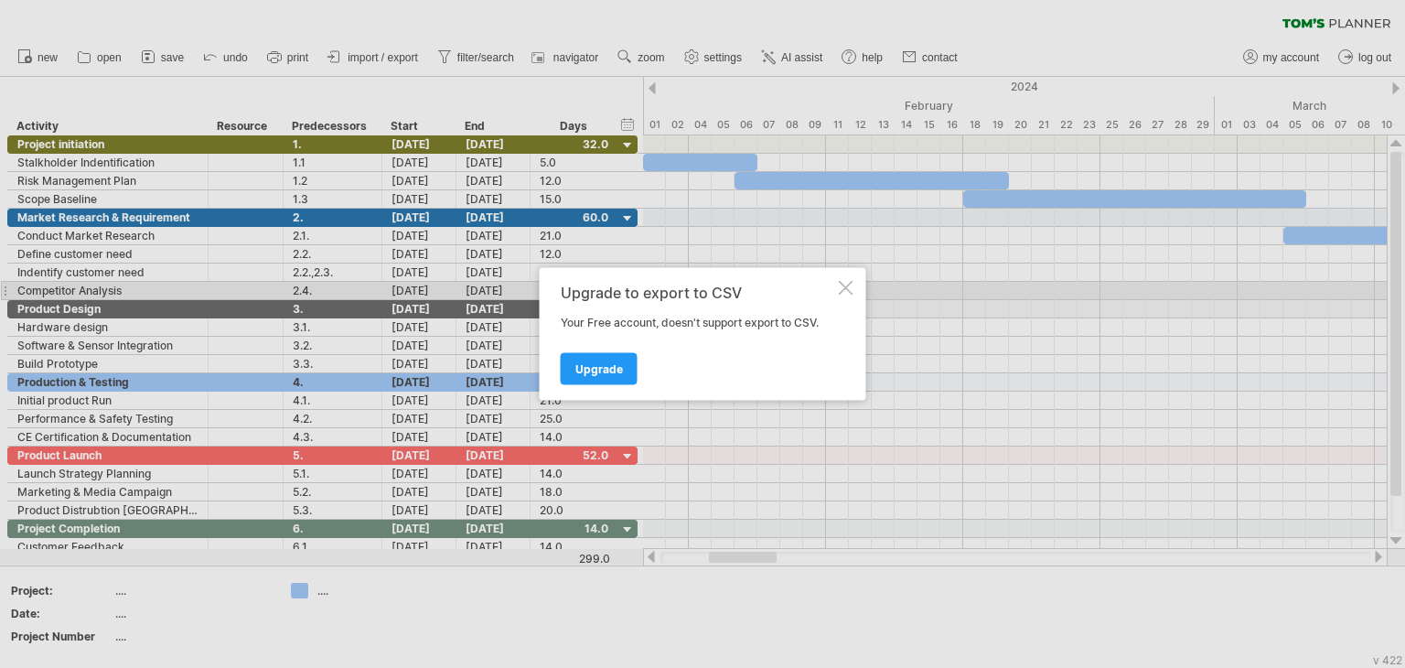
click at [849, 292] on div at bounding box center [846, 288] width 15 height 15
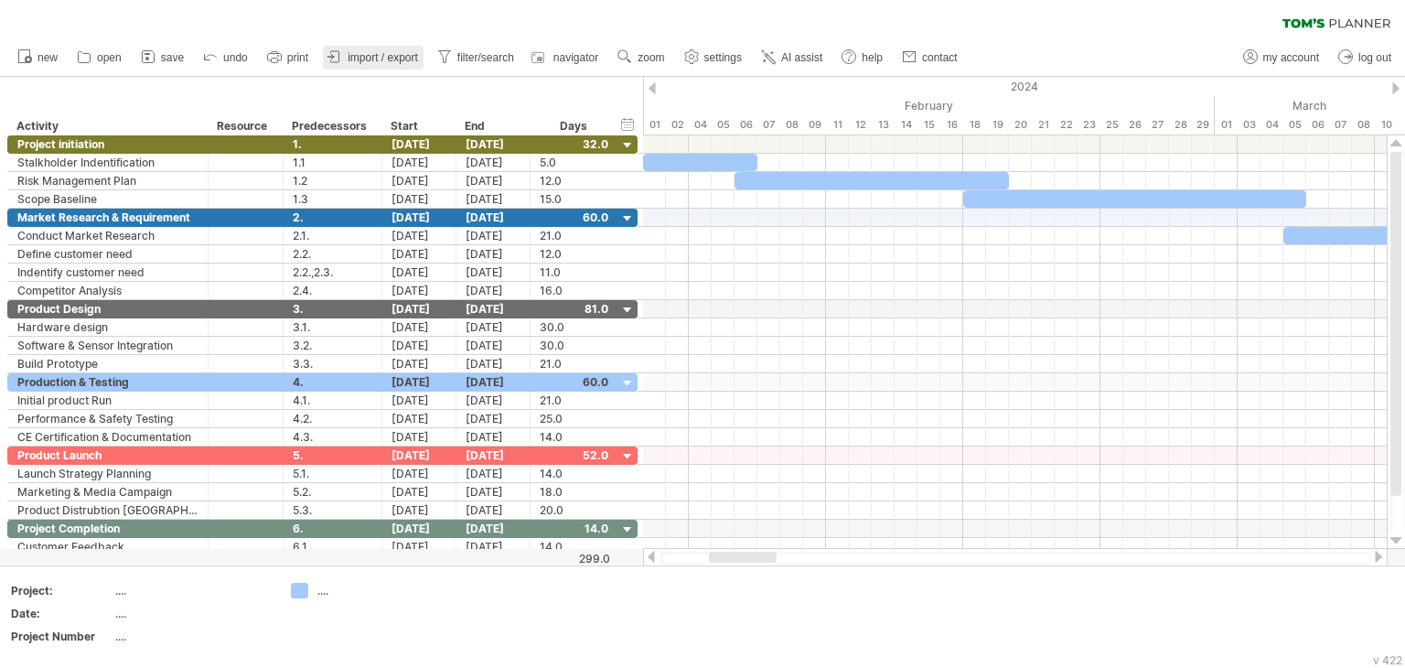
click at [389, 59] on span "import / export" at bounding box center [383, 57] width 70 height 13
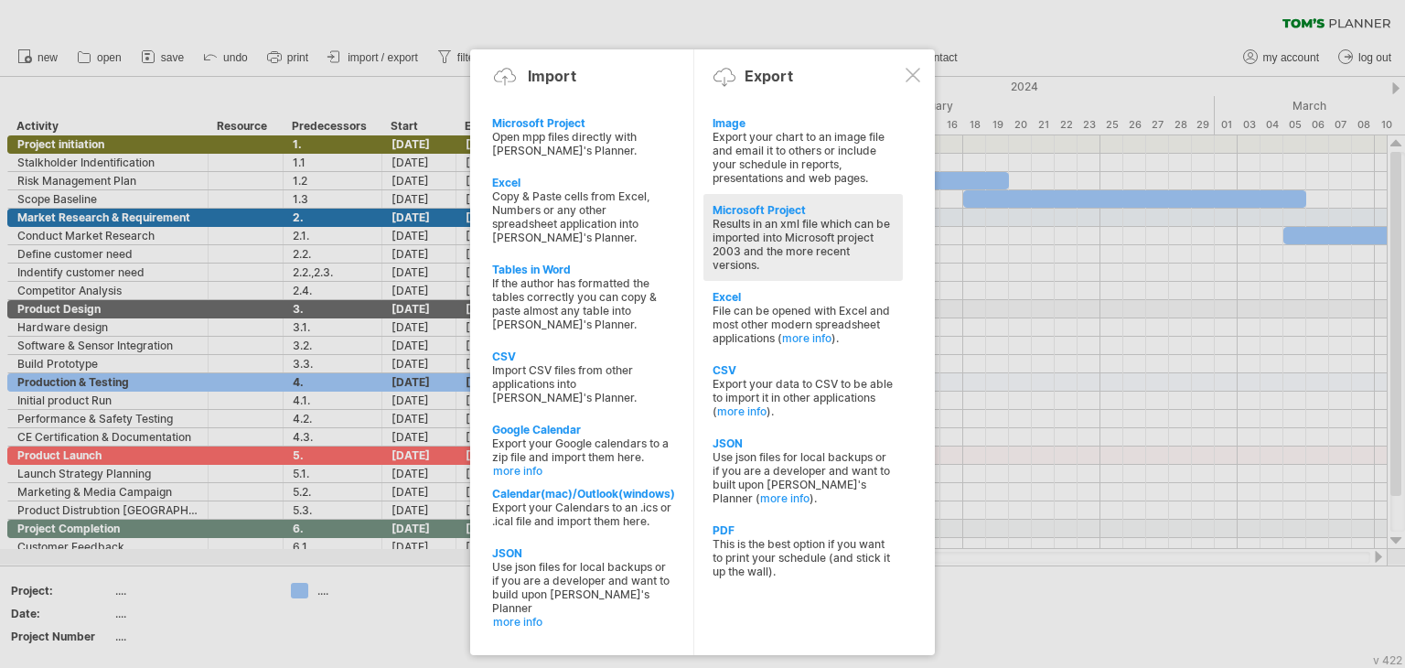
click at [758, 213] on div "Microsoft Project" at bounding box center [803, 210] width 181 height 14
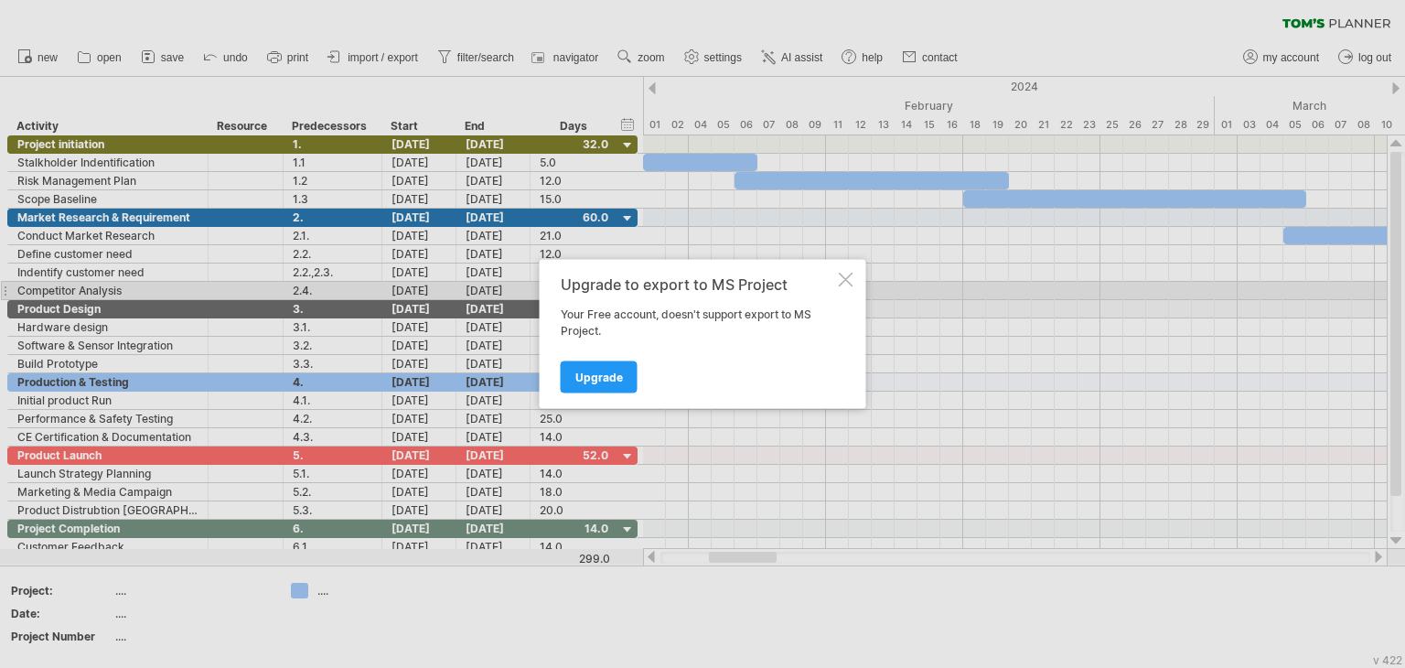
click at [842, 282] on div at bounding box center [846, 280] width 15 height 15
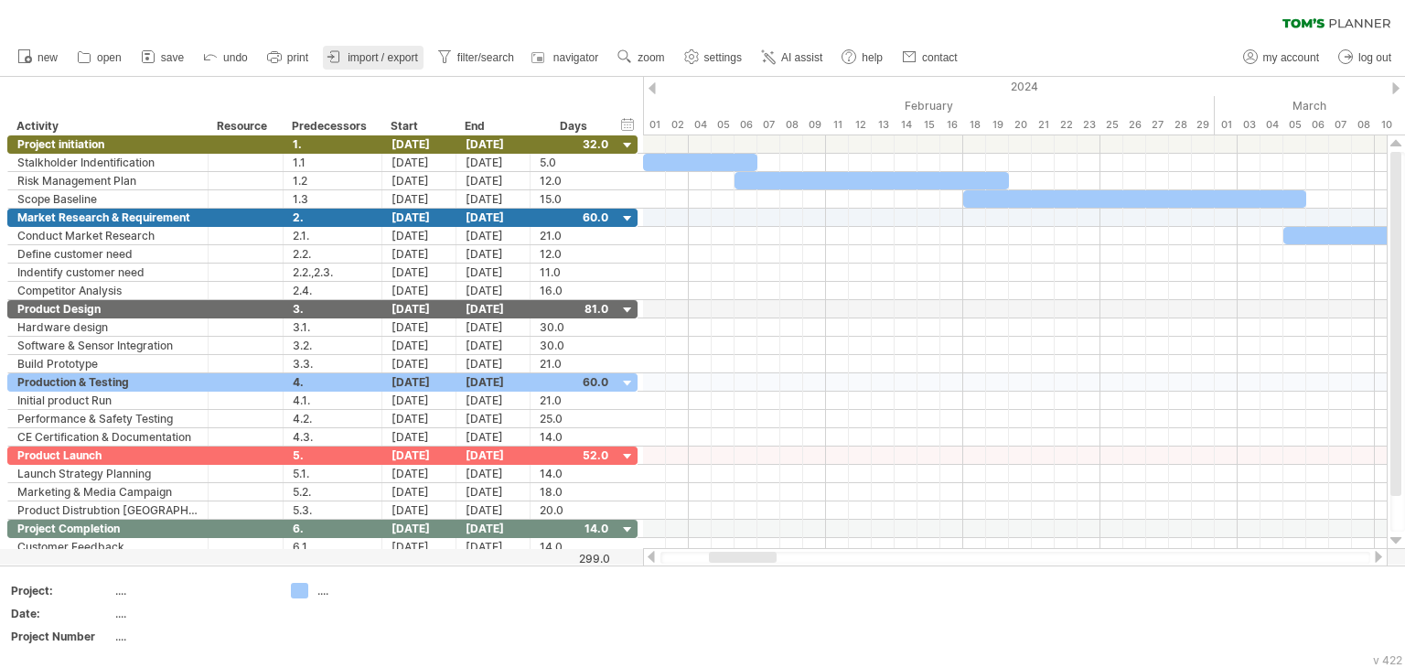
click at [360, 52] on span "import / export" at bounding box center [383, 57] width 70 height 13
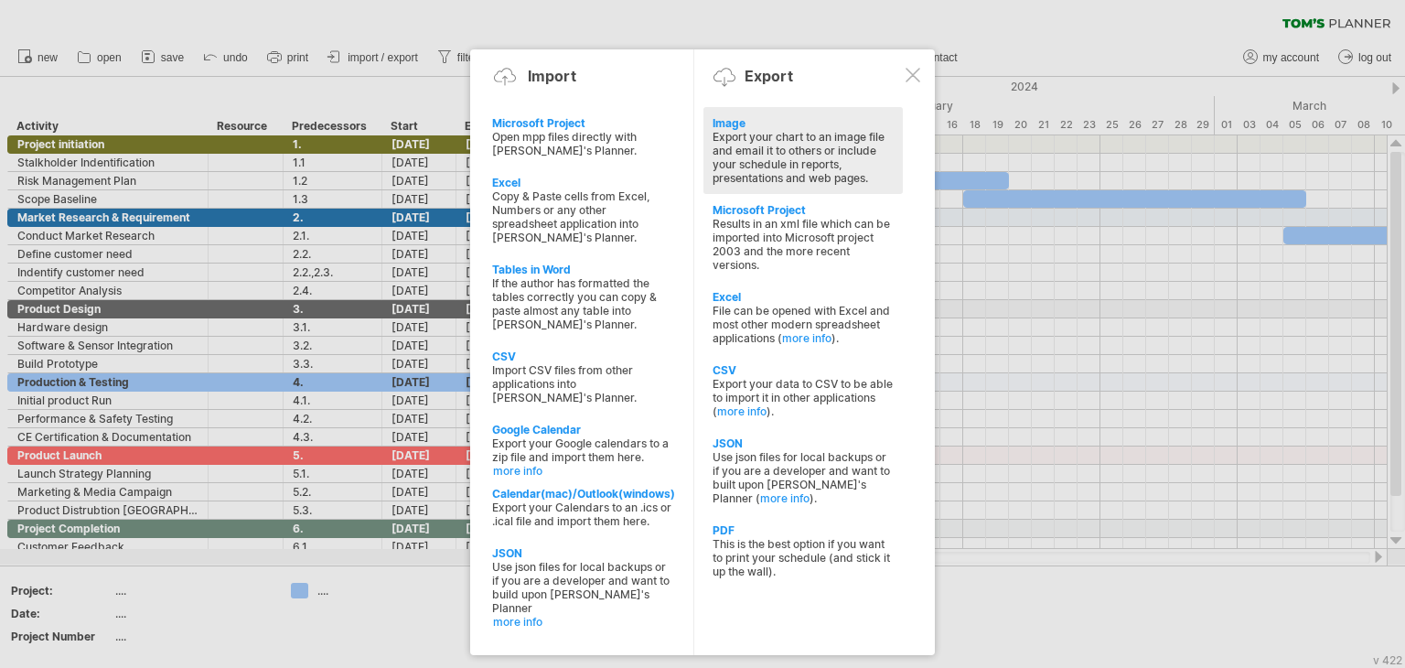
click at [732, 145] on div "Export your chart to an image file and email it to others or include your sched…" at bounding box center [803, 157] width 181 height 55
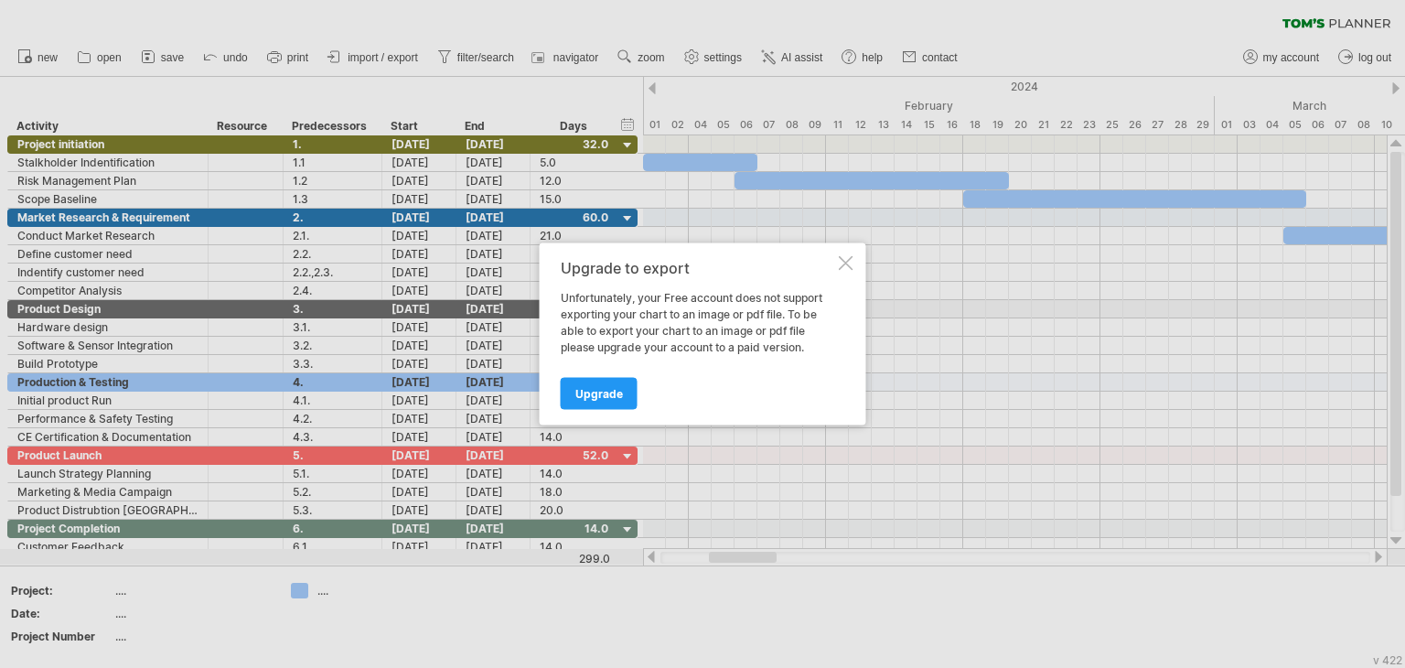
click at [843, 268] on div at bounding box center [846, 263] width 15 height 15
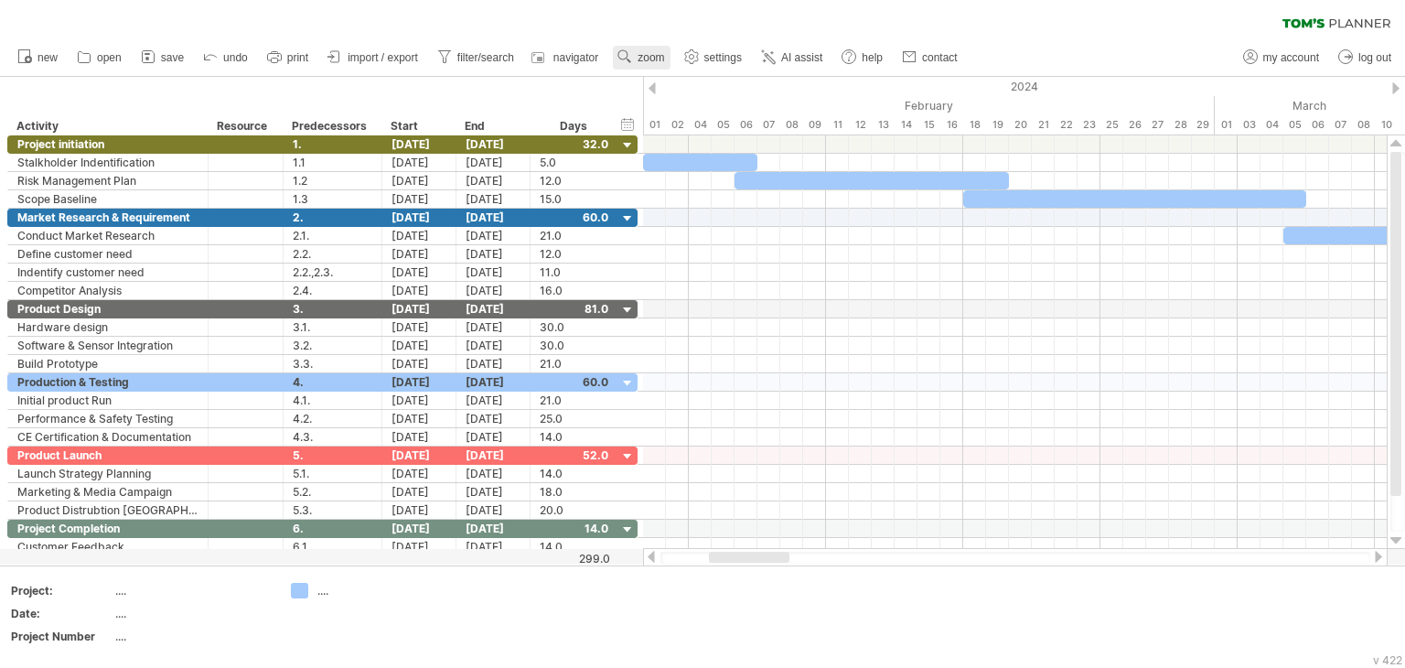
click at [646, 52] on span "zoom" at bounding box center [651, 57] width 27 height 13
click at [993, 23] on div "clear filter reapply filter" at bounding box center [702, 19] width 1405 height 38
click at [658, 55] on span "zoom" at bounding box center [651, 57] width 27 height 13
click at [699, 101] on div "Week" at bounding box center [718, 107] width 102 height 29
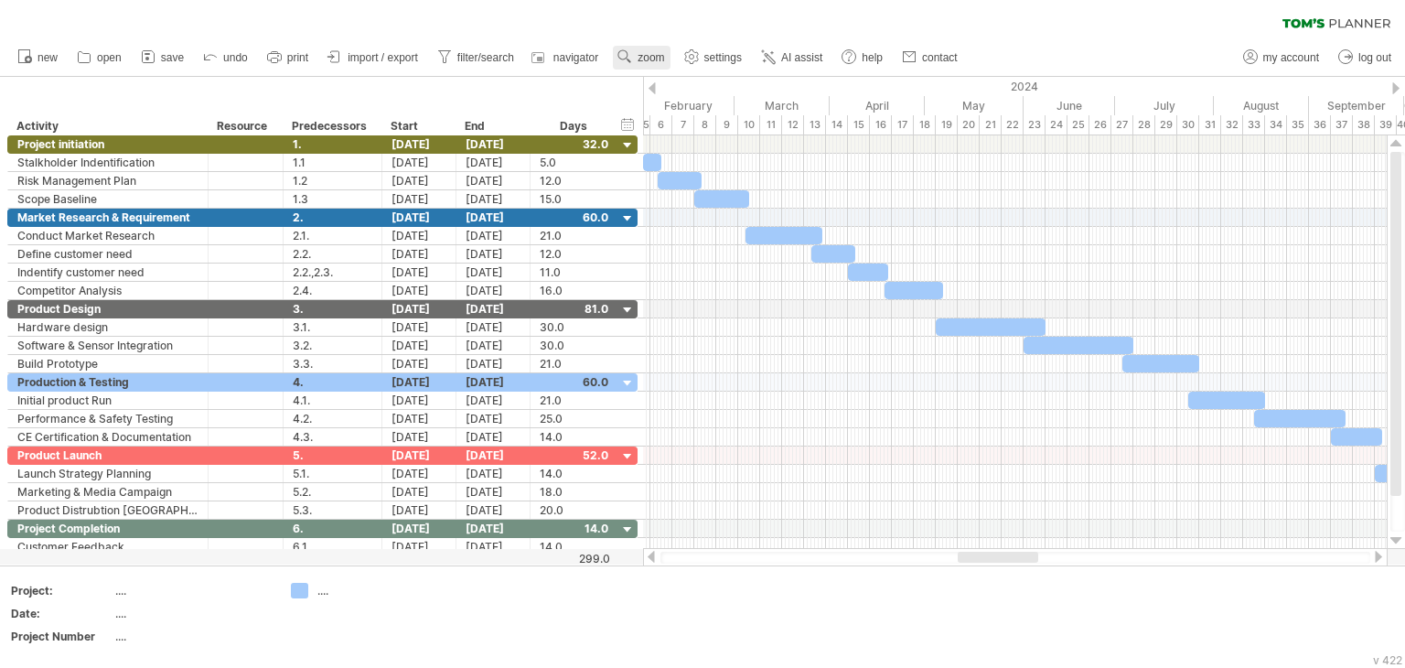
click at [653, 55] on span "zoom" at bounding box center [651, 57] width 27 height 13
click at [688, 81] on div "Month" at bounding box center [713, 78] width 102 height 29
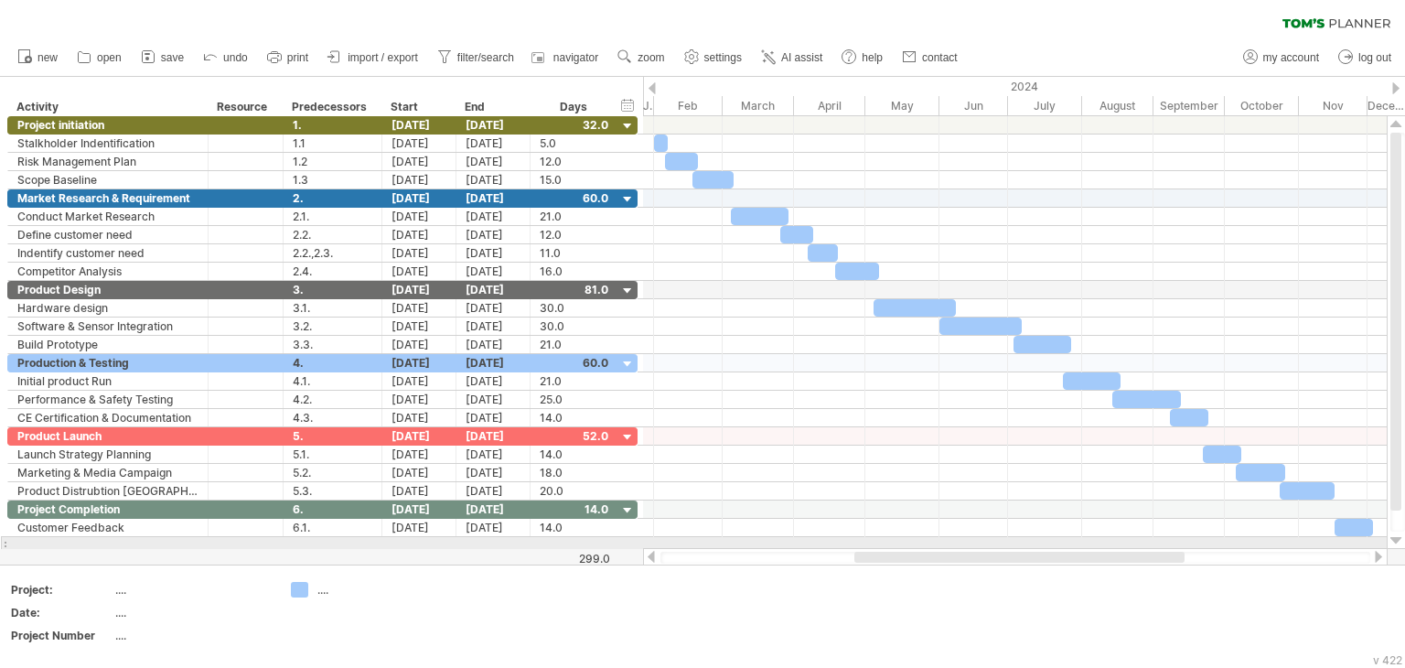
drag, startPoint x: 1160, startPoint y: 561, endPoint x: 1156, endPoint y: 540, distance: 21.5
click at [1156, 540] on div "Trying to reach [DOMAIN_NAME] Connected again... 0% clear filter new" at bounding box center [702, 334] width 1405 height 668
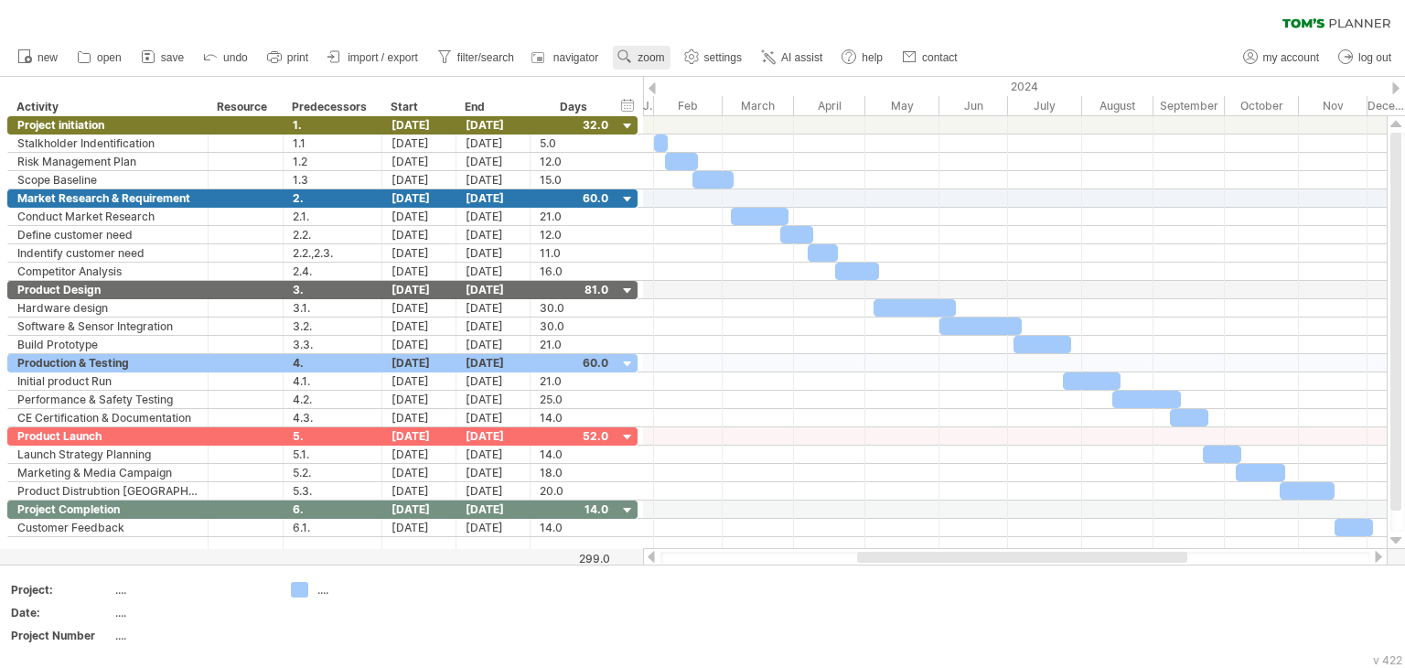
click at [646, 62] on span "zoom" at bounding box center [651, 57] width 27 height 13
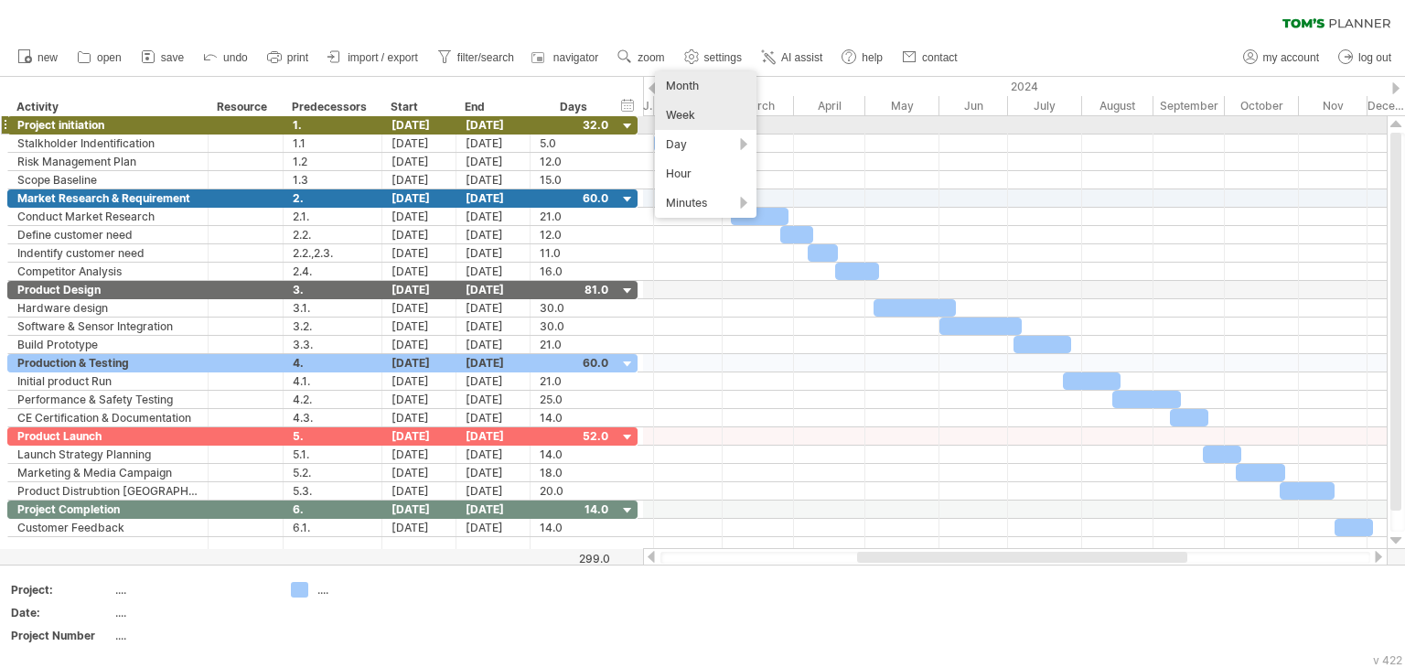
click at [714, 126] on div "Week" at bounding box center [706, 115] width 102 height 29
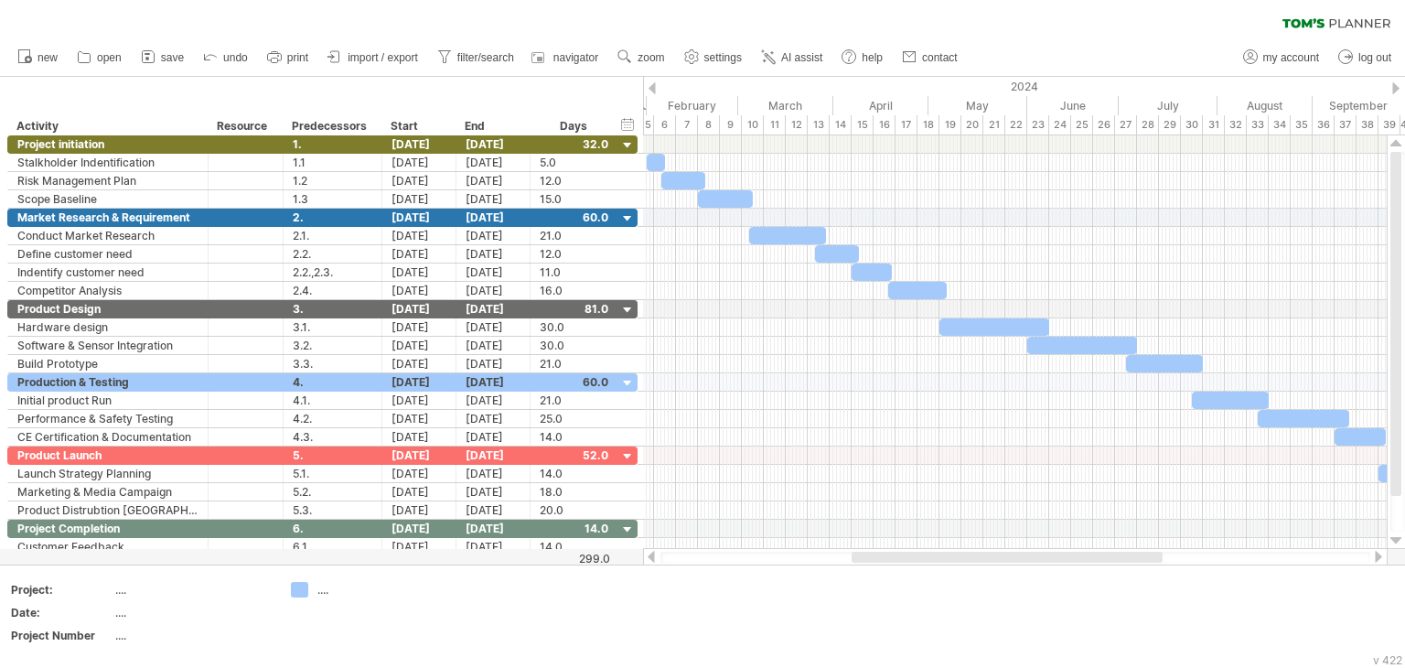
click at [986, 561] on div at bounding box center [1007, 557] width 311 height 11
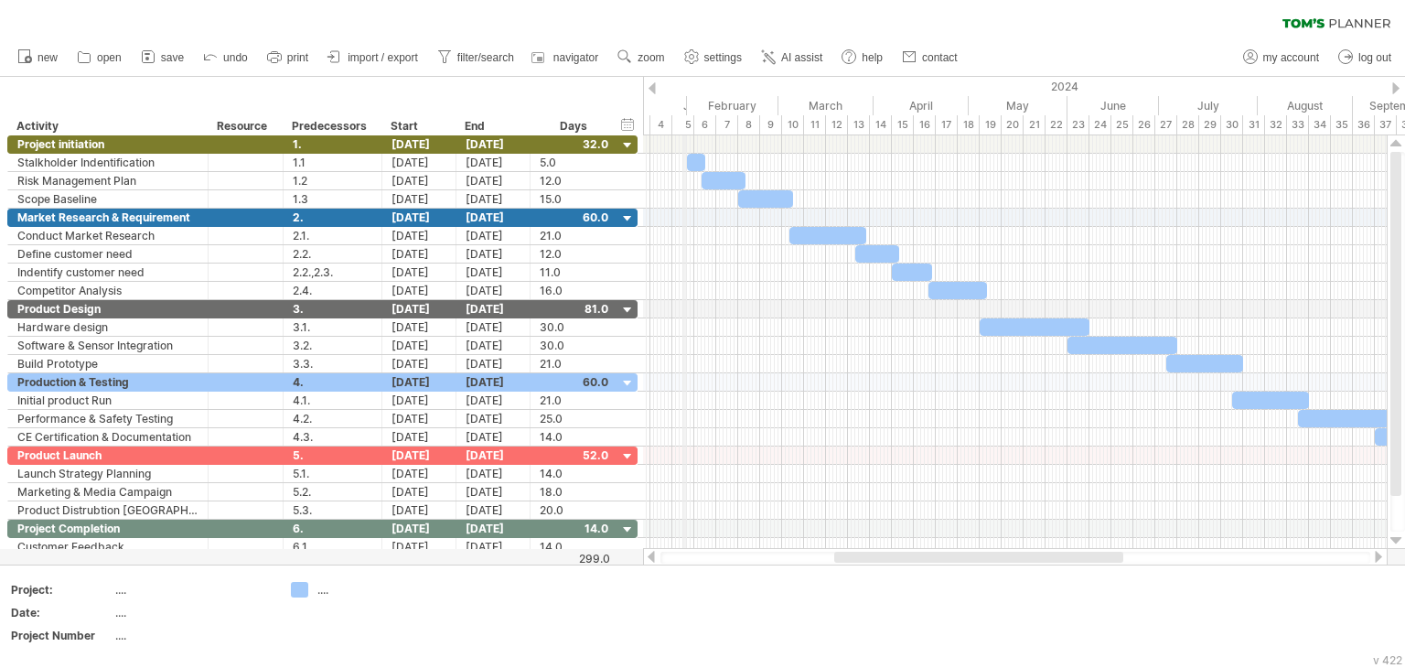
drag, startPoint x: 643, startPoint y: 86, endPoint x: 694, endPoint y: 89, distance: 50.4
click at [694, 89] on div "2024" at bounding box center [1162, 86] width 1149 height 19
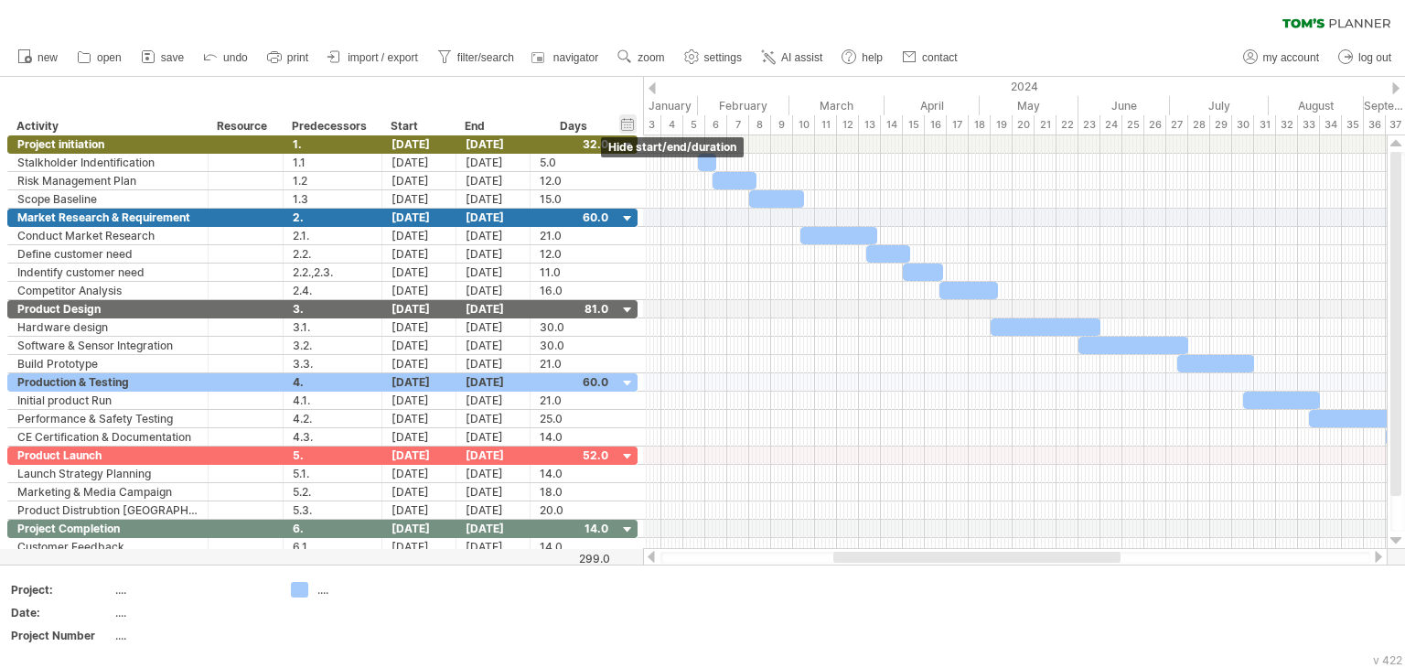
click at [626, 120] on div "hide start/end/duration show start/end/duration" at bounding box center [627, 123] width 17 height 19
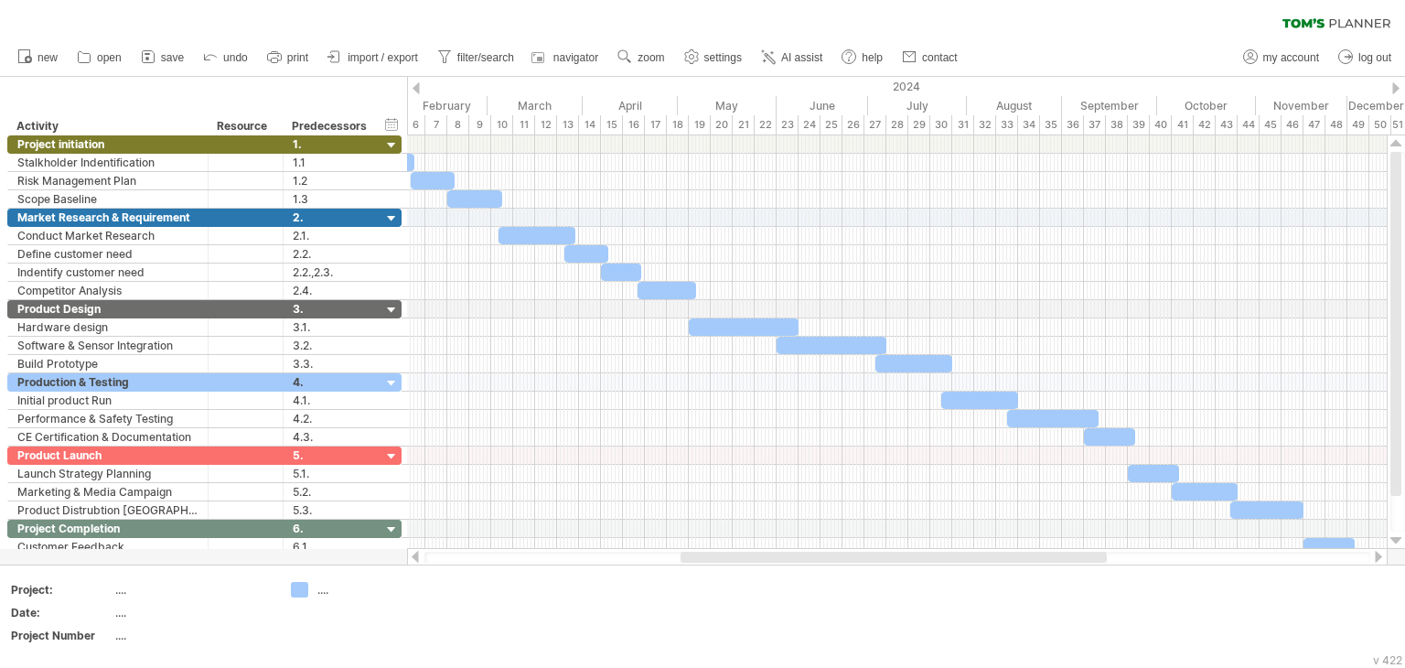
drag, startPoint x: 871, startPoint y: 559, endPoint x: 919, endPoint y: 560, distance: 47.6
click at [908, 561] on div at bounding box center [894, 557] width 426 height 11
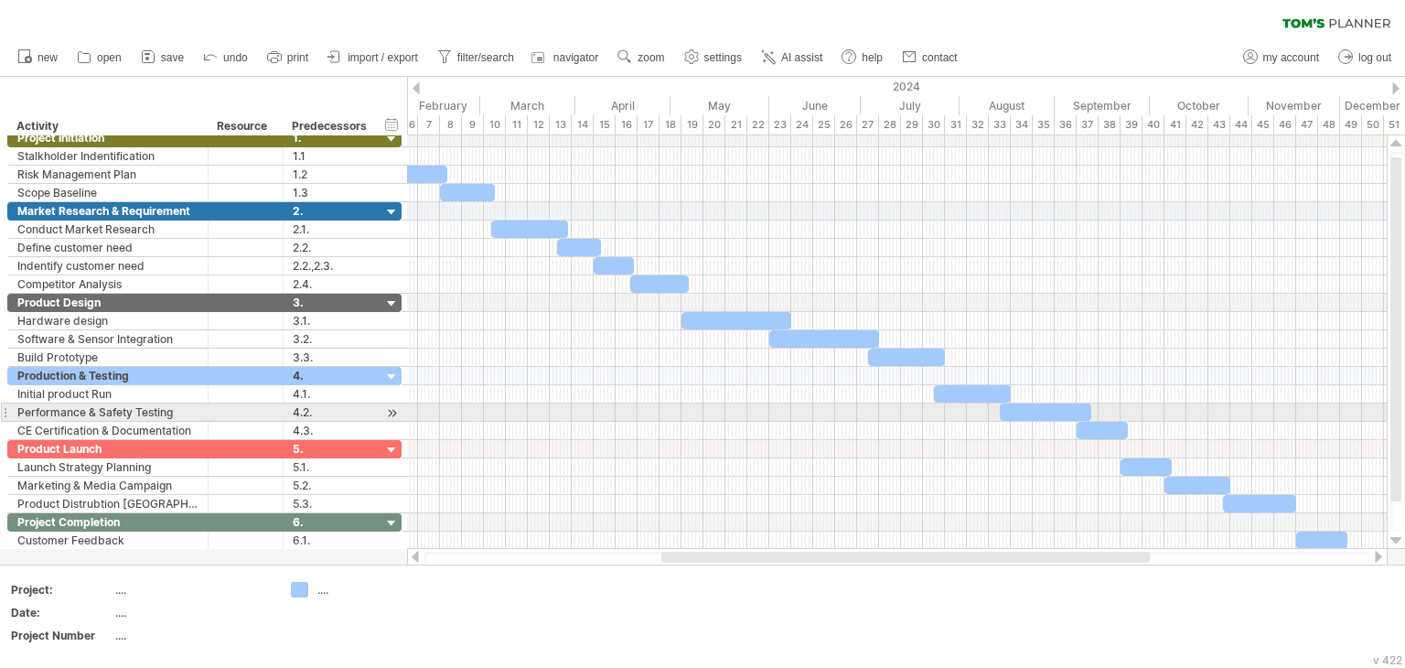
click at [1397, 409] on div at bounding box center [1396, 329] width 11 height 344
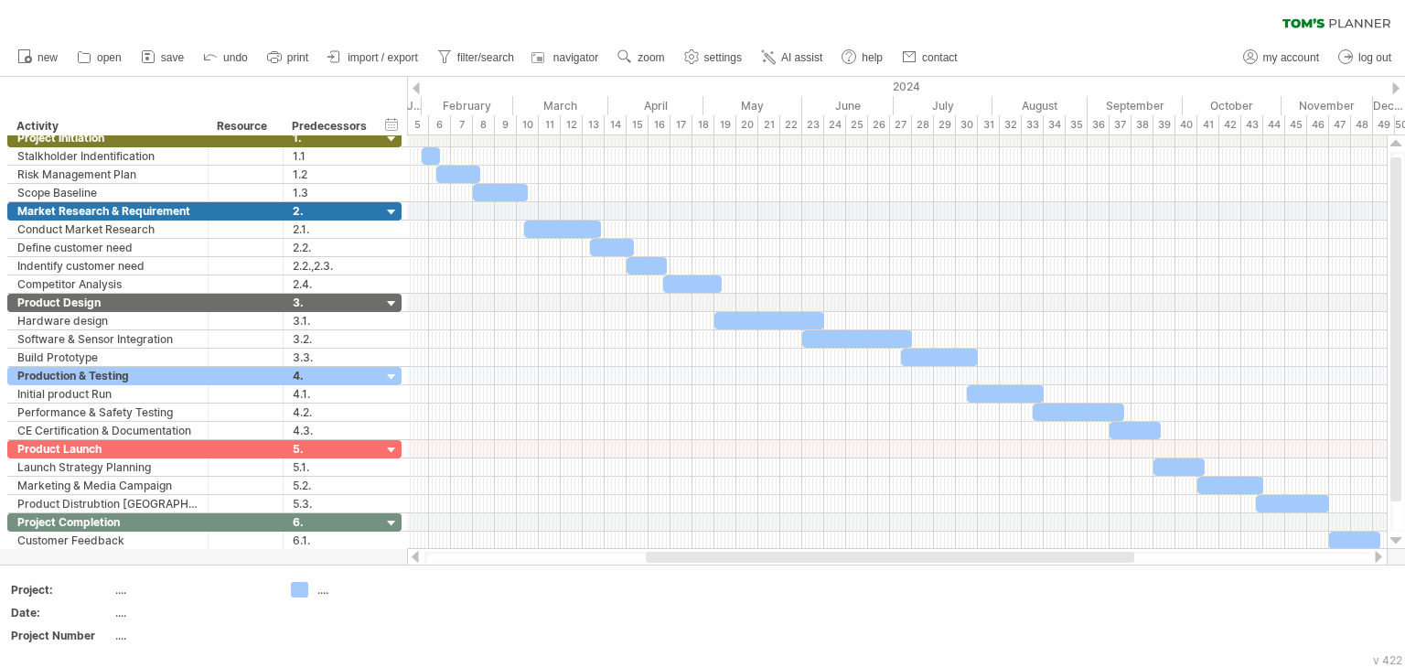
drag, startPoint x: 963, startPoint y: 557, endPoint x: 947, endPoint y: 551, distance: 16.8
click at [947, 552] on div at bounding box center [890, 557] width 489 height 11
click at [392, 126] on div "hide start/end/duration show start/end/duration" at bounding box center [391, 123] width 17 height 19
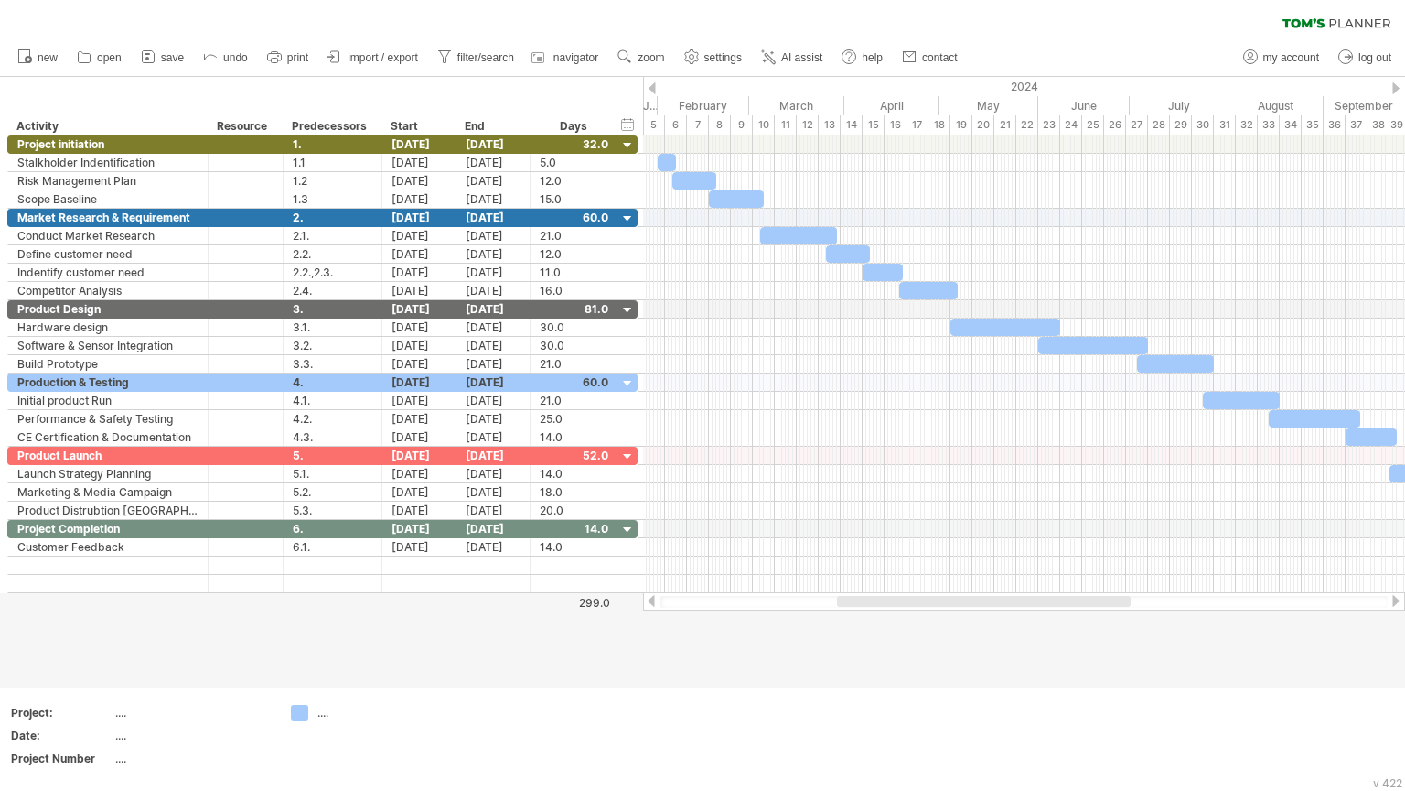
click at [908, 20] on div "clear filter reapply filter" at bounding box center [702, 19] width 1405 height 38
click at [627, 124] on div "hide start/end/duration show start/end/duration" at bounding box center [627, 123] width 17 height 19
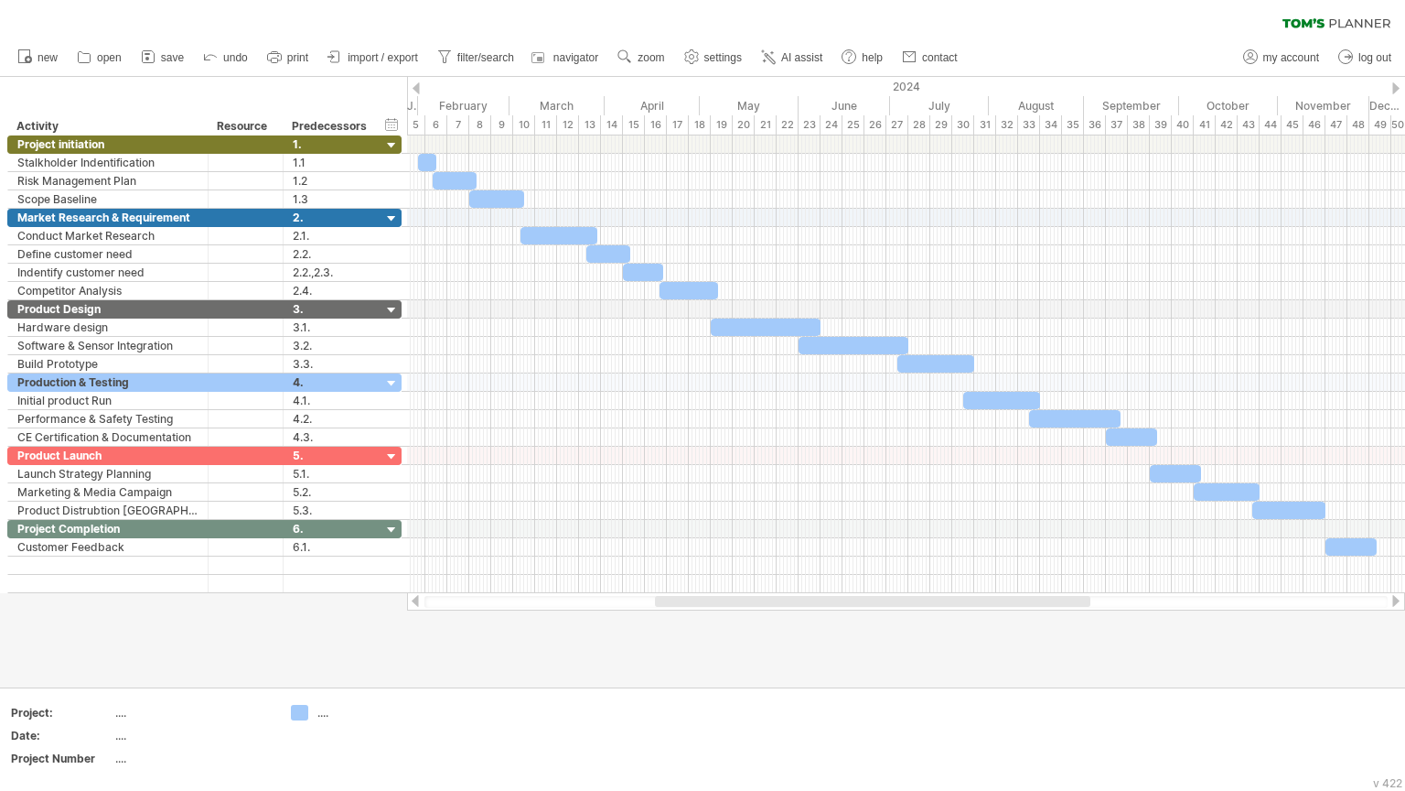
click at [1051, 600] on div at bounding box center [873, 601] width 436 height 11
click at [634, 50] on use at bounding box center [625, 57] width 18 height 18
click at [684, 125] on div "Day" at bounding box center [697, 132] width 102 height 29
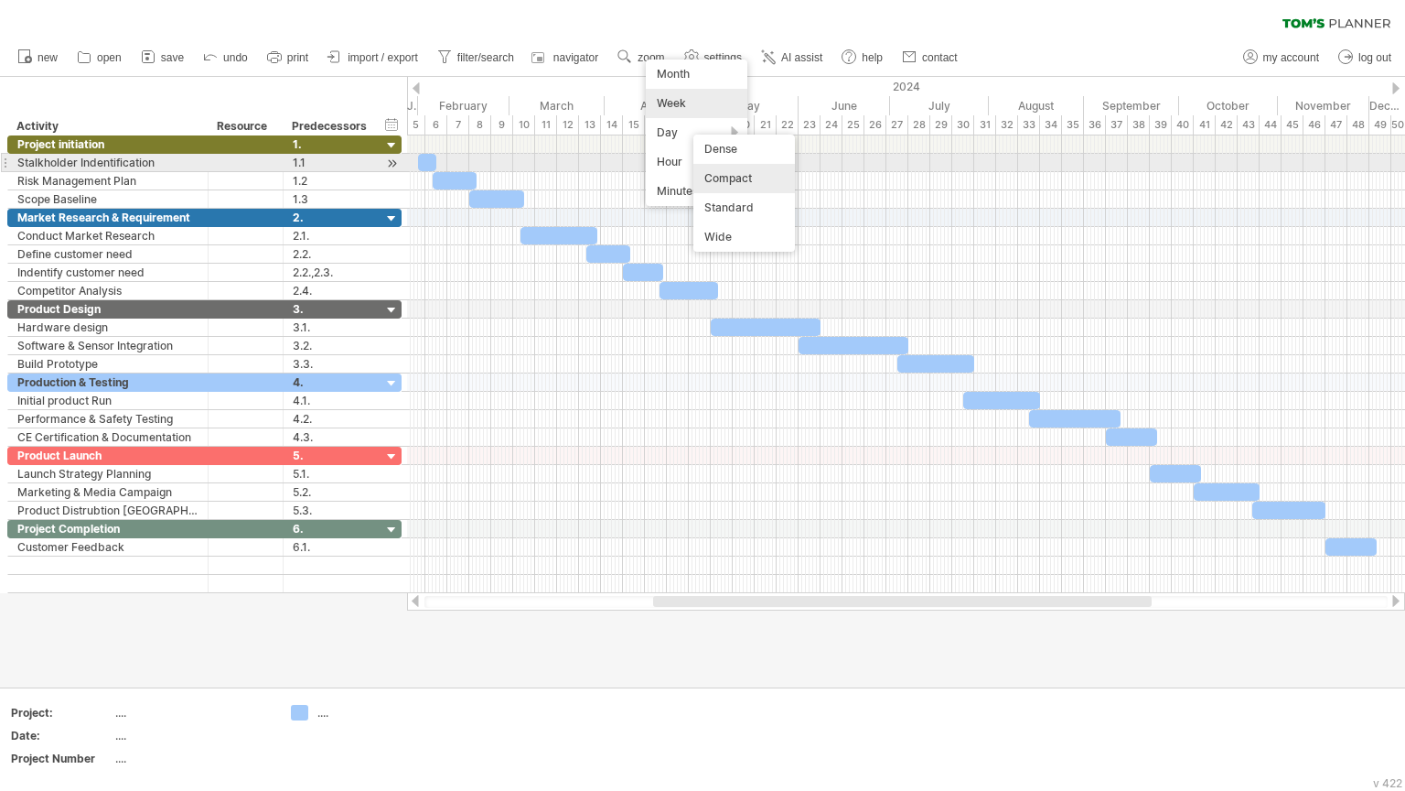
click at [737, 174] on div "Compact" at bounding box center [745, 178] width 102 height 29
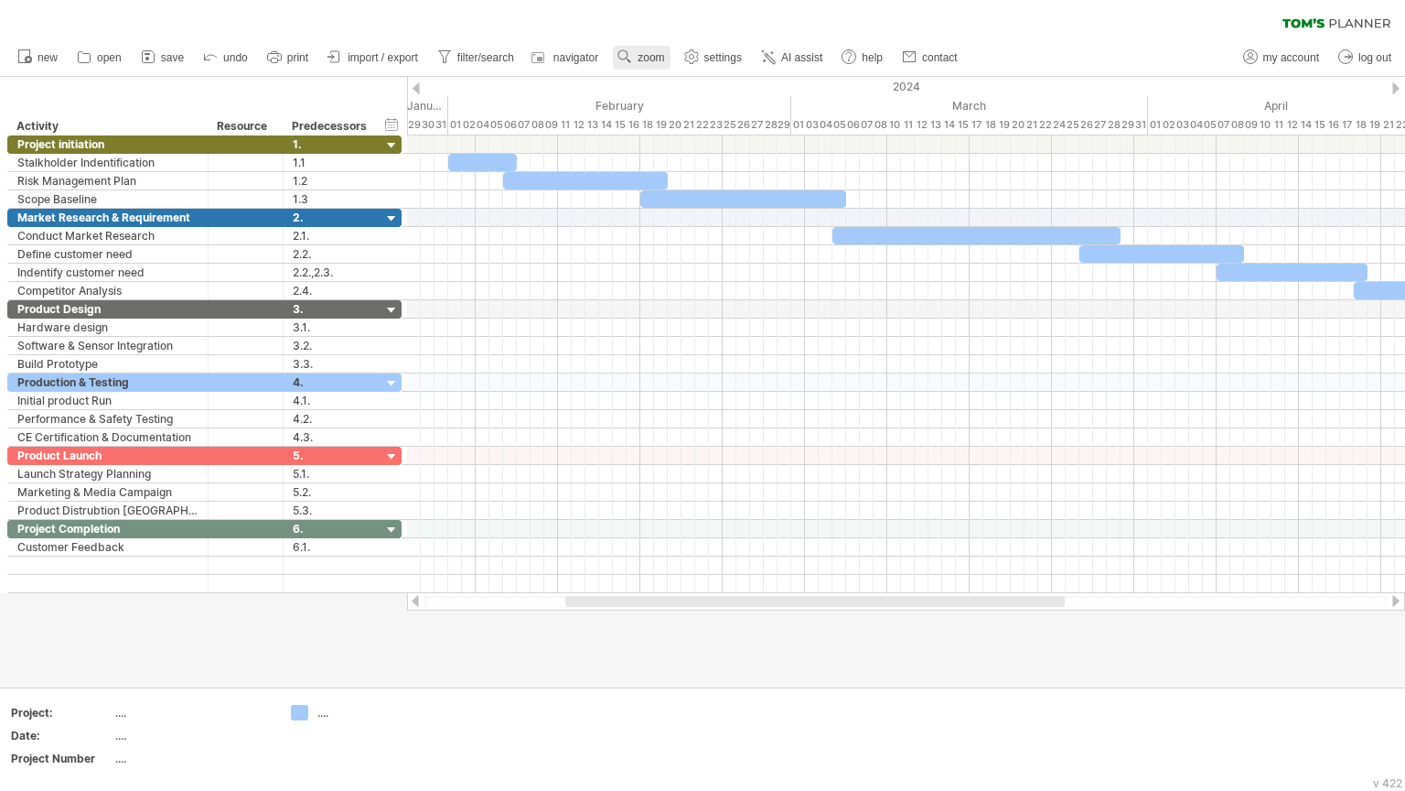
click at [656, 59] on span "zoom" at bounding box center [651, 57] width 27 height 13
click at [706, 135] on div "Day" at bounding box center [716, 140] width 102 height 29
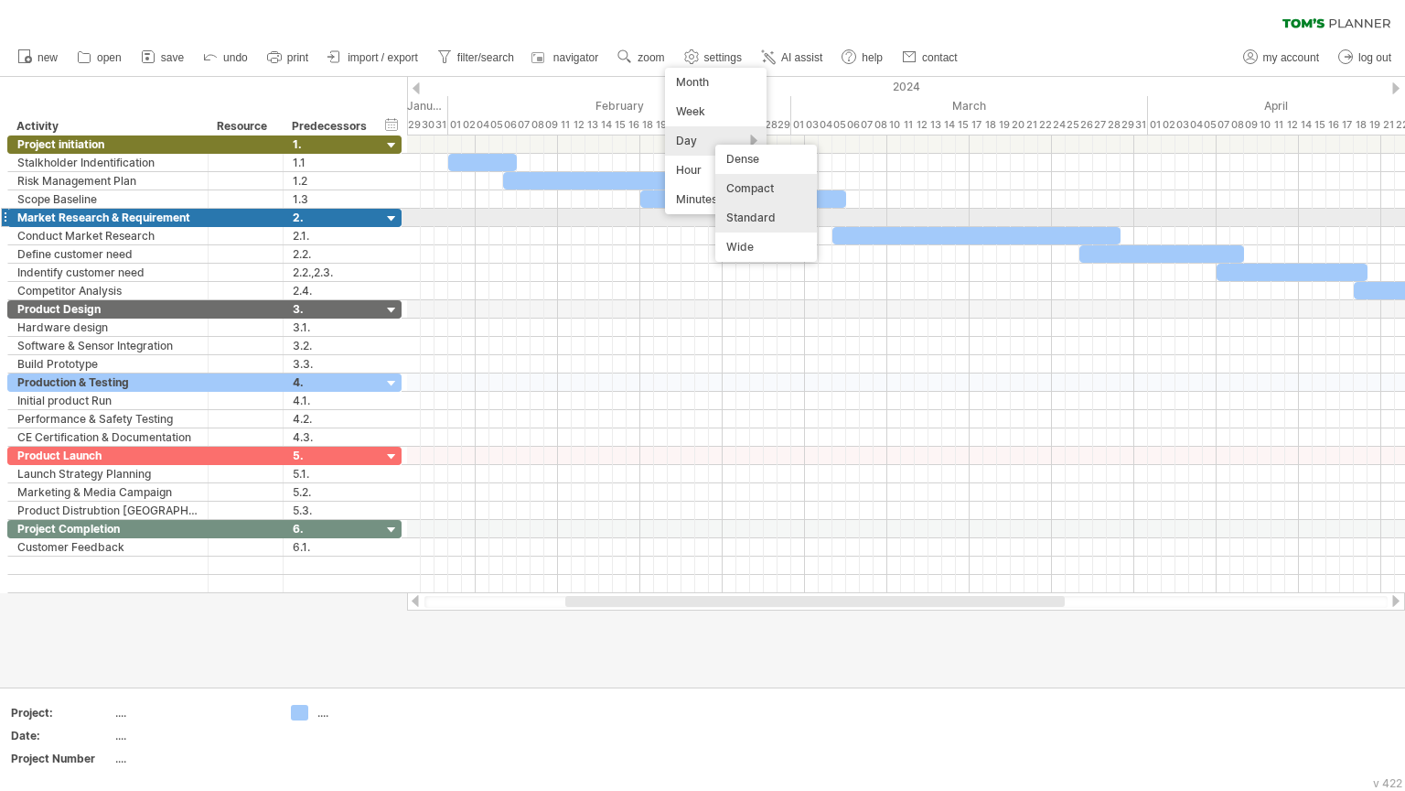
click at [771, 217] on div "Standard" at bounding box center [766, 217] width 102 height 29
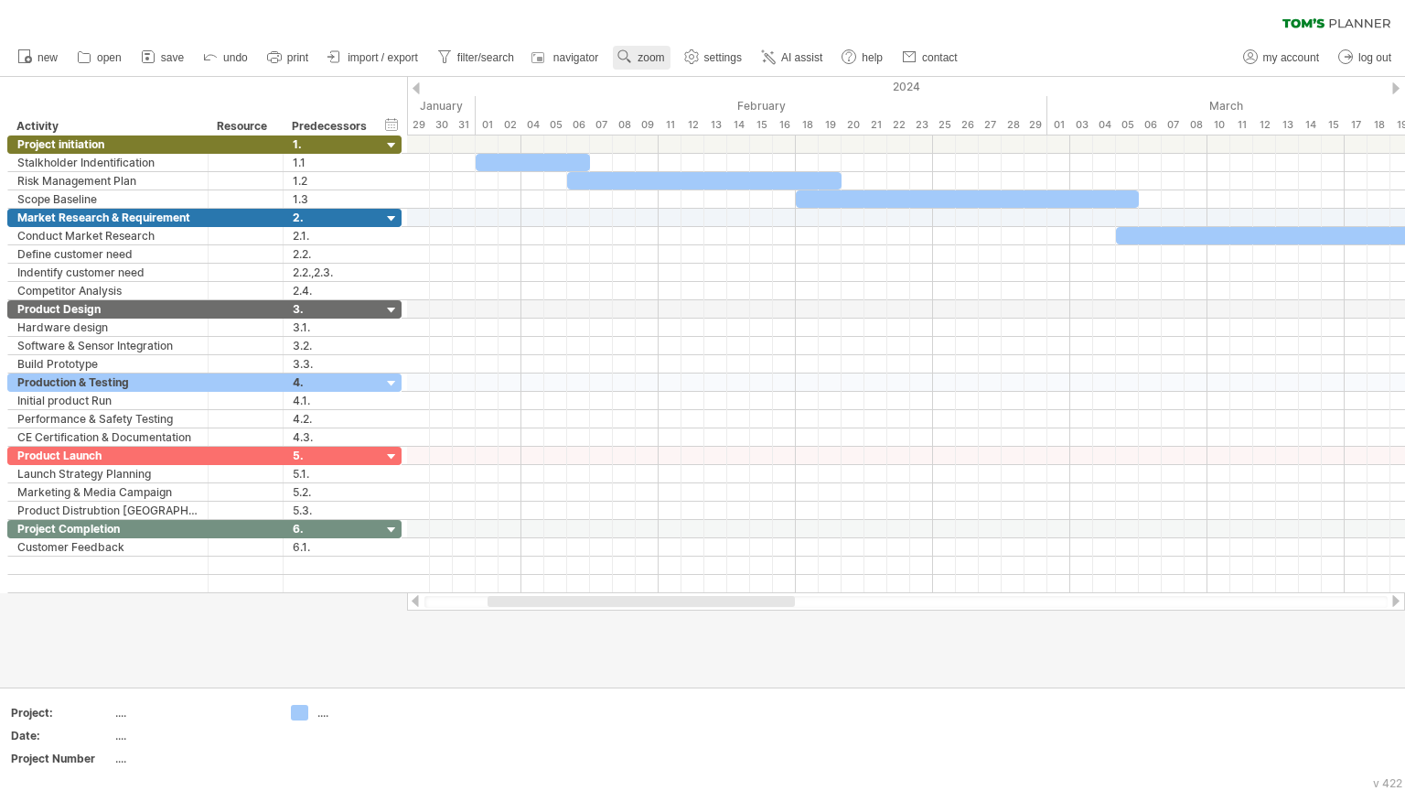
click at [659, 58] on span "zoom" at bounding box center [651, 57] width 27 height 13
click at [715, 143] on div "Day" at bounding box center [719, 139] width 102 height 29
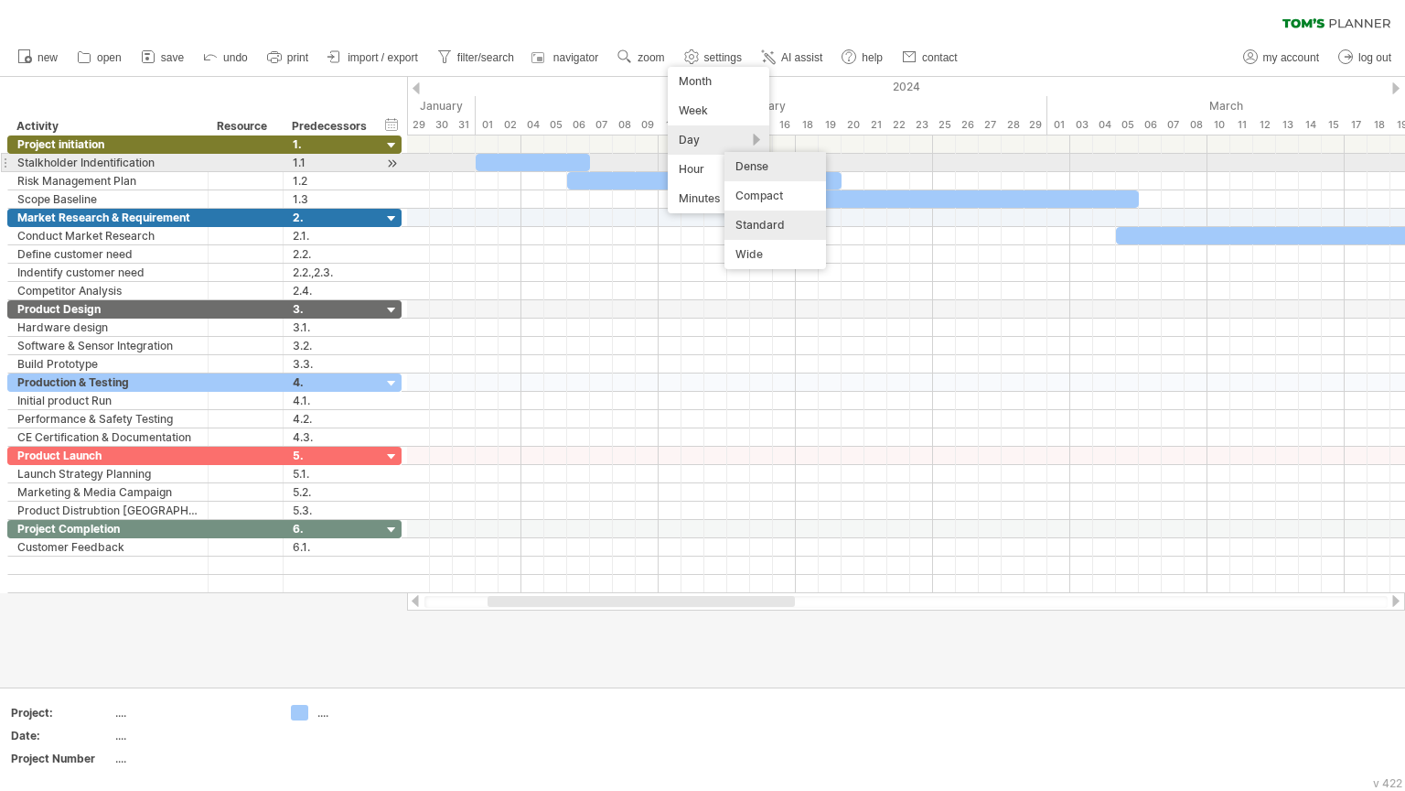
click at [754, 168] on div "Dense" at bounding box center [776, 166] width 102 height 29
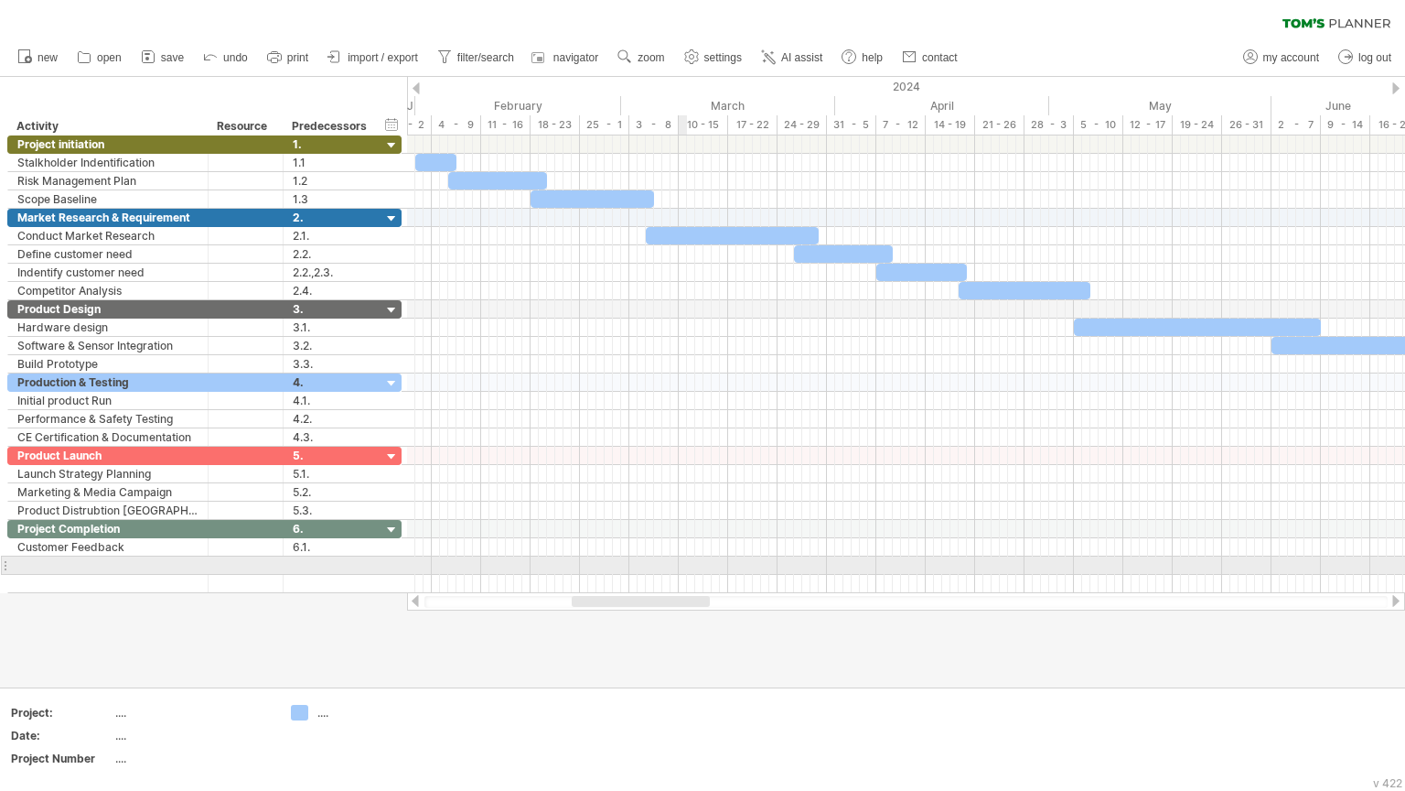
drag, startPoint x: 676, startPoint y: 603, endPoint x: 681, endPoint y: 566, distance: 36.9
click at [681, 566] on div "Trying to reach [DOMAIN_NAME] Connected again... 0% clear filter new" at bounding box center [702, 395] width 1405 height 791
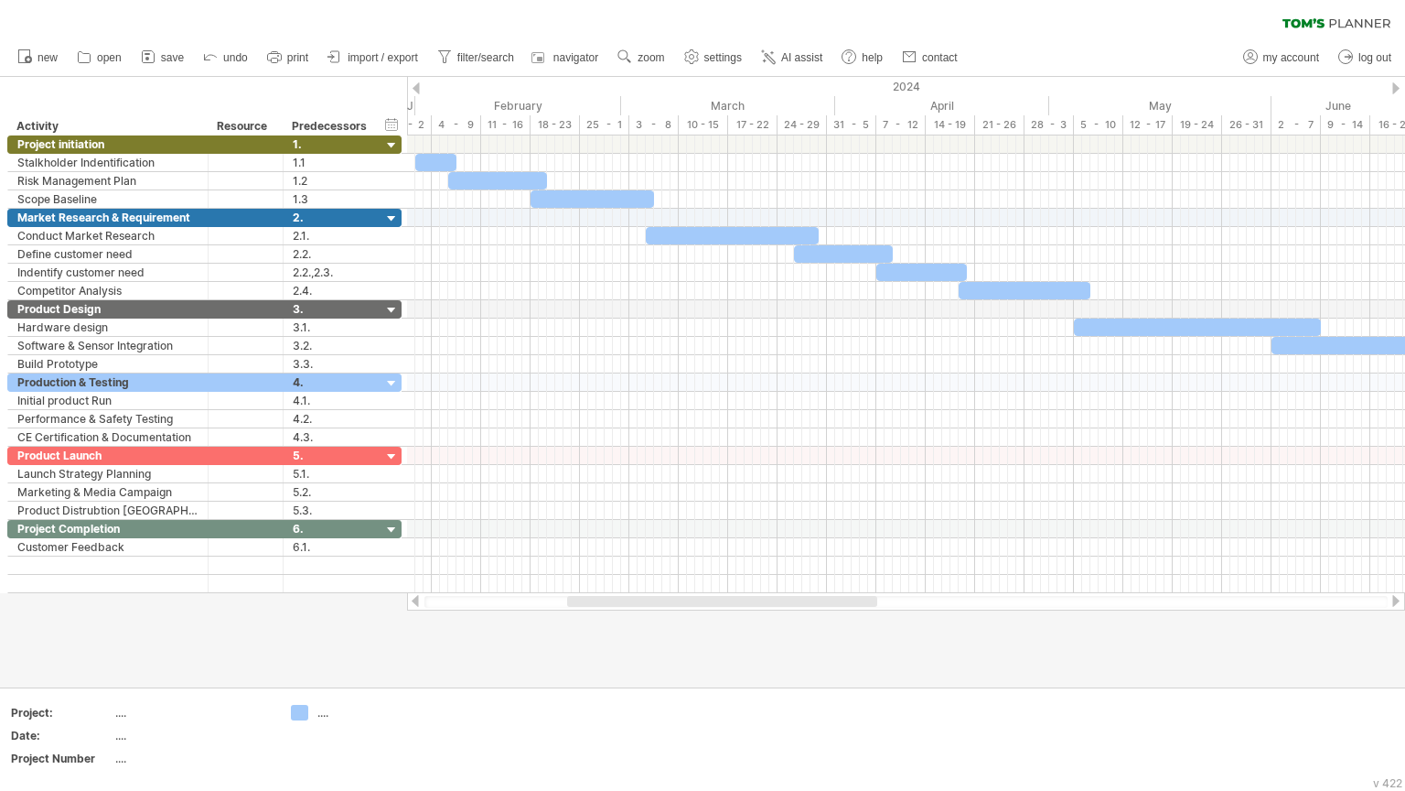
click at [739, 597] on div at bounding box center [722, 601] width 310 height 11
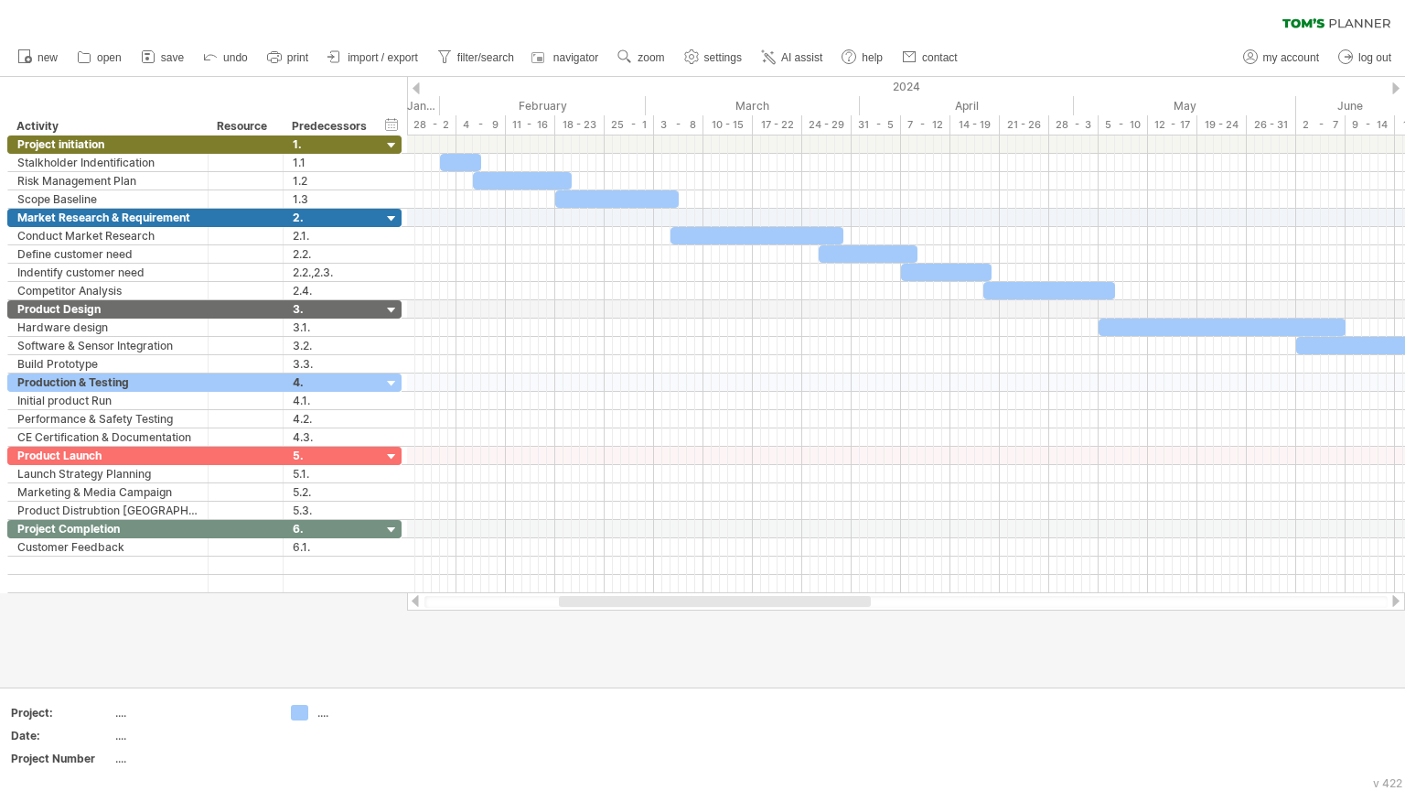
click at [745, 608] on div at bounding box center [906, 602] width 963 height 12
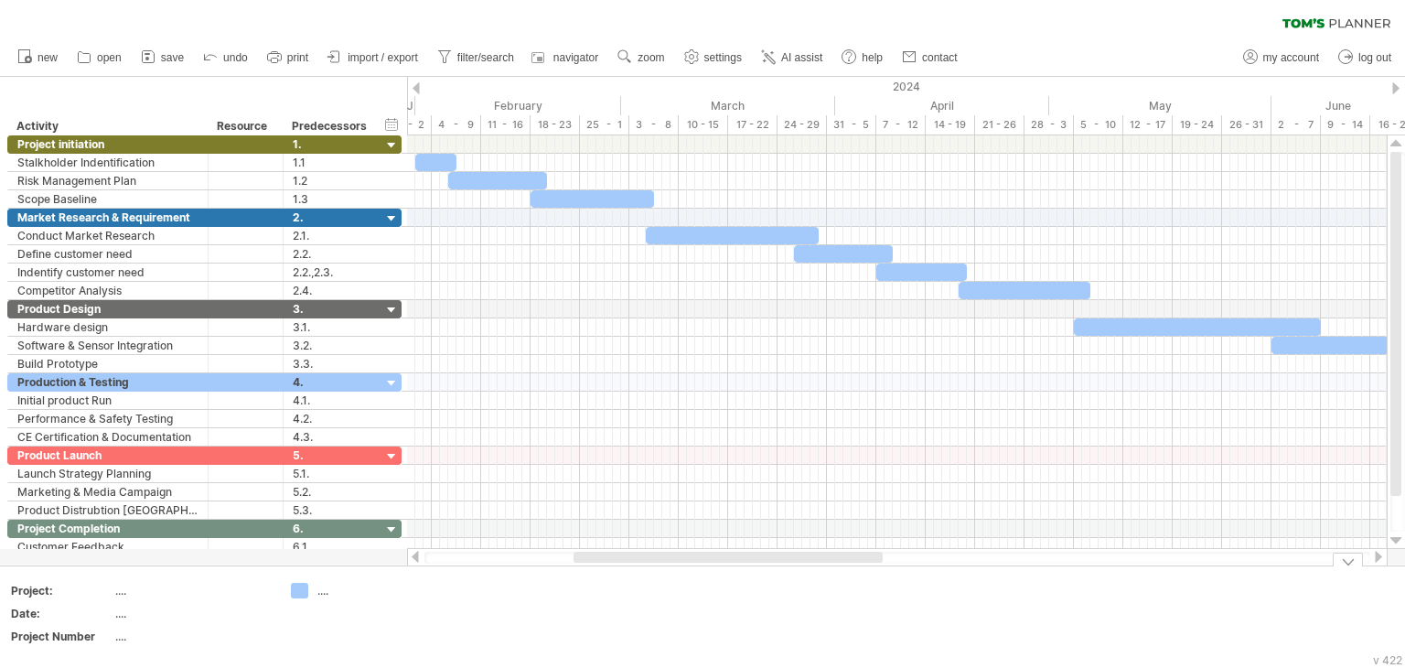
drag, startPoint x: 800, startPoint y: 562, endPoint x: 807, endPoint y: 568, distance: 9.7
click at [807, 568] on div "Trying to reach [DOMAIN_NAME] Connected again... 0% clear filter new" at bounding box center [702, 334] width 1405 height 668
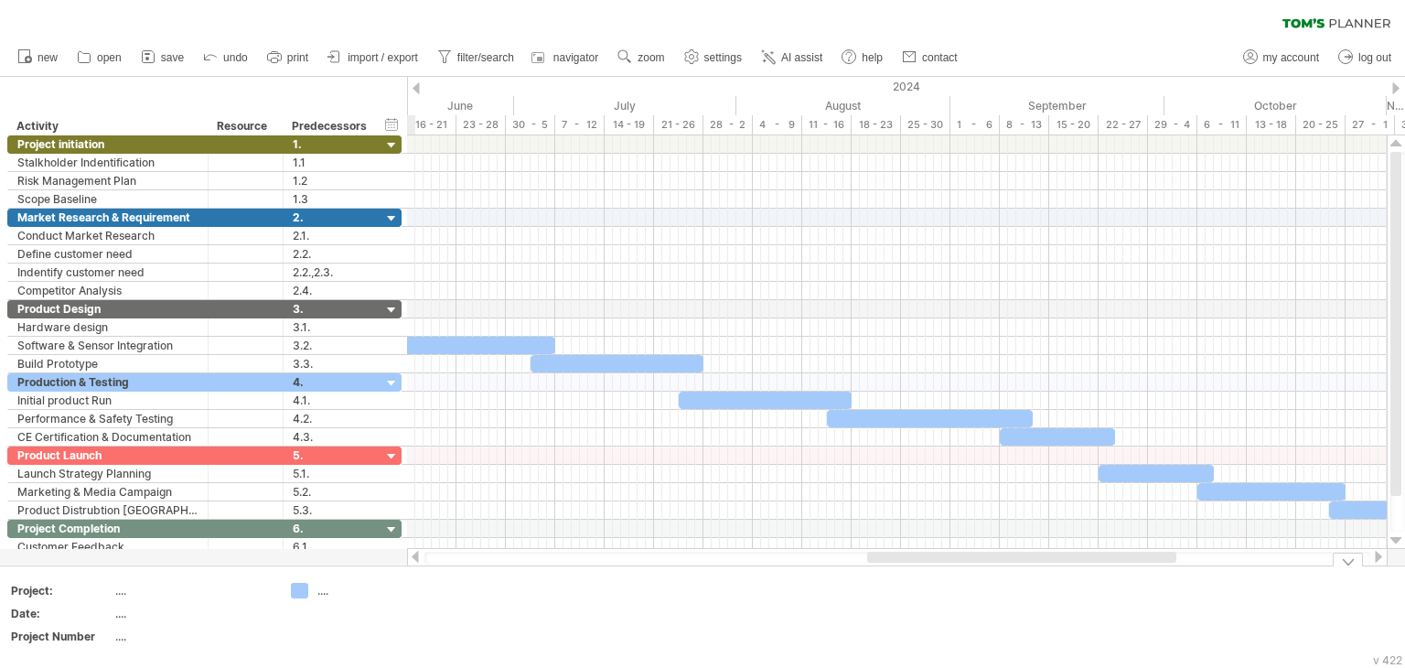
drag, startPoint x: 728, startPoint y: 556, endPoint x: 1028, endPoint y: 577, distance: 300.8
click at [1028, 577] on div "Trying to reach [DOMAIN_NAME] Connected again... 0% clear filter new" at bounding box center [702, 334] width 1405 height 668
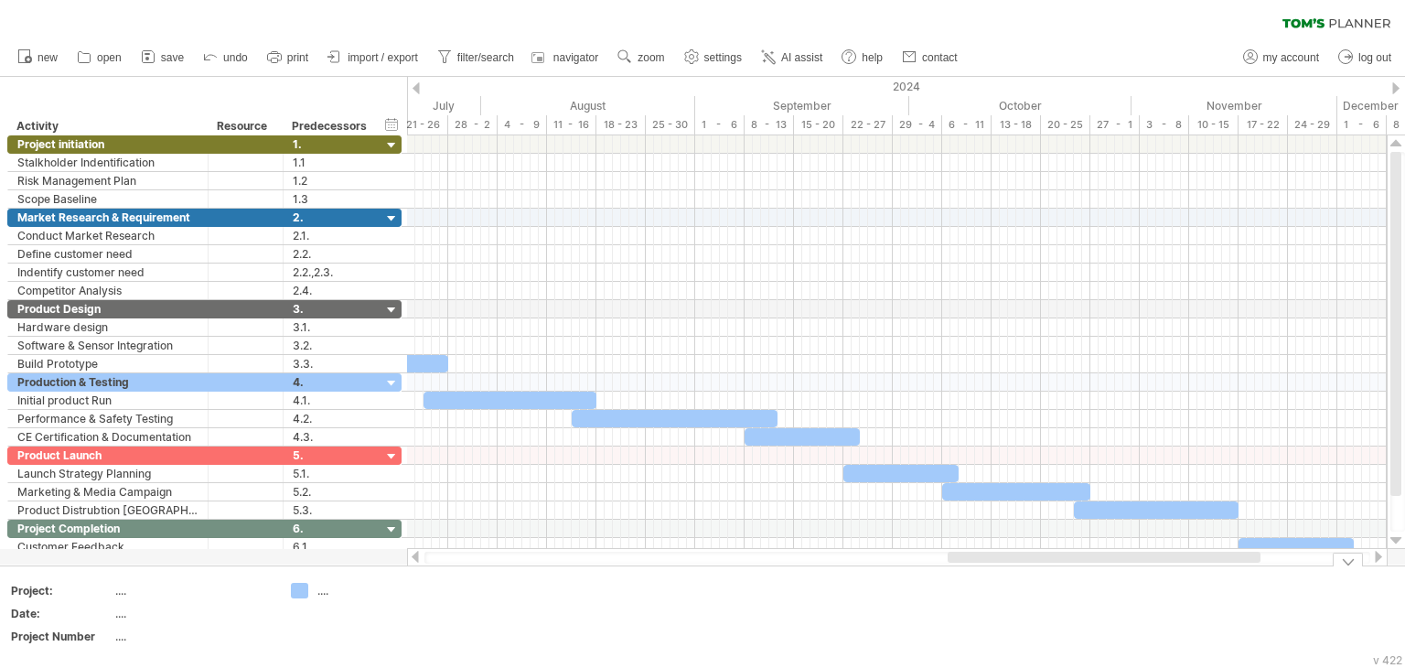
drag, startPoint x: 1068, startPoint y: 555, endPoint x: 1148, endPoint y: 576, distance: 83.0
click at [1148, 576] on div "Trying to reach [DOMAIN_NAME] Connected again... 0% clear filter new" at bounding box center [702, 334] width 1405 height 668
click at [1352, 560] on div at bounding box center [1348, 560] width 30 height 14
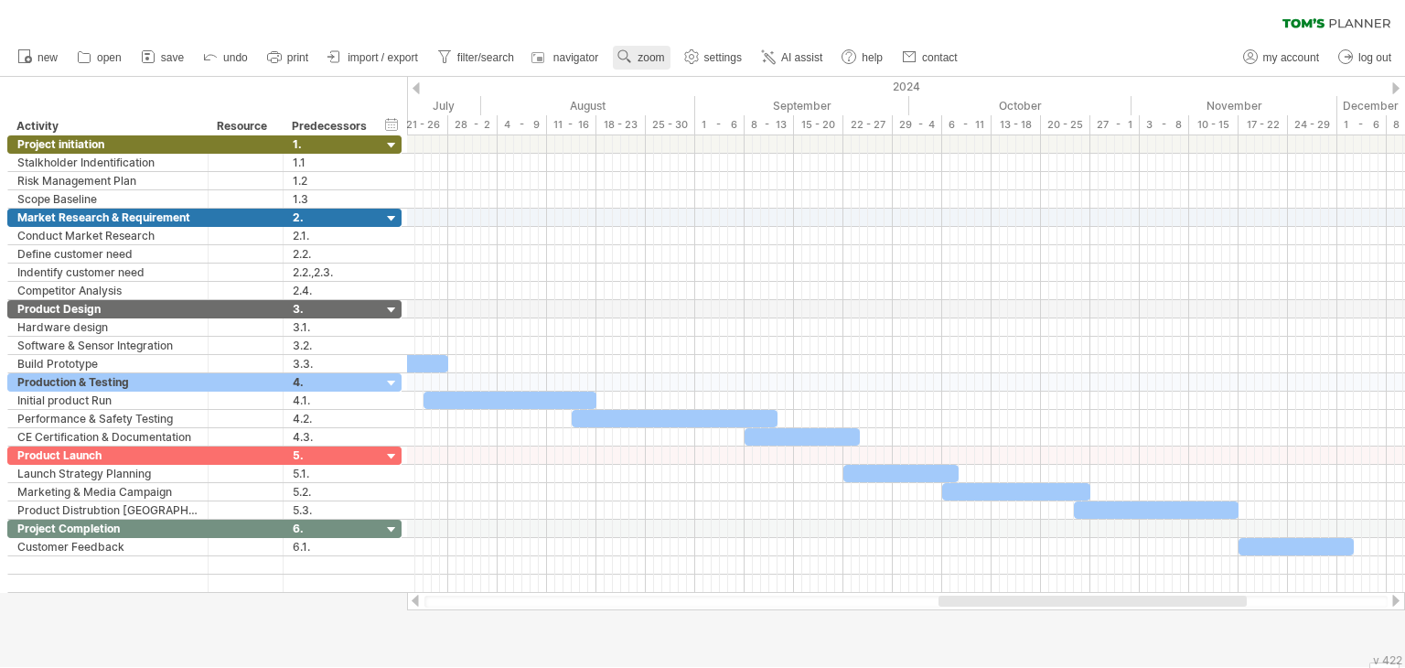
click at [632, 53] on use at bounding box center [625, 57] width 18 height 18
click at [670, 75] on div "Month" at bounding box center [692, 76] width 102 height 29
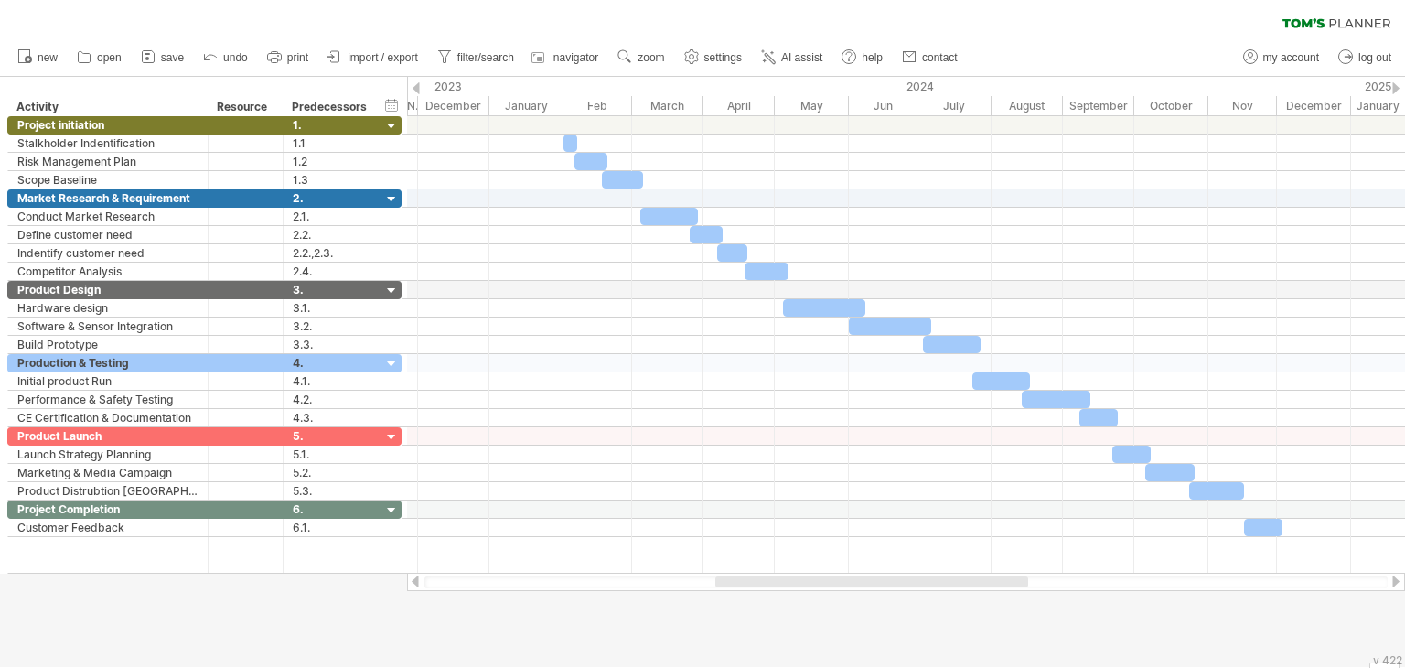
drag, startPoint x: 915, startPoint y: 586, endPoint x: 743, endPoint y: 582, distance: 172.0
click at [743, 582] on div at bounding box center [871, 581] width 313 height 11
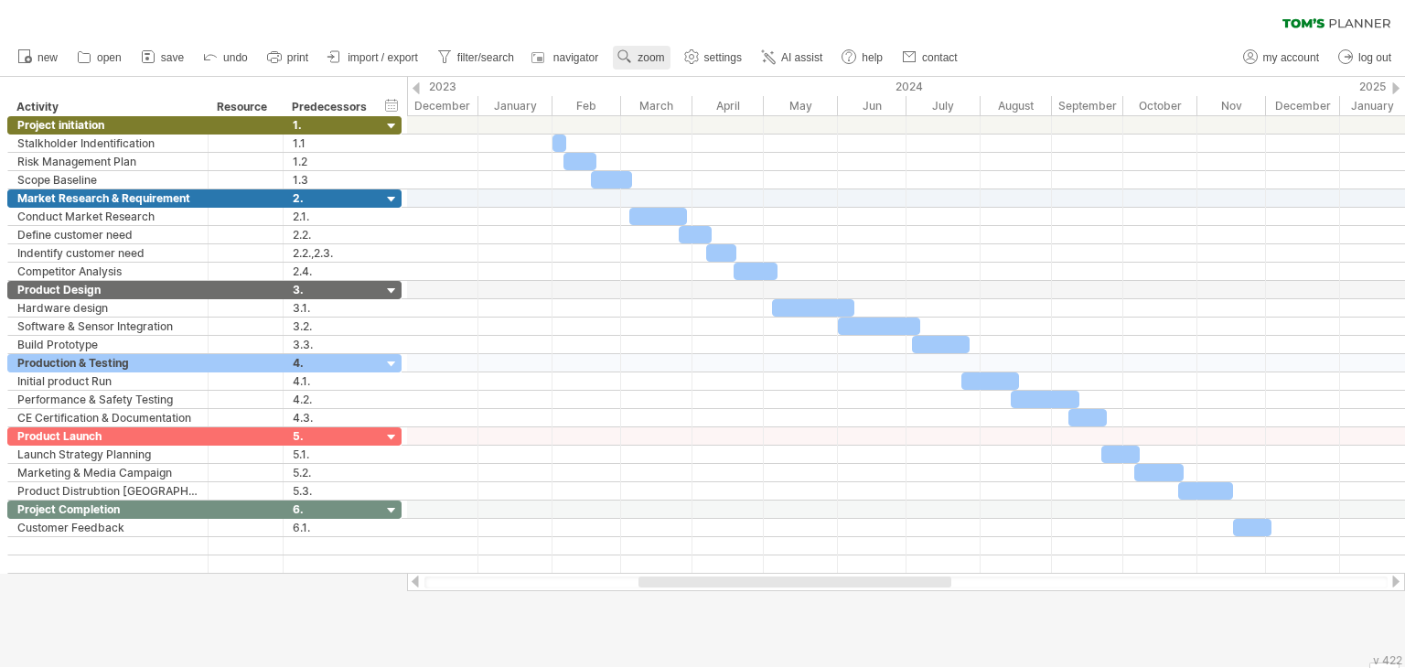
click at [651, 59] on span "zoom" at bounding box center [651, 57] width 27 height 13
click at [708, 113] on div "Week" at bounding box center [711, 112] width 102 height 29
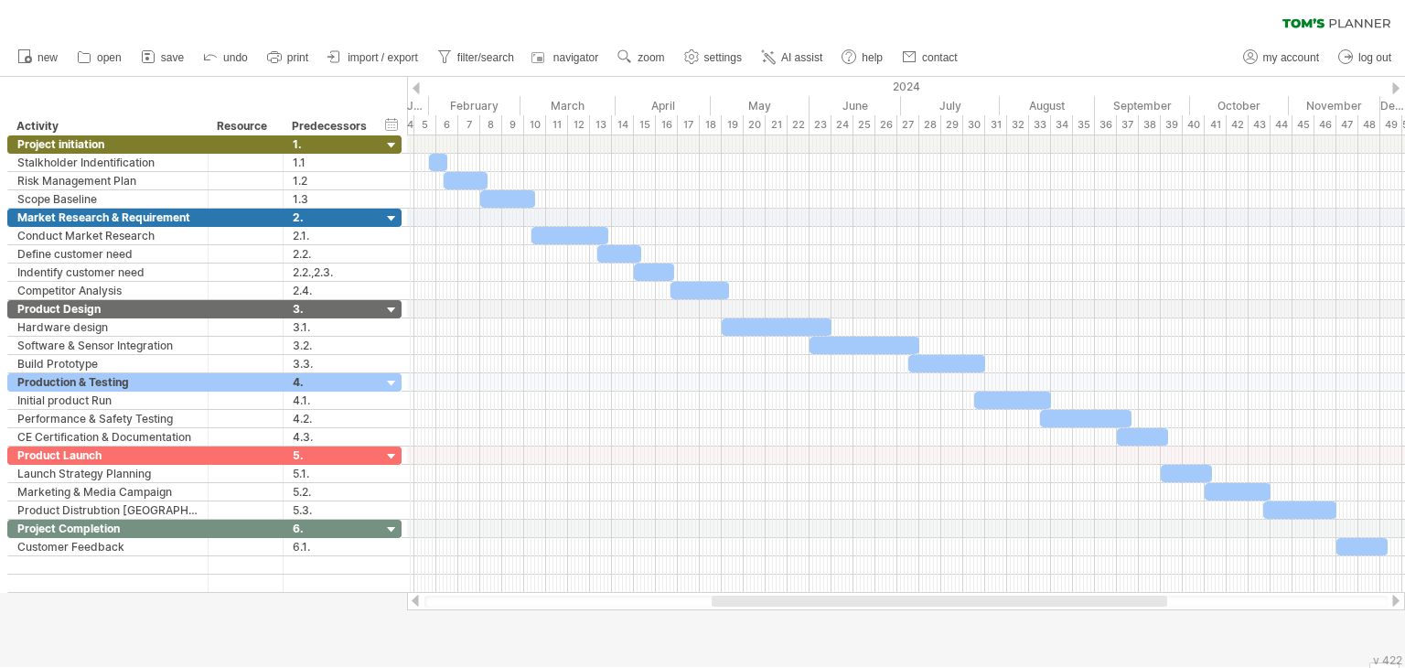
drag, startPoint x: 693, startPoint y: 600, endPoint x: 771, endPoint y: 605, distance: 78.8
click at [771, 605] on div at bounding box center [940, 601] width 456 height 11
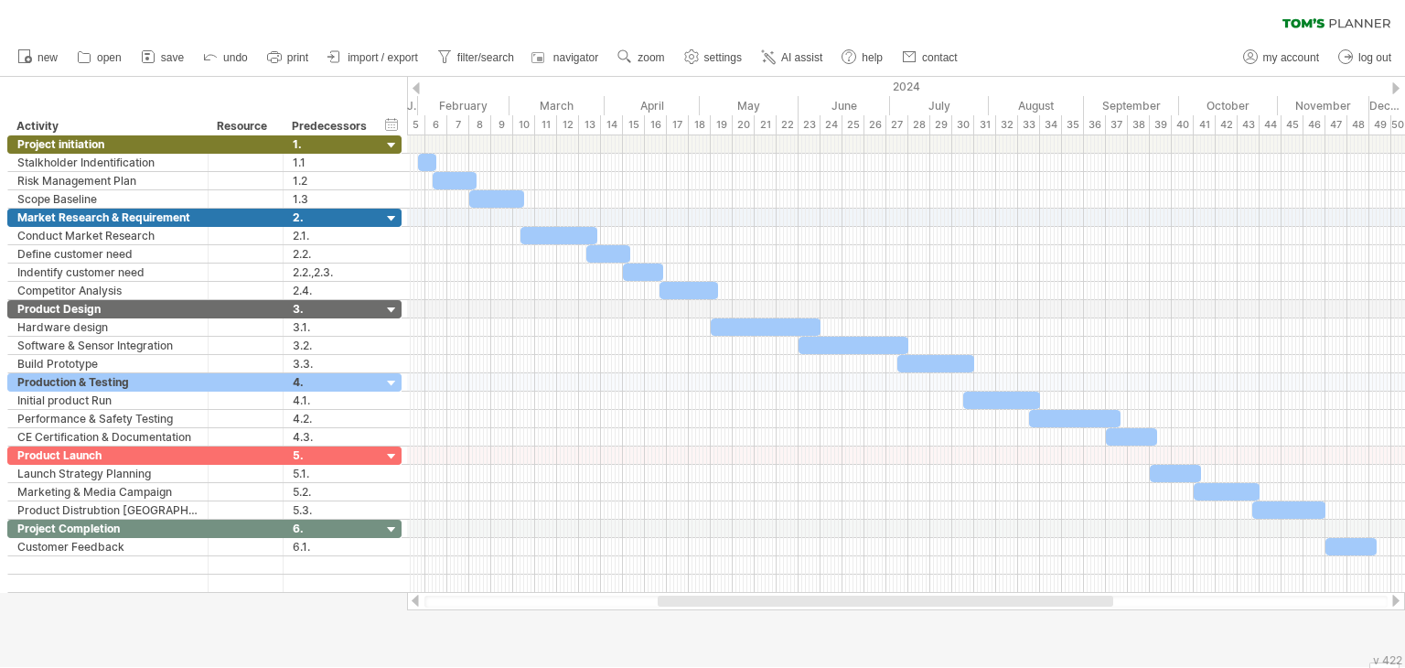
click at [900, 597] on div at bounding box center [886, 601] width 456 height 11
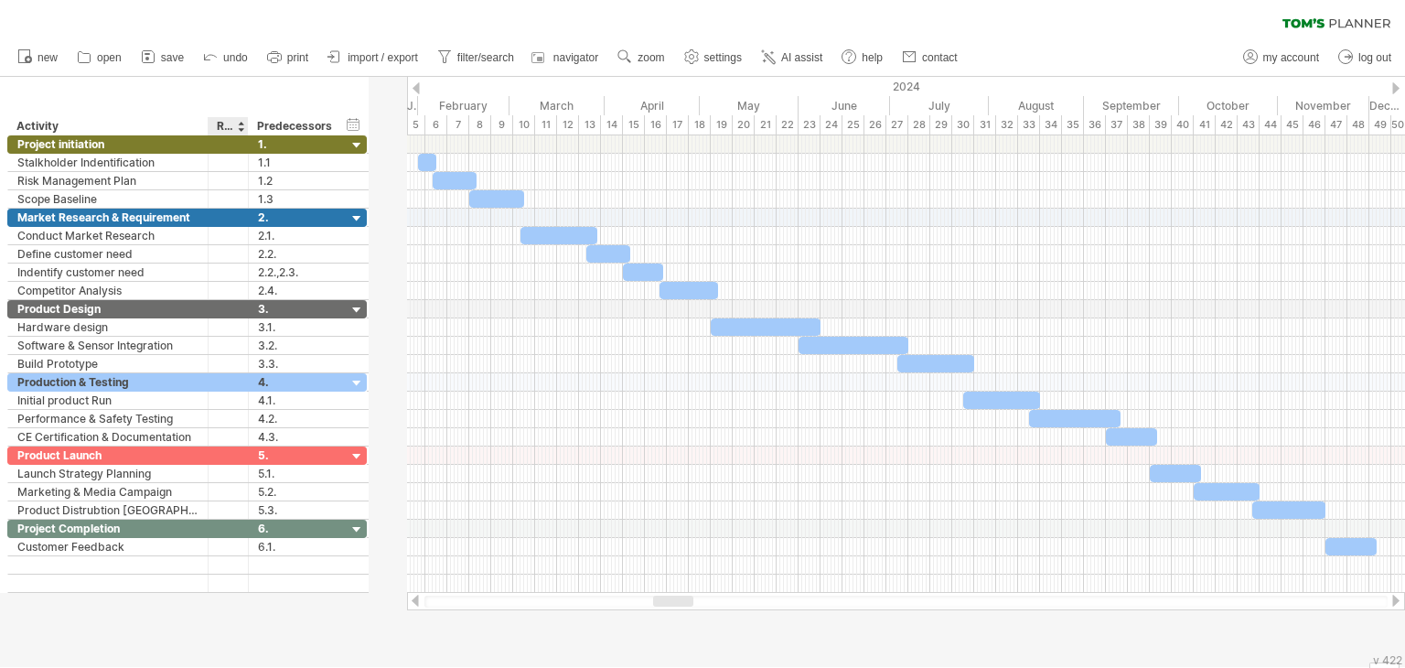
drag, startPoint x: 280, startPoint y: 122, endPoint x: 245, endPoint y: 124, distance: 34.8
click at [245, 124] on div at bounding box center [247, 126] width 6 height 18
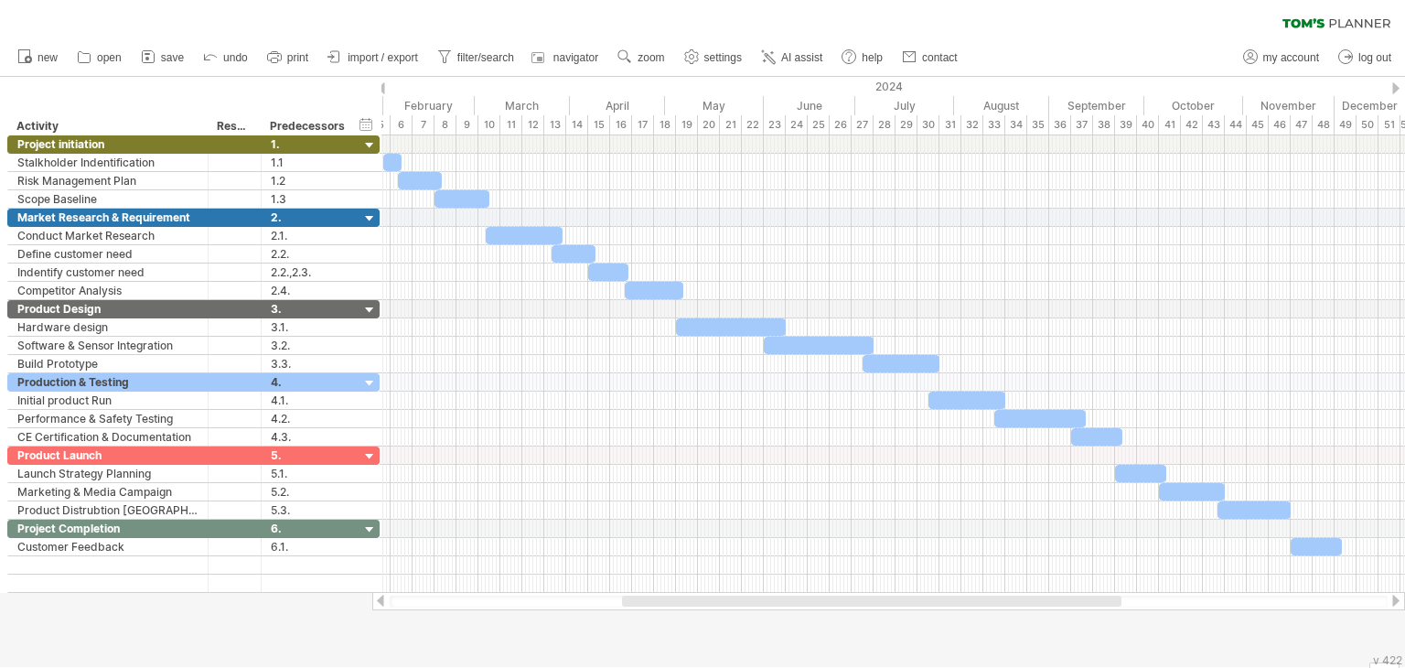
drag, startPoint x: 246, startPoint y: 123, endPoint x: 260, endPoint y: 123, distance: 13.7
click at [260, 123] on div "******** Resource" at bounding box center [234, 126] width 53 height 18
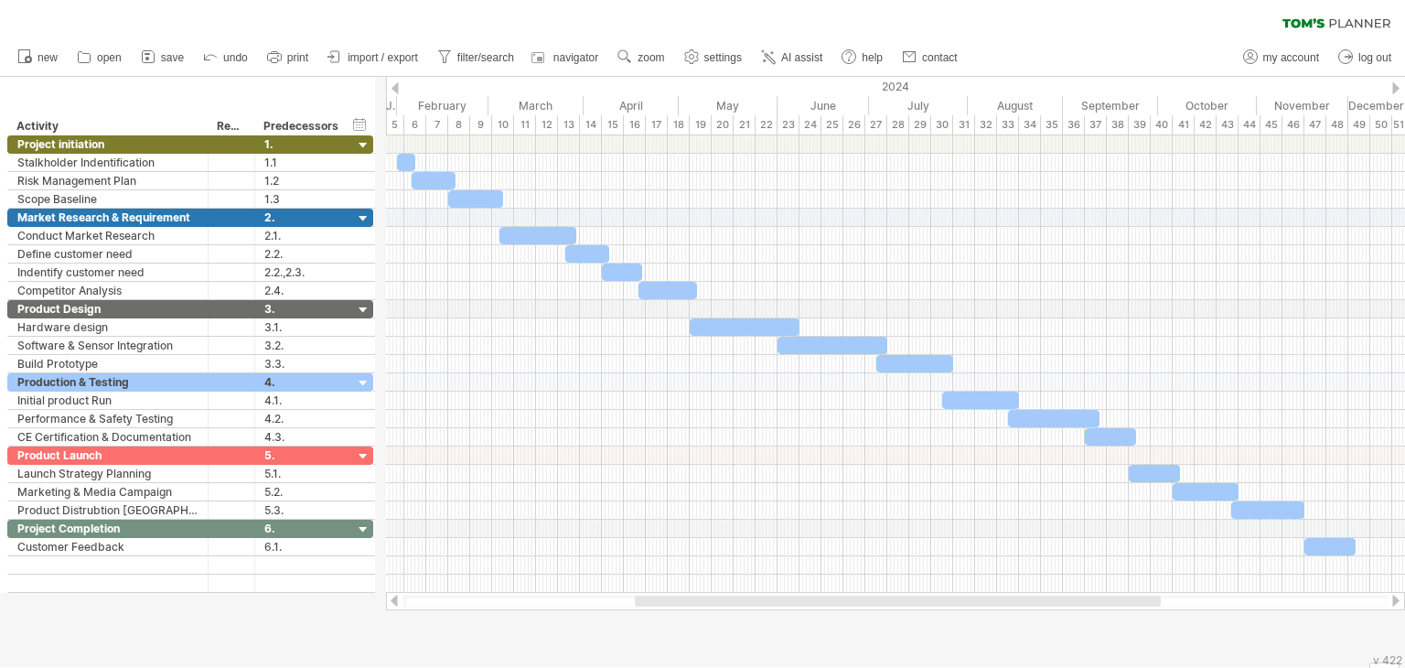
click at [252, 125] on div at bounding box center [254, 126] width 6 height 18
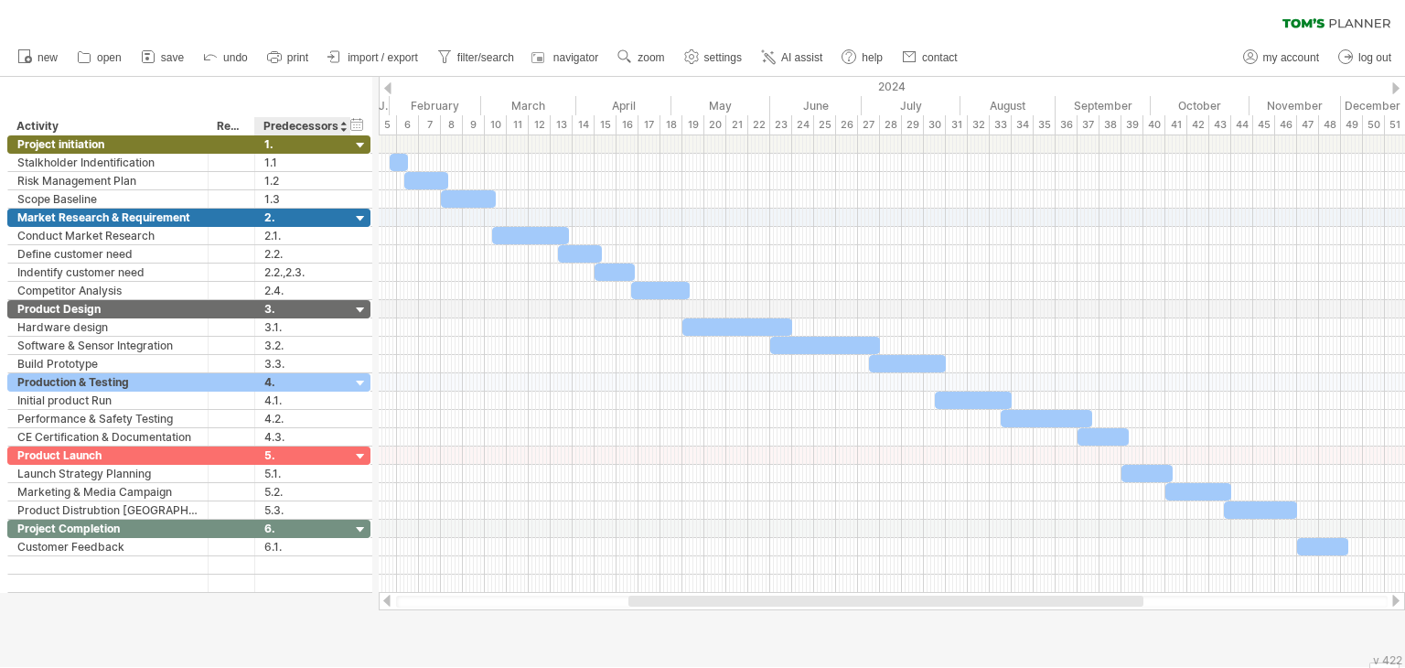
click at [347, 125] on div at bounding box center [350, 126] width 6 height 18
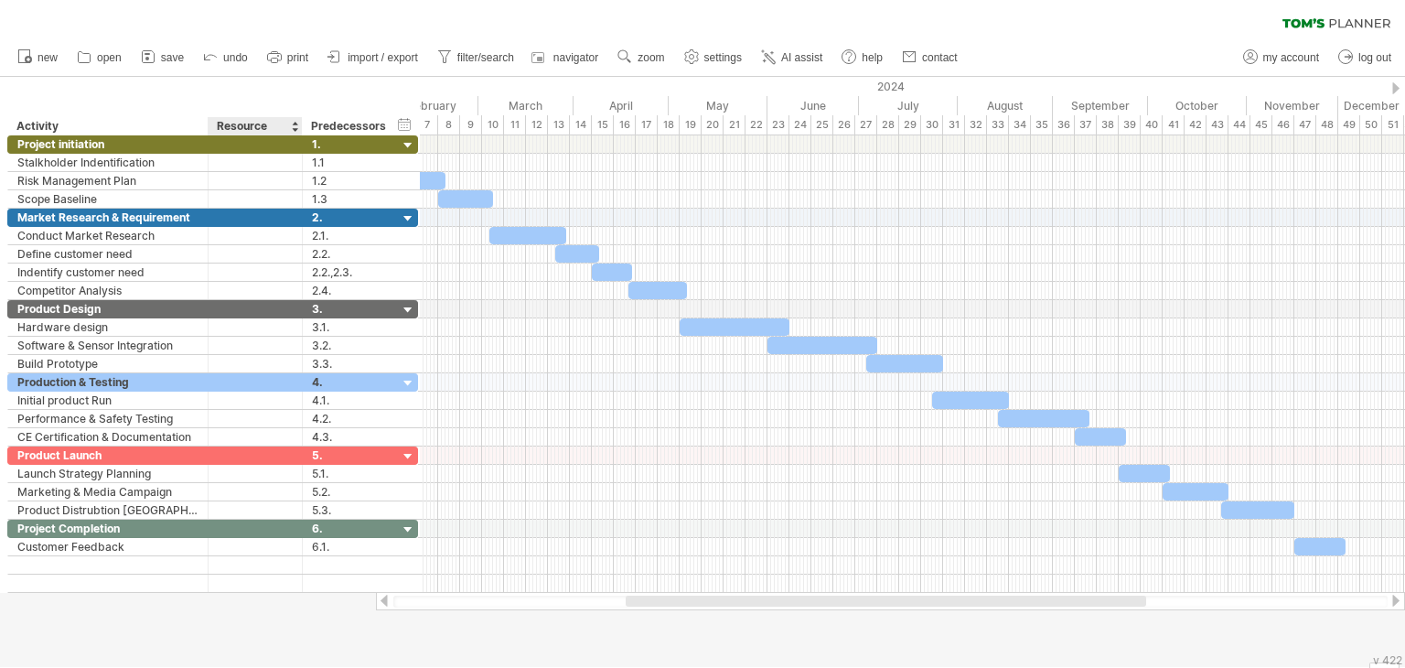
drag, startPoint x: 252, startPoint y: 127, endPoint x: 299, endPoint y: 129, distance: 47.6
click at [299, 129] on div at bounding box center [301, 126] width 6 height 18
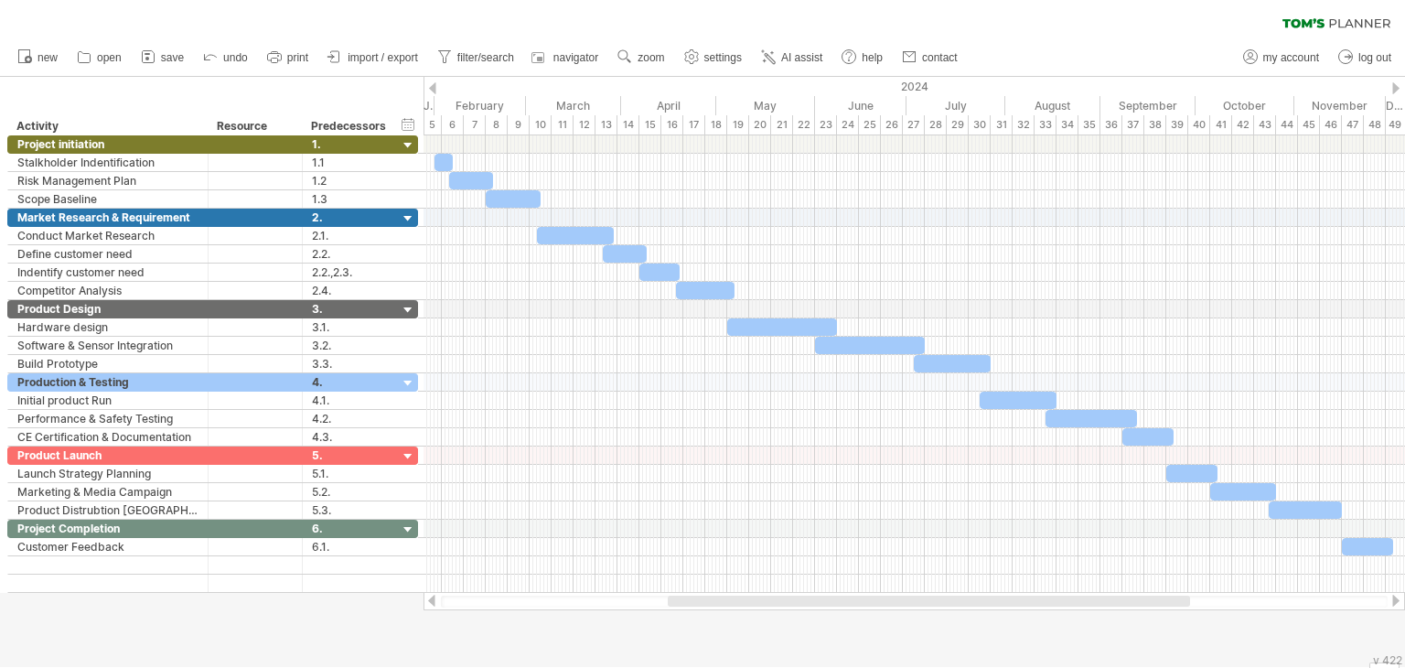
click at [271, 123] on div "Resource" at bounding box center [254, 126] width 75 height 18
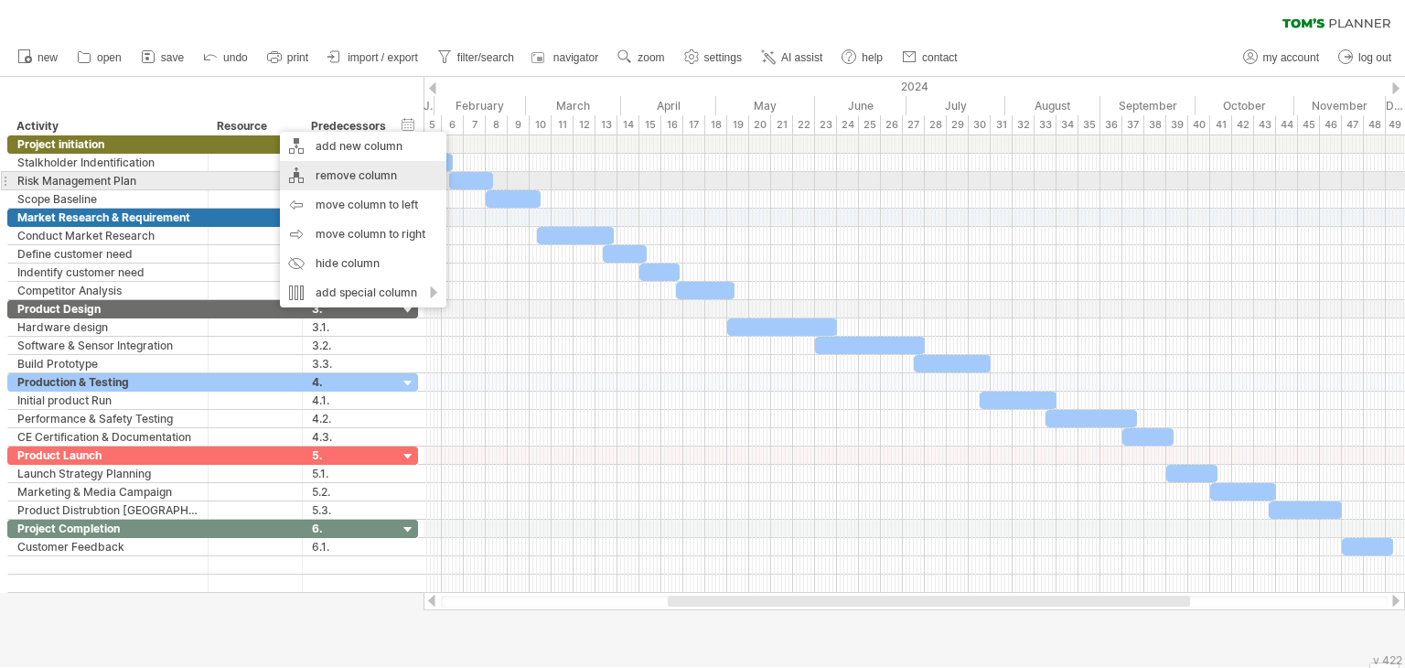
click at [322, 180] on div "remove column" at bounding box center [363, 175] width 167 height 29
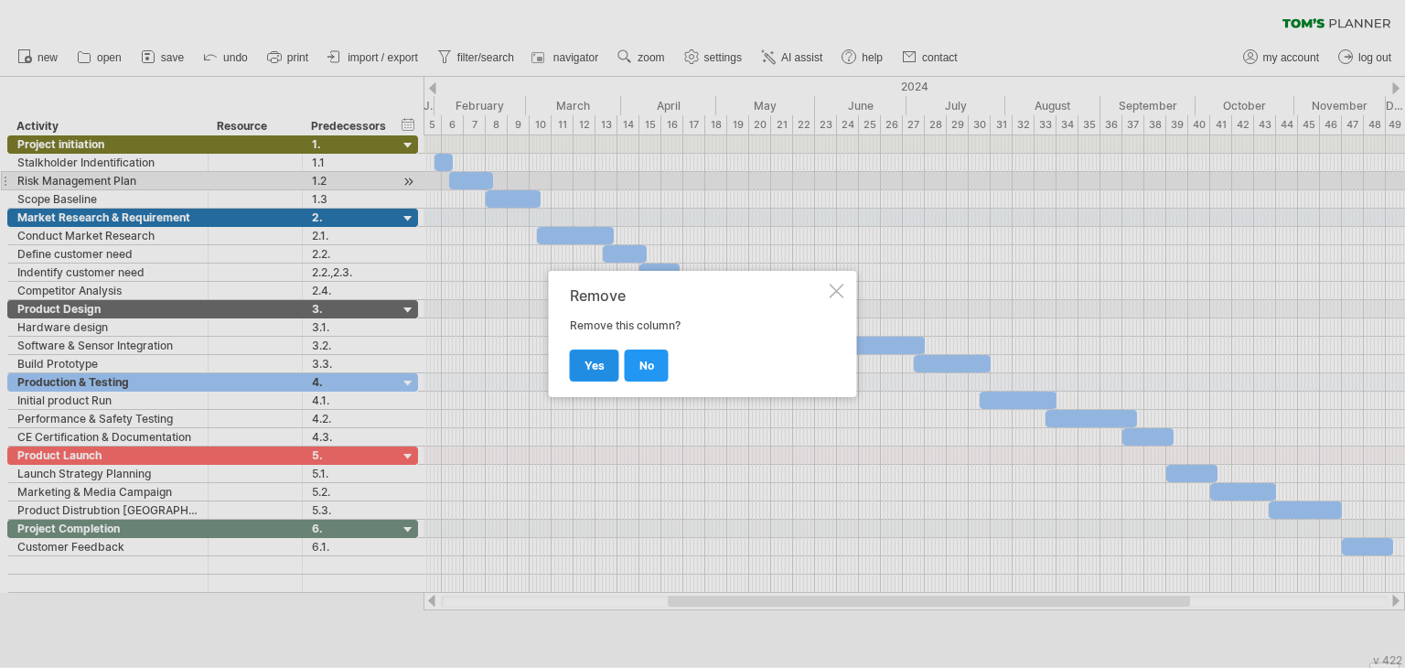
click at [602, 371] on span "yes" at bounding box center [595, 366] width 20 height 14
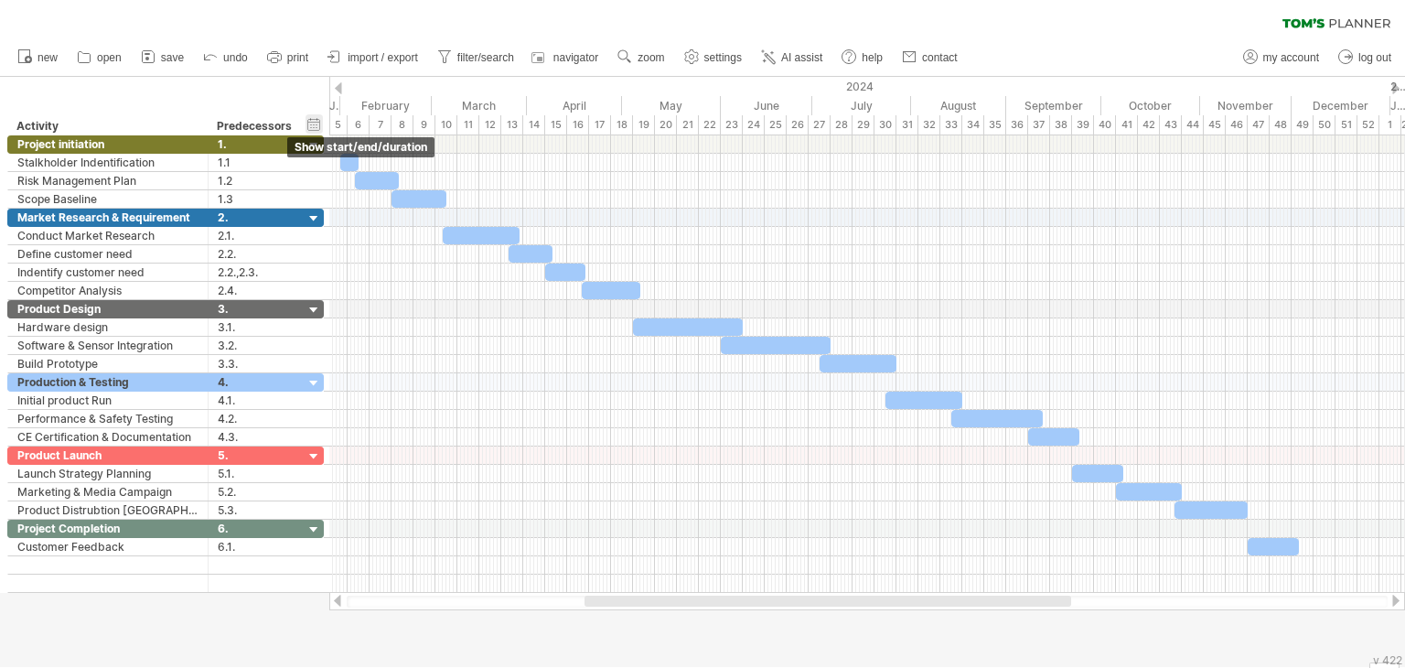
click at [317, 123] on div "hide start/end/duration show start/end/duration" at bounding box center [314, 123] width 17 height 19
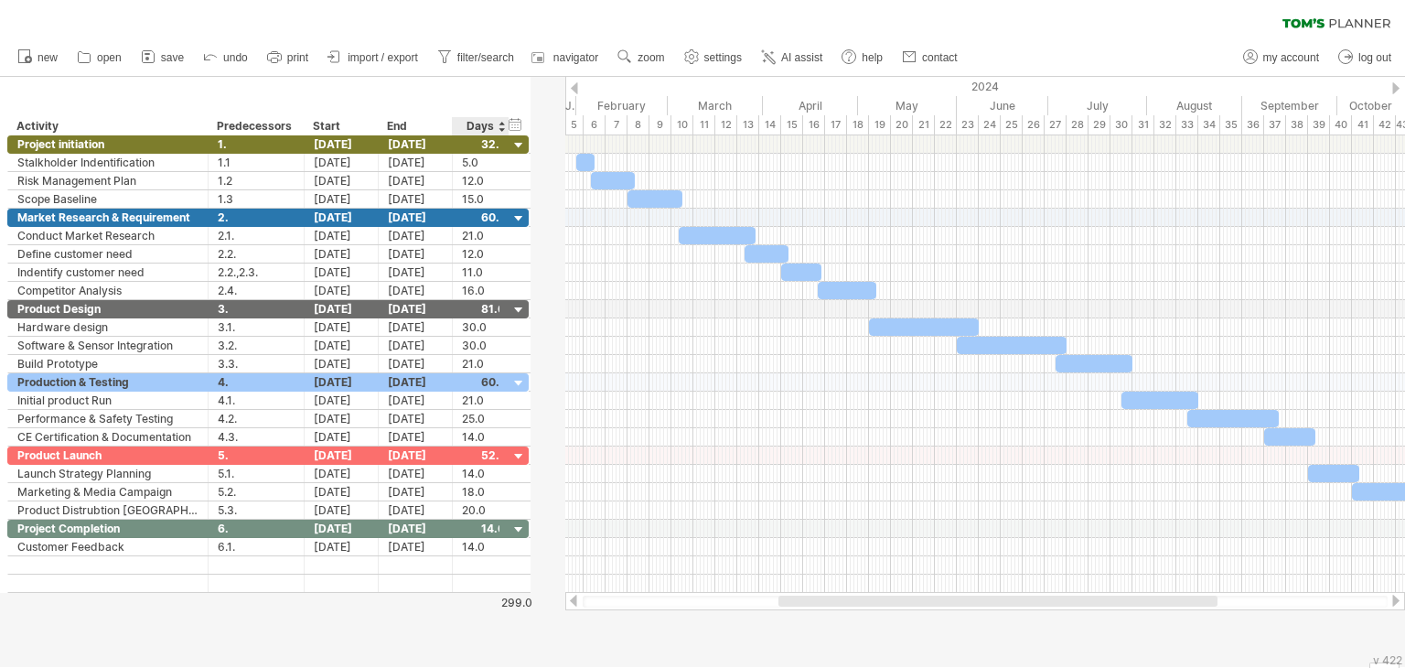
drag, startPoint x: 537, startPoint y: 124, endPoint x: 506, endPoint y: 127, distance: 31.3
click at [506, 127] on div at bounding box center [508, 126] width 6 height 18
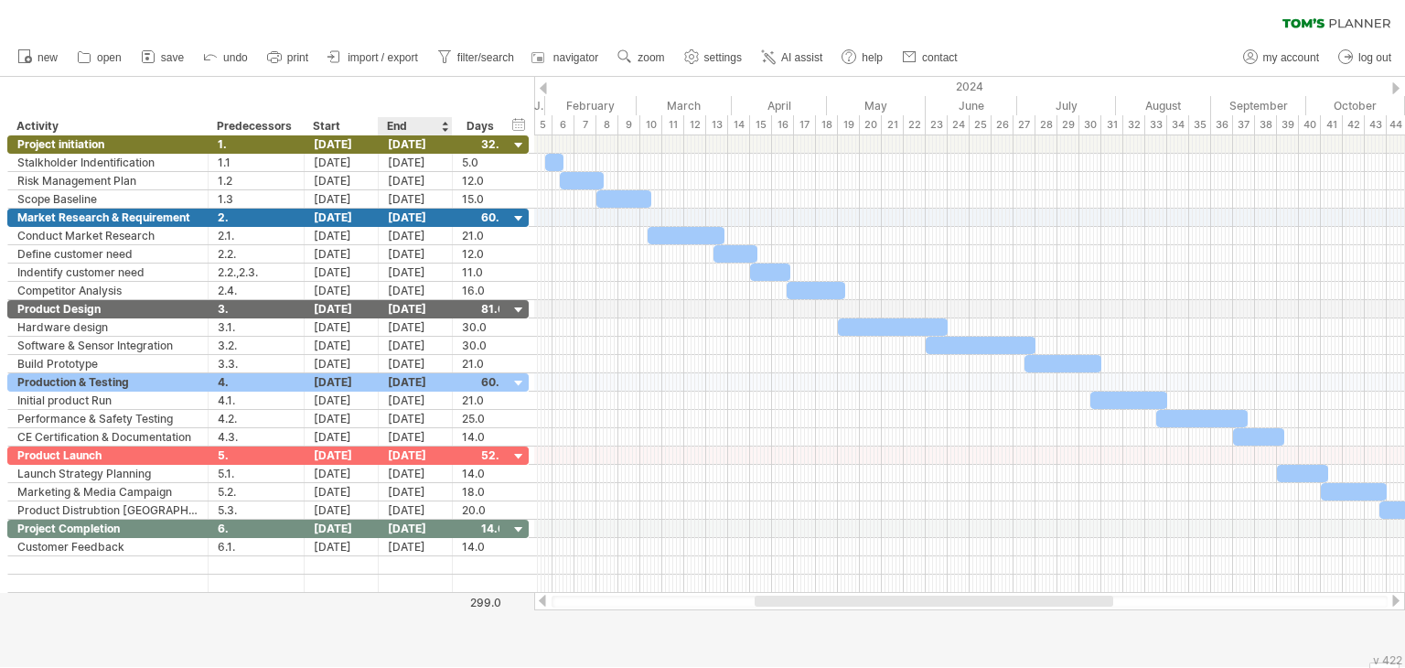
click at [446, 124] on div "**********" at bounding box center [257, 126] width 501 height 18
click at [478, 140] on div at bounding box center [481, 143] width 38 height 17
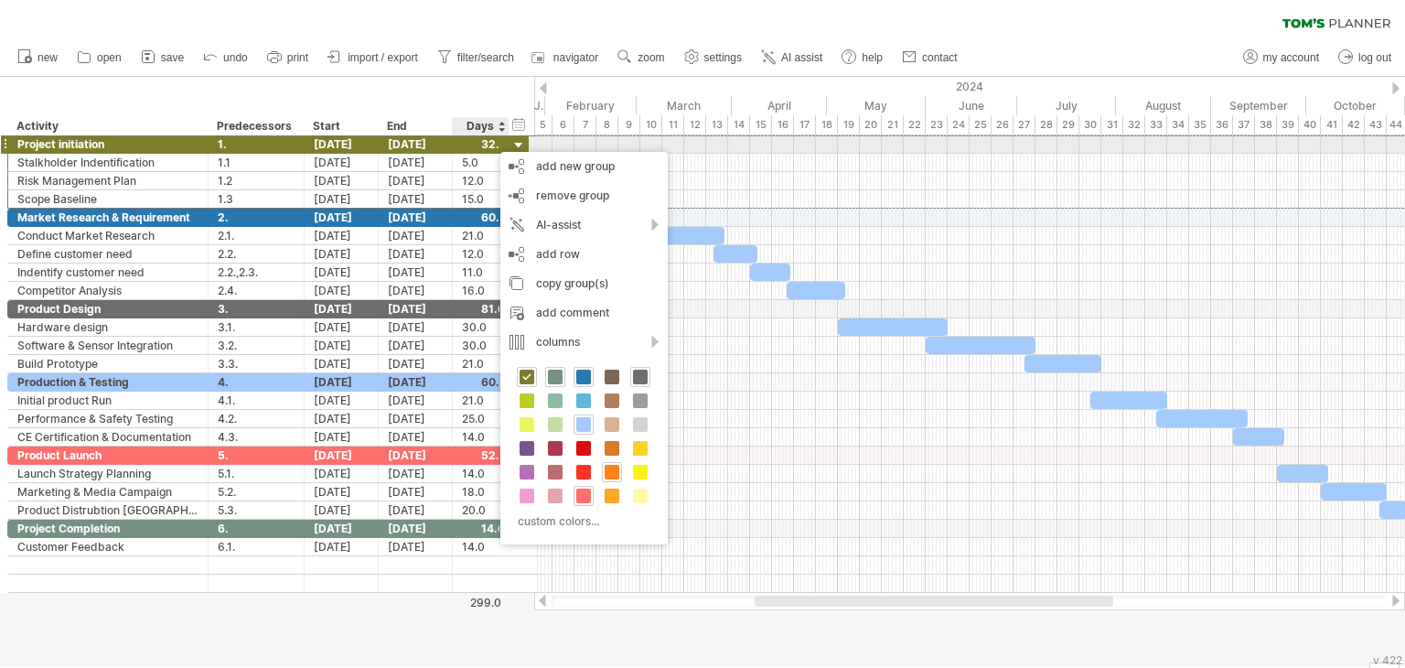
click at [487, 143] on div at bounding box center [481, 143] width 38 height 17
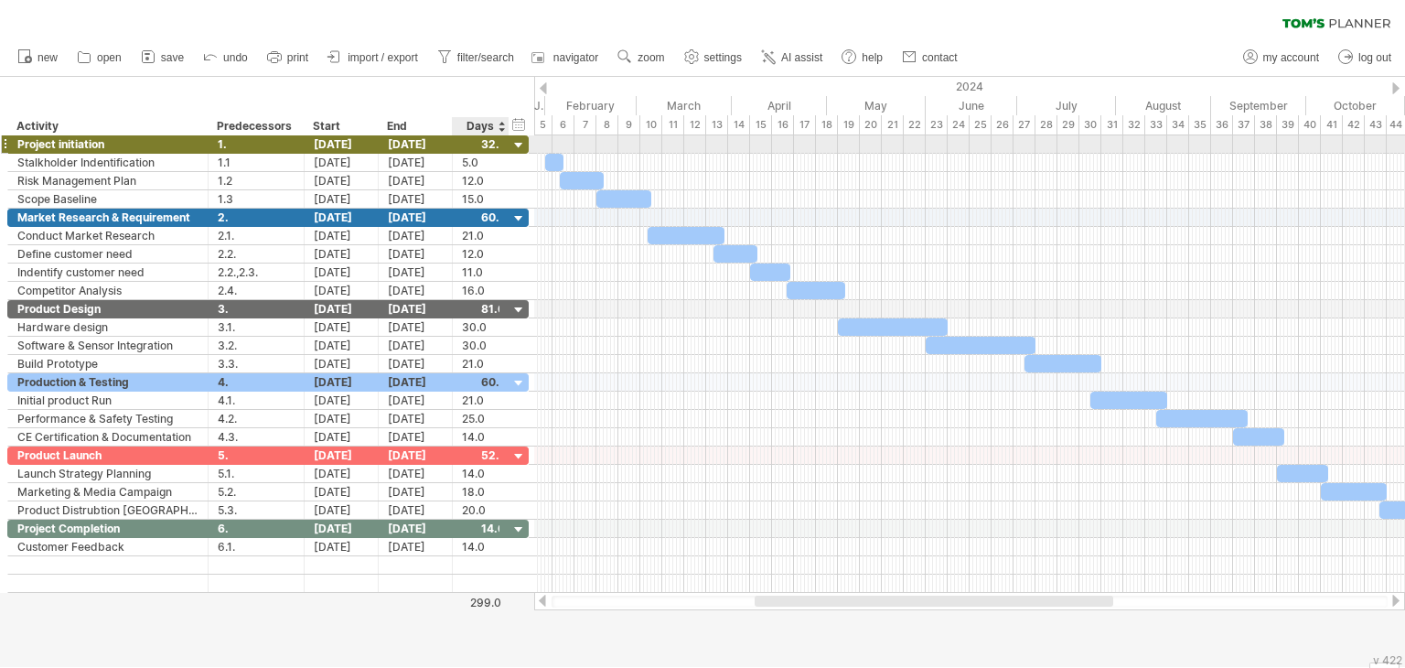
scroll to position [1, 0]
click at [489, 122] on div "Days" at bounding box center [480, 126] width 56 height 18
click at [639, 55] on link "zoom" at bounding box center [641, 58] width 57 height 24
click at [686, 105] on div "Week" at bounding box center [699, 107] width 102 height 29
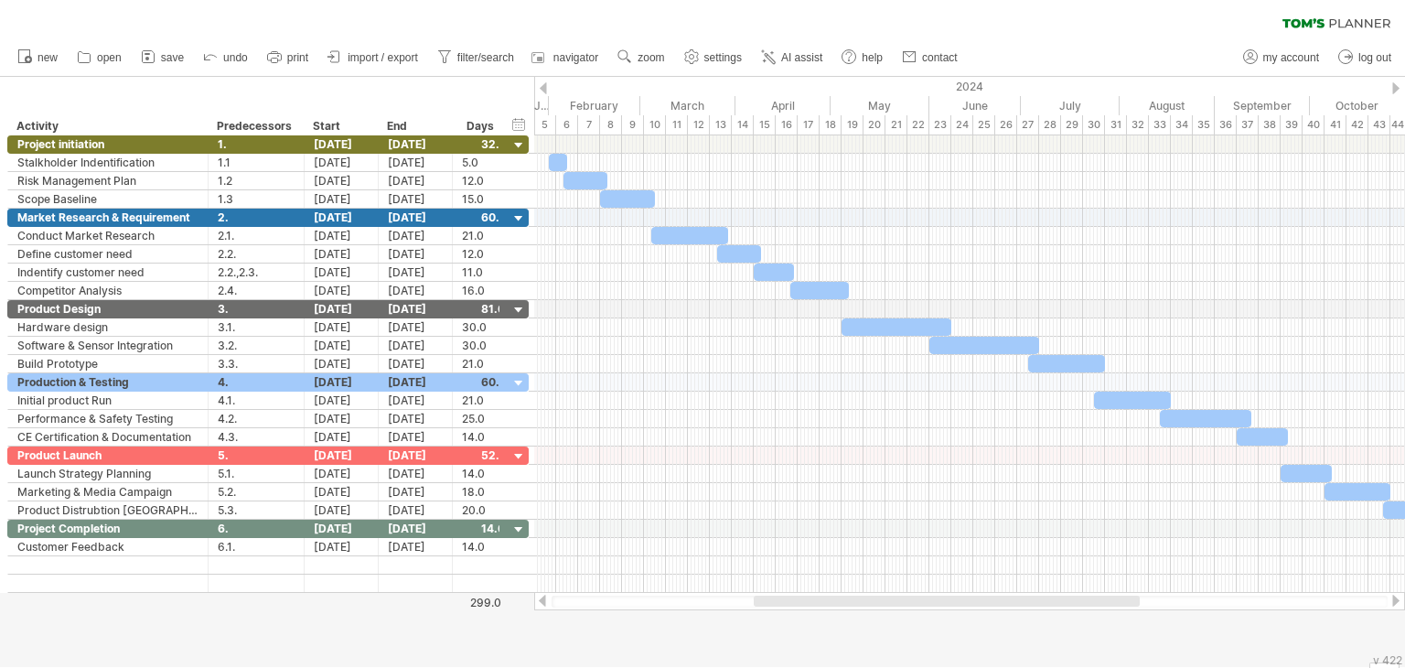
click at [984, 597] on div at bounding box center [947, 601] width 386 height 11
click at [203, 125] on div "**********" at bounding box center [257, 126] width 501 height 18
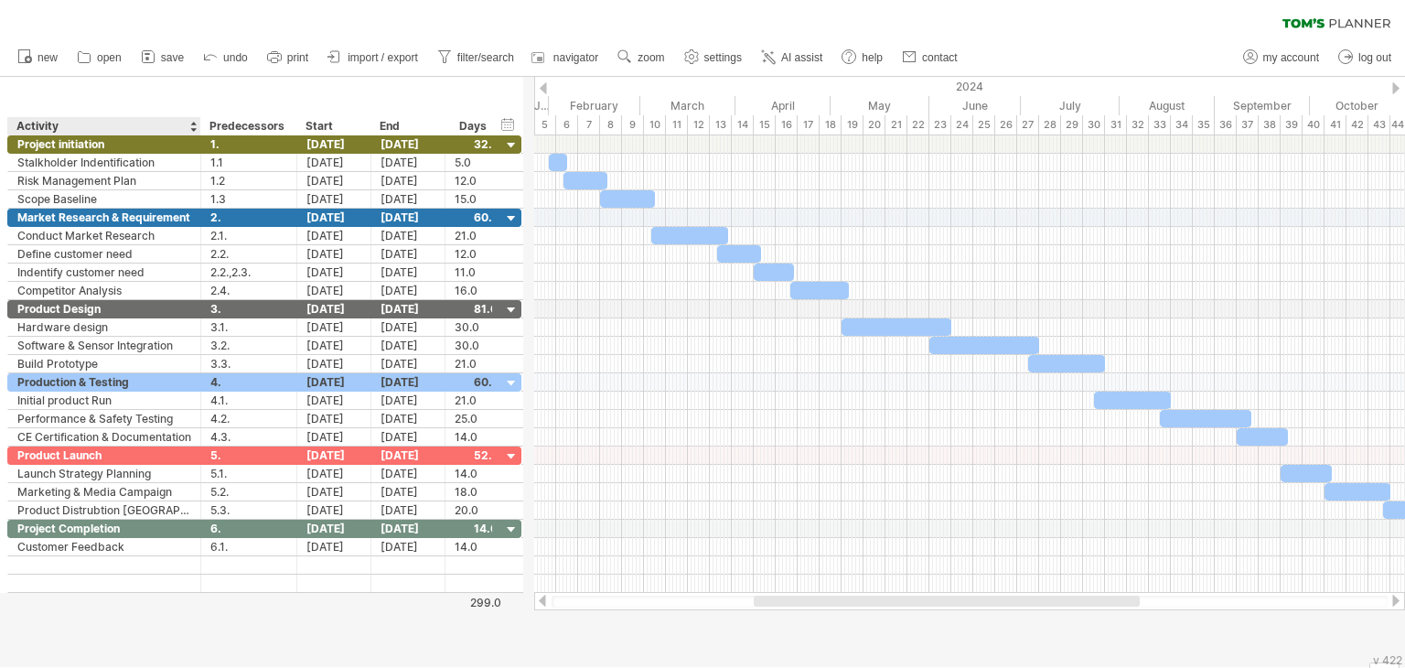
click at [198, 129] on div at bounding box center [200, 126] width 6 height 18
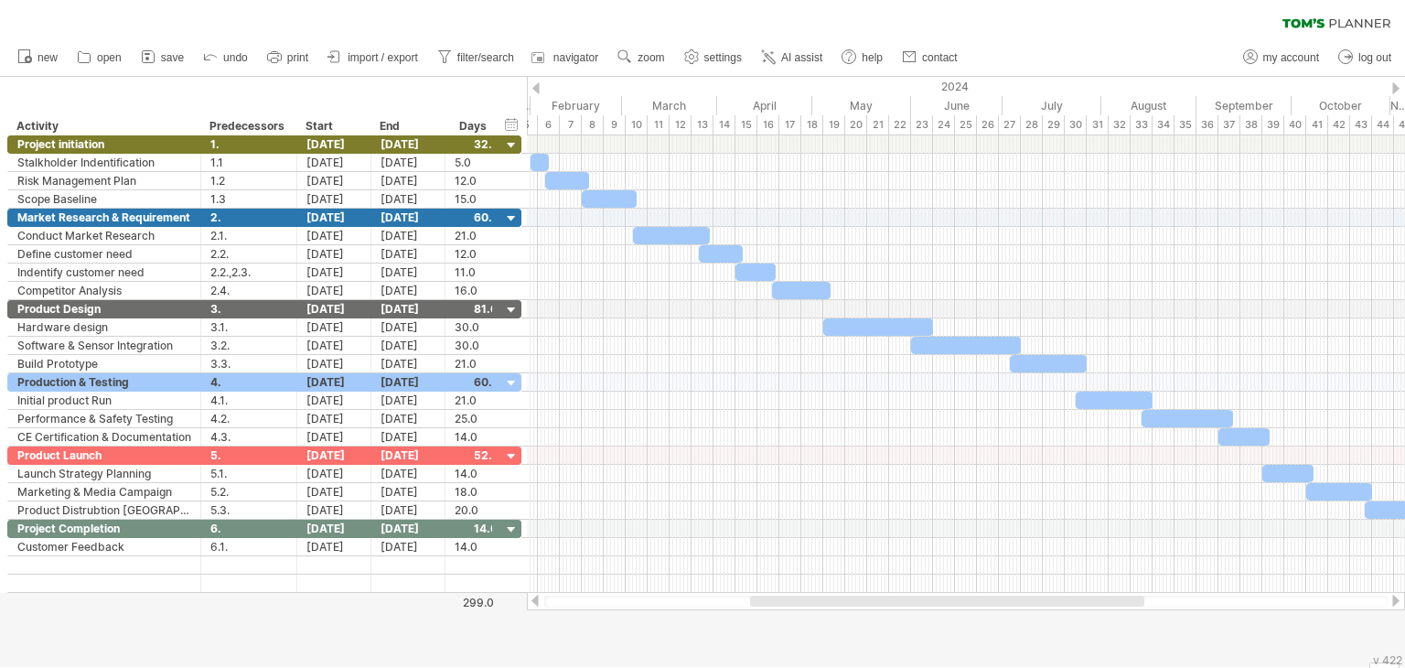
drag, startPoint x: 527, startPoint y: 96, endPoint x: 515, endPoint y: 96, distance: 11.9
click at [515, 96] on div "Trying to reach [DOMAIN_NAME] Connected again... 0% clear filter new" at bounding box center [702, 334] width 1405 height 668
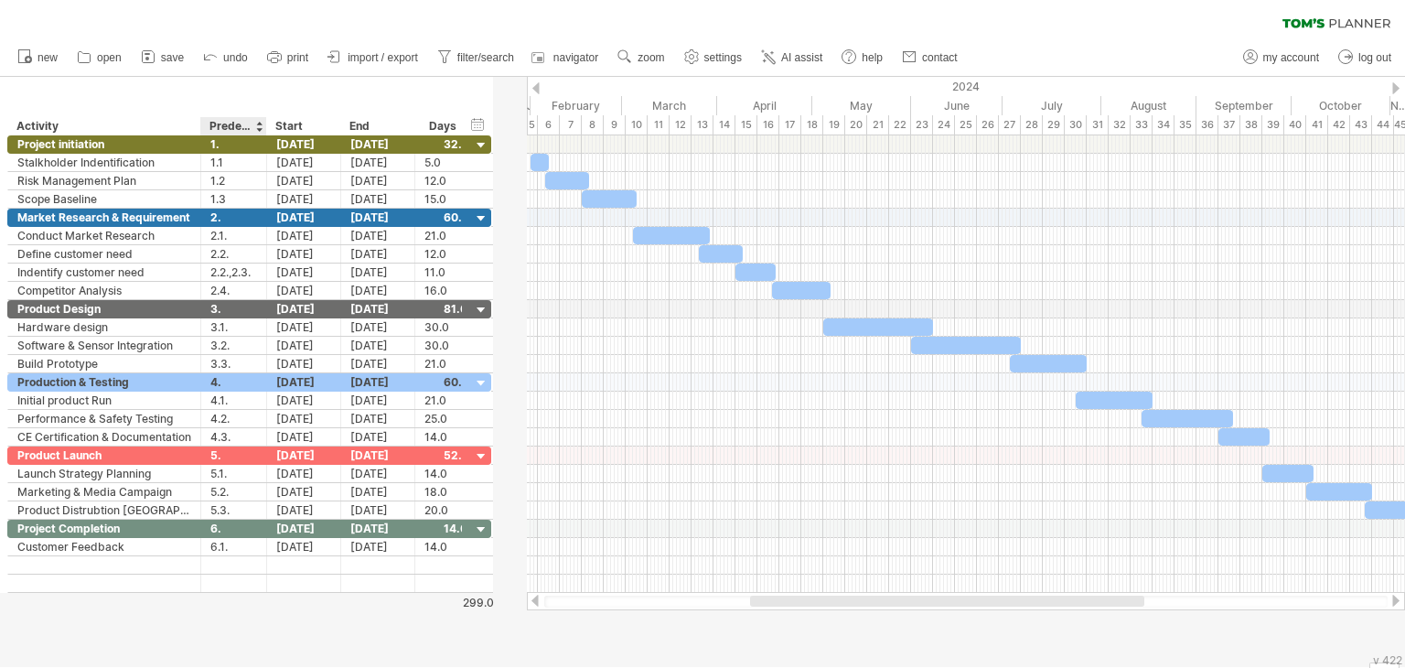
drag, startPoint x: 294, startPoint y: 124, endPoint x: 261, endPoint y: 124, distance: 33.0
click at [263, 124] on div at bounding box center [266, 126] width 6 height 18
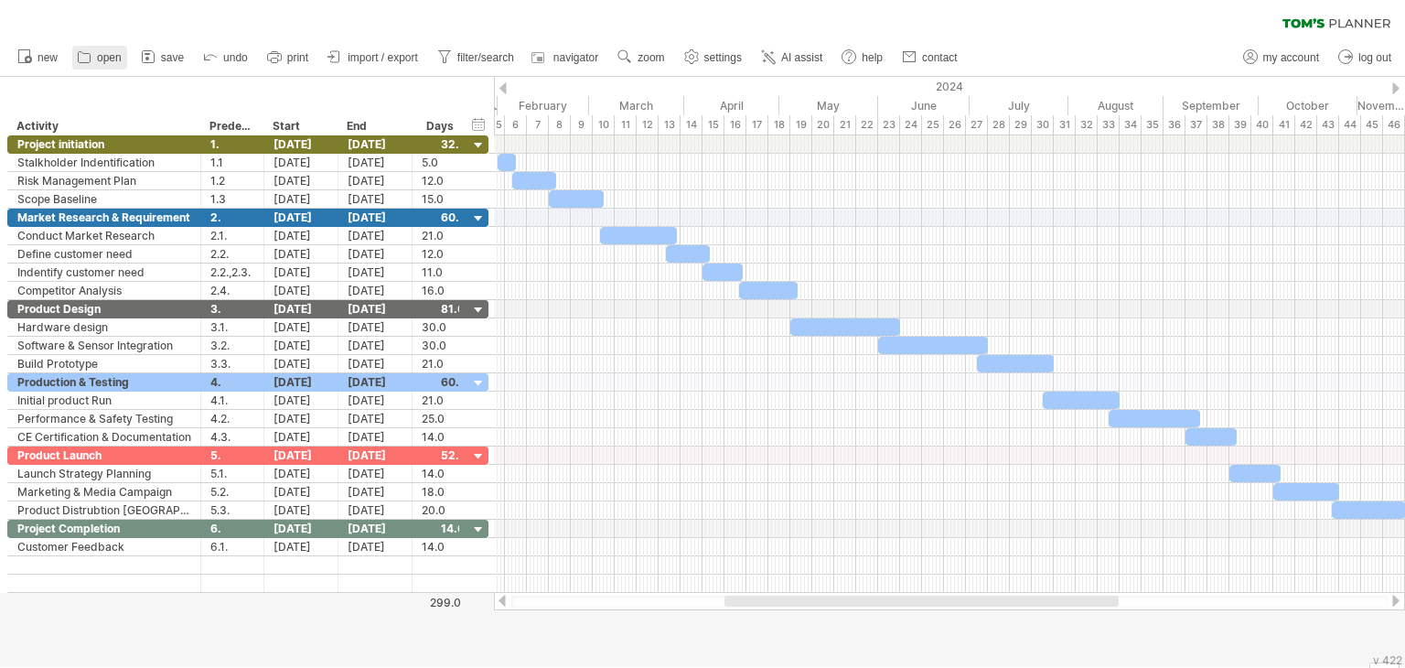
click at [108, 57] on span "open" at bounding box center [109, 57] width 25 height 13
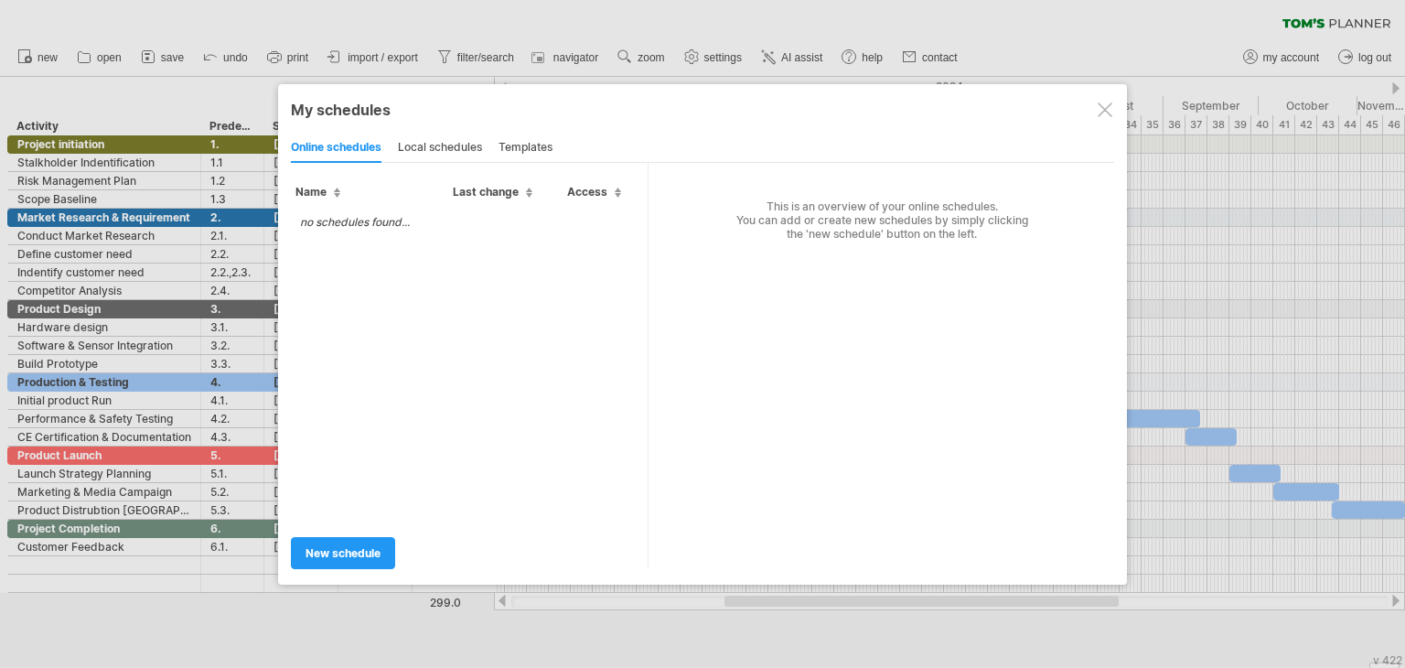
click at [1099, 107] on div at bounding box center [1105, 109] width 15 height 15
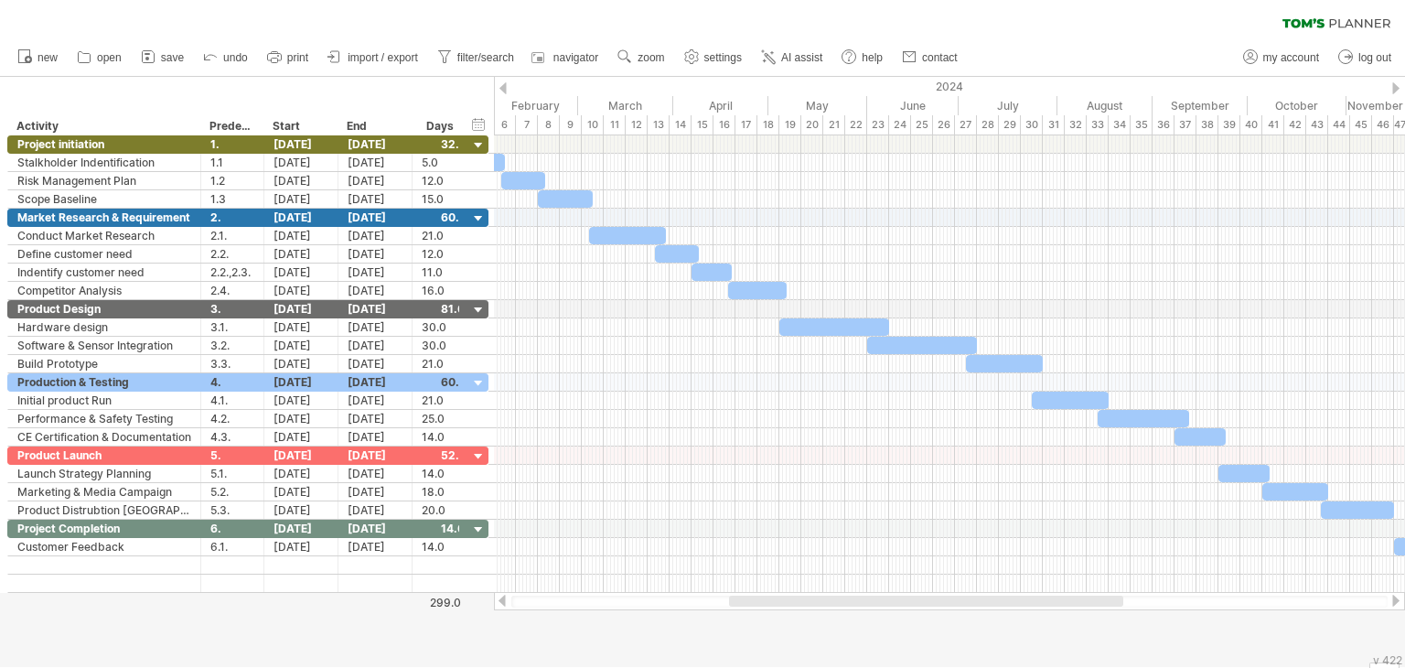
click at [1115, 604] on div at bounding box center [926, 601] width 394 height 11
click at [648, 58] on span "zoom" at bounding box center [651, 57] width 27 height 13
click at [720, 49] on link "settings" at bounding box center [714, 58] width 68 height 24
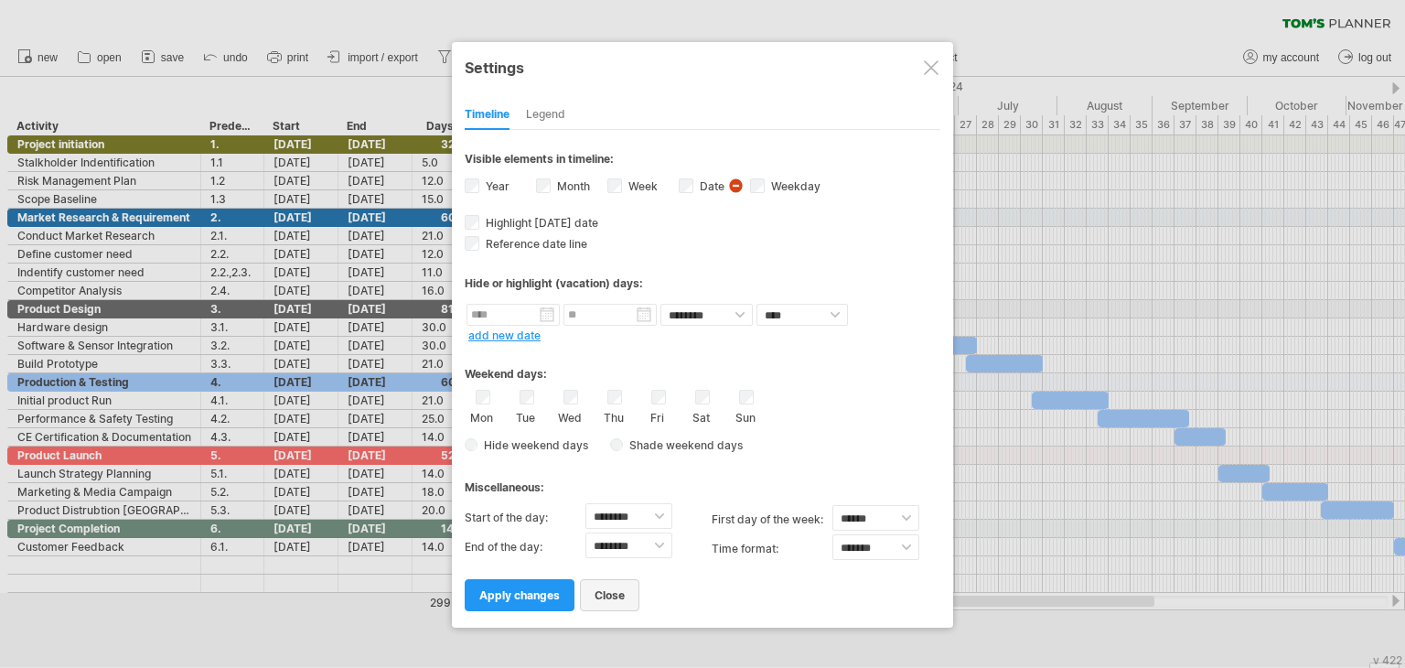
click at [611, 588] on span "close" at bounding box center [610, 595] width 30 height 14
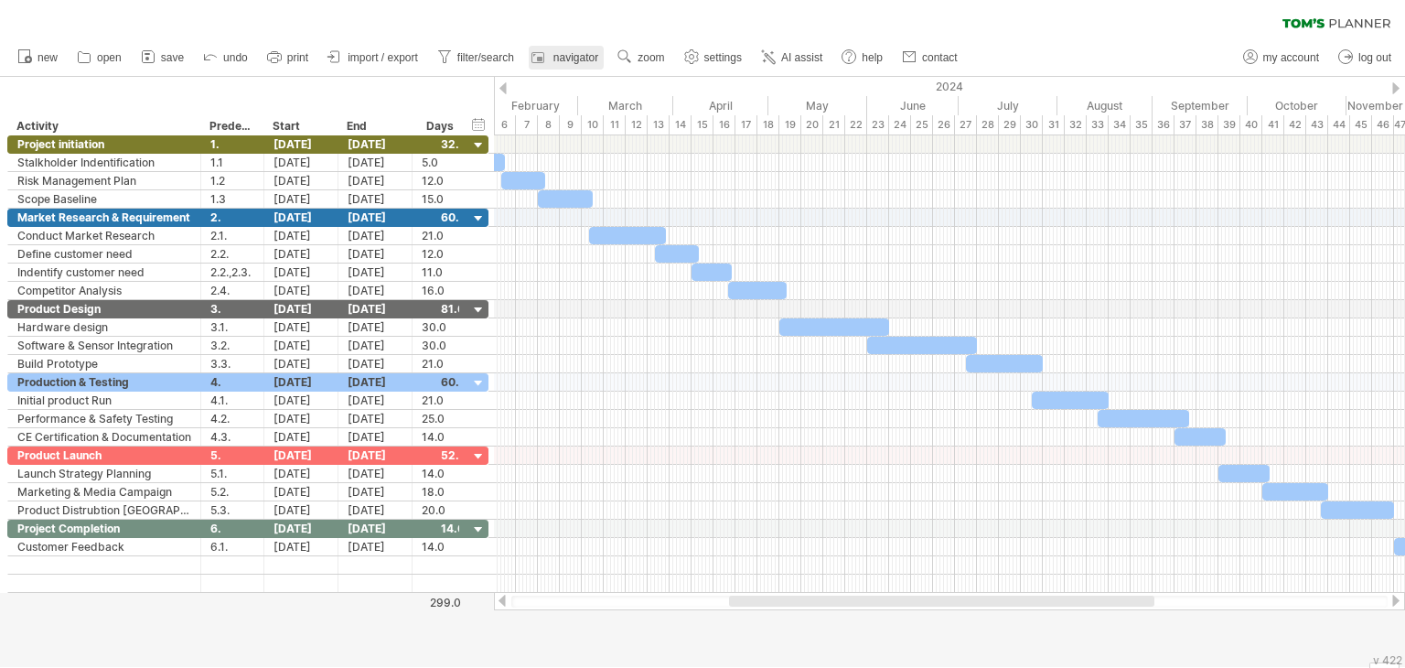
click at [581, 62] on span "navigator" at bounding box center [576, 57] width 45 height 13
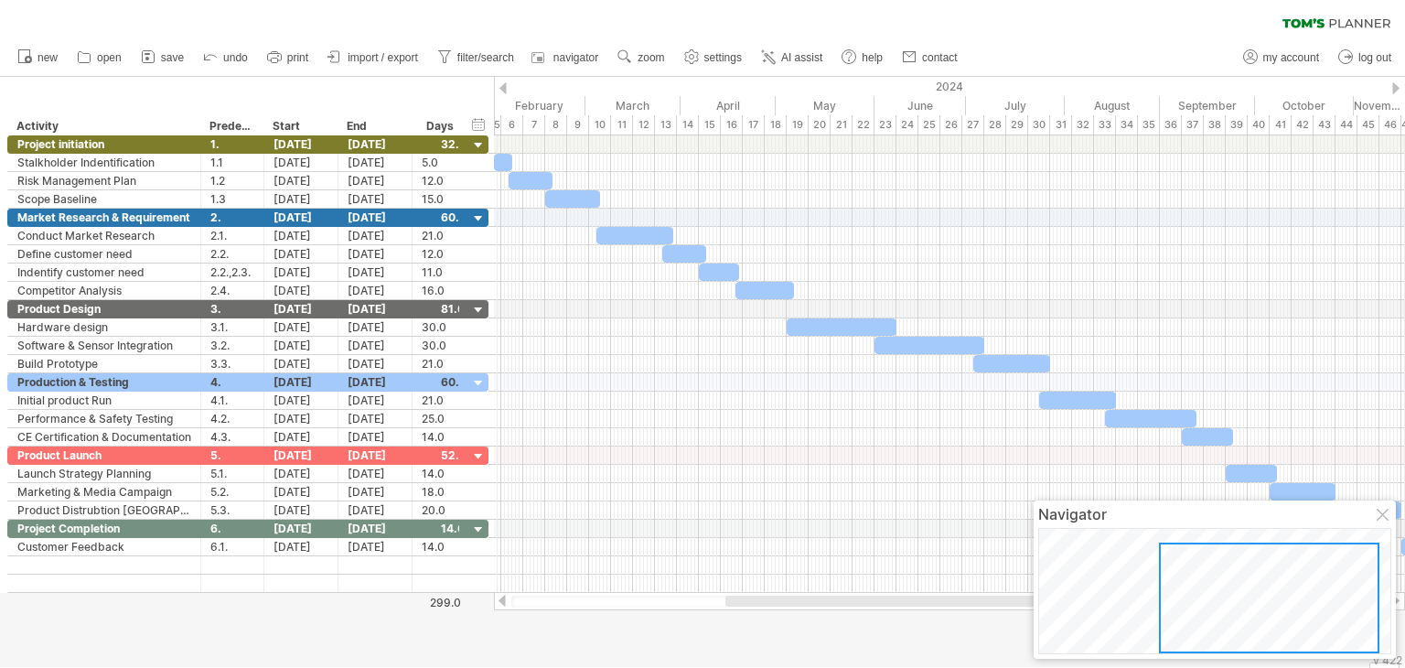
drag, startPoint x: 1245, startPoint y: 591, endPoint x: 1243, endPoint y: 613, distance: 22.0
click at [1243, 613] on div at bounding box center [1269, 598] width 221 height 111
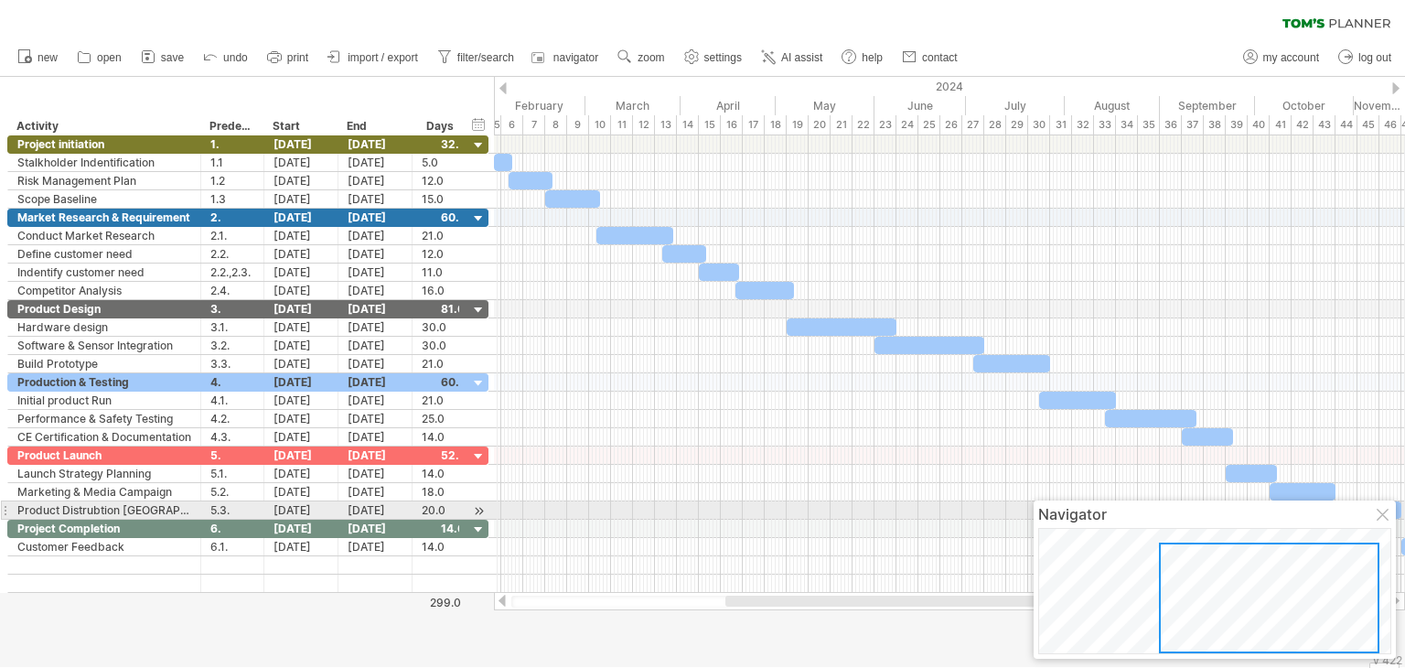
click at [1383, 511] on div at bounding box center [1384, 516] width 15 height 15
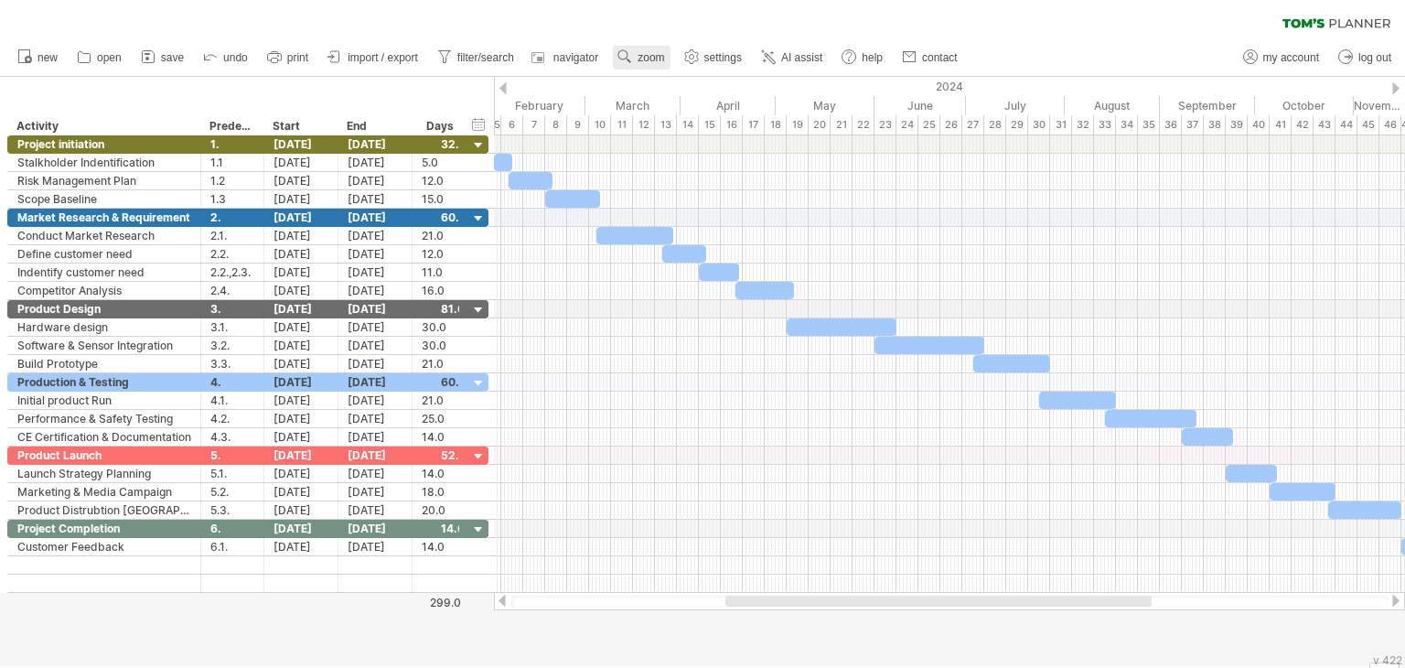
click at [649, 54] on span "zoom" at bounding box center [651, 57] width 27 height 13
click at [710, 81] on div "Month" at bounding box center [709, 77] width 102 height 29
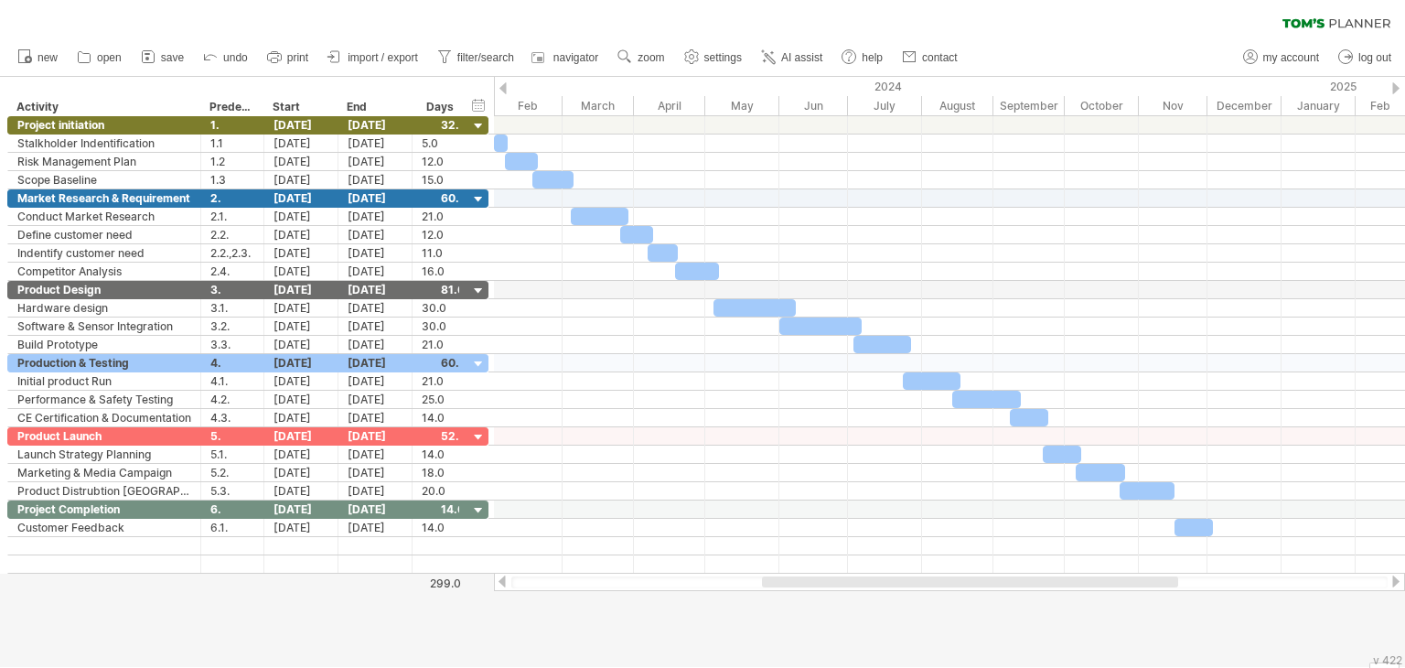
drag, startPoint x: 962, startPoint y: 589, endPoint x: 927, endPoint y: 586, distance: 34.9
click at [927, 586] on div at bounding box center [949, 582] width 911 height 18
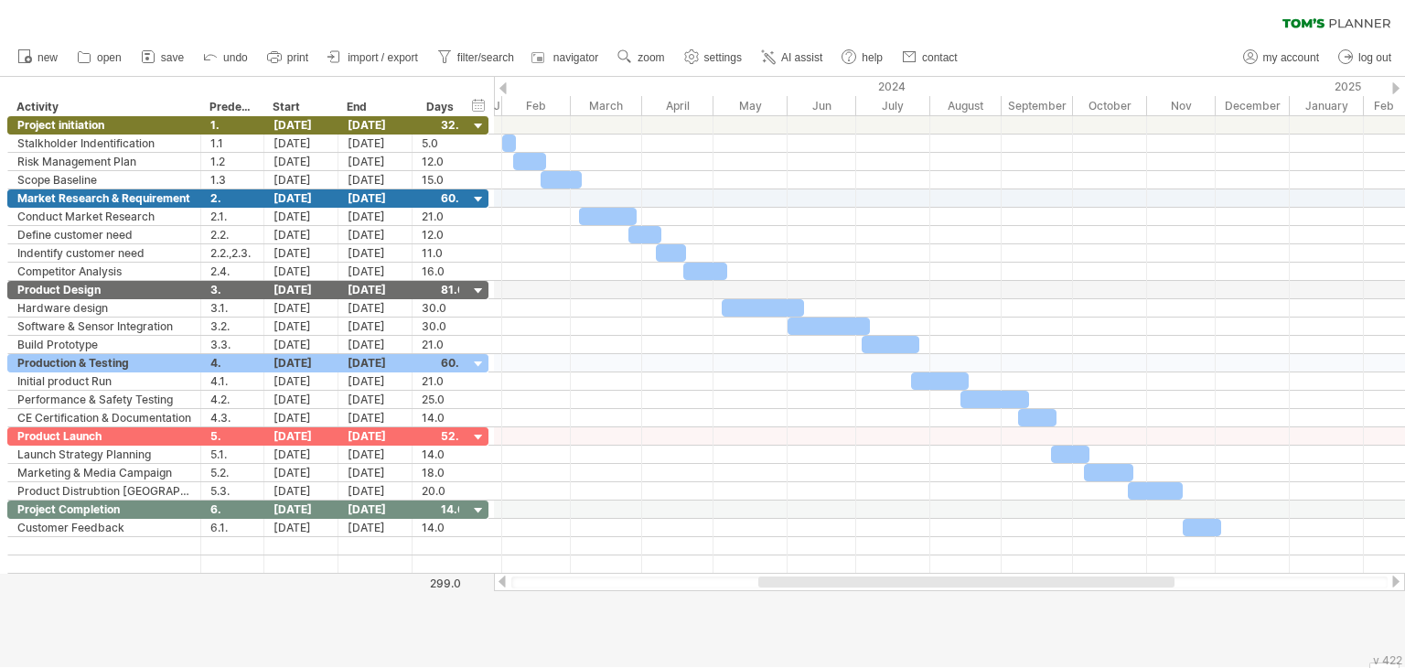
click at [941, 583] on div at bounding box center [966, 581] width 416 height 11
click at [941, 583] on div at bounding box center [938, 581] width 416 height 11
click at [655, 56] on span "zoom" at bounding box center [651, 57] width 27 height 13
click at [705, 111] on div "Week" at bounding box center [715, 108] width 102 height 29
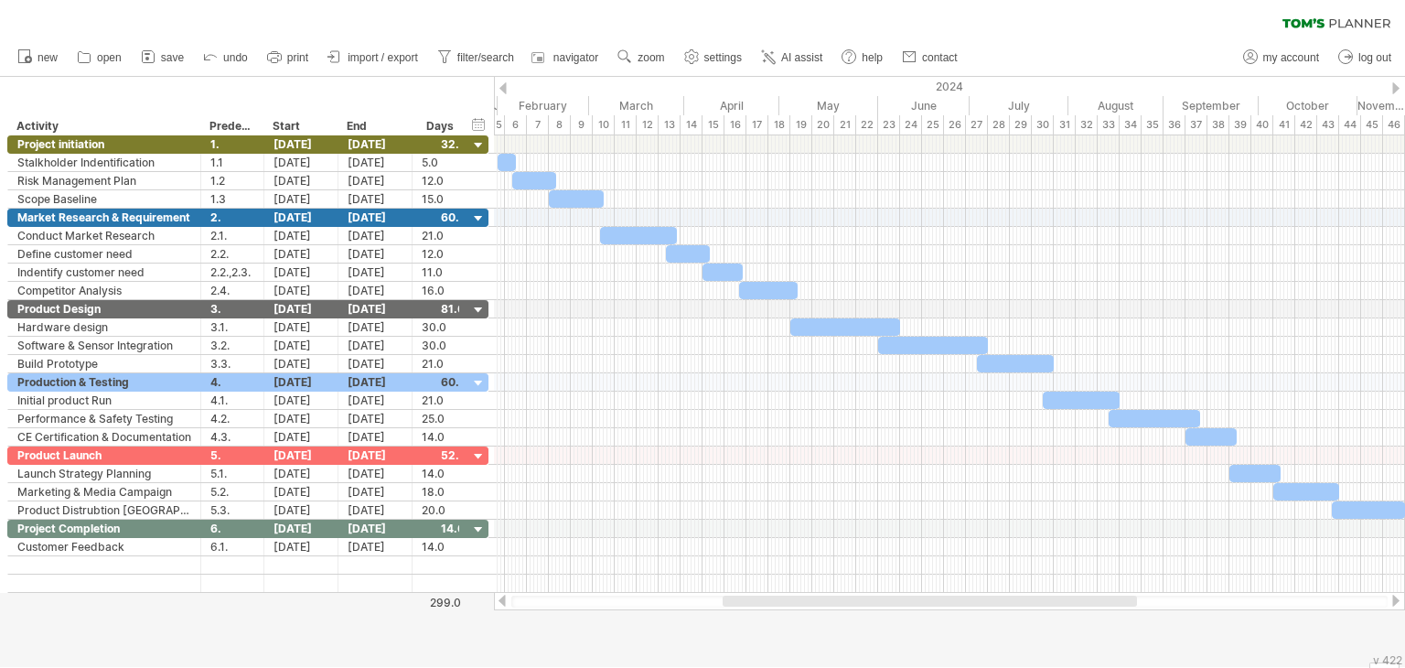
click at [725, 601] on div at bounding box center [930, 601] width 414 height 11
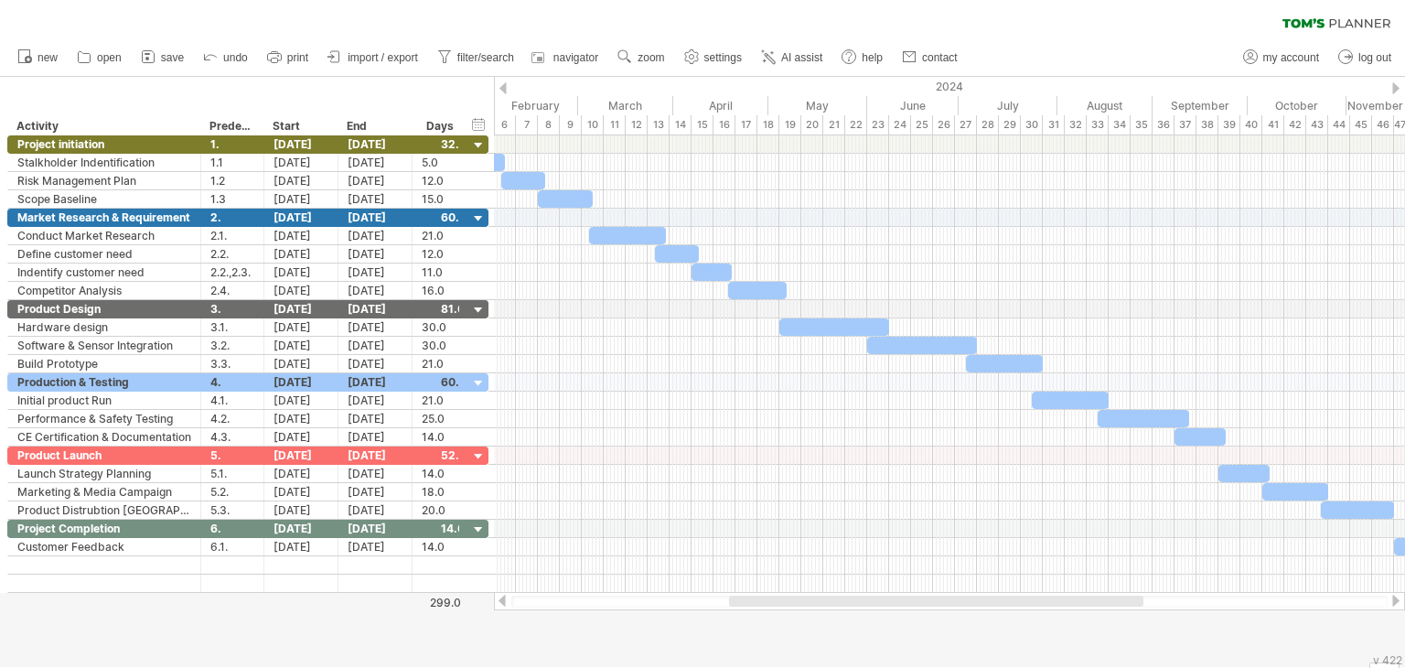
click at [752, 601] on div at bounding box center [936, 601] width 414 height 11
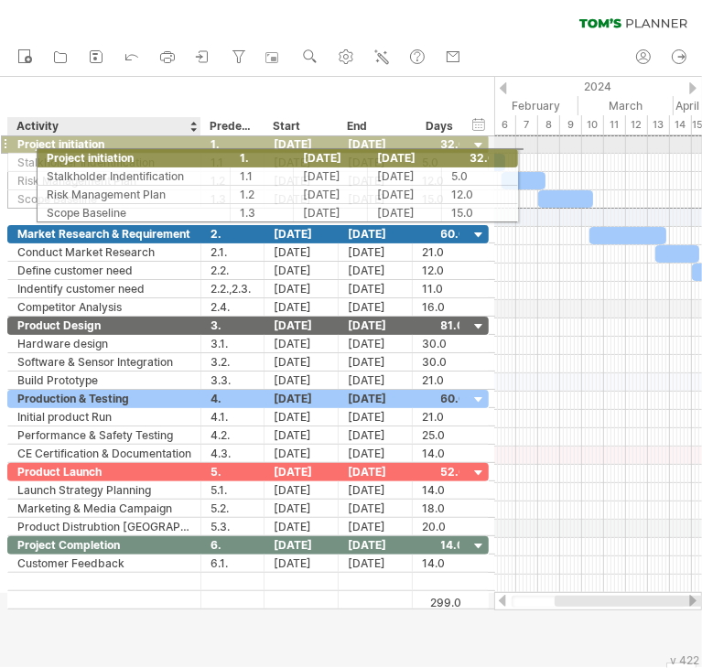
drag, startPoint x: 62, startPoint y: 145, endPoint x: 99, endPoint y: 147, distance: 36.6
click at [99, 147] on div "Project initiation" at bounding box center [104, 143] width 174 height 17
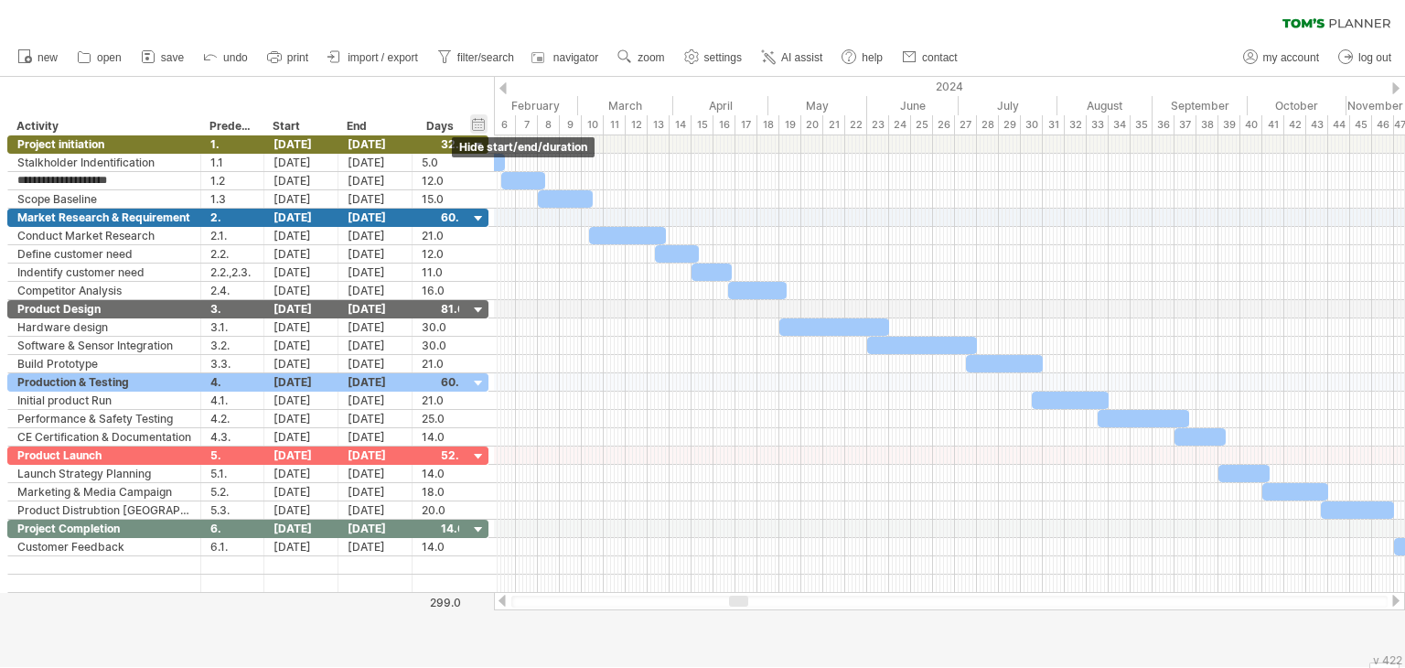
click at [483, 125] on div "hide start/end/duration show start/end/duration" at bounding box center [478, 123] width 17 height 19
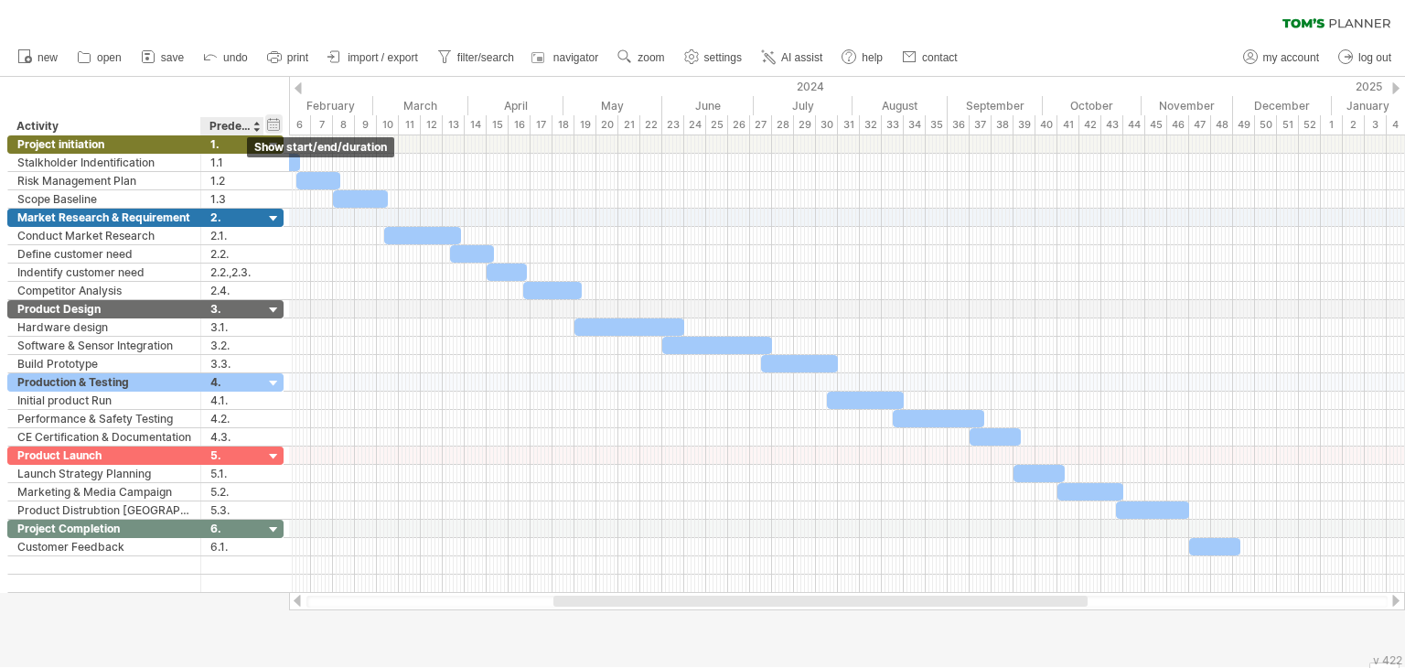
click at [278, 122] on div "hide start/end/duration show start/end/duration" at bounding box center [273, 123] width 17 height 19
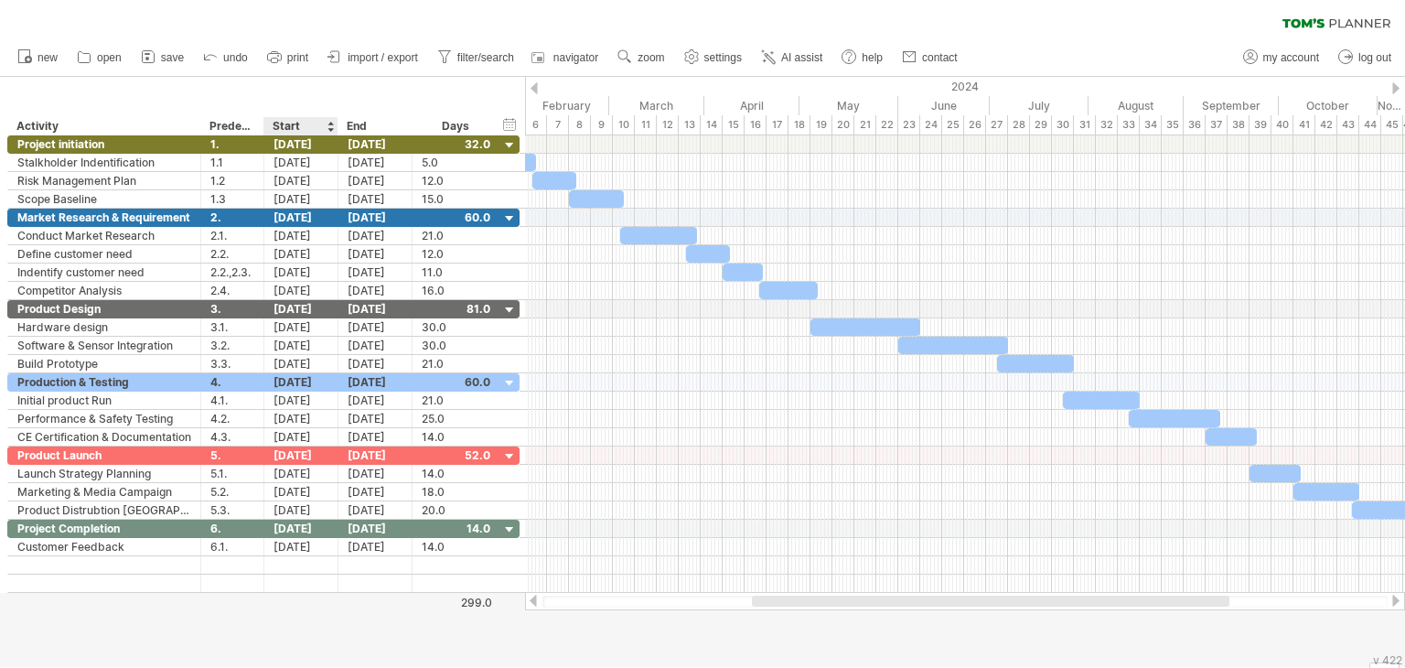
click at [272, 124] on div "Start" at bounding box center [301, 126] width 74 height 18
click at [267, 126] on div "Start" at bounding box center [301, 126] width 74 height 18
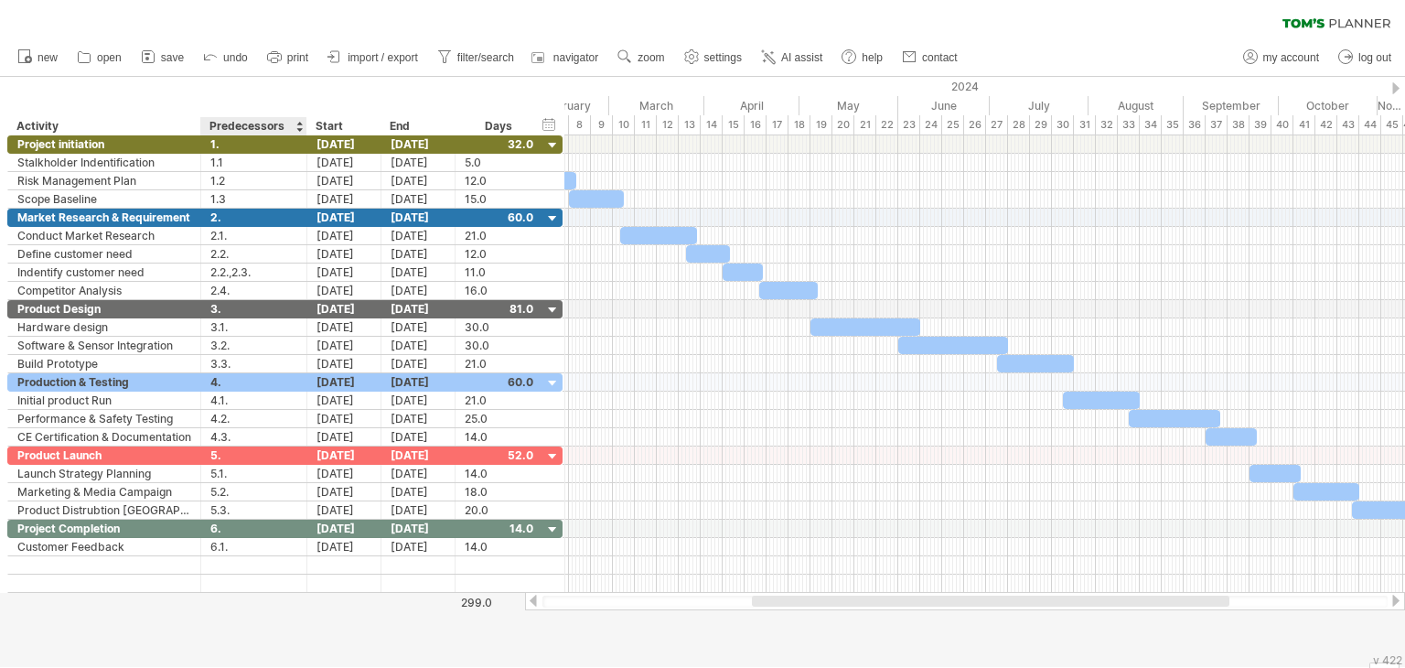
drag, startPoint x: 261, startPoint y: 125, endPoint x: 304, endPoint y: 129, distance: 43.2
click at [304, 129] on div at bounding box center [306, 126] width 6 height 18
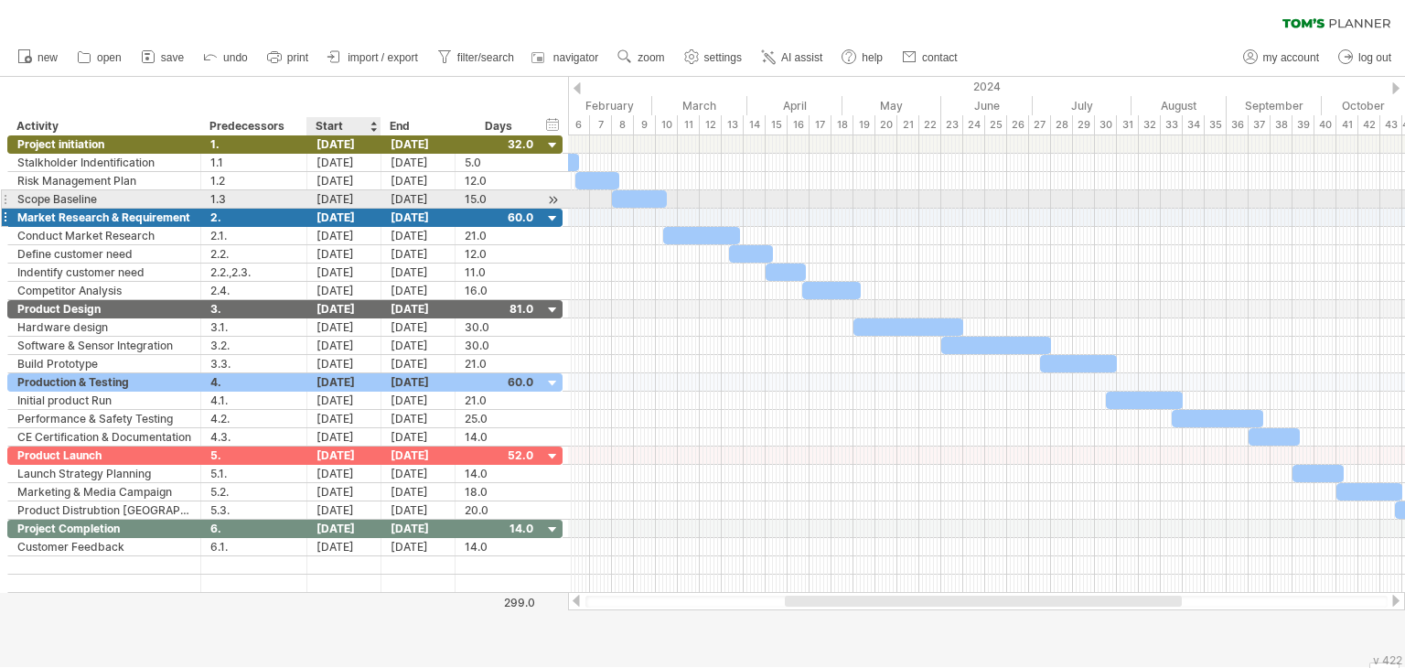
drag, startPoint x: 326, startPoint y: 106, endPoint x: 381, endPoint y: 220, distance: 126.0
click at [381, 220] on div "Trying to reach [DOMAIN_NAME] Connected again... 0% clear filter new" at bounding box center [702, 334] width 1405 height 668
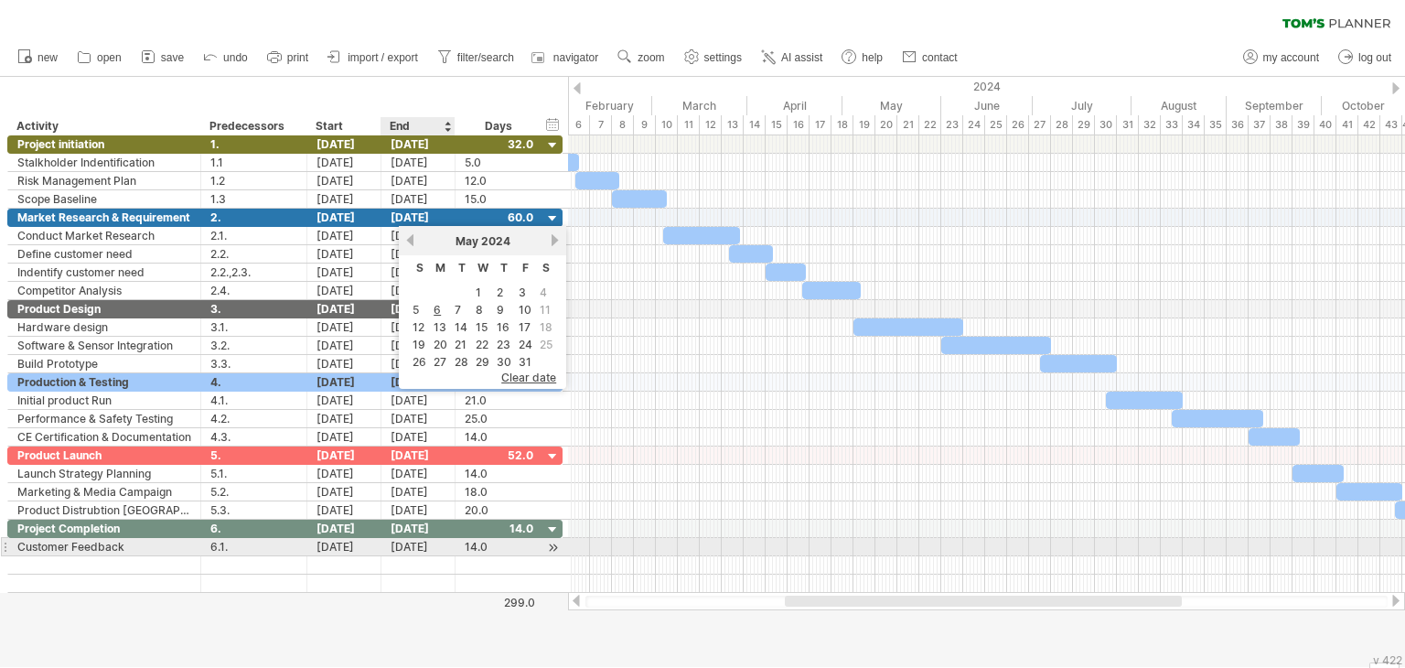
click at [436, 545] on div "[DATE]" at bounding box center [419, 546] width 74 height 17
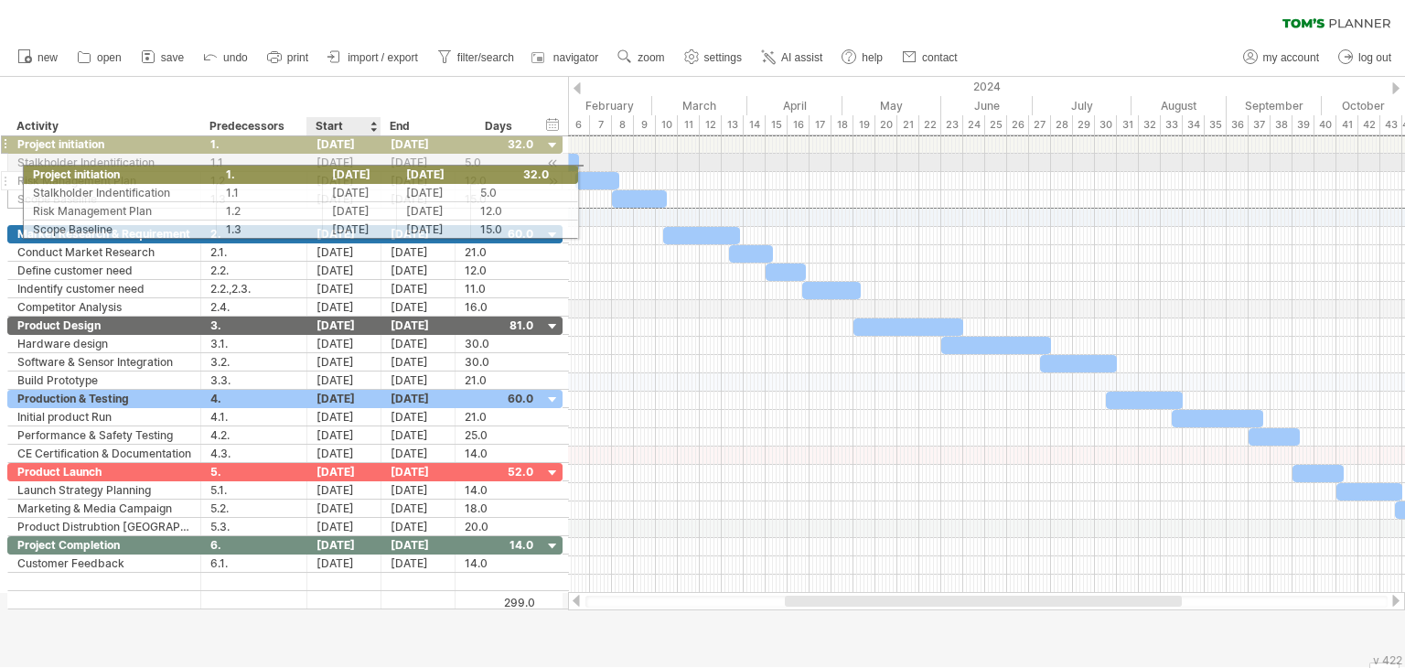
drag, startPoint x: 333, startPoint y: 144, endPoint x: 347, endPoint y: 171, distance: 30.7
click at [347, 171] on div "**********" at bounding box center [284, 171] width 555 height 74
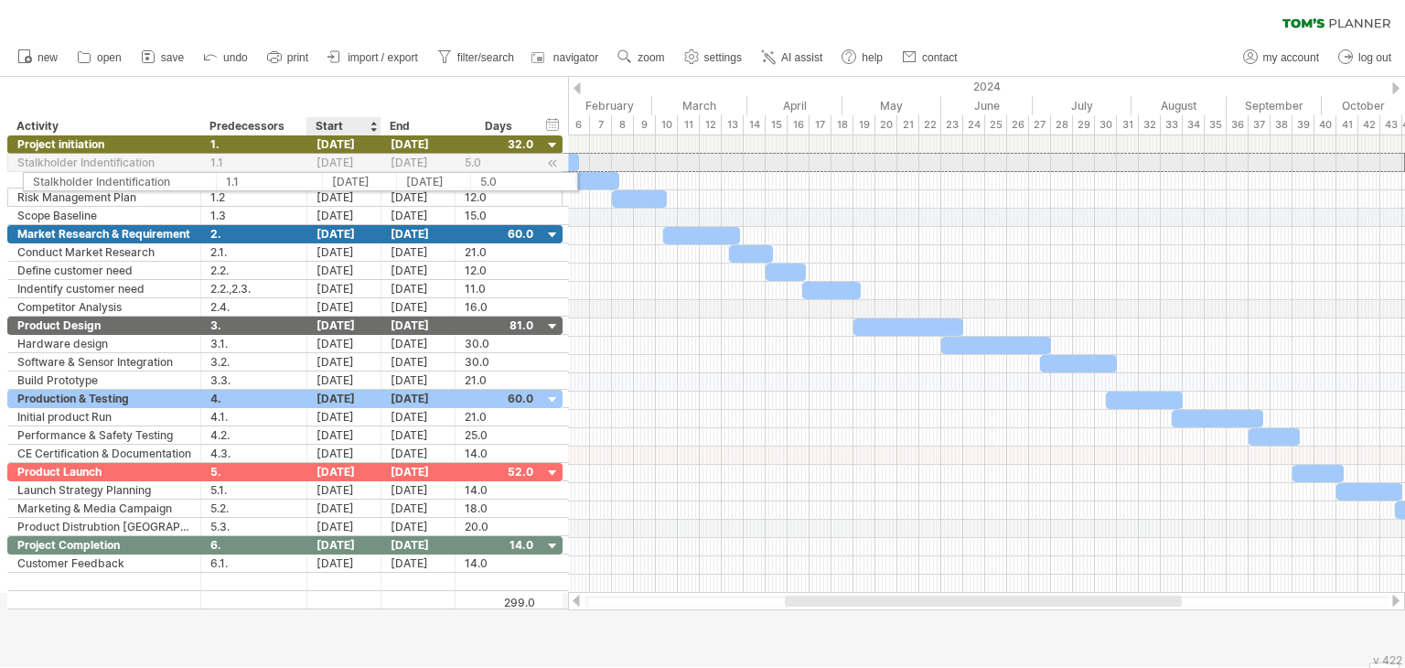
drag, startPoint x: 347, startPoint y: 158, endPoint x: 354, endPoint y: 170, distance: 14.0
click at [355, 170] on div "**********" at bounding box center [284, 162] width 555 height 19
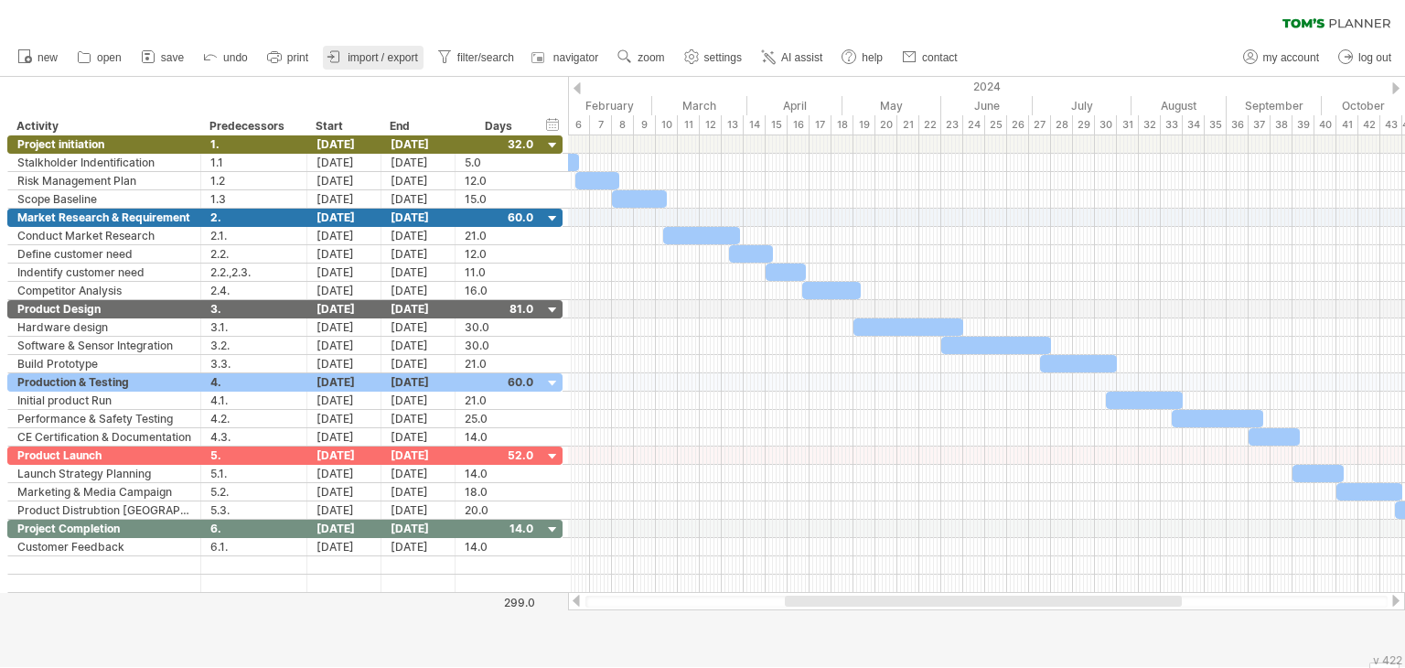
click at [377, 62] on span "import / export" at bounding box center [383, 57] width 70 height 13
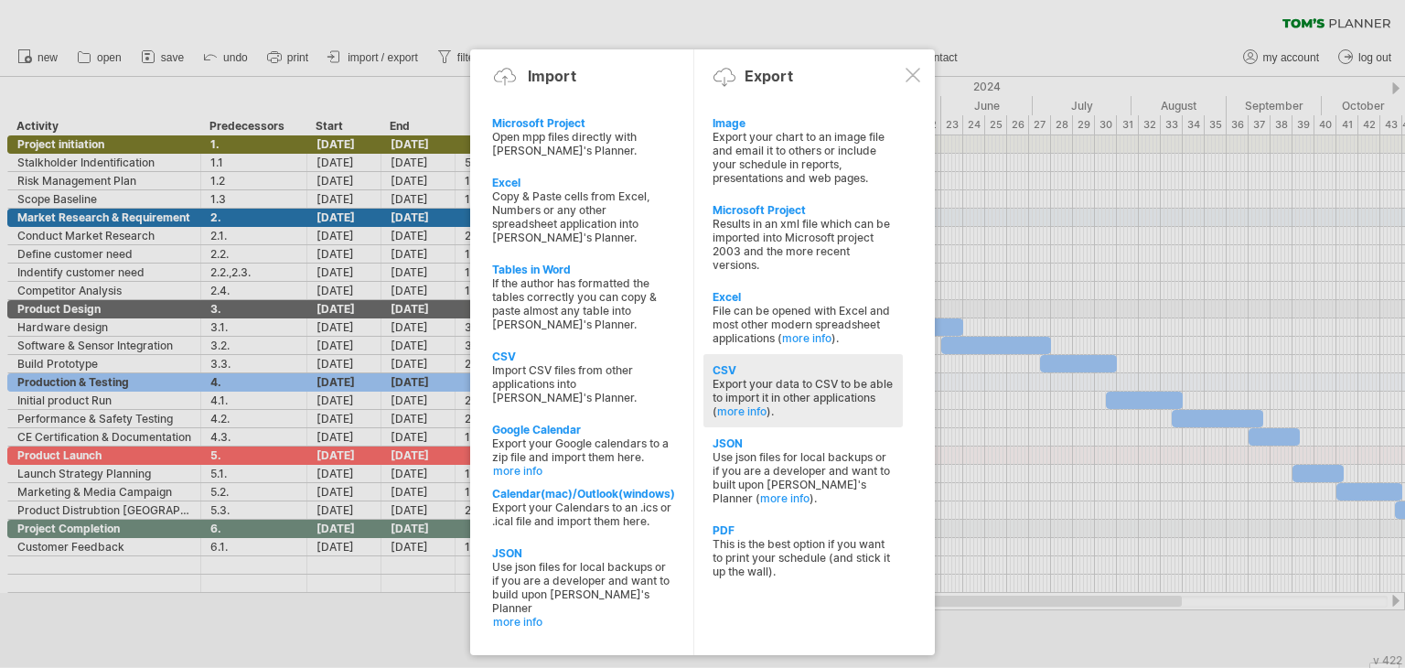
click at [732, 375] on div "CSV" at bounding box center [803, 370] width 181 height 14
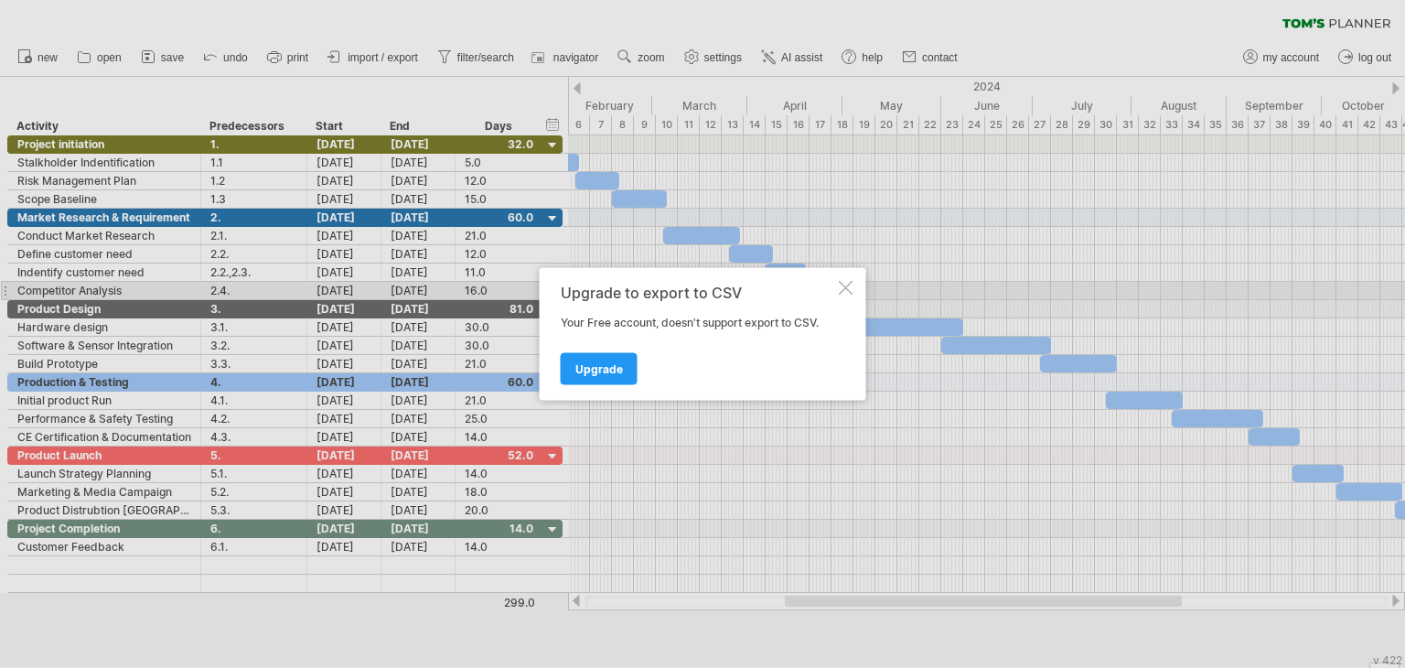
click at [845, 290] on div at bounding box center [846, 288] width 15 height 15
